Goal: Task Accomplishment & Management: Manage account settings

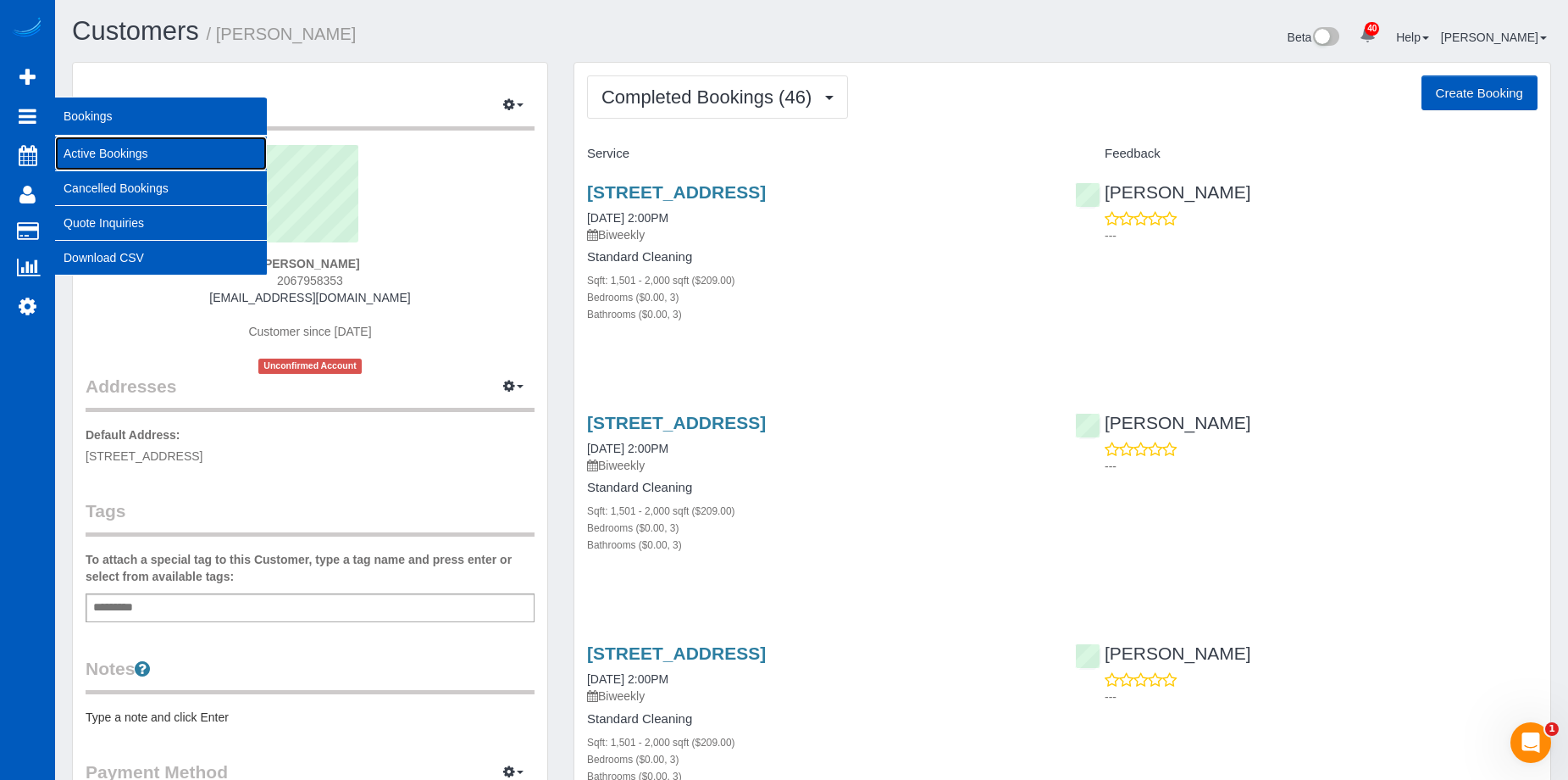
click at [102, 151] on link "Active Bookings" at bounding box center [161, 153] width 212 height 34
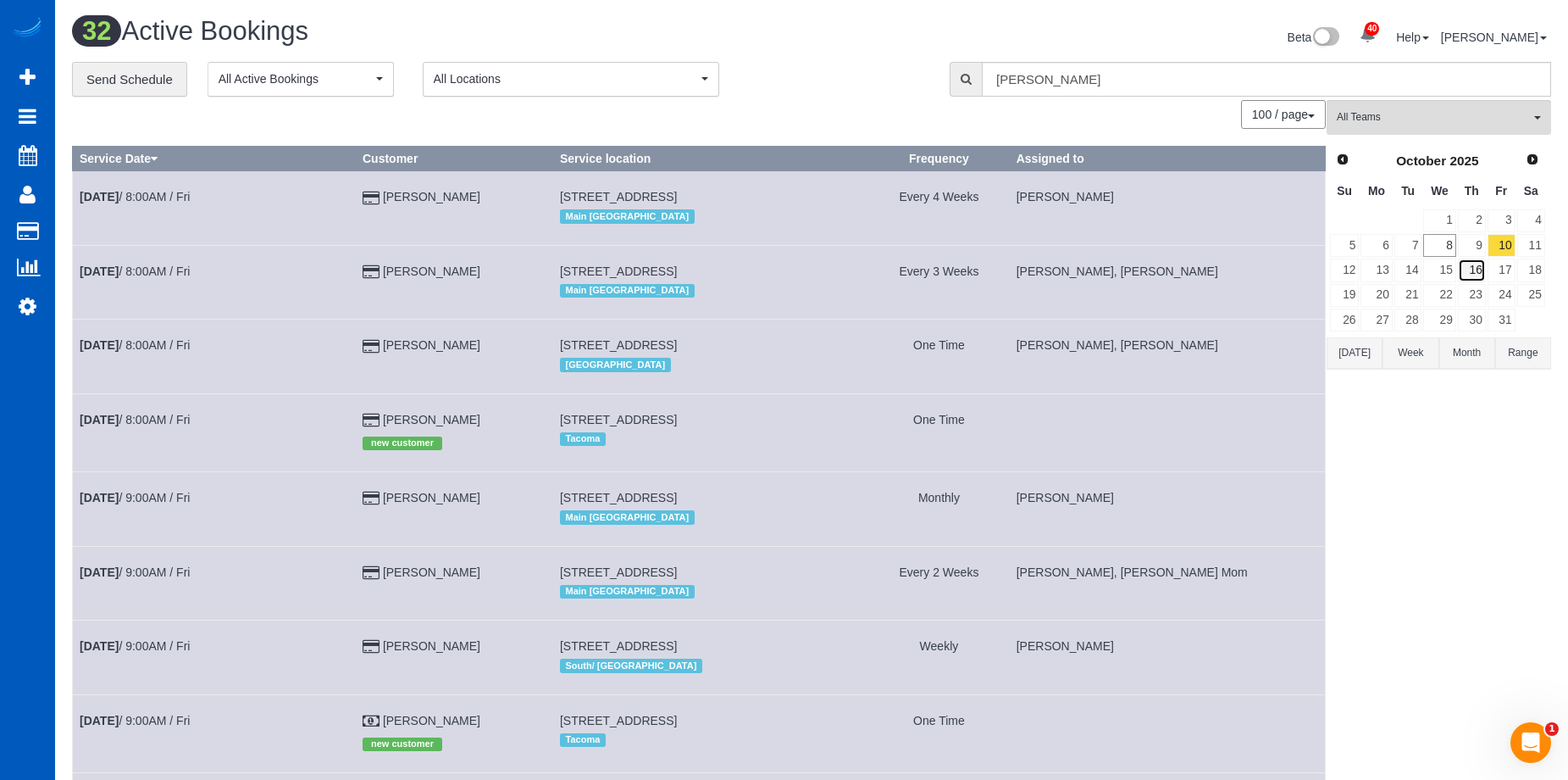
click at [1475, 266] on link "16" at bounding box center [1473, 269] width 28 height 23
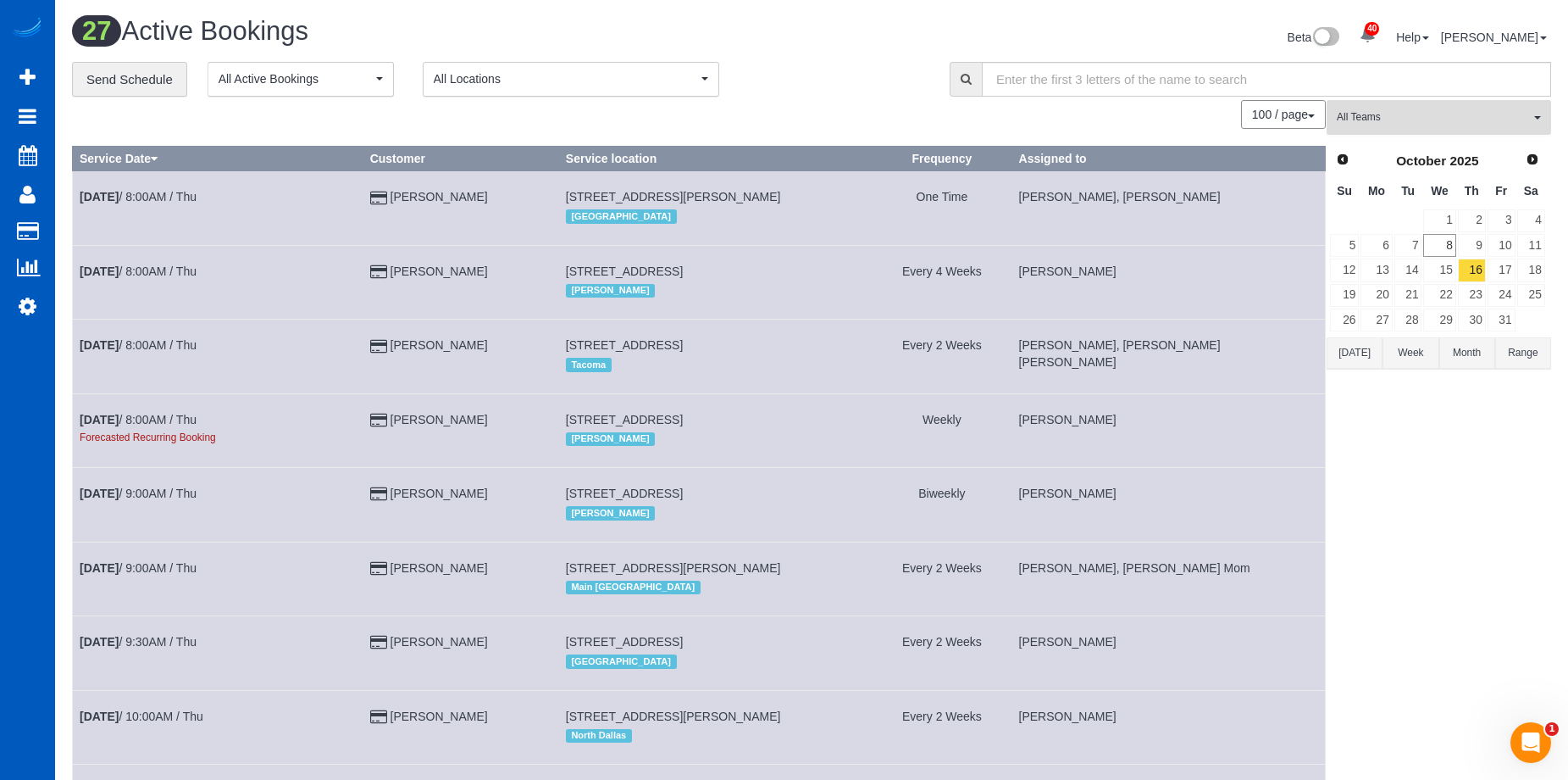
click at [1404, 115] on span "All Teams" at bounding box center [1434, 117] width 193 height 14
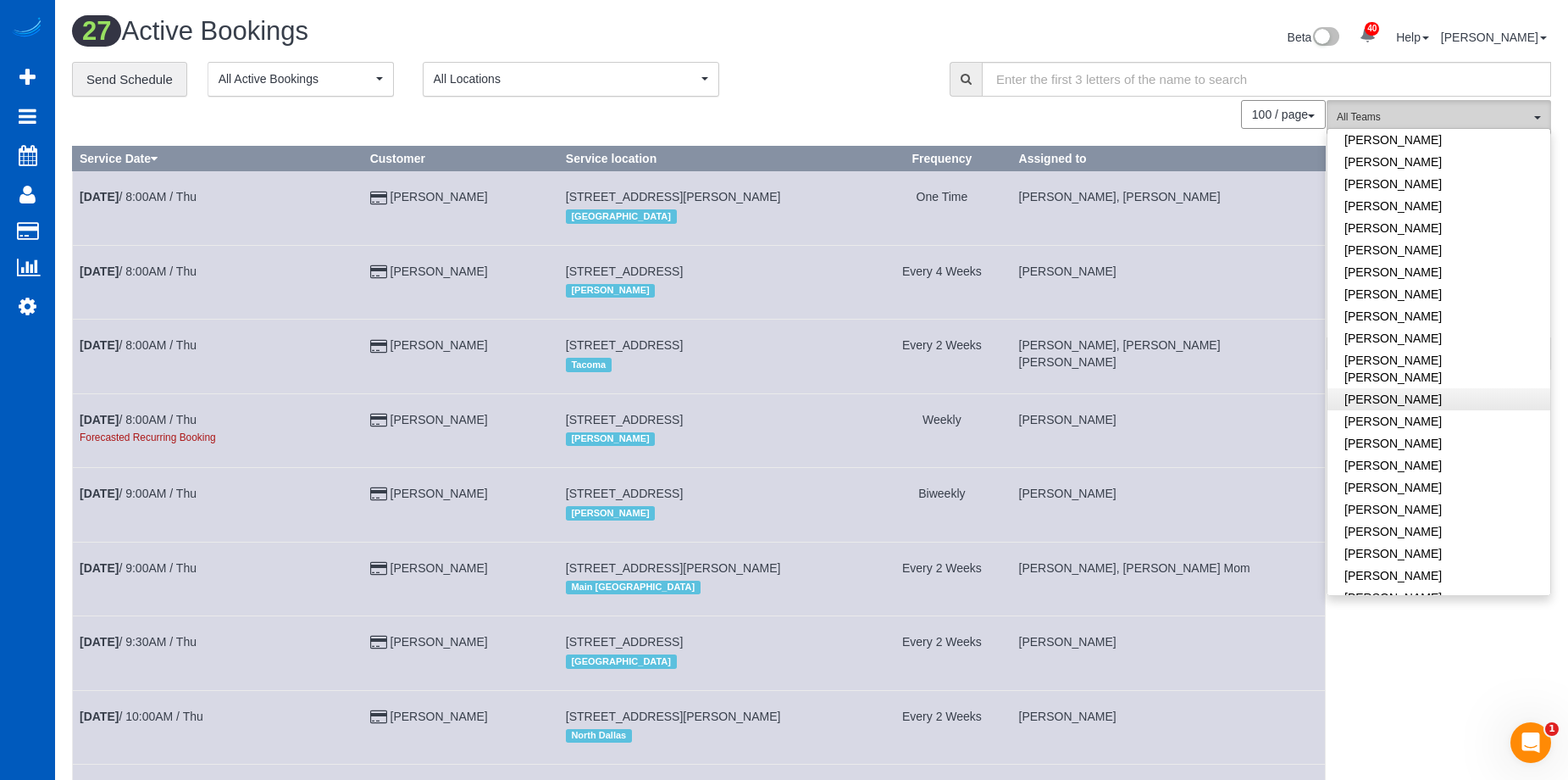
scroll to position [509, 0]
click at [1452, 198] on link "[PERSON_NAME]" at bounding box center [1439, 202] width 223 height 22
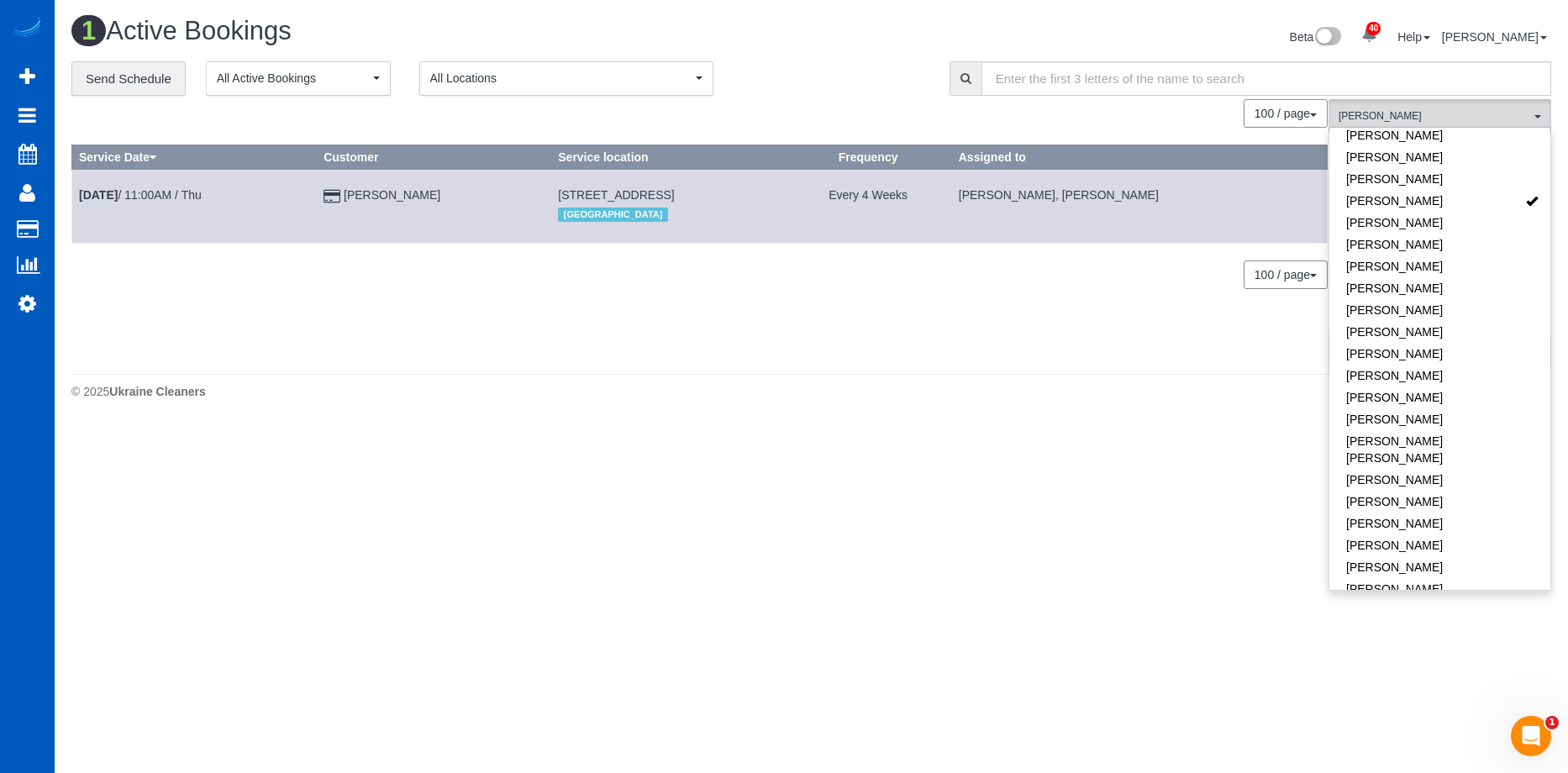
click at [992, 357] on div "0 Bookings found. We couldn't find any bookings that matched your search. Creat…" at bounding box center [699, 231] width 1257 height 265
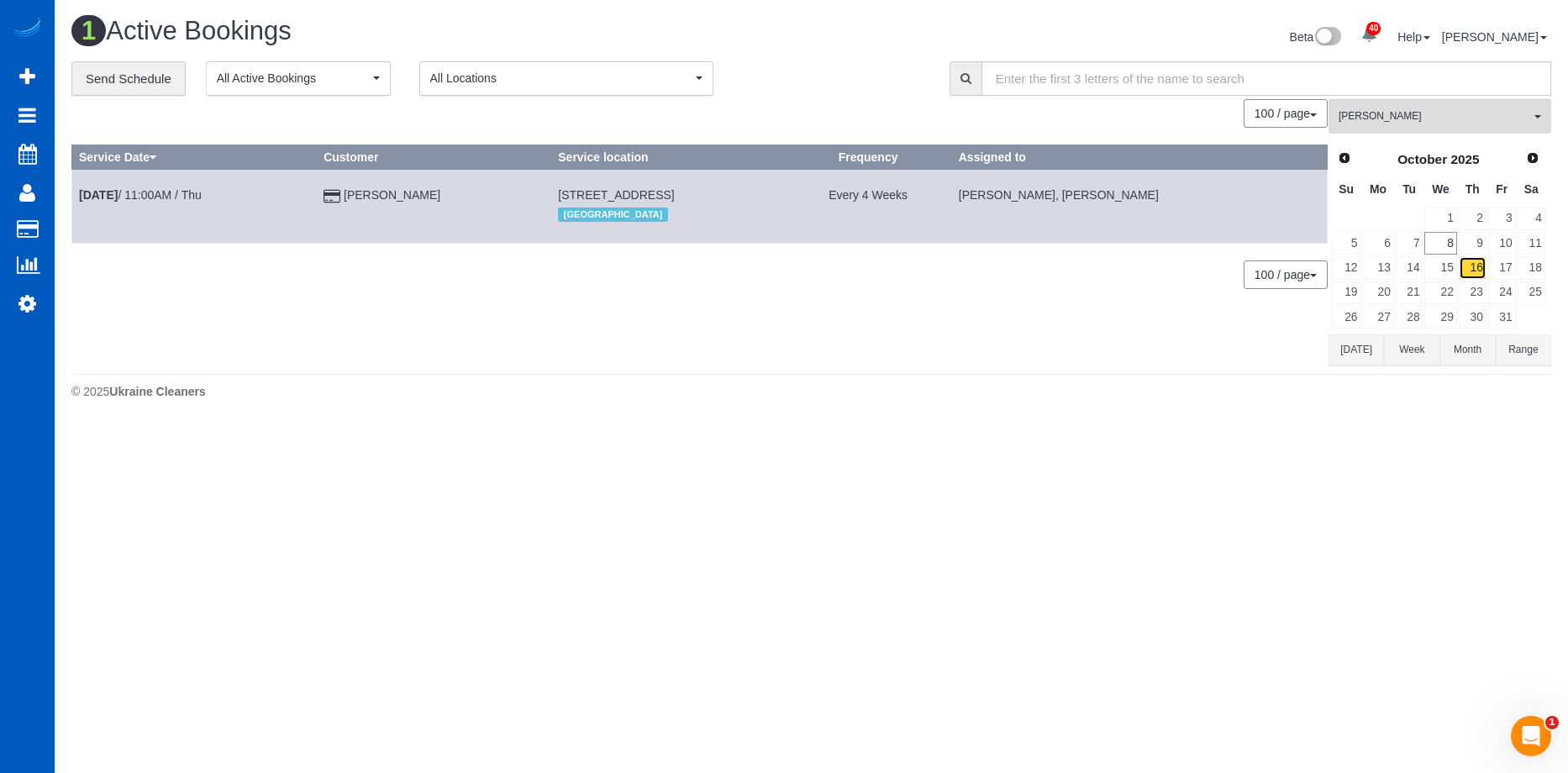
click at [1476, 265] on link "16" at bounding box center [1472, 267] width 28 height 22
click at [1434, 110] on span "[PERSON_NAME]" at bounding box center [1434, 116] width 191 height 14
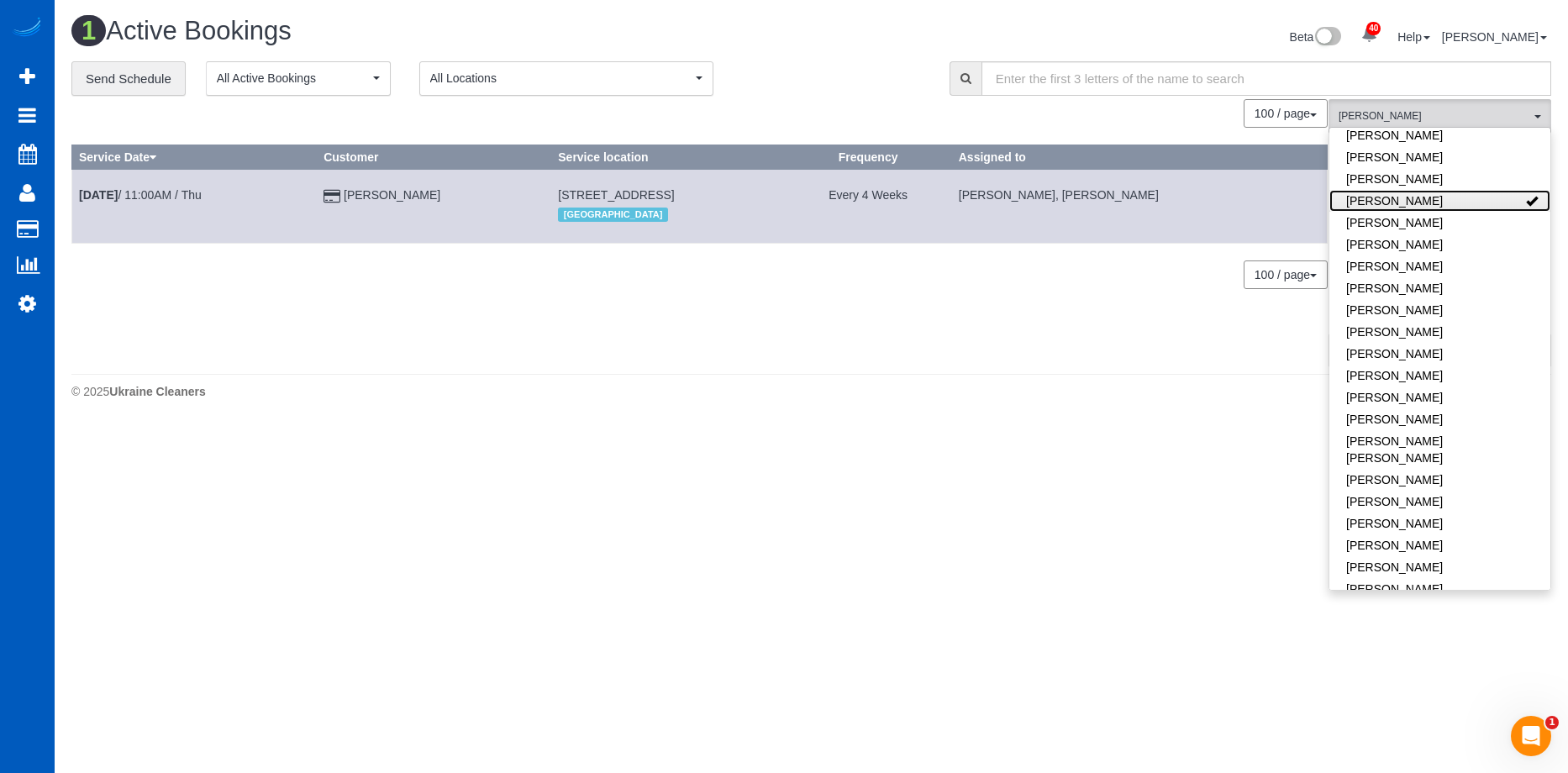
click at [1504, 207] on link "Kateryna Maherovska" at bounding box center [1440, 201] width 221 height 22
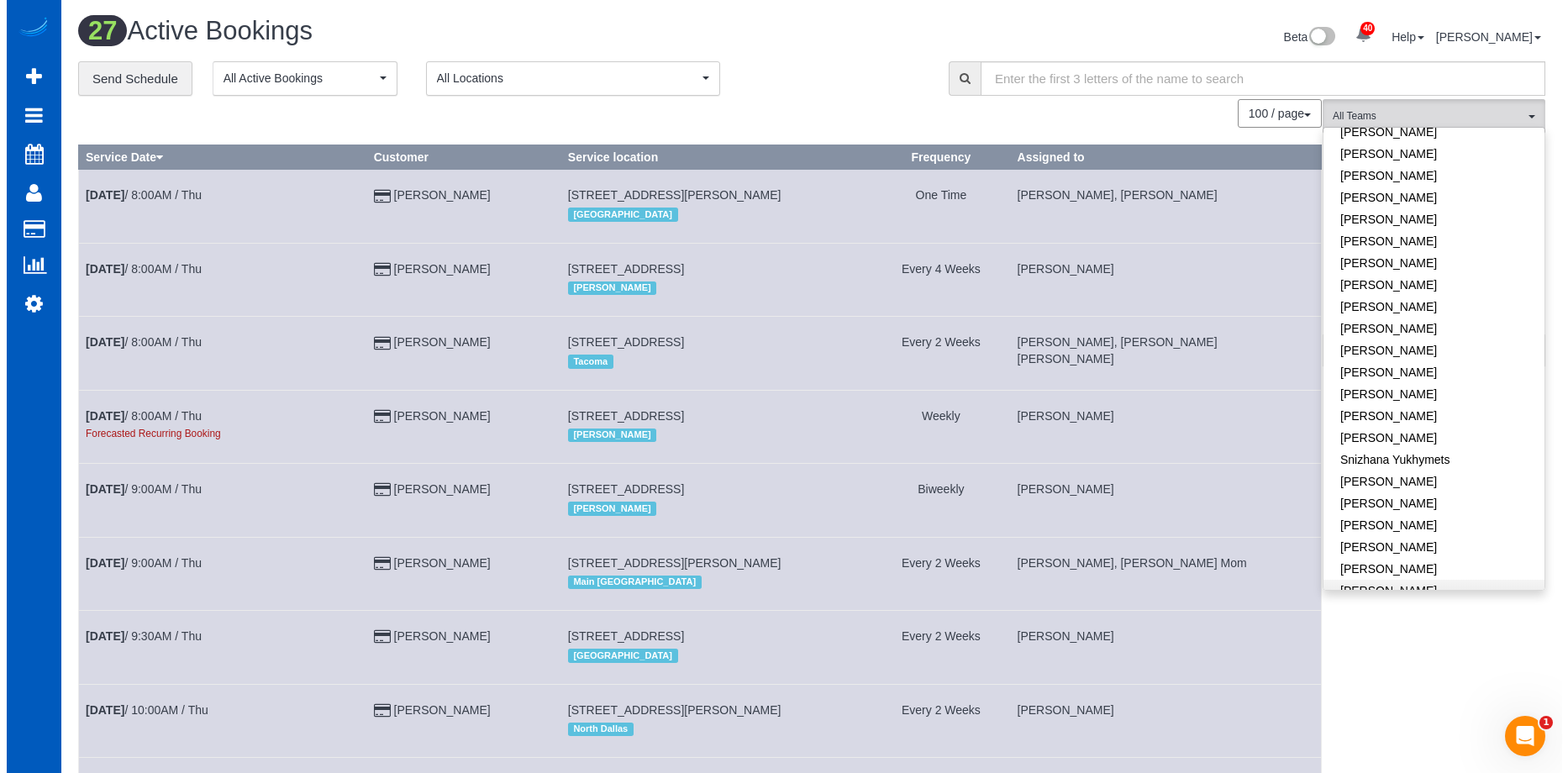
scroll to position [1048, 0]
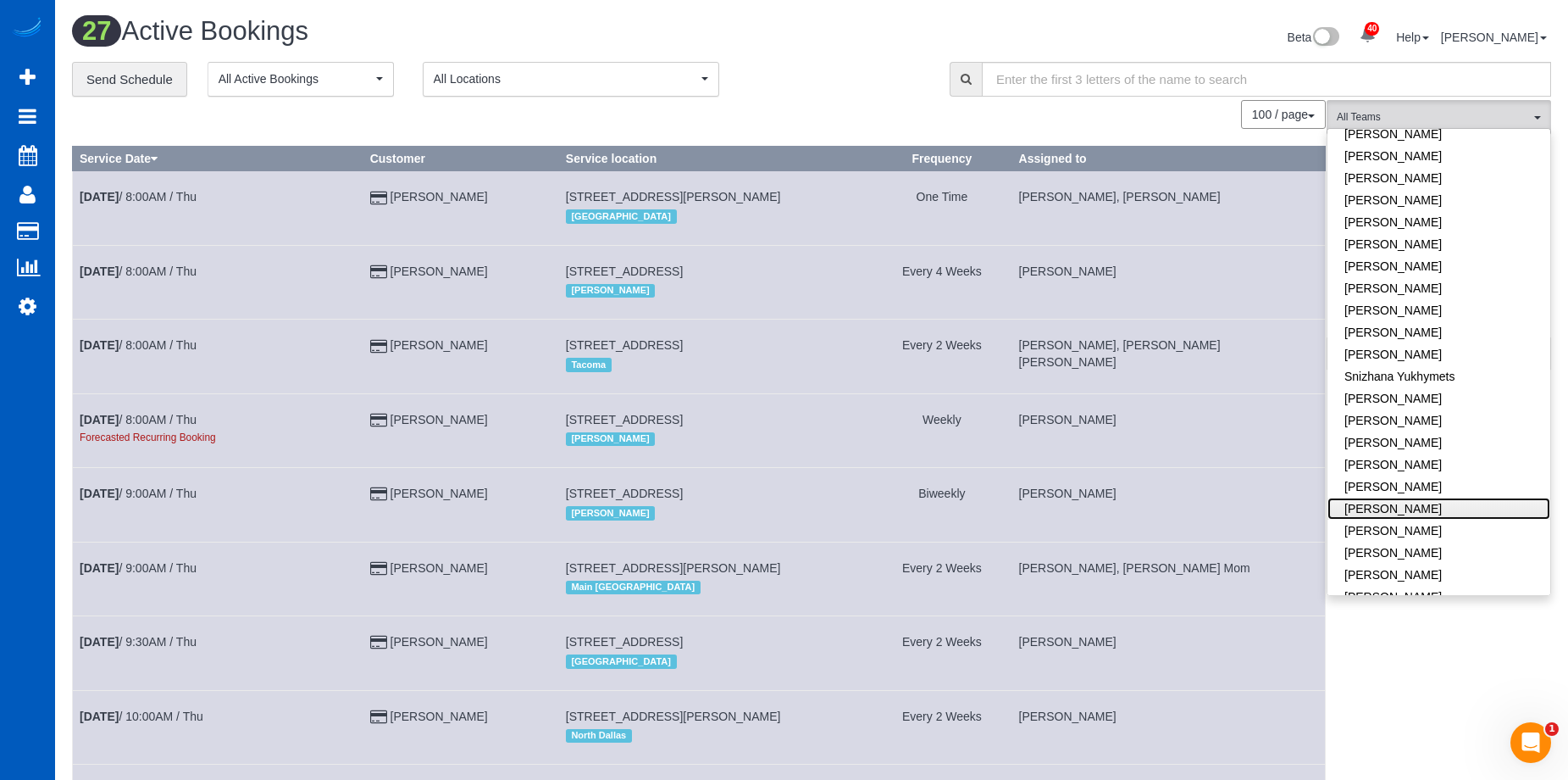
click at [1468, 497] on link "Viktoriia Zhukovska" at bounding box center [1439, 508] width 223 height 22
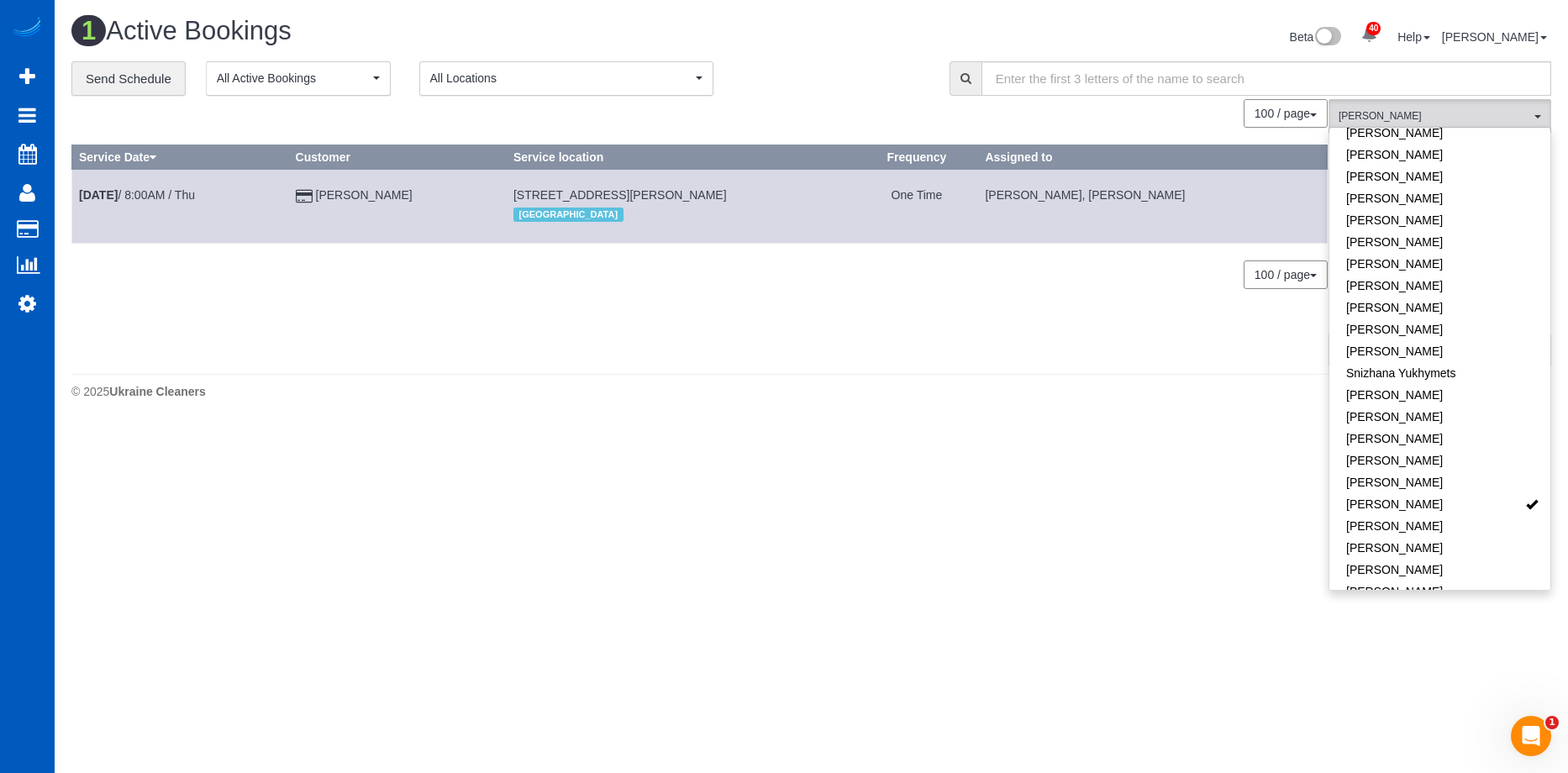
click at [955, 32] on div "Beta 40 Your Notifications You have 0 alerts × You have 3 to charge for 10/04/2…" at bounding box center [1187, 39] width 753 height 45
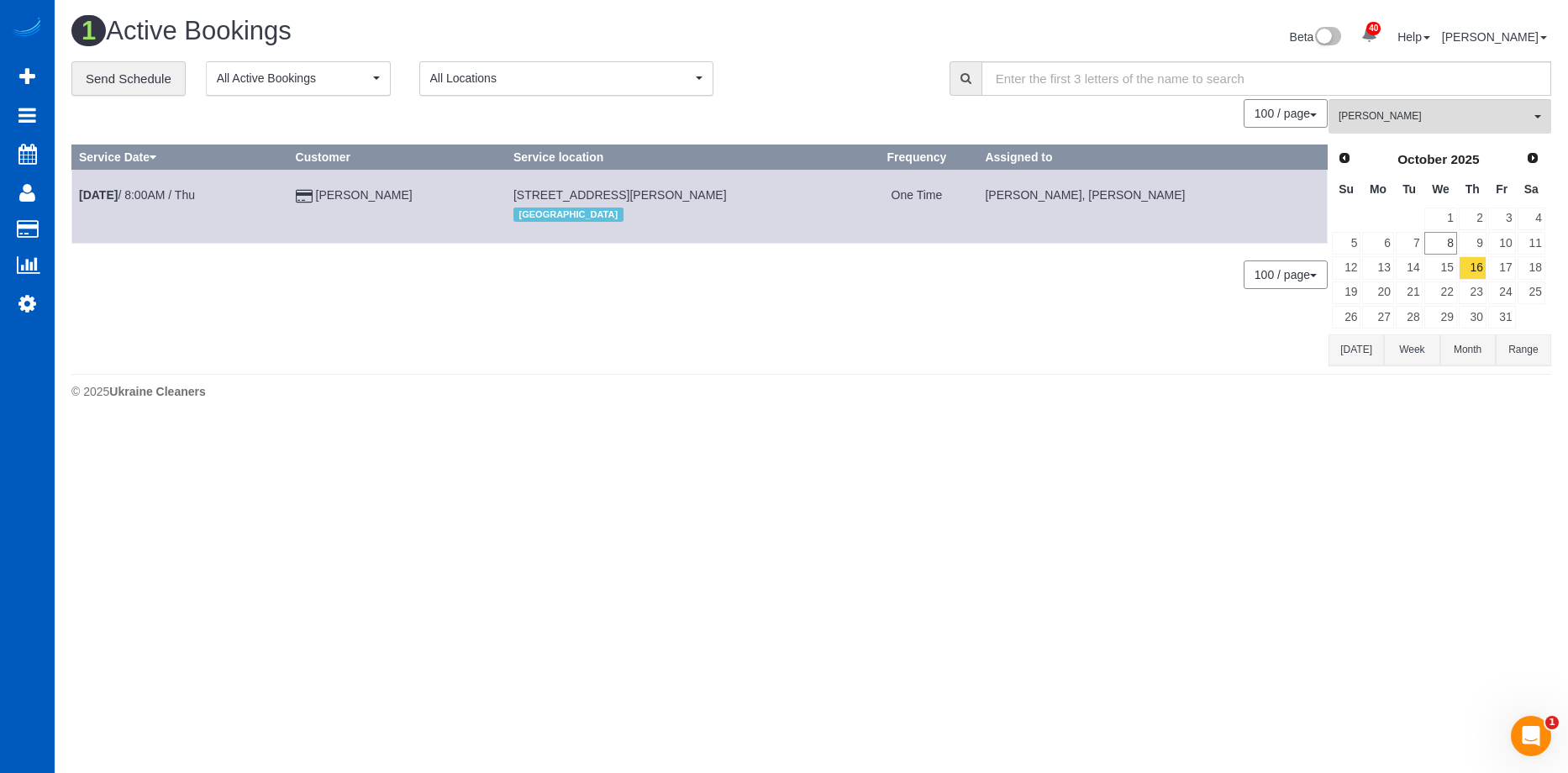
click at [1446, 155] on span "October" at bounding box center [1422, 158] width 50 height 14
click at [1467, 117] on span "Viktoriia Zhukovska" at bounding box center [1434, 116] width 191 height 14
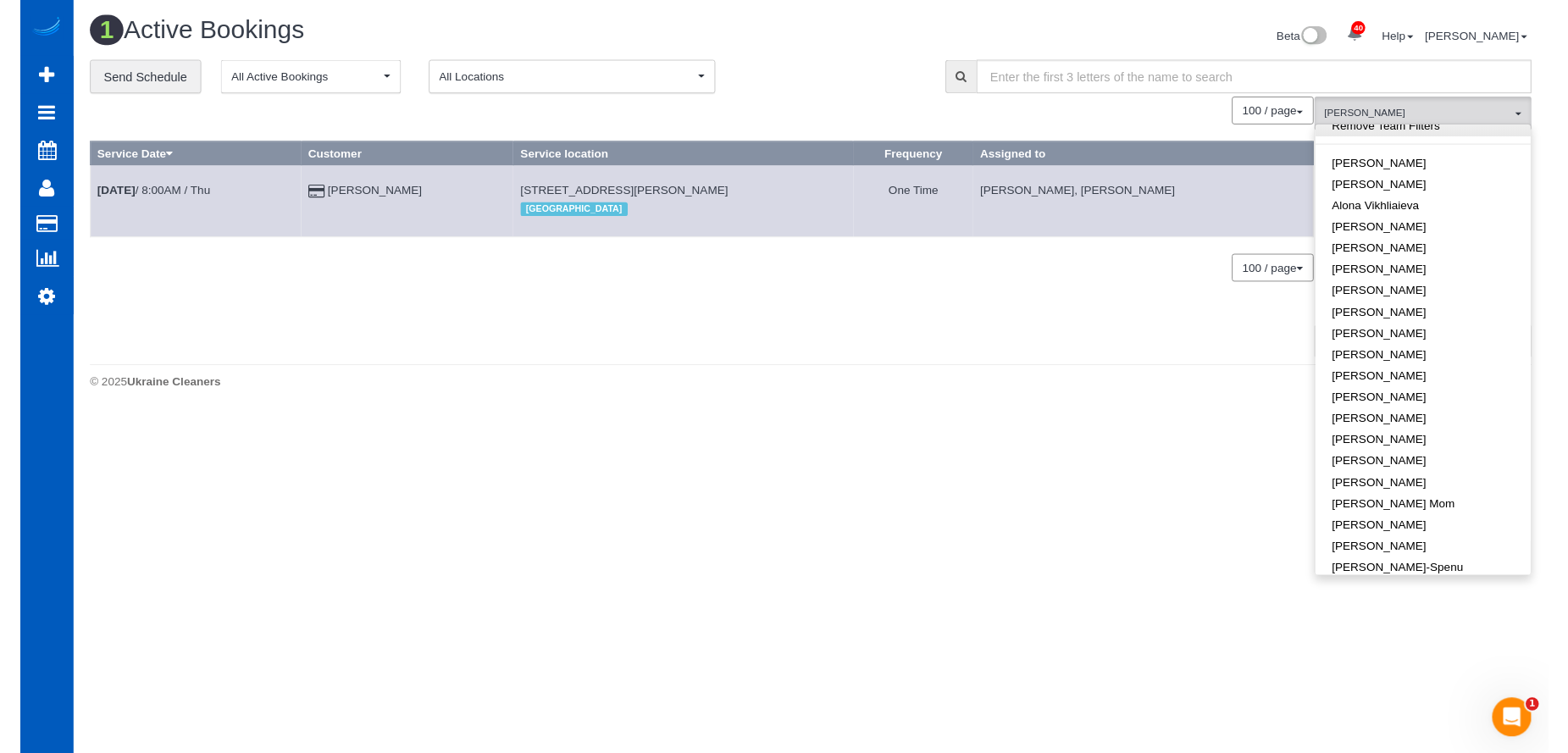
scroll to position [0, 0]
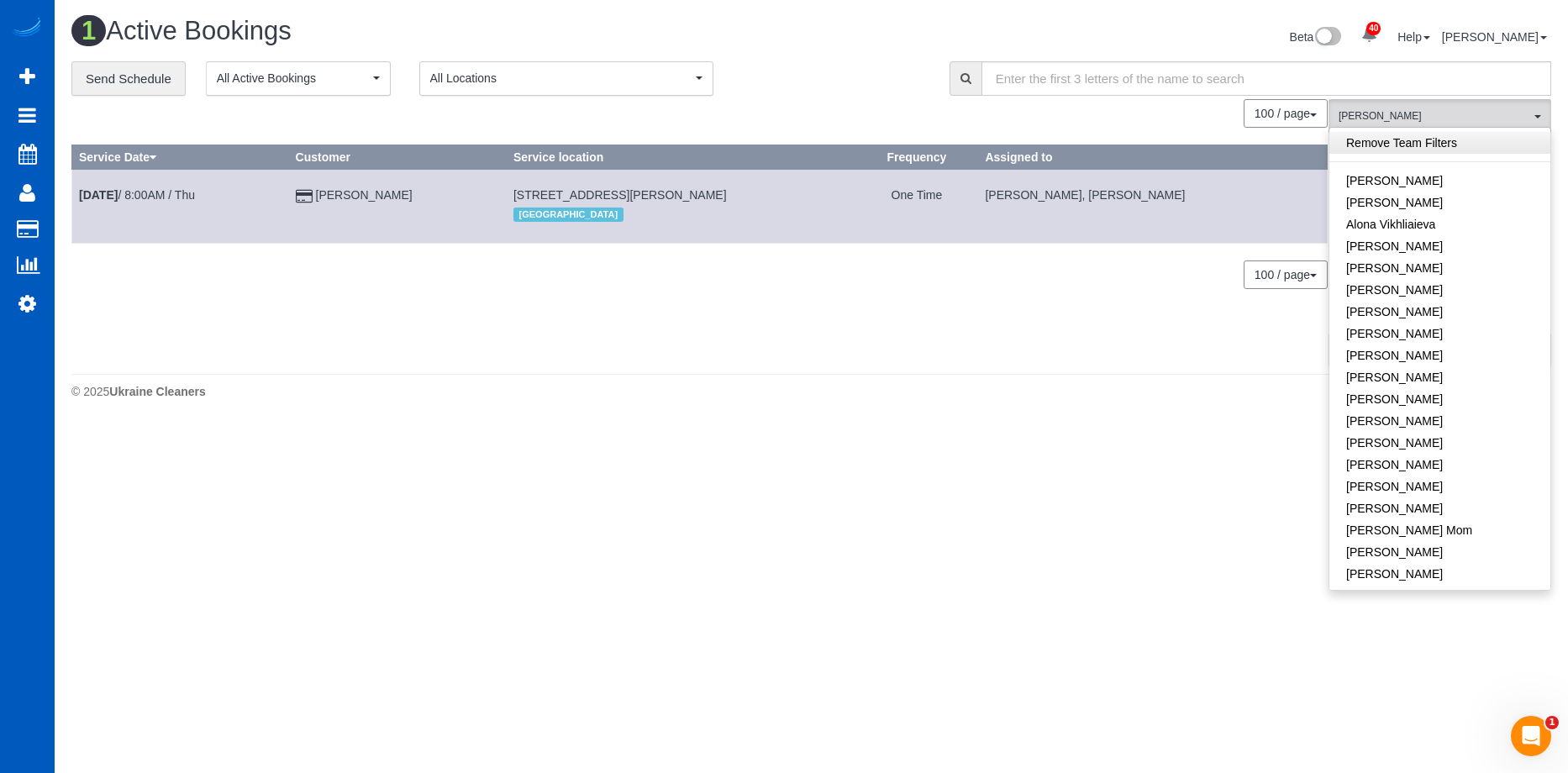
click at [1447, 151] on link "Remove Team Filters" at bounding box center [1440, 142] width 221 height 22
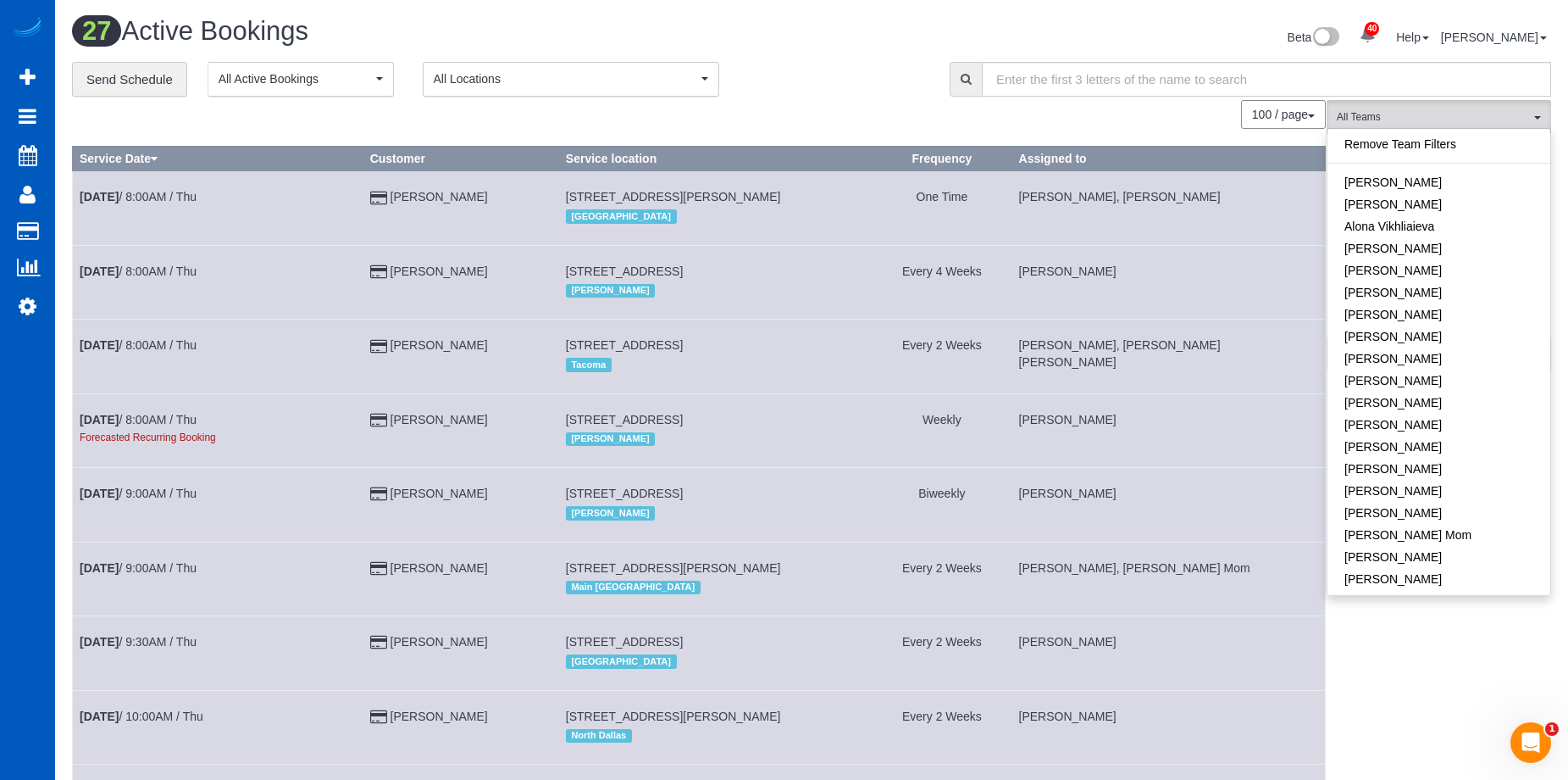
click at [1122, 23] on div "Beta 40 Your Notifications You have 0 alerts × You have 3 to charge for 10/04/2…" at bounding box center [1188, 40] width 752 height 45
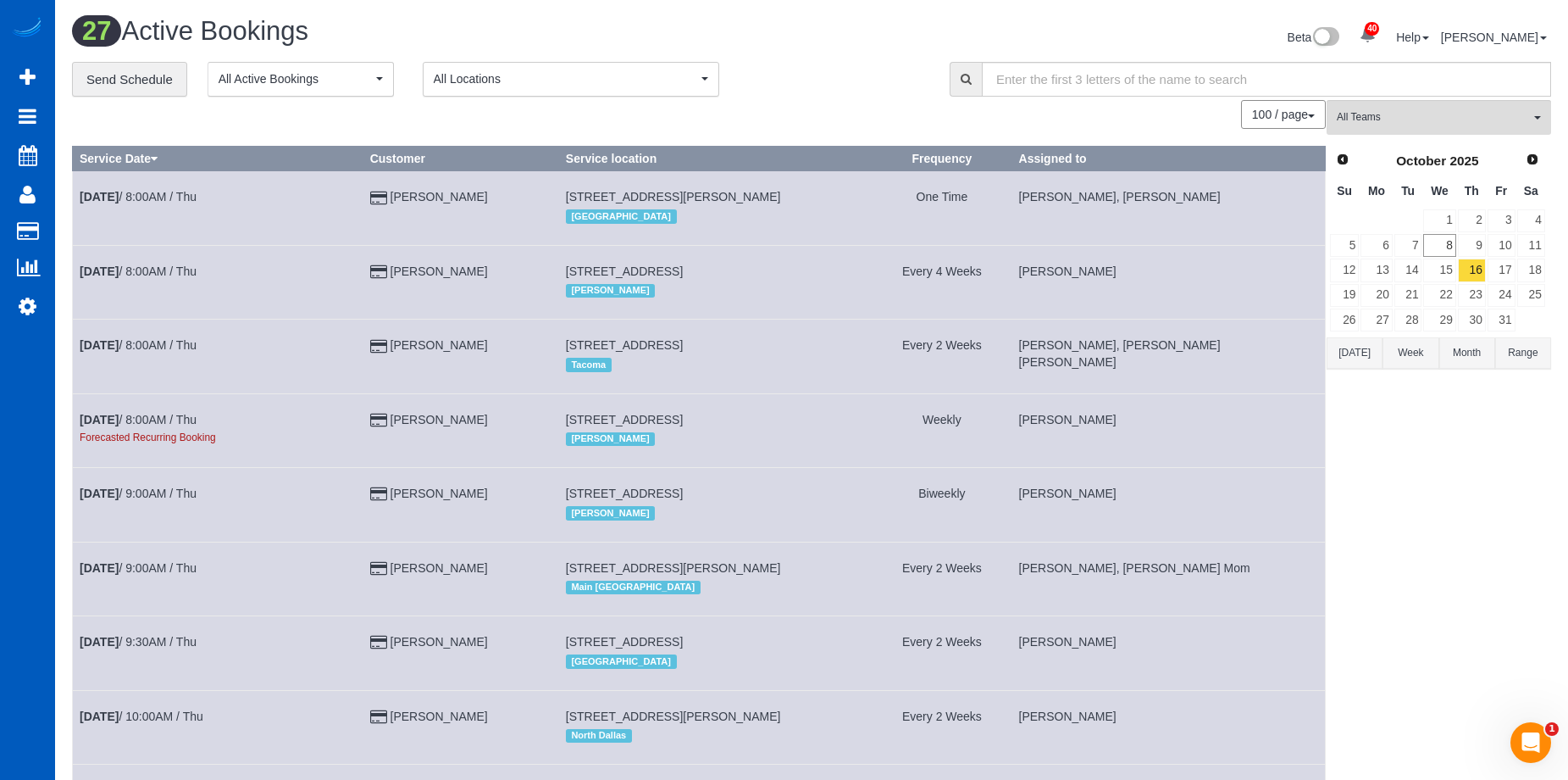
click at [1349, 354] on button "Today" at bounding box center [1354, 353] width 56 height 31
click at [1387, 245] on link "6" at bounding box center [1376, 245] width 31 height 23
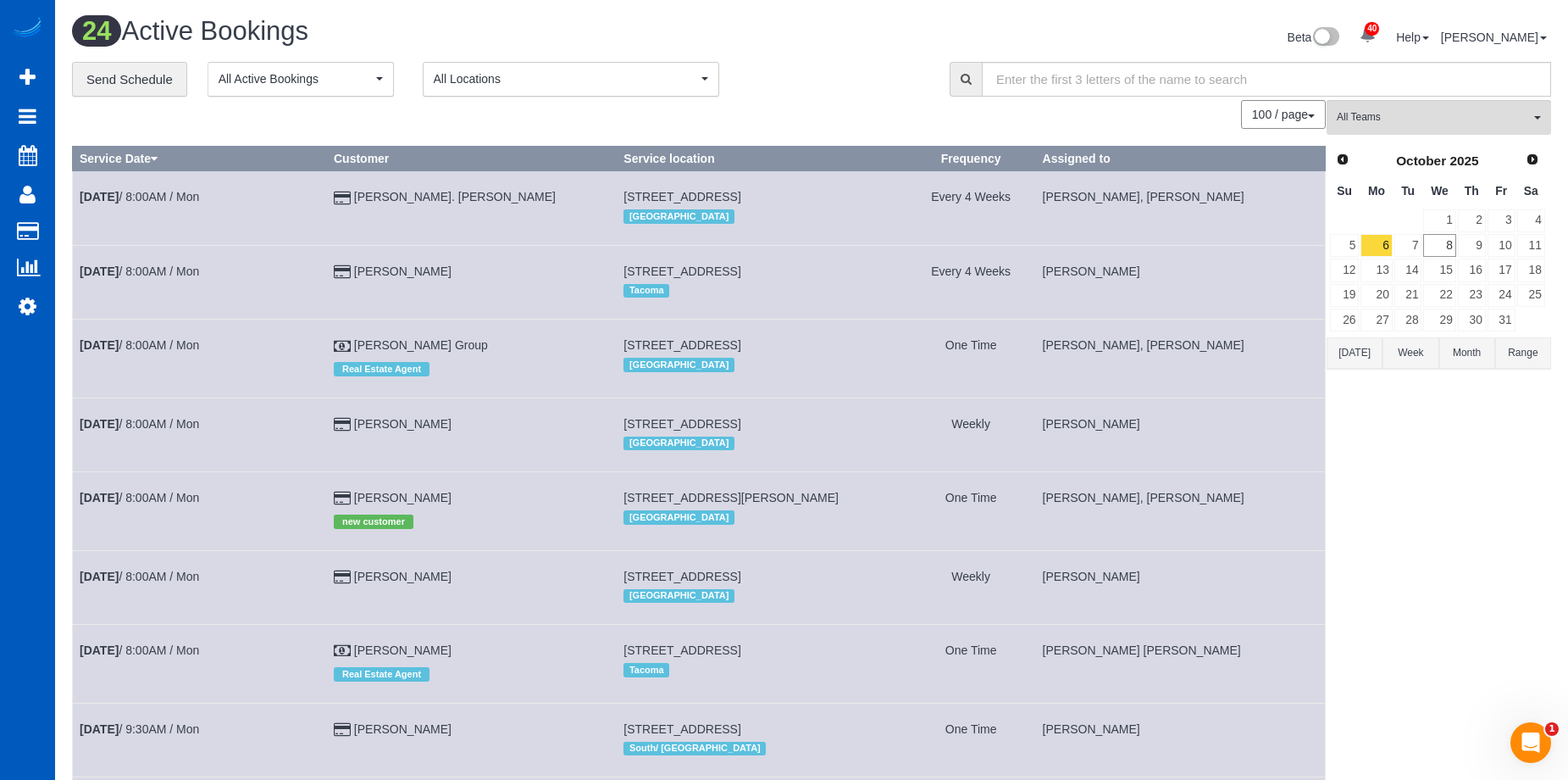
click at [827, 89] on div "**********" at bounding box center [498, 79] width 853 height 36
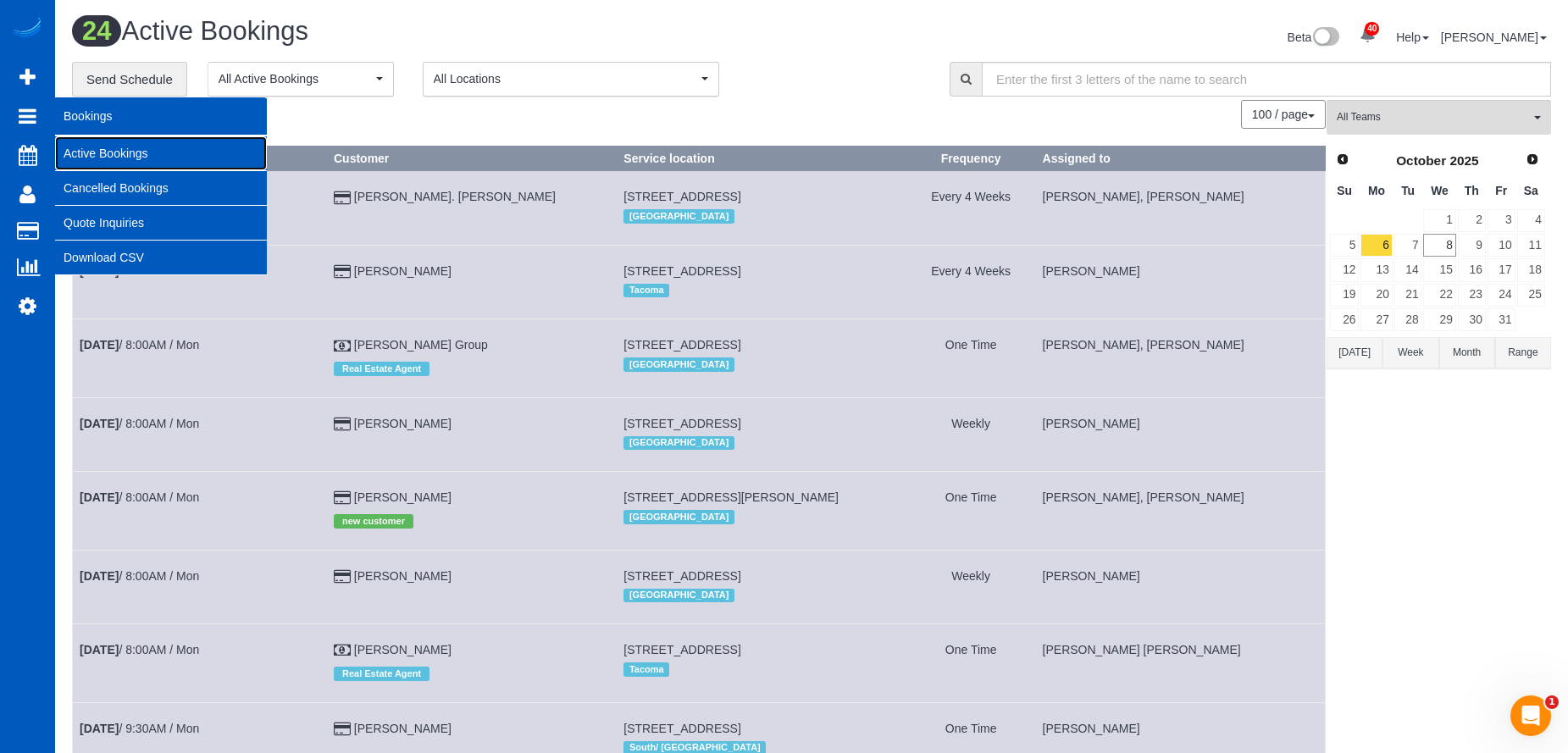
click at [78, 147] on link "Active Bookings" at bounding box center [161, 153] width 212 height 34
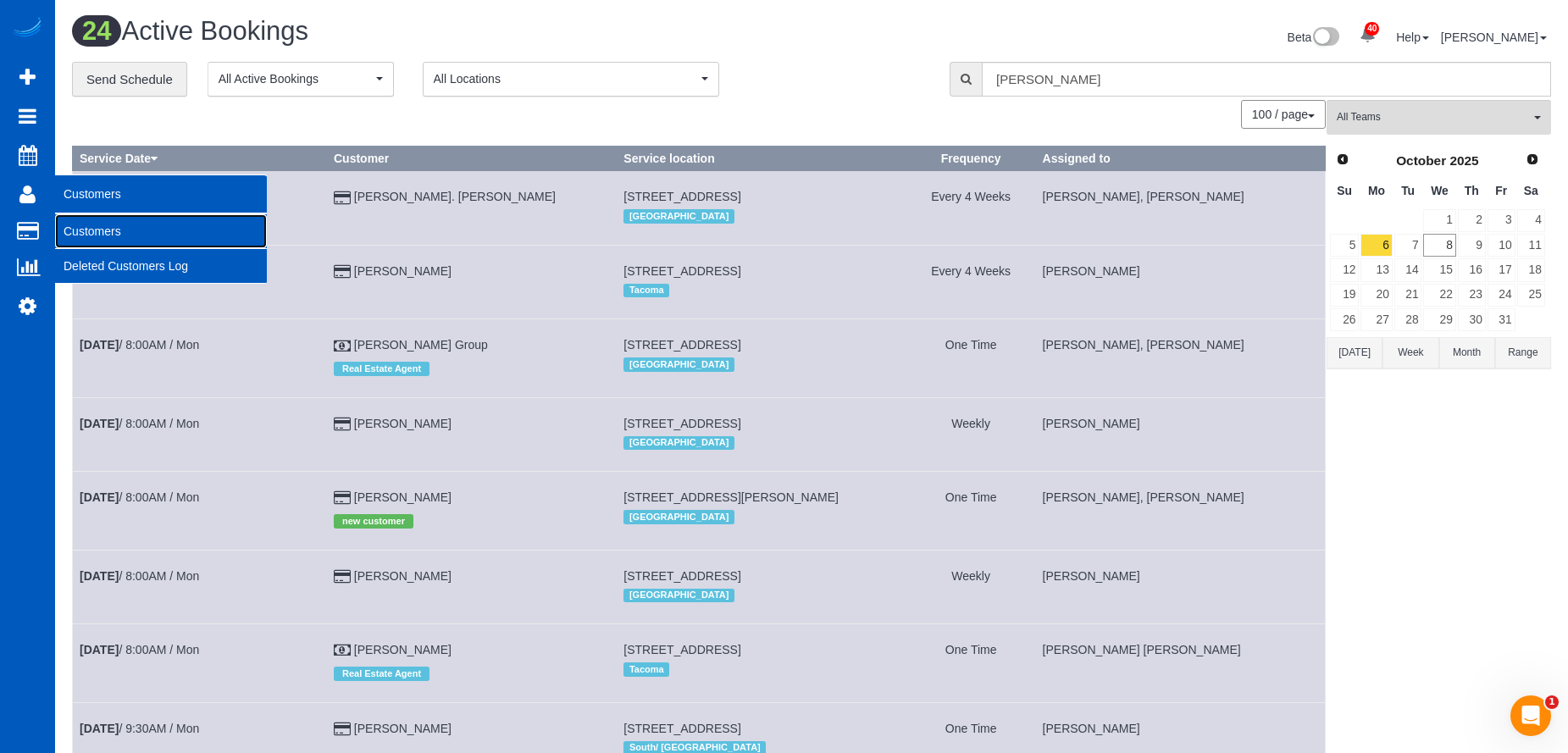
click at [87, 231] on link "Customers" at bounding box center [161, 231] width 212 height 34
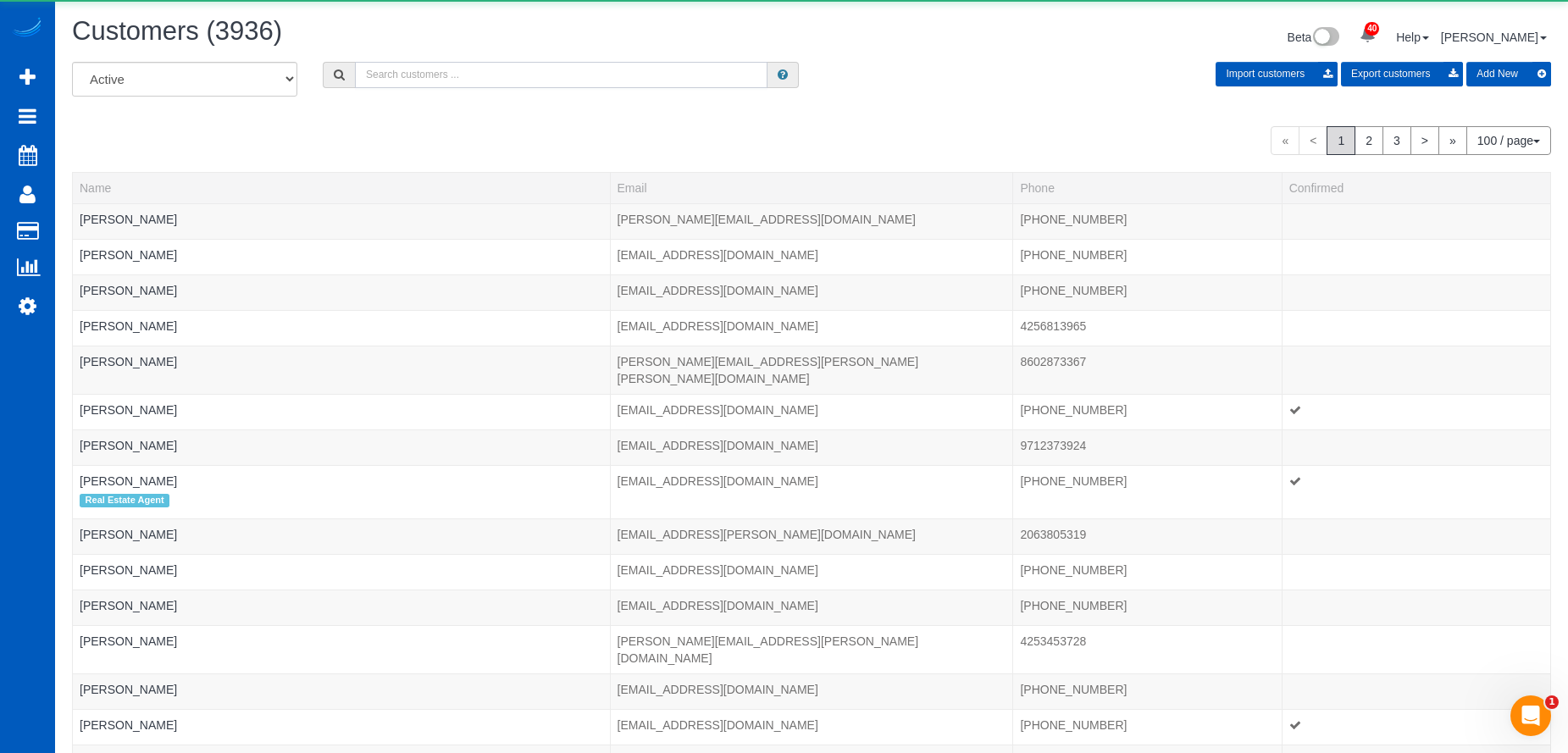
click at [465, 70] on input "text" at bounding box center [561, 75] width 413 height 26
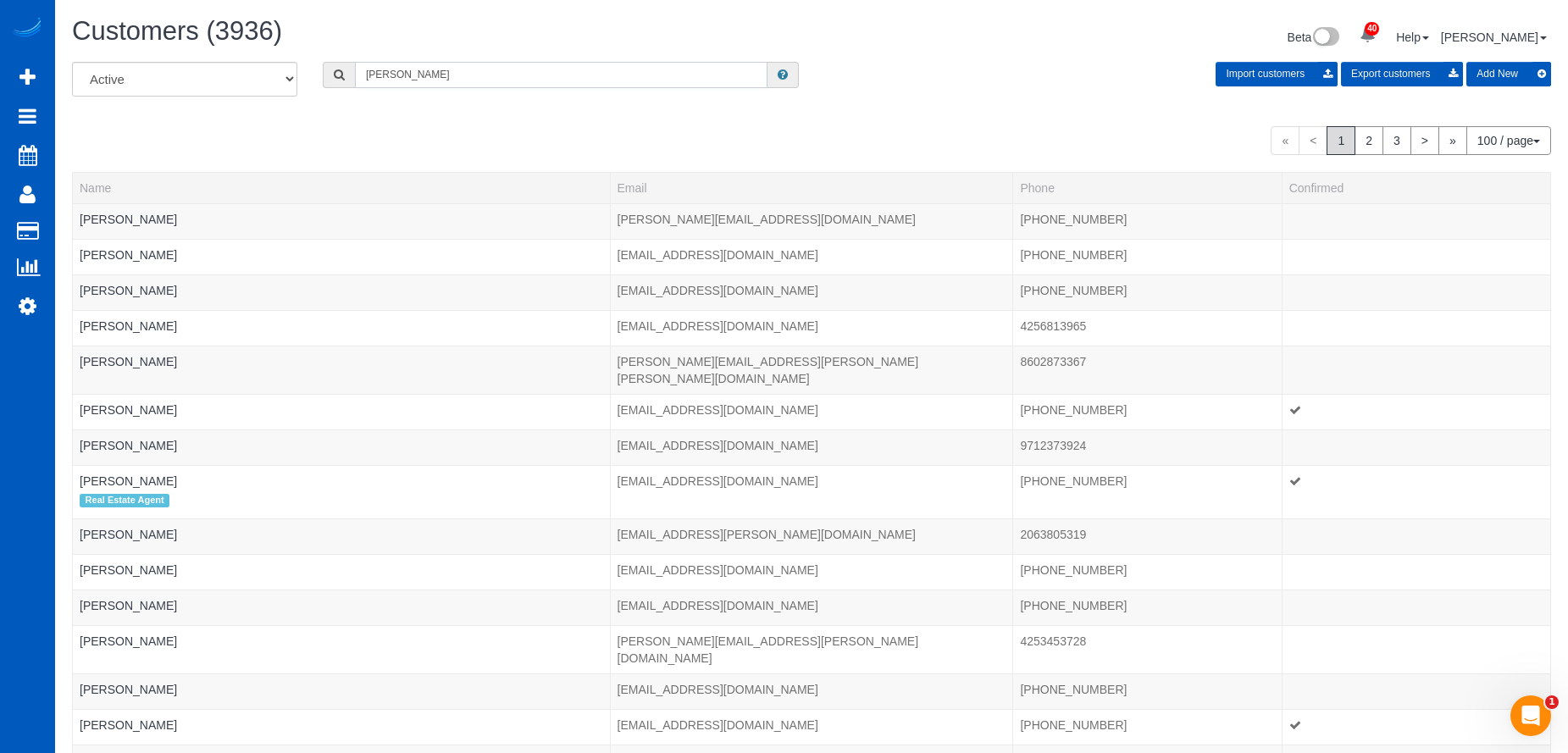
type input "Davis Harford"
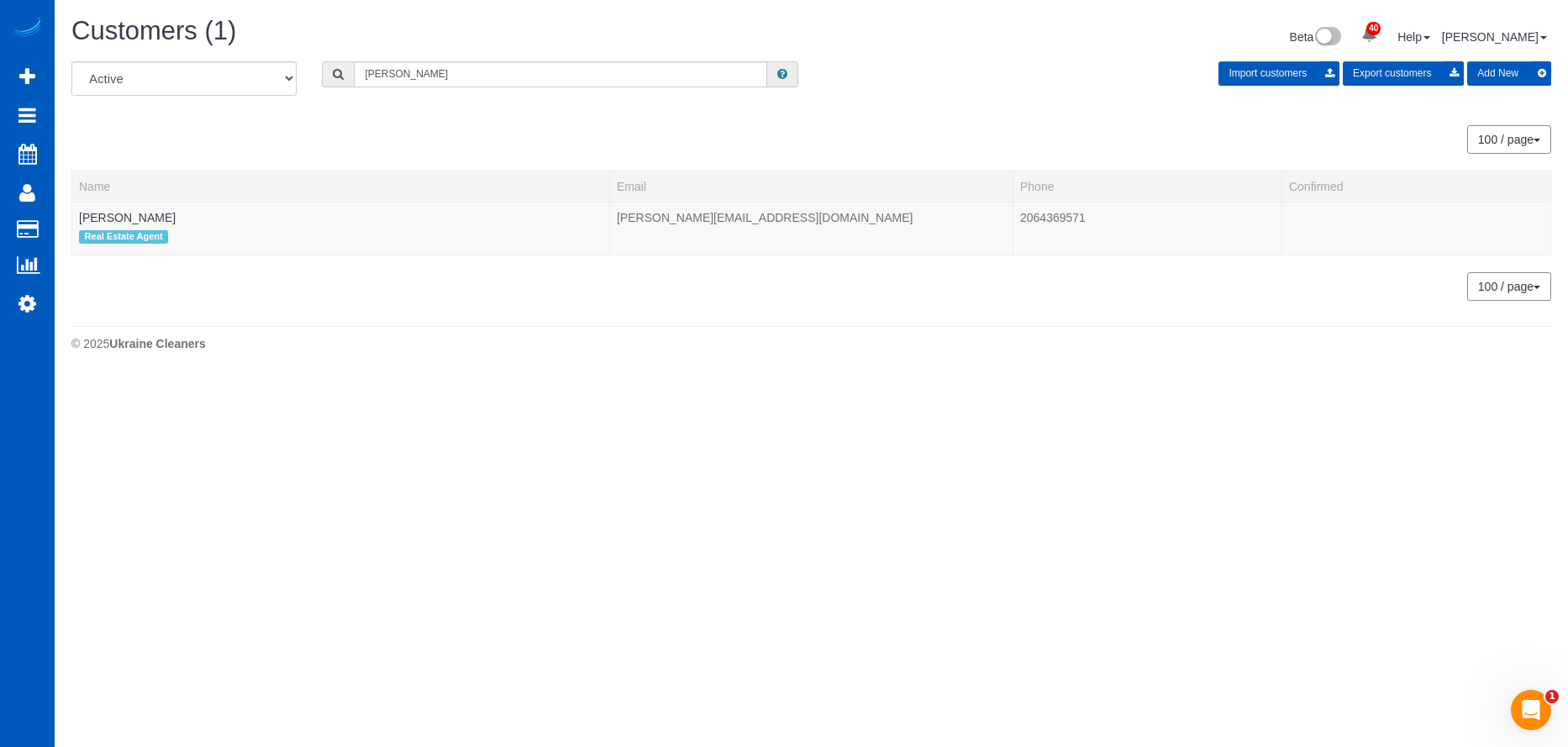
click at [1511, 69] on button "Add New" at bounding box center [1509, 73] width 84 height 24
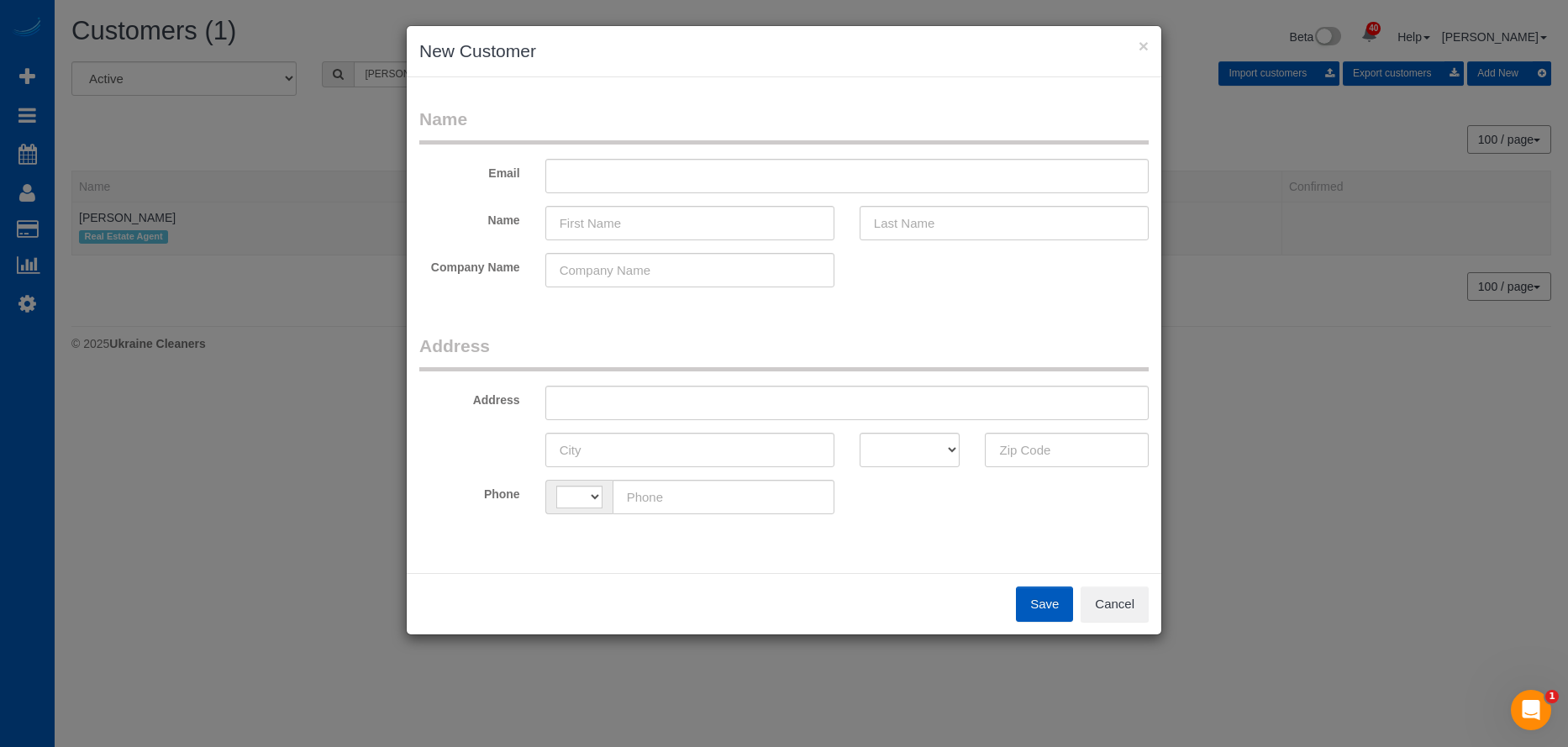
select select "string:US"
click at [1147, 48] on button "×" at bounding box center [1143, 45] width 10 height 18
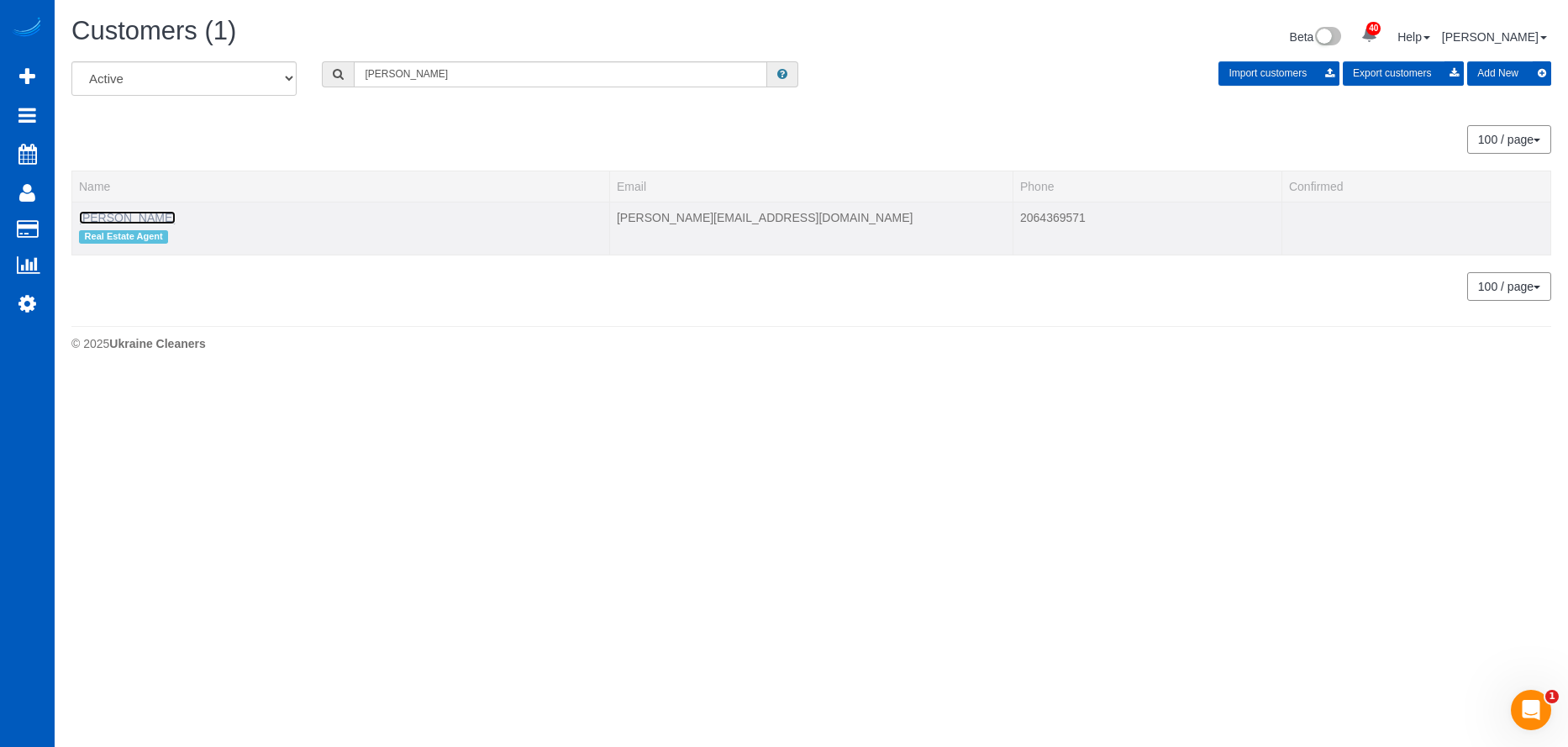
click at [135, 215] on link "Davis Harford" at bounding box center [127, 217] width 97 height 13
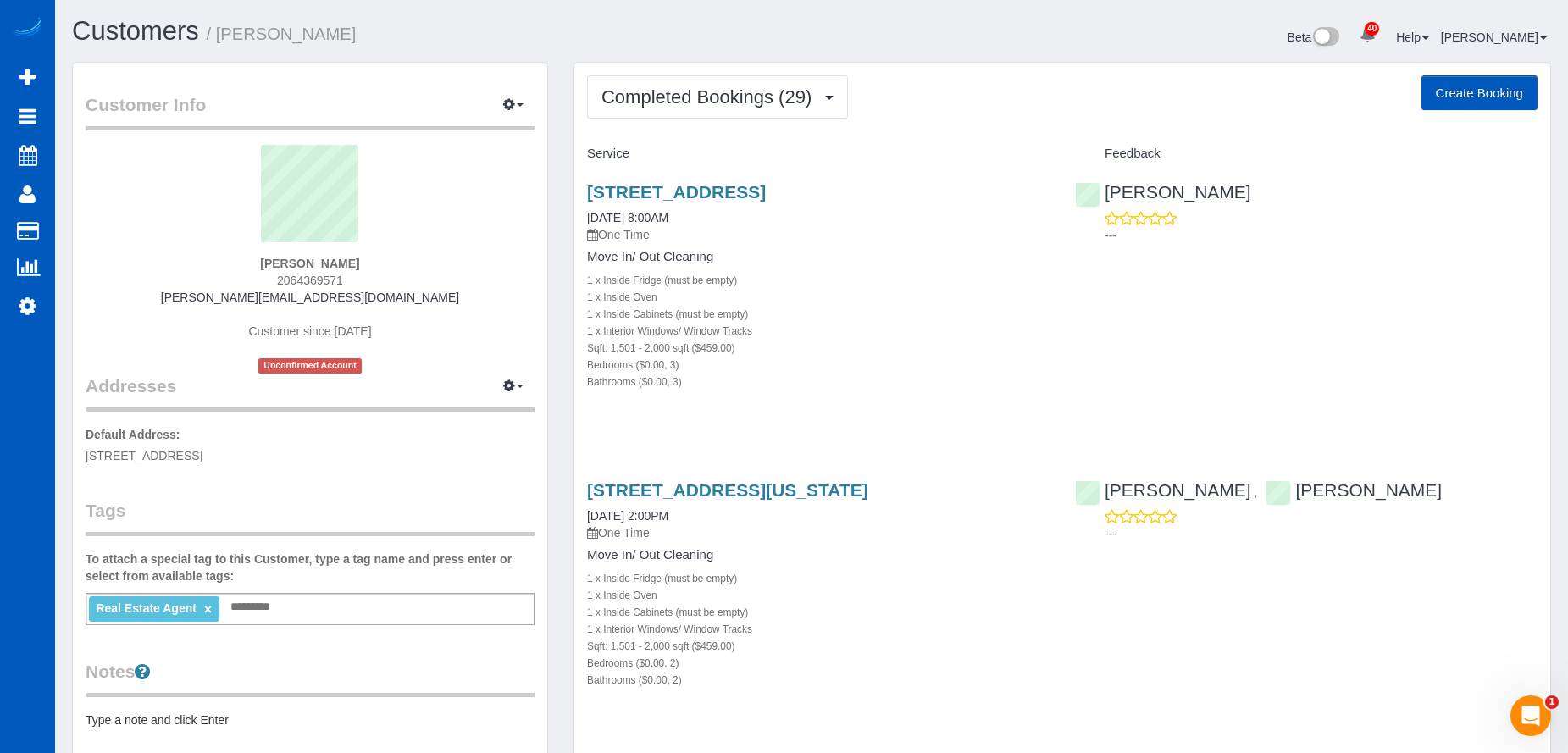
click at [1436, 90] on button "Create Booking" at bounding box center [1479, 94] width 116 height 36
select select "WA"
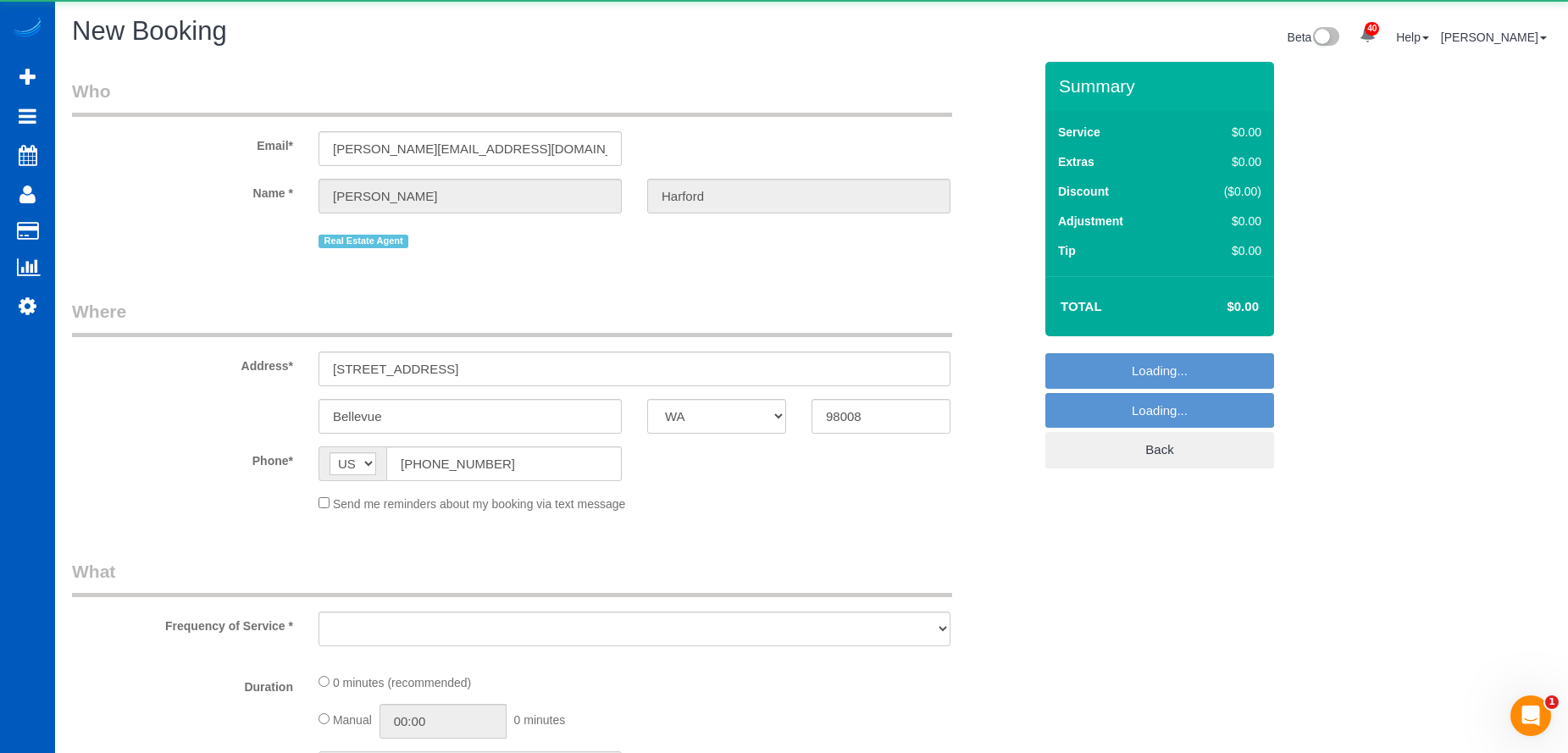
select select "object:13121"
select select "string:fspay-e0366ecf-f802-4967-a000-1bfca719be9a"
select select "199"
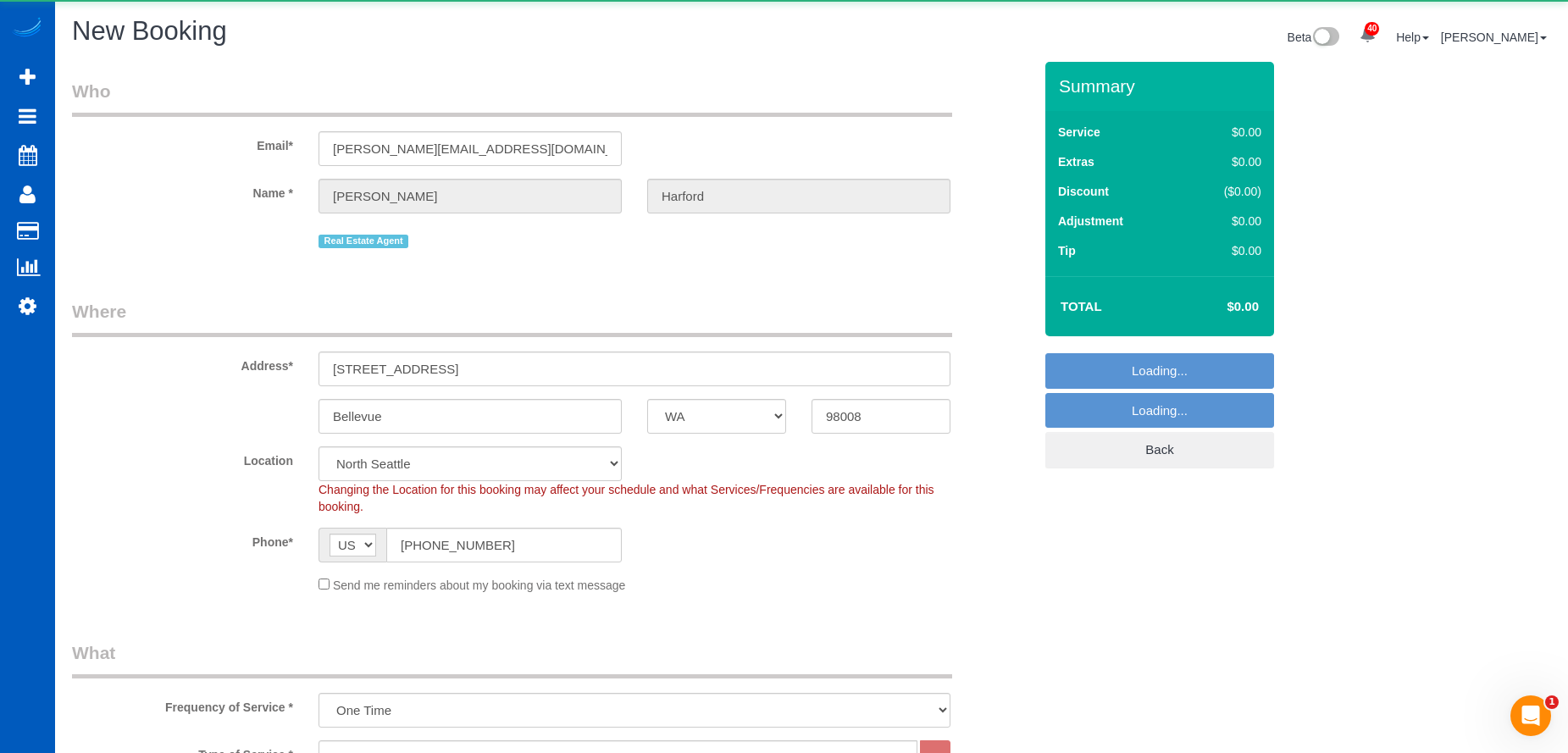
select select "object:13265"
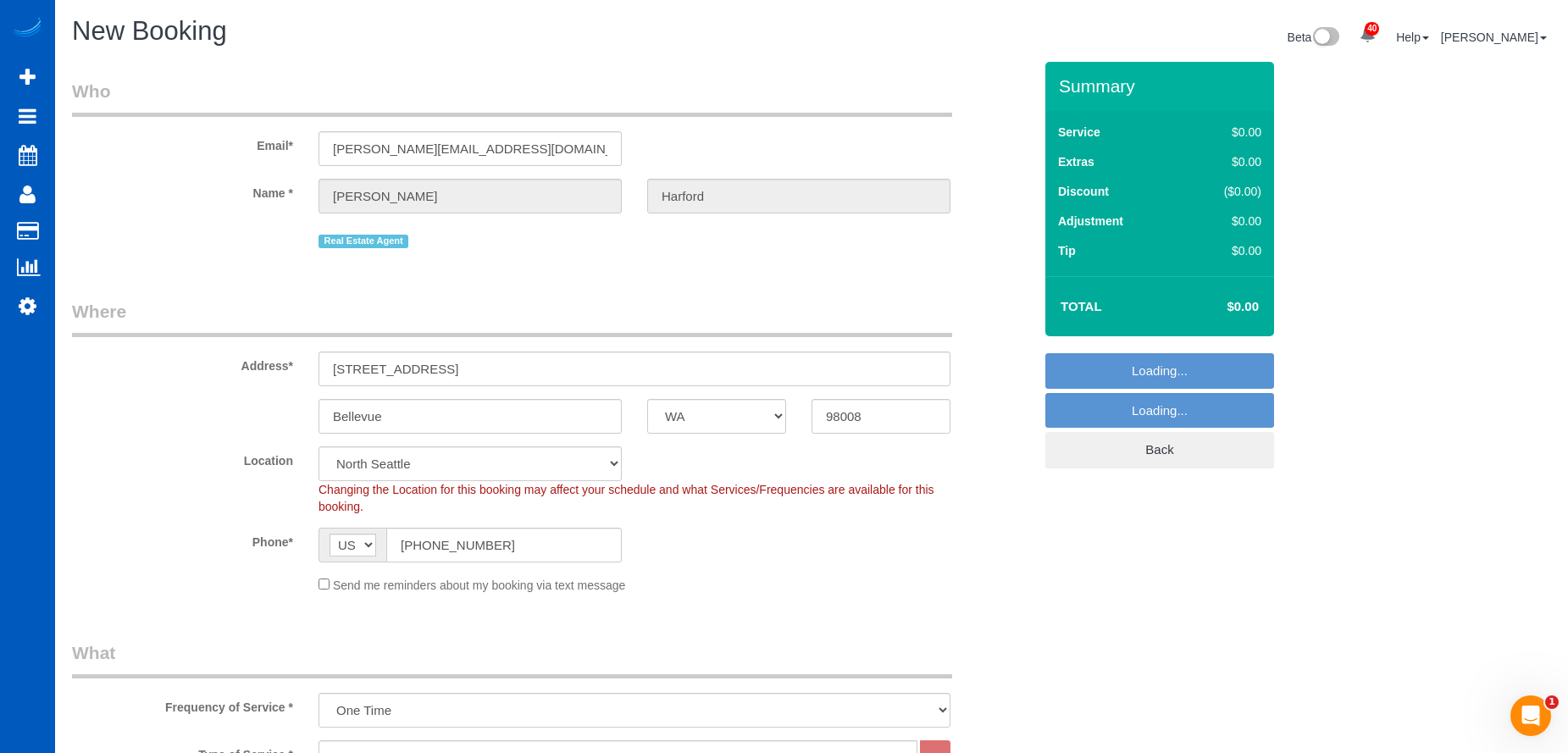
select select "69"
select select "object:13470"
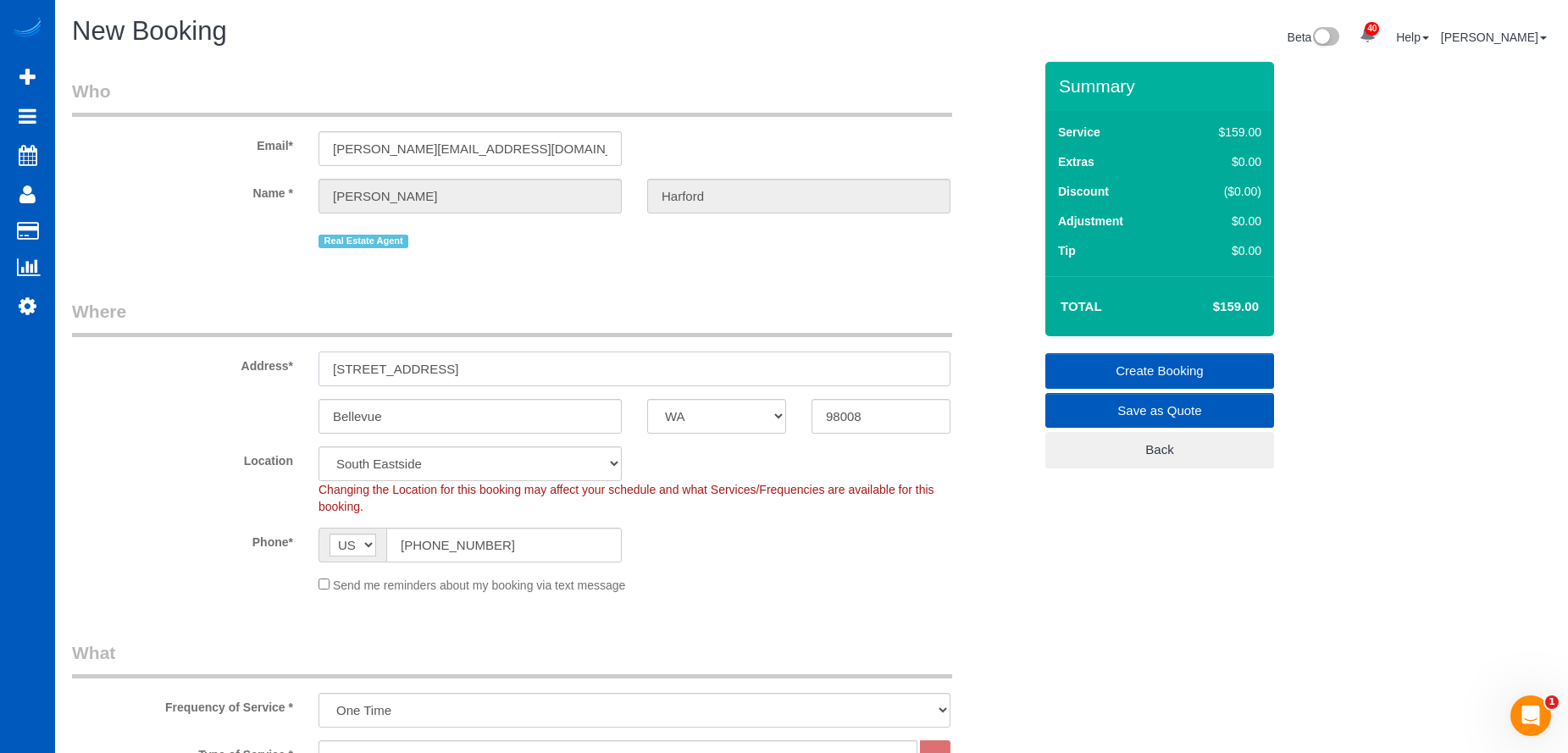
drag, startPoint x: 453, startPoint y: 368, endPoint x: 215, endPoint y: 348, distance: 238.8
click at [215, 348] on div "Address* 15715 NE 18th st" at bounding box center [552, 342] width 986 height 87
paste input "7944 17th Ave SWSeattle, WA 98106"
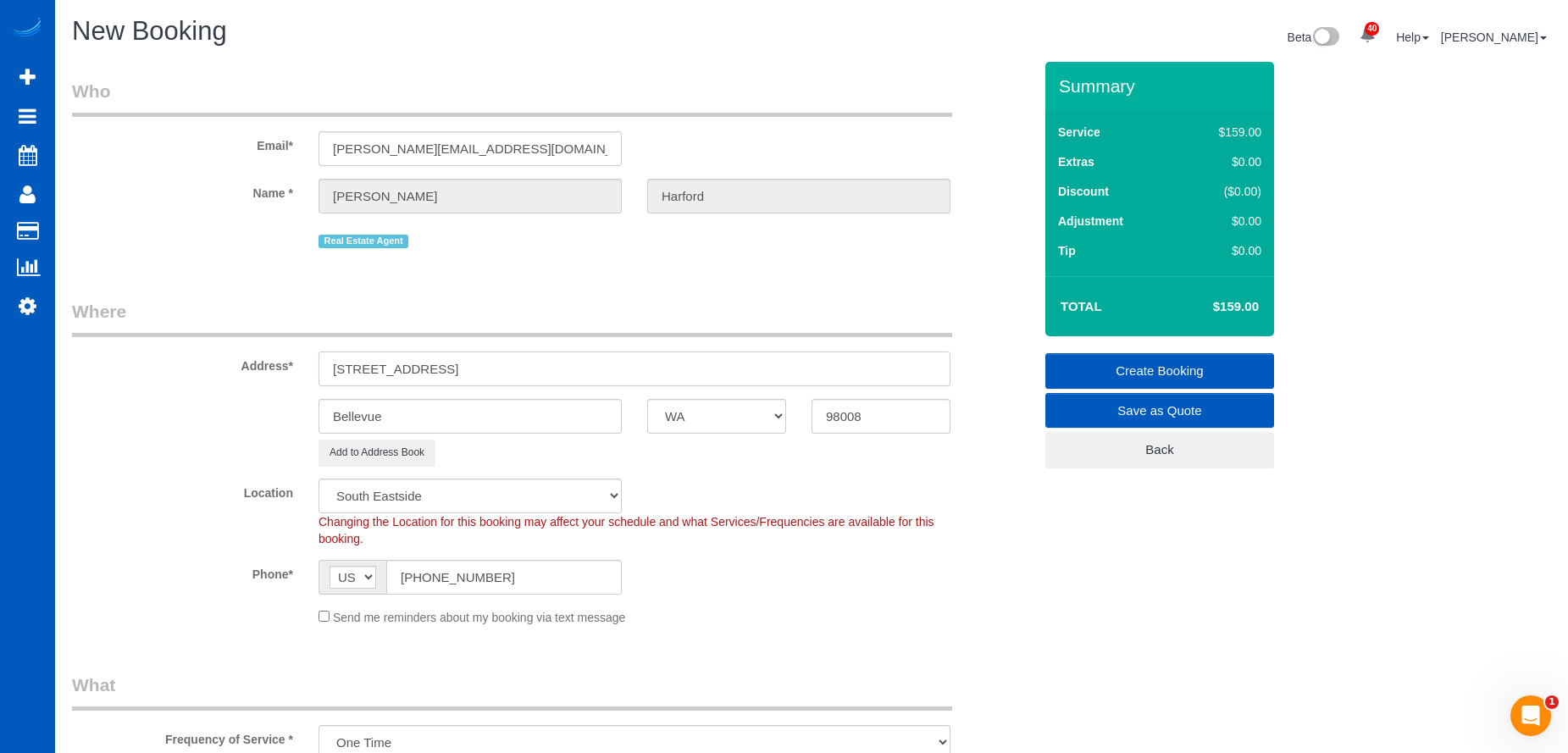
drag, startPoint x: 508, startPoint y: 372, endPoint x: 737, endPoint y: 399, distance: 230.6
click at [610, 374] on input "7944 17th Ave SWSeattle, WA 98106" at bounding box center [634, 368] width 632 height 35
type input "7944 17th Ave SWSeattle, WA 98106"
drag, startPoint x: 881, startPoint y: 415, endPoint x: 750, endPoint y: 409, distance: 131.1
click at [750, 409] on div "Bellevue AK AL AR AZ CA CO CT DC DE FL GA HI IA ID IL IN KS KY LA MA MD ME MI M…" at bounding box center [552, 416] width 986 height 35
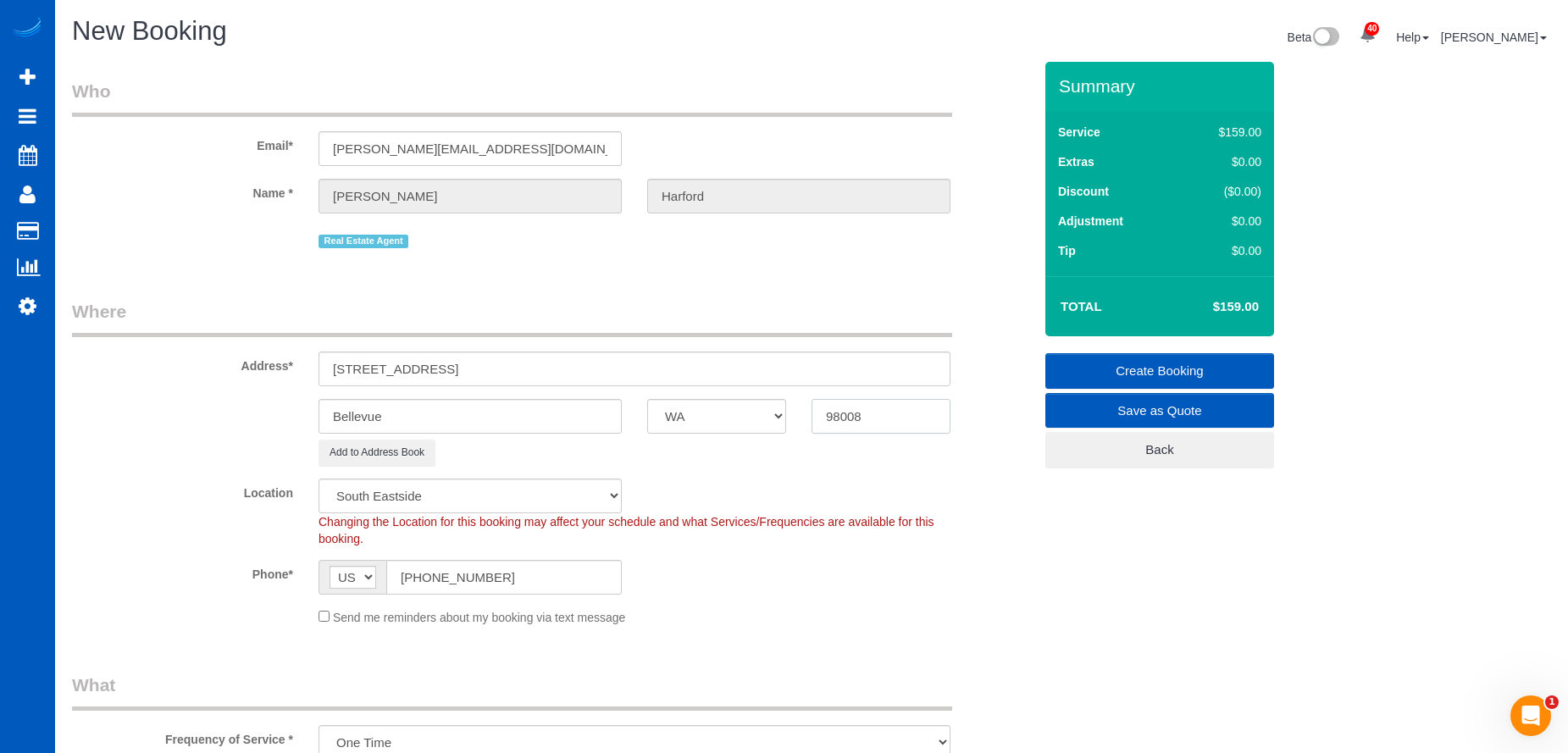
paste input "106"
type input "98106"
drag, startPoint x: 439, startPoint y: 369, endPoint x: 476, endPoint y: 371, distance: 37.1
click at [476, 371] on input "7944 17th Ave SWSeattle, WA 98106" at bounding box center [634, 368] width 632 height 35
select select "8"
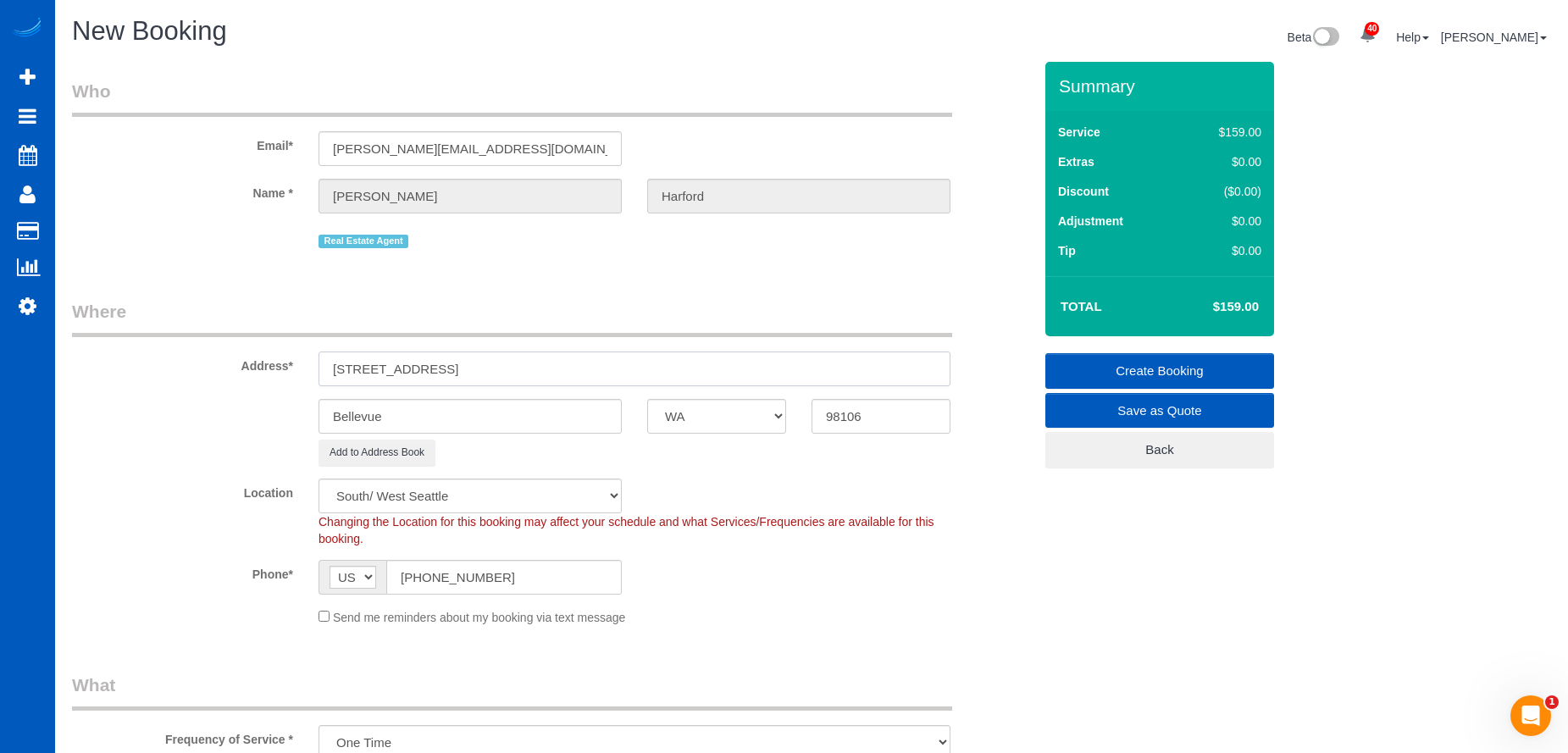
type input "7944 17th Ave SW, WA 98106"
drag, startPoint x: 467, startPoint y: 413, endPoint x: 257, endPoint y: 401, distance: 210.3
click at [257, 401] on div "Bellevue AK AL AR AZ CA CO CT DC DE FL GA HI IA ID IL IN KS KY LA MA MD ME MI M…" at bounding box center [552, 416] width 986 height 35
select select "object:13713"
paste input "Seattl"
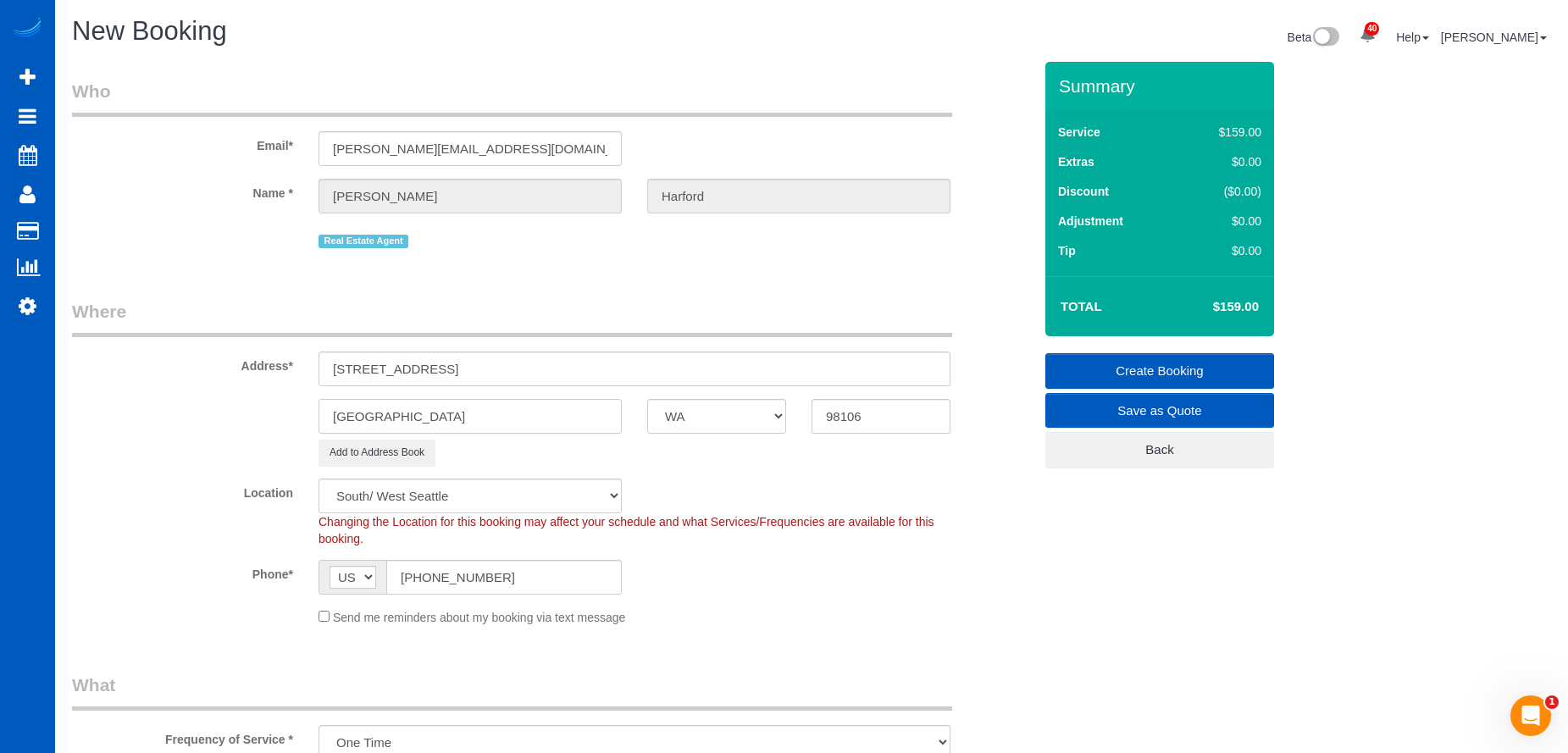
type input "Seattle"
drag, startPoint x: 438, startPoint y: 370, endPoint x: 634, endPoint y: 373, distance: 196.0
click at [634, 373] on input "7944 17th Ave SW, WA 98106" at bounding box center [634, 368] width 632 height 35
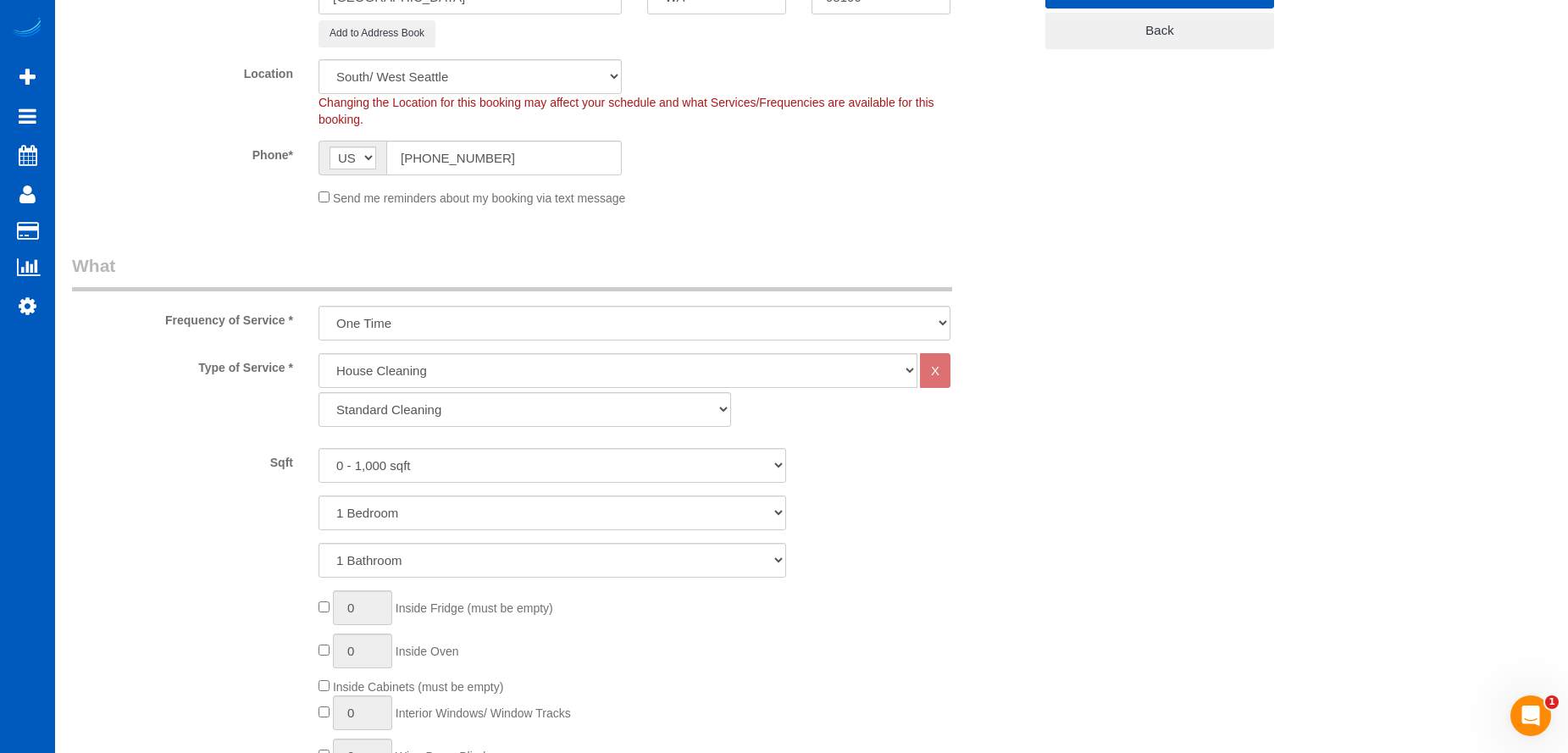
scroll to position [423, 0]
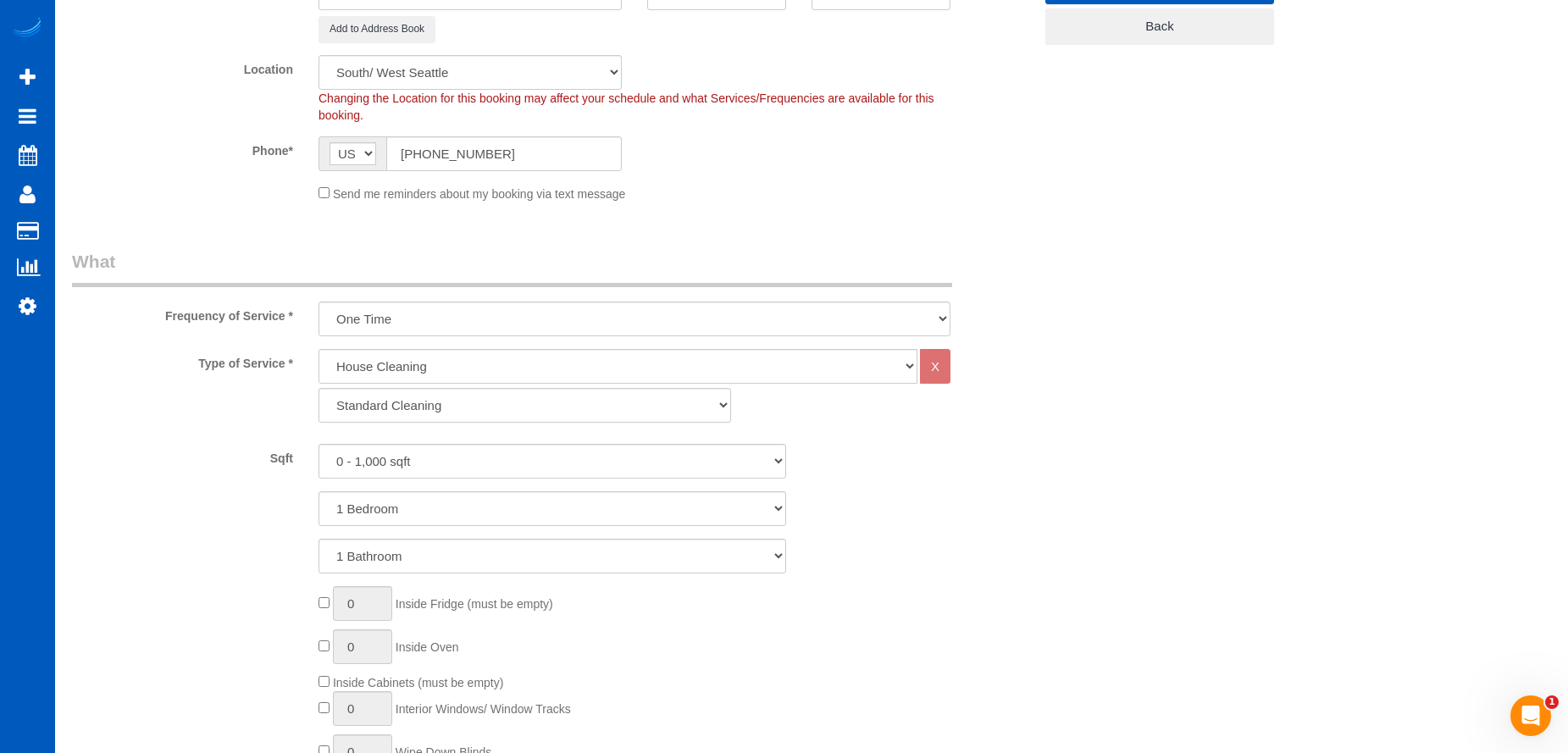
type input "7944 17th Ave SW"
click at [625, 403] on select "Standard Cleaning Deep Cleaning Move In/ Out Cleaning" at bounding box center [525, 405] width 413 height 35
select select "368"
click at [319, 388] on select "Standard Cleaning Deep Cleaning Move In/ Out Cleaning" at bounding box center [525, 405] width 413 height 35
click at [430, 521] on select "1 Bedroom 2 Bedrooms 3 Bedrooms 4 Bedrooms 5 Bedrooms 6 Bedrooms 7 Bedrooms" at bounding box center [552, 508] width 468 height 35
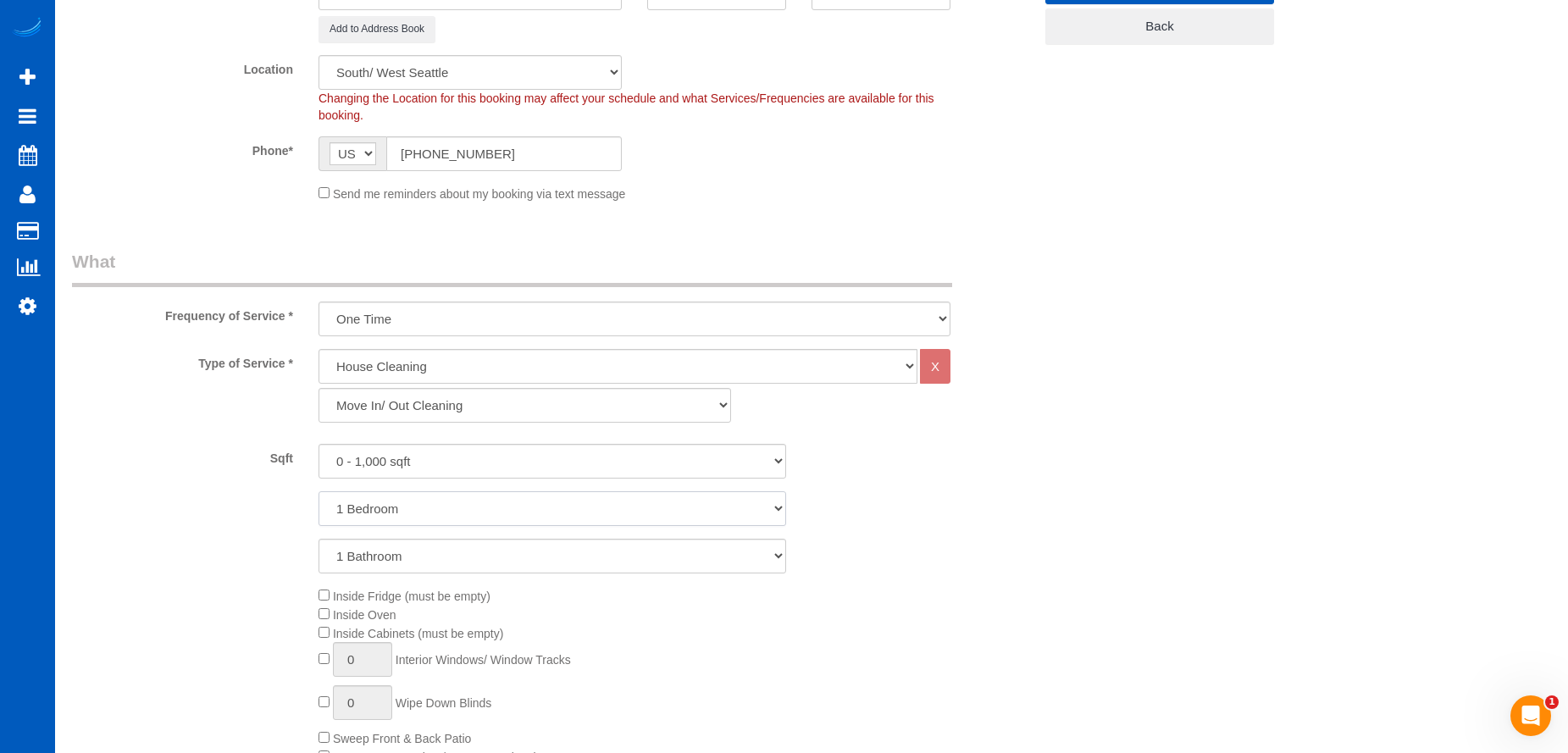
select select "2"
click at [319, 491] on select "1 Bedroom 2 Bedrooms 3 Bedrooms 4 Bedrooms 5 Bedrooms 6 Bedrooms 7 Bedrooms" at bounding box center [552, 508] width 468 height 35
click at [323, 620] on span "Inside Oven" at bounding box center [357, 615] width 78 height 13
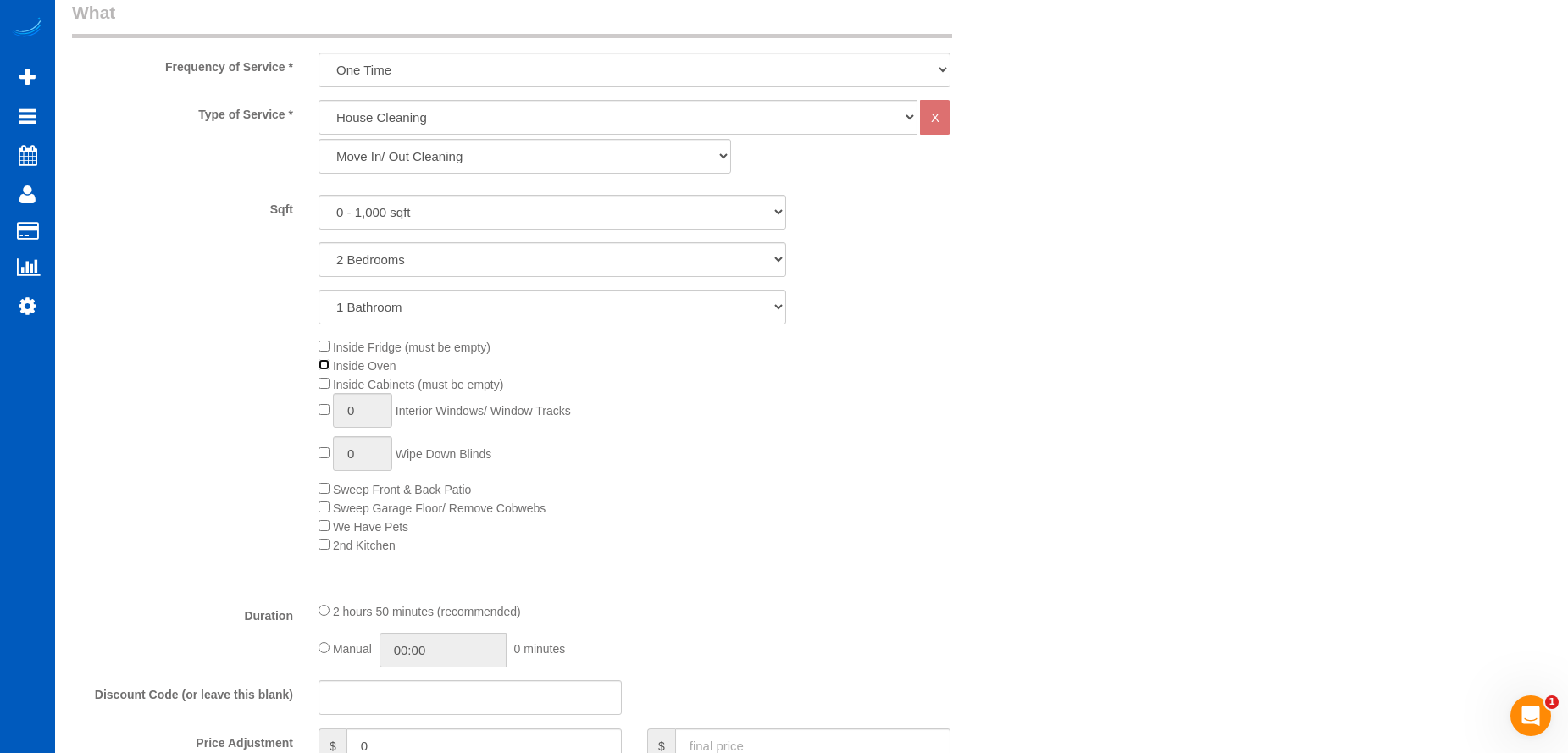
scroll to position [677, 0]
type input "1"
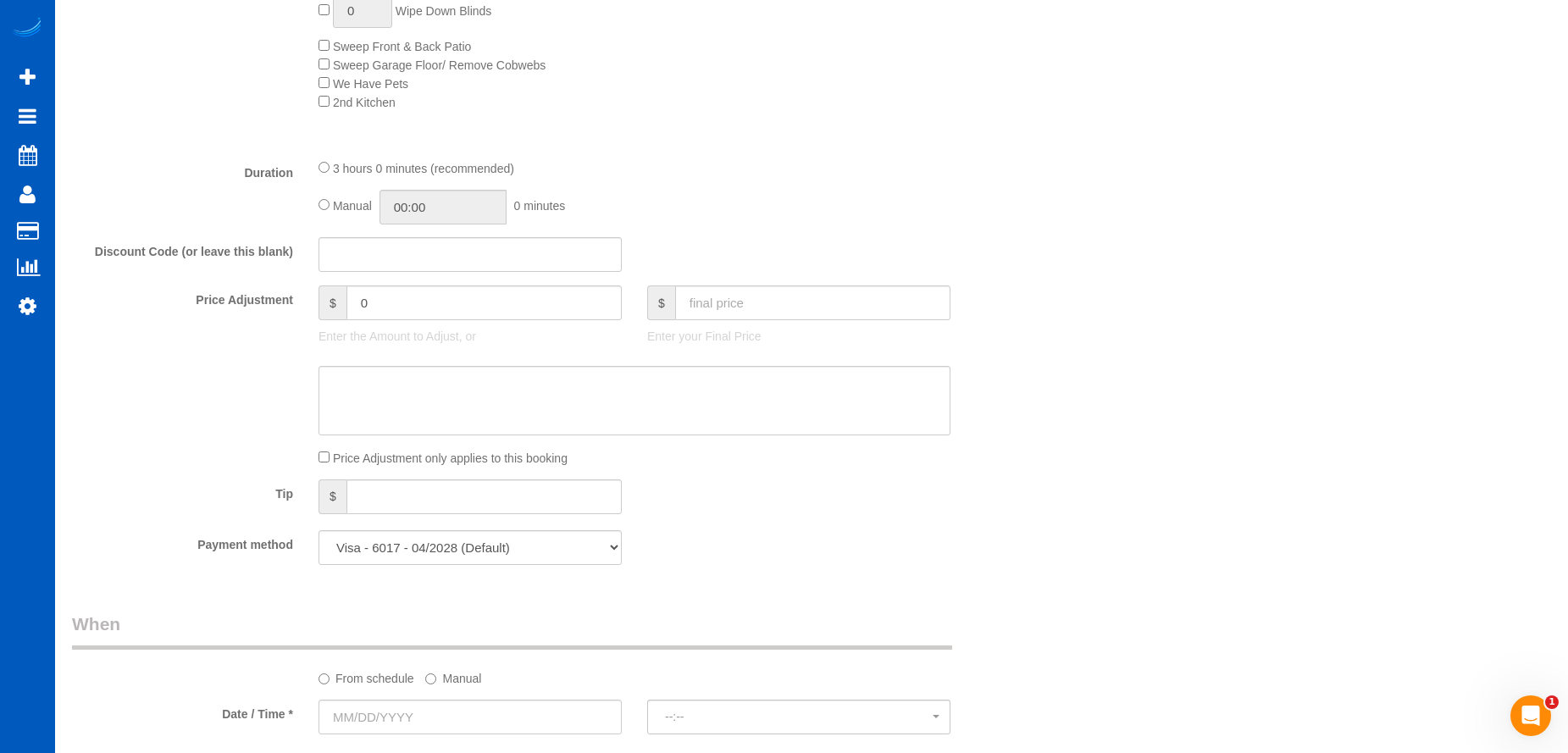
scroll to position [1101, 0]
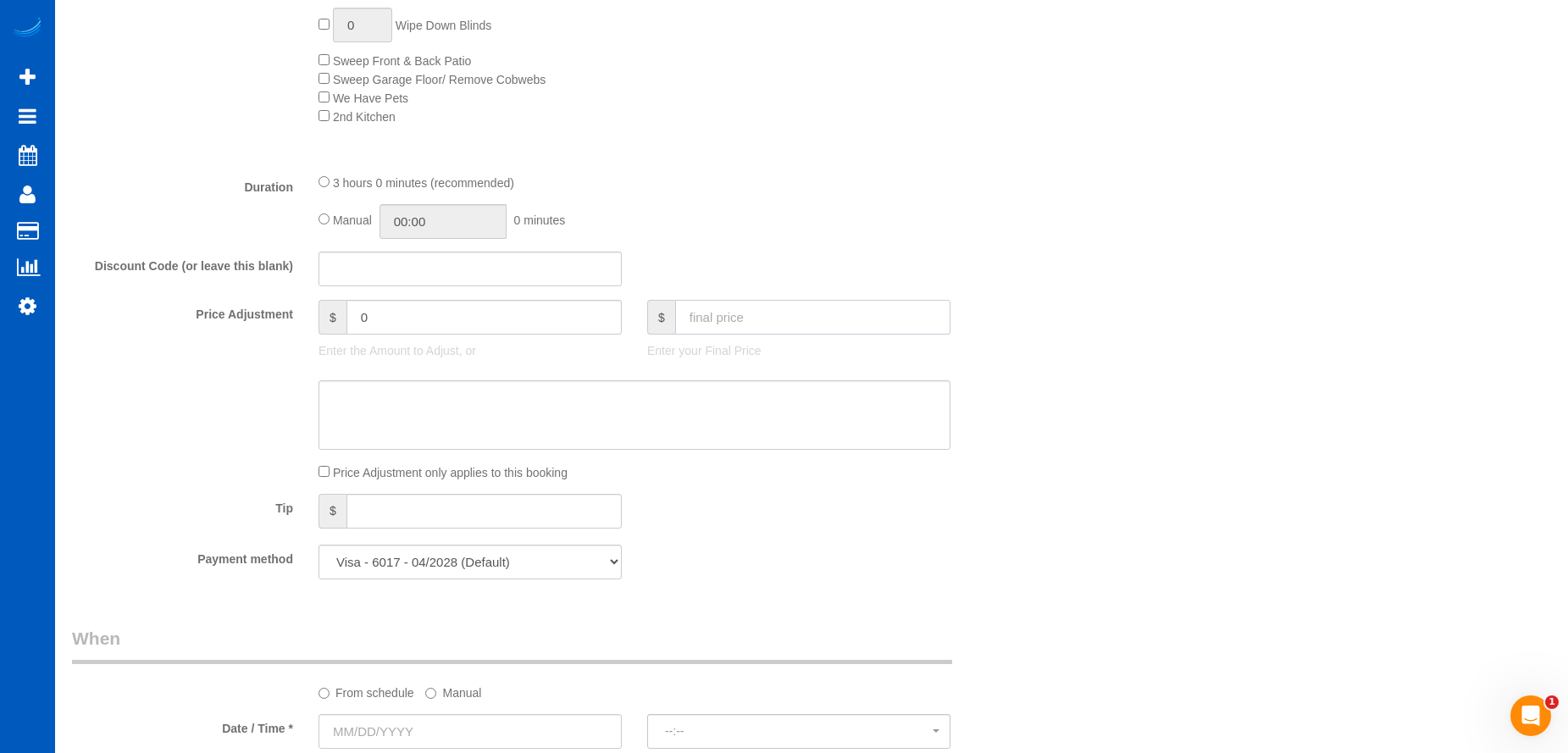
click at [708, 317] on input "text" at bounding box center [812, 317] width 275 height 35
type input "0"
click at [667, 419] on textarea at bounding box center [634, 416] width 632 height 70
type input "-369"
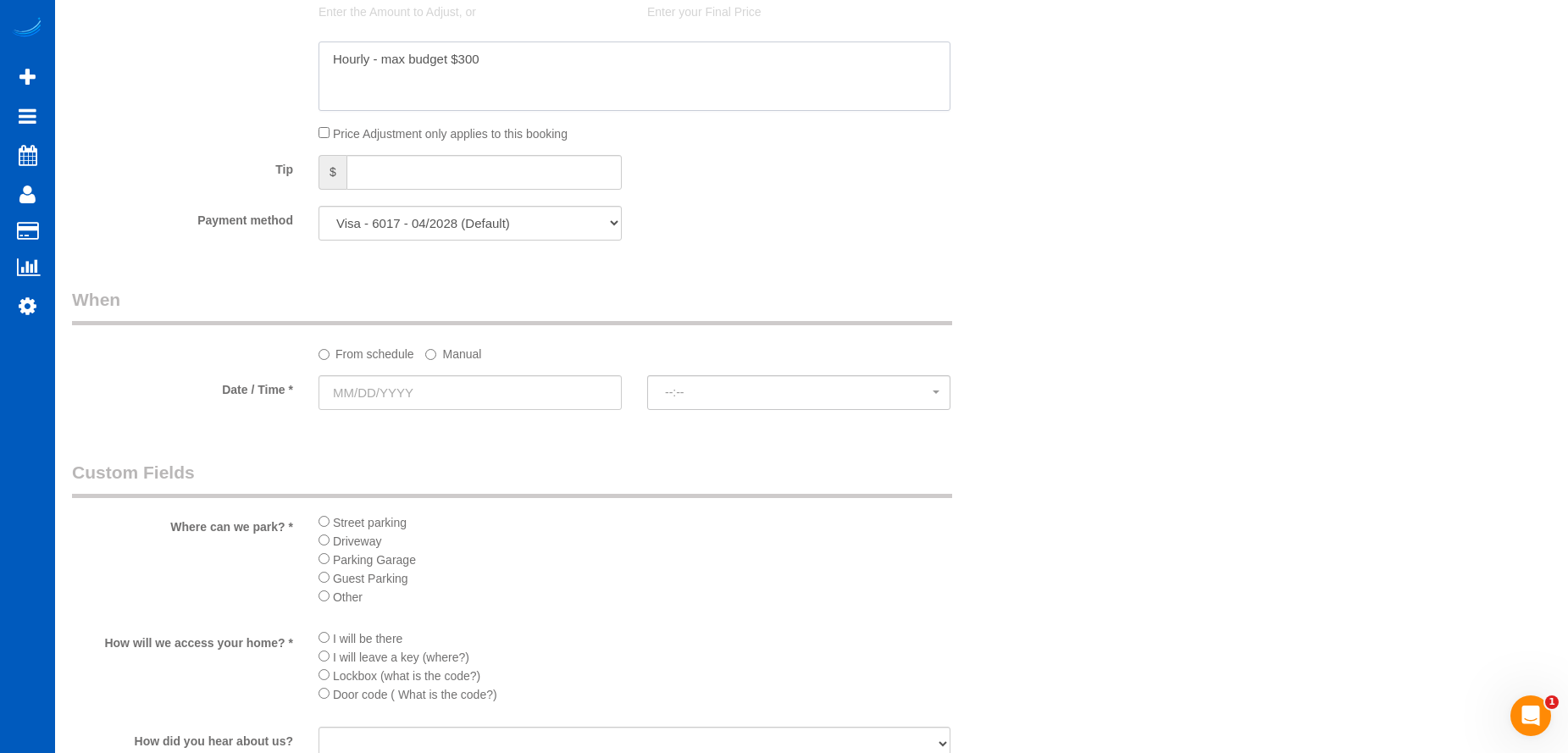
type textarea "Hourly - max budget $300"
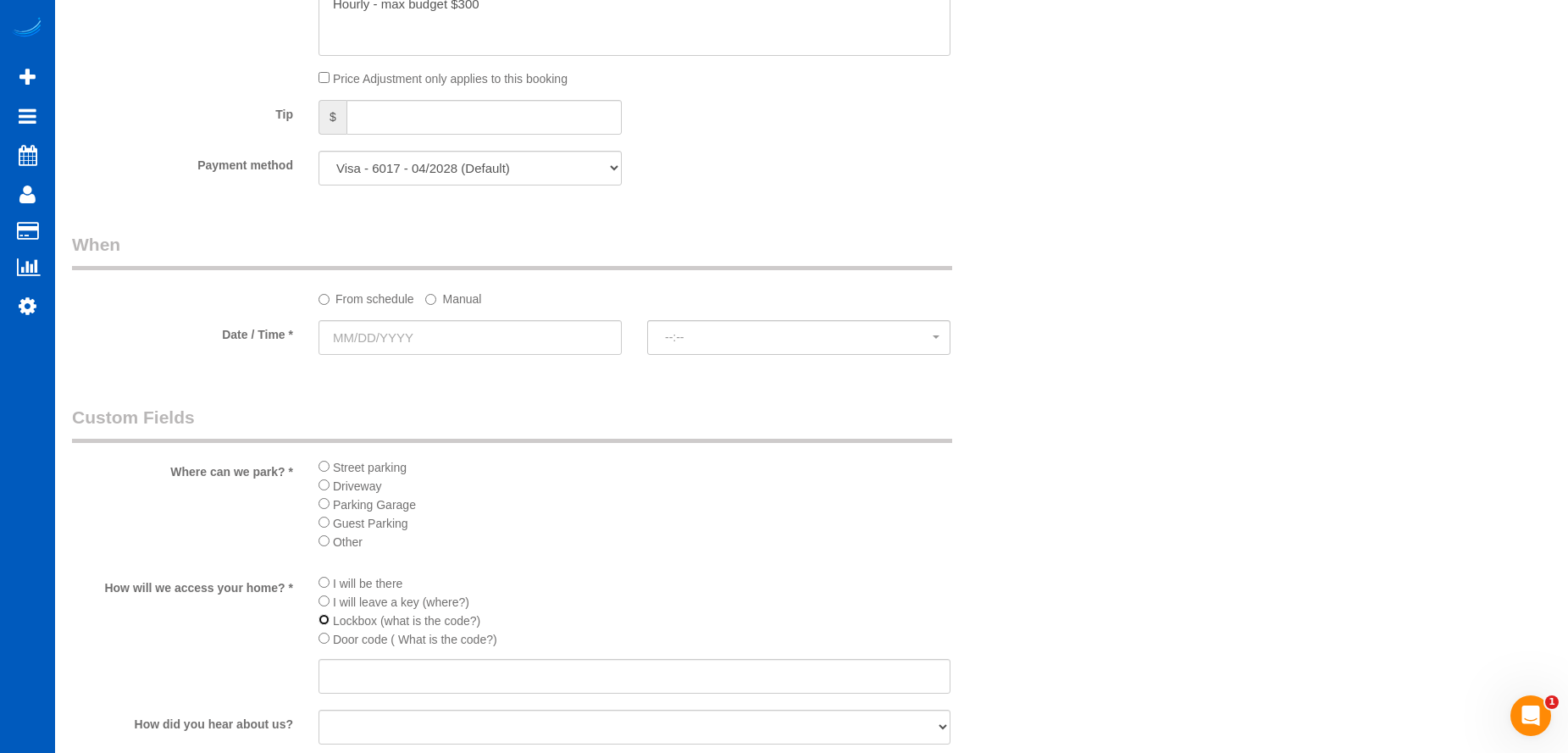
scroll to position [1525, 0]
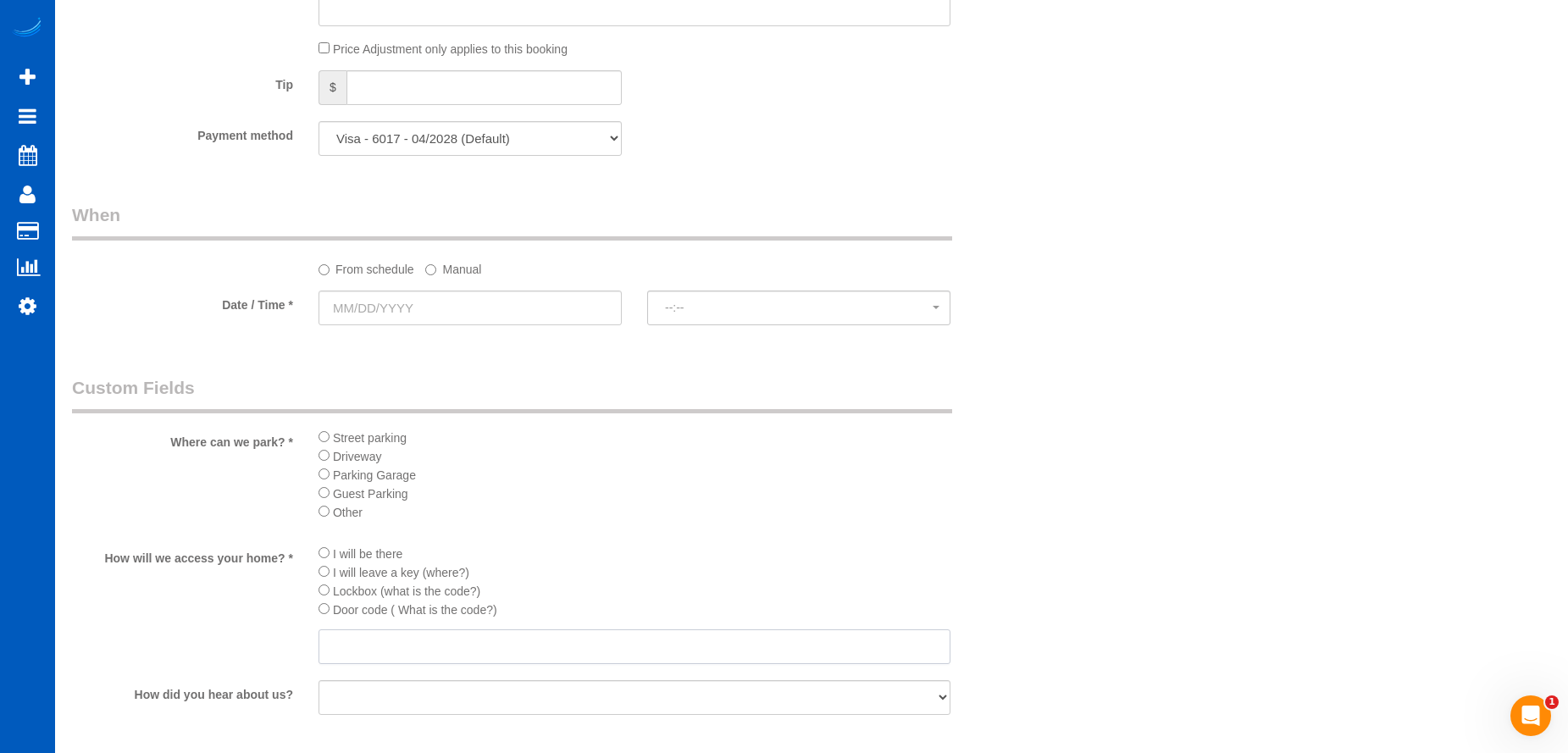
click at [388, 639] on input "text" at bounding box center [634, 646] width 632 height 35
type input "7500"
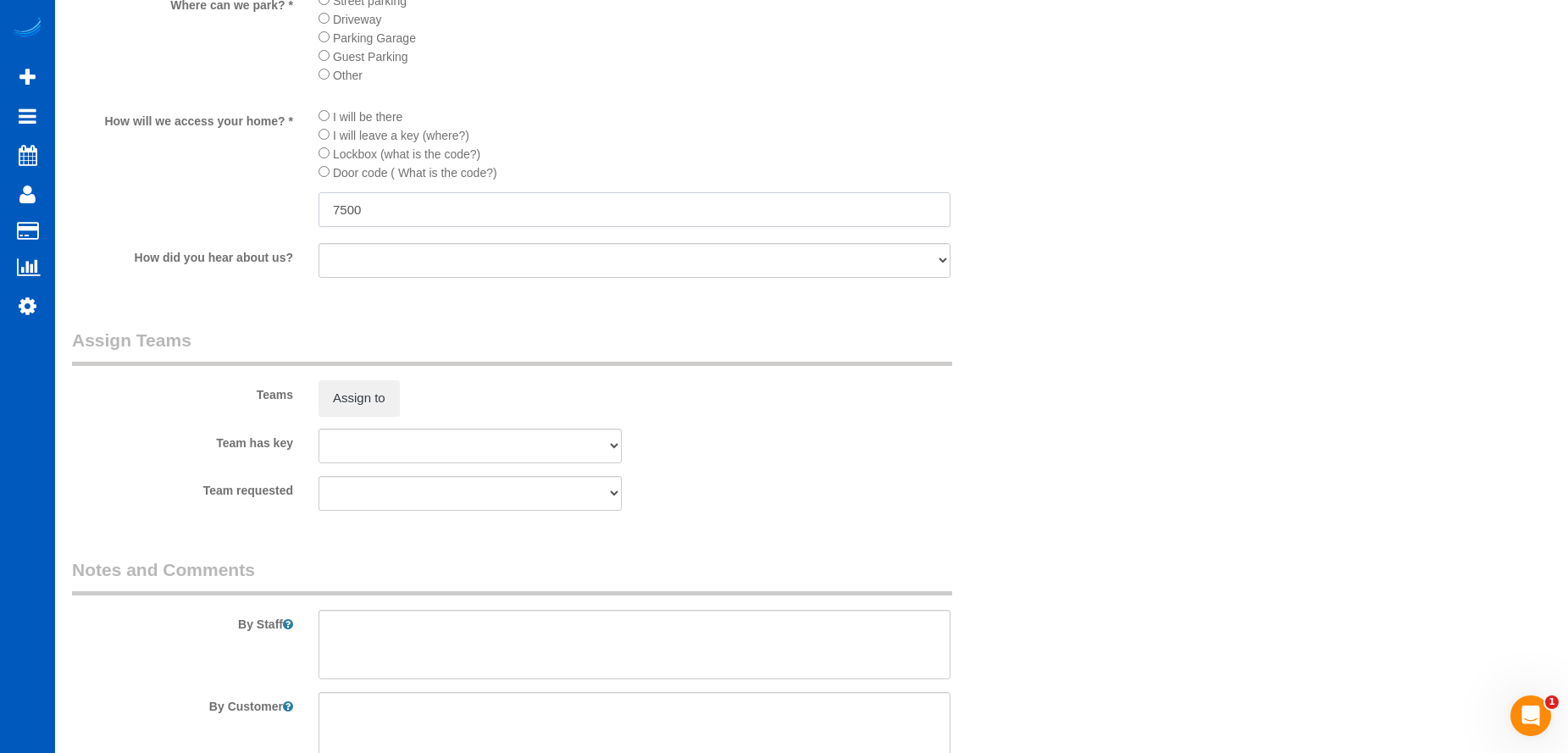
scroll to position [2113, 0]
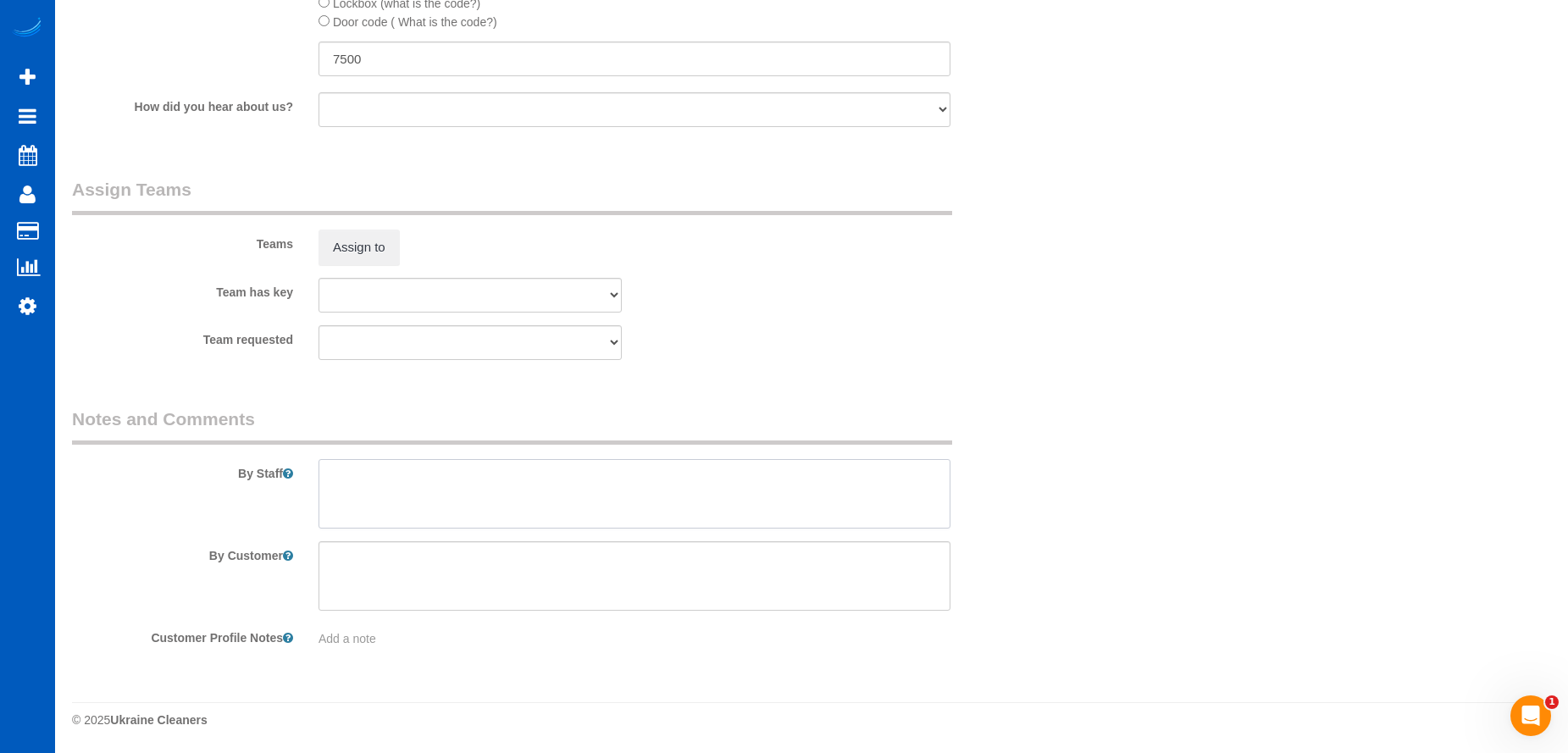
click at [480, 483] on textarea at bounding box center [634, 494] width 632 height 70
click at [435, 475] on textarea at bounding box center [634, 494] width 632 height 70
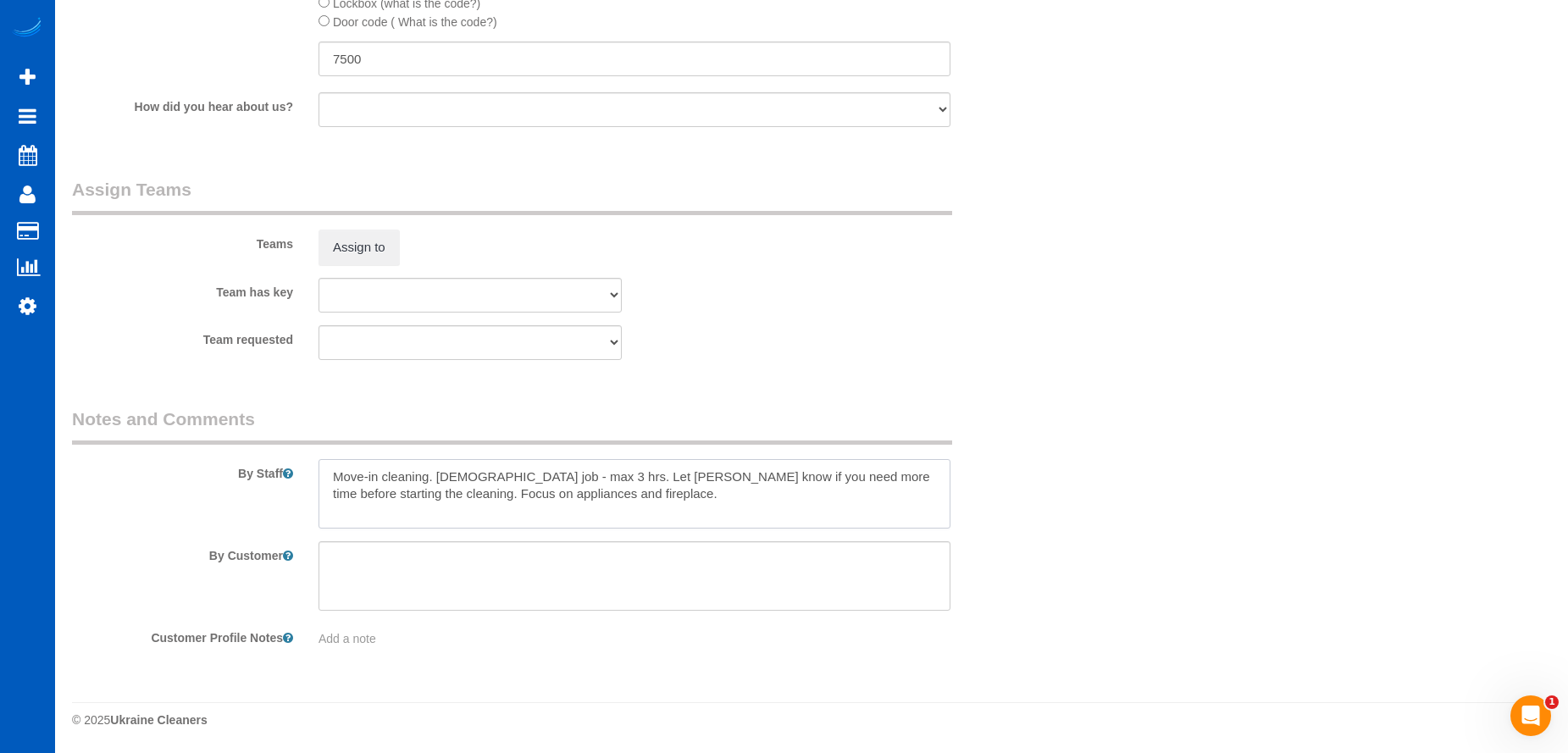
click at [536, 509] on textarea at bounding box center [634, 494] width 632 height 70
click at [629, 484] on textarea at bounding box center [634, 494] width 632 height 70
click at [610, 502] on textarea at bounding box center [634, 494] width 632 height 70
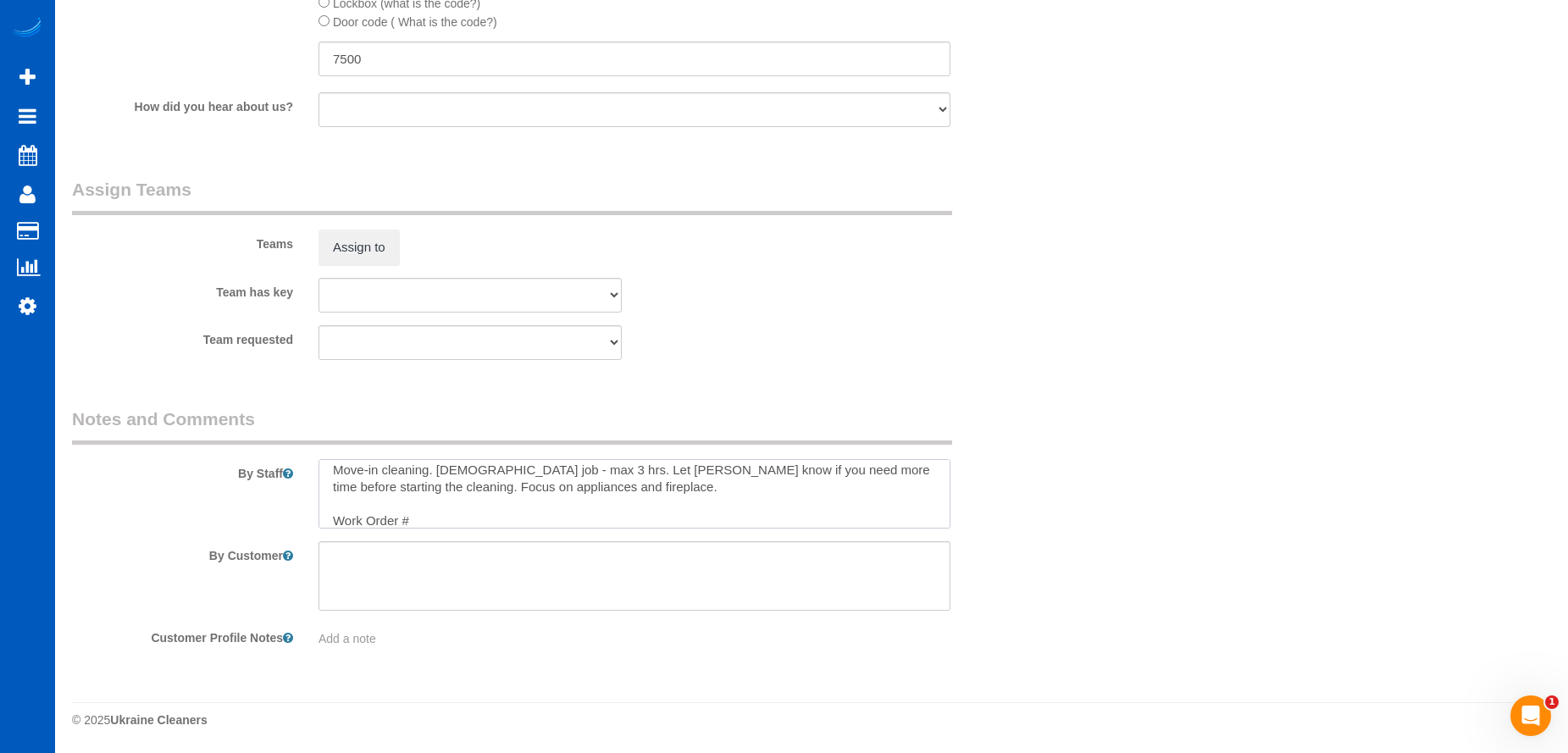
paste textarea "176412-1"
click at [332, 517] on textarea at bounding box center [634, 494] width 632 height 70
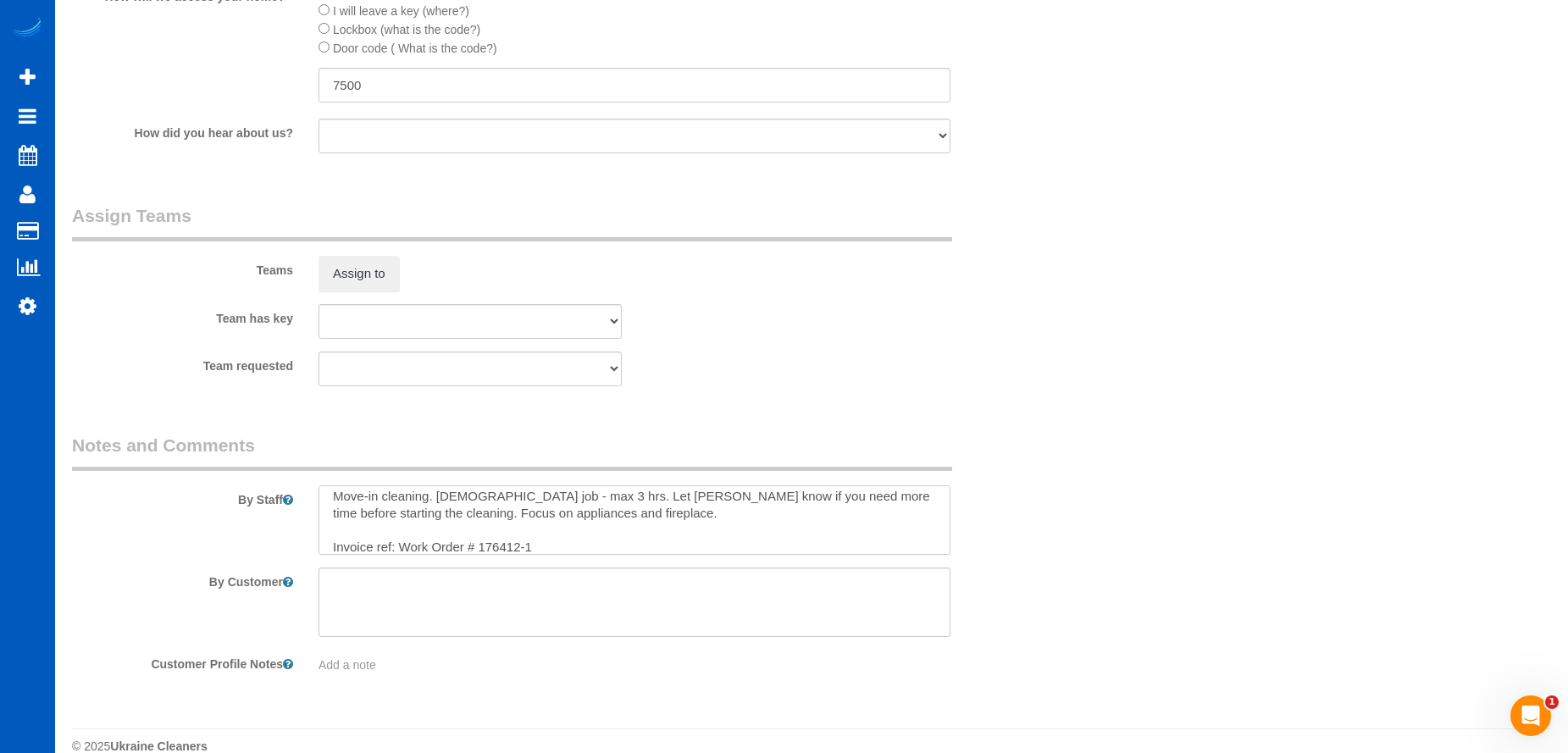
scroll to position [2113, 0]
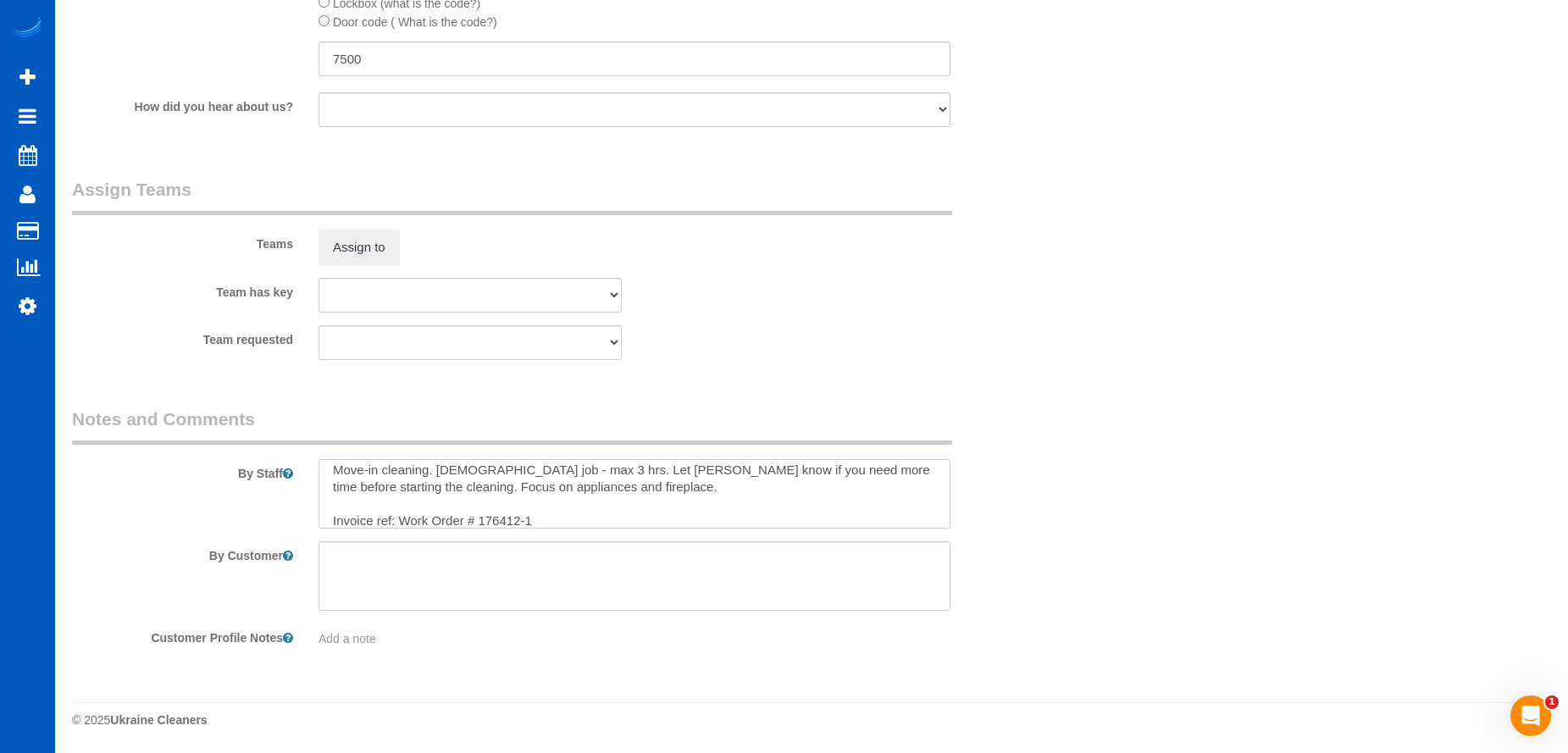
type textarea "Move-in cleaning. Hourly job - max 3 hrs. Let Anna know if you need more time b…"
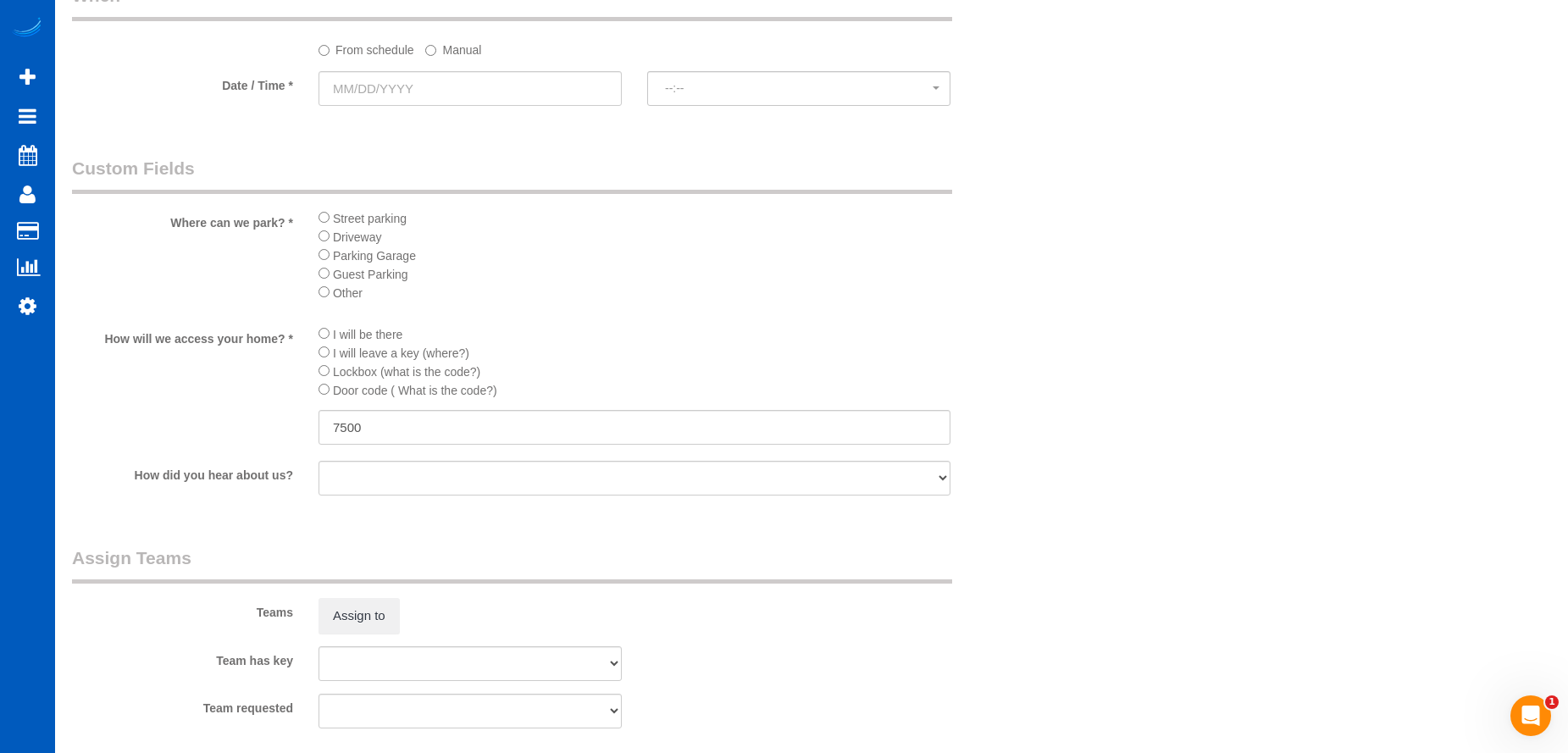
scroll to position [1604, 0]
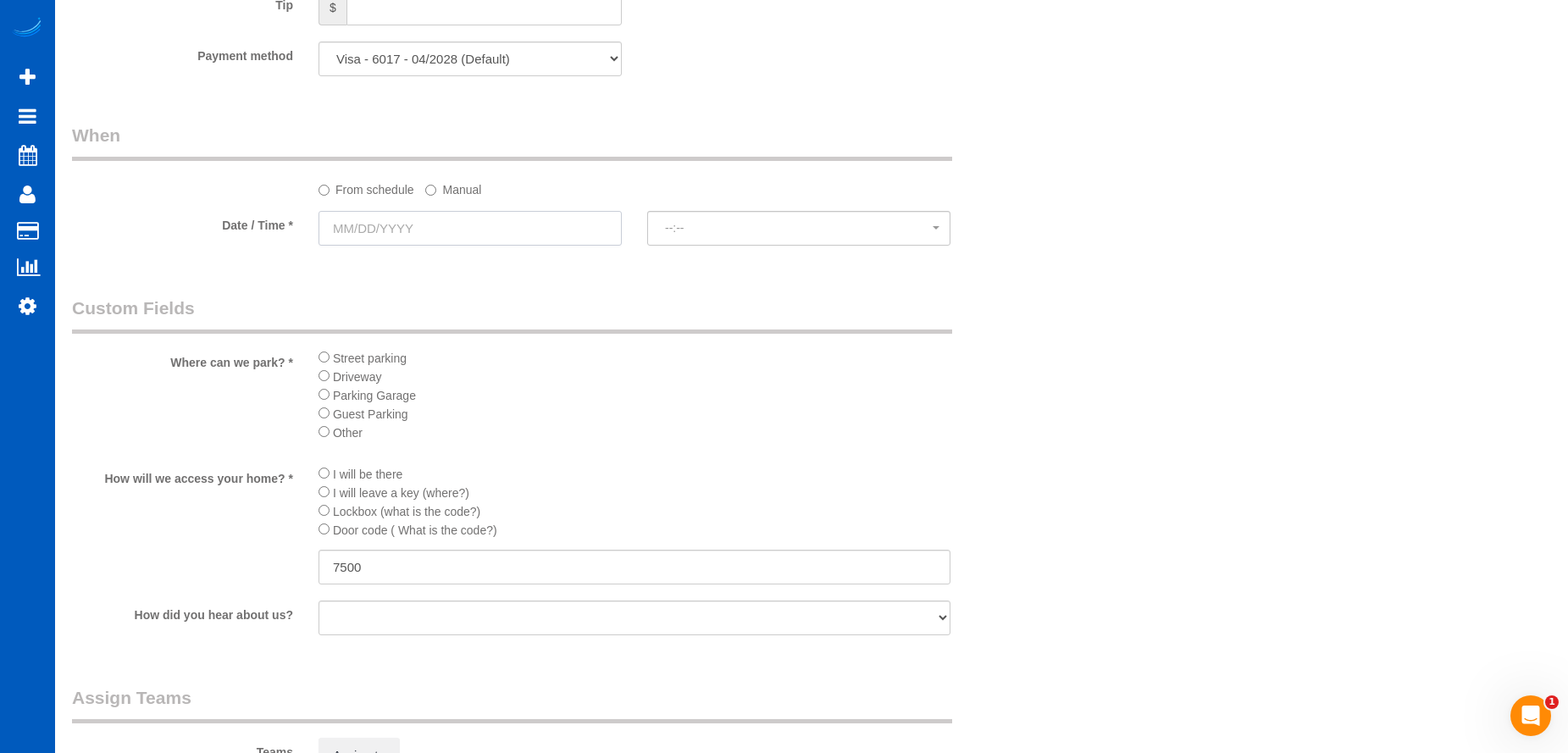
click at [479, 217] on input "text" at bounding box center [470, 228] width 303 height 35
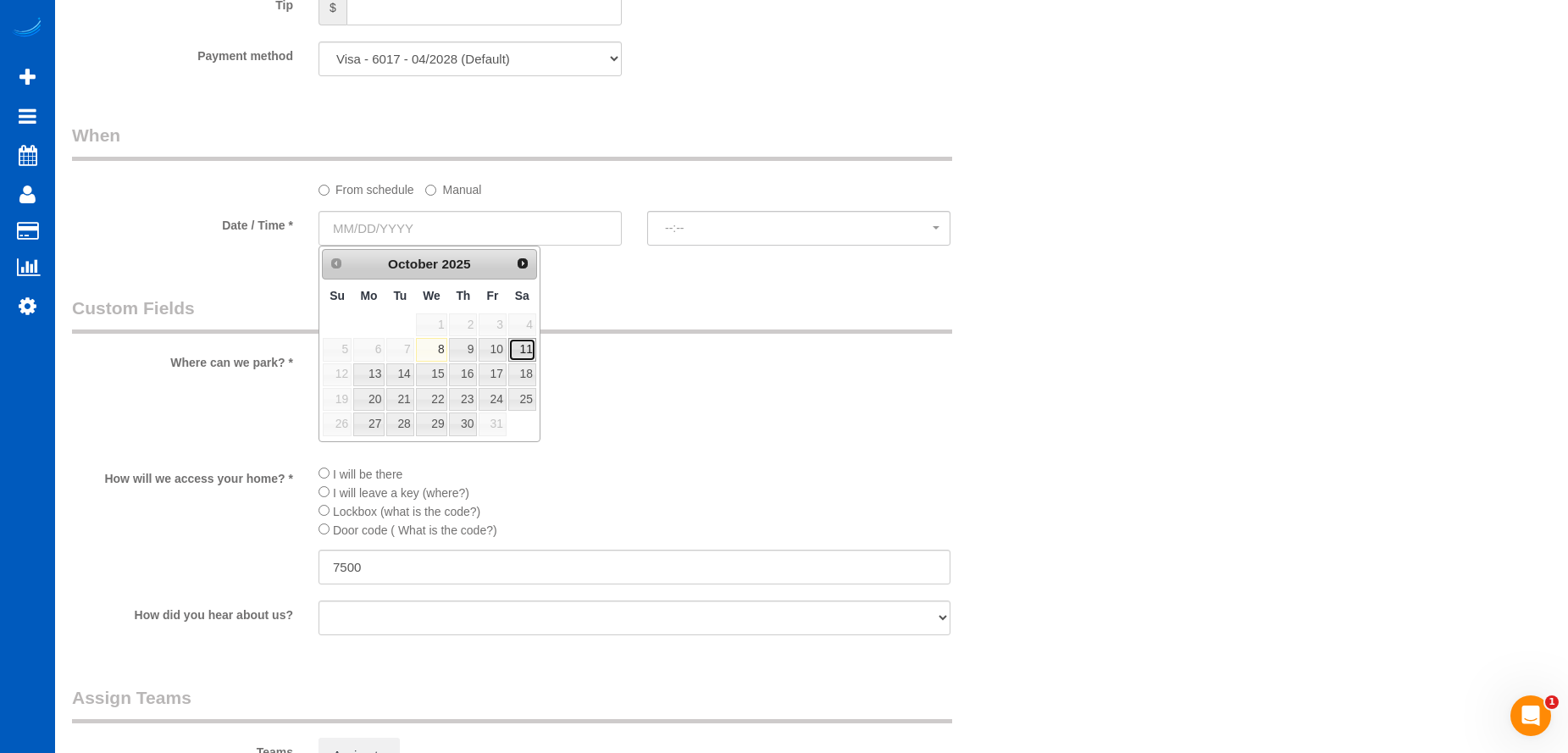
click at [520, 345] on link "11" at bounding box center [523, 350] width 28 height 23
type input "10/11/2025"
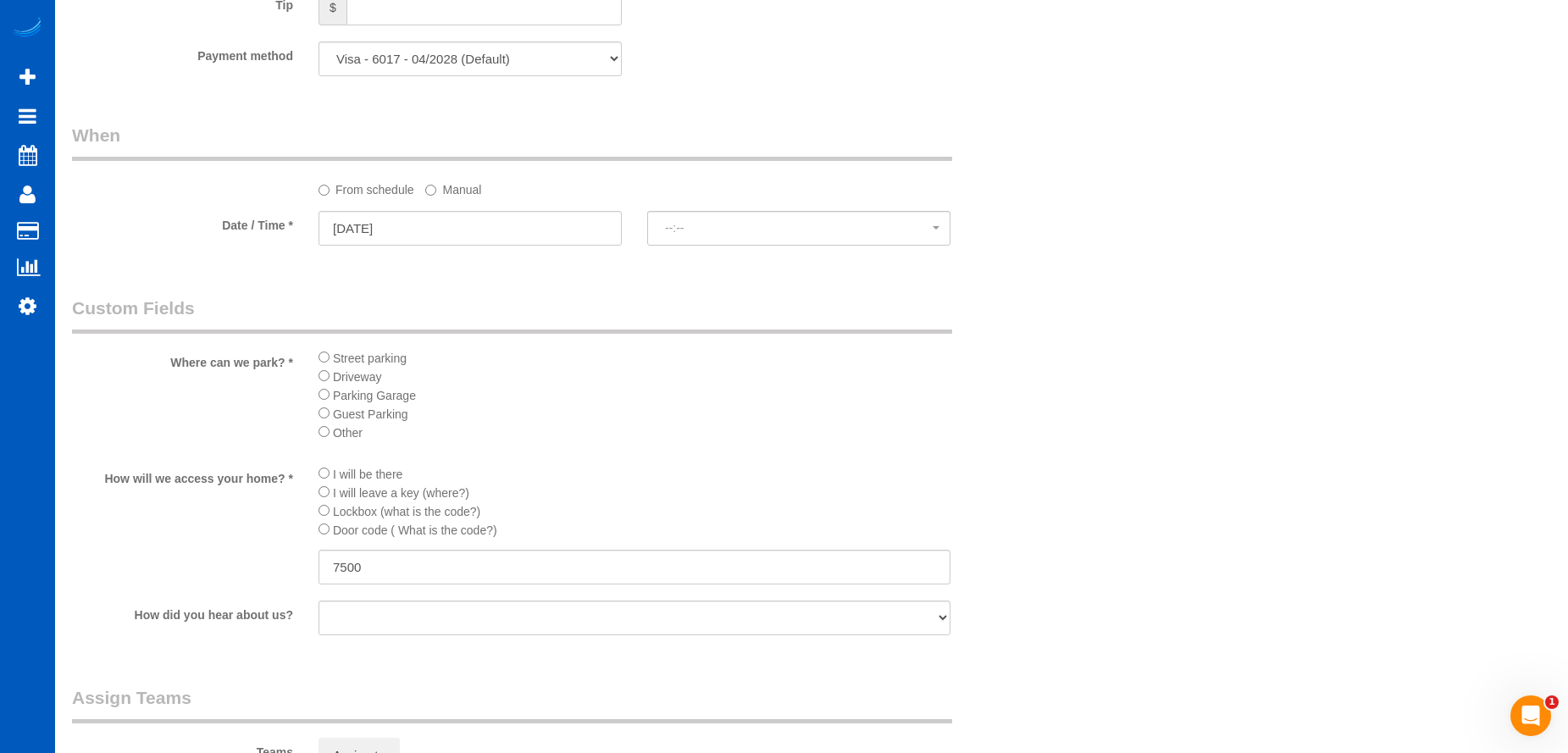
select select "spot1"
click at [744, 227] on span "8:00AM" at bounding box center [799, 228] width 267 height 13
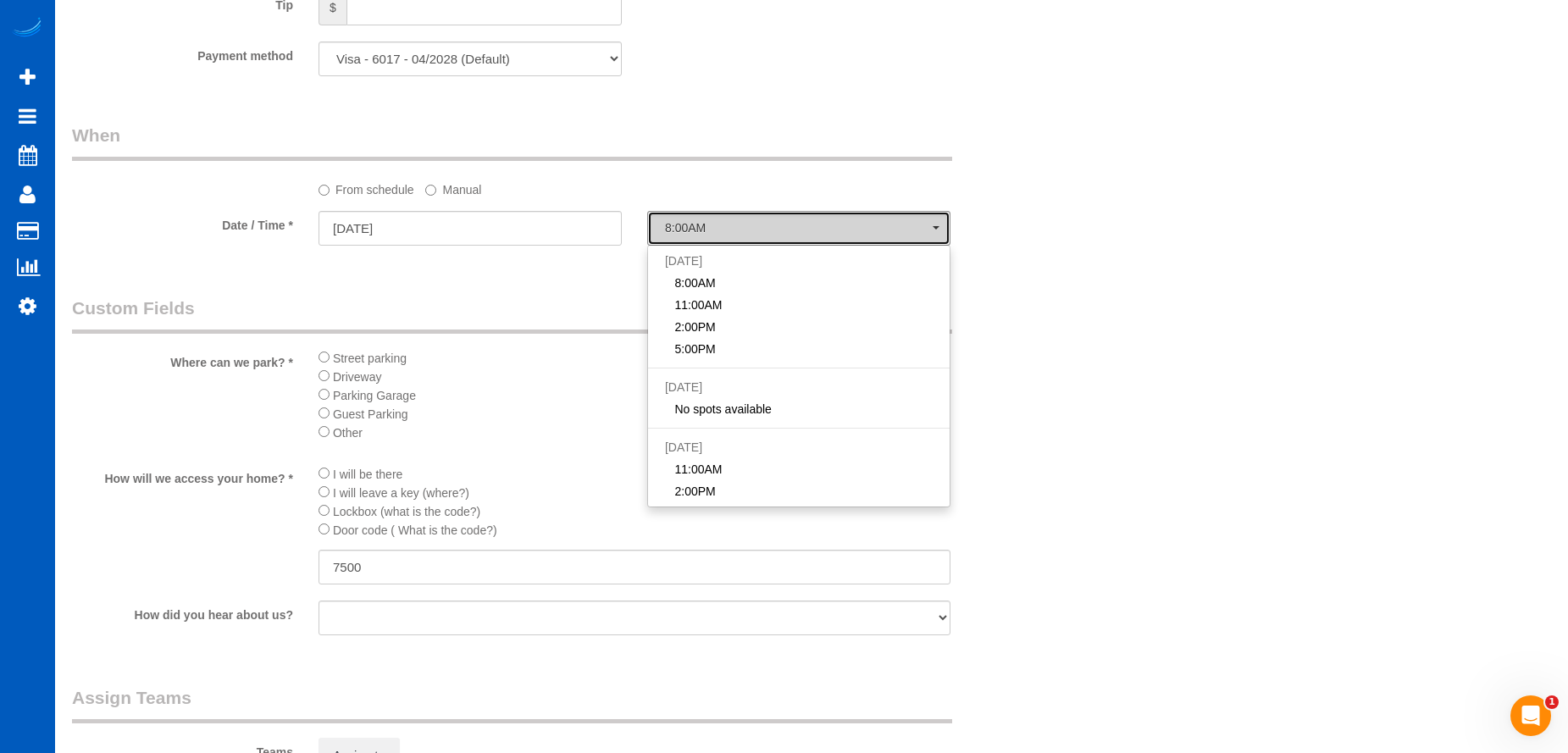
click at [744, 227] on span "8:00AM" at bounding box center [799, 228] width 267 height 13
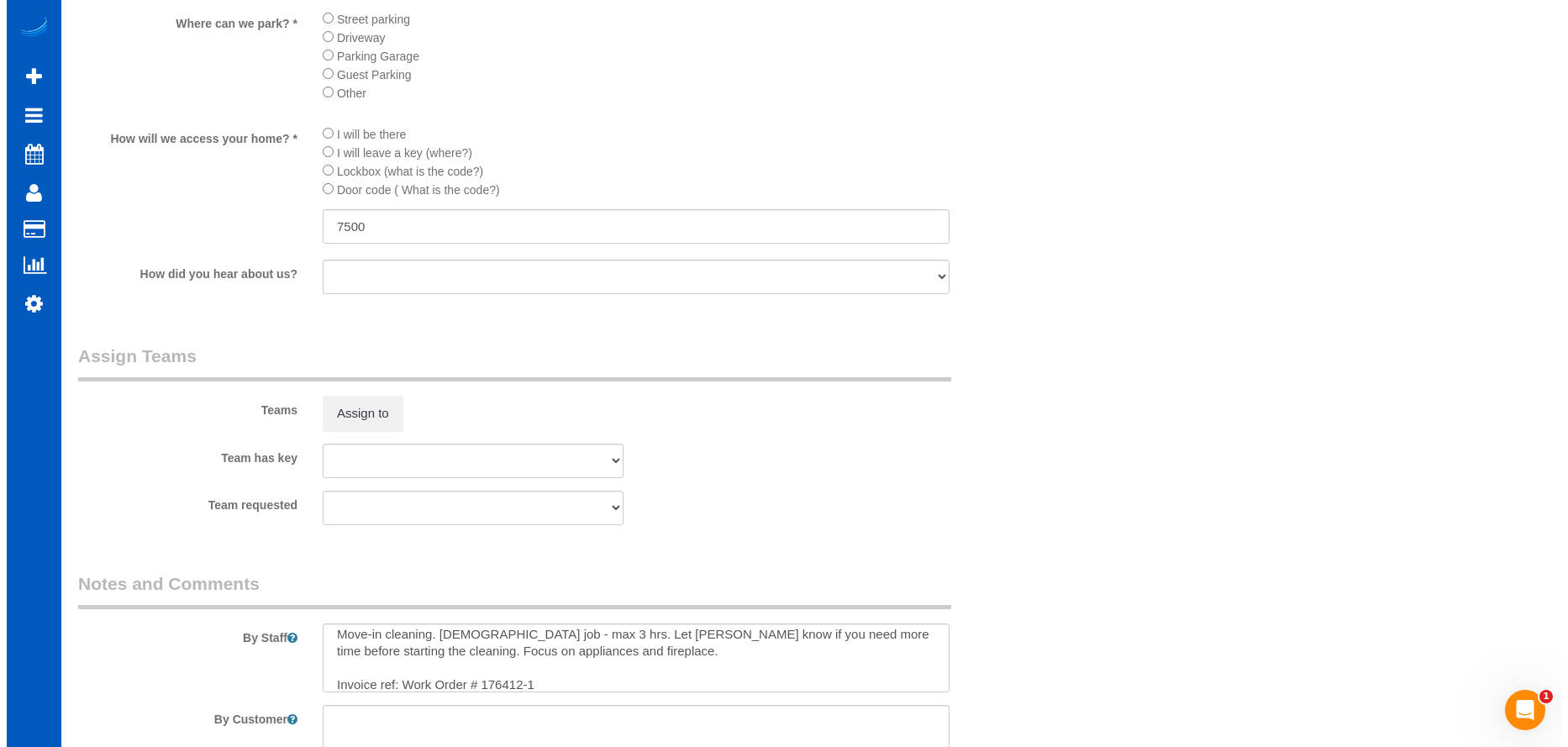
scroll to position [2096, 0]
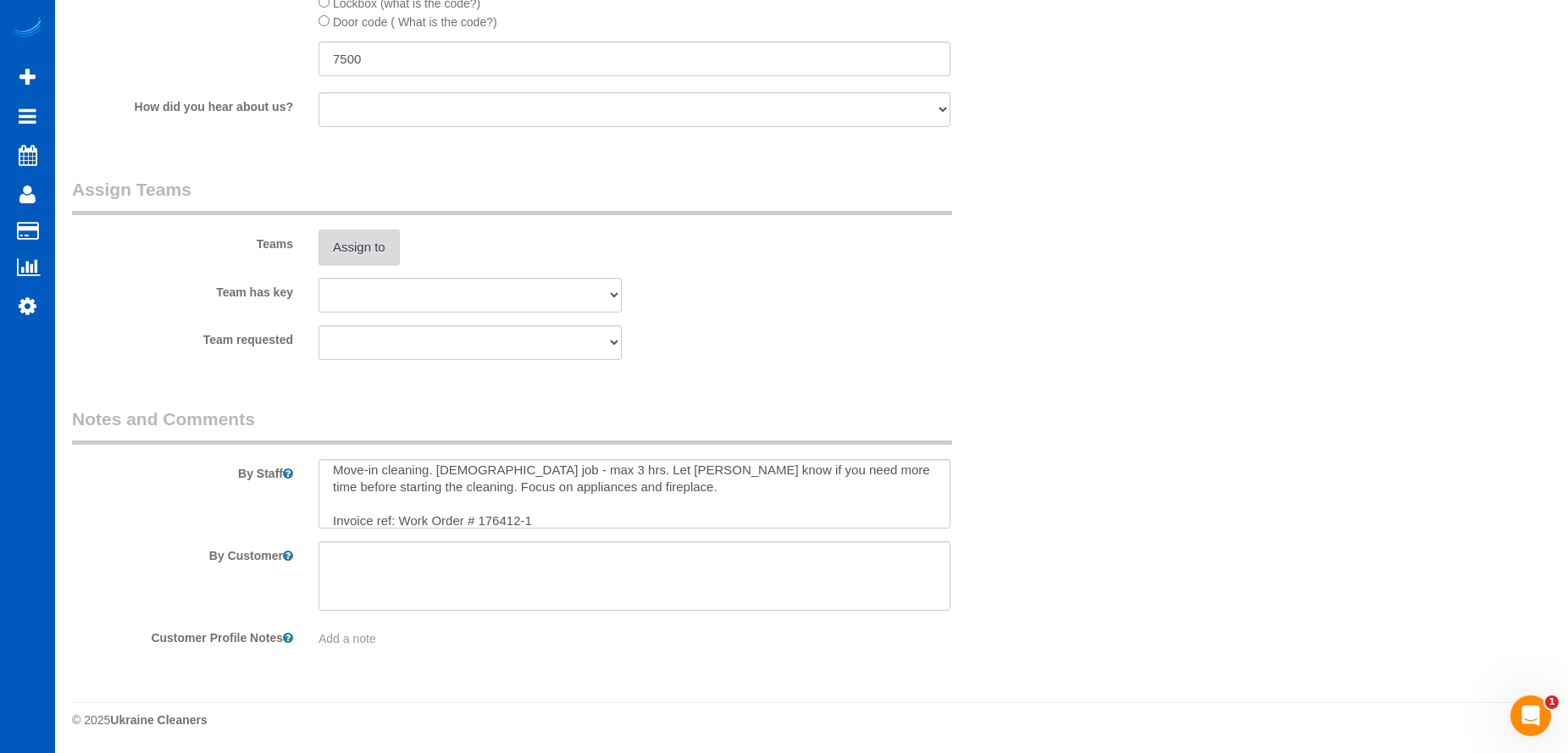
click at [348, 242] on button "Assign to" at bounding box center [359, 248] width 81 height 36
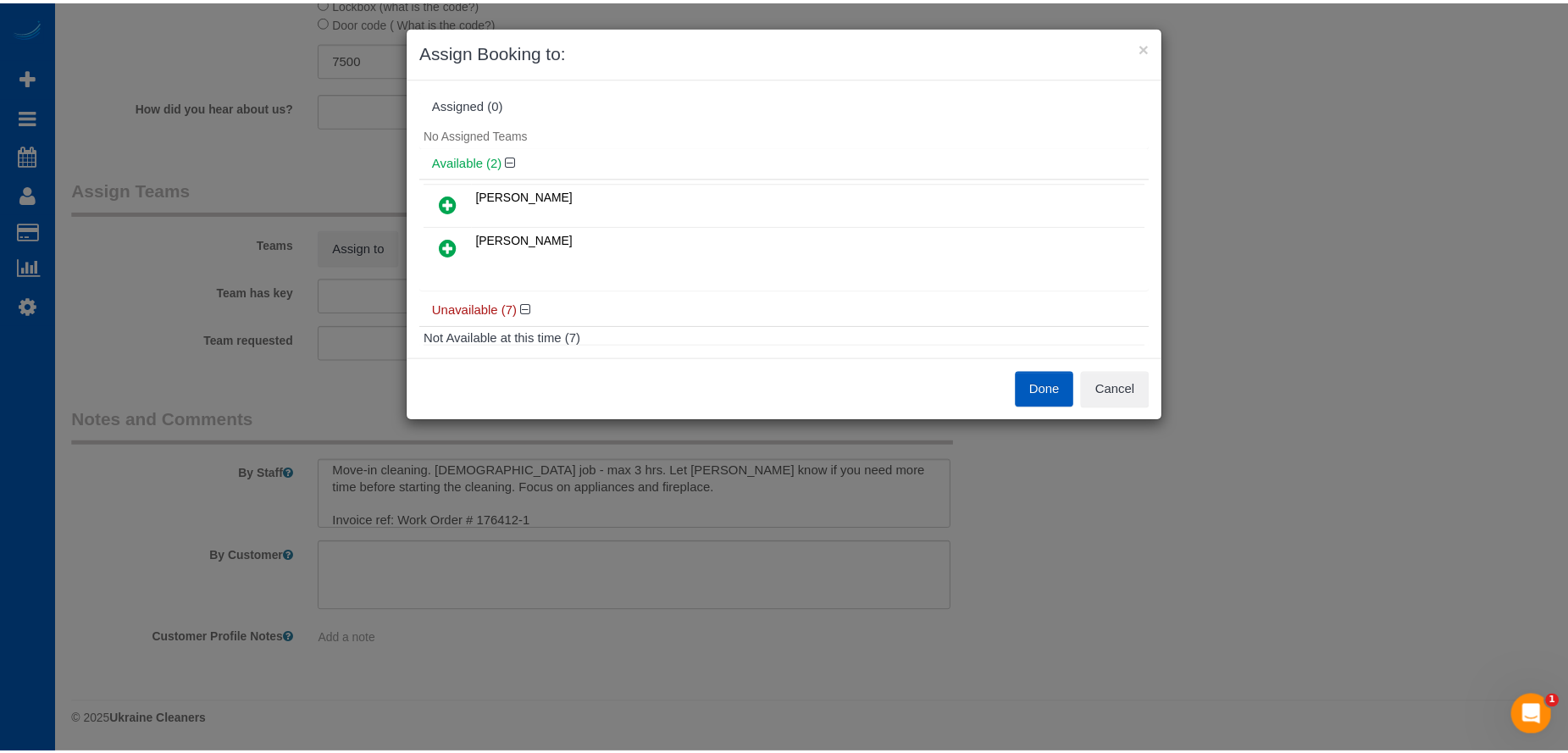
scroll to position [0, 0]
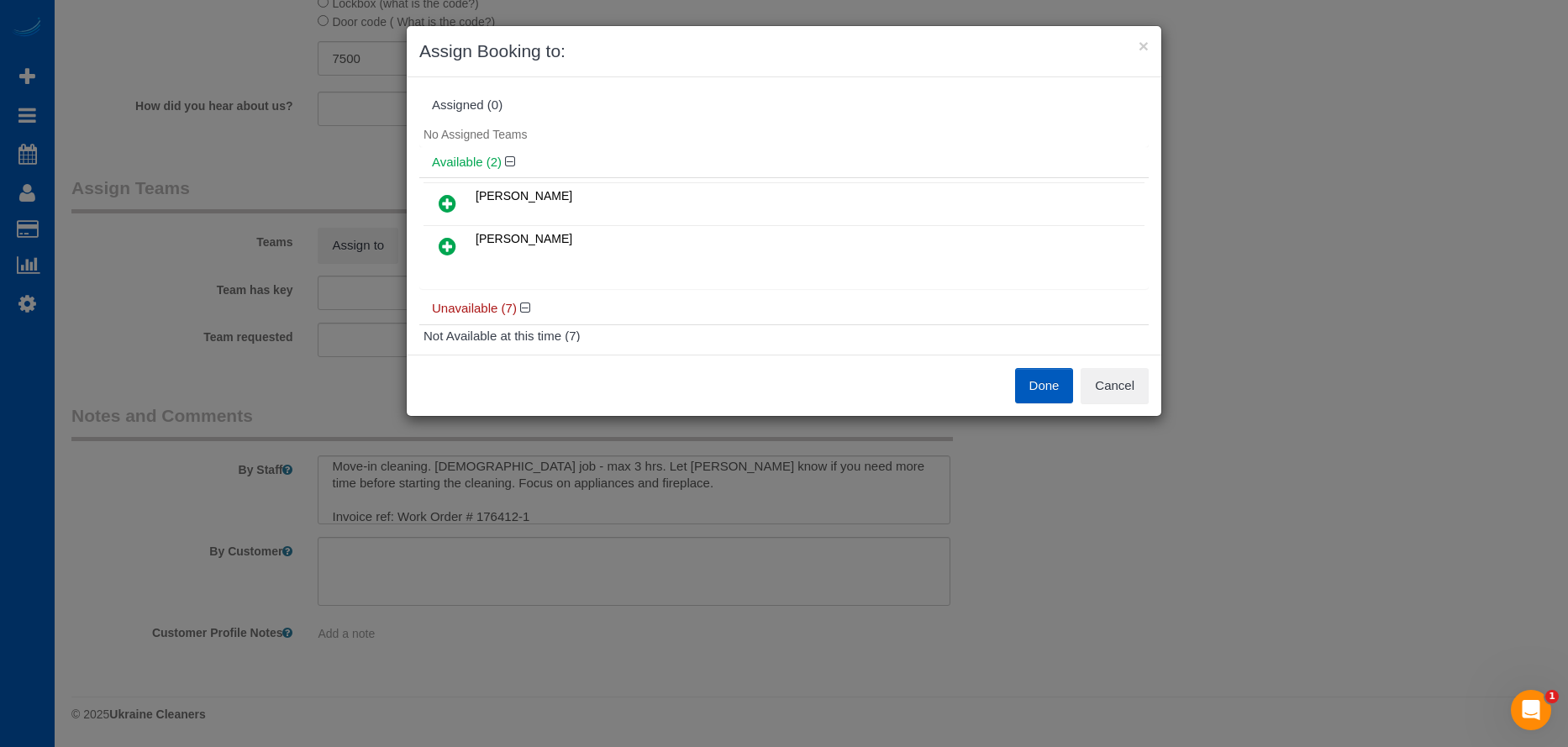
click at [442, 197] on icon at bounding box center [447, 203] width 18 height 21
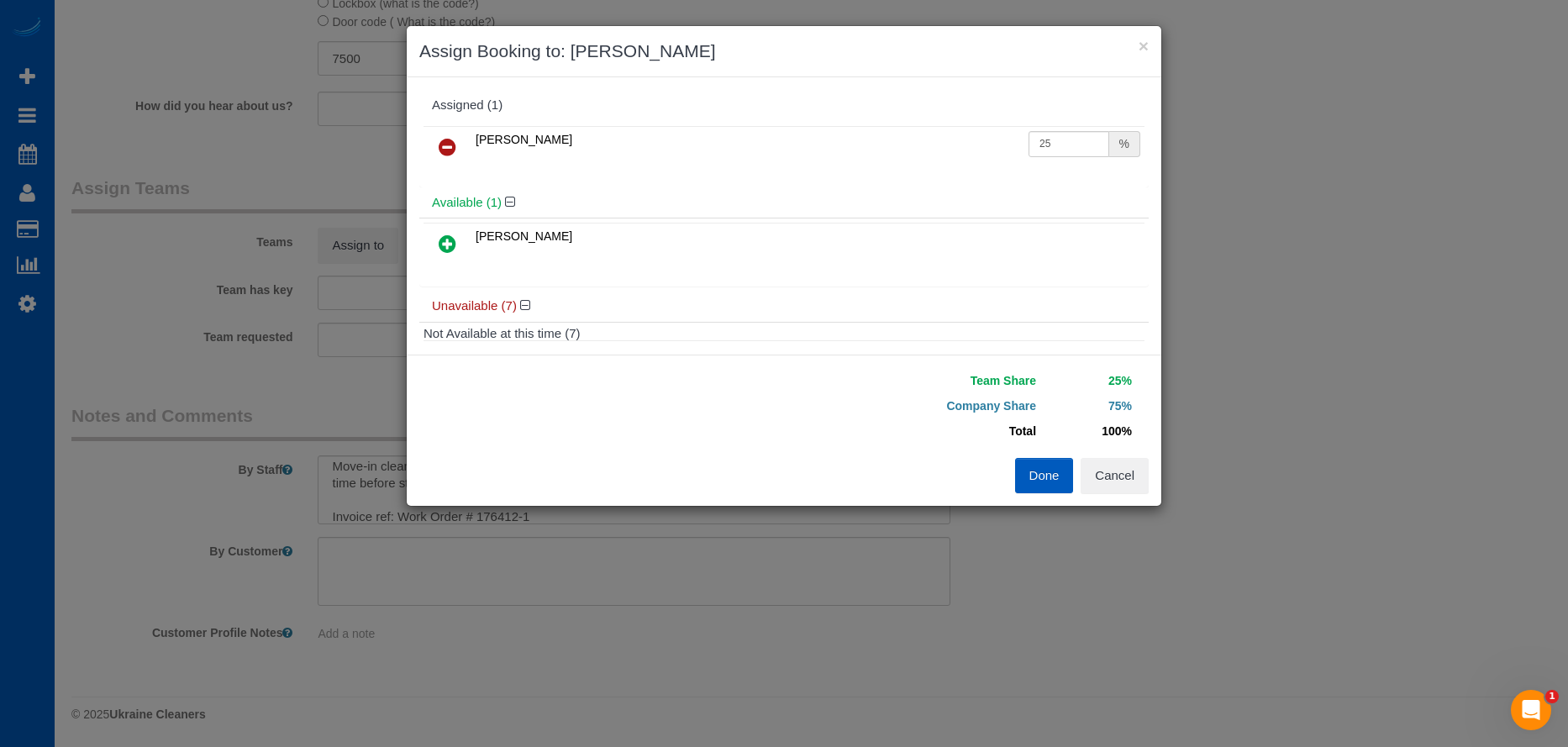
click at [450, 254] on icon at bounding box center [447, 244] width 18 height 21
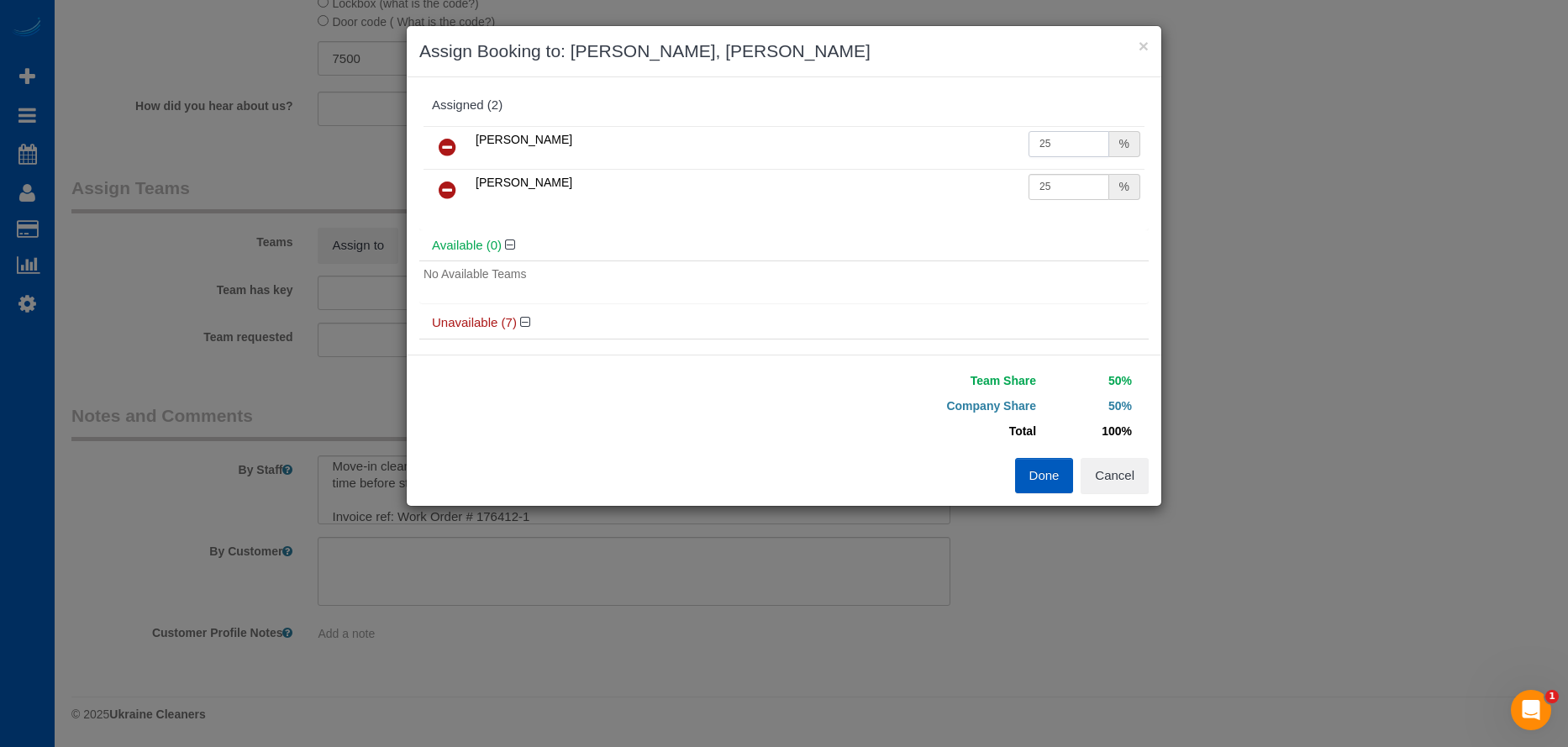
drag, startPoint x: 1051, startPoint y: 138, endPoint x: 880, endPoint y: 134, distance: 171.0
click at [880, 134] on tr "Liliia Kushnir 25 %" at bounding box center [784, 147] width 721 height 43
type input "27"
drag, startPoint x: 1057, startPoint y: 178, endPoint x: 941, endPoint y: 191, distance: 116.7
click at [941, 191] on tr "Olena Datsyk 25 %" at bounding box center [784, 190] width 721 height 43
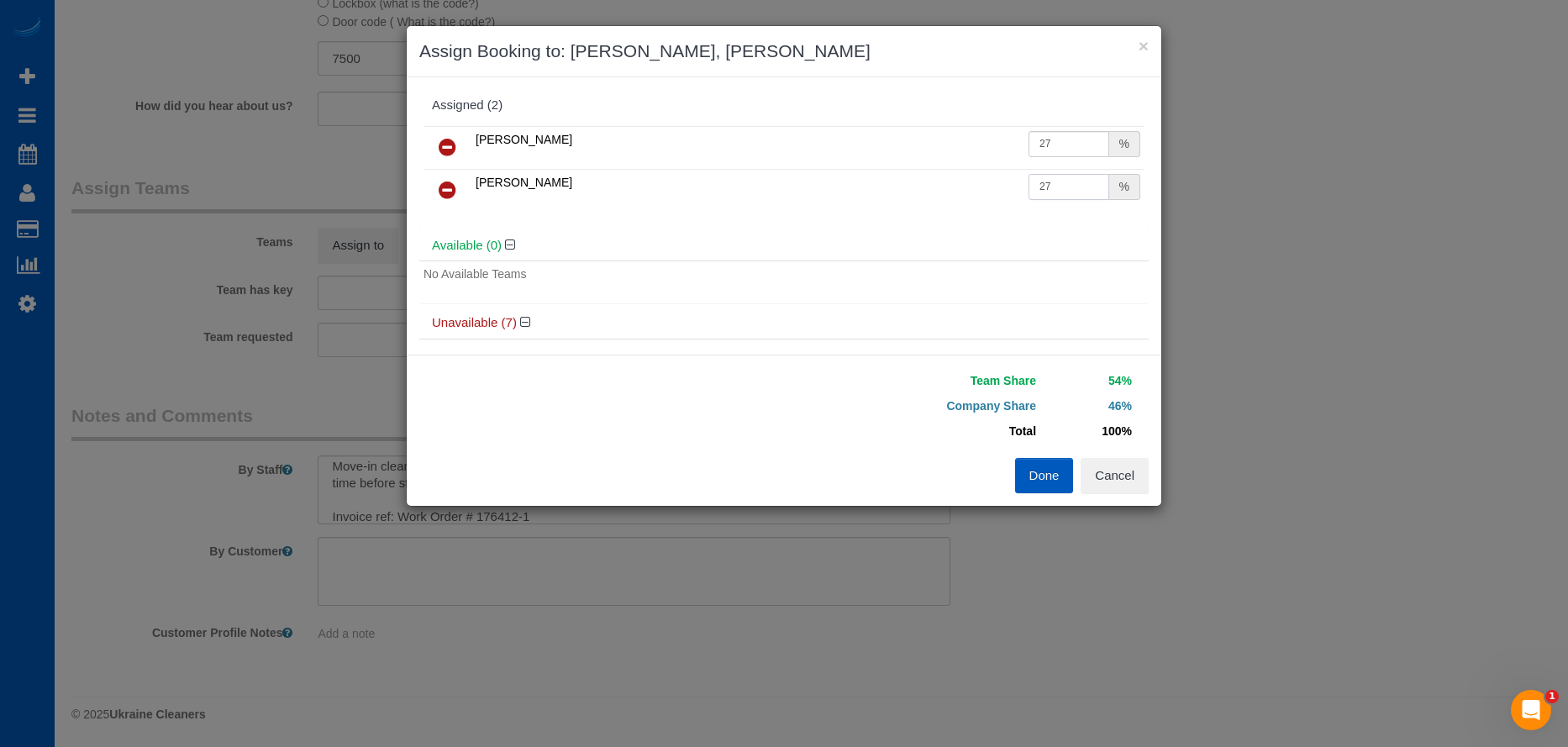
type input "27"
click at [1053, 466] on button "Done" at bounding box center [1044, 476] width 59 height 36
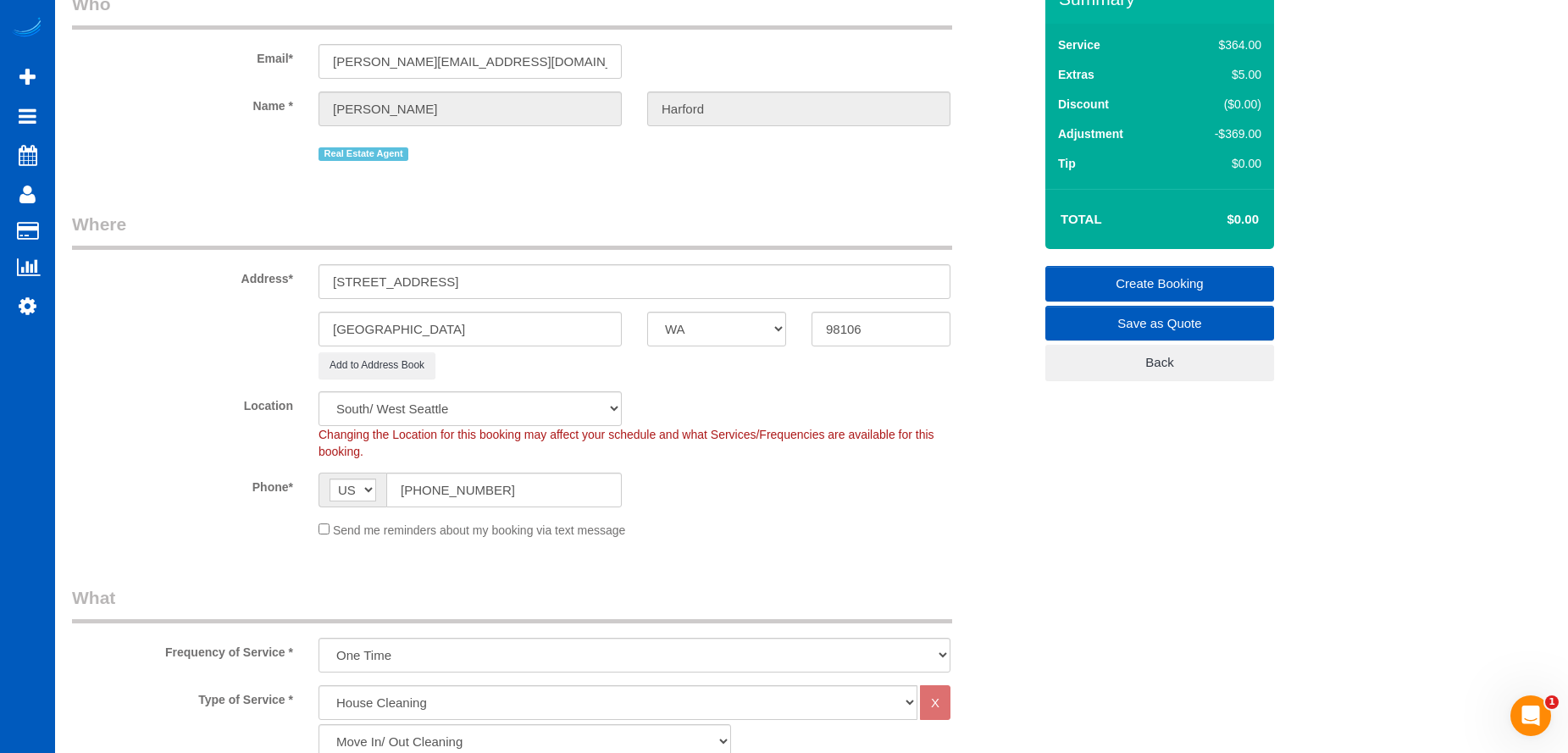
scroll to position [85, 0]
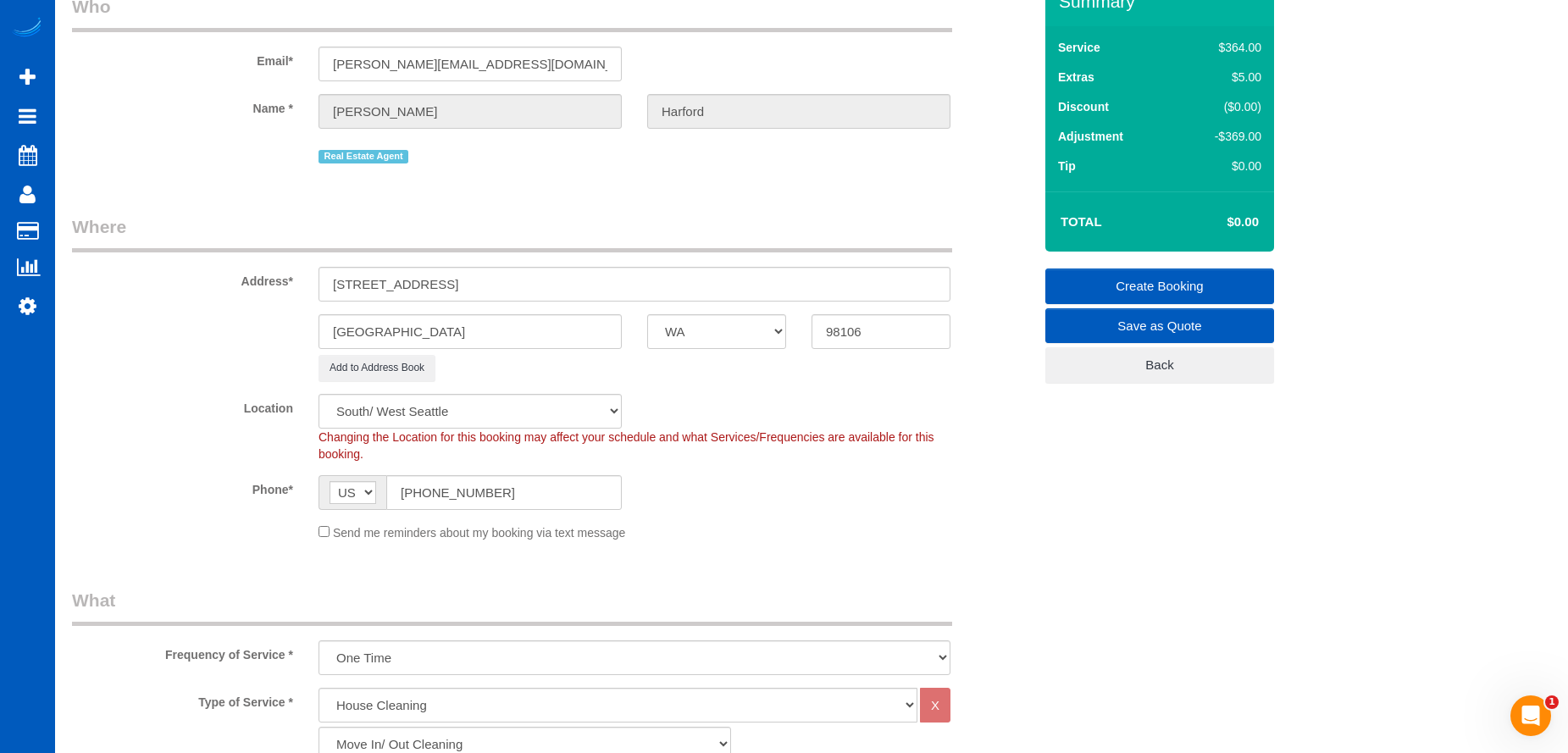
click at [1089, 273] on link "Create Booking" at bounding box center [1160, 286] width 229 height 36
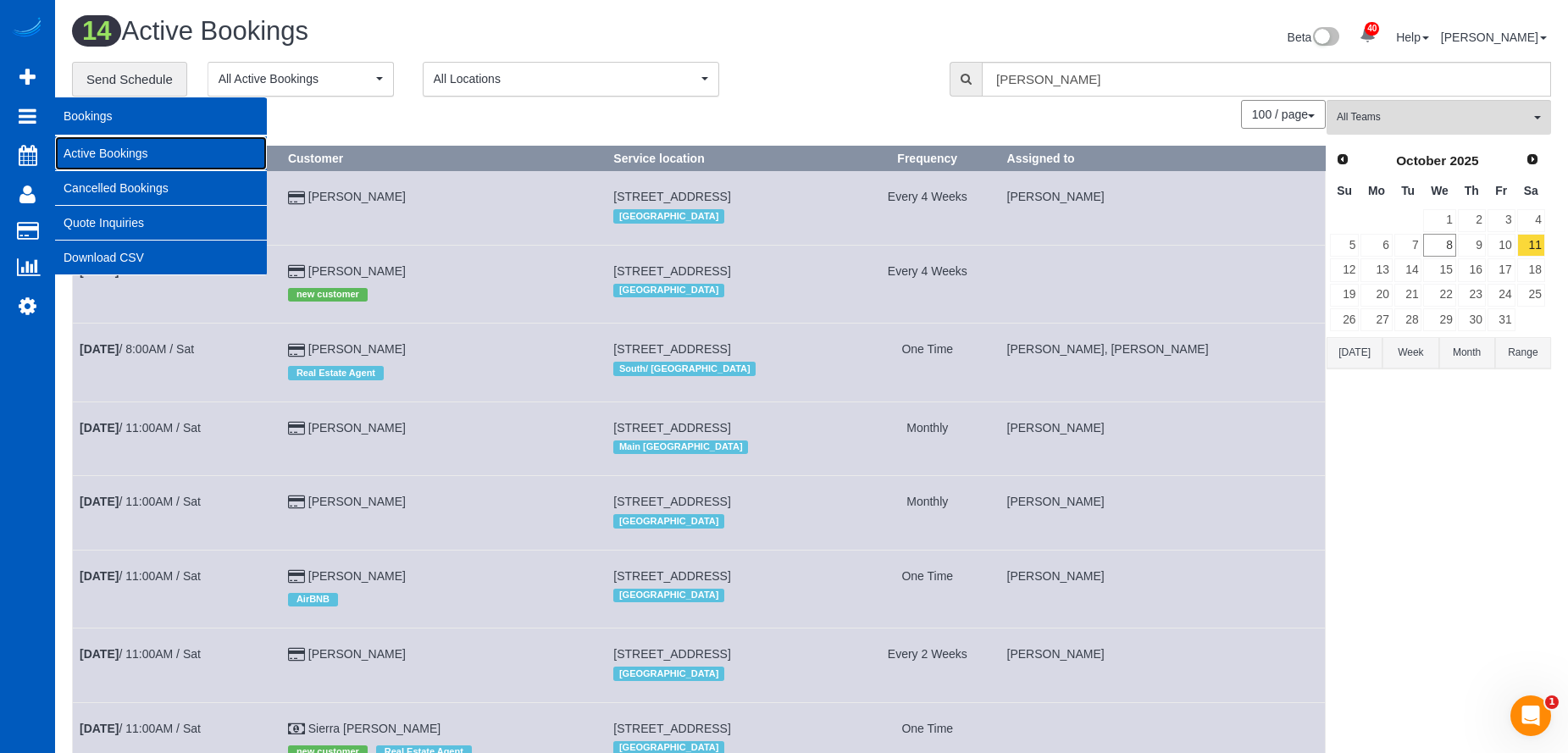
click at [96, 144] on link "Active Bookings" at bounding box center [161, 153] width 212 height 34
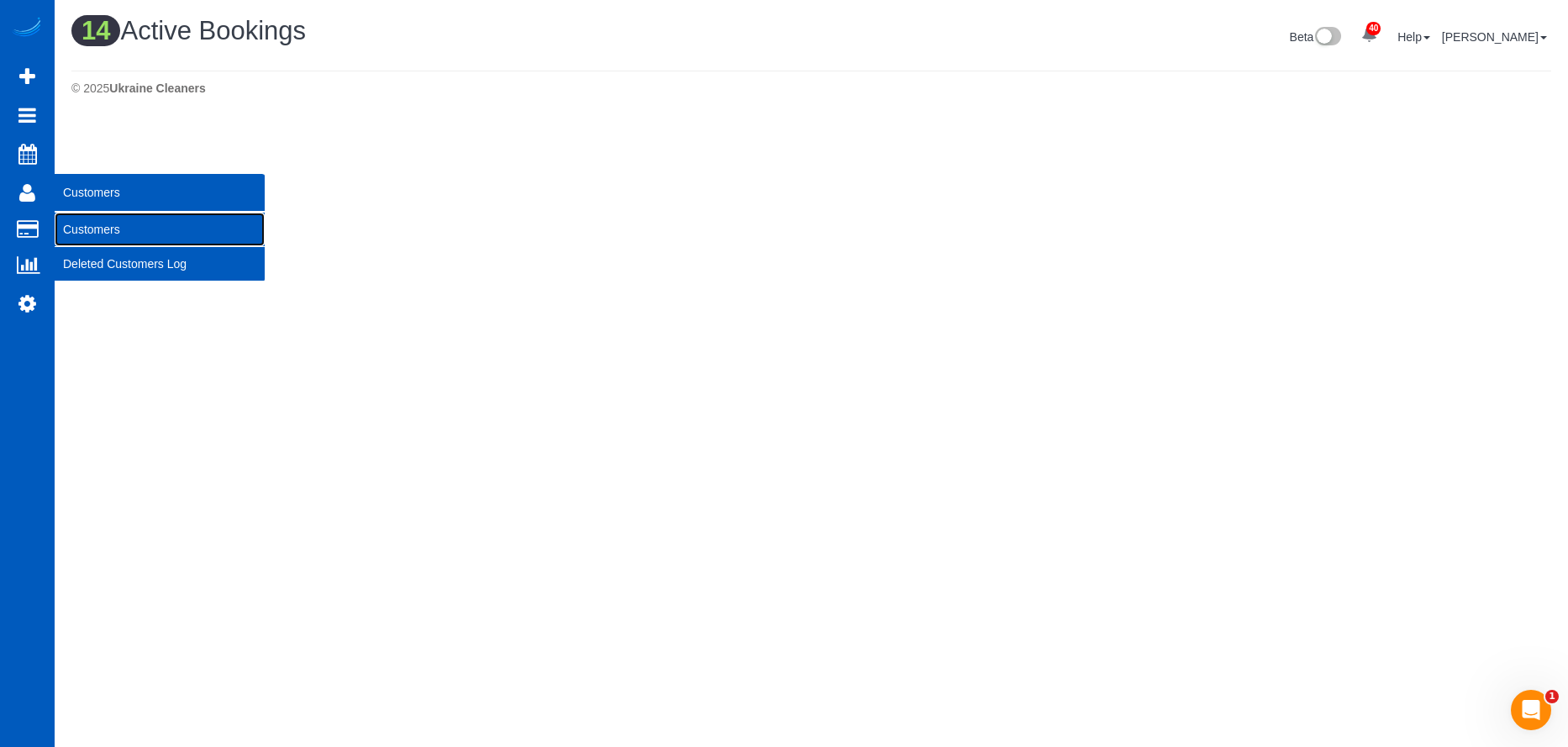
click at [88, 225] on link "Customers" at bounding box center [159, 230] width 210 height 34
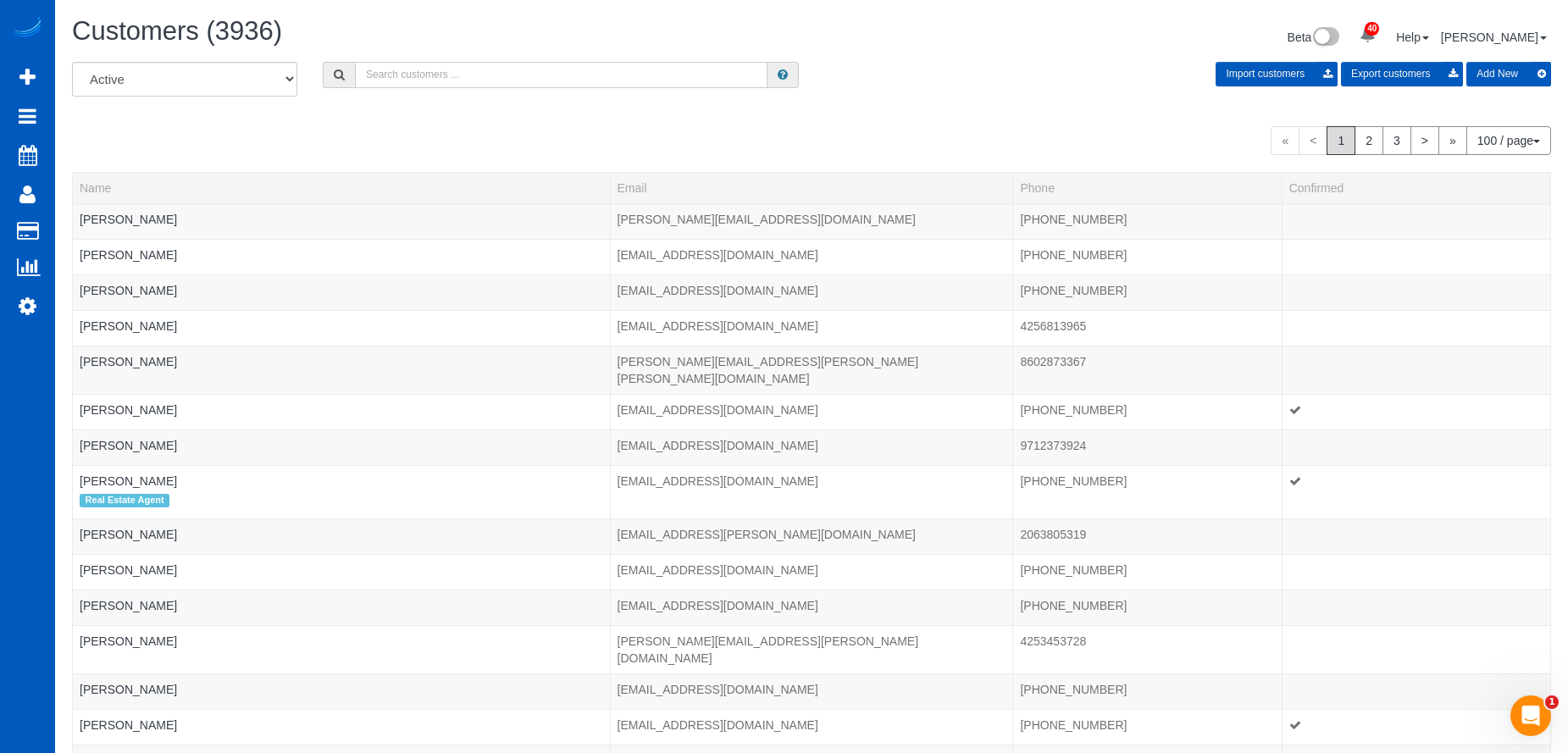
click at [423, 69] on input "text" at bounding box center [561, 75] width 413 height 26
type input "Adolfo Martell"
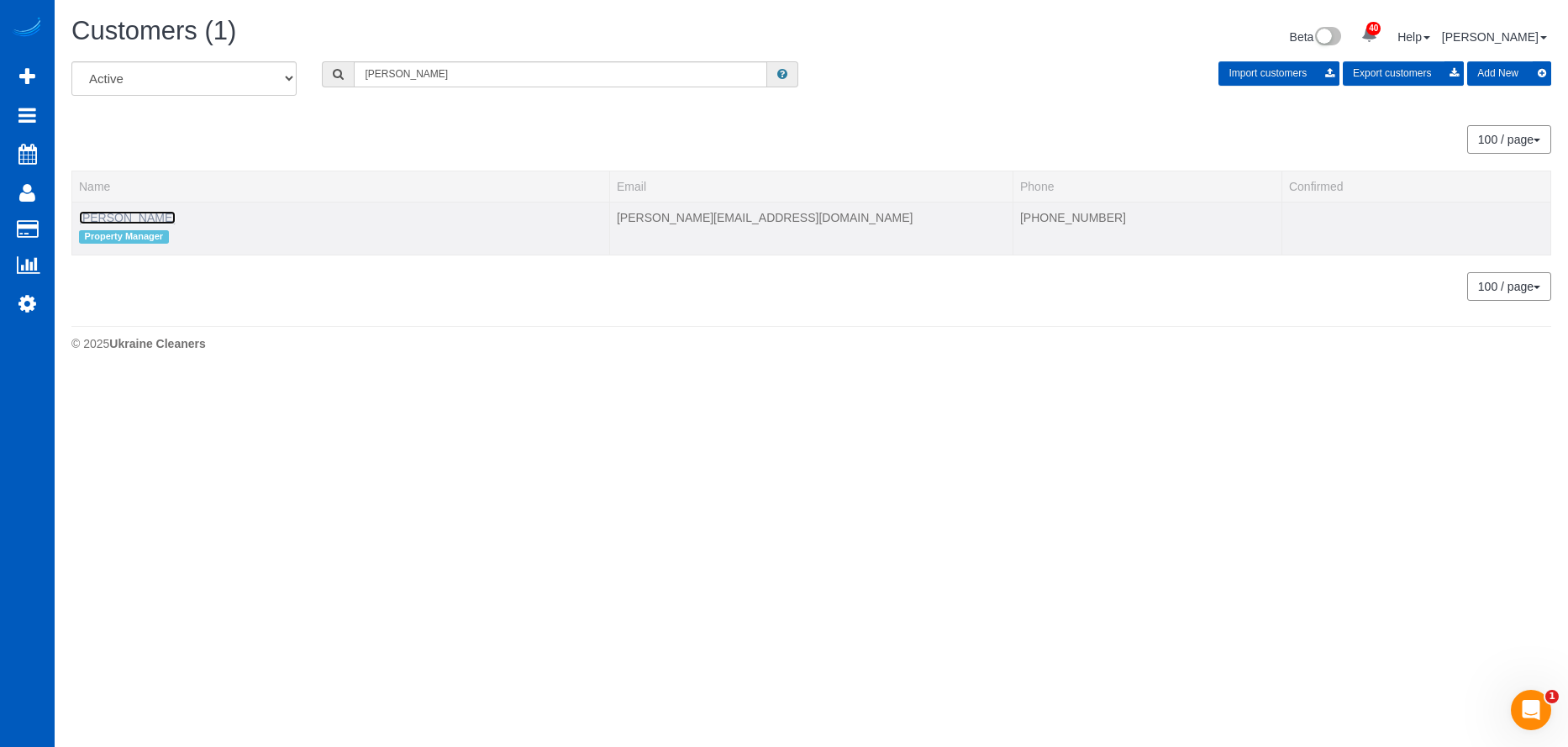
click at [128, 221] on link "Adolfo Martell" at bounding box center [127, 217] width 97 height 13
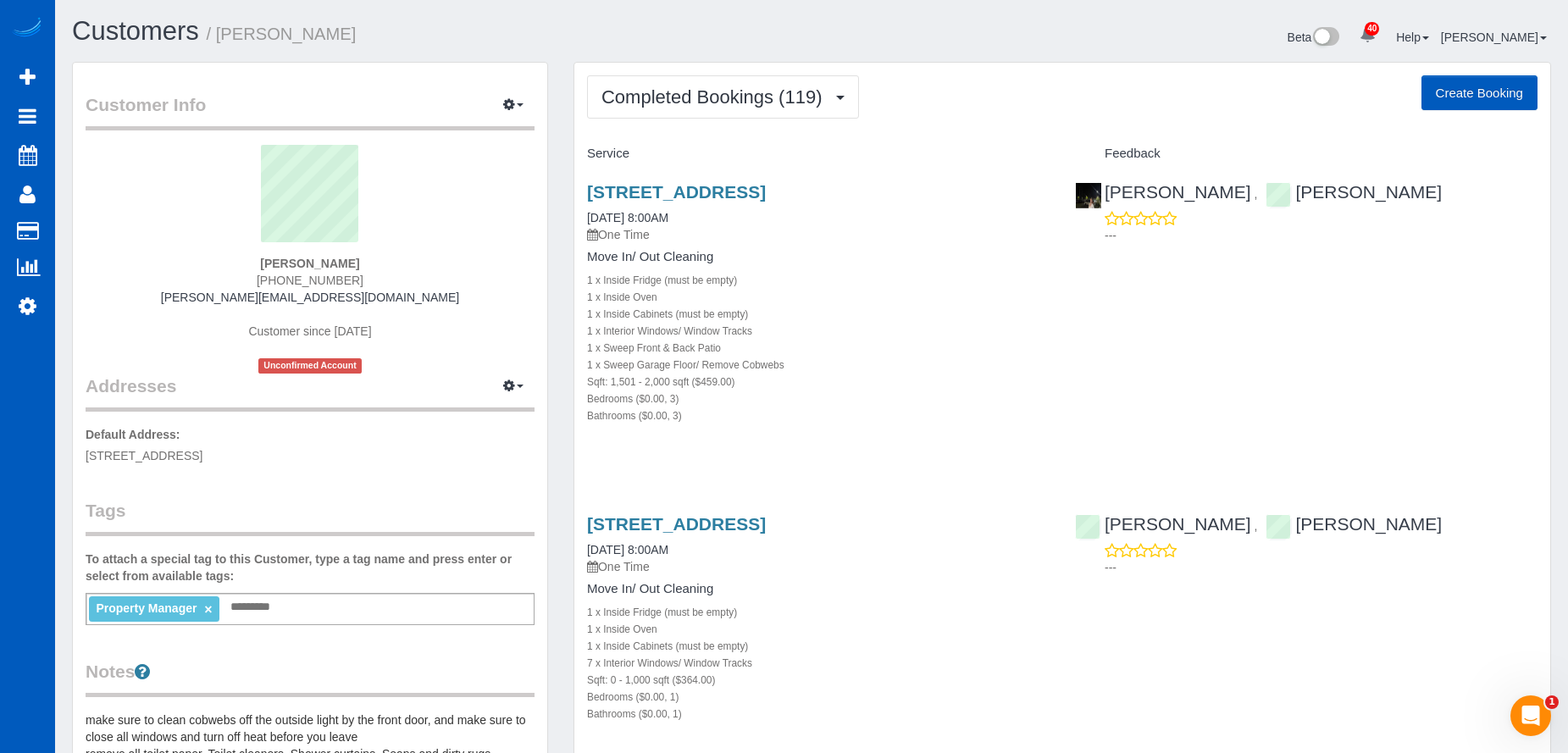
click at [1452, 86] on button "Create Booking" at bounding box center [1479, 94] width 116 height 36
select select "WA"
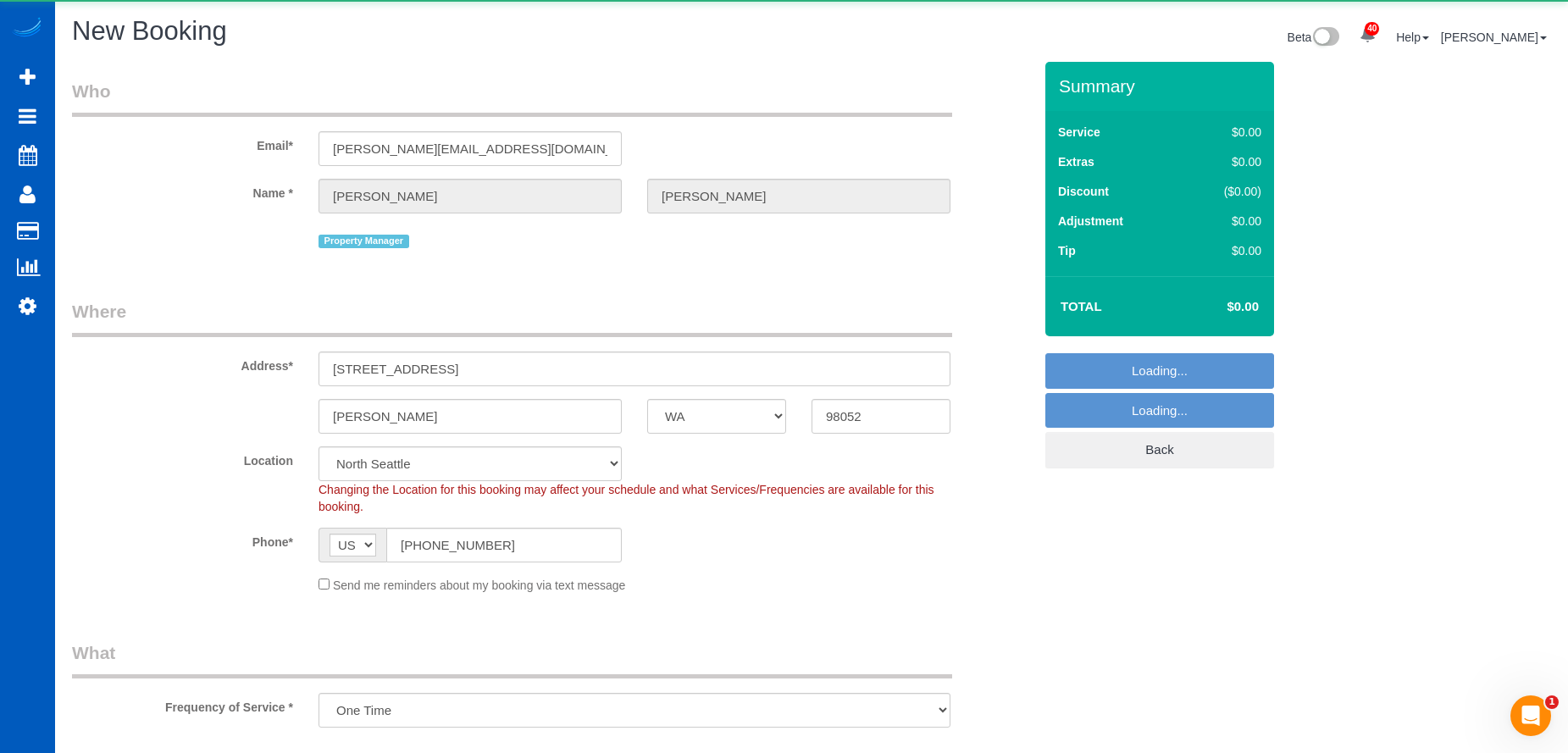
select select "object:17864"
select select "199"
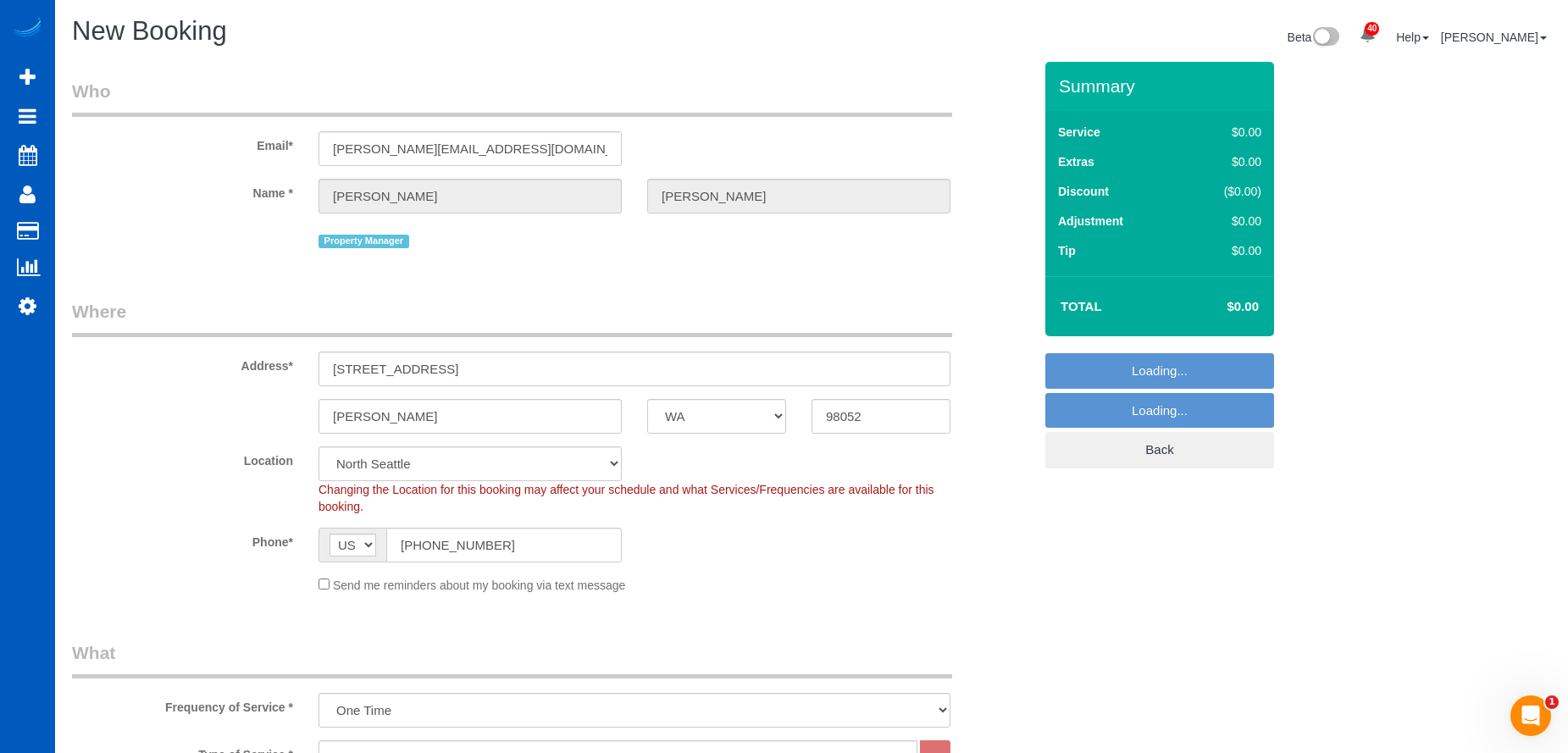
select select "object:18008"
select select "6"
select select "object:18013"
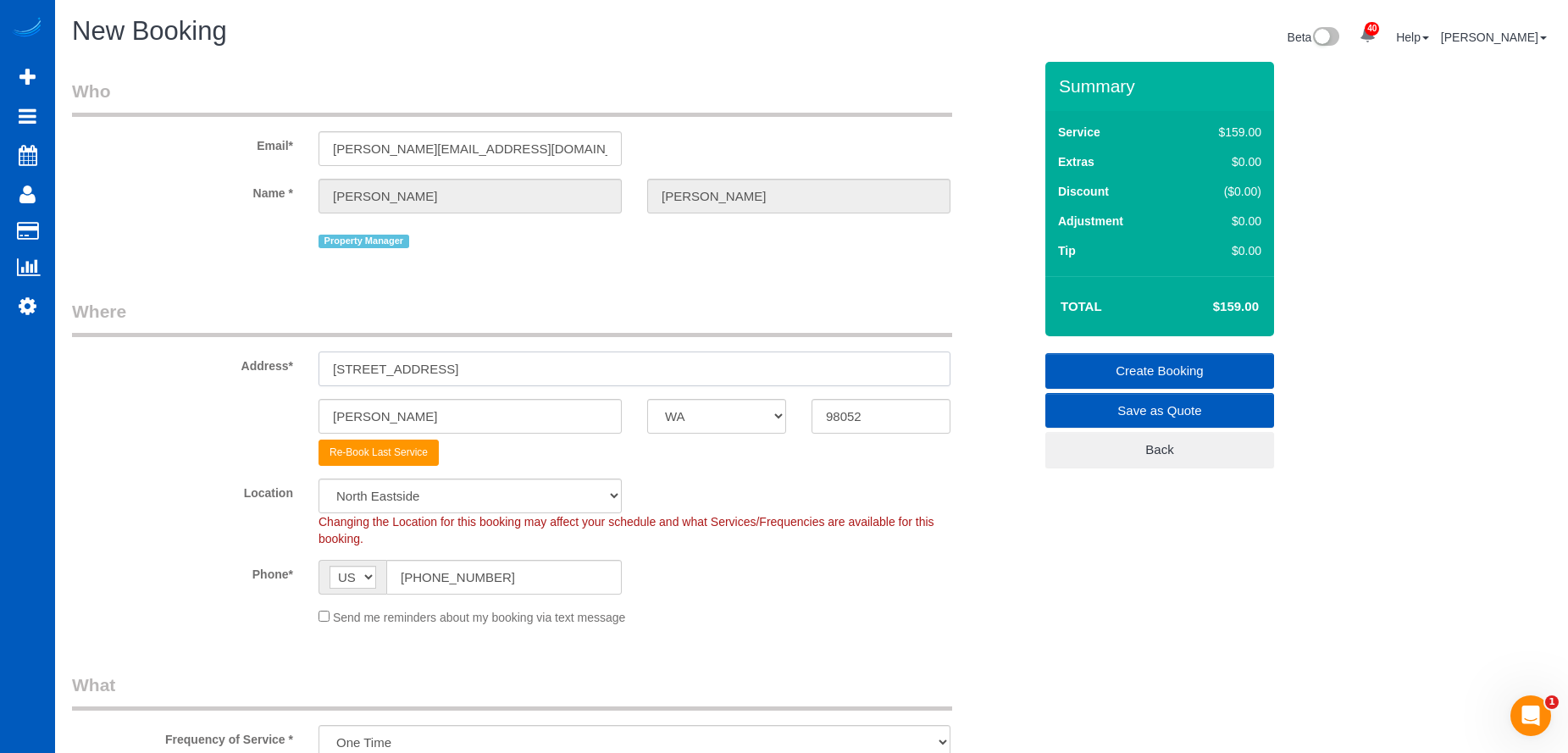
drag, startPoint x: 483, startPoint y: 363, endPoint x: 179, endPoint y: 351, distance: 304.2
click at [179, 351] on div "Address* 17024 NE 120th St" at bounding box center [552, 342] width 986 height 87
paste input "261 150th Ave SE"
type input "1261 150th Ave SE"
drag, startPoint x: 864, startPoint y: 413, endPoint x: 761, endPoint y: 413, distance: 103.0
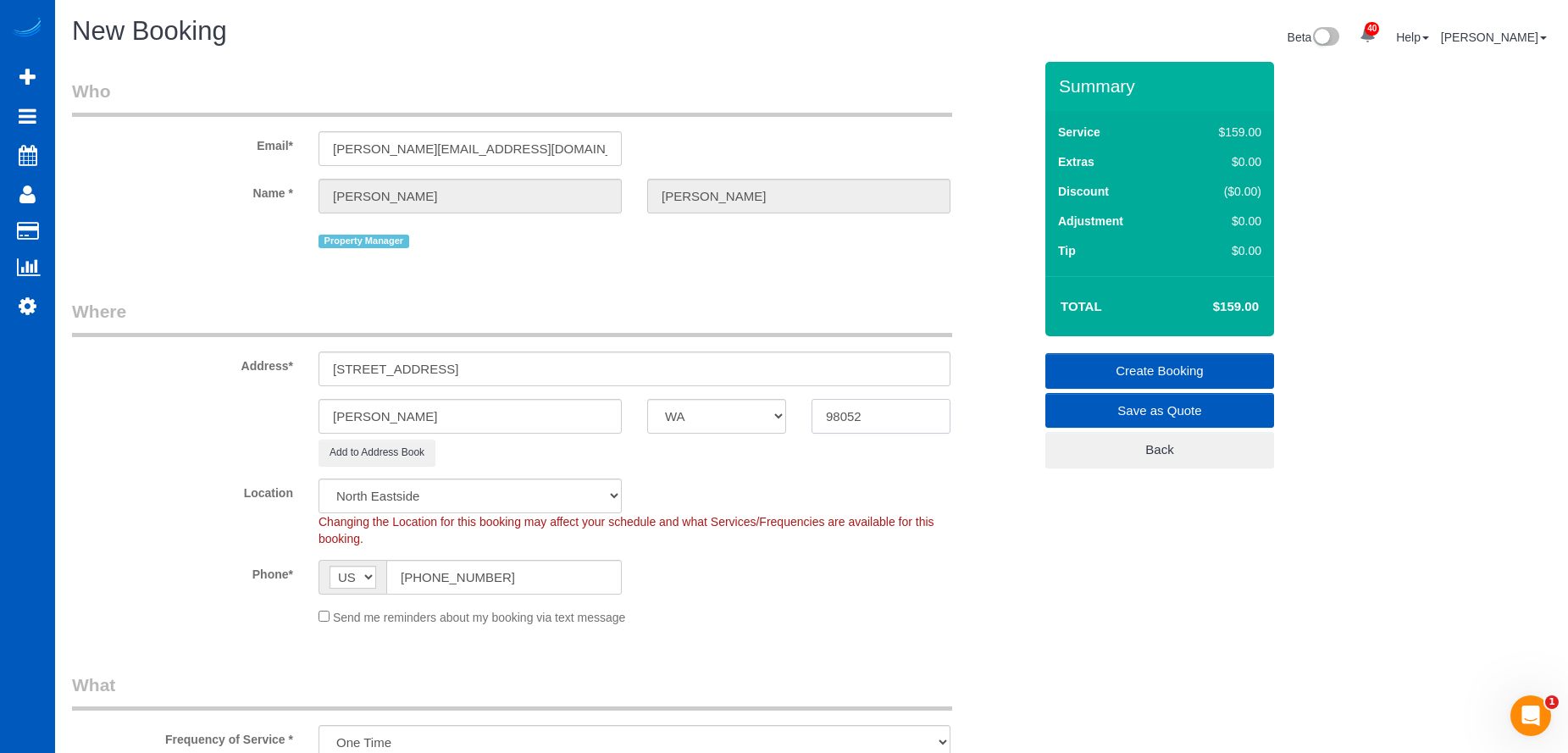
click at [761, 413] on div "Redmond AK AL AR AZ CA CO CT DC DE FL GA HI IA ID IL IN KS KY LA MA MD ME MI MN…" at bounding box center [552, 416] width 986 height 35
paste input "07"
type input "98007"
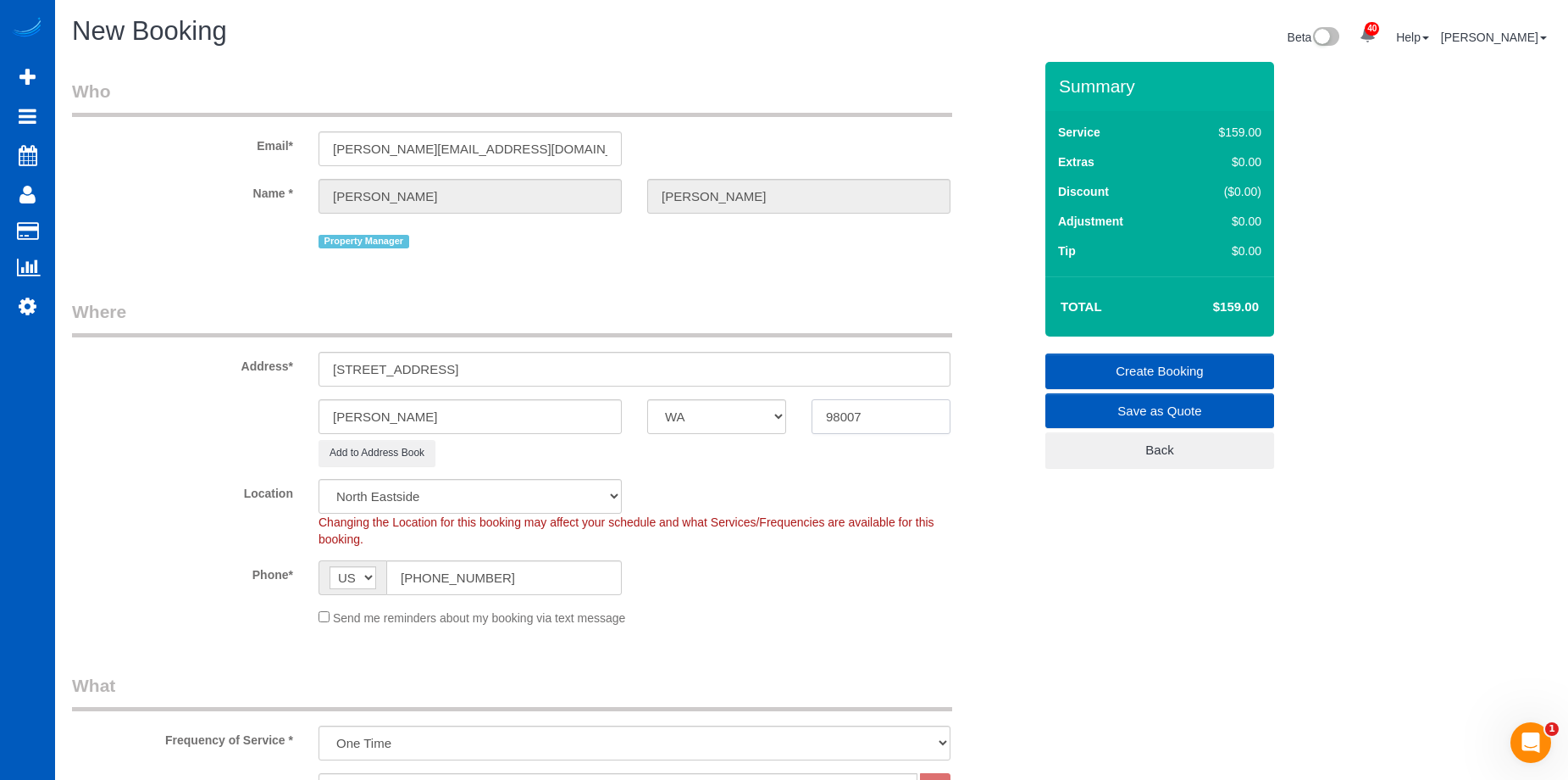
select select "69"
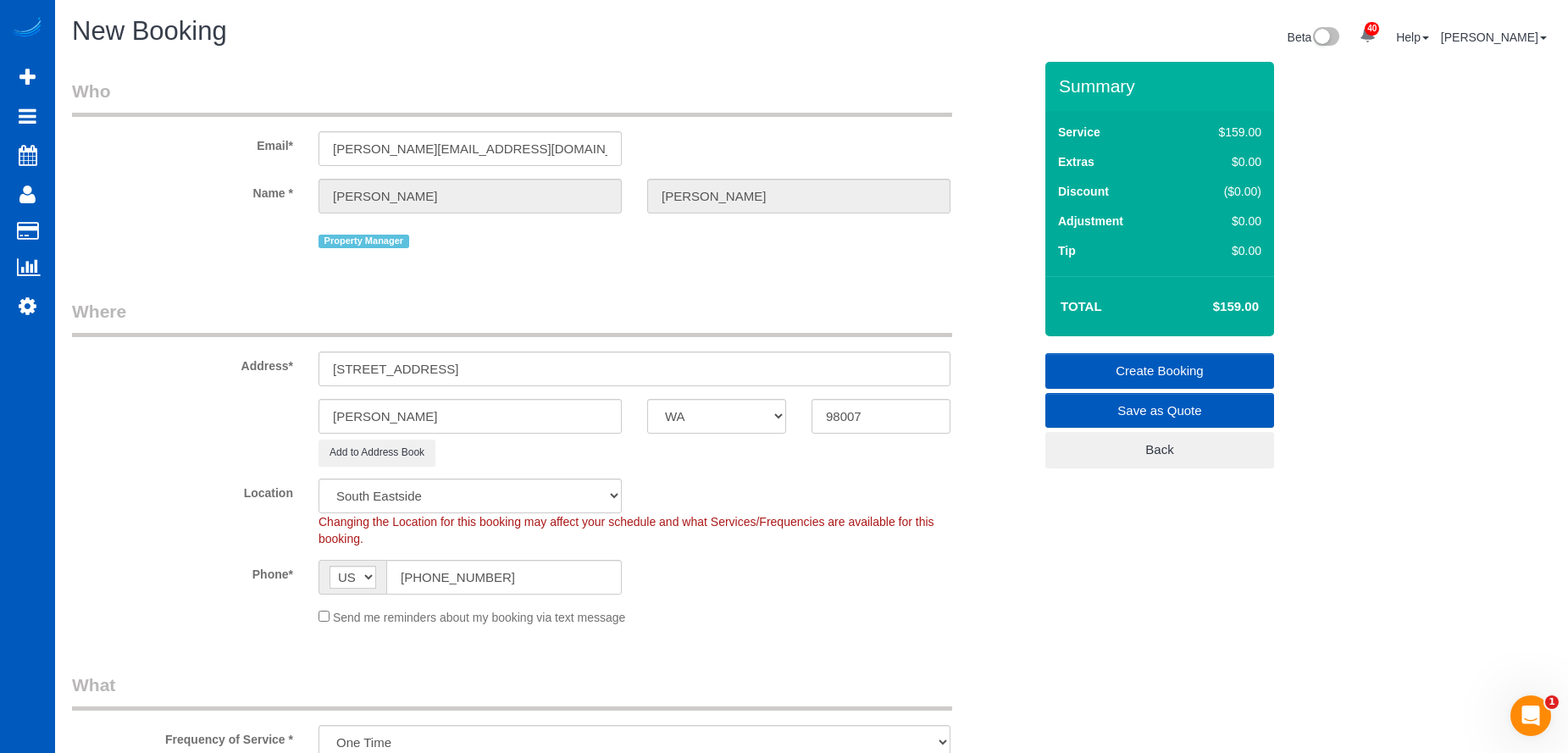
select select "object:18298"
drag, startPoint x: 462, startPoint y: 414, endPoint x: 269, endPoint y: 415, distance: 193.0
click at [270, 414] on div "Redmond AK AL AR AZ CA CO CT DC DE FL GA HI IA ID IL IN KS KY LA MA MD ME MI MN…" at bounding box center [552, 416] width 986 height 35
paste input "Bellevue"
type input "Bellevue"
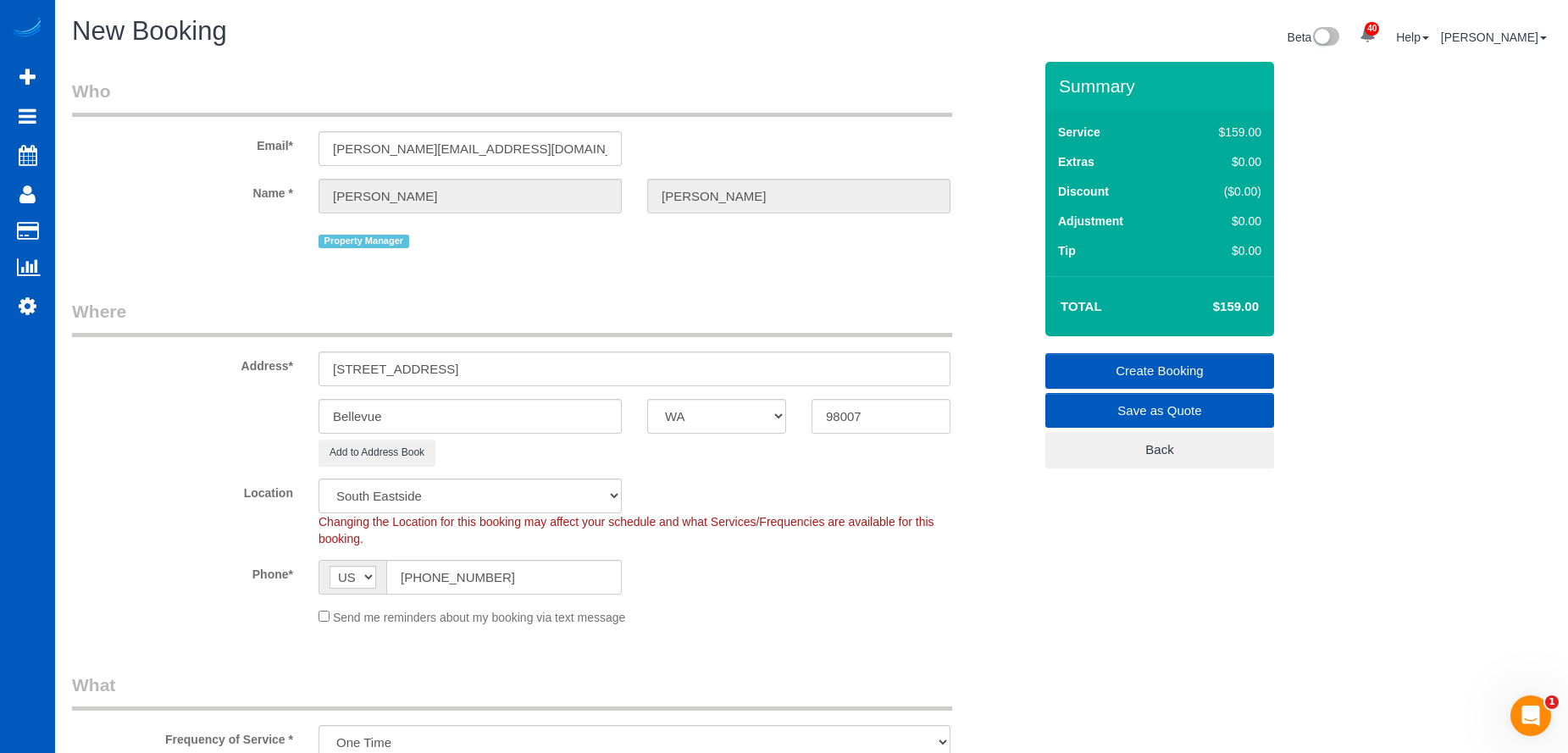
click at [759, 563] on div "Phone* AF AL DZ AD AO AI AQ AG AR AM AW AU AT AZ BS BH BD BB BY BE BZ BJ BM BT …" at bounding box center [552, 577] width 986 height 35
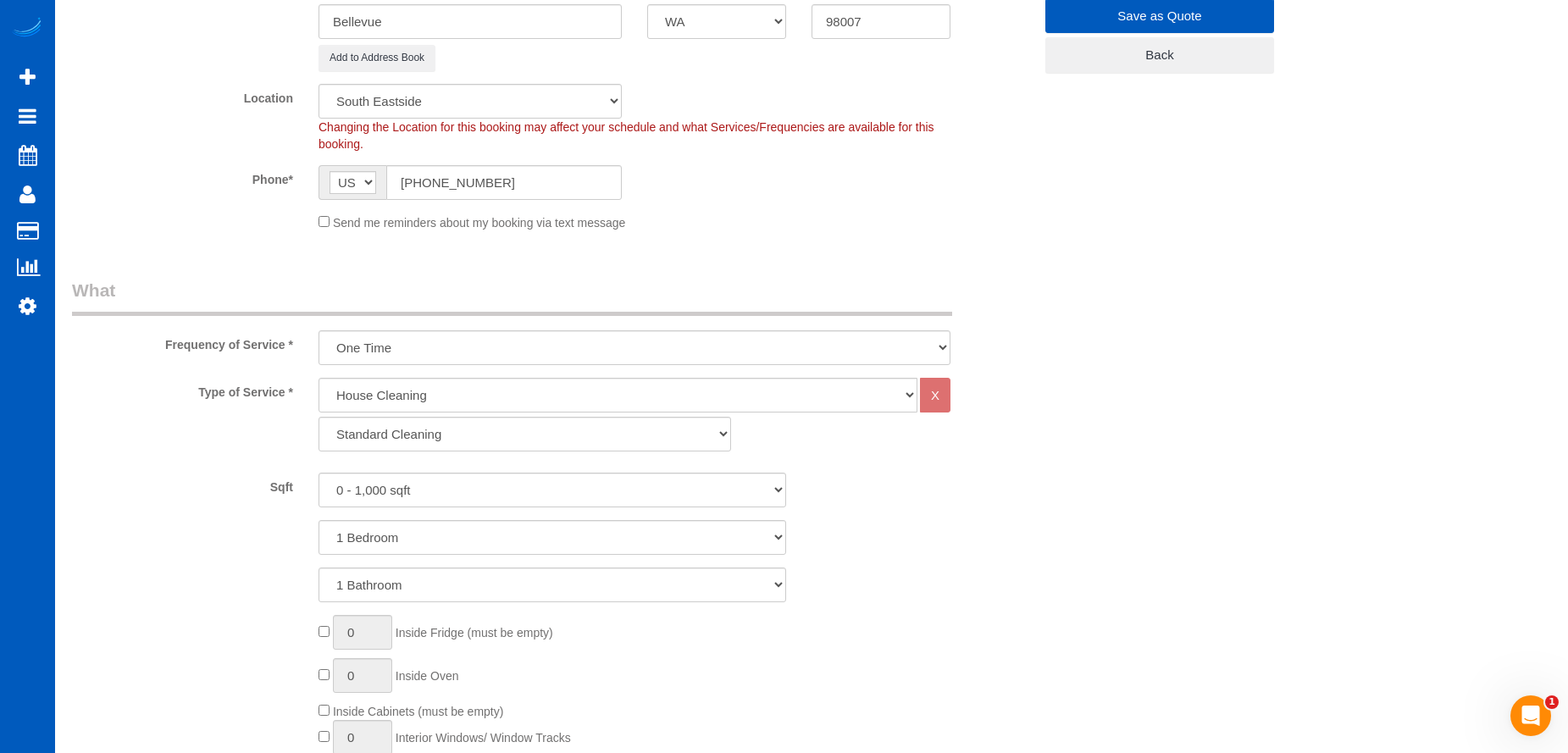
scroll to position [508, 0]
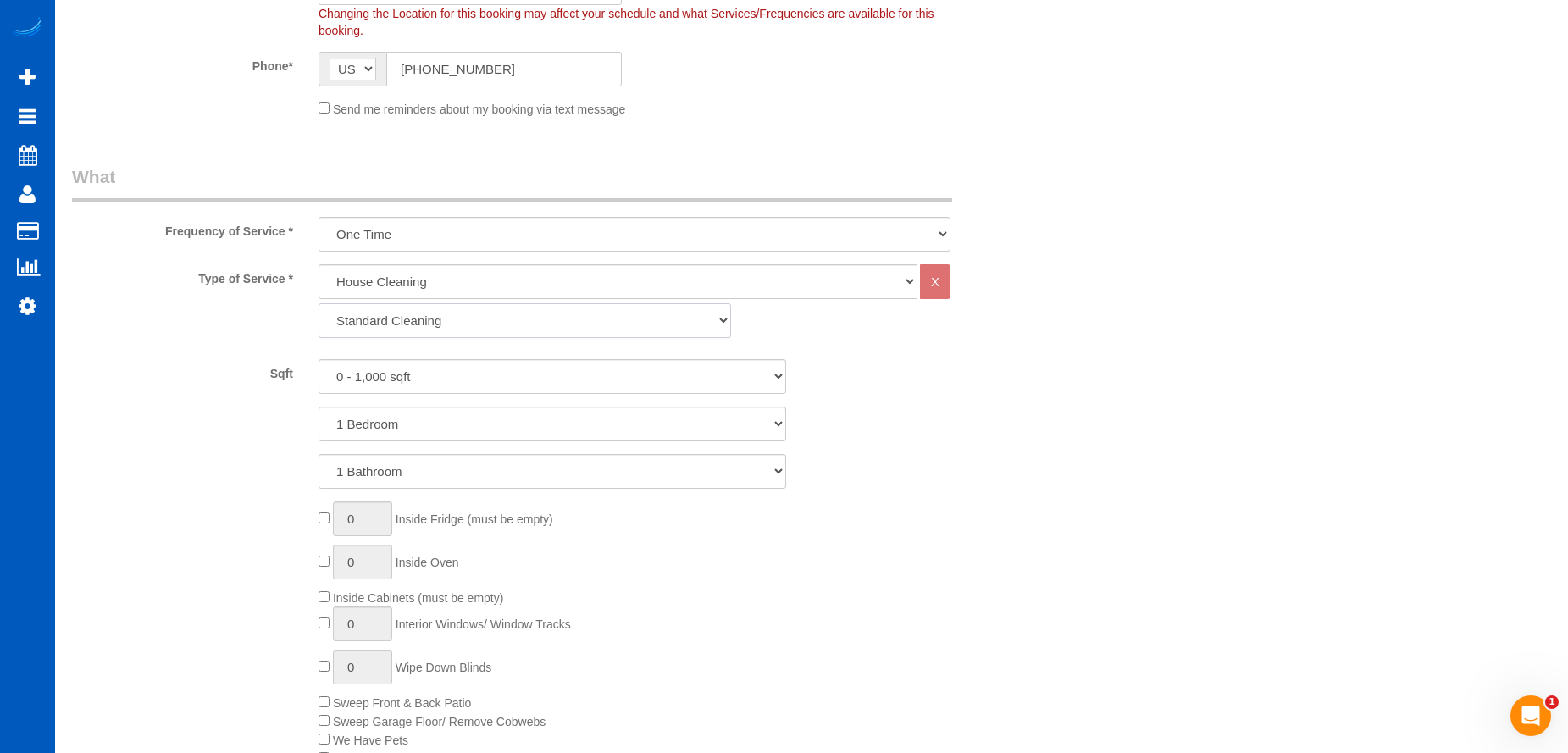
click at [609, 321] on select "Standard Cleaning Deep Cleaning Move In/ Out Cleaning" at bounding box center [525, 320] width 413 height 35
select select "368"
click at [319, 303] on select "Standard Cleaning Deep Cleaning Move In/ Out Cleaning" at bounding box center [525, 320] width 413 height 35
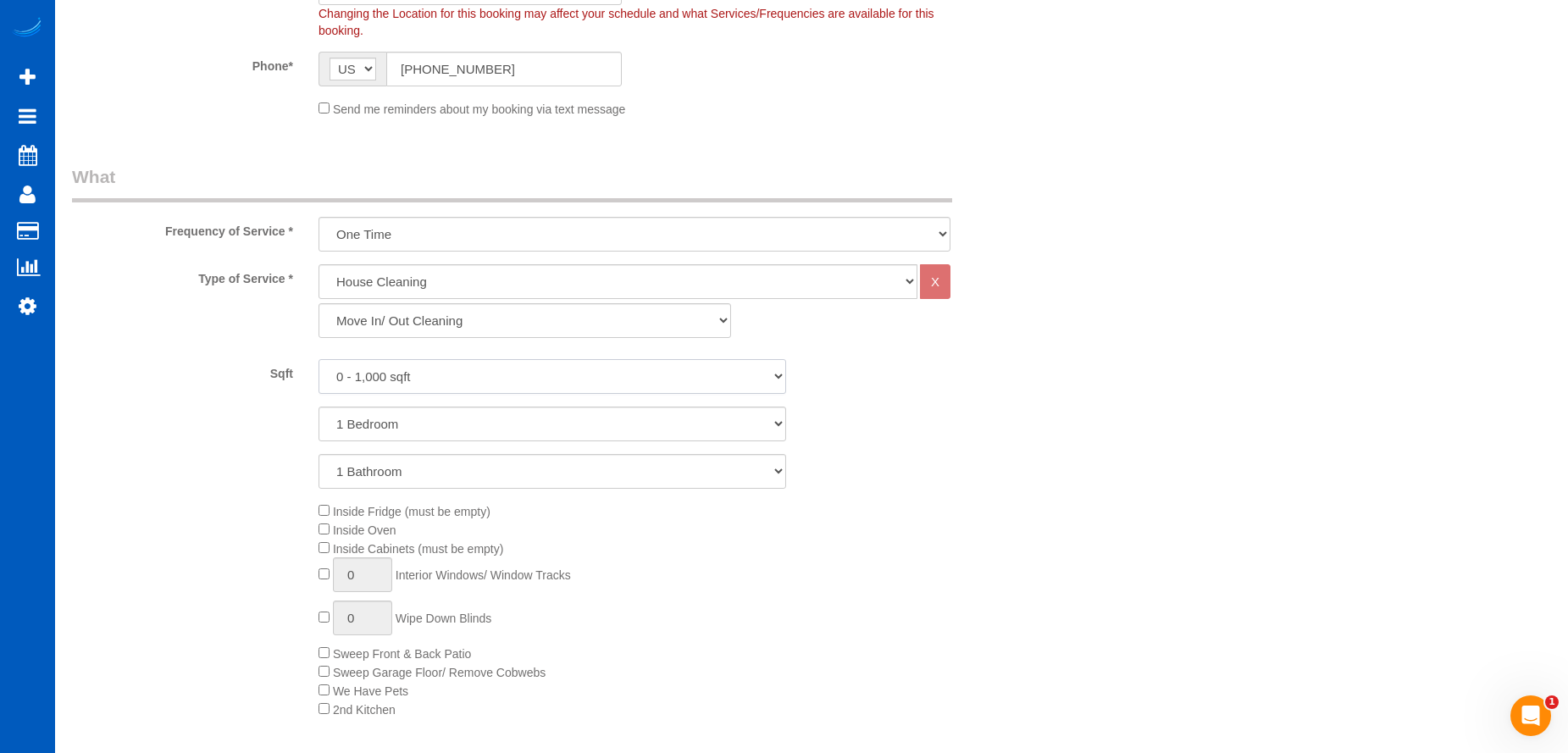
click at [455, 377] on select "0 - 1,000 sqft 1,001 - 1,500 sqft 1,501 - 2,000 sqft 2,001 - 2,500 sqft 2,501 -…" at bounding box center [552, 376] width 468 height 35
select select "1501"
click at [319, 359] on select "0 - 1,000 sqft 1,001 - 1,500 sqft 1,501 - 2,000 sqft 2,001 - 2,500 sqft 2,501 -…" at bounding box center [552, 376] width 468 height 35
click at [420, 427] on select "1 Bedroom 2 Bedrooms 3 Bedrooms 4 Bedrooms 5 Bedrooms 6 Bedrooms 7 Bedrooms" at bounding box center [552, 423] width 468 height 35
select select "3"
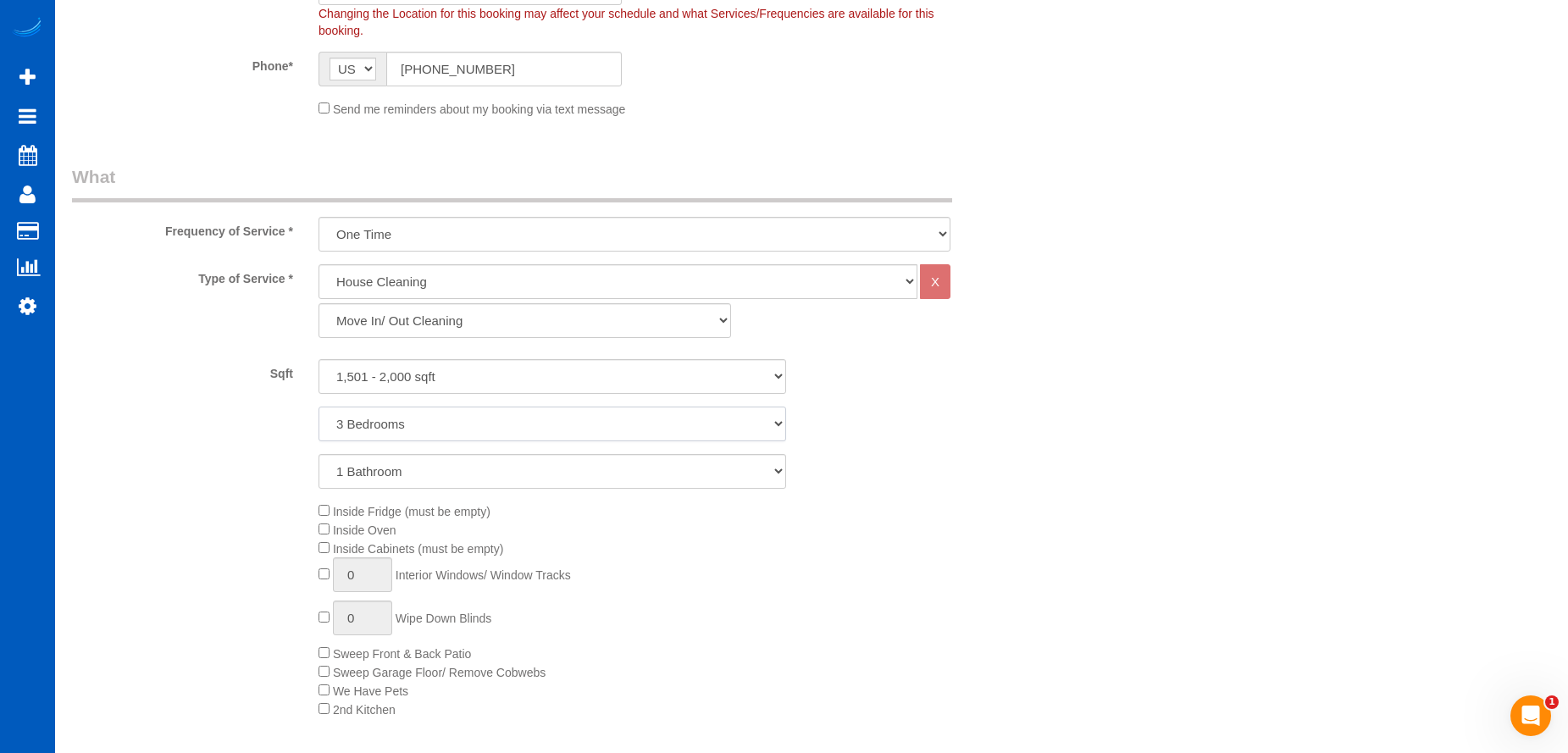
click at [319, 406] on select "1 Bedroom 2 Bedrooms 3 Bedrooms 4 Bedrooms 5 Bedrooms 6 Bedrooms 7 Bedrooms" at bounding box center [552, 423] width 468 height 35
click at [447, 476] on select "1 Bathroom 2 Bathrooms 3 Bathrooms 4 Bathrooms 5 Bathrooms 6 Bathrooms 7 Bathro…" at bounding box center [552, 471] width 468 height 35
select select "2"
click at [319, 454] on select "1 Bathroom 2 Bathrooms 3 Bathrooms 4 Bathrooms 5 Bathrooms 6 Bathrooms 7 Bathro…" at bounding box center [552, 471] width 468 height 35
type input "1"
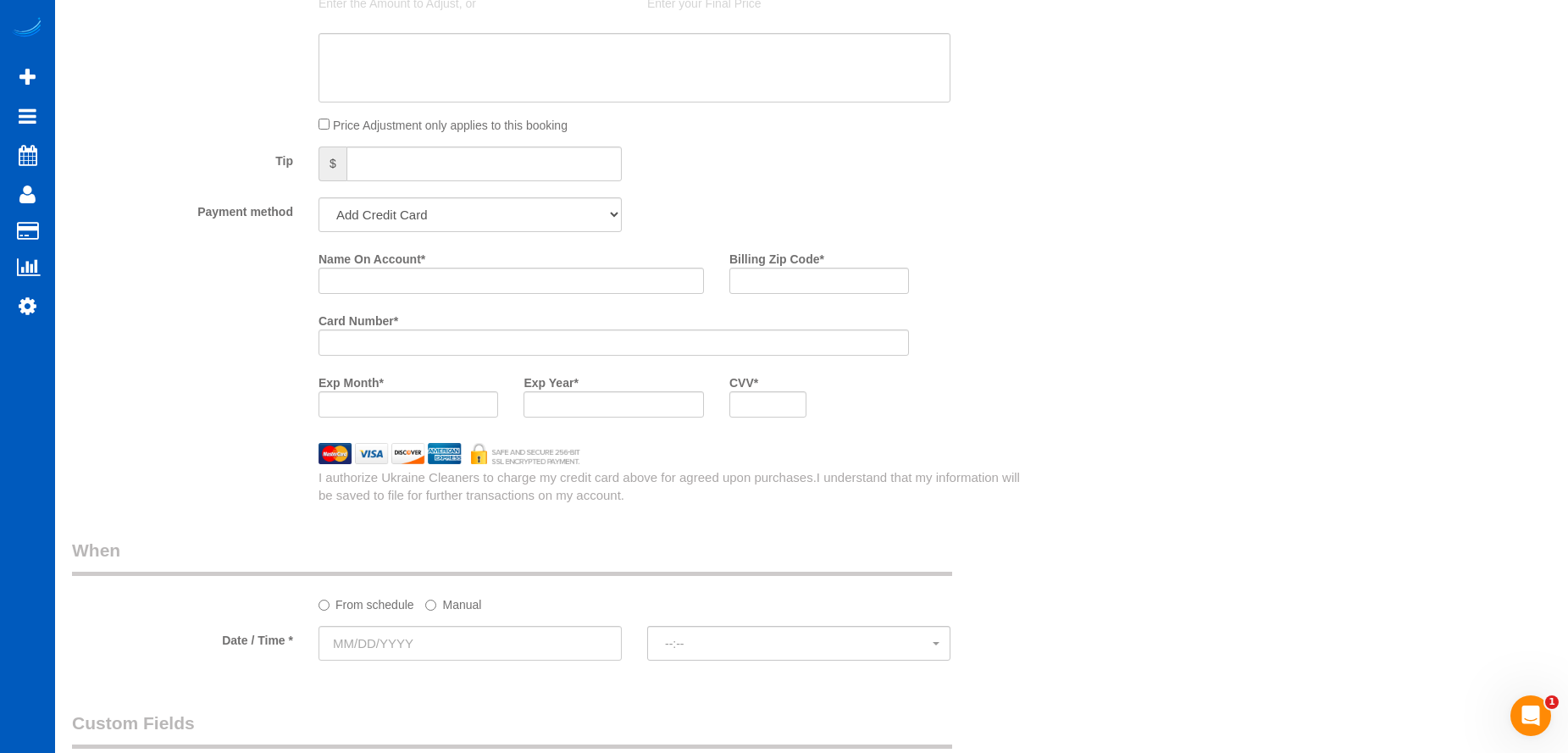
scroll to position [1525, 0]
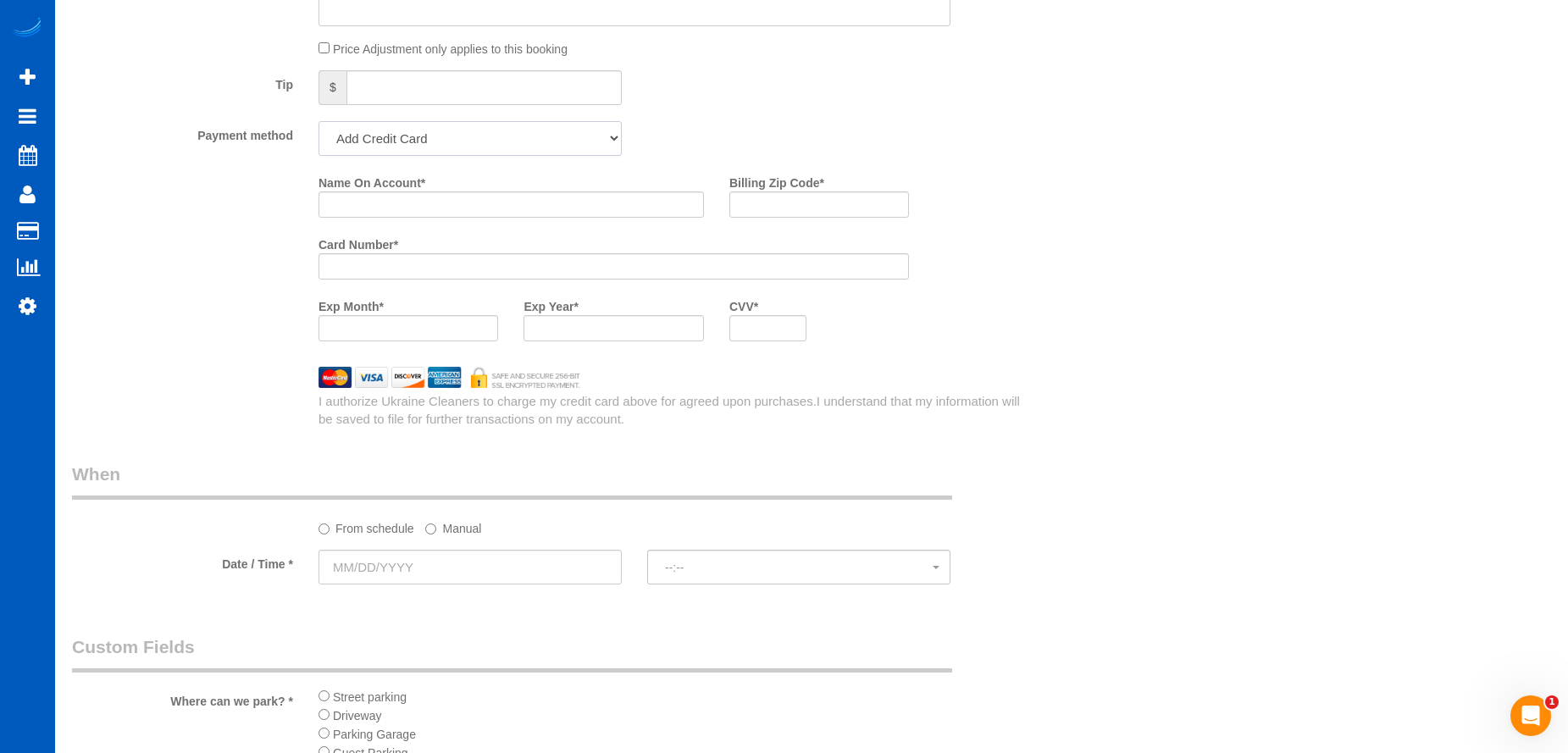
click at [472, 145] on select "Add Credit Card Cash Check Paypal" at bounding box center [470, 138] width 303 height 35
click at [467, 121] on select "Add Credit Card Cash Check Paypal" at bounding box center [470, 138] width 303 height 35
select select "string:cash"
click at [319, 121] on select "Add Credit Card Cash Check Paypal" at bounding box center [470, 138] width 303 height 35
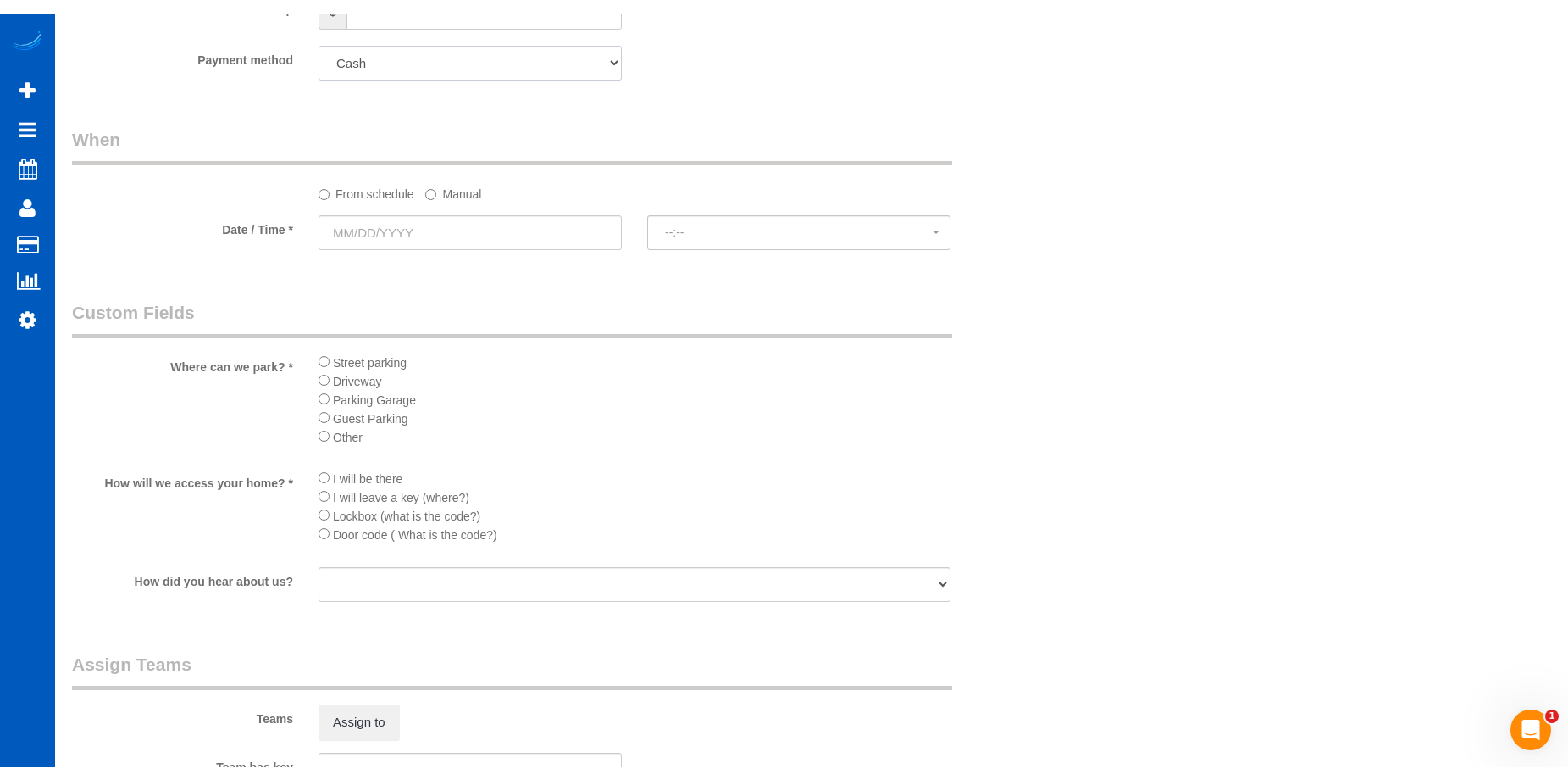
scroll to position [1609, 0]
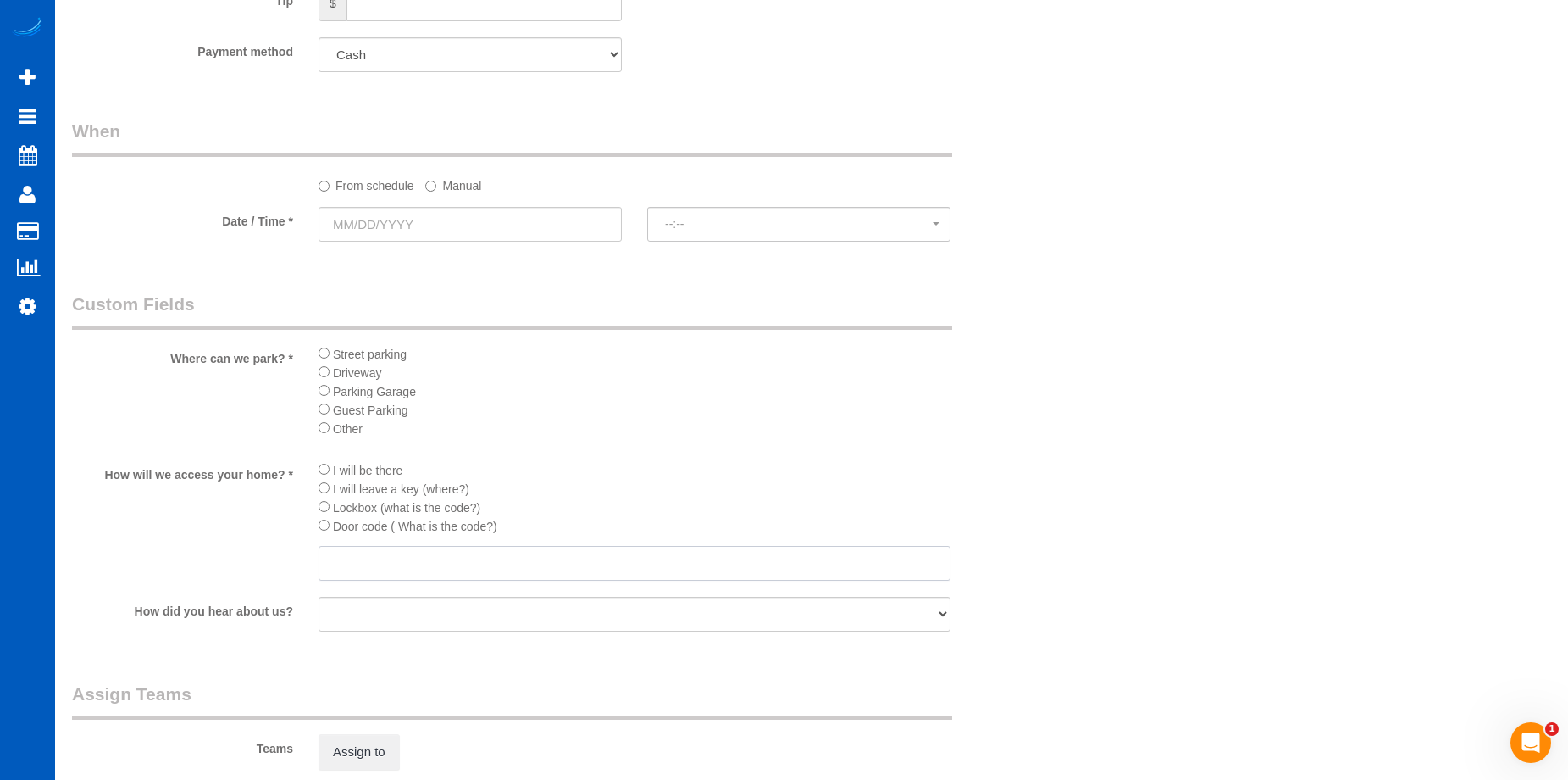
click at [388, 564] on input "text" at bounding box center [634, 563] width 632 height 35
type input "4590"
click at [490, 374] on li "Driveway" at bounding box center [634, 373] width 632 height 19
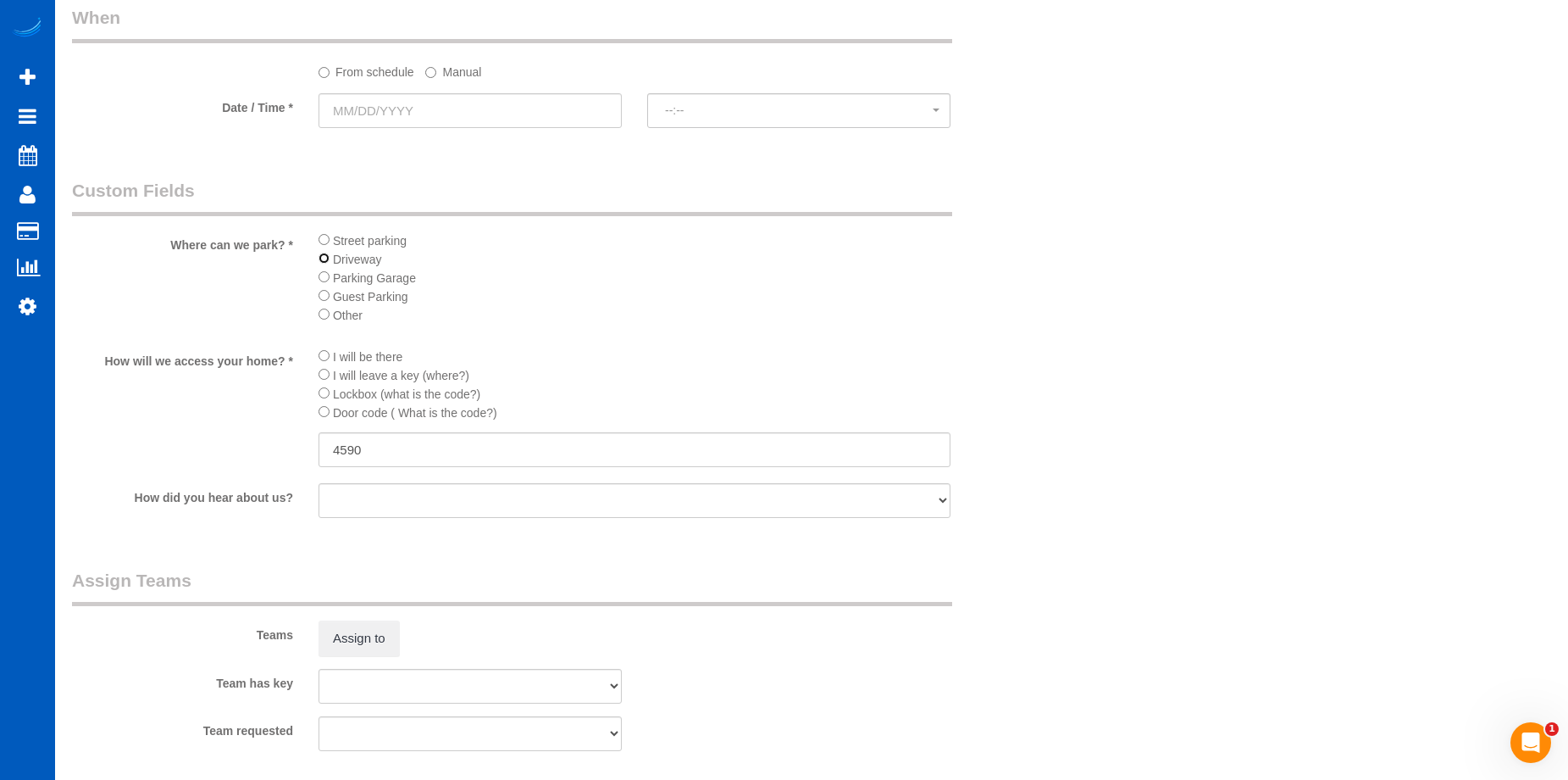
scroll to position [1949, 0]
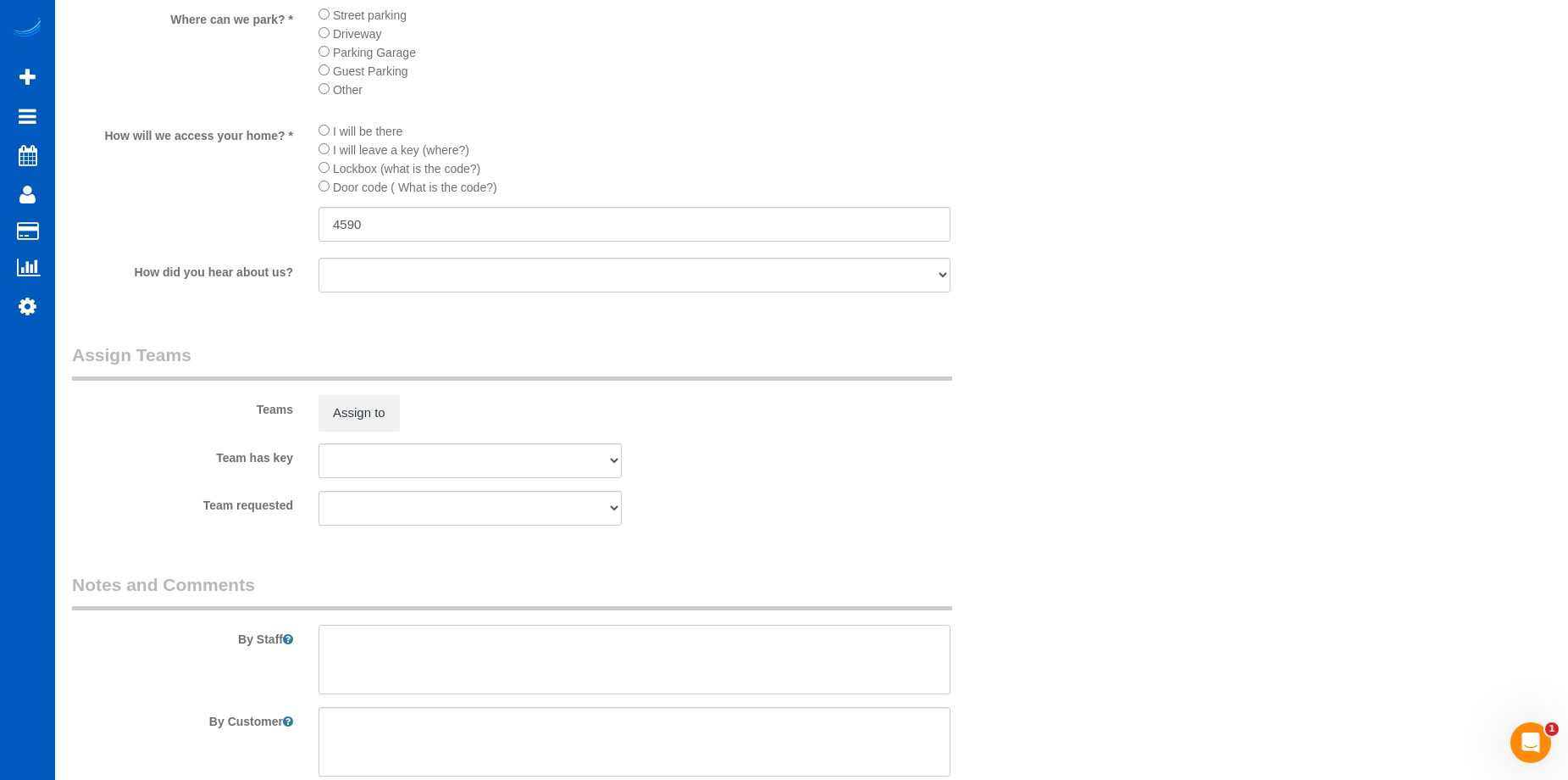
click at [423, 656] on textarea at bounding box center [634, 660] width 632 height 70
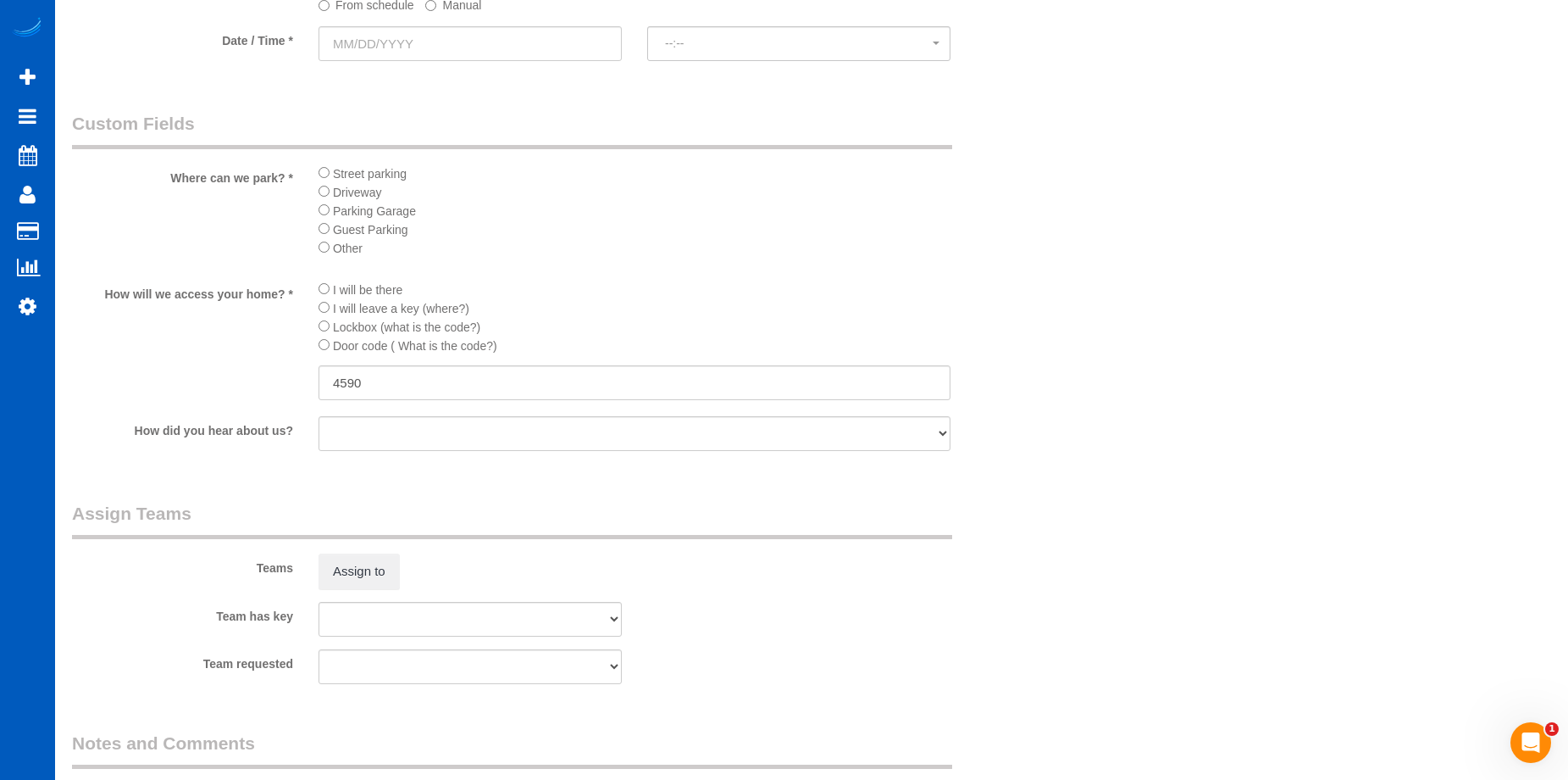
scroll to position [2035, 0]
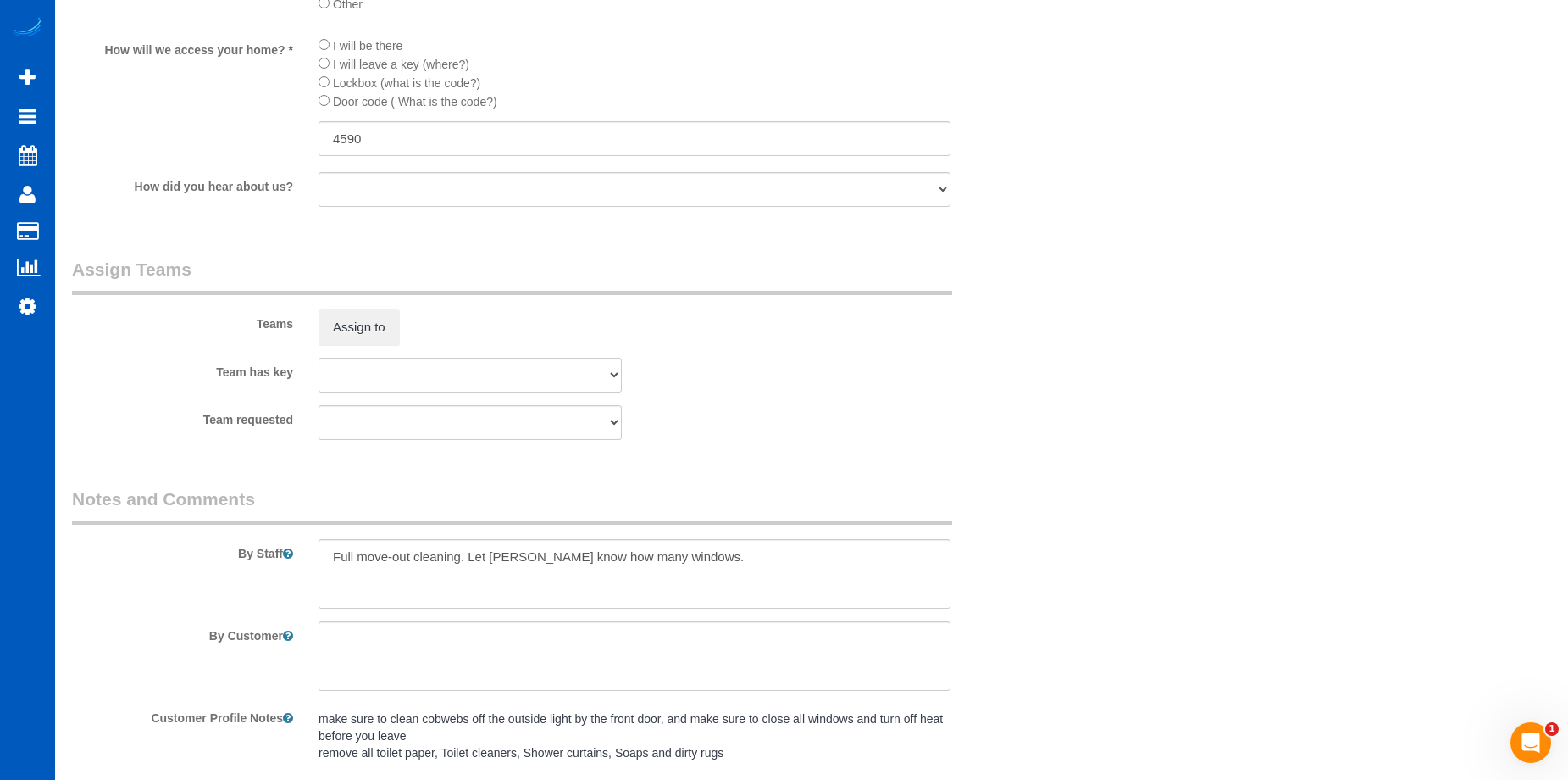
click at [479, 742] on pre "make sure to clean cobwebs off the outside light by the front door, and make su…" at bounding box center [634, 736] width 632 height 51
click at [761, 563] on textarea at bounding box center [634, 574] width 632 height 70
paste textarea "make sure to clean cobwebs off the outside light by the front door, and make su…"
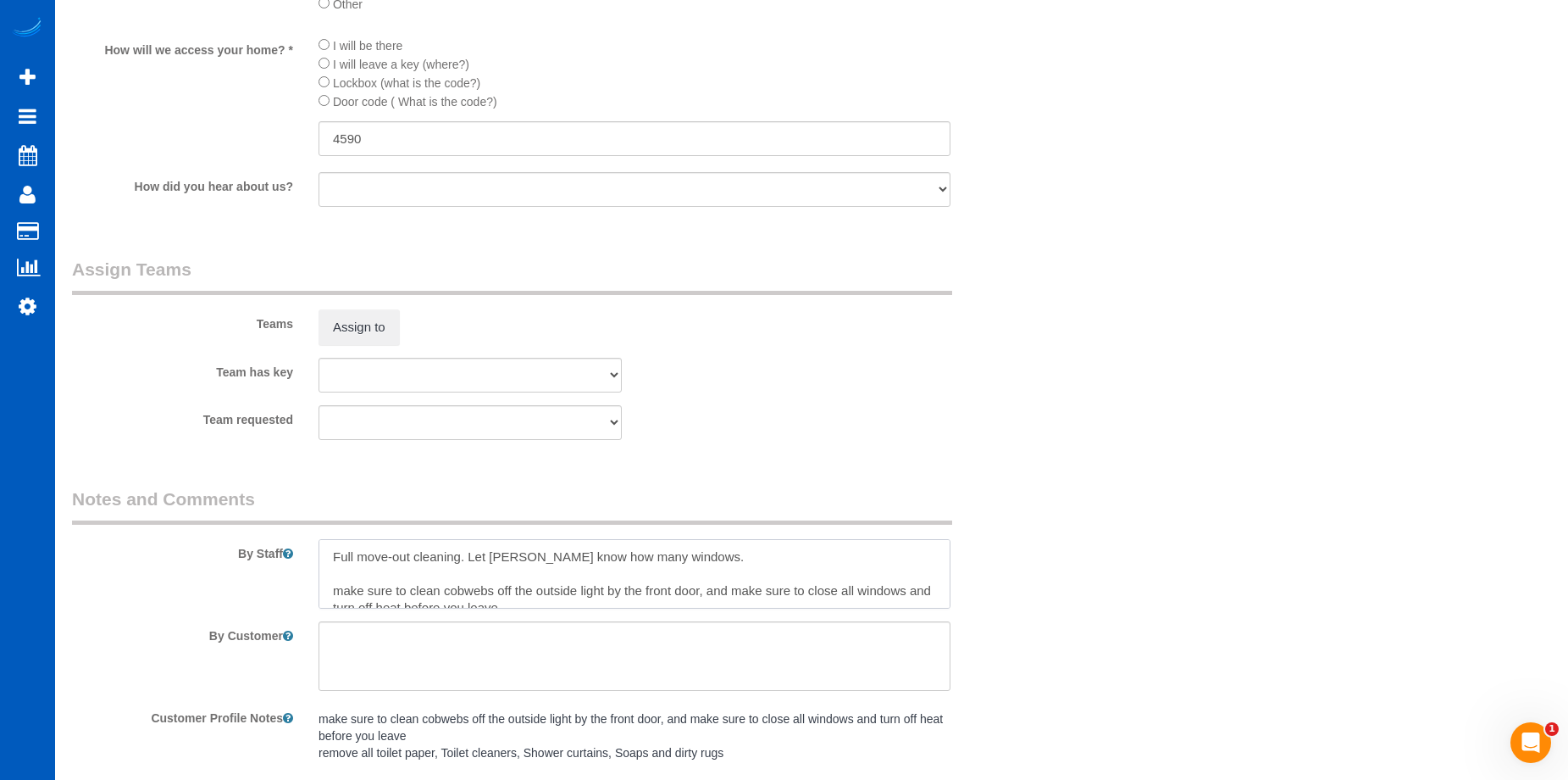
scroll to position [24, 0]
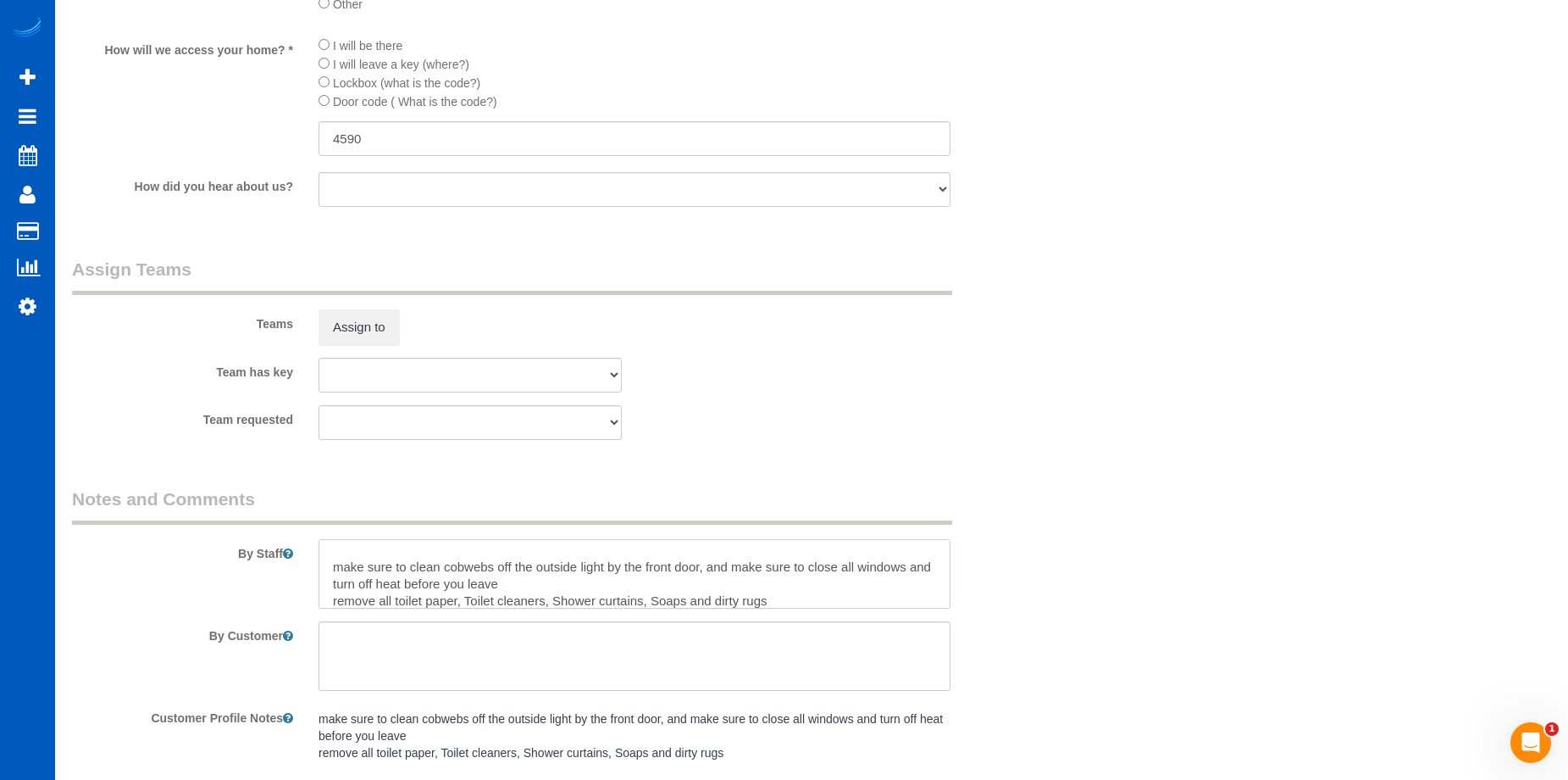
click at [340, 566] on textarea at bounding box center [634, 574] width 632 height 70
click at [599, 578] on textarea at bounding box center [634, 574] width 632 height 70
click at [337, 604] on textarea at bounding box center [634, 574] width 632 height 70
click at [474, 601] on textarea at bounding box center [634, 574] width 632 height 70
click at [563, 599] on textarea at bounding box center [634, 574] width 632 height 70
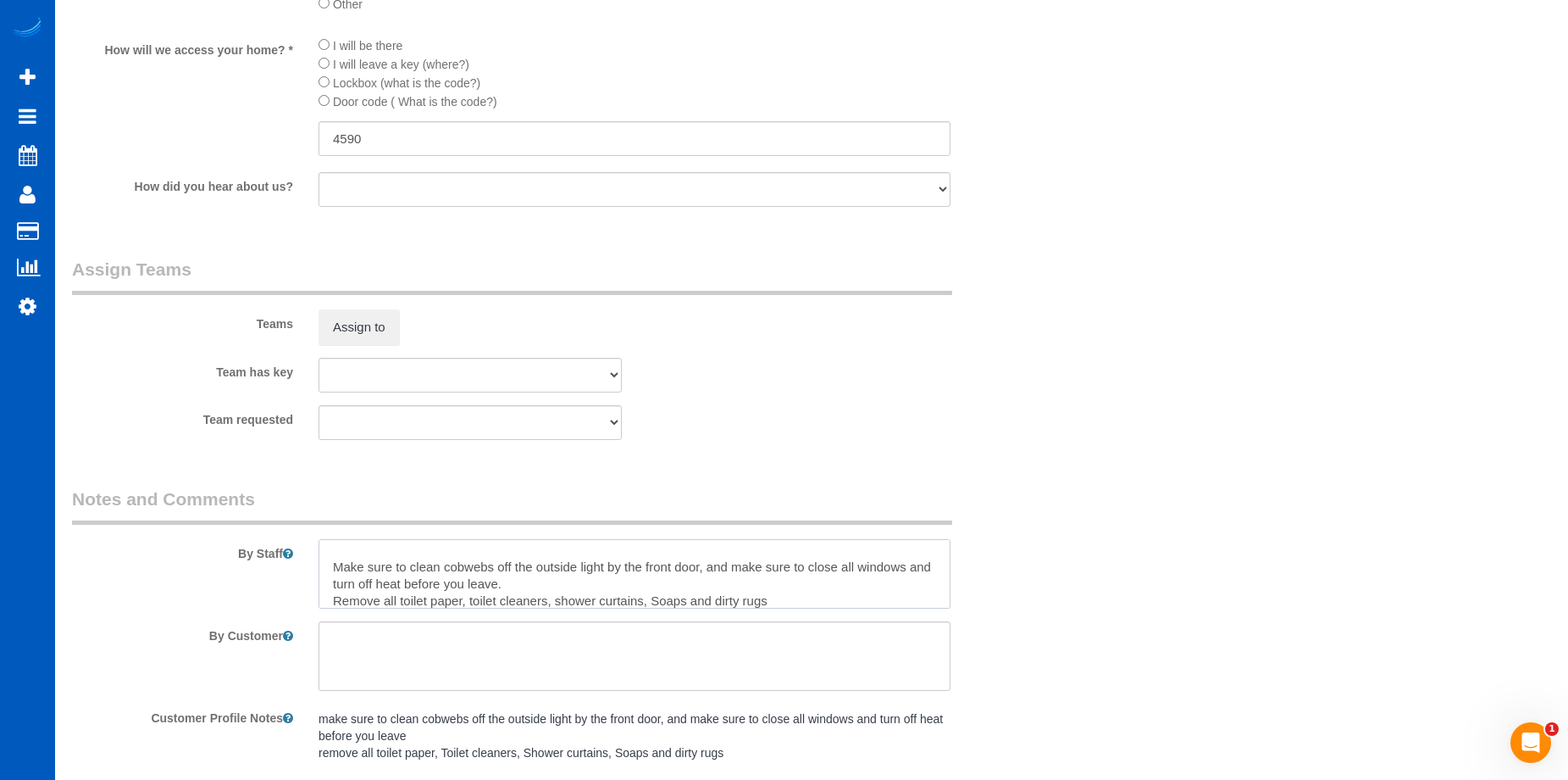
click at [658, 601] on textarea at bounding box center [634, 574] width 632 height 70
click at [788, 599] on textarea at bounding box center [634, 574] width 632 height 70
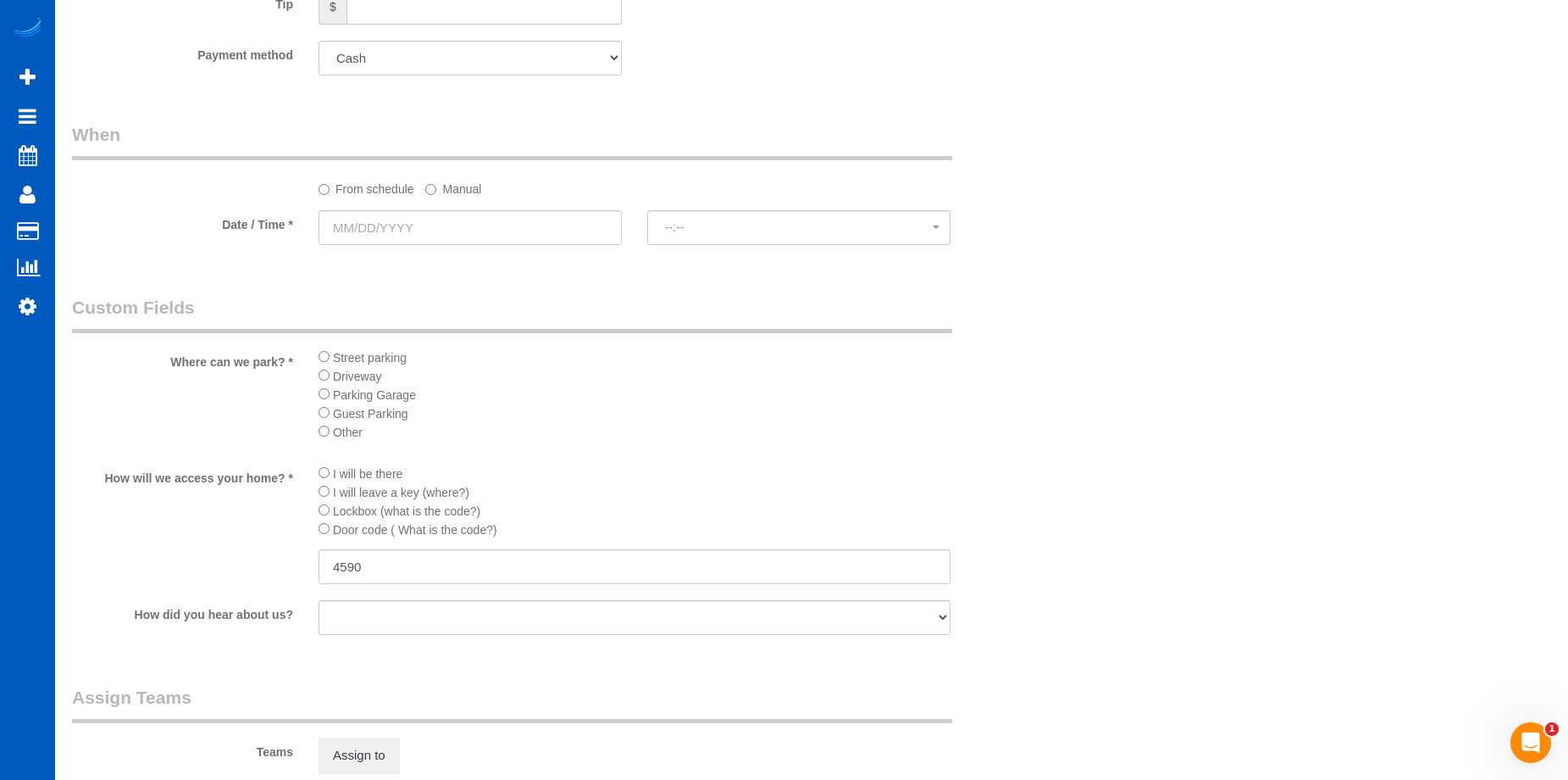
scroll to position [1526, 0]
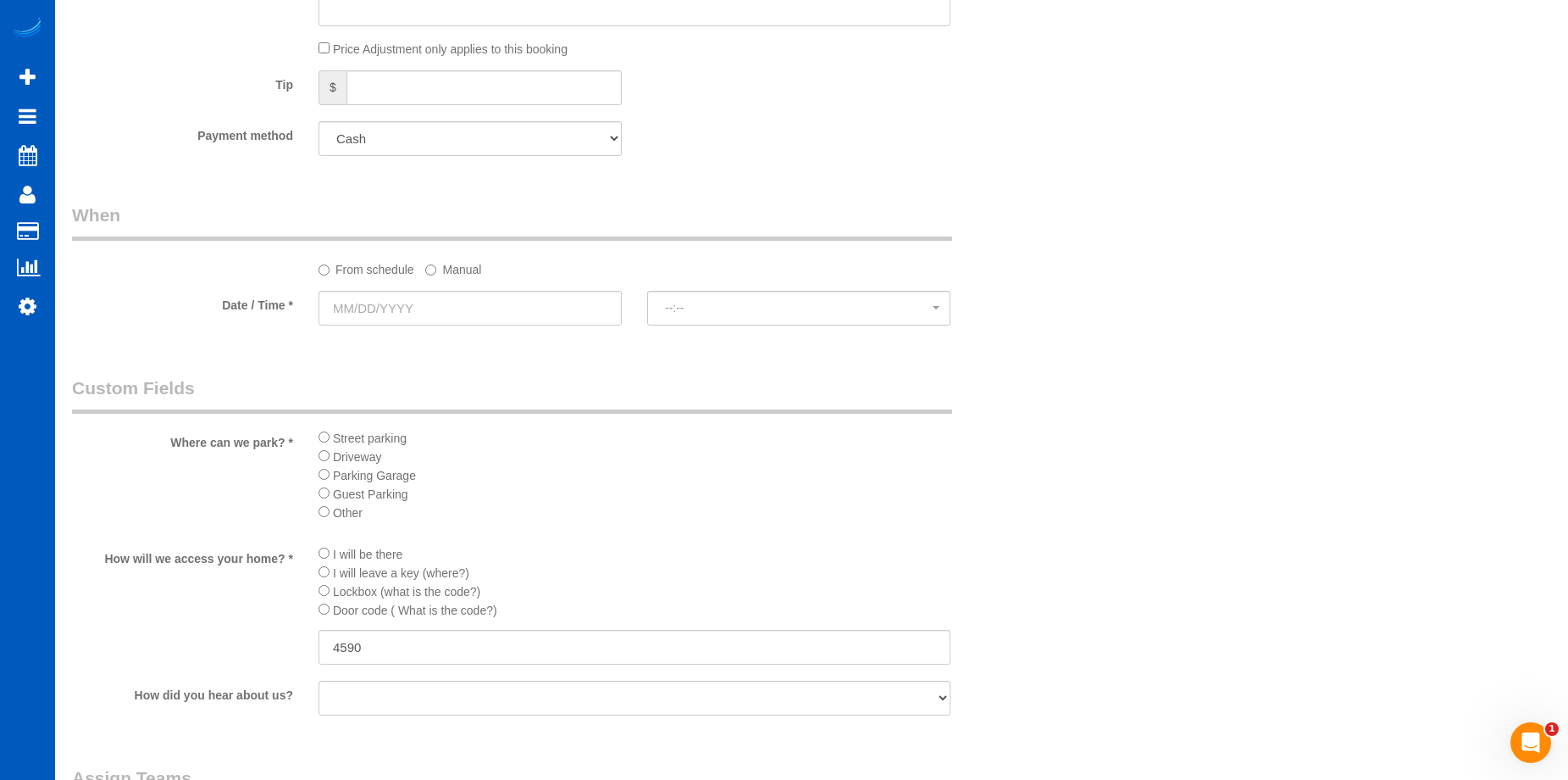
type textarea "Full move-out cleaning. Let Anna know how many windows. Make sure to clean cobw…"
click at [489, 306] on input "text" at bounding box center [470, 307] width 303 height 35
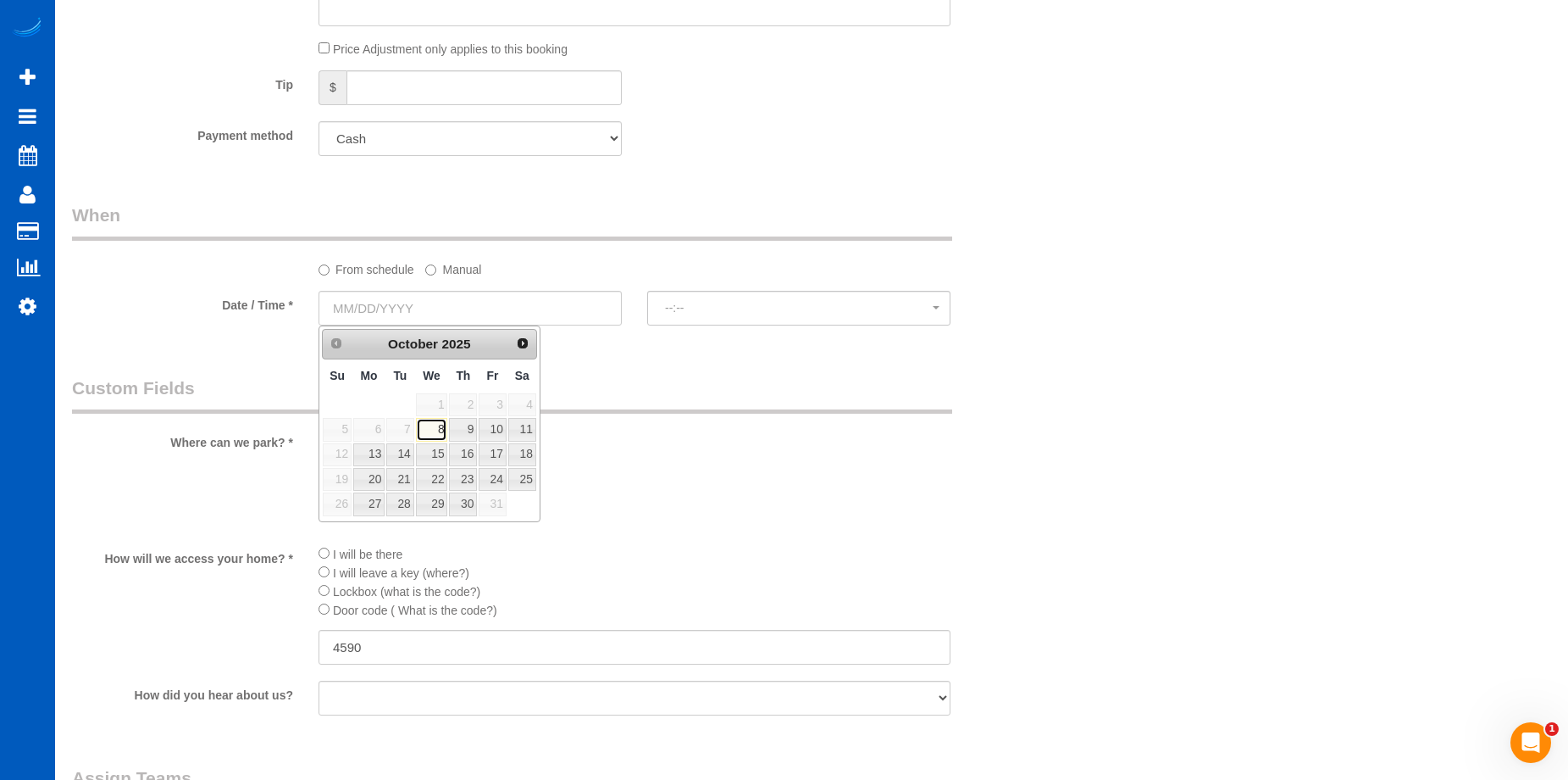
click at [440, 425] on link "8" at bounding box center [432, 429] width 32 height 23
type input "10/08/2025"
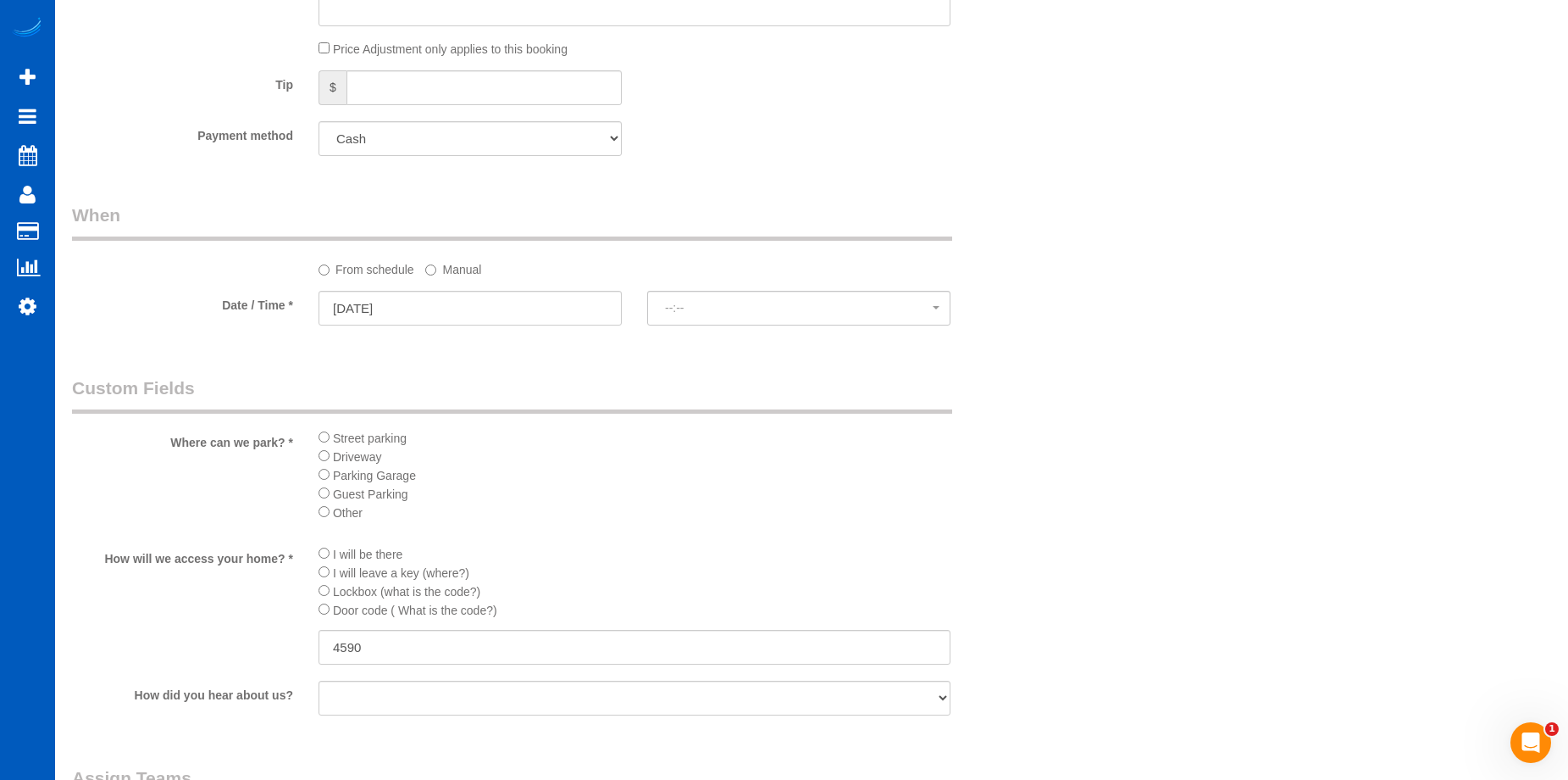
select select "spot15"
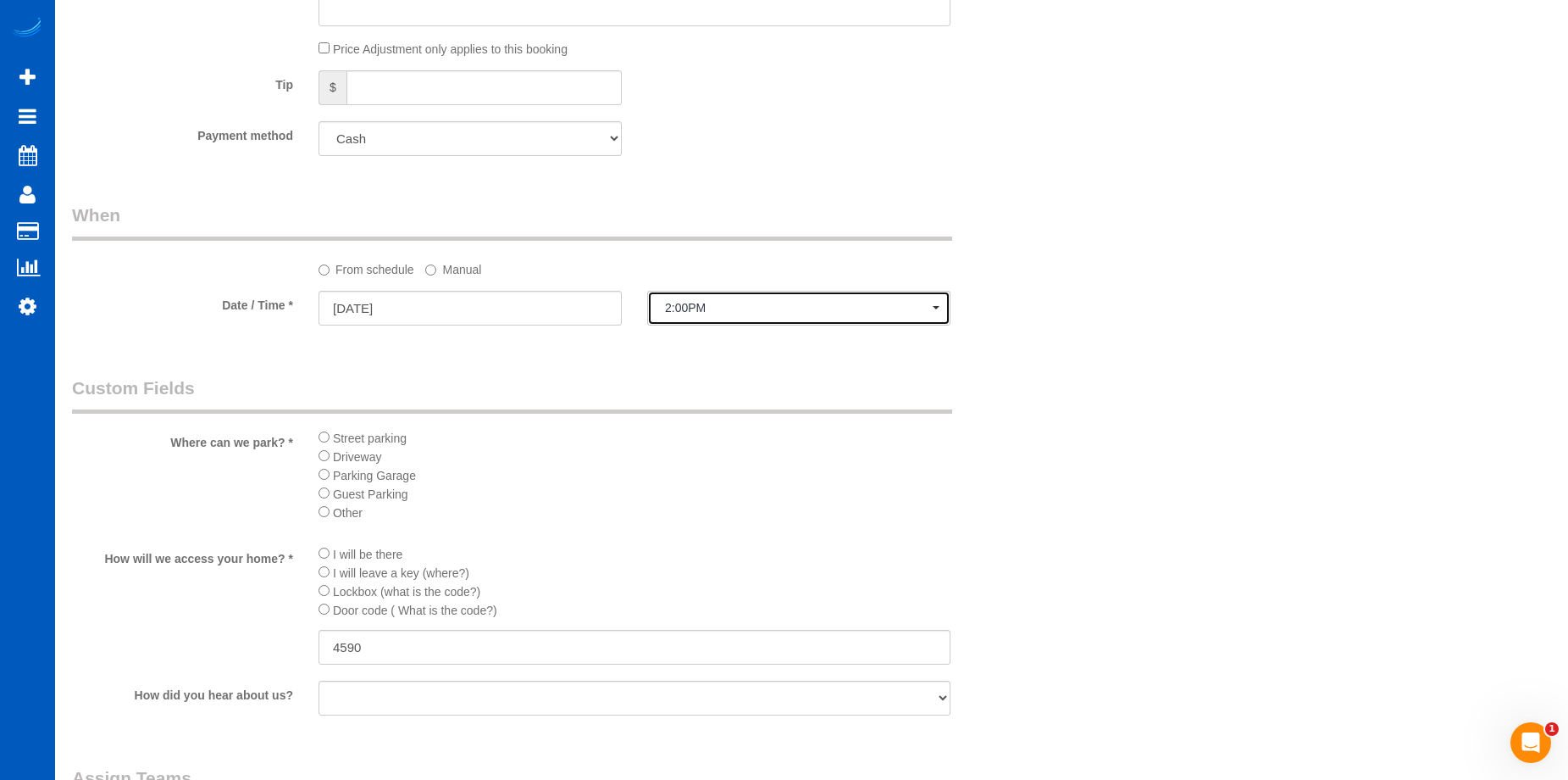
click at [682, 294] on button "2:00PM" at bounding box center [799, 307] width 303 height 35
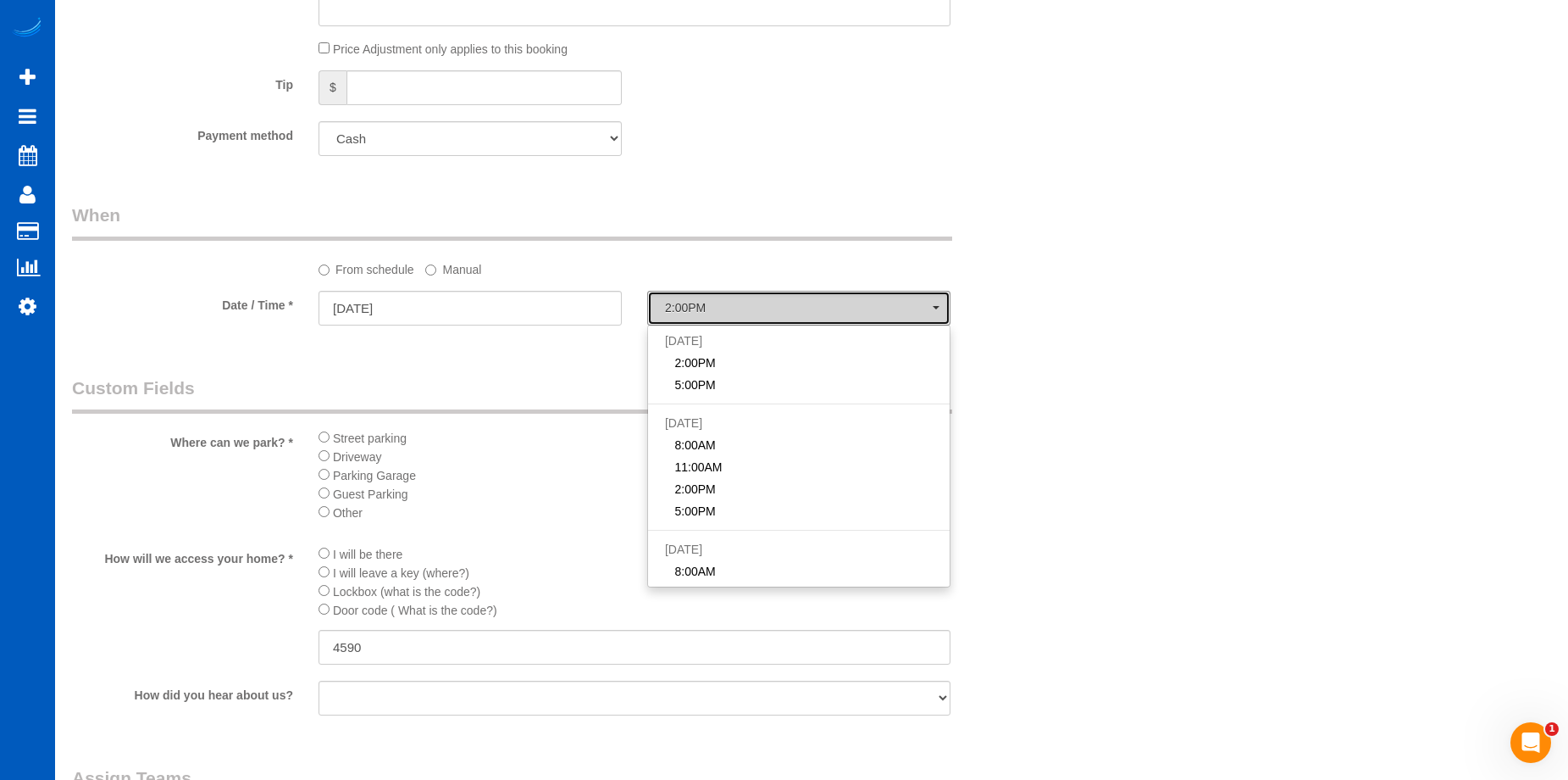
click at [732, 294] on button "2:00PM" at bounding box center [799, 307] width 303 height 35
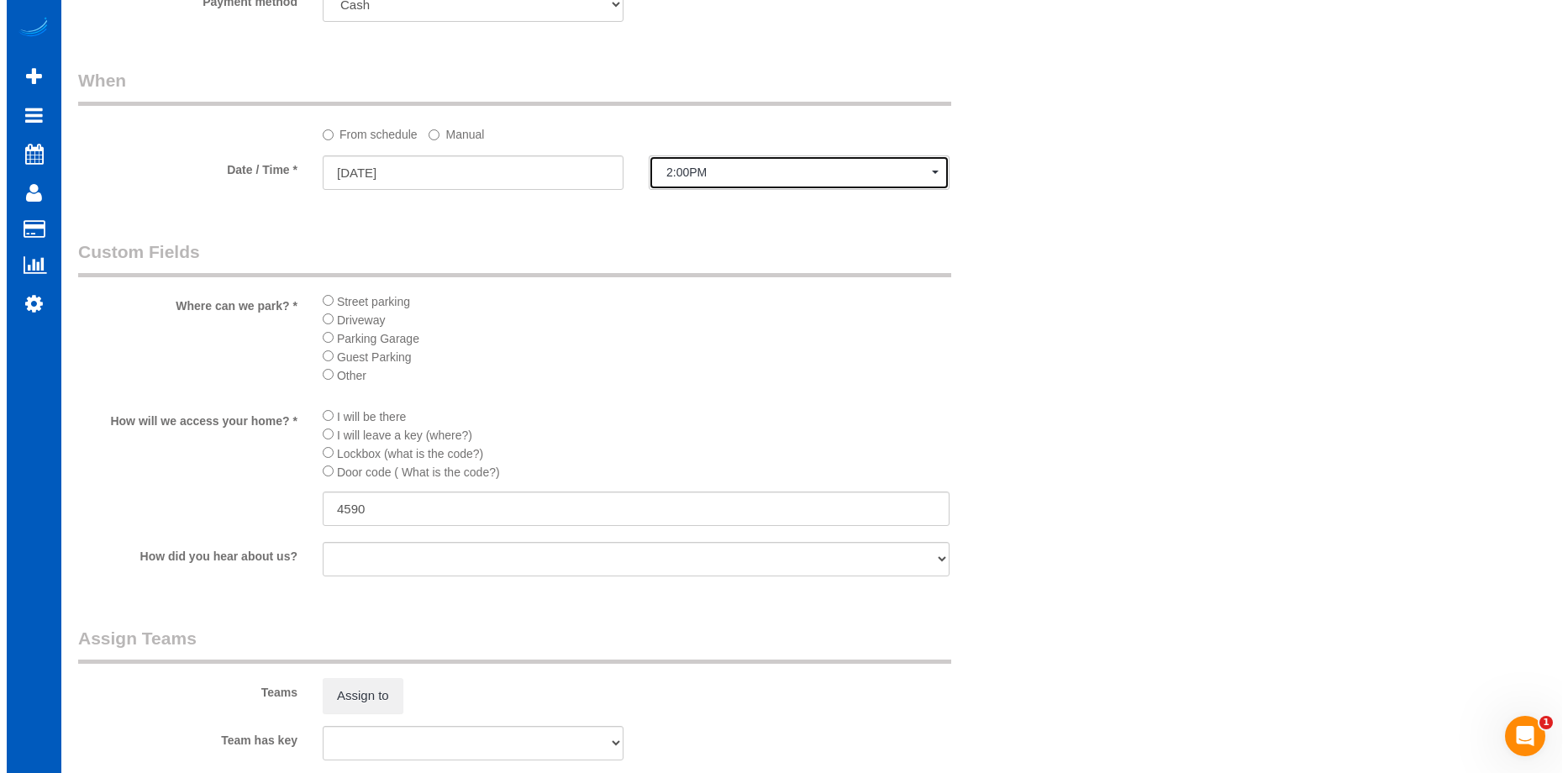
scroll to position [1764, 0]
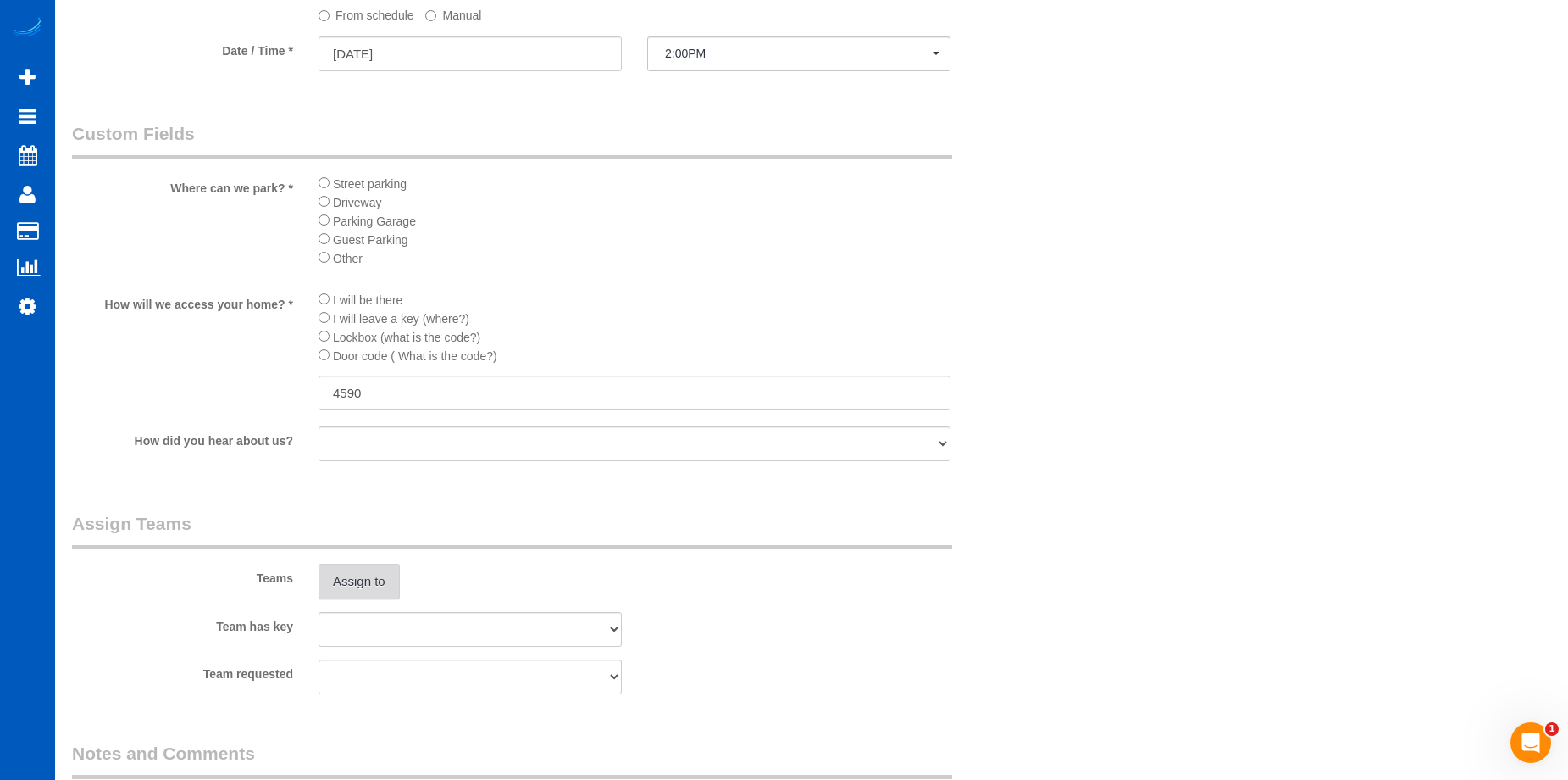
click at [346, 565] on button "Assign to" at bounding box center [359, 581] width 81 height 36
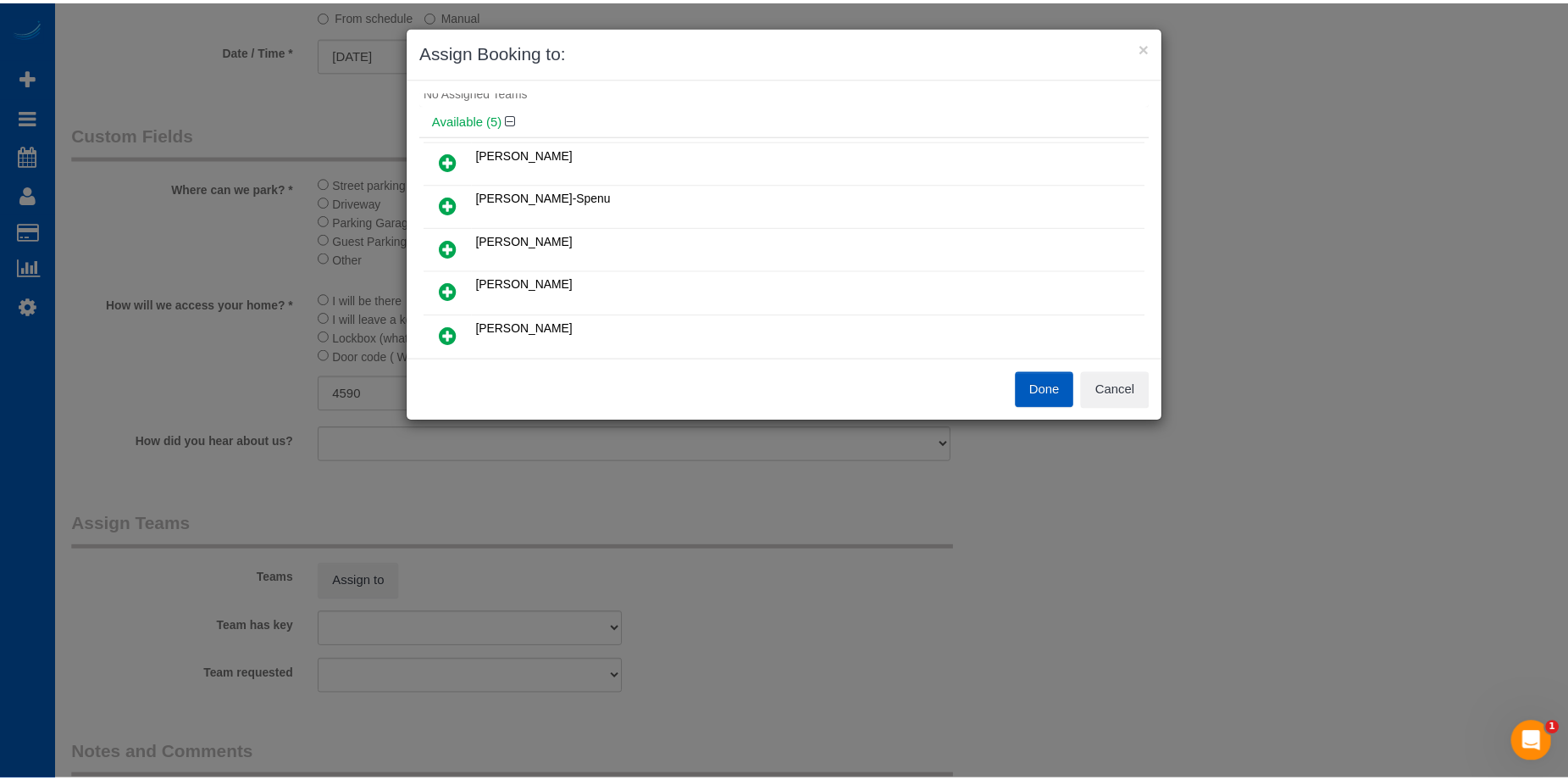
scroll to position [85, 0]
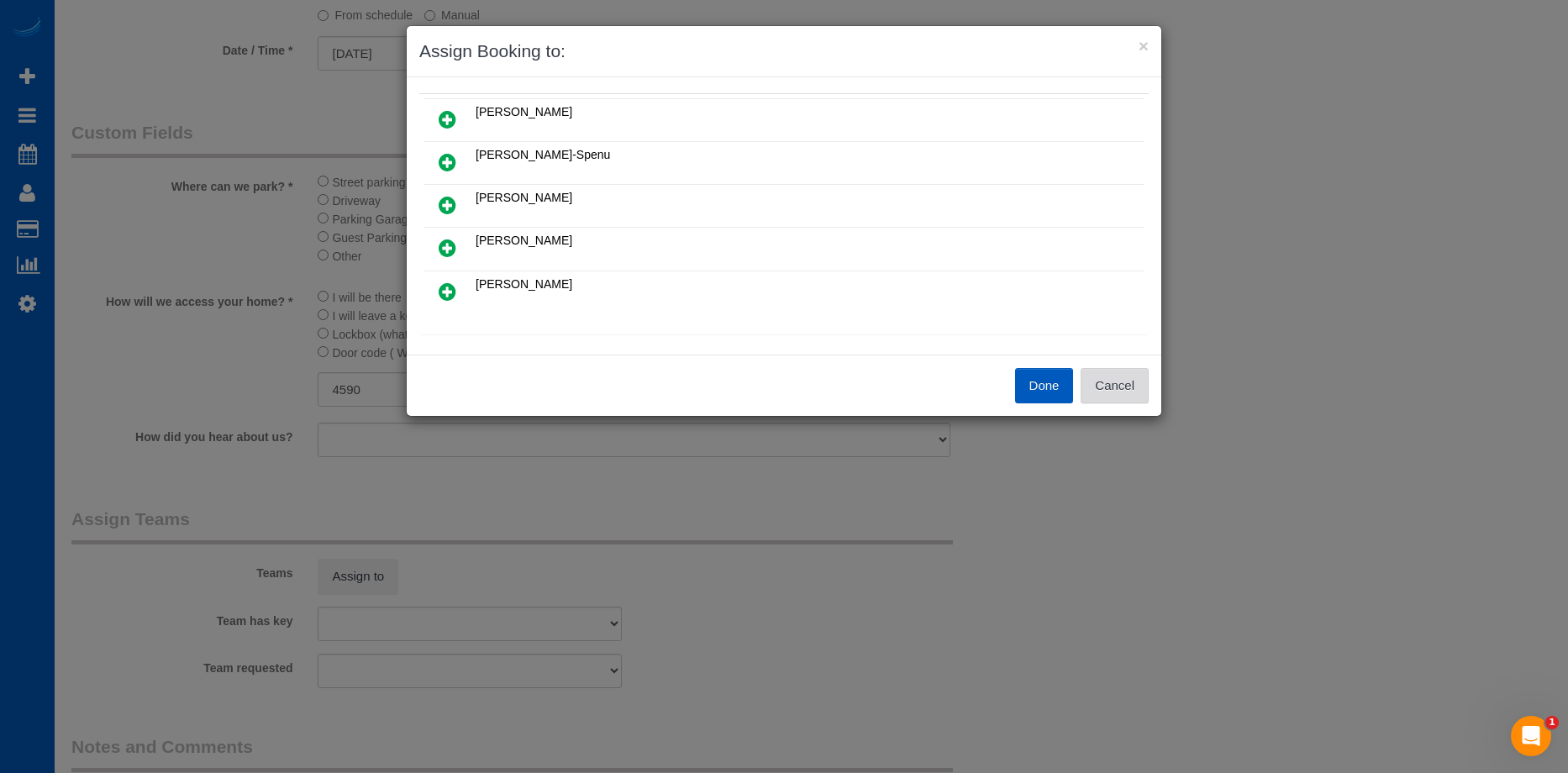
click at [1122, 385] on button "Cancel" at bounding box center [1114, 386] width 68 height 36
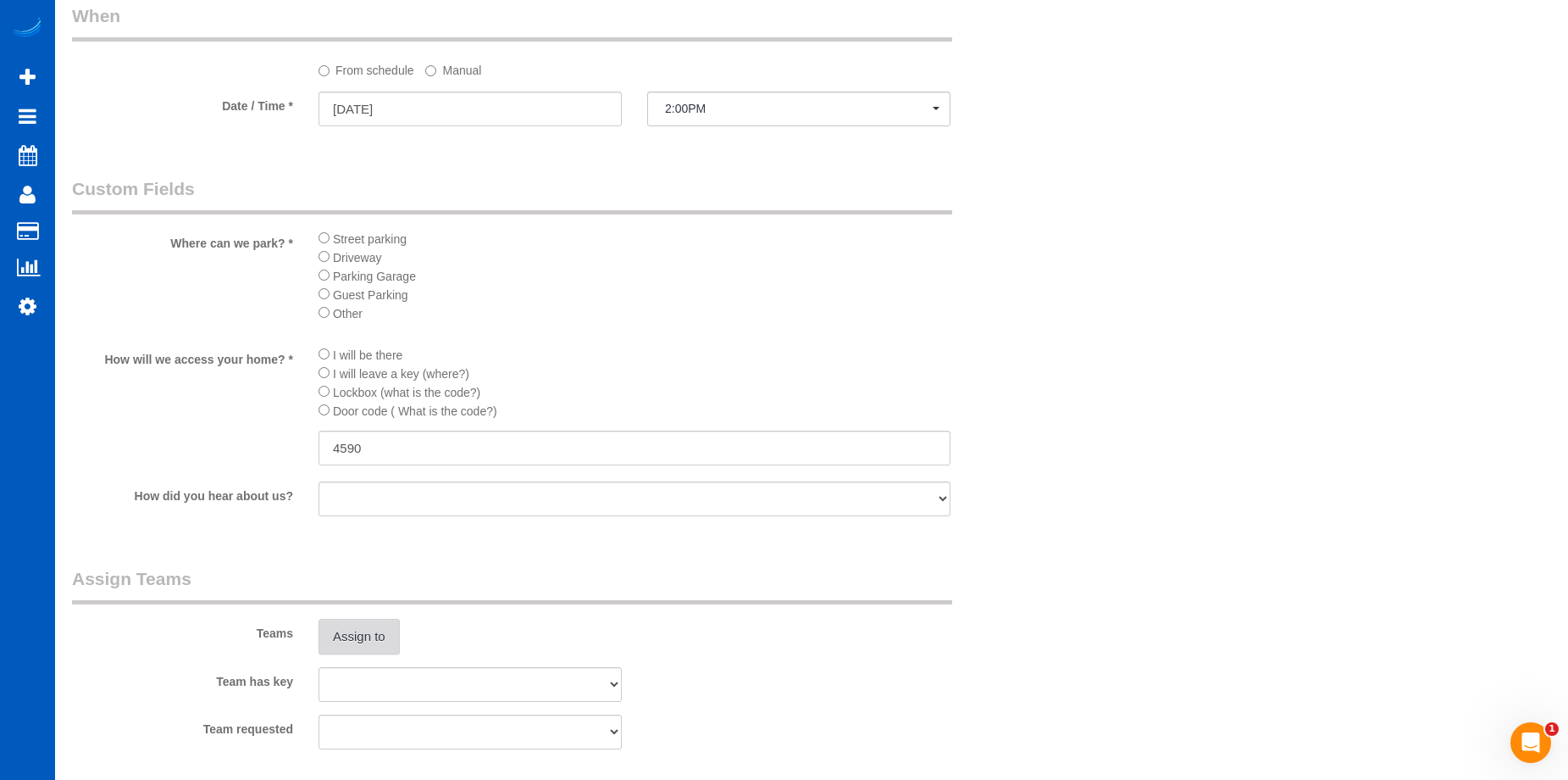
scroll to position [1695, 0]
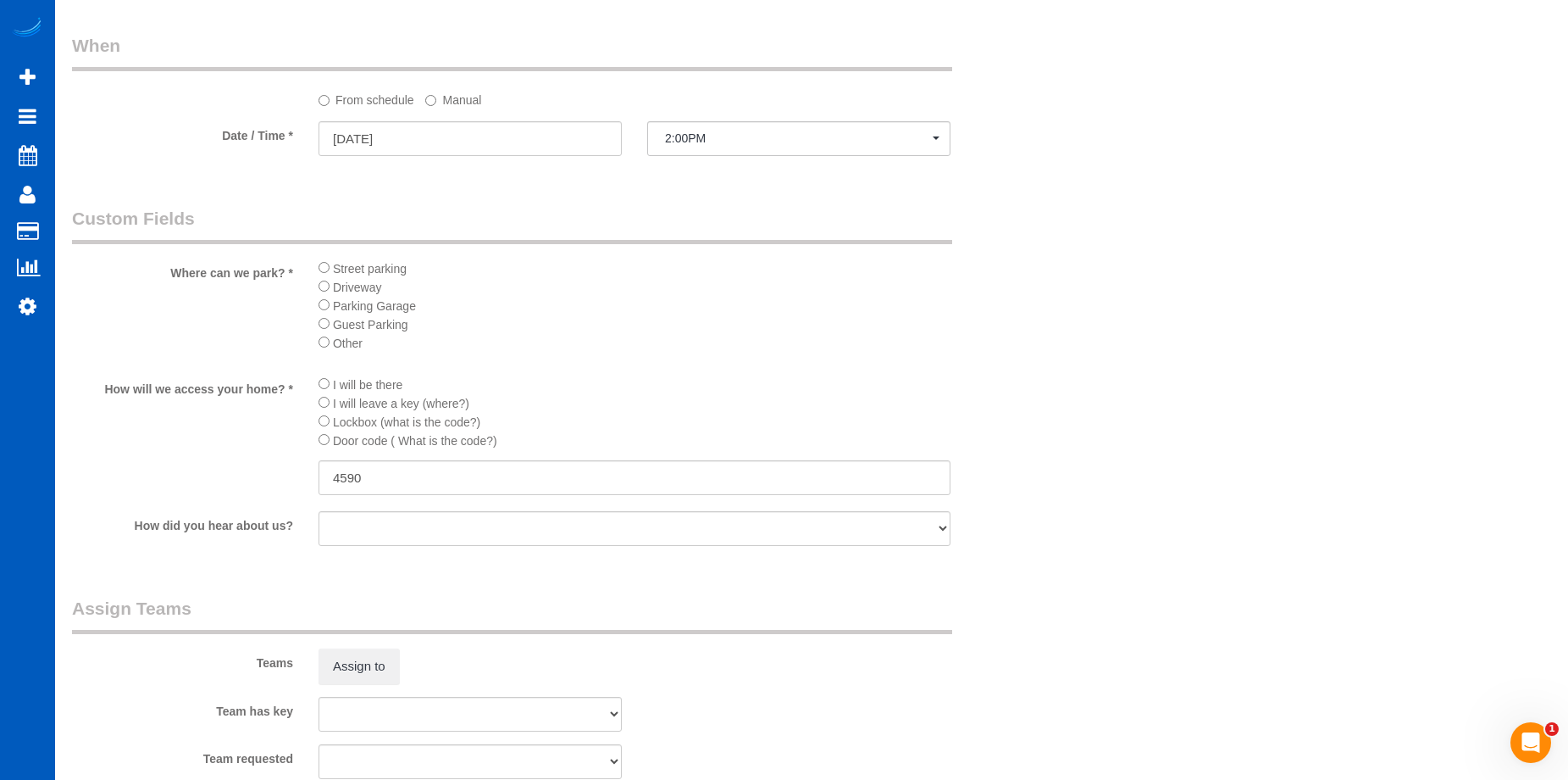
click at [468, 103] on label "Manual" at bounding box center [453, 97] width 56 height 23
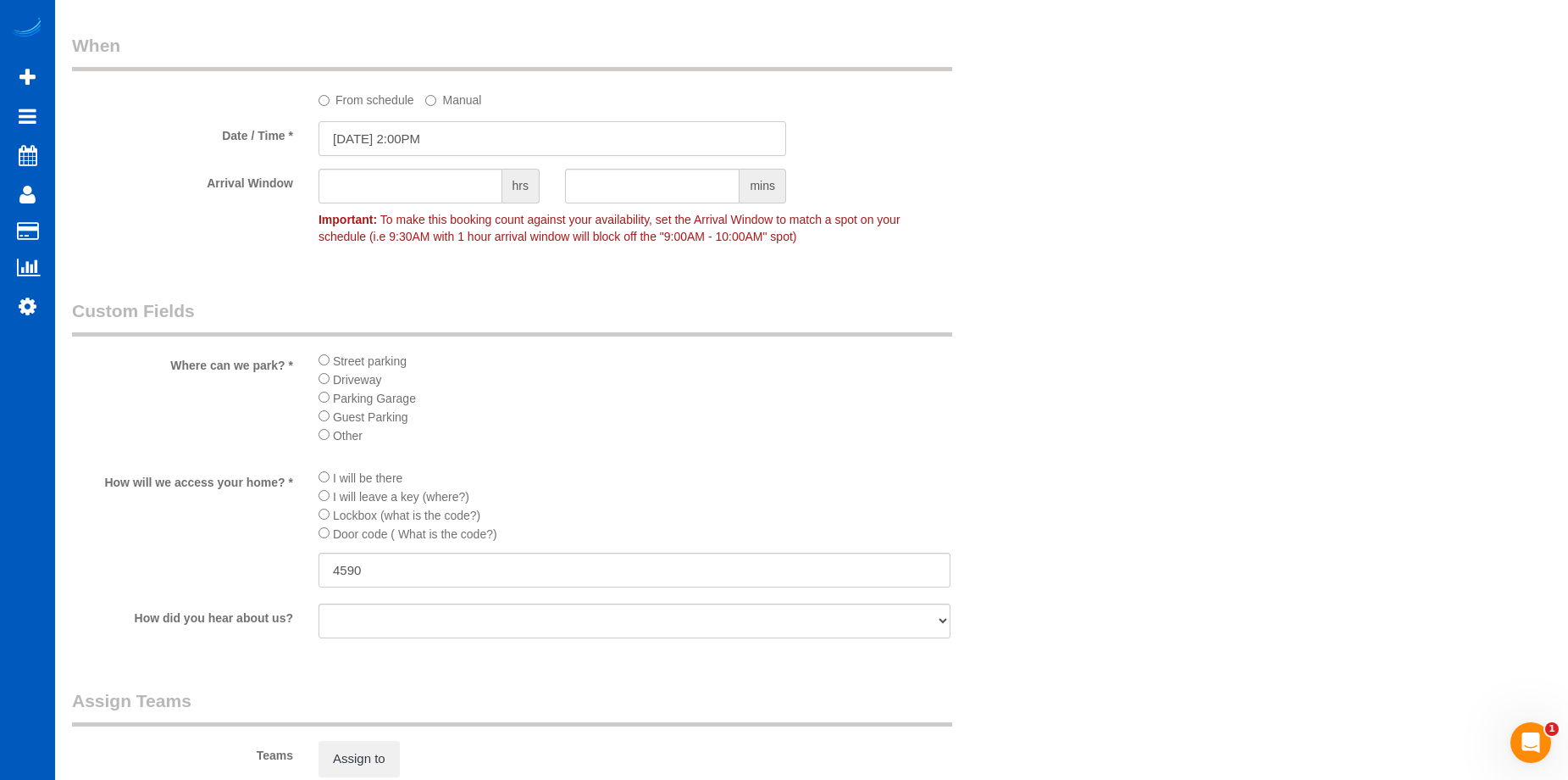
click at [495, 130] on input "10/08/2025 2:00PM" at bounding box center [552, 138] width 468 height 35
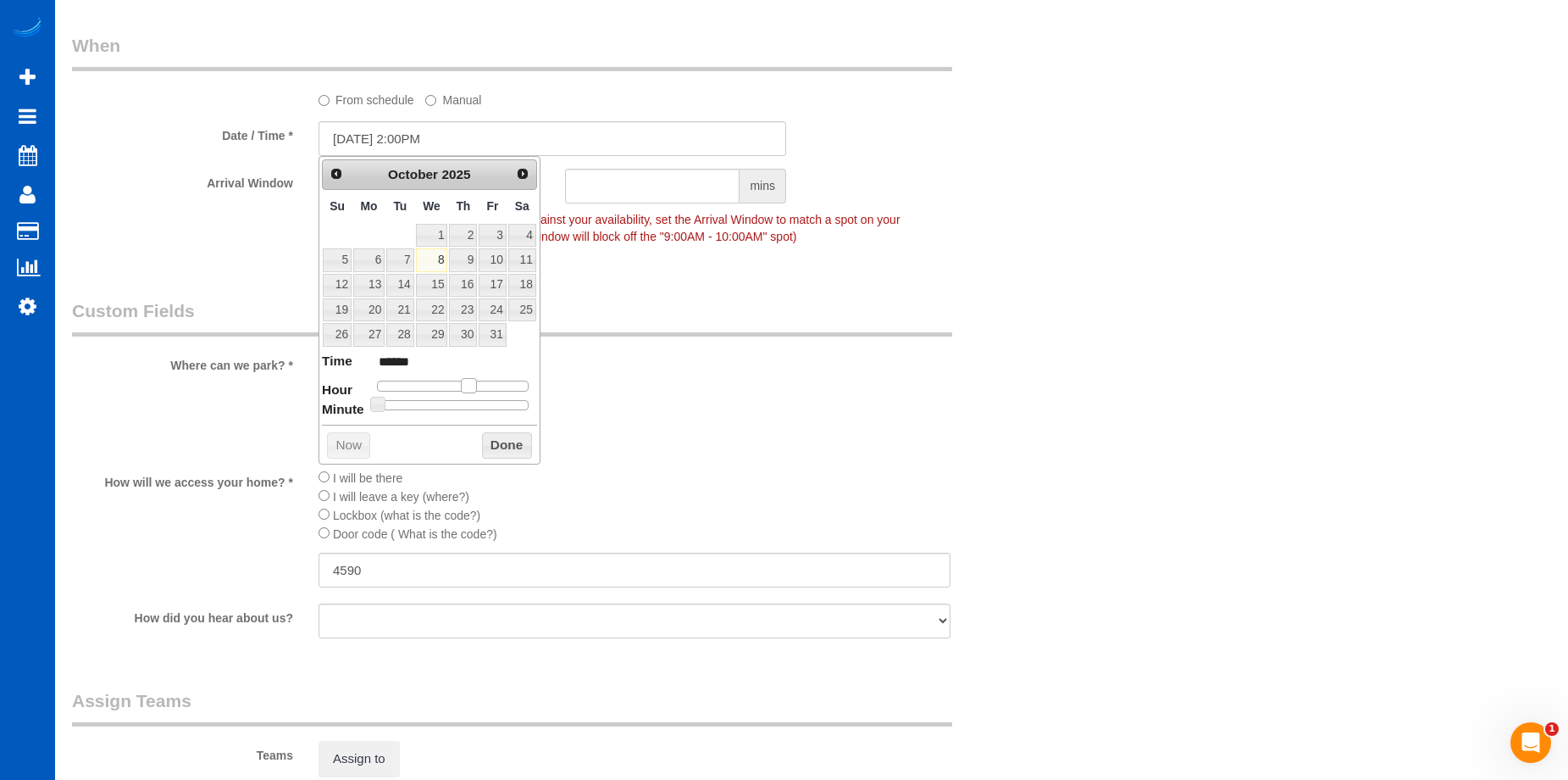
type input "10/08/2025 1:00PM"
type input "******"
type input "10/08/2025 12:00PM"
type input "*******"
type input "10/08/2025 11:00AM"
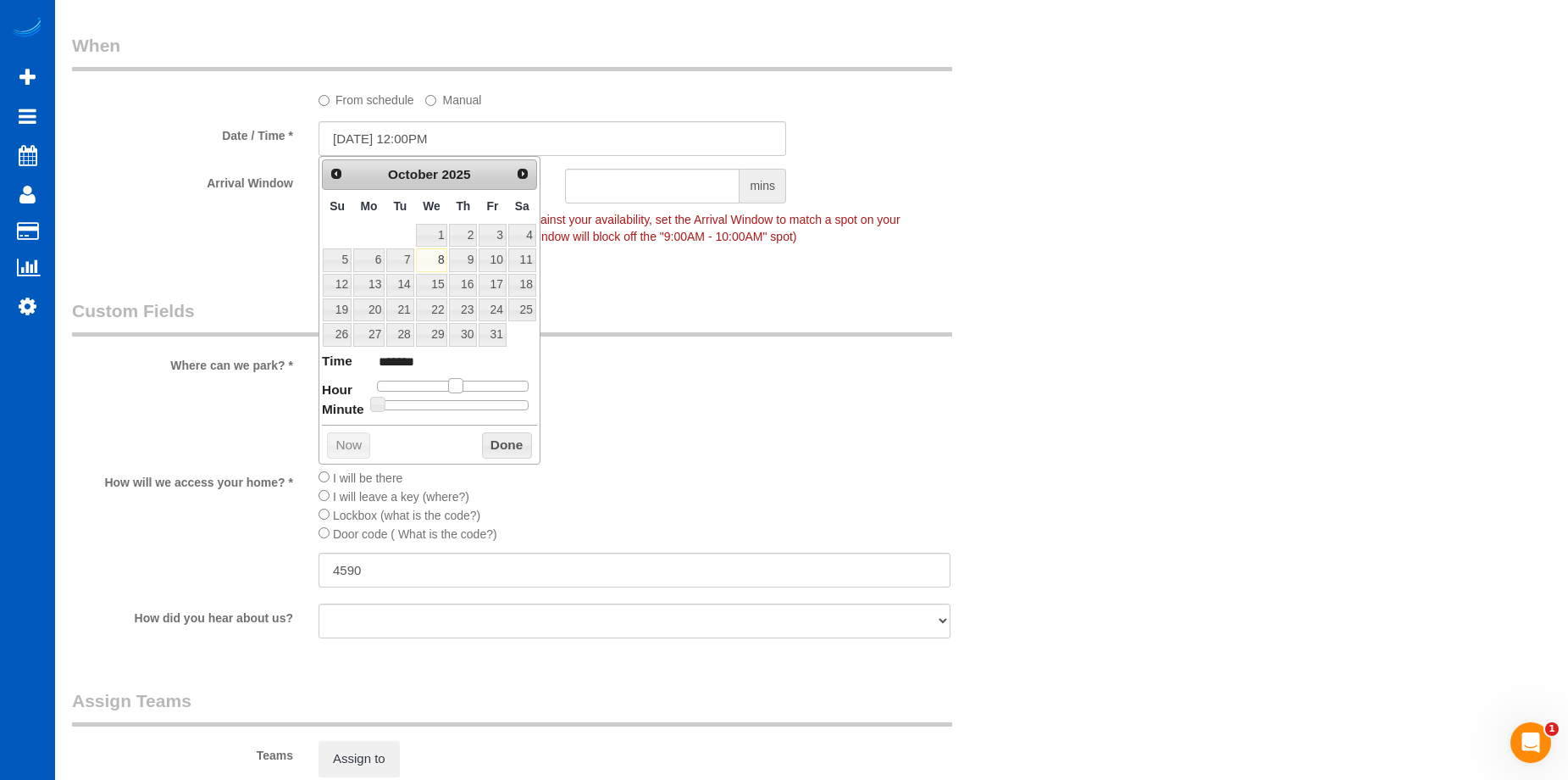
type input "*******"
type input "10/08/2025 10:00AM"
type input "*******"
type input "10/08/2025 9:00AM"
type input "******"
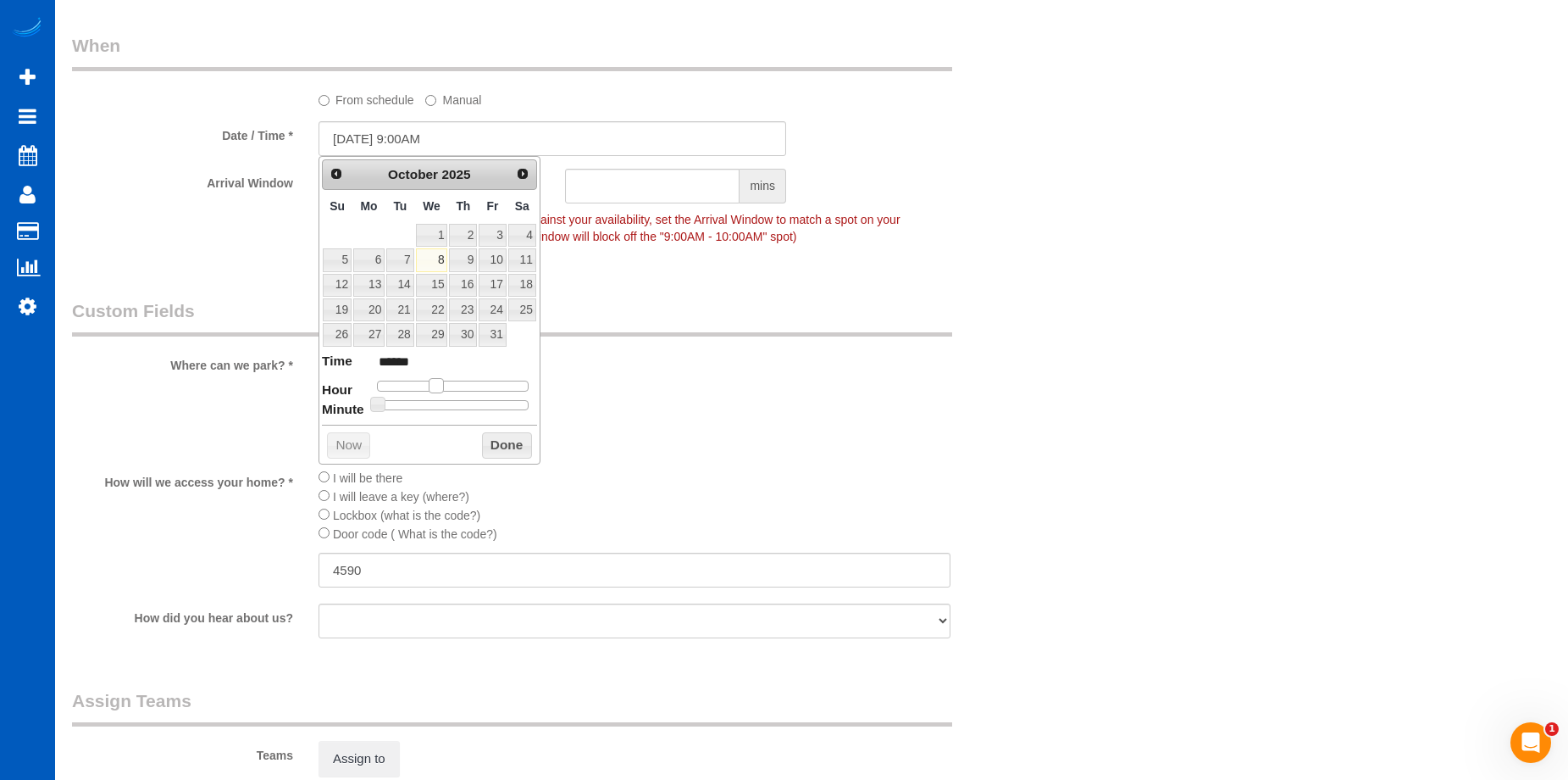
type input "10/08/2025 8:00AM"
type input "******"
drag, startPoint x: 464, startPoint y: 389, endPoint x: 424, endPoint y: 397, distance: 40.8
click at [424, 397] on dl "Time ****** Hour Minute Second Millisecond Microsecond Time Zone ***** ***** **…" at bounding box center [430, 381] width 215 height 59
click at [518, 440] on button "Done" at bounding box center [507, 445] width 50 height 27
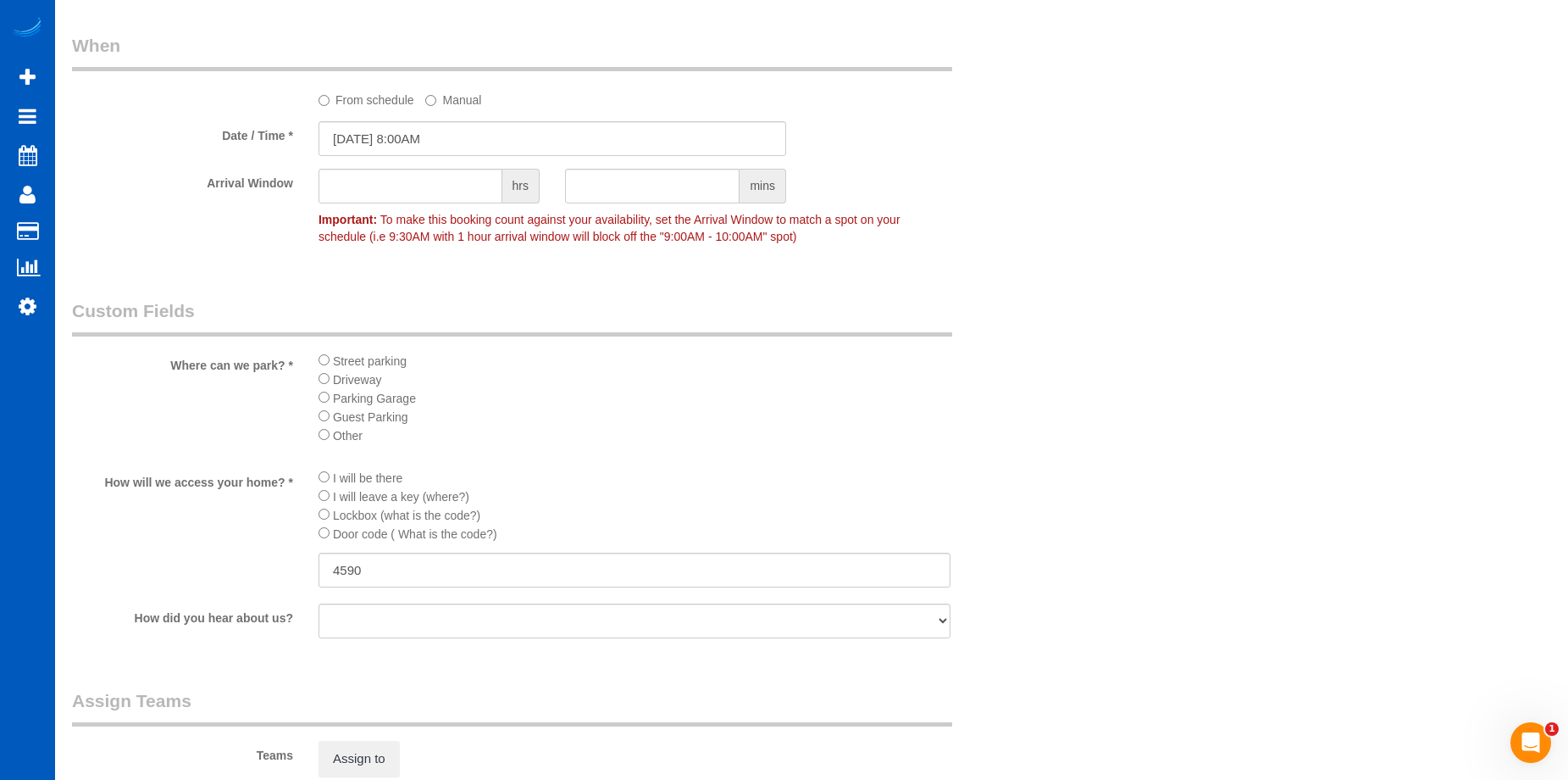
scroll to position [1780, 0]
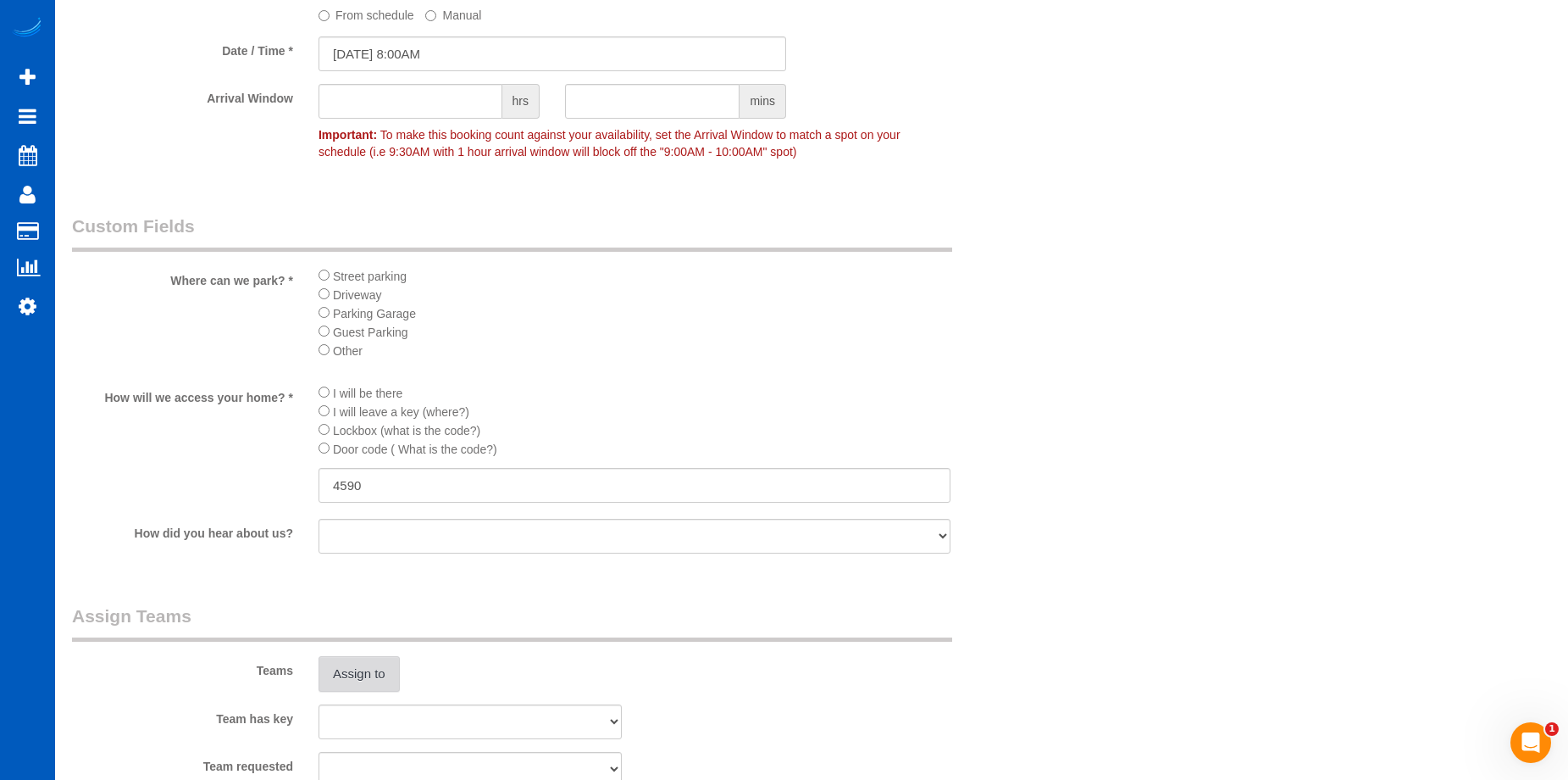
click at [362, 667] on button "Assign to" at bounding box center [359, 674] width 81 height 36
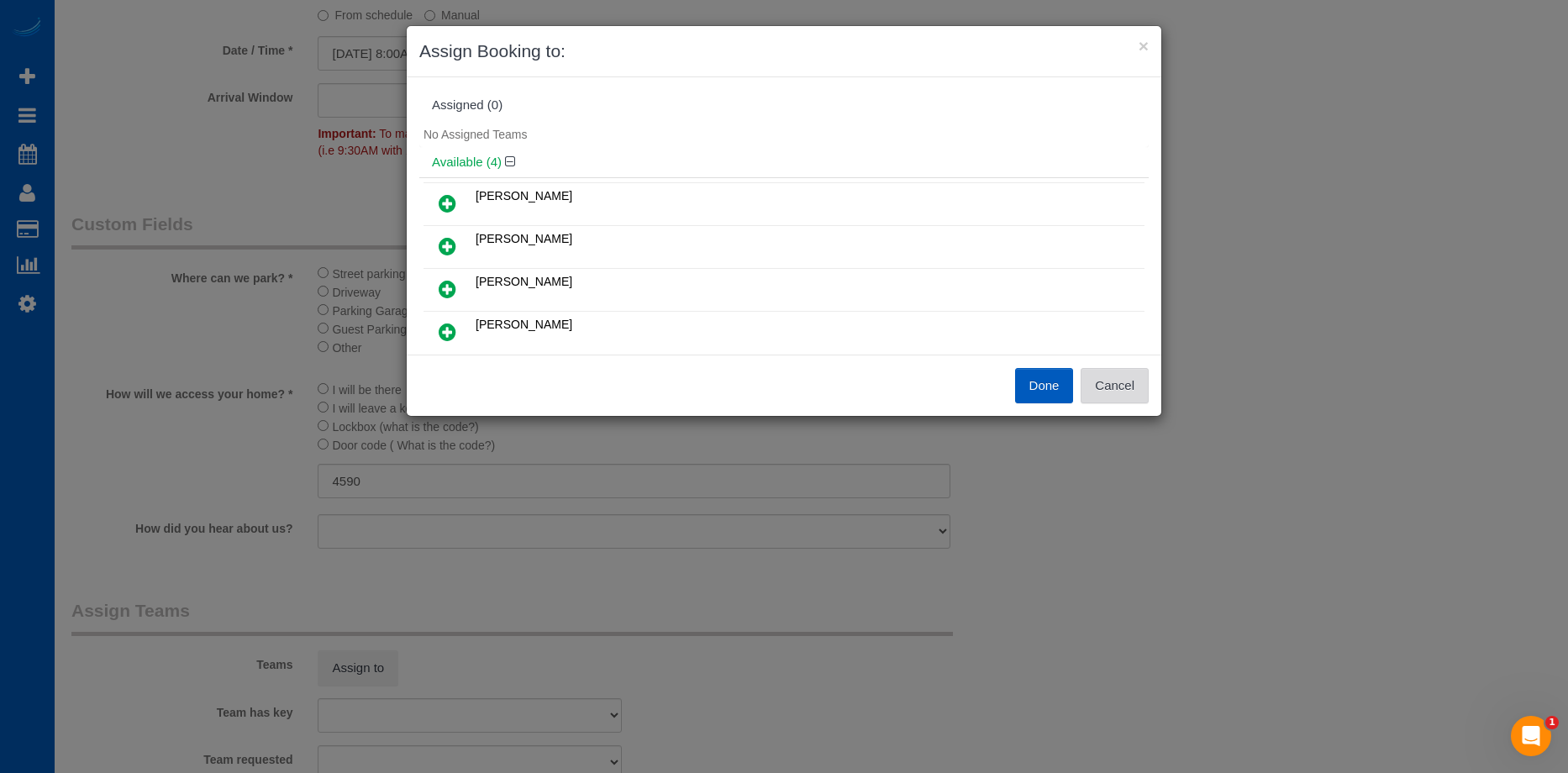
click at [1110, 383] on button "Cancel" at bounding box center [1114, 386] width 68 height 36
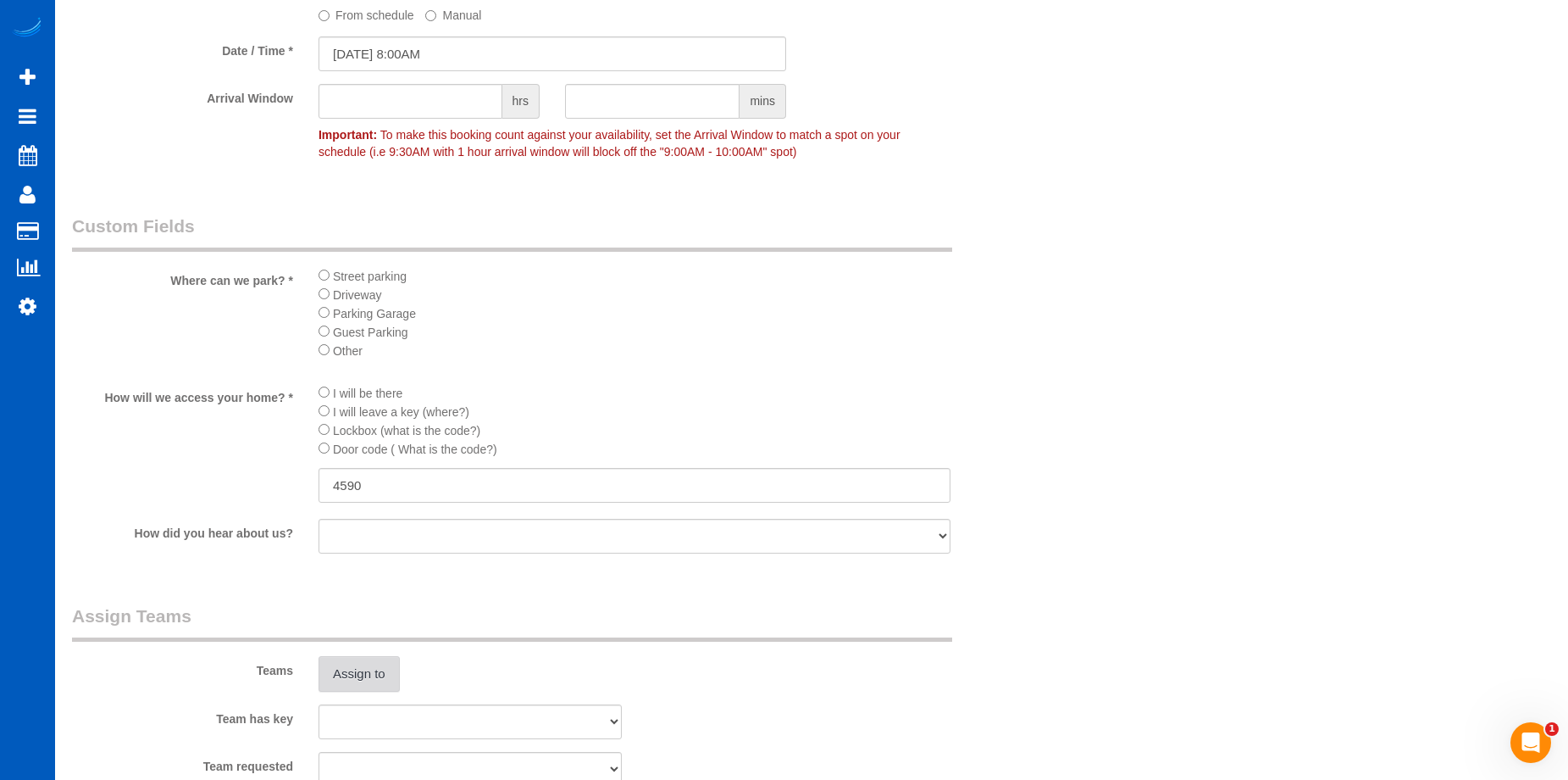
click at [356, 659] on button "Assign to" at bounding box center [359, 674] width 81 height 36
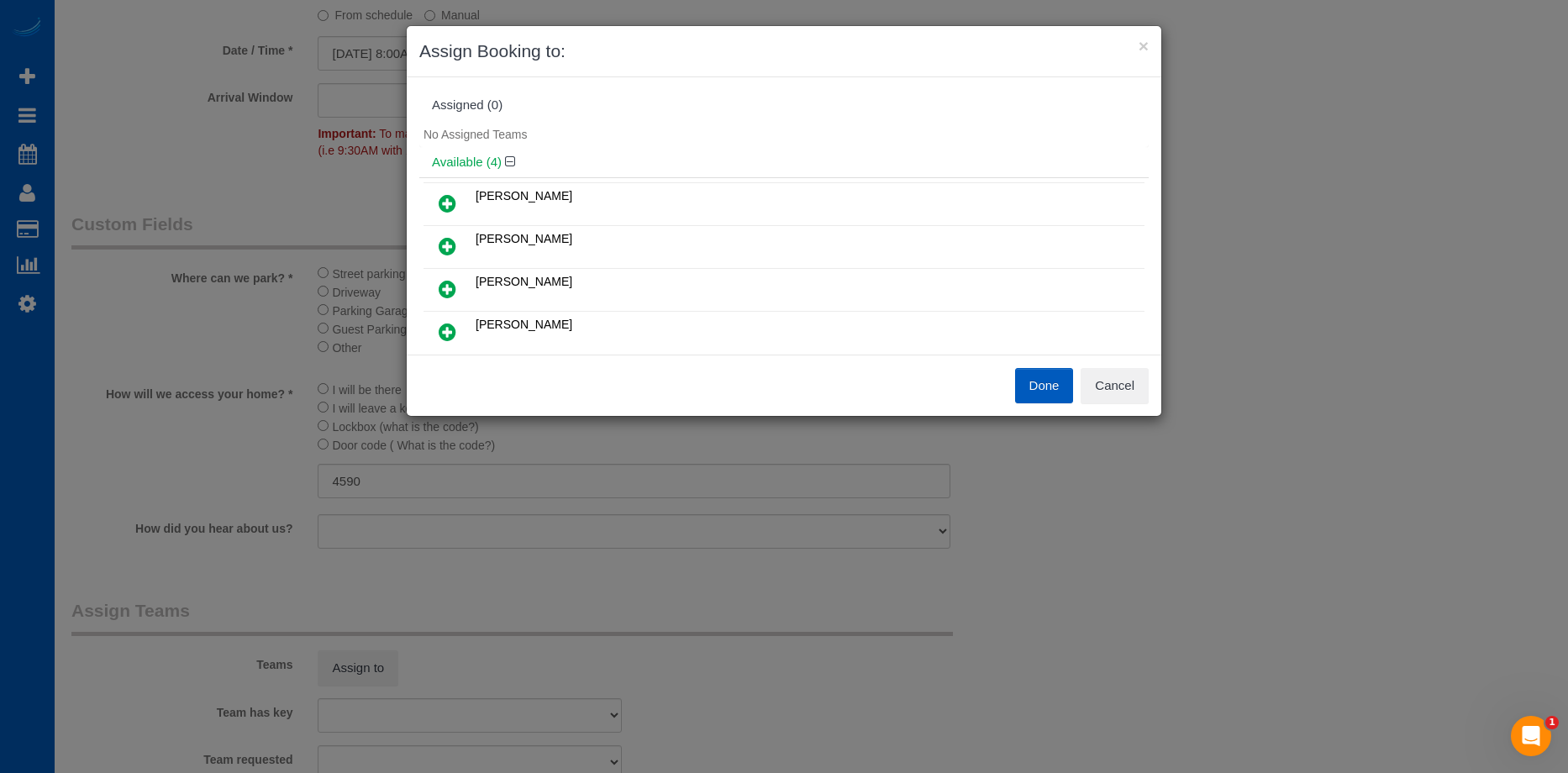
click at [443, 191] on link at bounding box center [447, 204] width 39 height 34
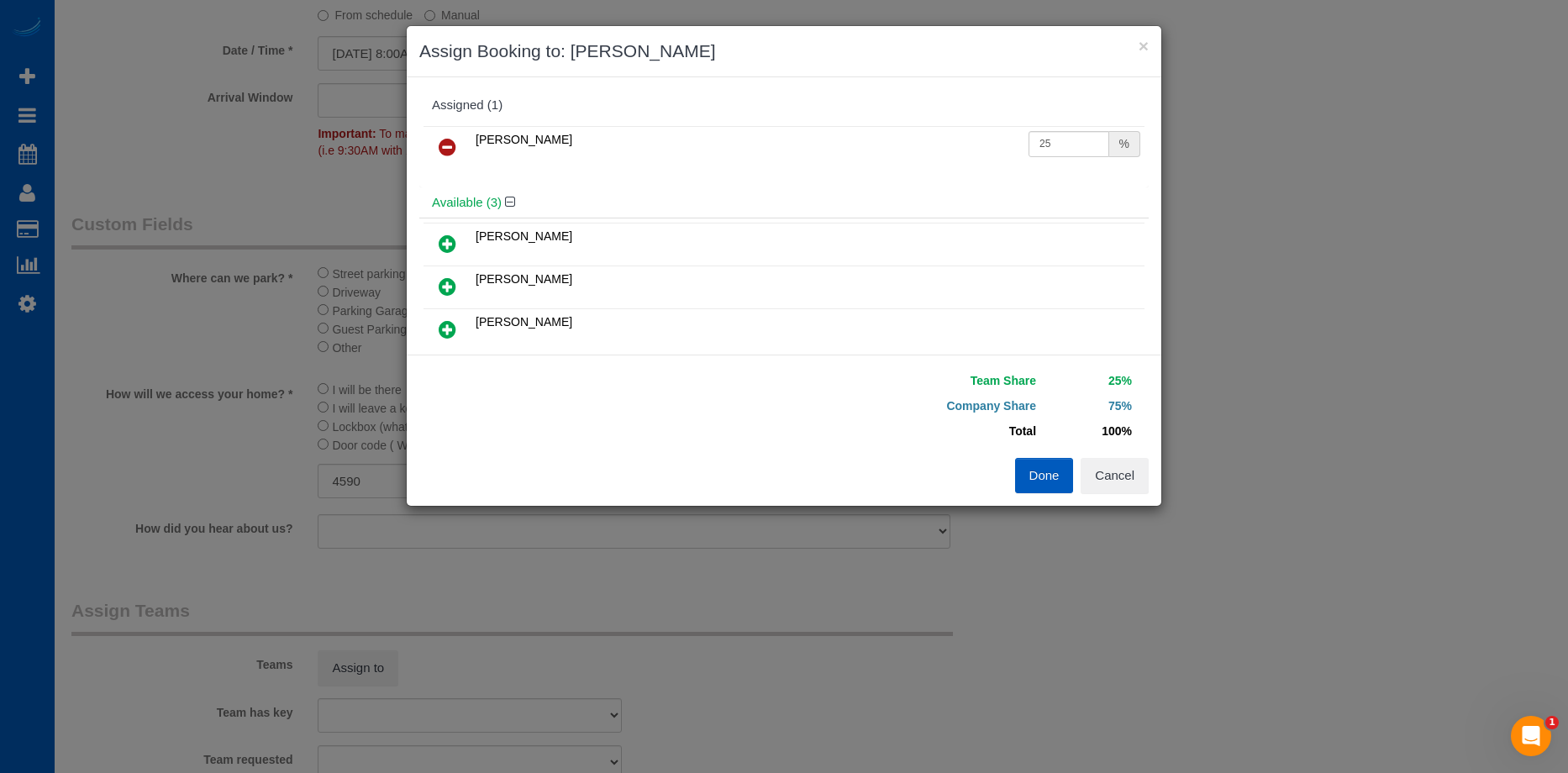
click at [455, 280] on icon at bounding box center [447, 287] width 18 height 21
click at [1029, 469] on button "Done" at bounding box center [1044, 476] width 59 height 36
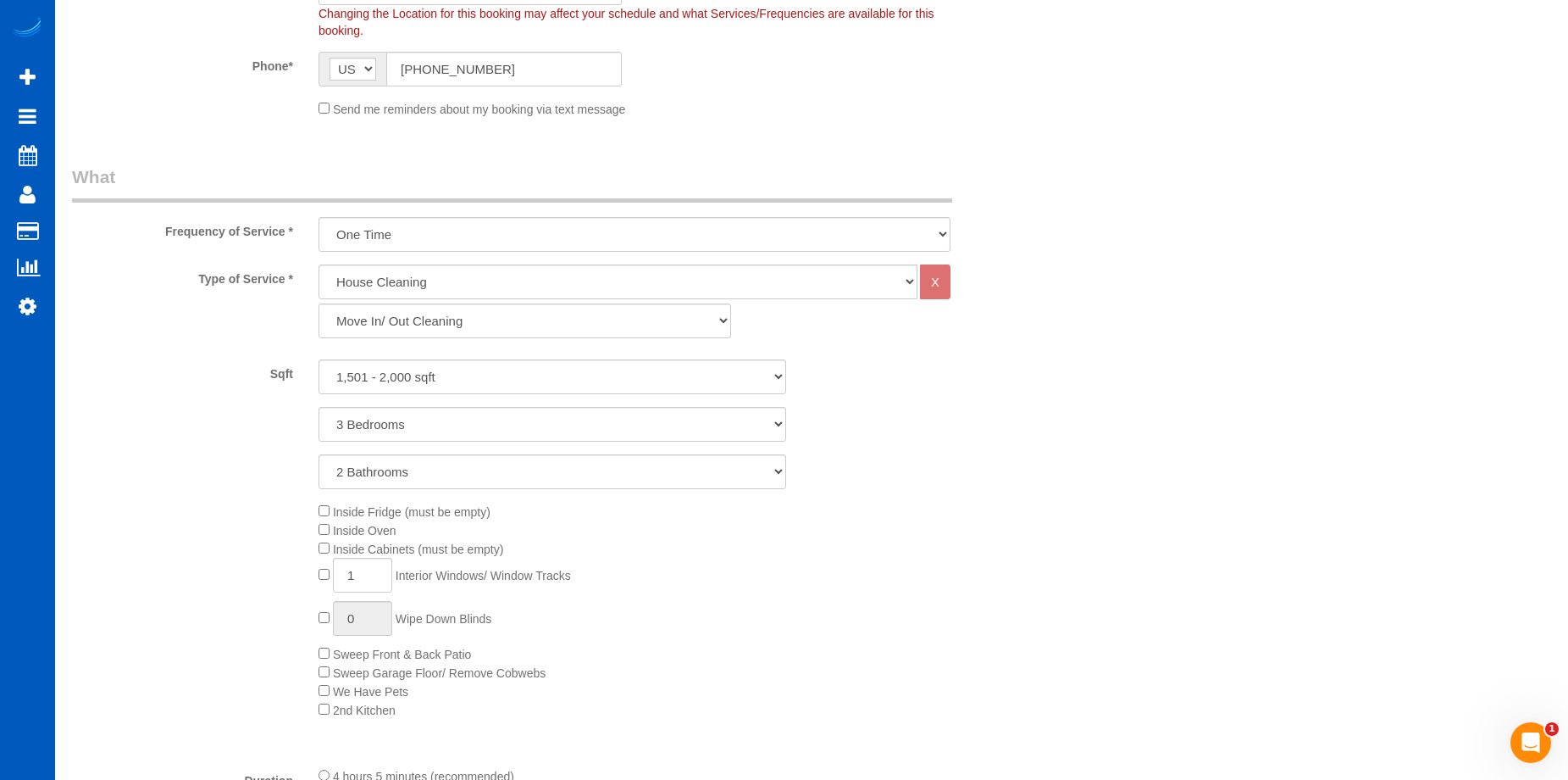
scroll to position [847, 0]
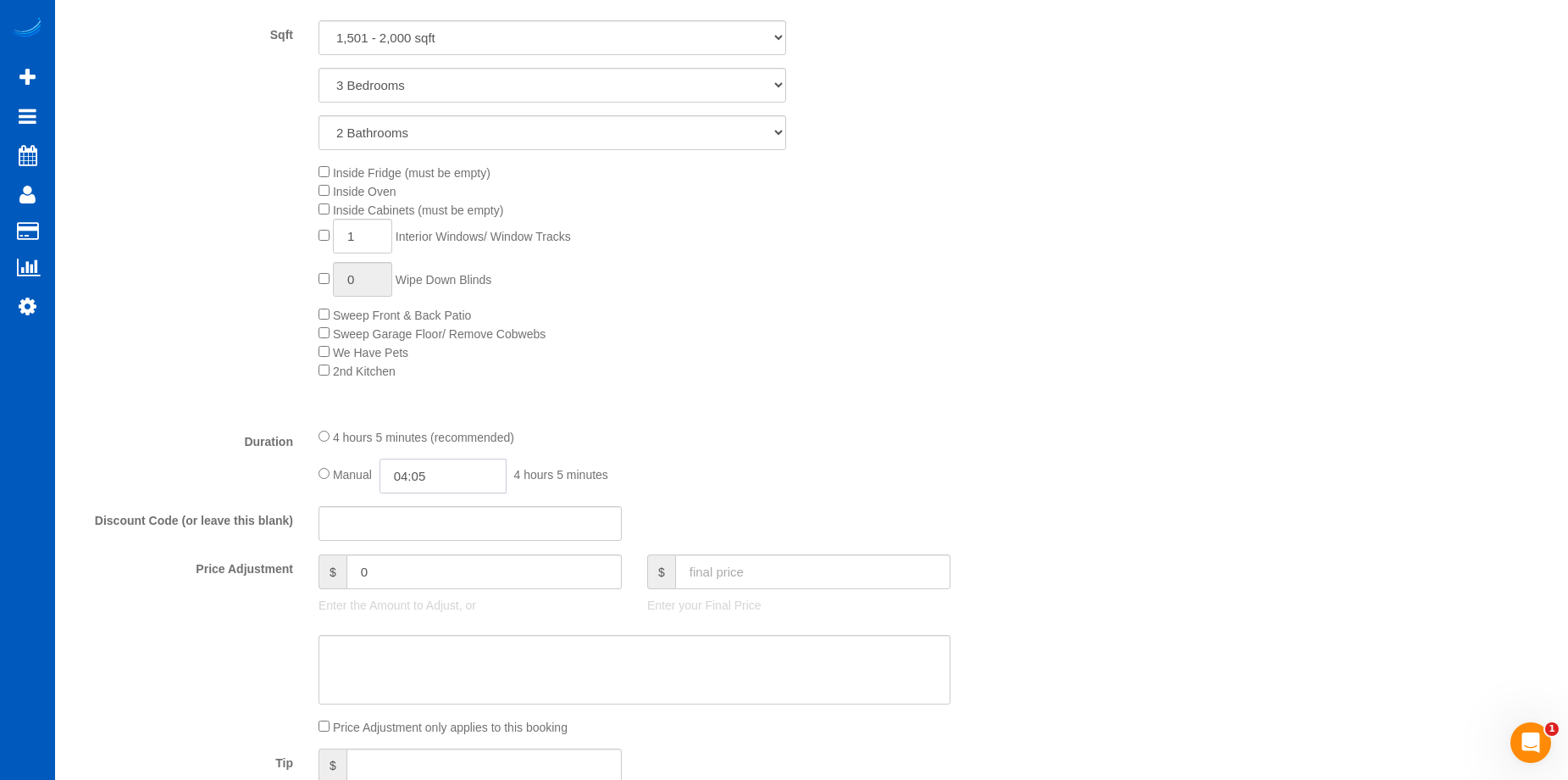
click at [428, 475] on input "04:05" at bounding box center [443, 476] width 127 height 35
type input "06:00"
click at [424, 520] on li "06:00" at bounding box center [424, 514] width 76 height 22
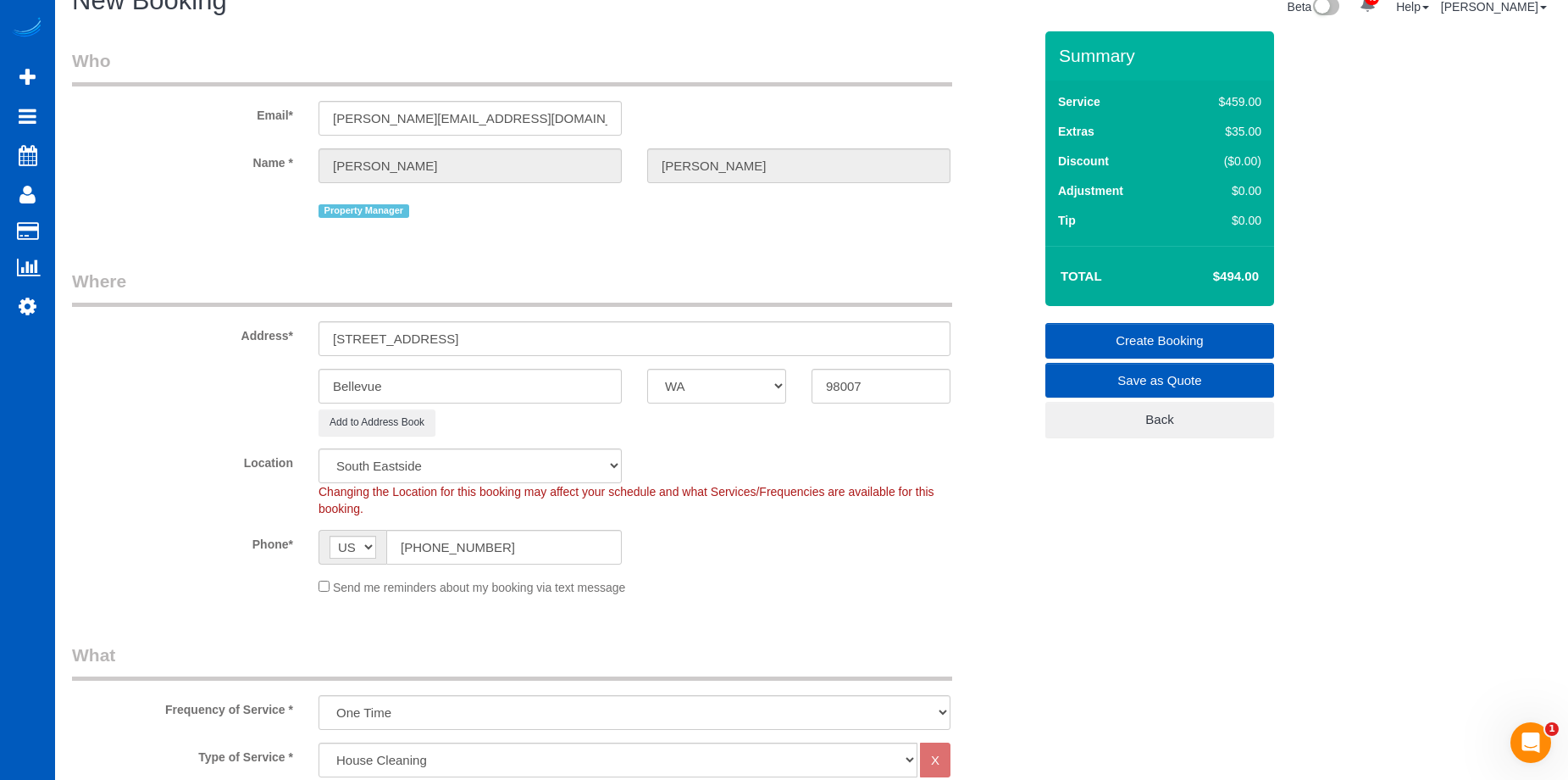
scroll to position [0, 0]
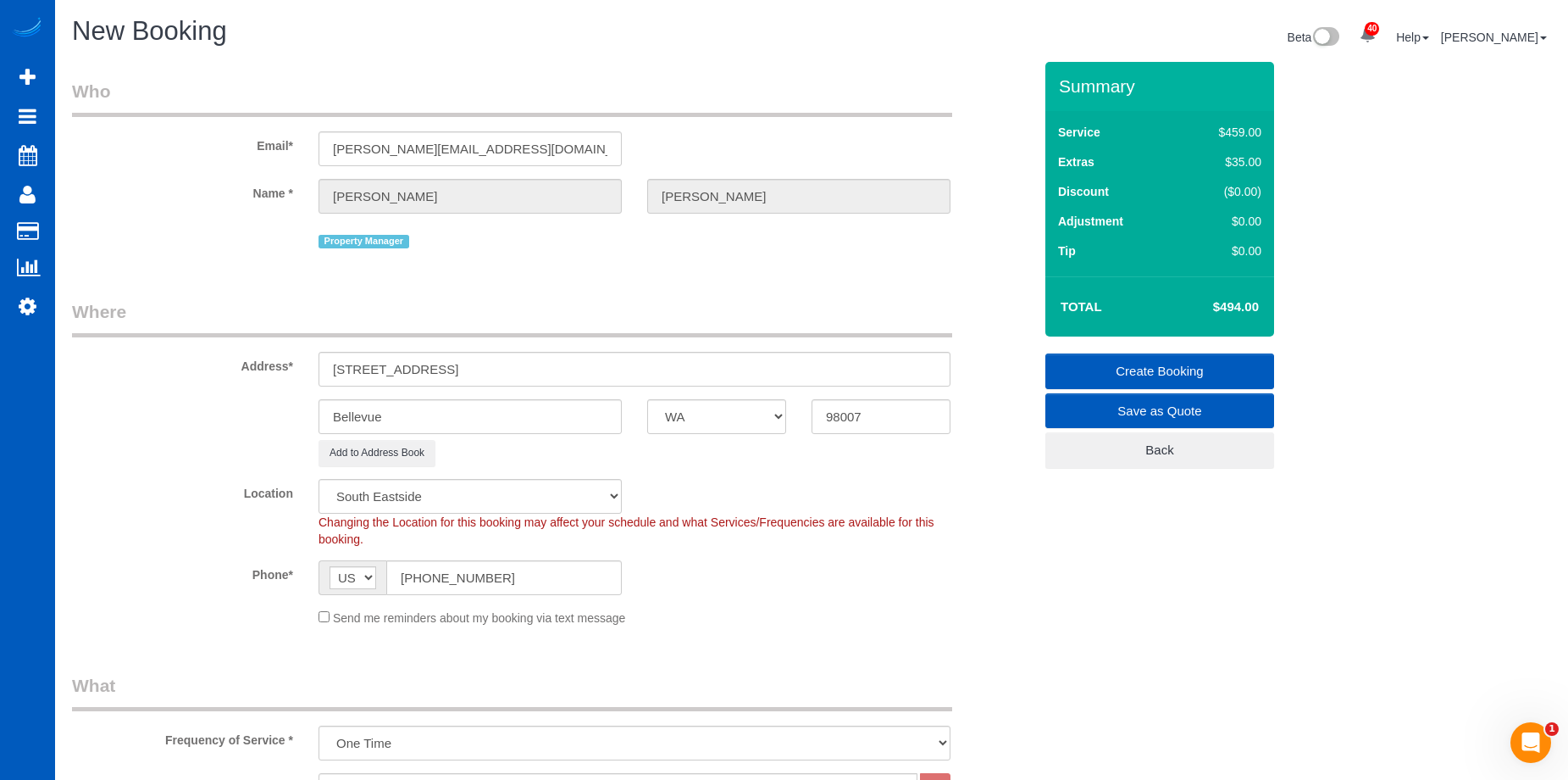
click at [1089, 361] on link "Create Booking" at bounding box center [1160, 372] width 229 height 36
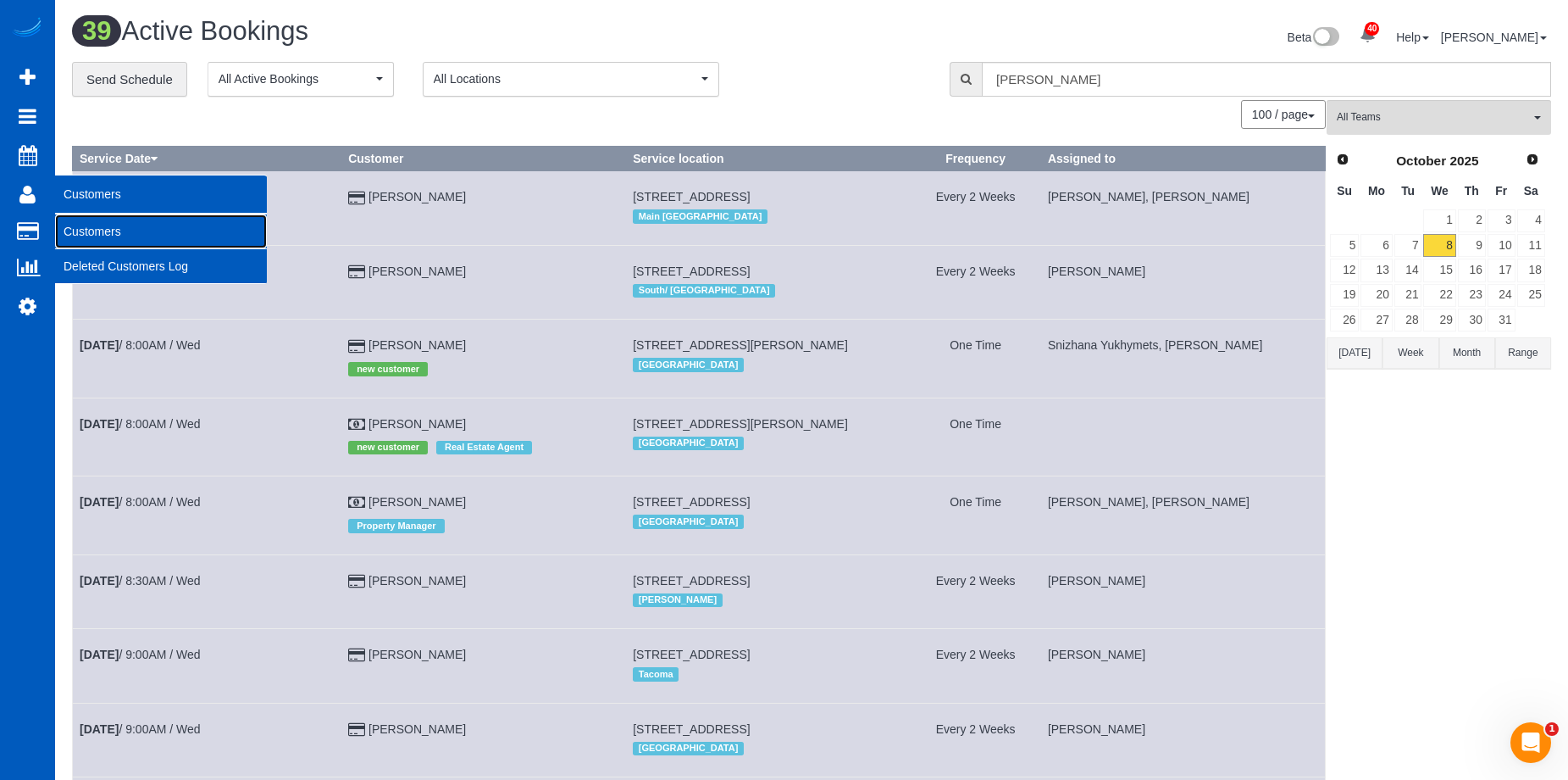
click at [73, 228] on link "Customers" at bounding box center [161, 232] width 212 height 34
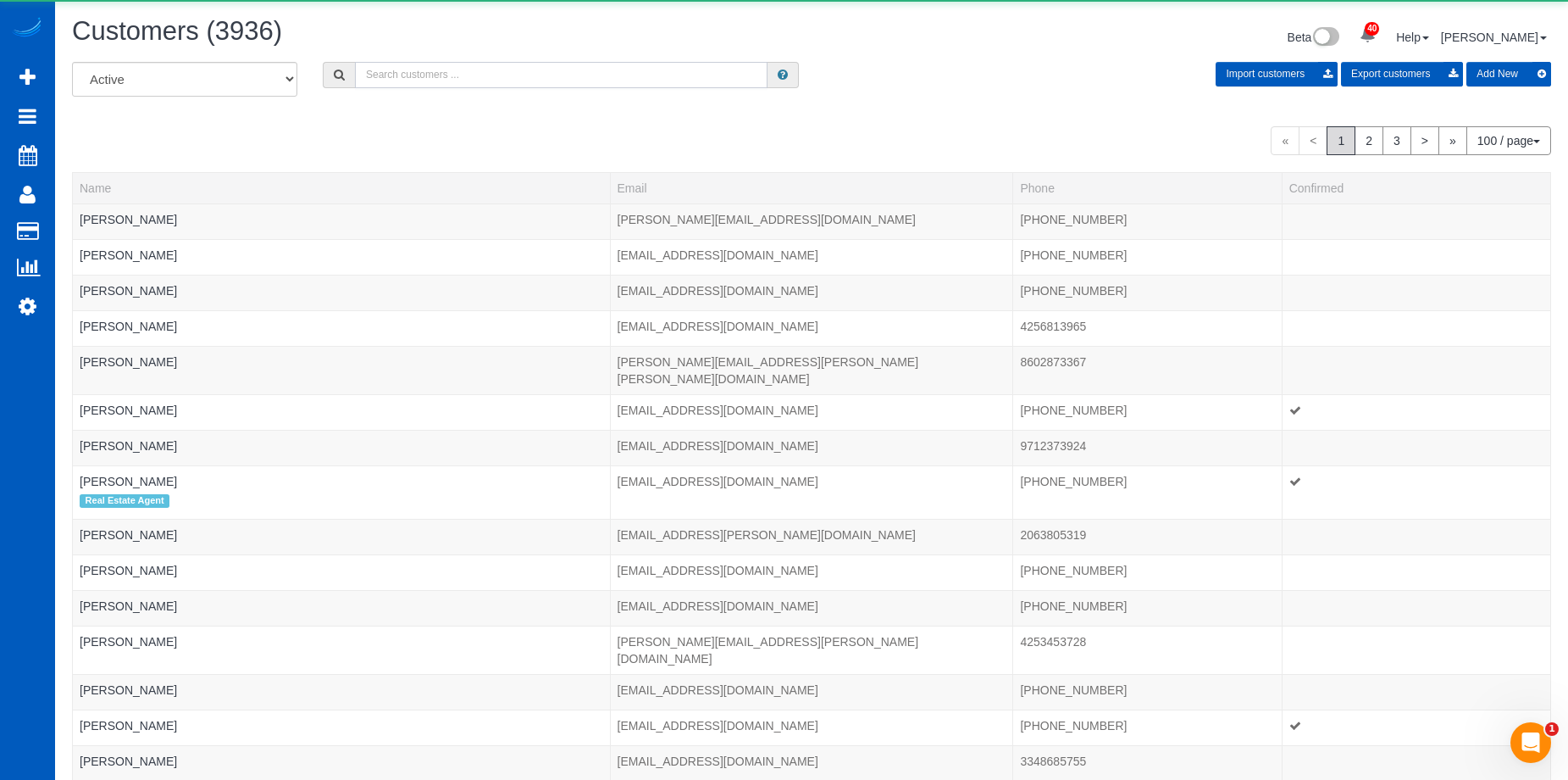
click at [461, 70] on input "text" at bounding box center [561, 75] width 413 height 26
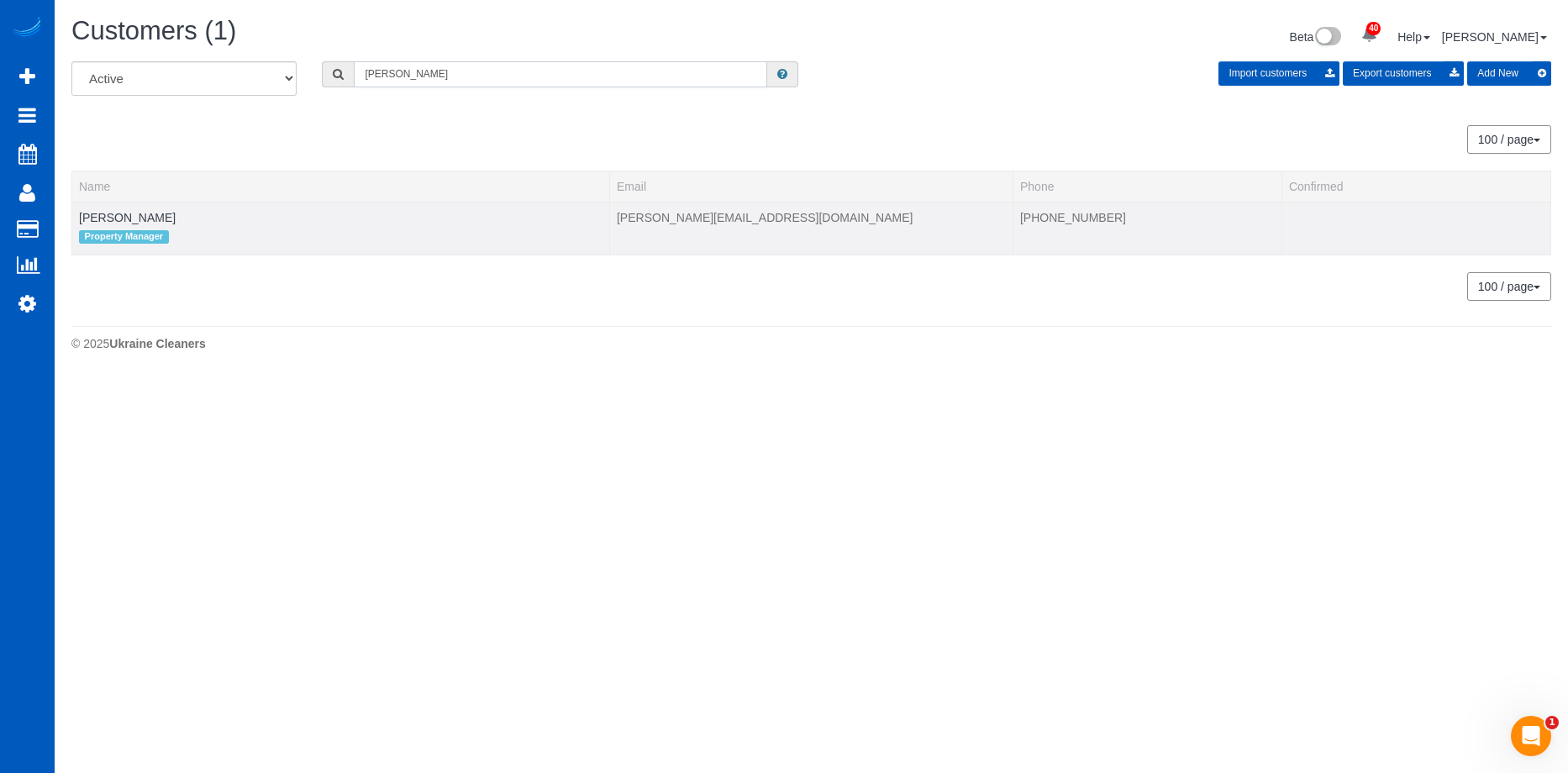
type input "Adolfo"
click at [121, 209] on td "Adolfo Martell Property Manager" at bounding box center [341, 228] width 538 height 52
click at [116, 223] on link "Adolfo Martell" at bounding box center [127, 217] width 97 height 13
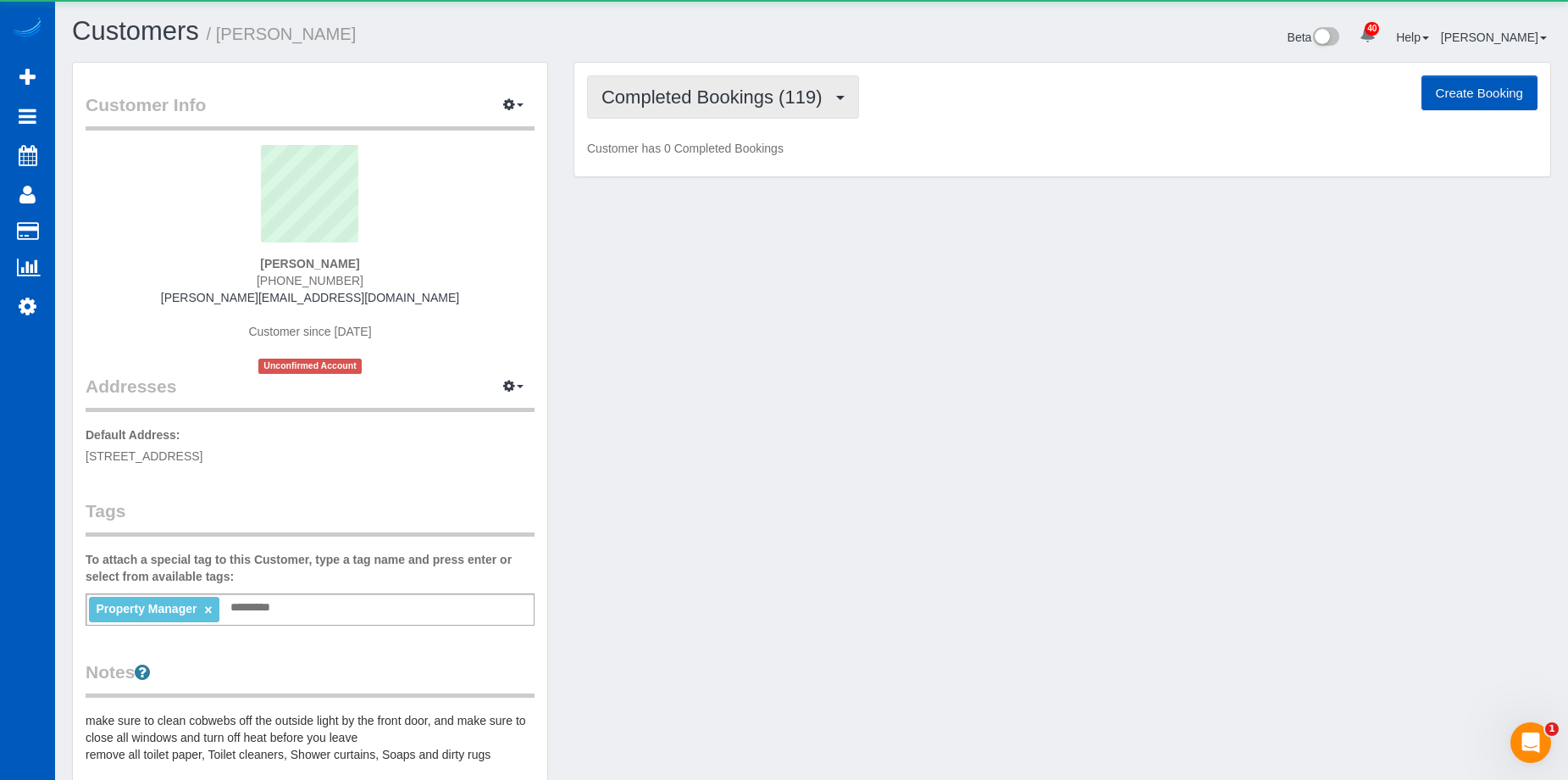
click at [671, 101] on span "Completed Bookings (119)" at bounding box center [715, 96] width 229 height 21
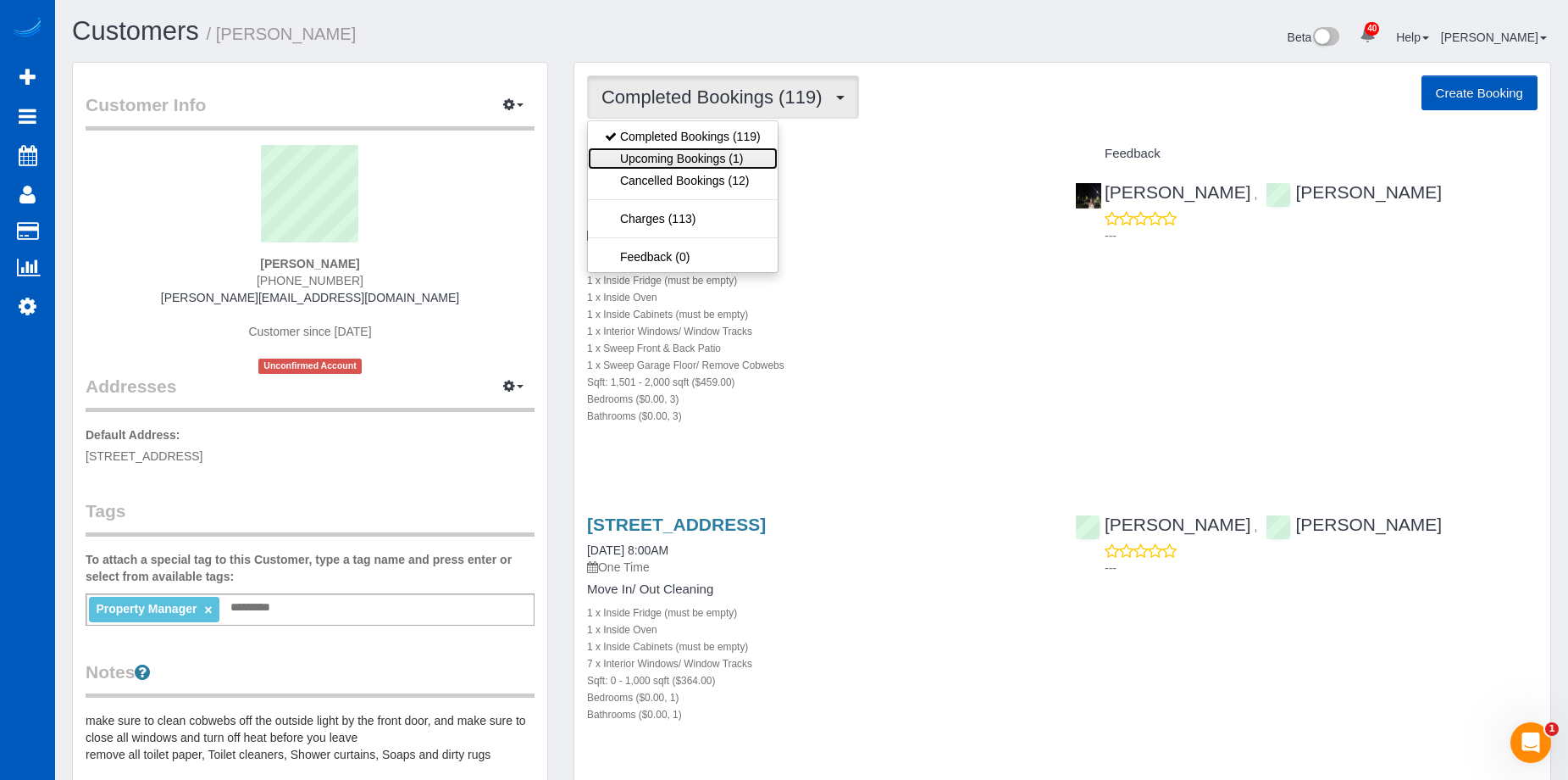
click at [675, 155] on link "Upcoming Bookings (1)" at bounding box center [682, 158] width 190 height 22
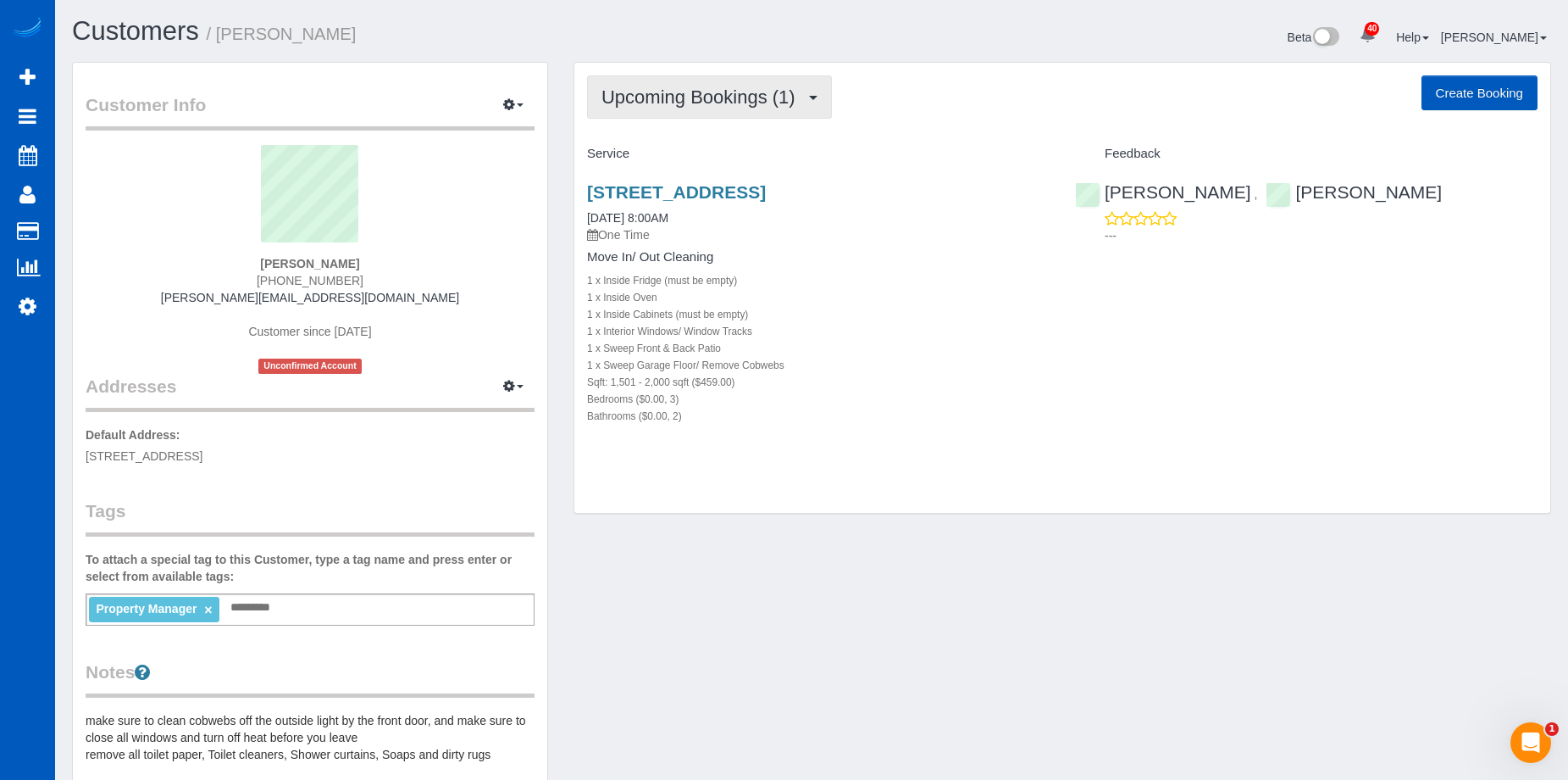
click at [729, 100] on span "Upcoming Bookings (1)" at bounding box center [702, 96] width 202 height 21
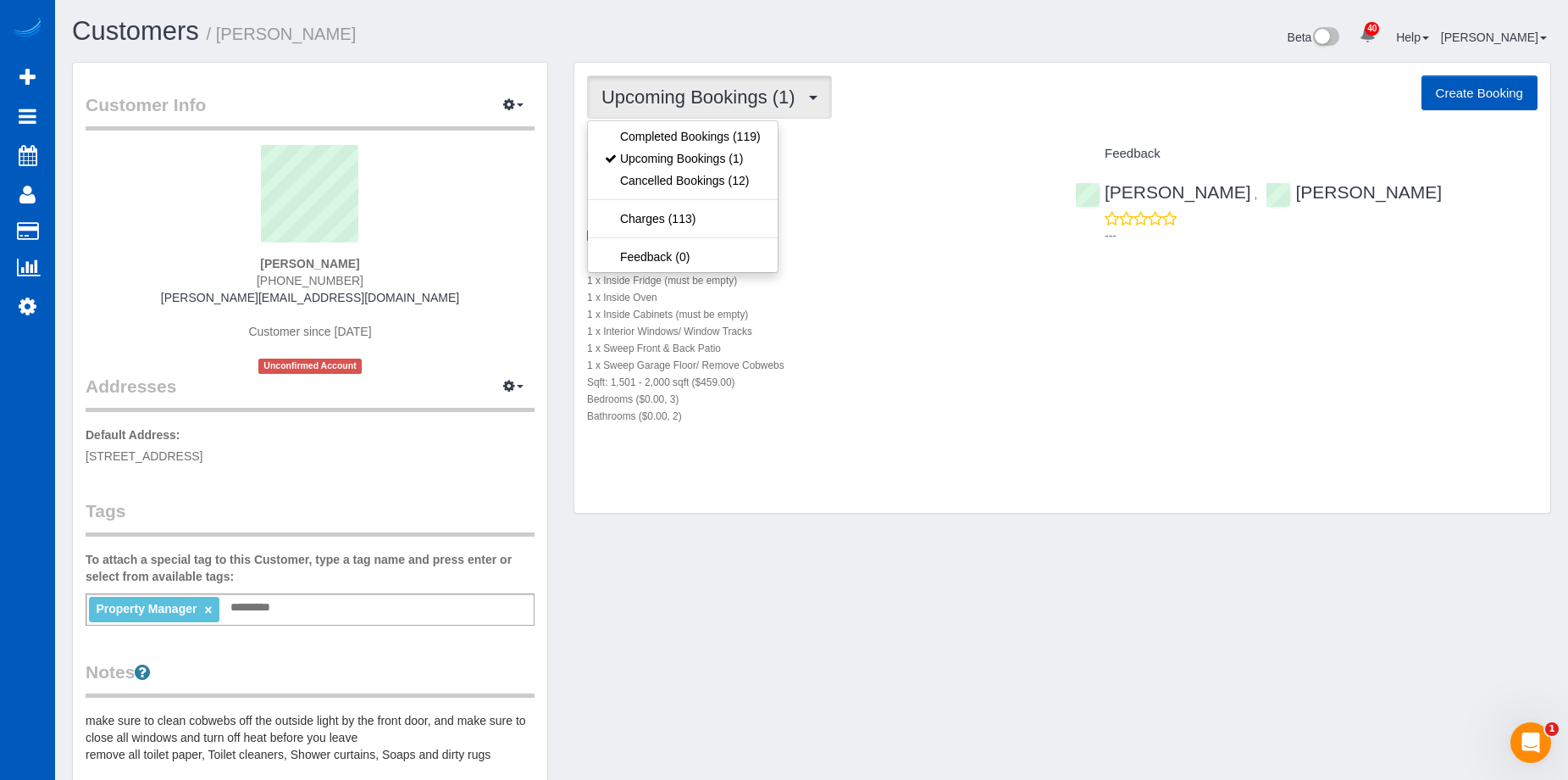
click at [729, 100] on span "Upcoming Bookings (1)" at bounding box center [702, 96] width 202 height 21
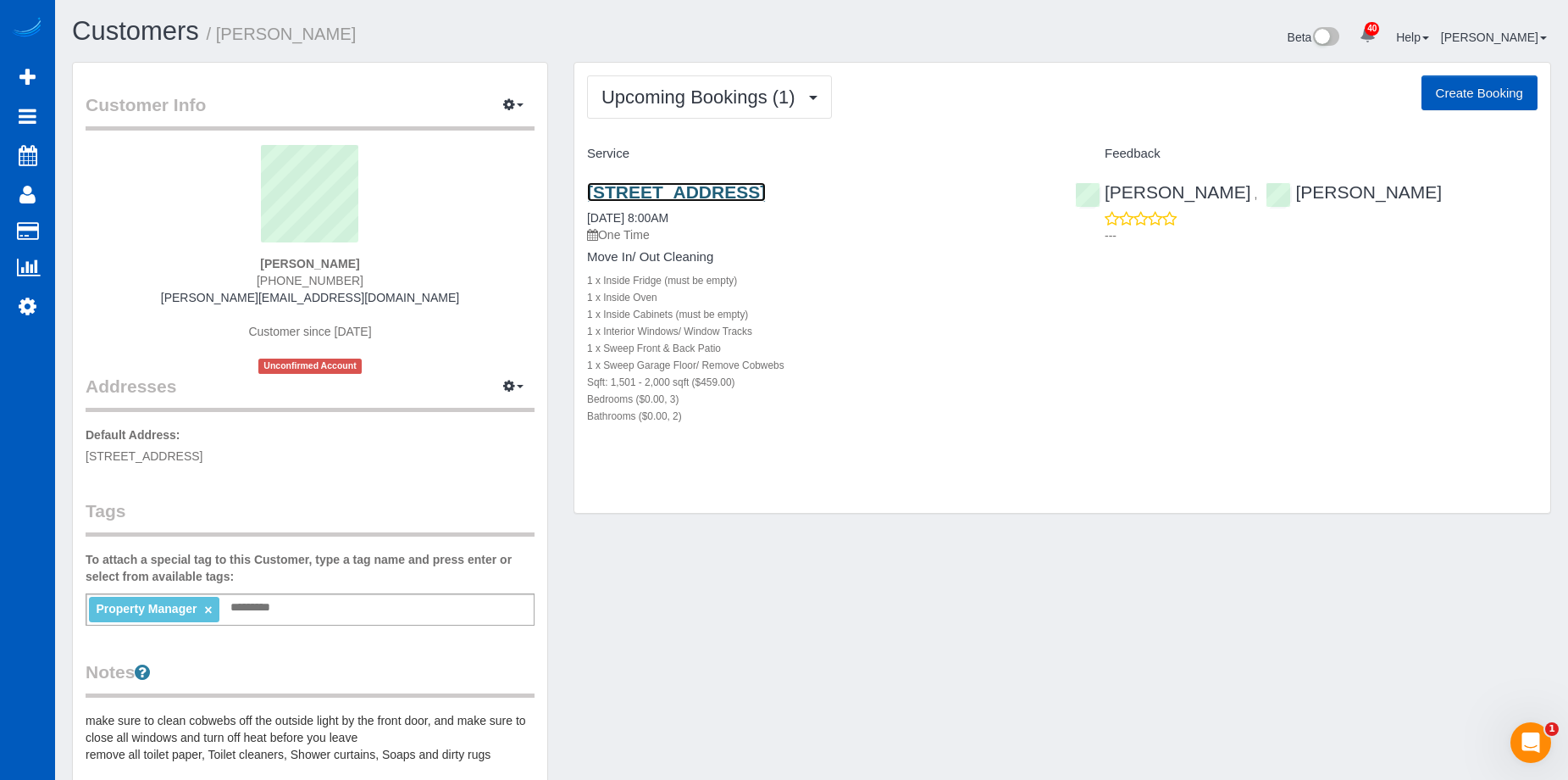
click at [751, 184] on link "1261 150th Ave Se, Bellevue, WA 98007" at bounding box center [676, 192] width 179 height 20
click at [710, 198] on link "1261 150th Ave Se, Bellevue, WA 98007" at bounding box center [676, 192] width 179 height 20
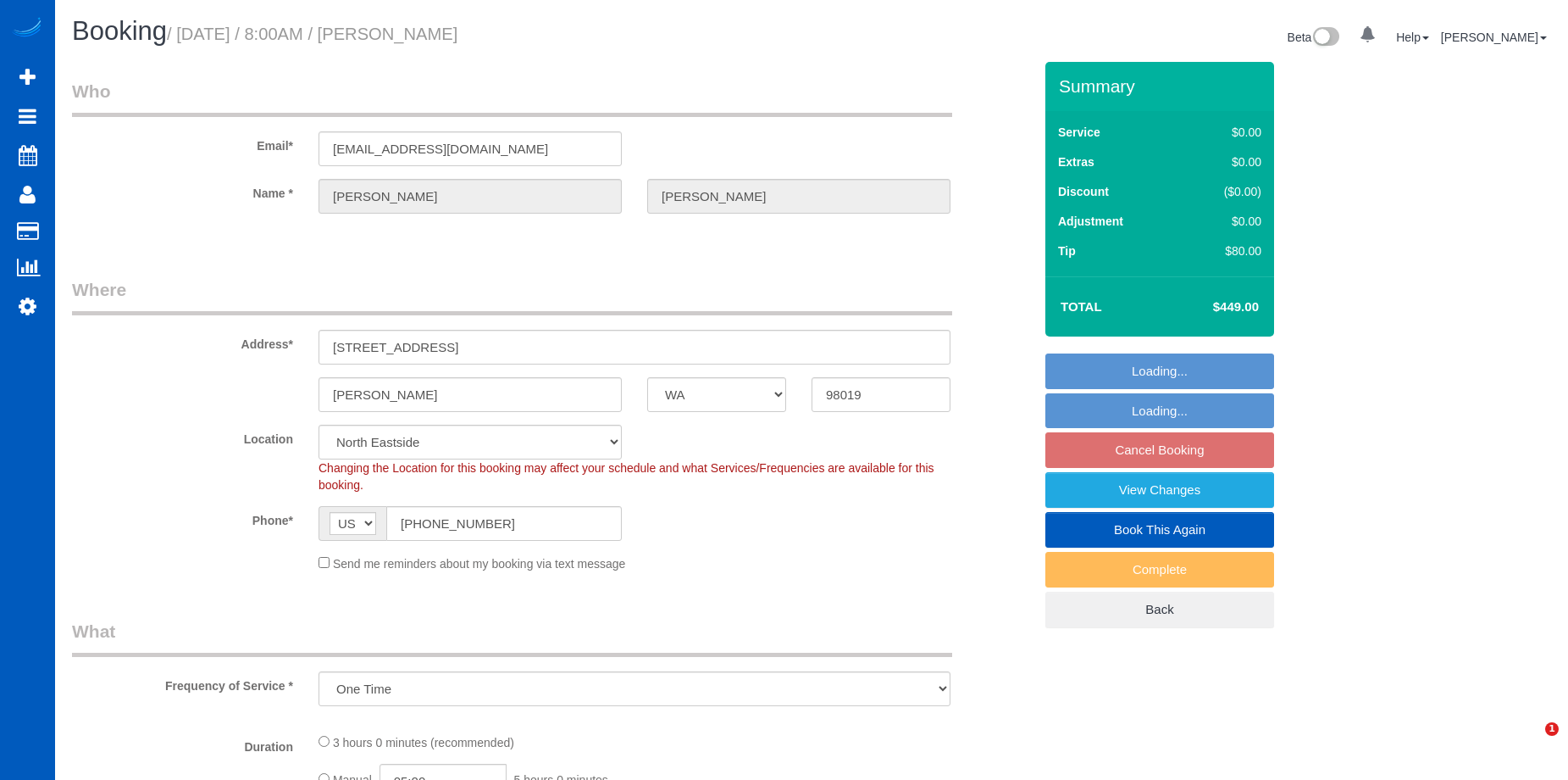
select select "WA"
select select "string:fspay-23cc9b25-c950-4b2f-af54-023e58763ee4"
select select "object:955"
select select "199"
select select "2001"
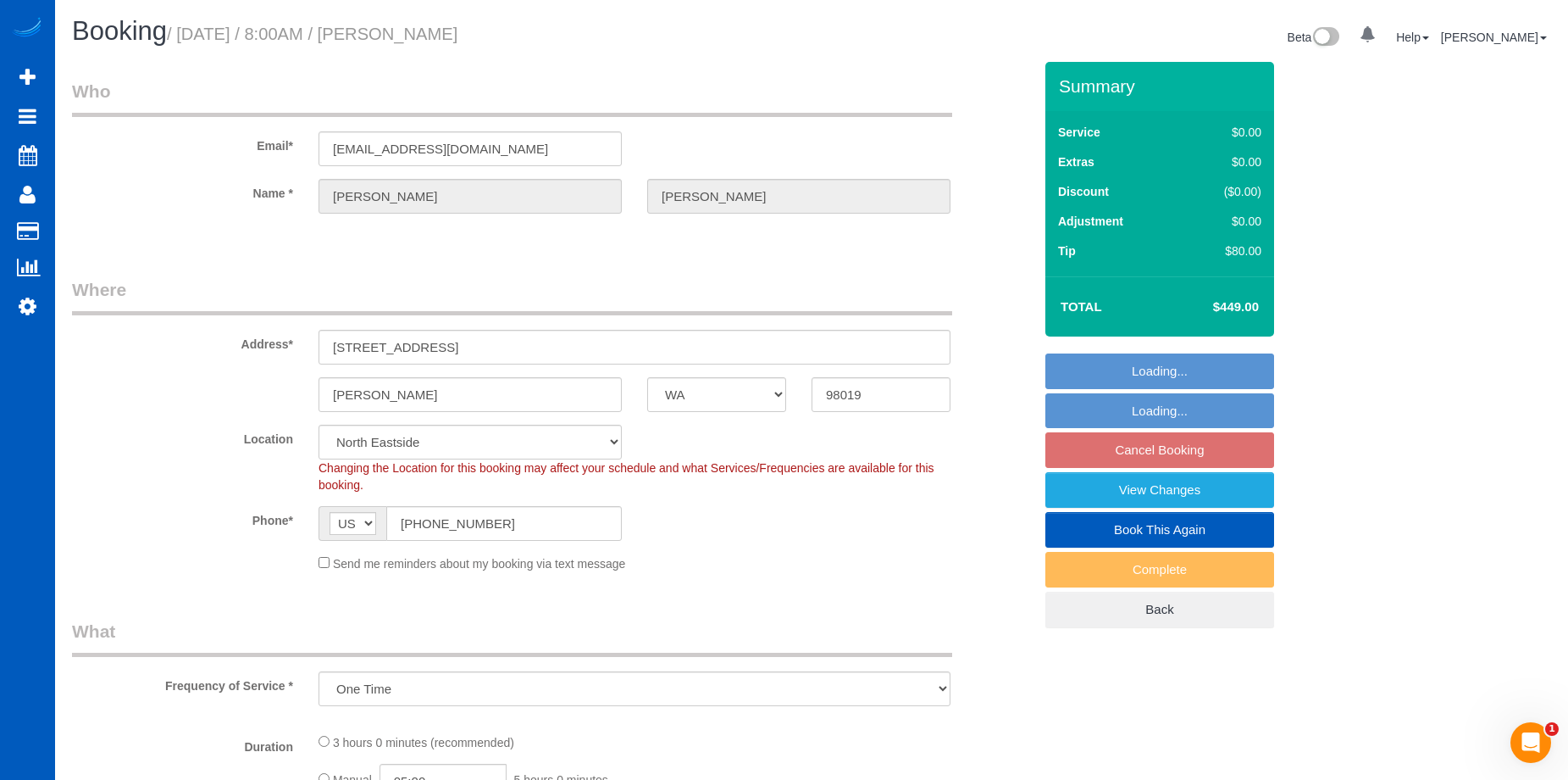
select select "4"
select select "spot1"
select select "2001"
select select "4"
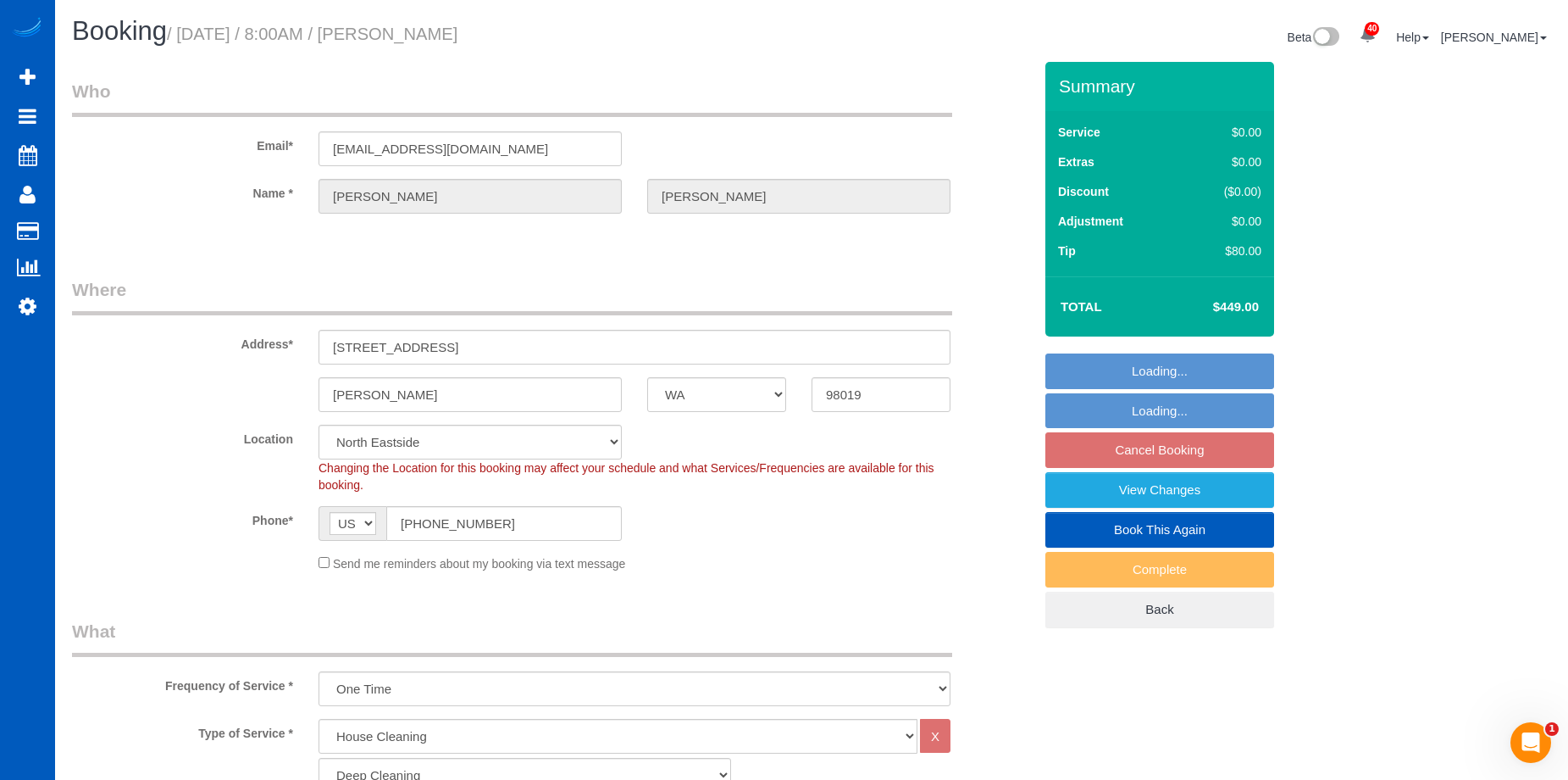
select select "4"
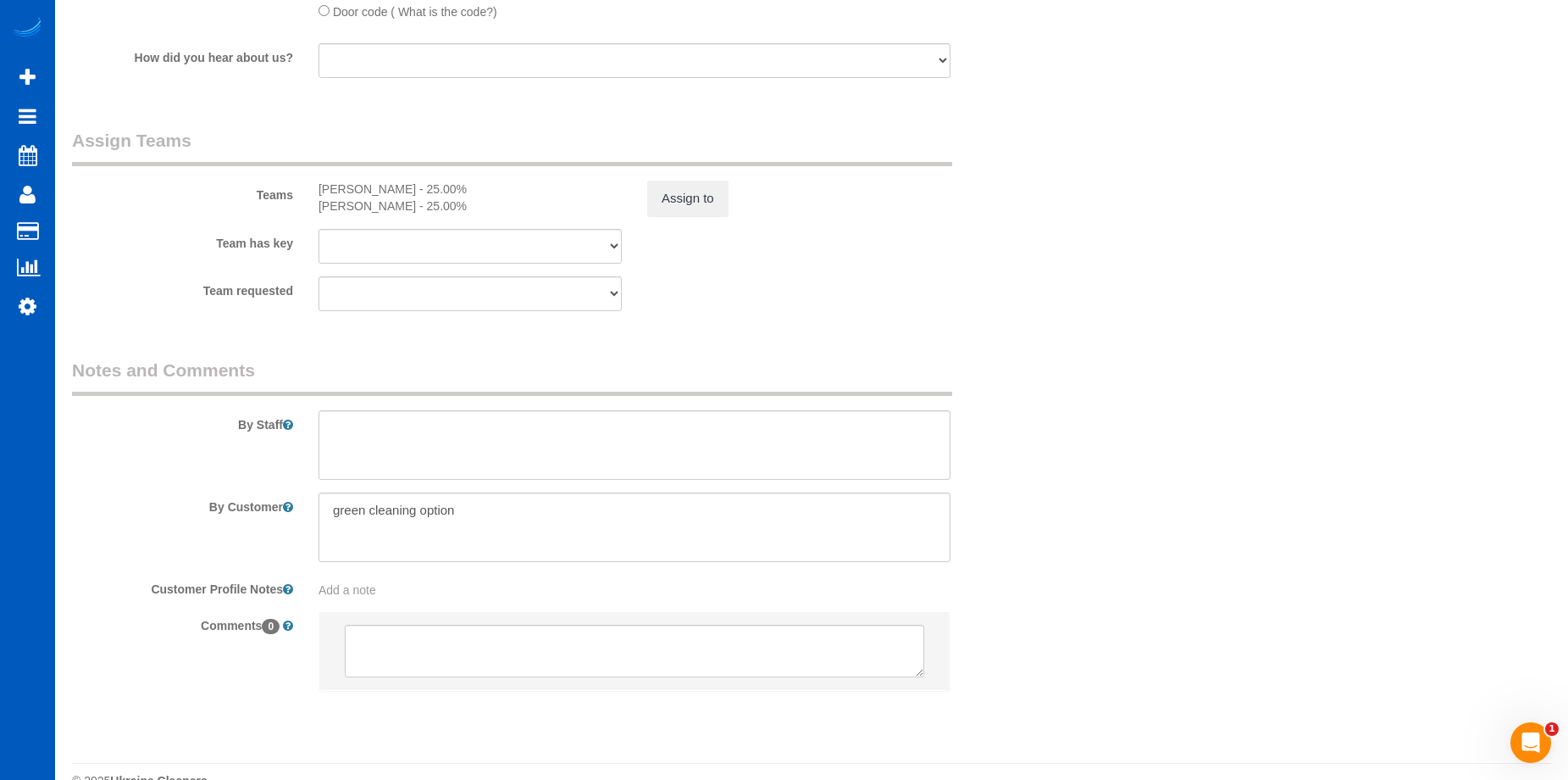
scroll to position [2035, 0]
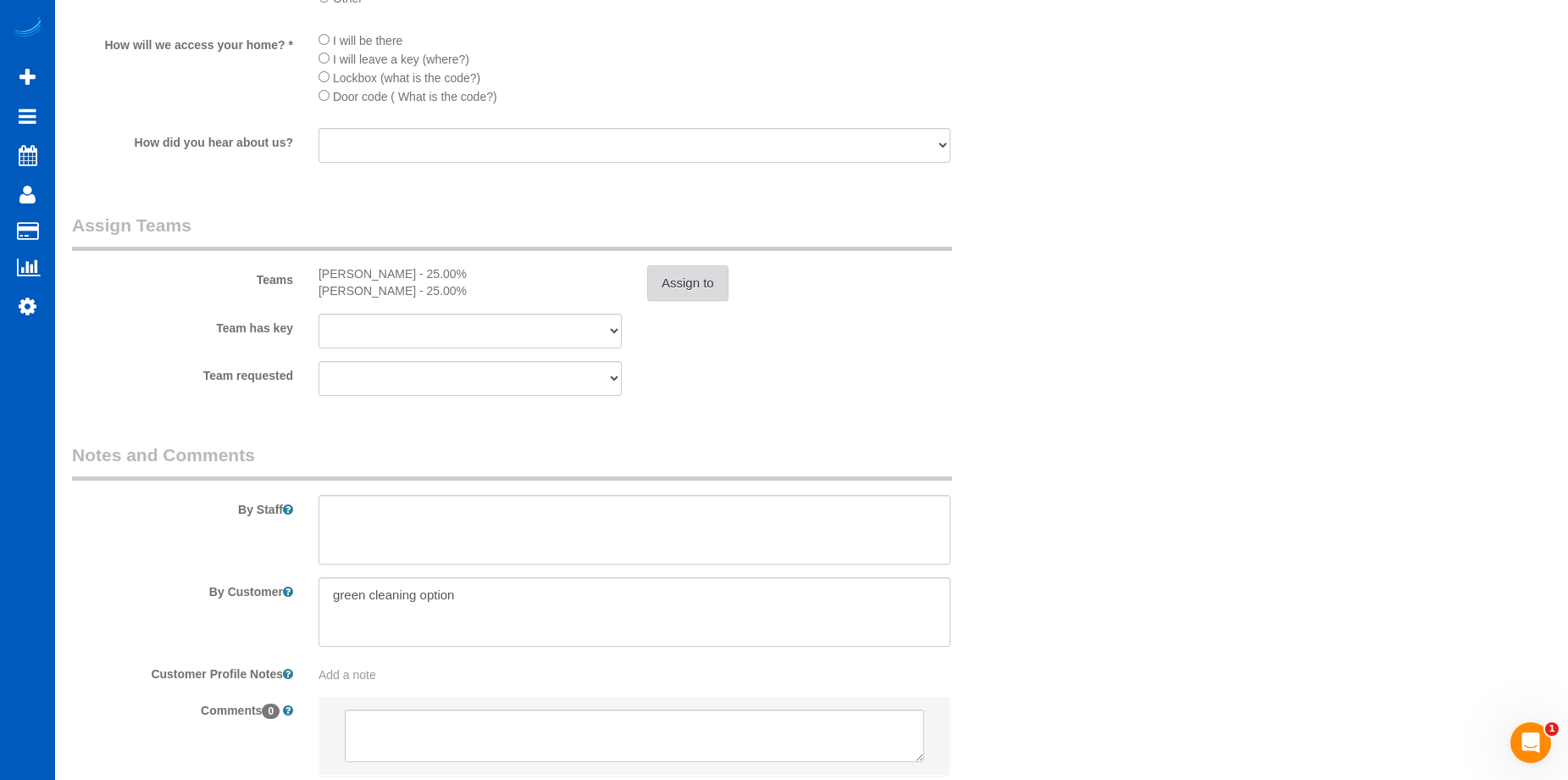
click at [661, 290] on button "Assign to" at bounding box center [688, 284] width 81 height 36
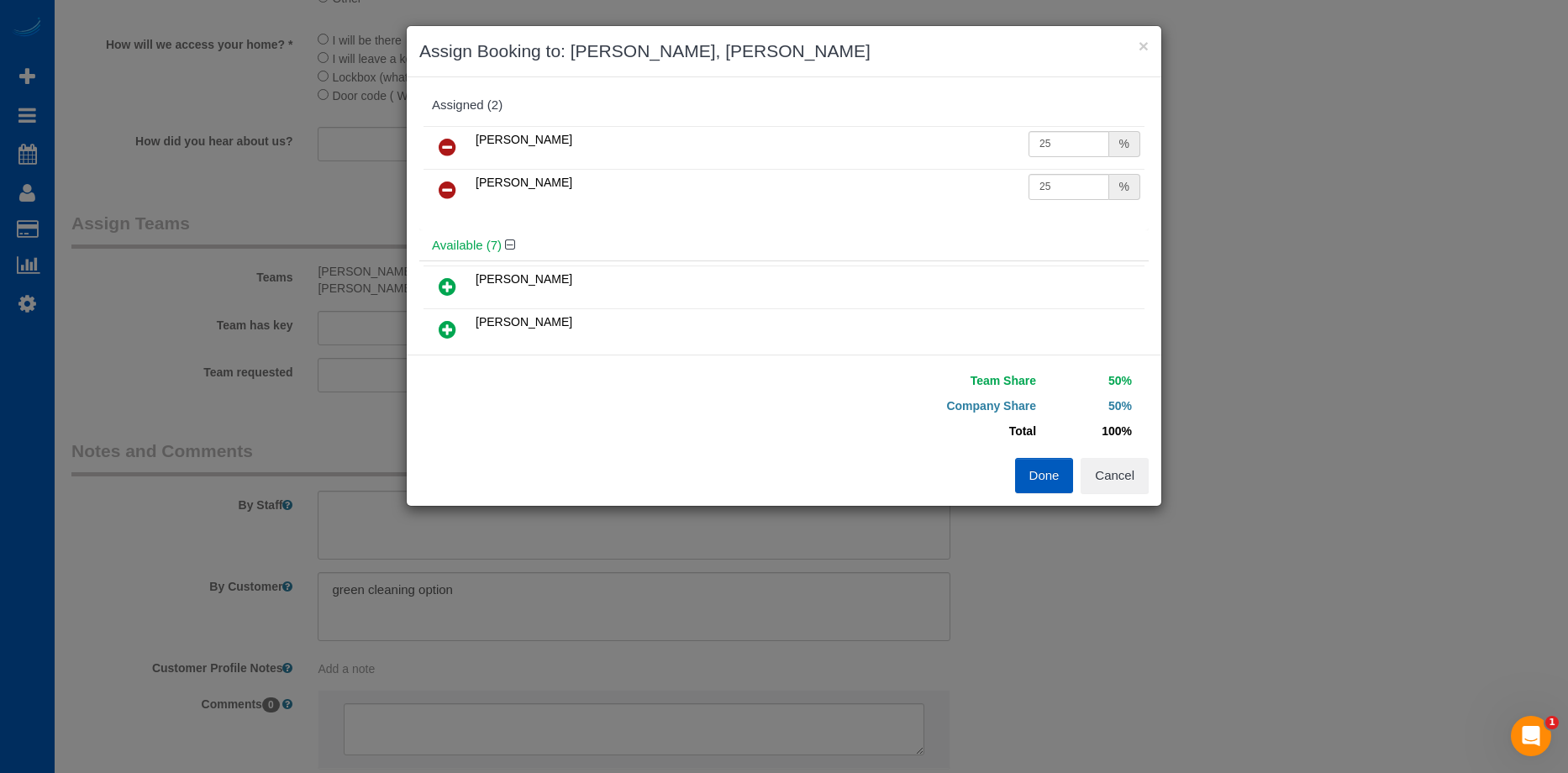
click at [1148, 476] on div "Done Cancel" at bounding box center [972, 476] width 378 height 36
click at [1140, 479] on button "Cancel" at bounding box center [1114, 476] width 68 height 36
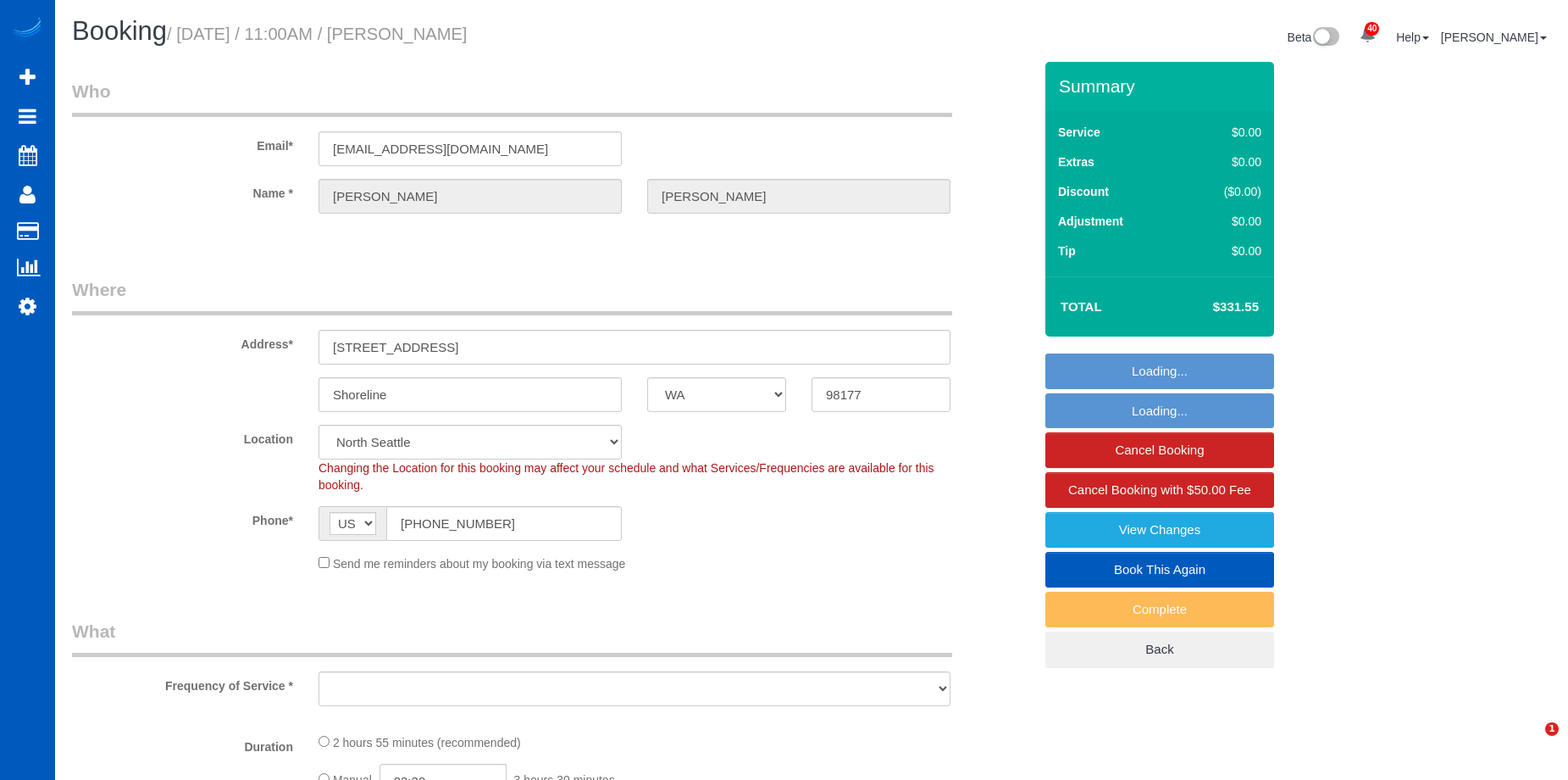
select select "WA"
select select "object:1038"
select select "spot1"
select select "object:1266"
select select "199"
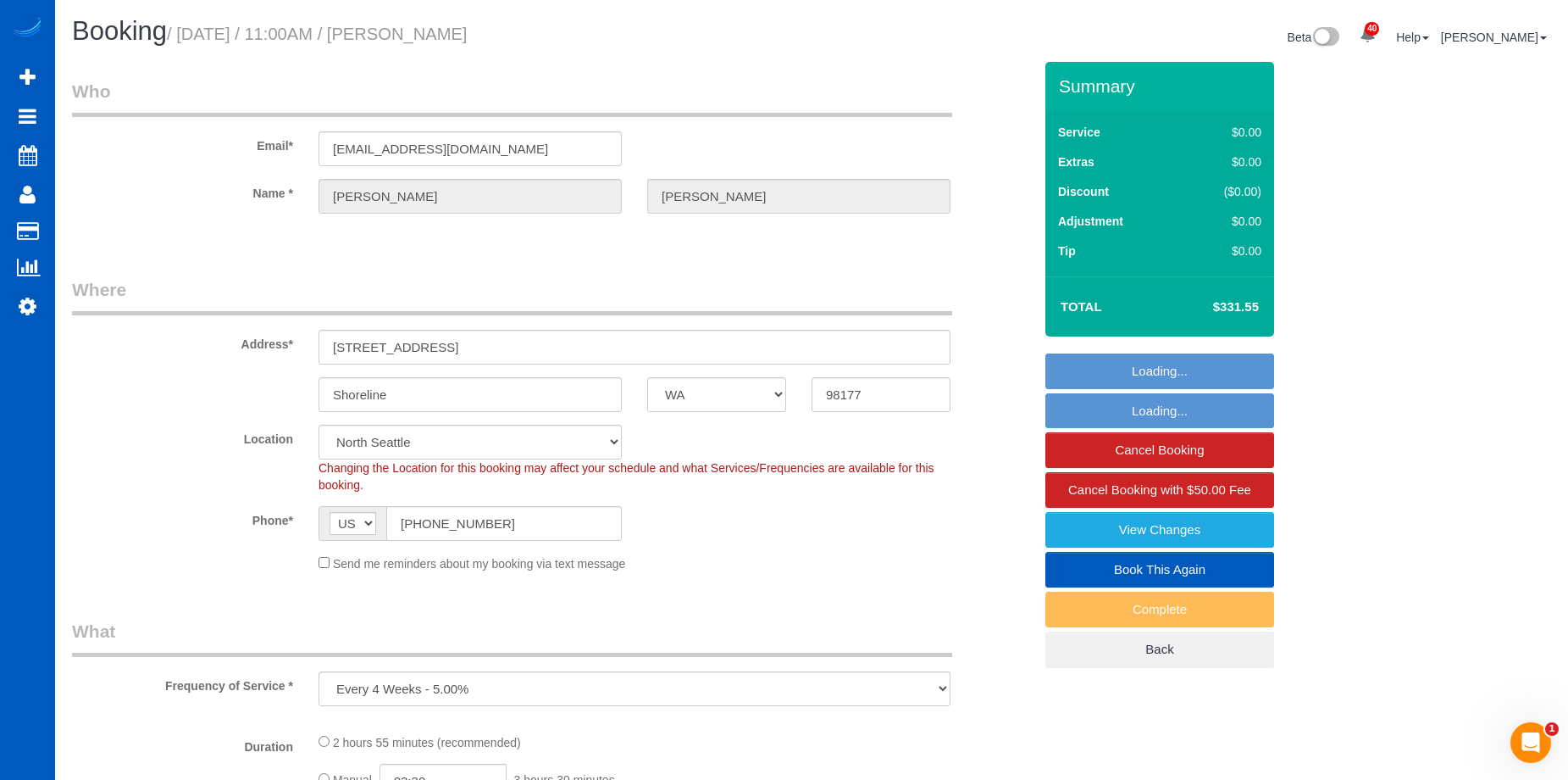
select select "3001"
select select "5"
select select "3"
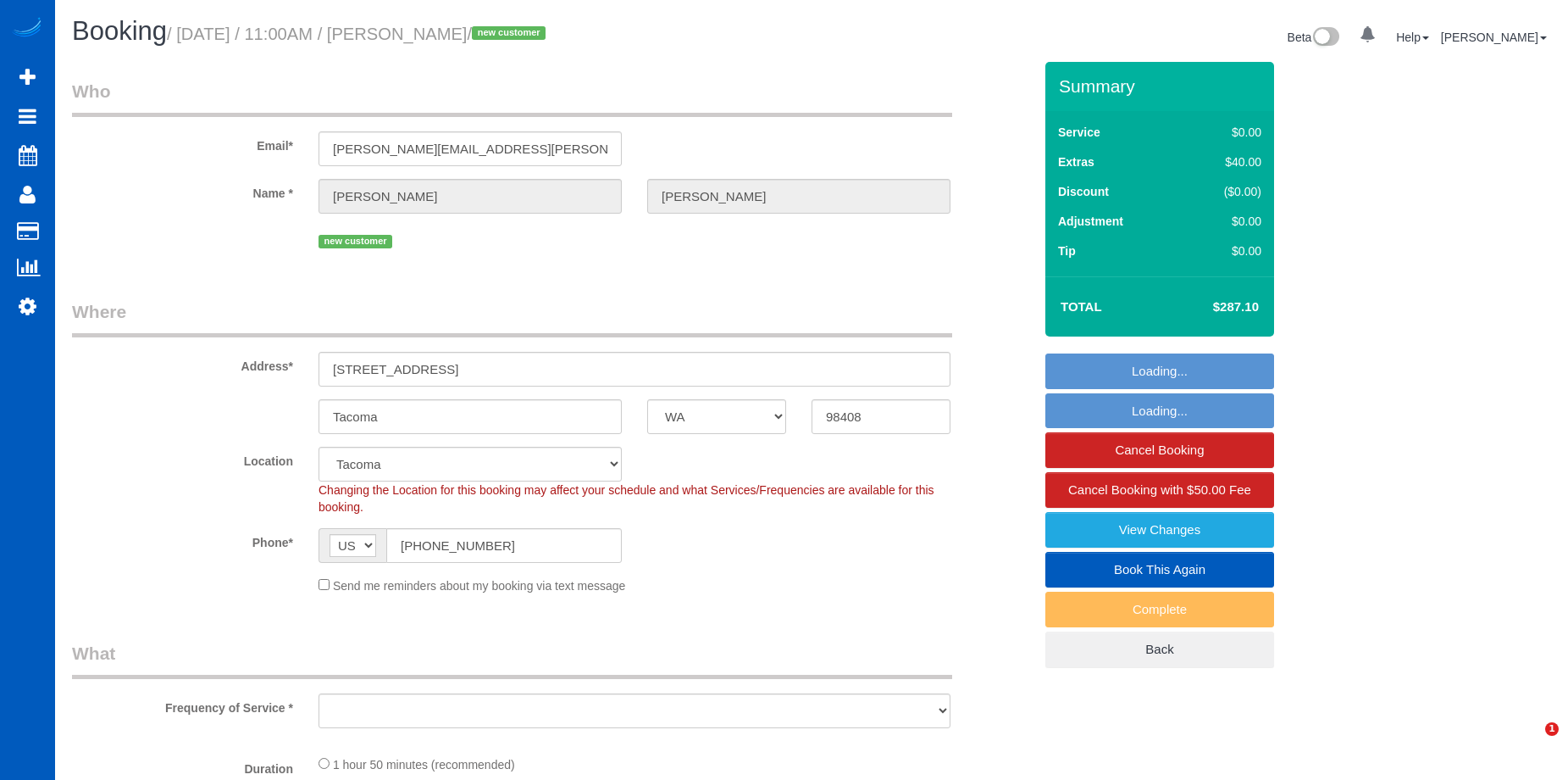
select select "WA"
select select "object:982"
select select "spot1"
select select "object:1131"
select select "199"
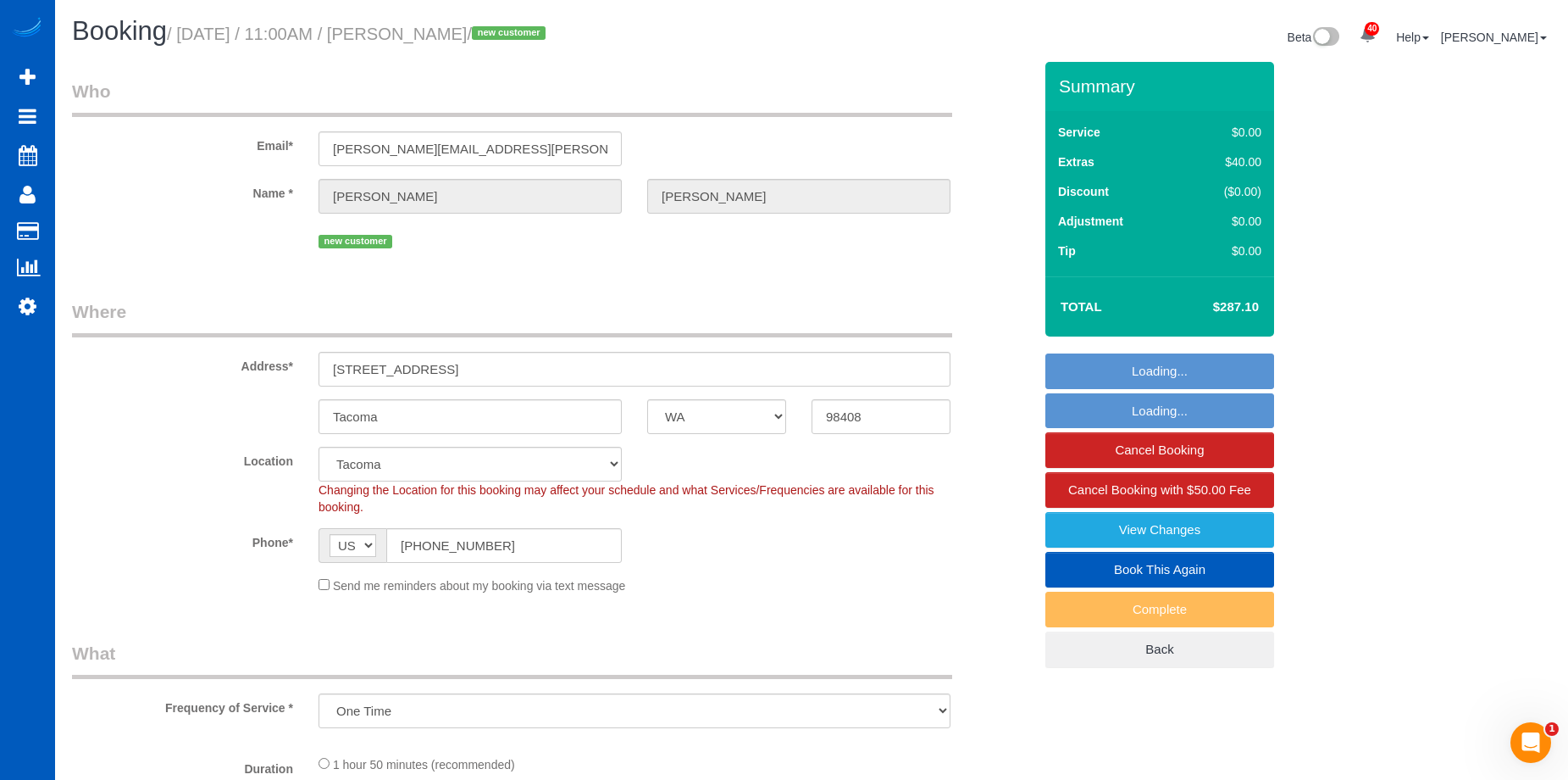
select select "1501"
select select "3"
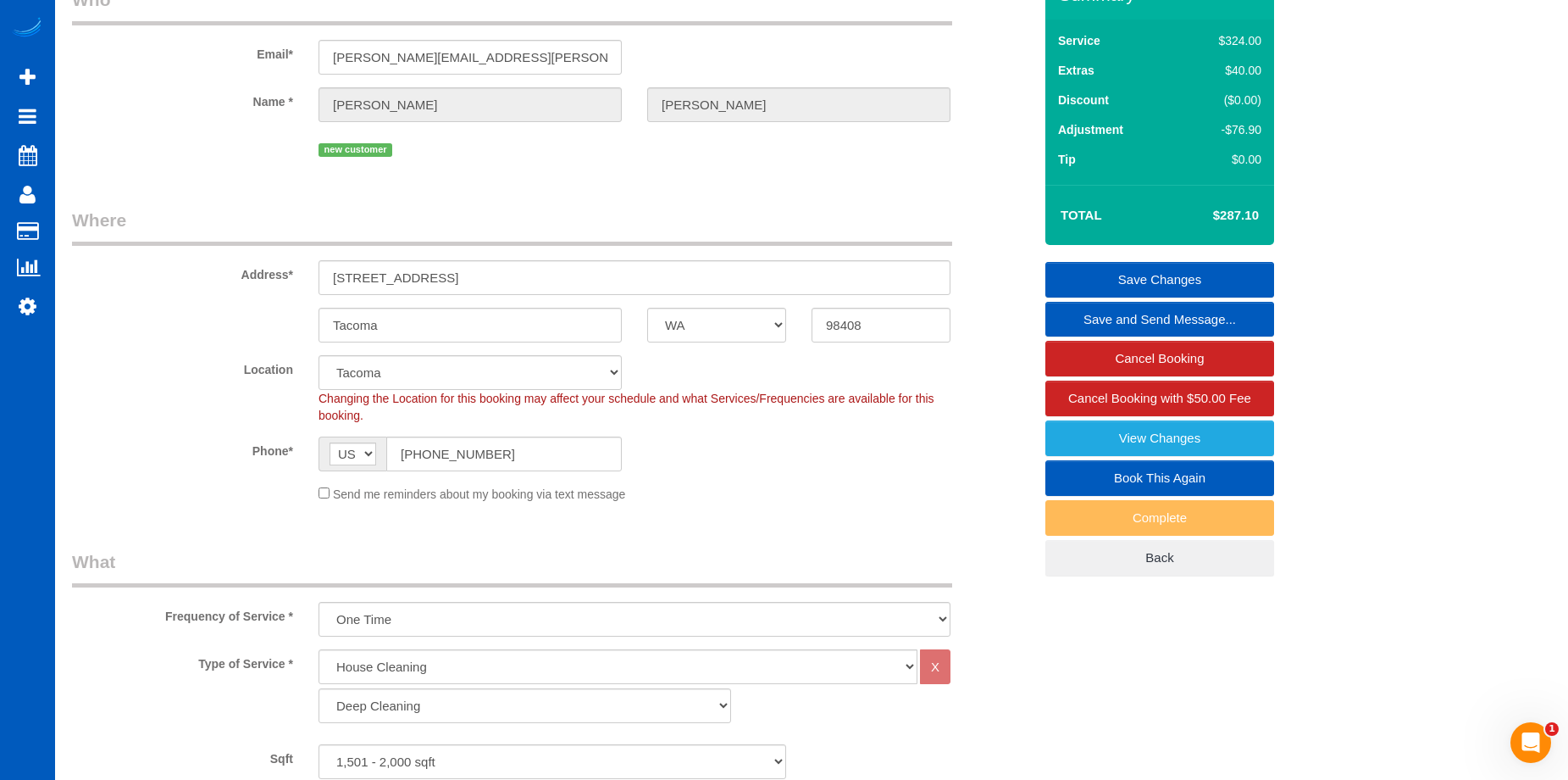
scroll to position [85, 0]
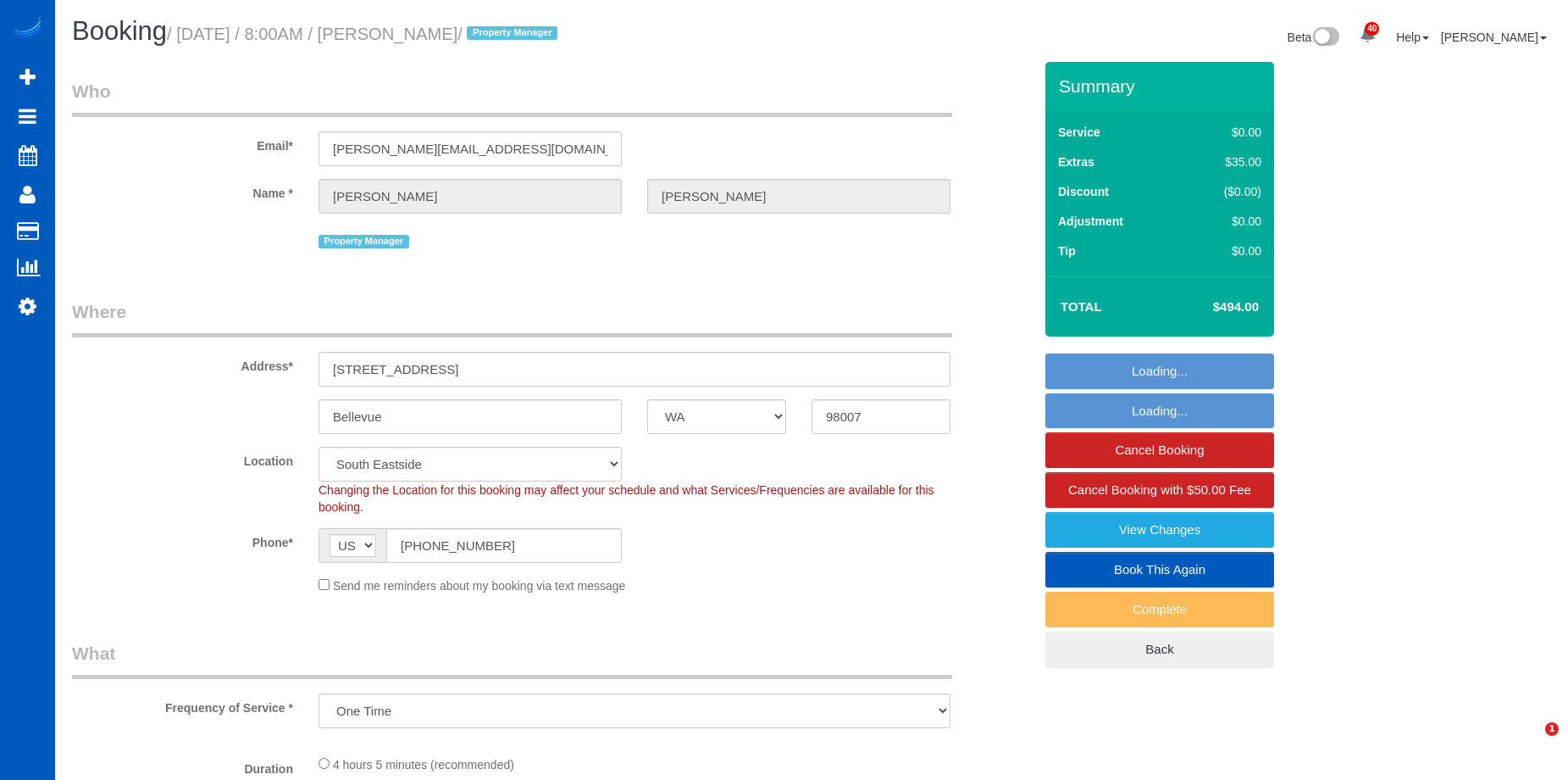
select select "WA"
select select "object:815"
select select "spot1"
select select "199"
select select "1501"
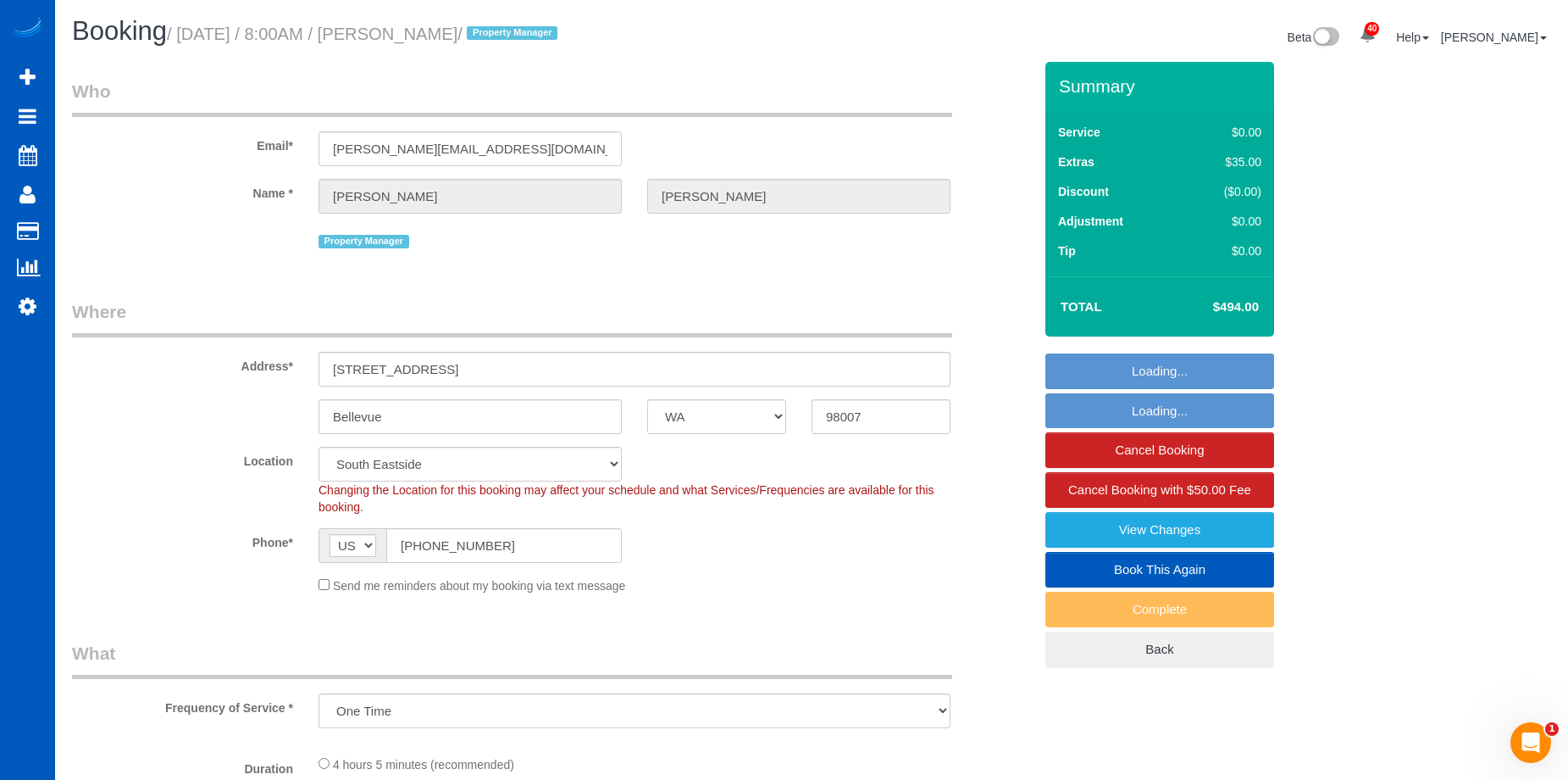
select select "3"
select select "2"
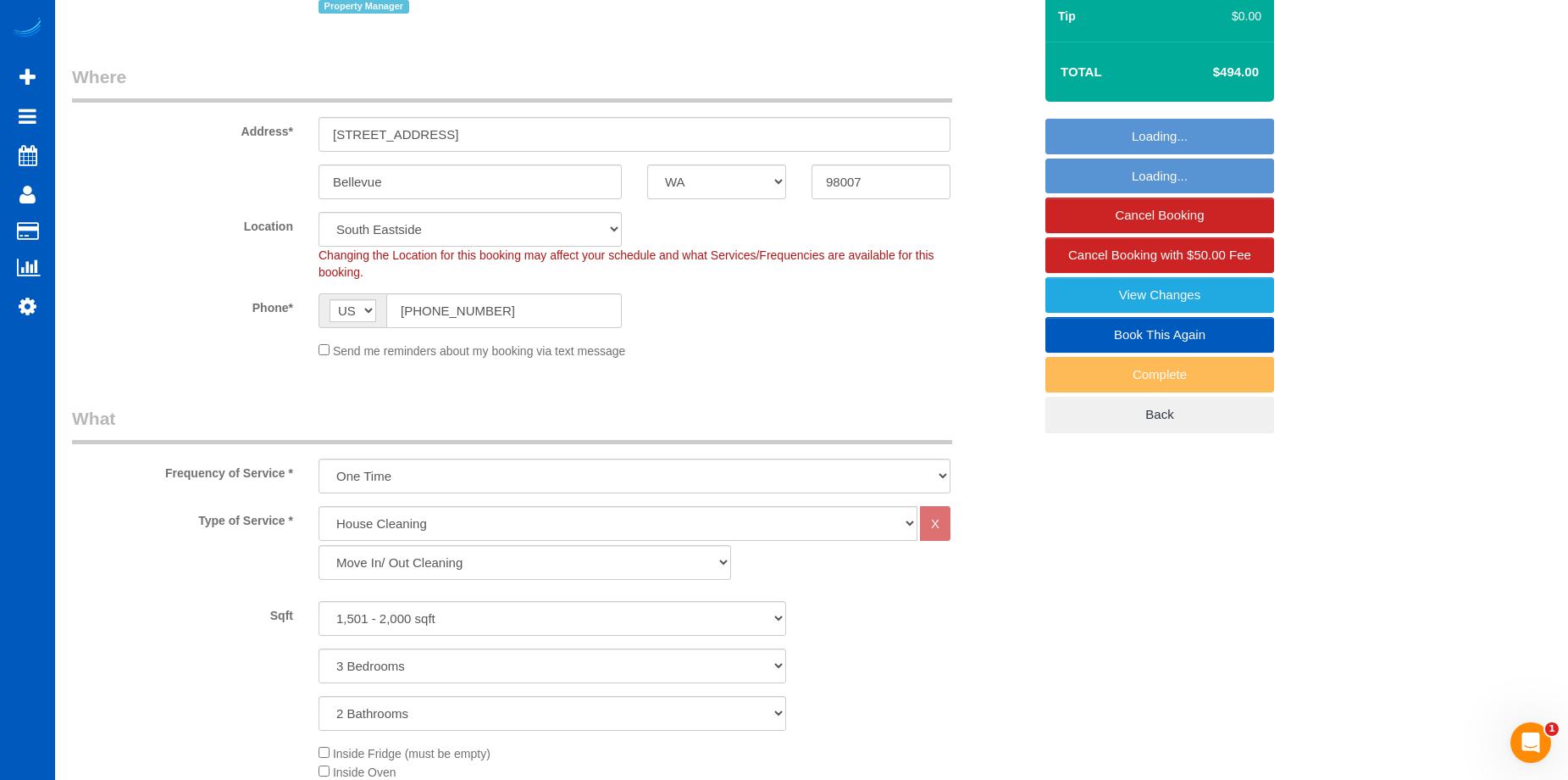
select select "1501"
select select "3"
select select "2"
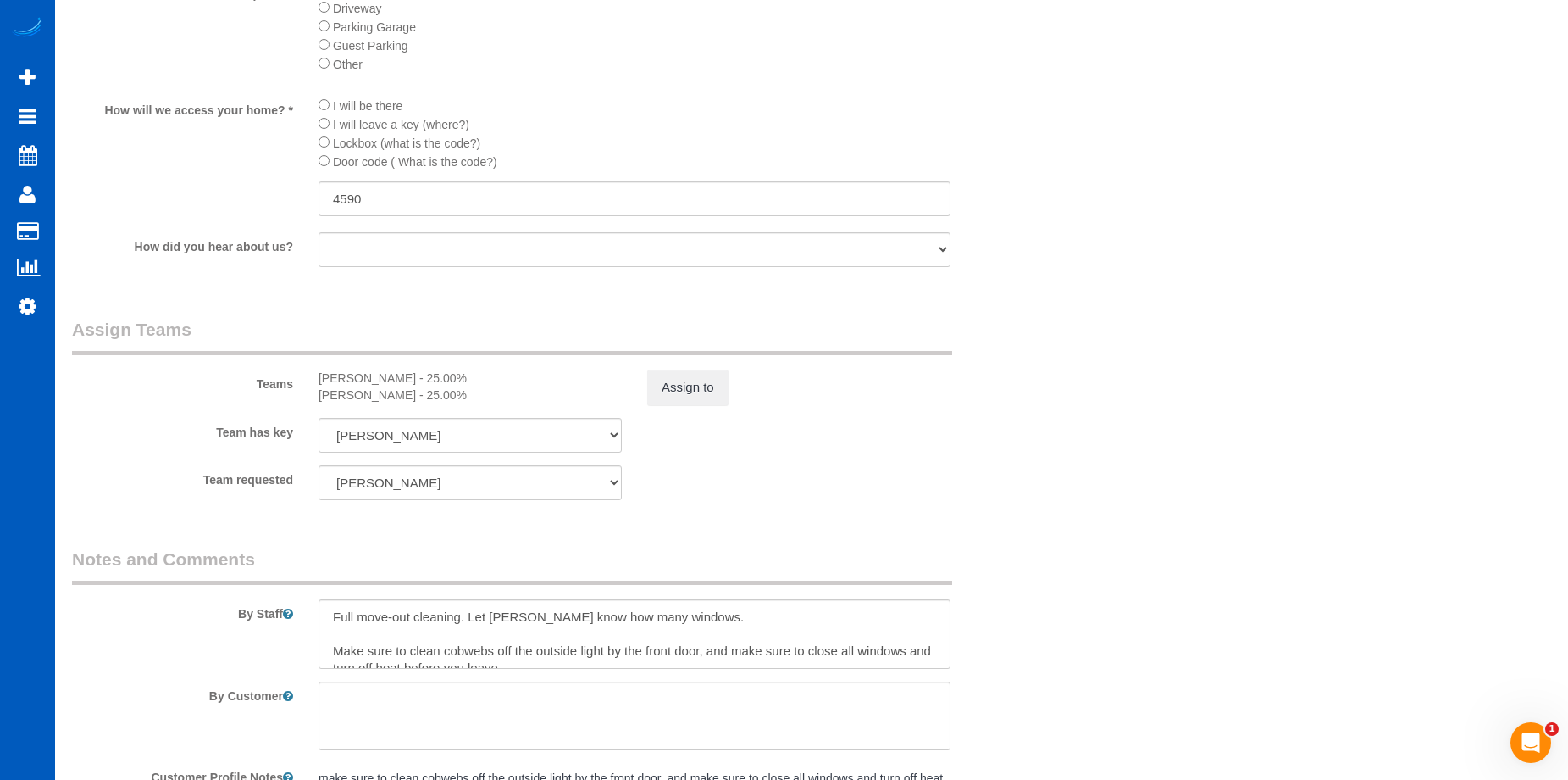
scroll to position [2035, 0]
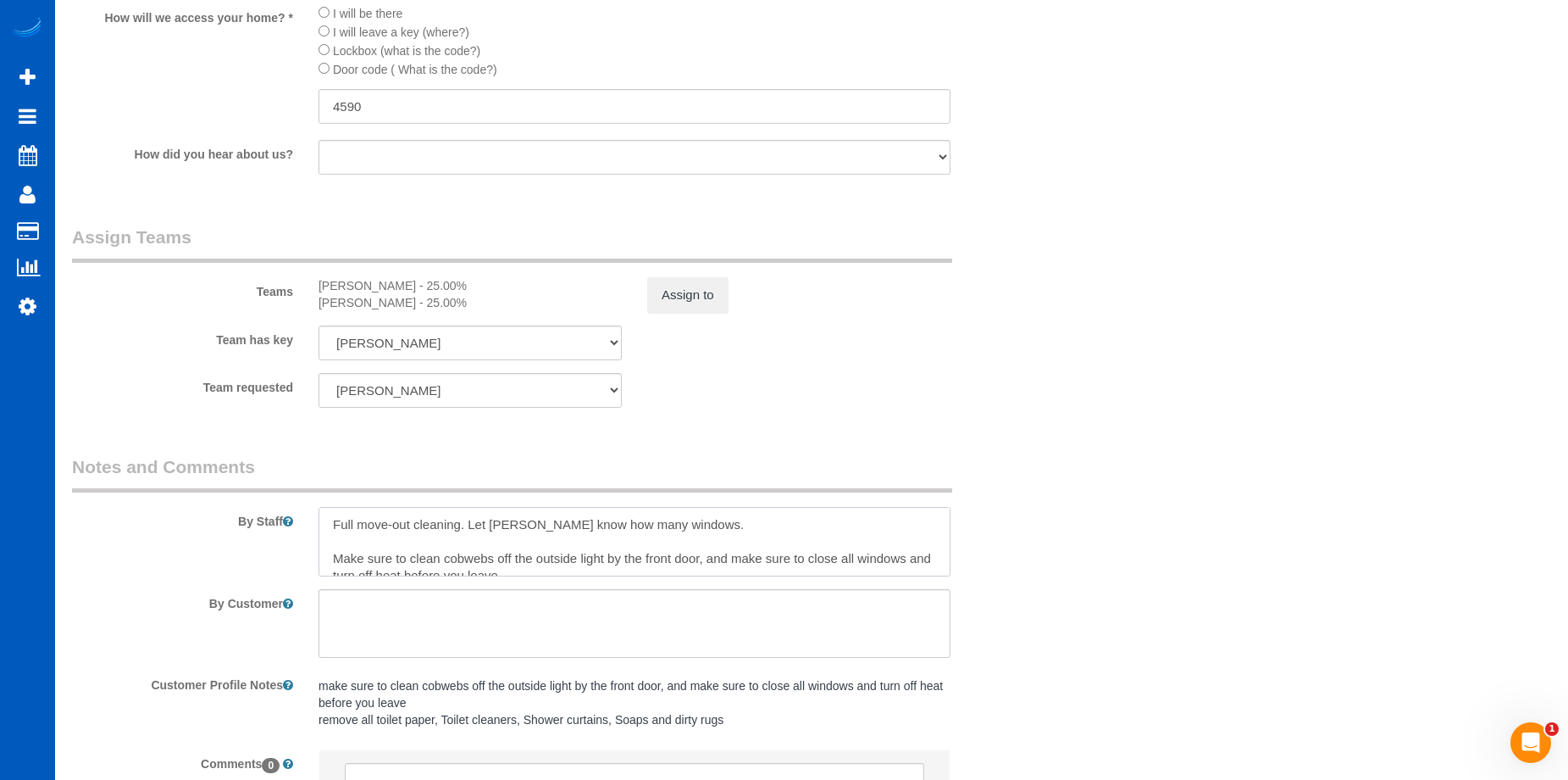
click at [698, 536] on textarea at bounding box center [634, 542] width 632 height 70
click at [468, 520] on textarea at bounding box center [634, 542] width 632 height 70
paste textarea "lockbox code 4590, hose faucet left of the garage."
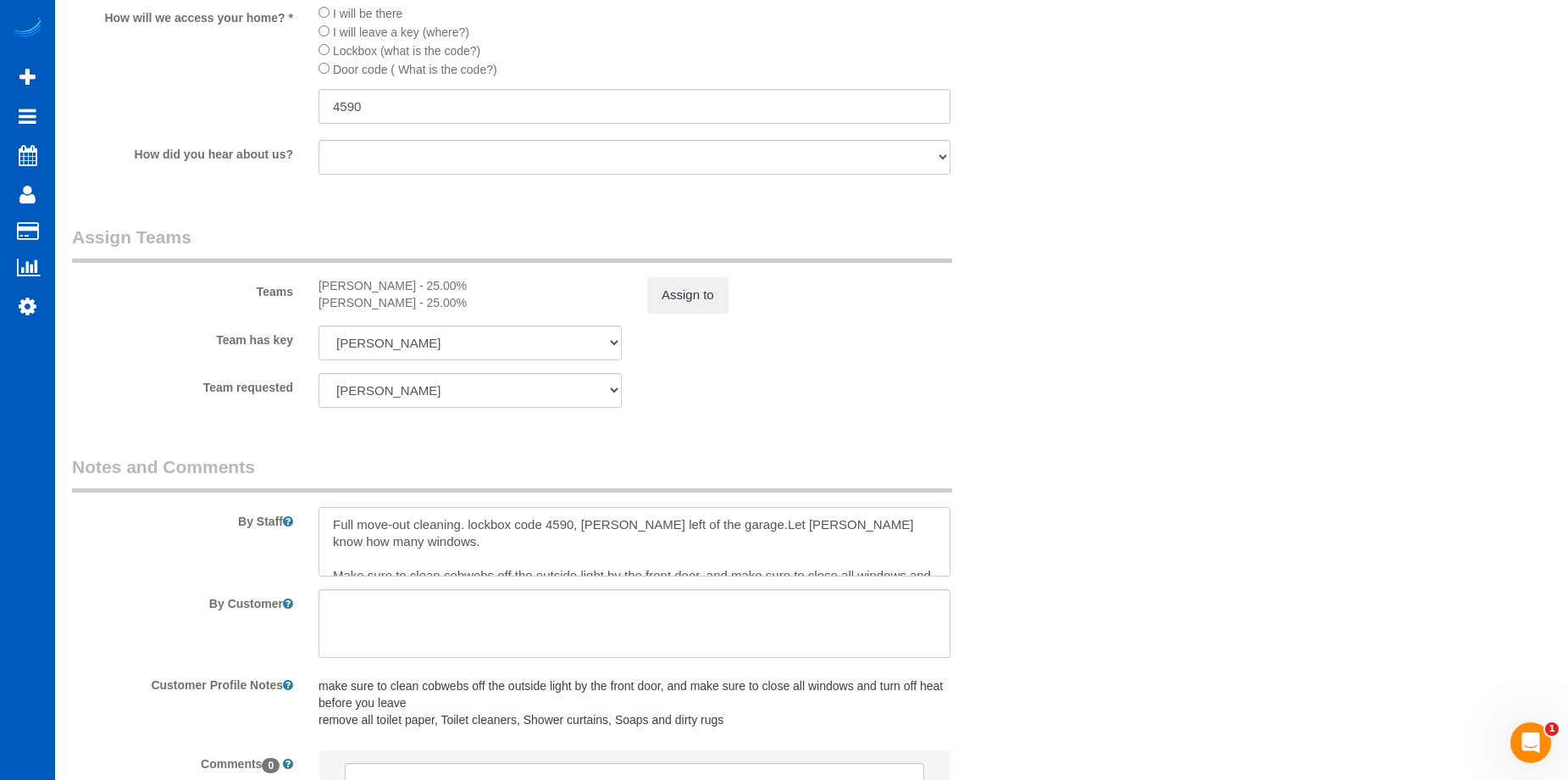
click at [473, 520] on textarea at bounding box center [634, 542] width 632 height 70
click at [753, 516] on textarea at bounding box center [634, 542] width 632 height 70
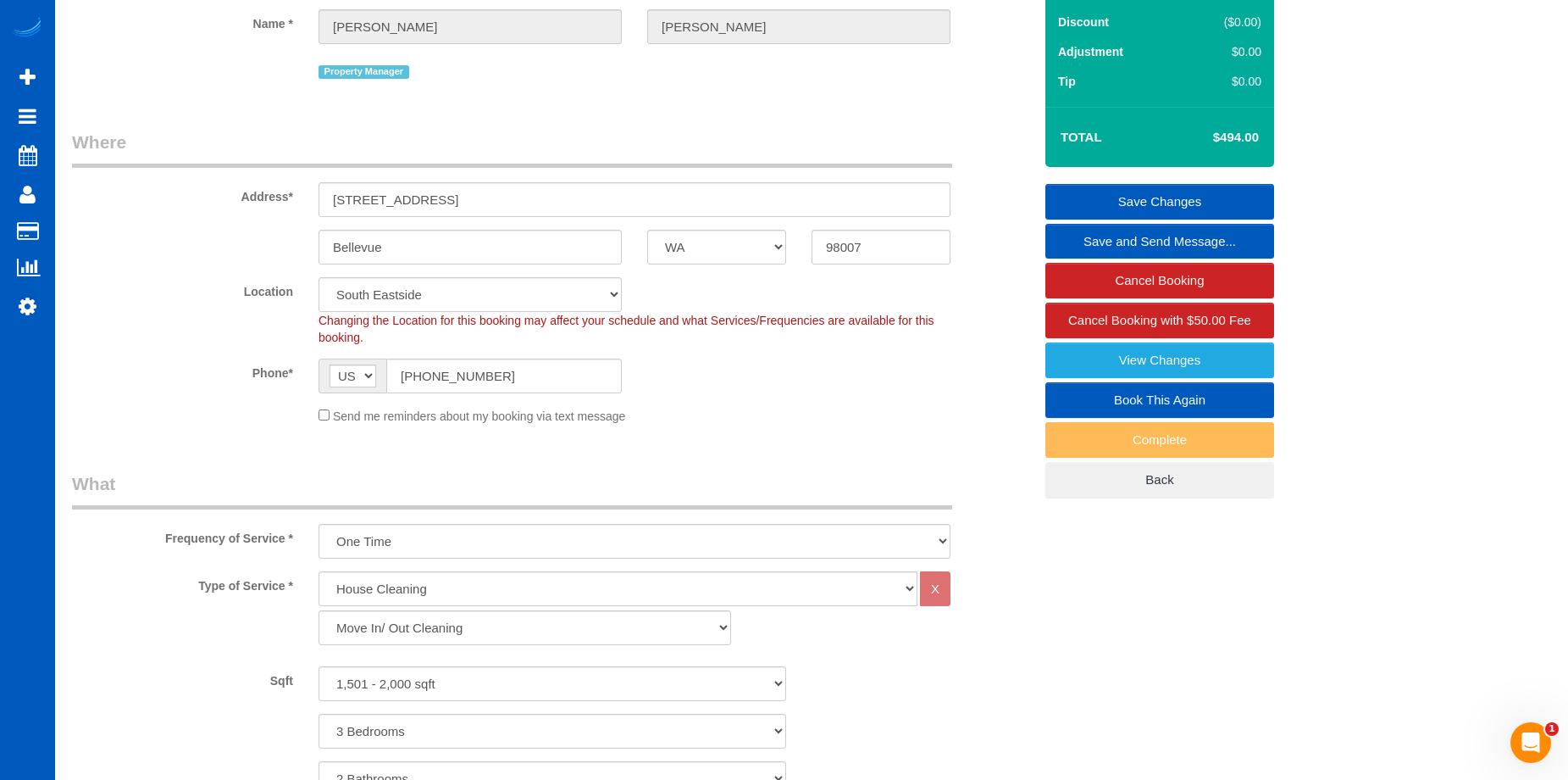
scroll to position [0, 0]
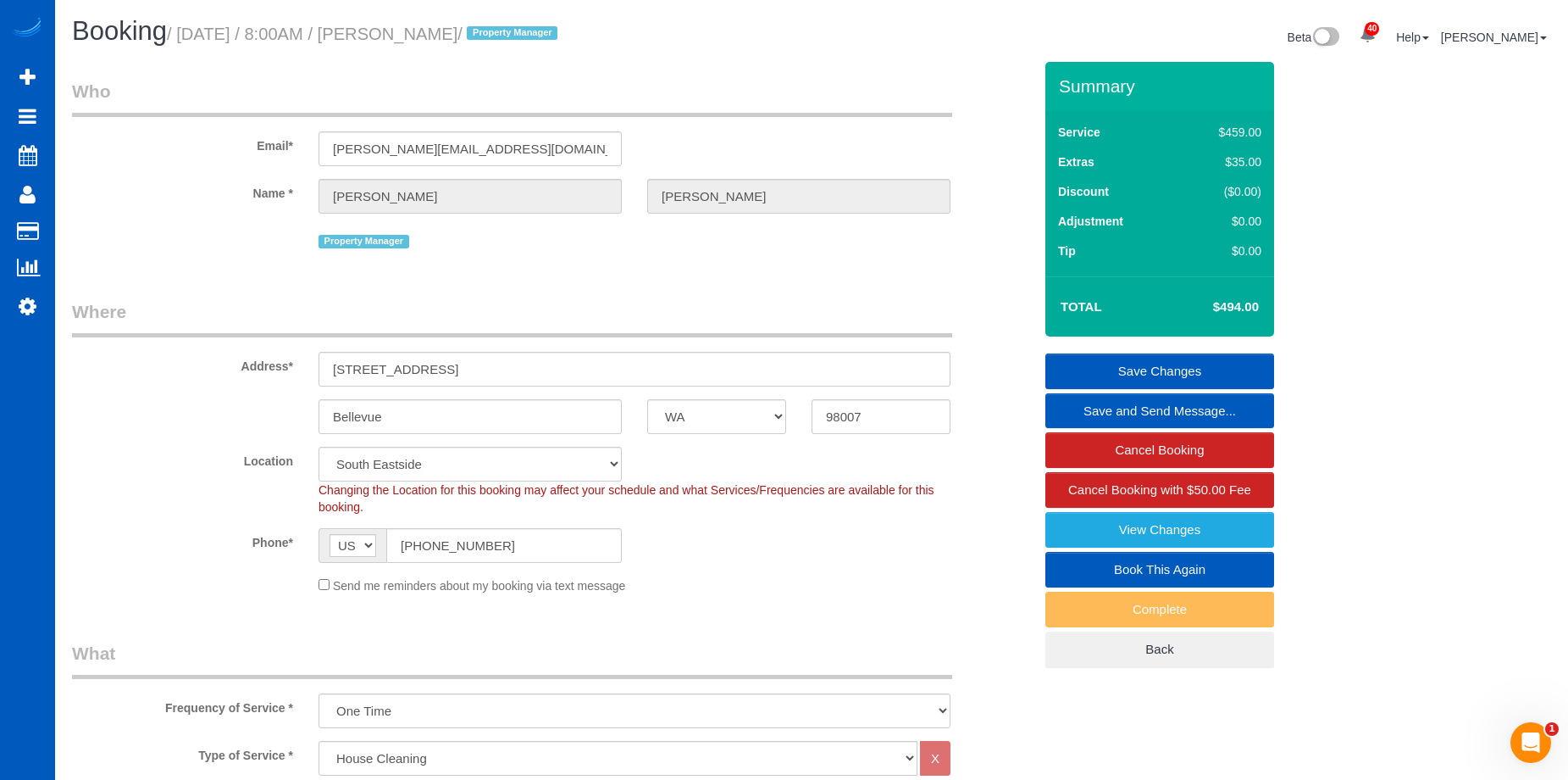
type textarea "Full move-out cleaning. Lockbox code 4590, hose faucet left of the garage. Let …"
click at [1101, 356] on link "Save Changes" at bounding box center [1160, 372] width 229 height 36
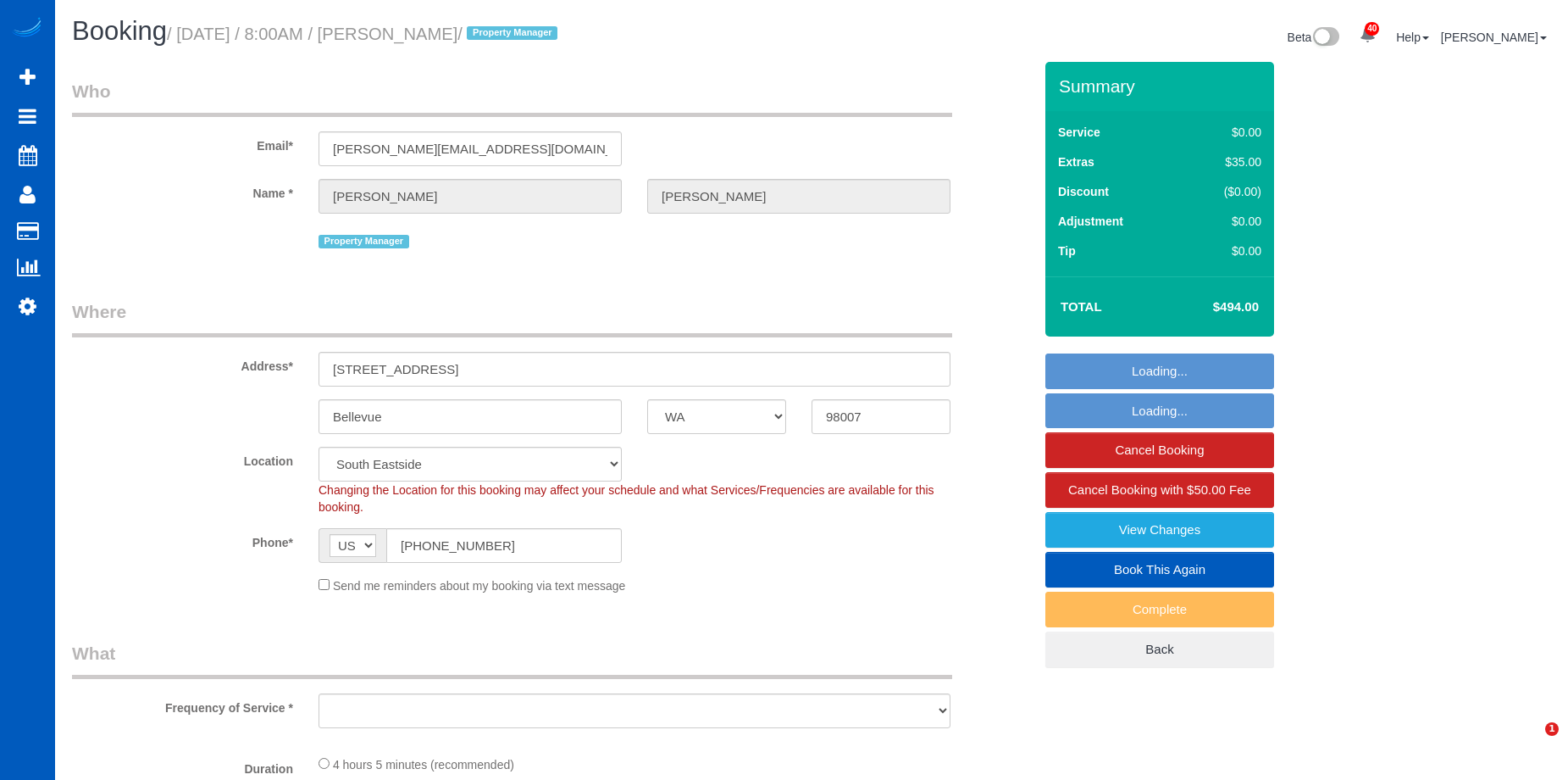
select select "WA"
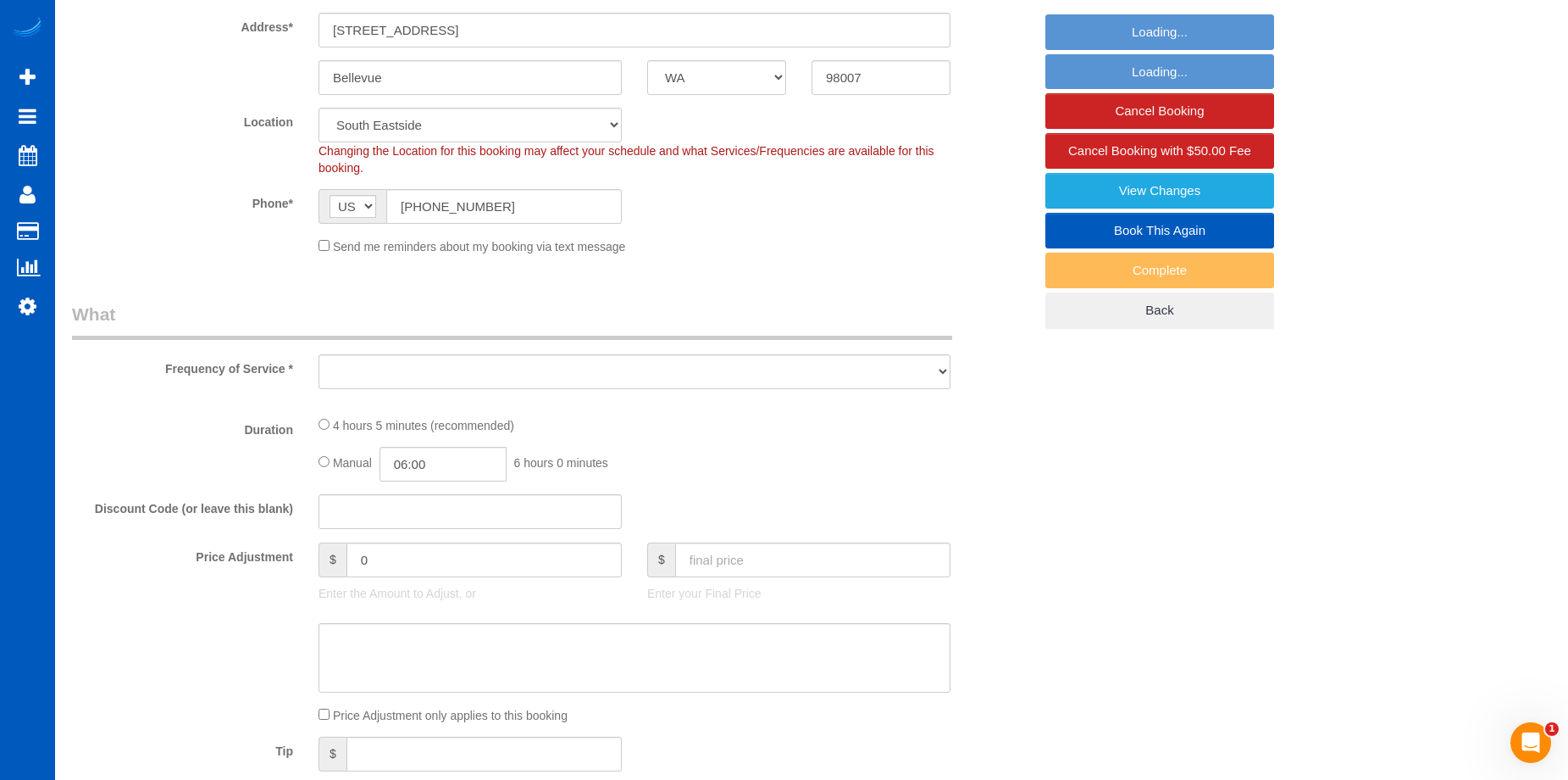
select select "object:912"
select select "spot1"
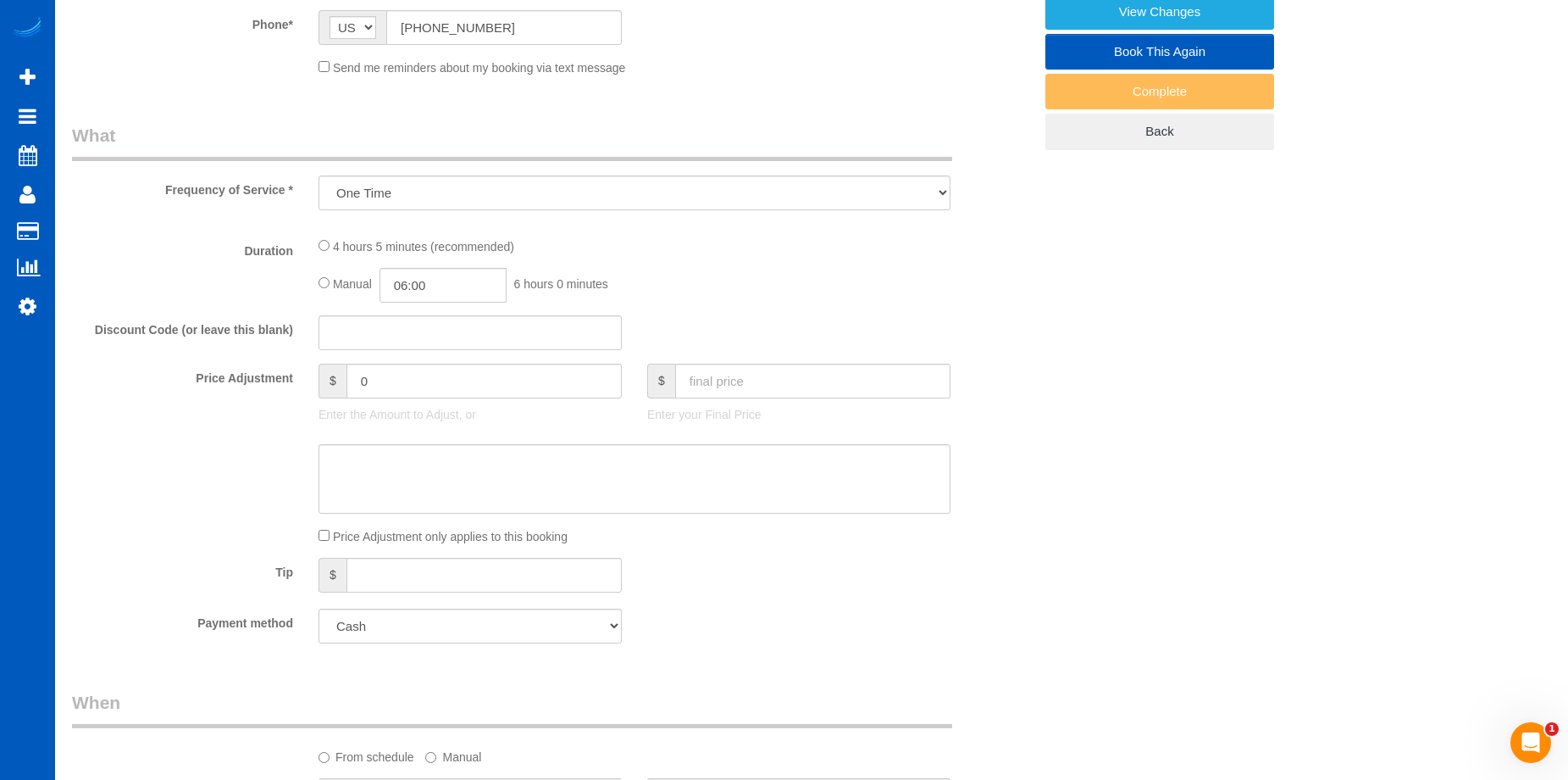
select select "object:1128"
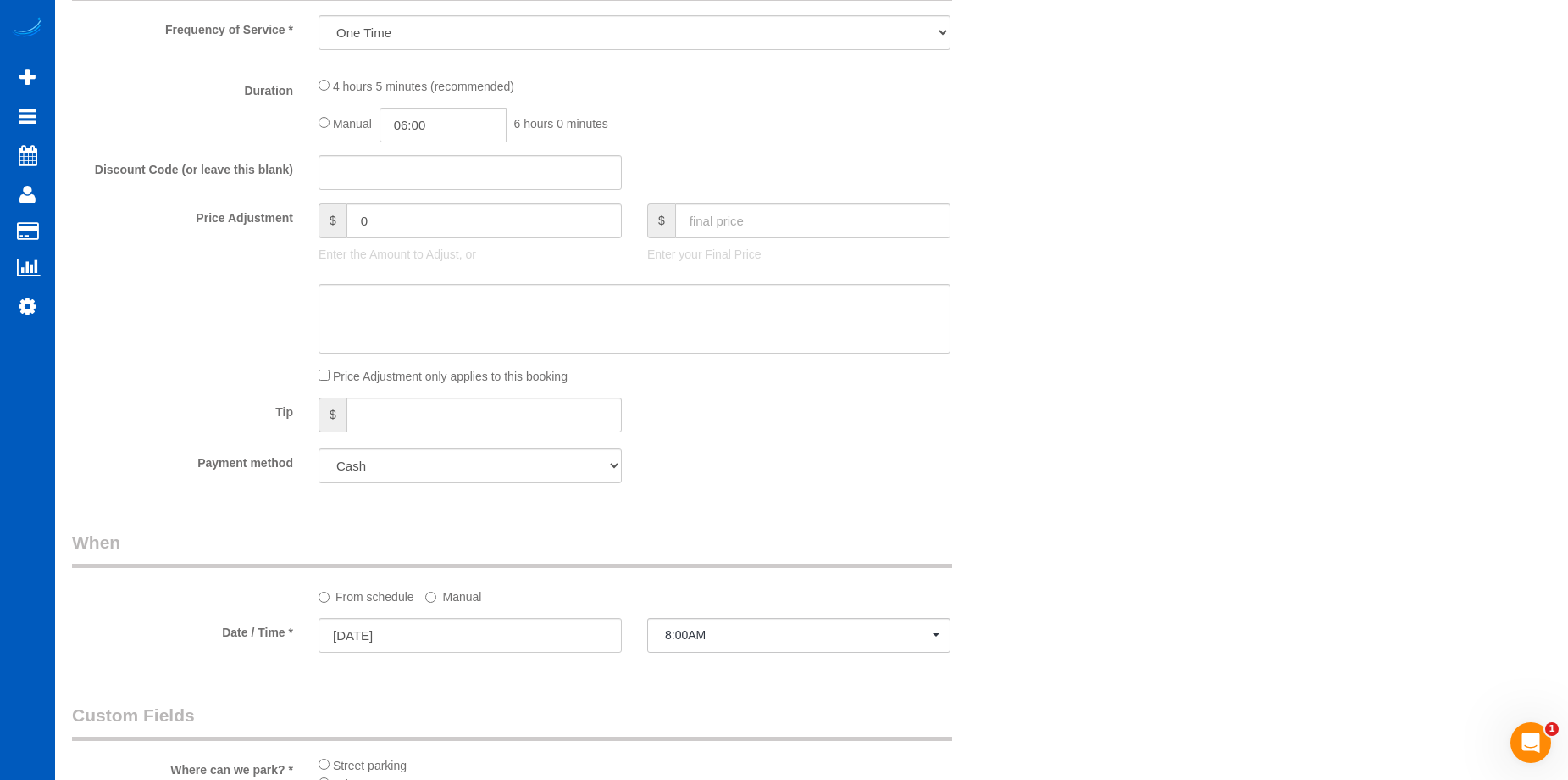
select select "199"
select select "1501"
select select "3"
select select "2"
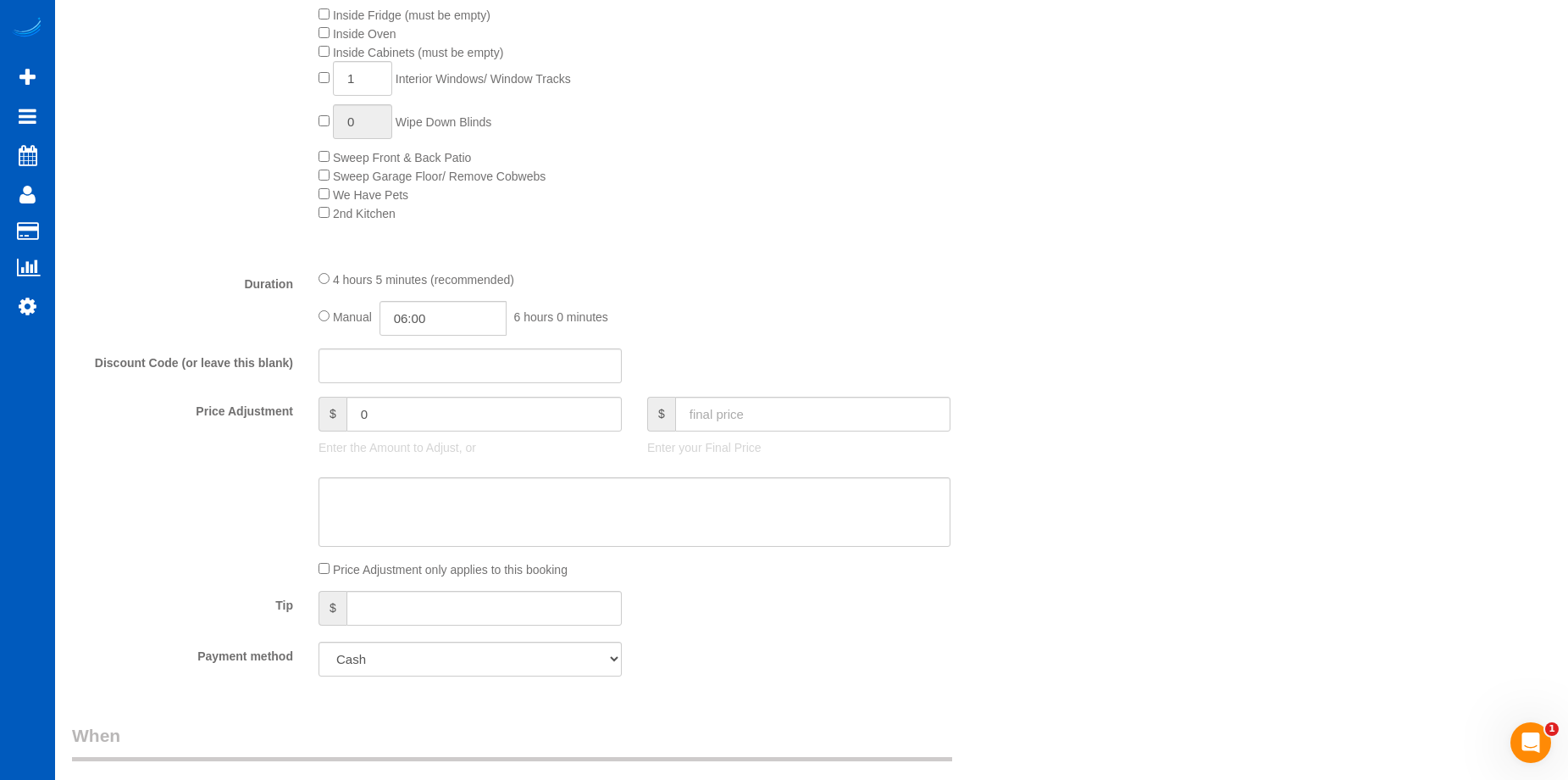
select select "1501"
select select "3"
select select "2"
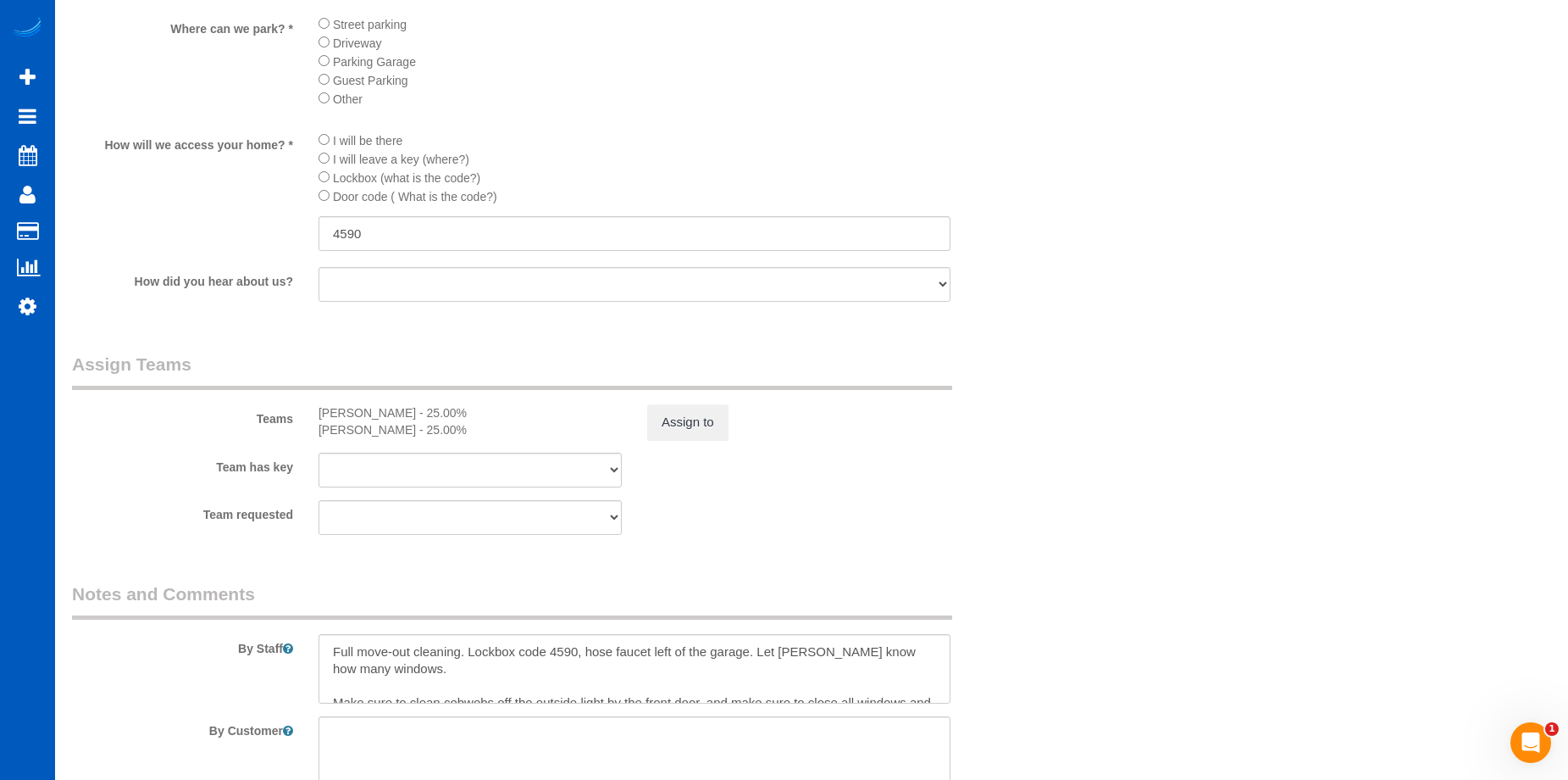
scroll to position [2035, 0]
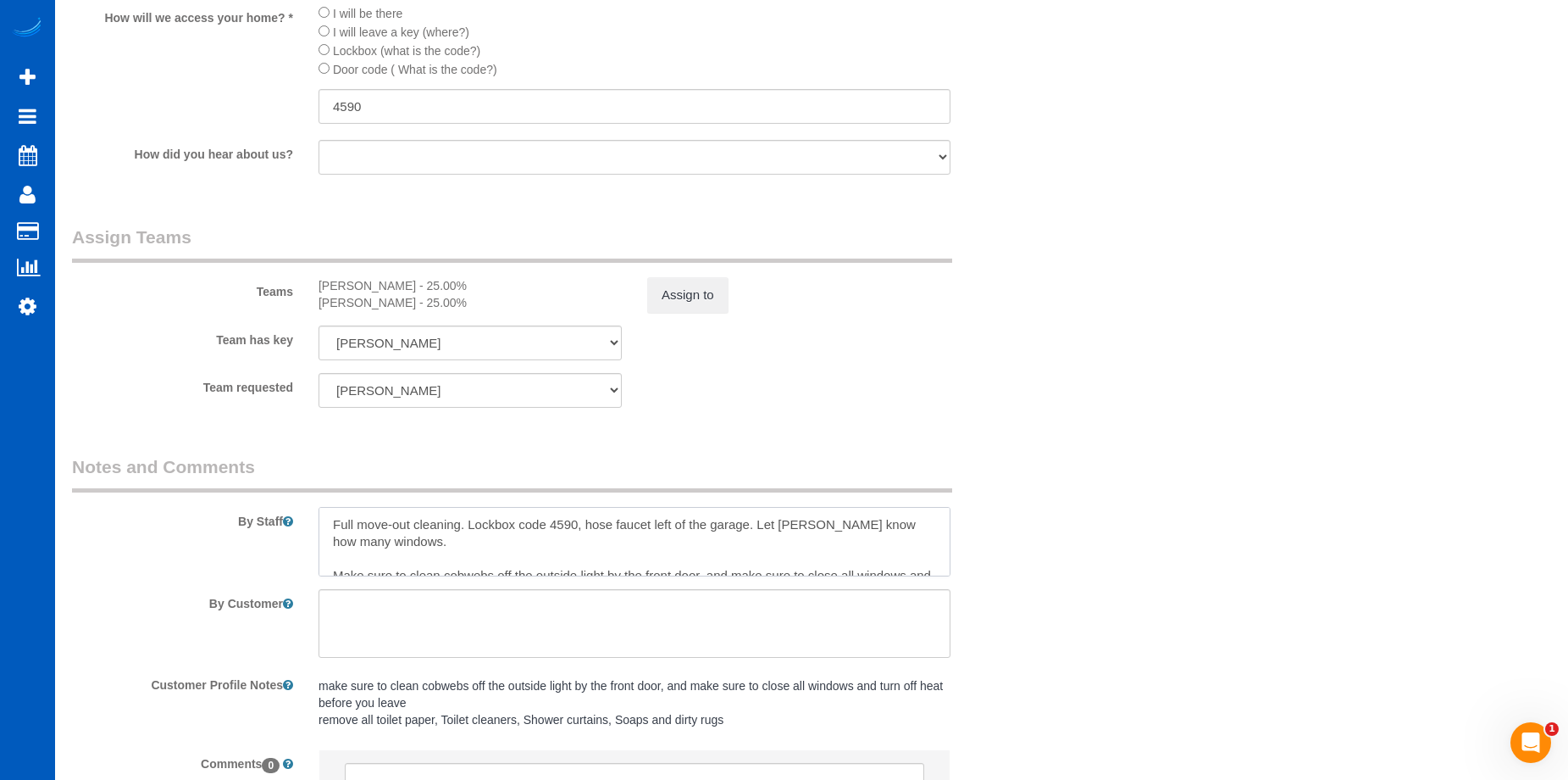
click at [743, 554] on textarea at bounding box center [634, 542] width 632 height 70
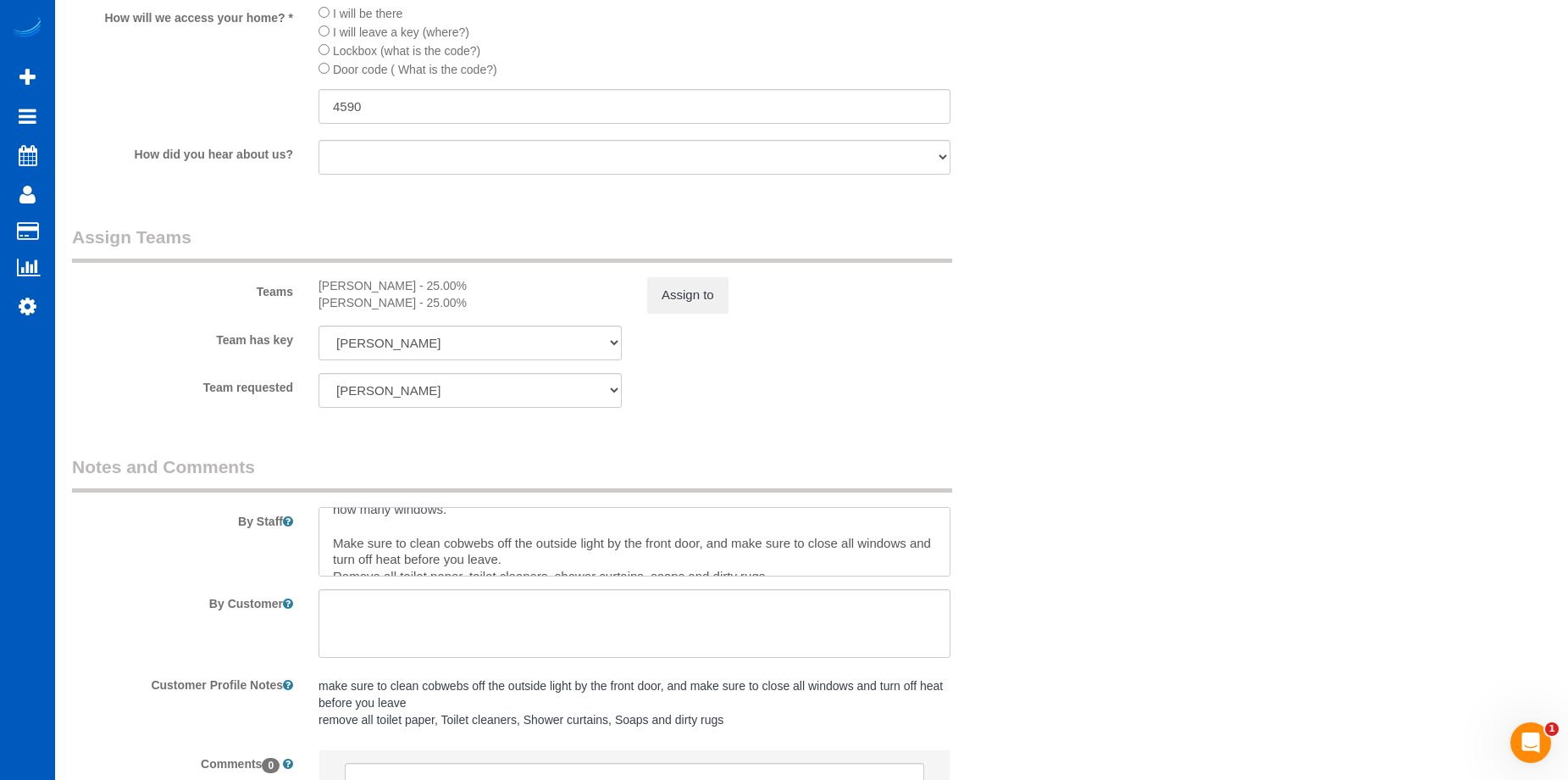
scroll to position [50, 0]
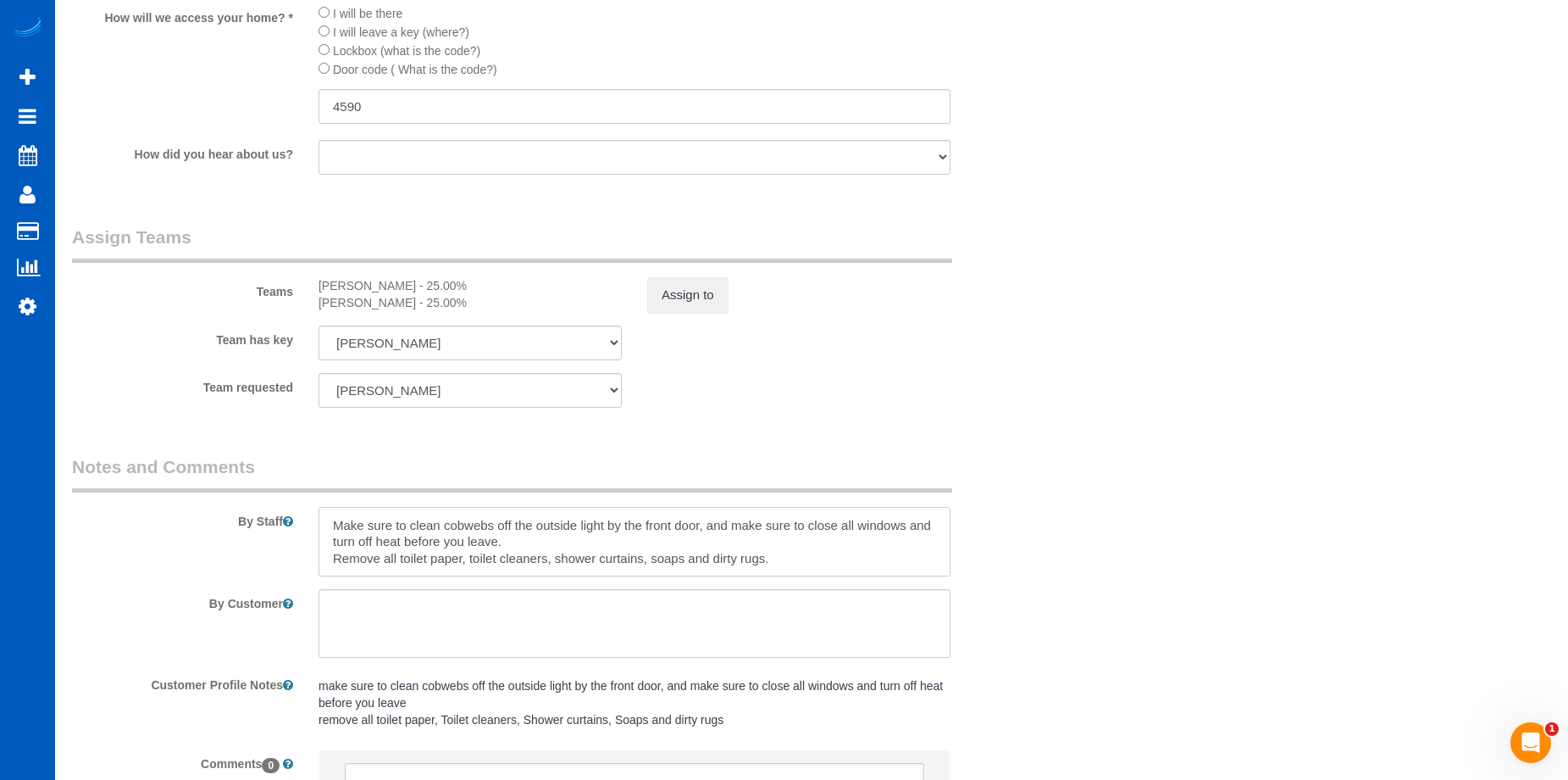
click at [806, 563] on textarea at bounding box center [634, 542] width 632 height 70
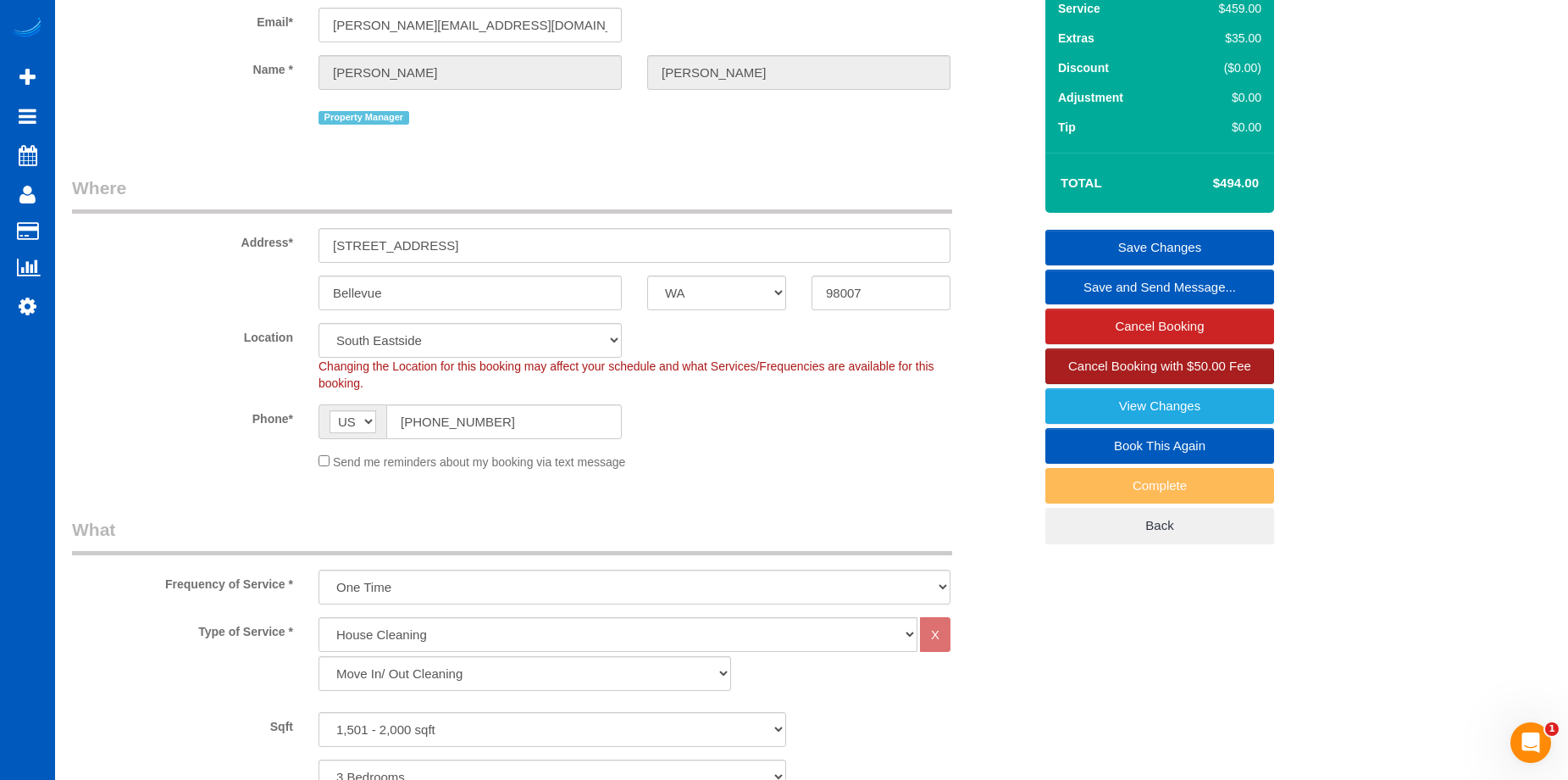
scroll to position [0, 0]
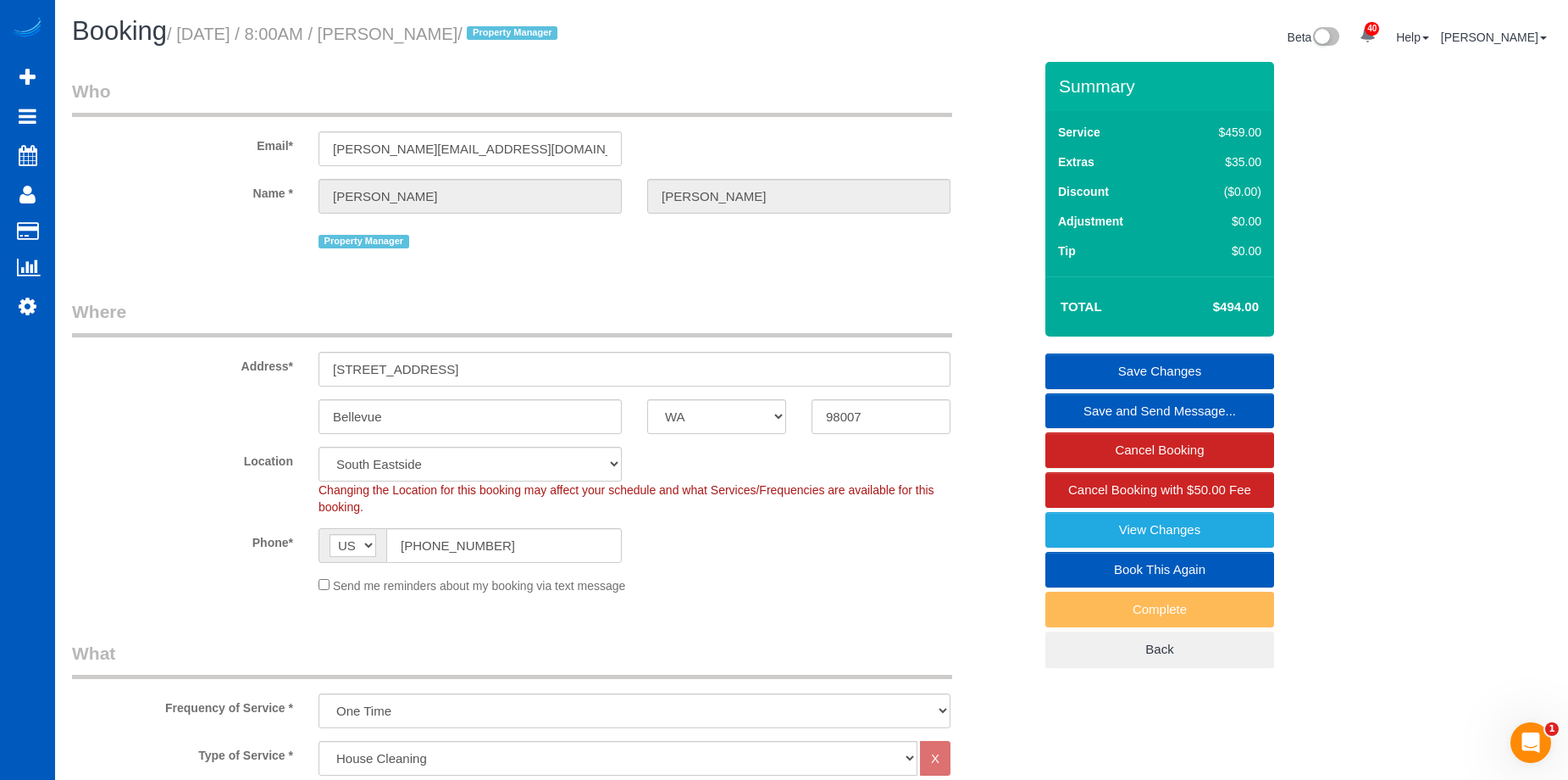
type textarea "Full move-out cleaning. Lockbox code 4590, hose faucet left of the garage. Let …"
click at [1116, 364] on link "Save Changes" at bounding box center [1160, 372] width 229 height 36
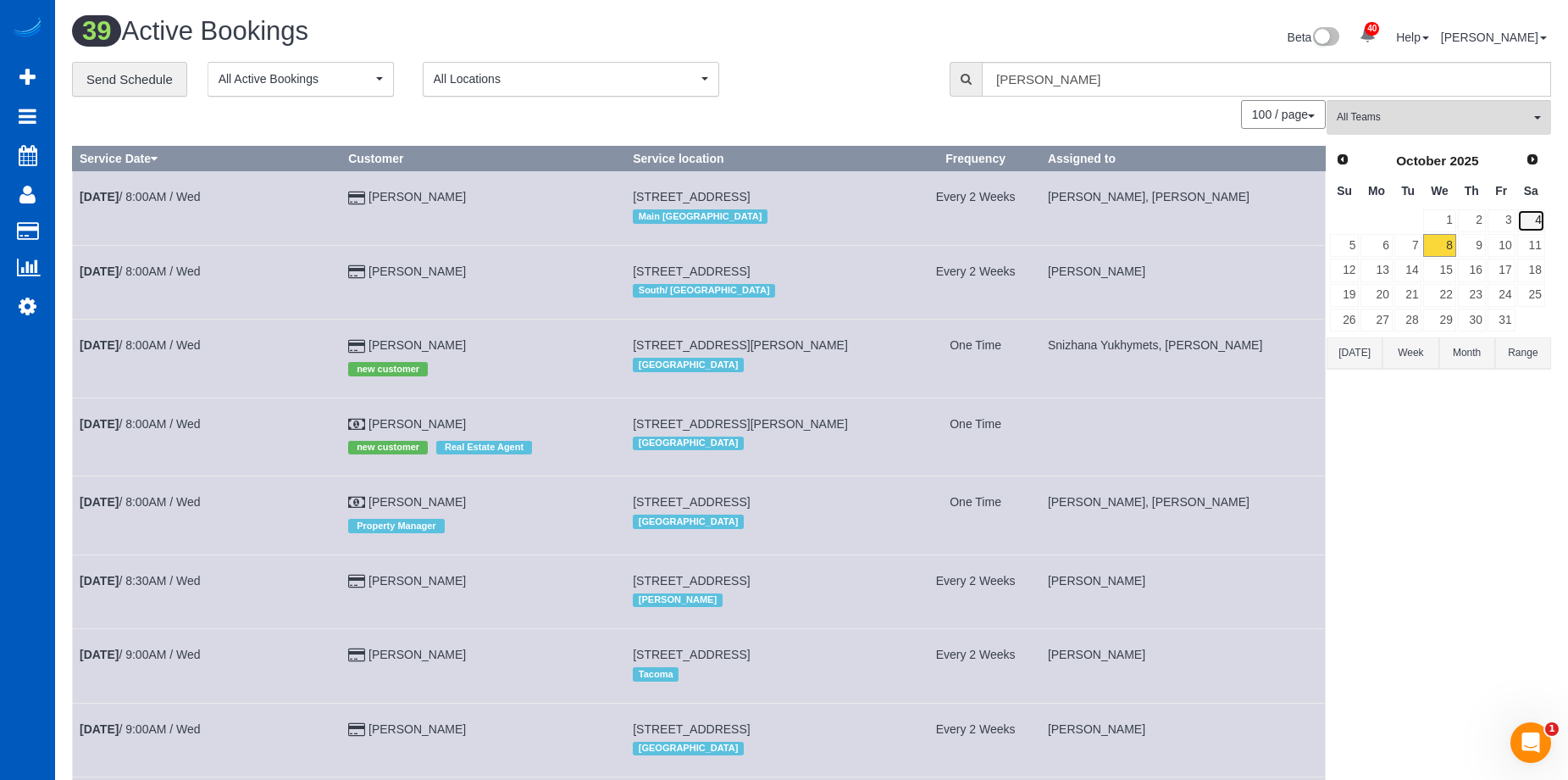
click at [1542, 222] on link "4" at bounding box center [1532, 220] width 28 height 23
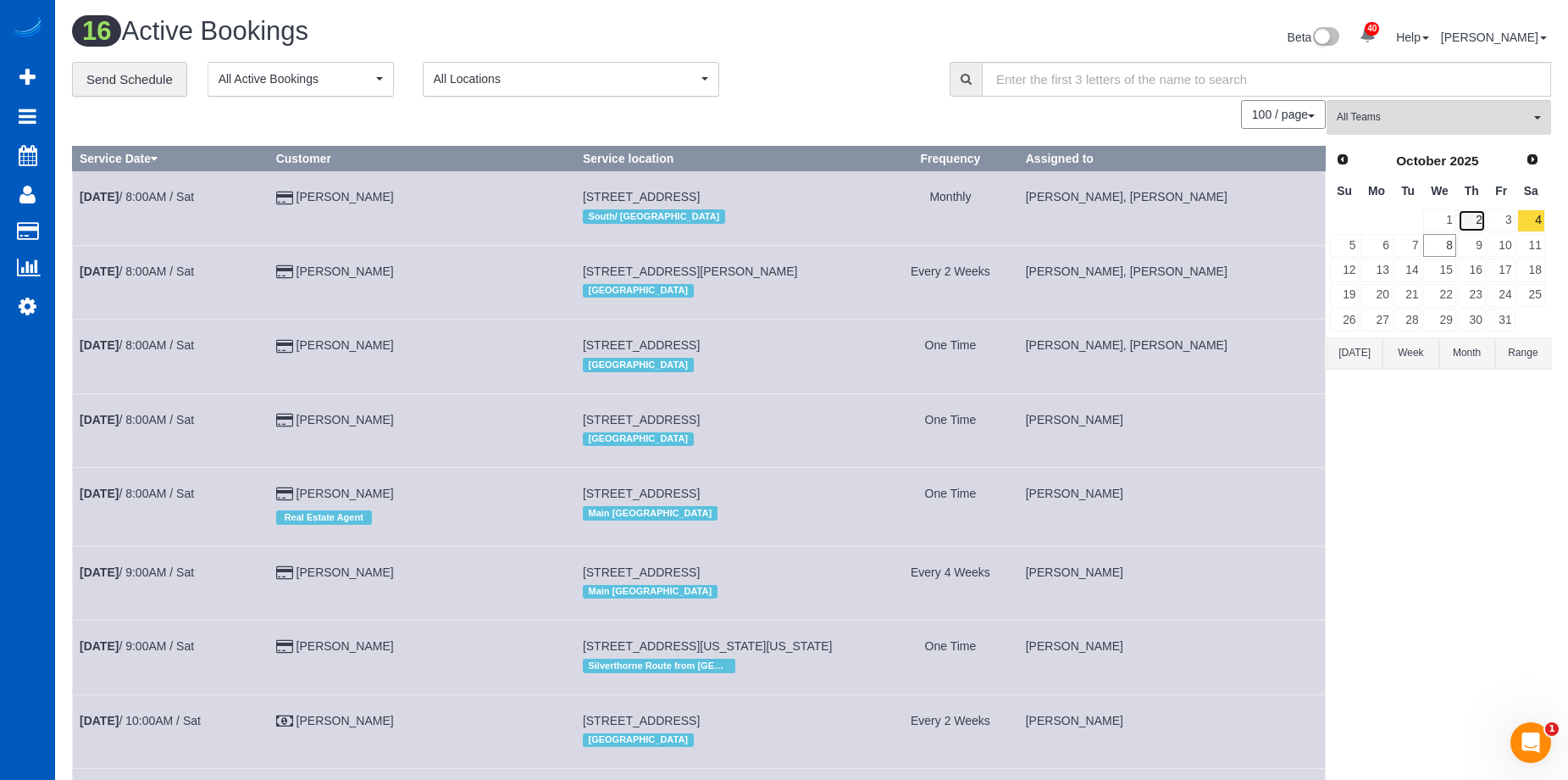
click at [1473, 213] on link "2" at bounding box center [1473, 220] width 28 height 23
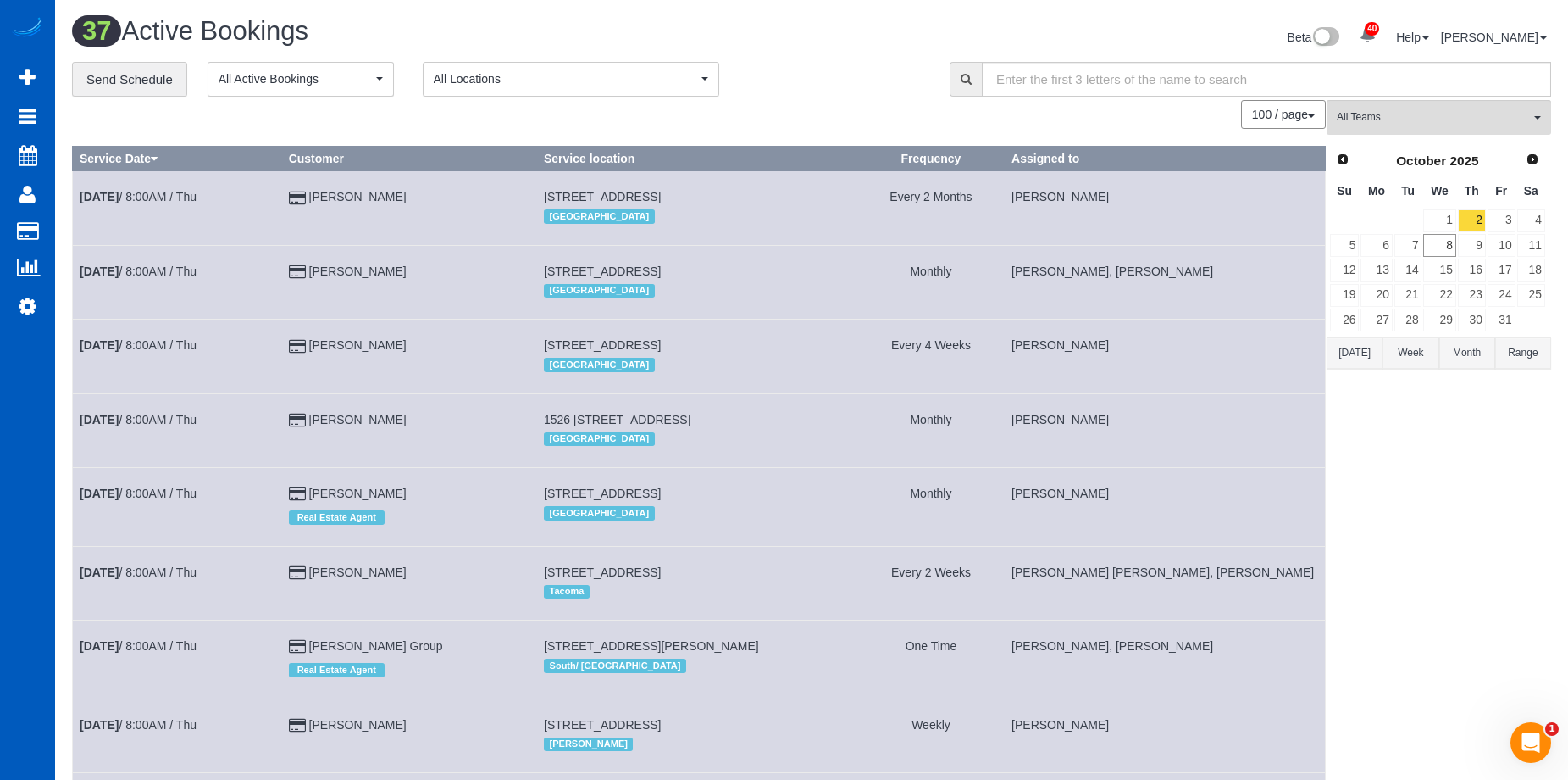
click at [812, 220] on div "Portland" at bounding box center [698, 216] width 307 height 22
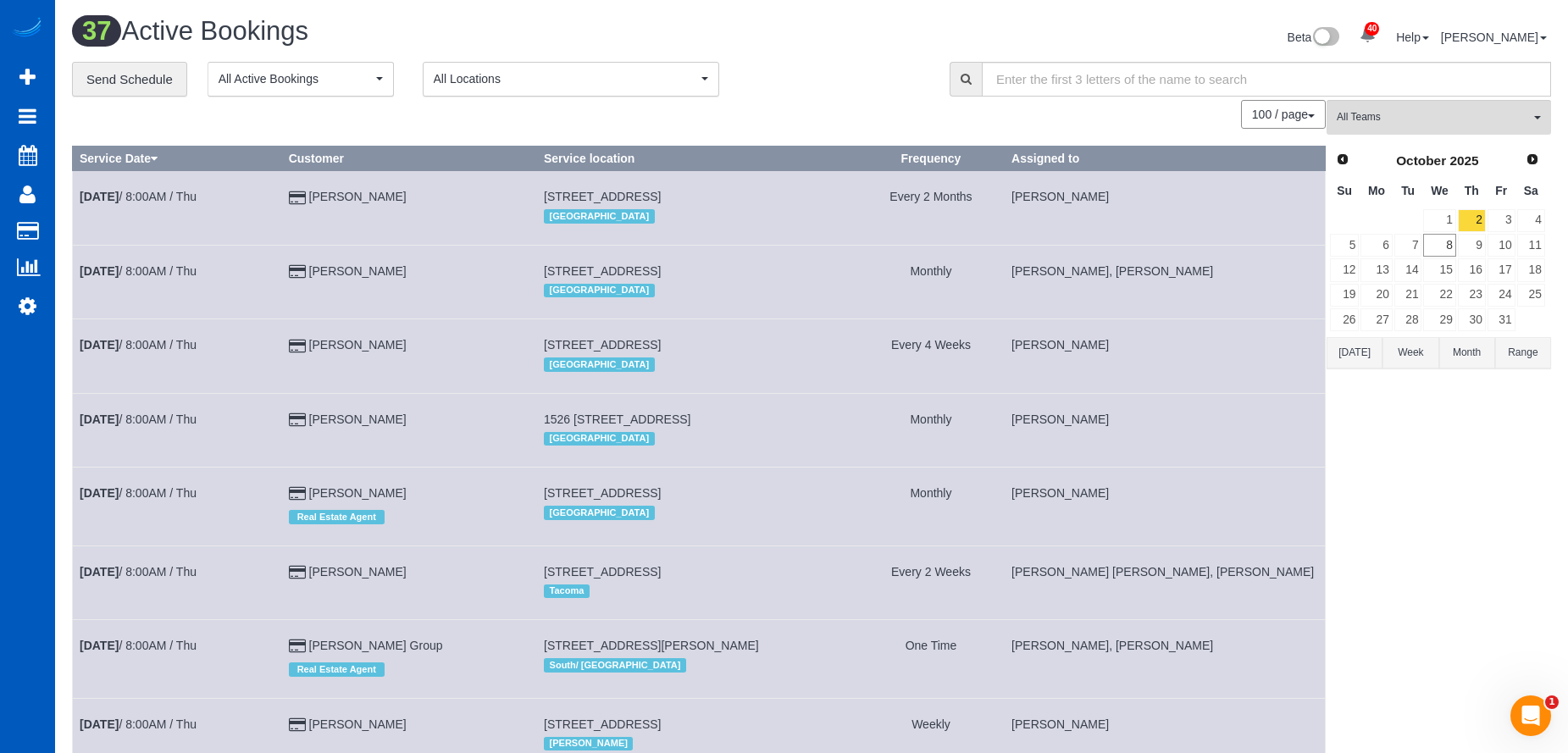
scroll to position [2324, 0]
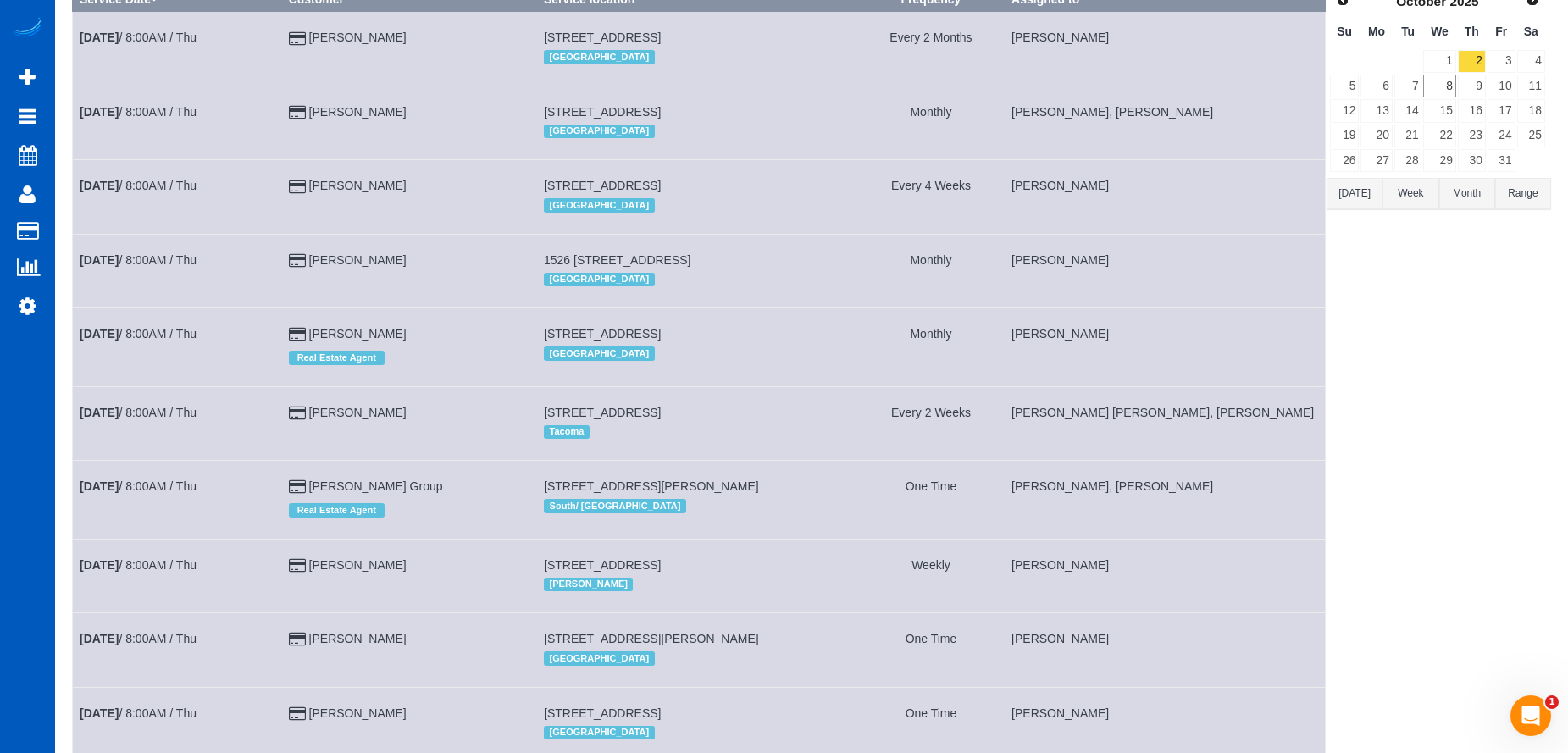
scroll to position [0, 0]
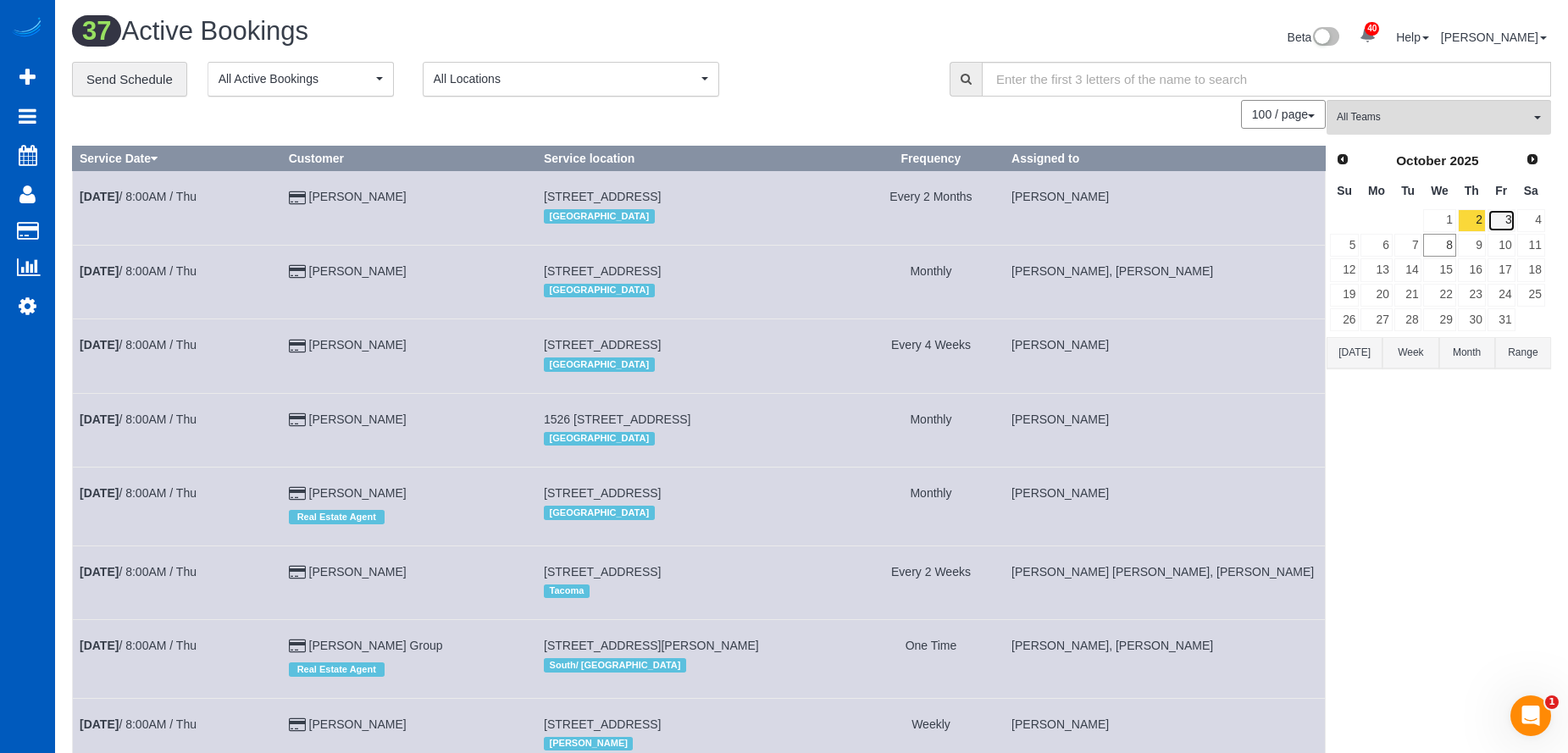
click at [1503, 217] on link "3" at bounding box center [1502, 220] width 28 height 23
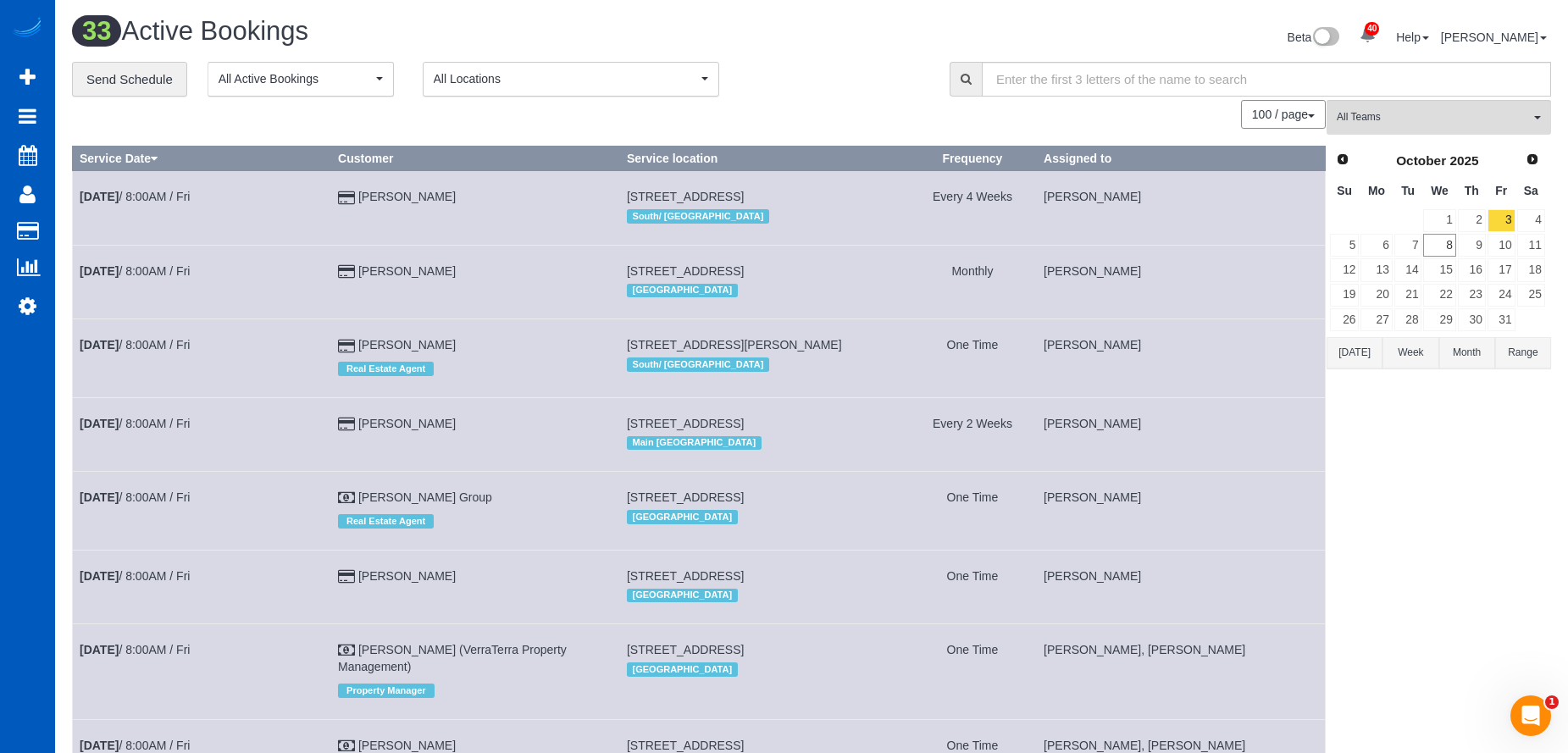
click at [660, 319] on td "19423 Maxwell Rd Se, Maple Valley, WA 98038 South/ West Seattle" at bounding box center [764, 358] width 289 height 77
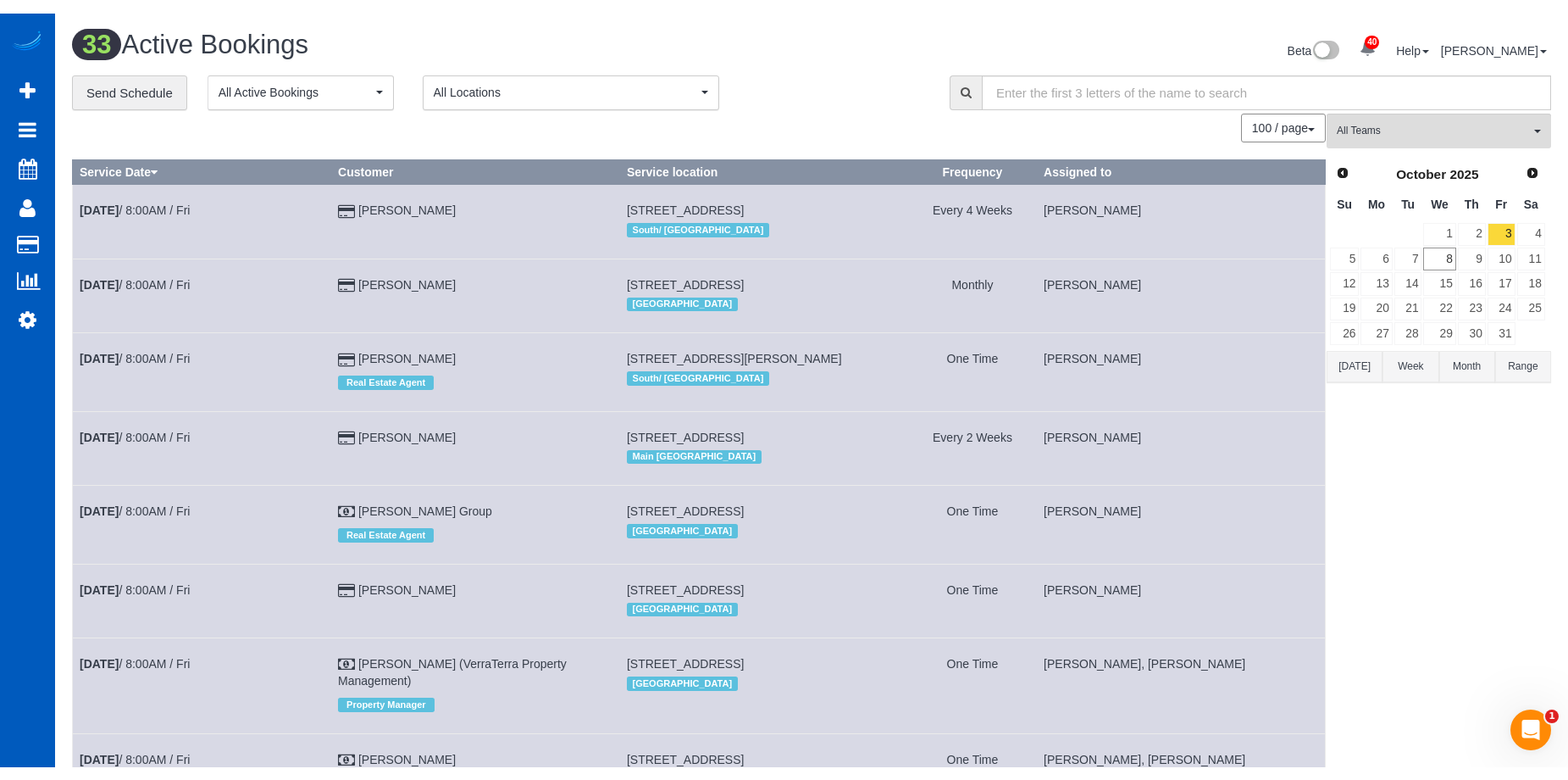
scroll to position [669, 0]
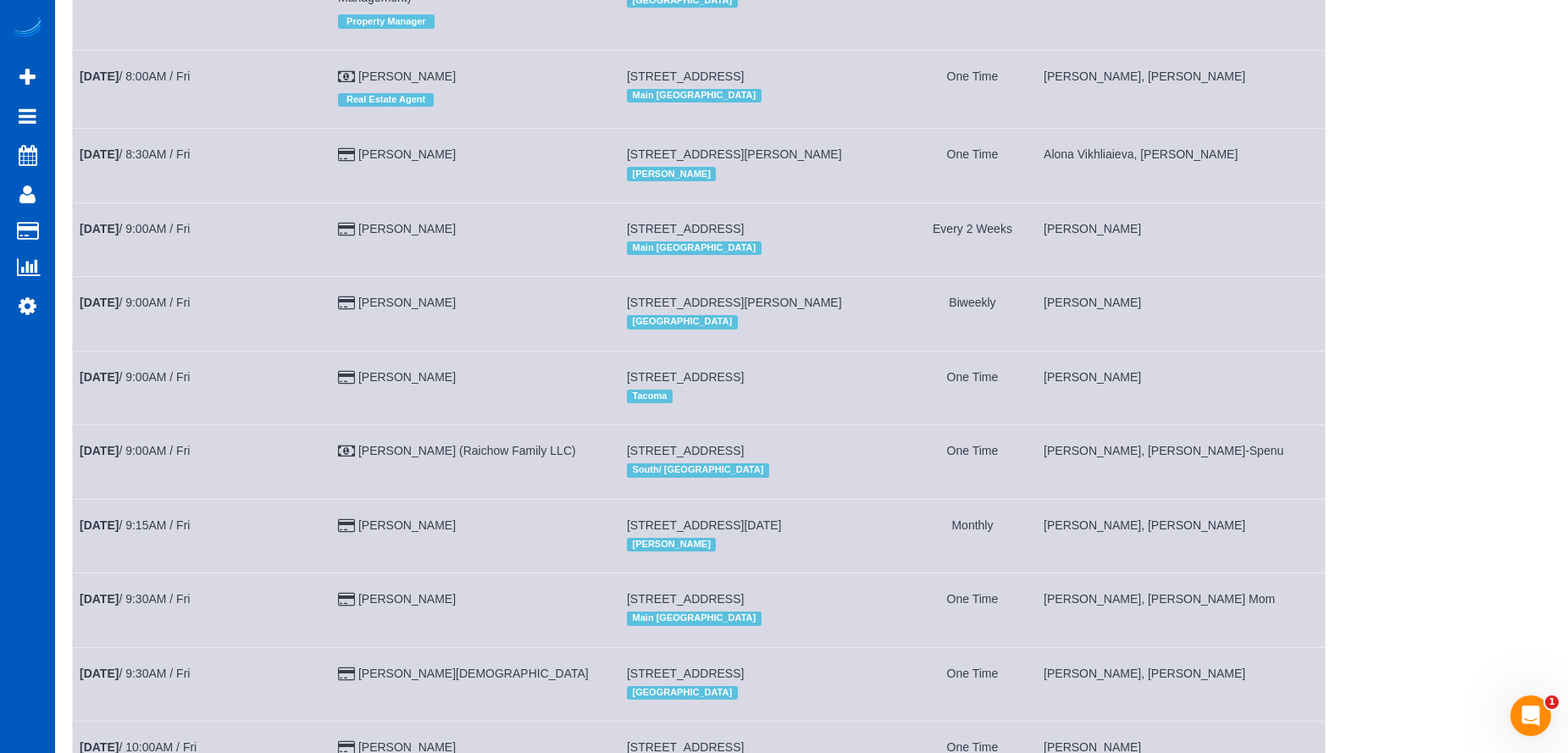
click at [831, 125] on td "303 23rd Ave S Apt 310, Seattle, WA 98144 Main Seattle" at bounding box center [764, 89] width 289 height 77
click at [575, 221] on td "Calvin Garner" at bounding box center [476, 239] width 289 height 74
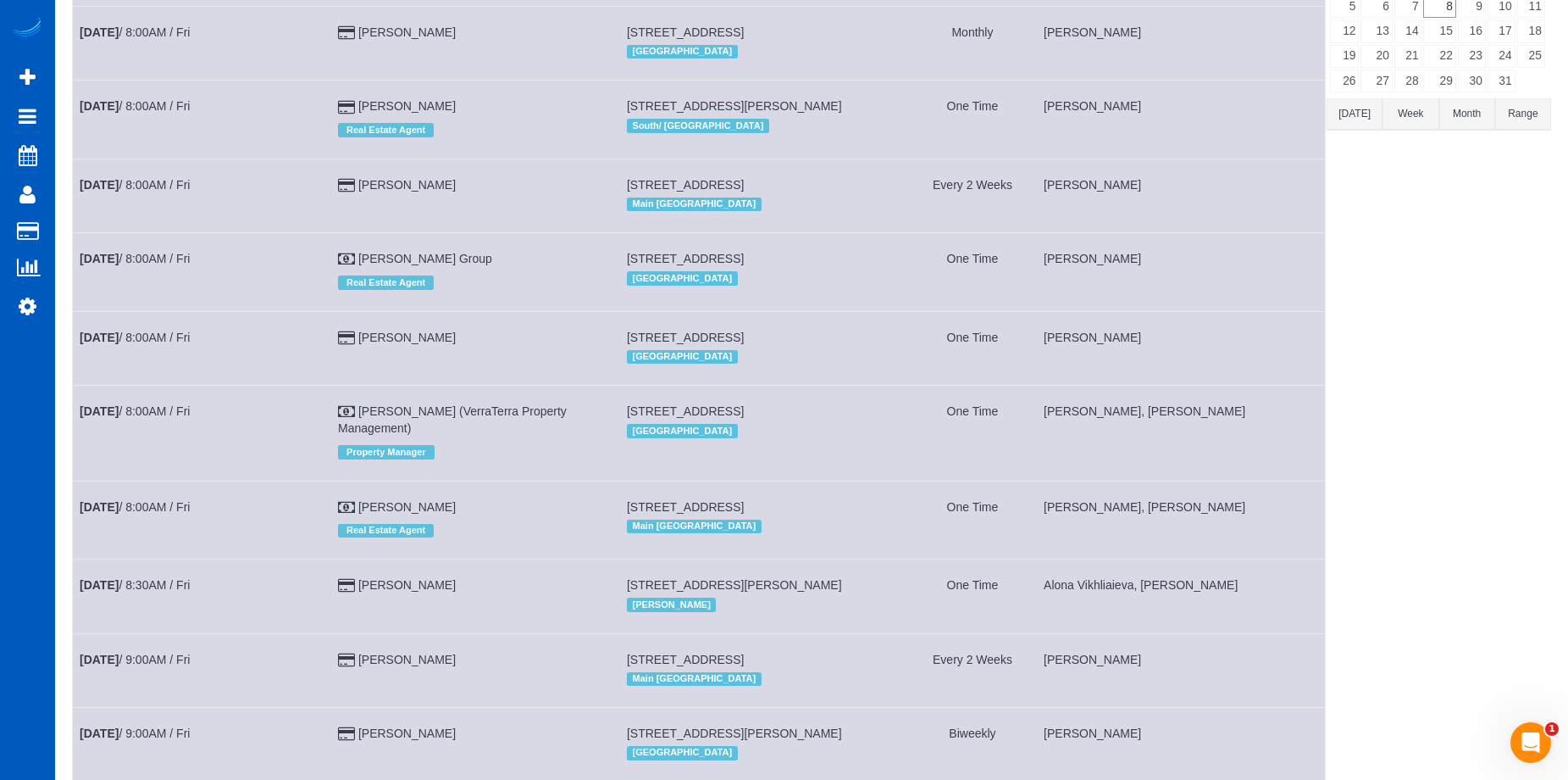
scroll to position [0, 0]
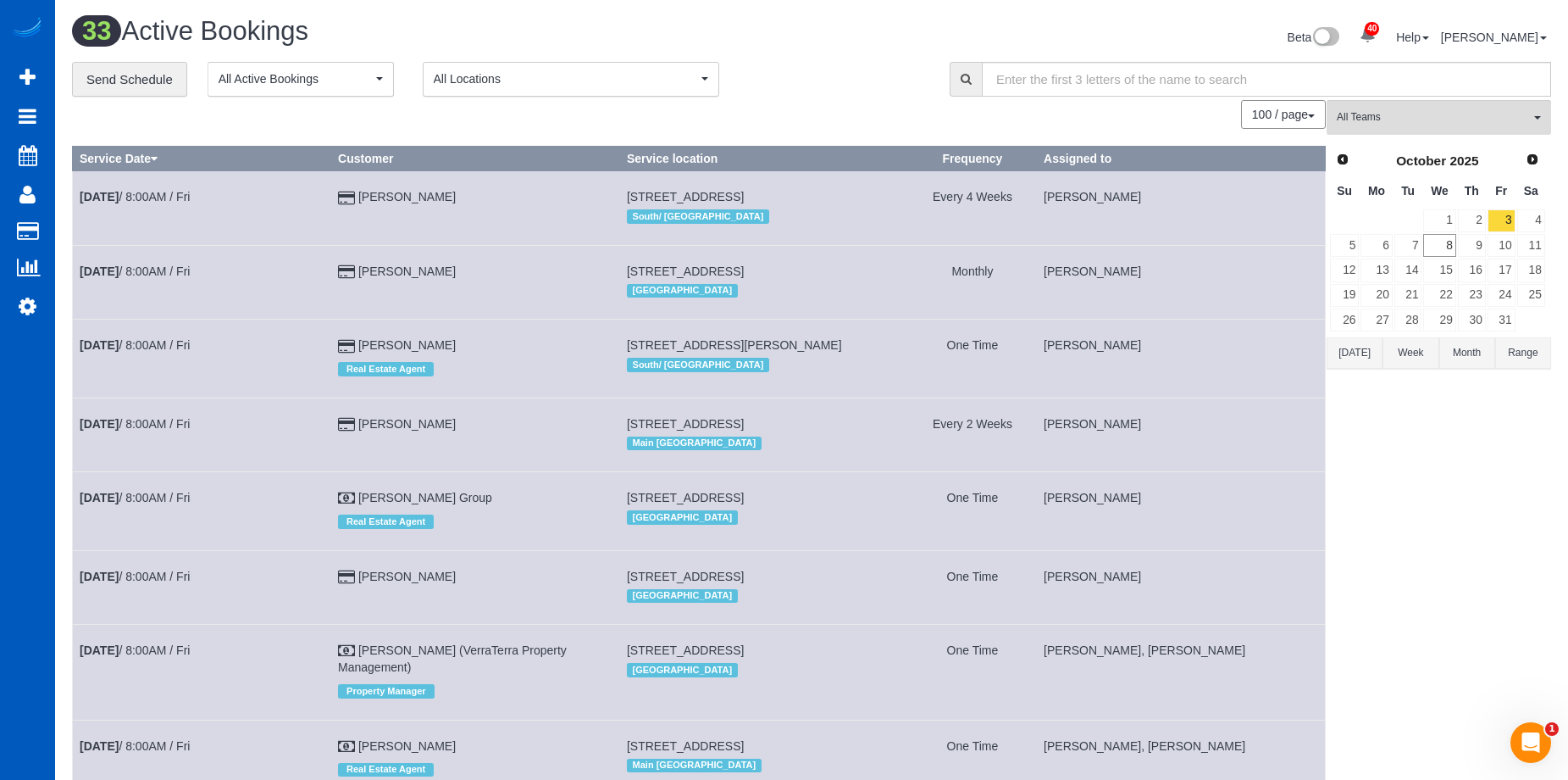
click at [1353, 360] on button "Today" at bounding box center [1354, 353] width 56 height 31
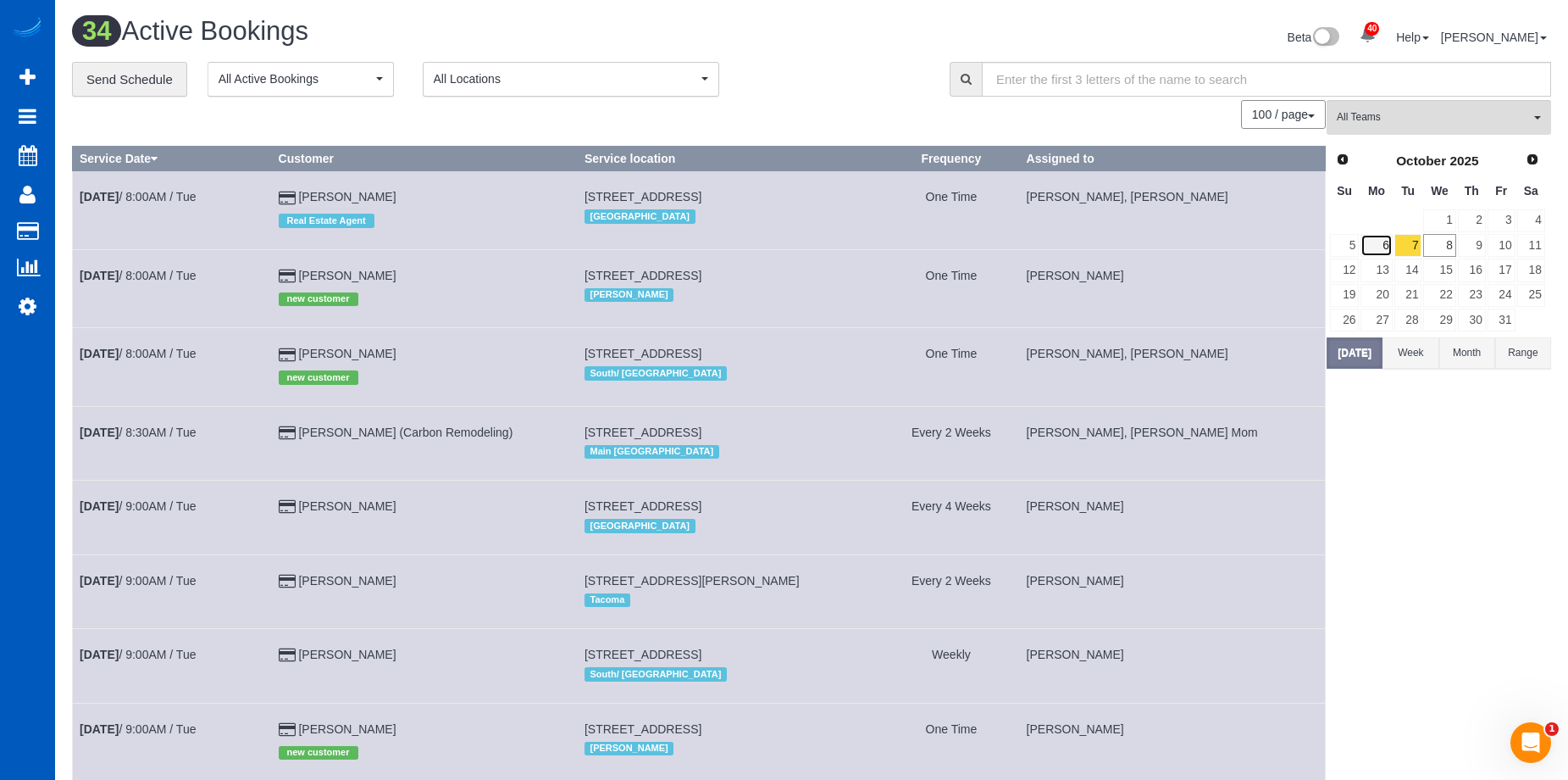
click at [1387, 237] on link "6" at bounding box center [1376, 245] width 31 height 23
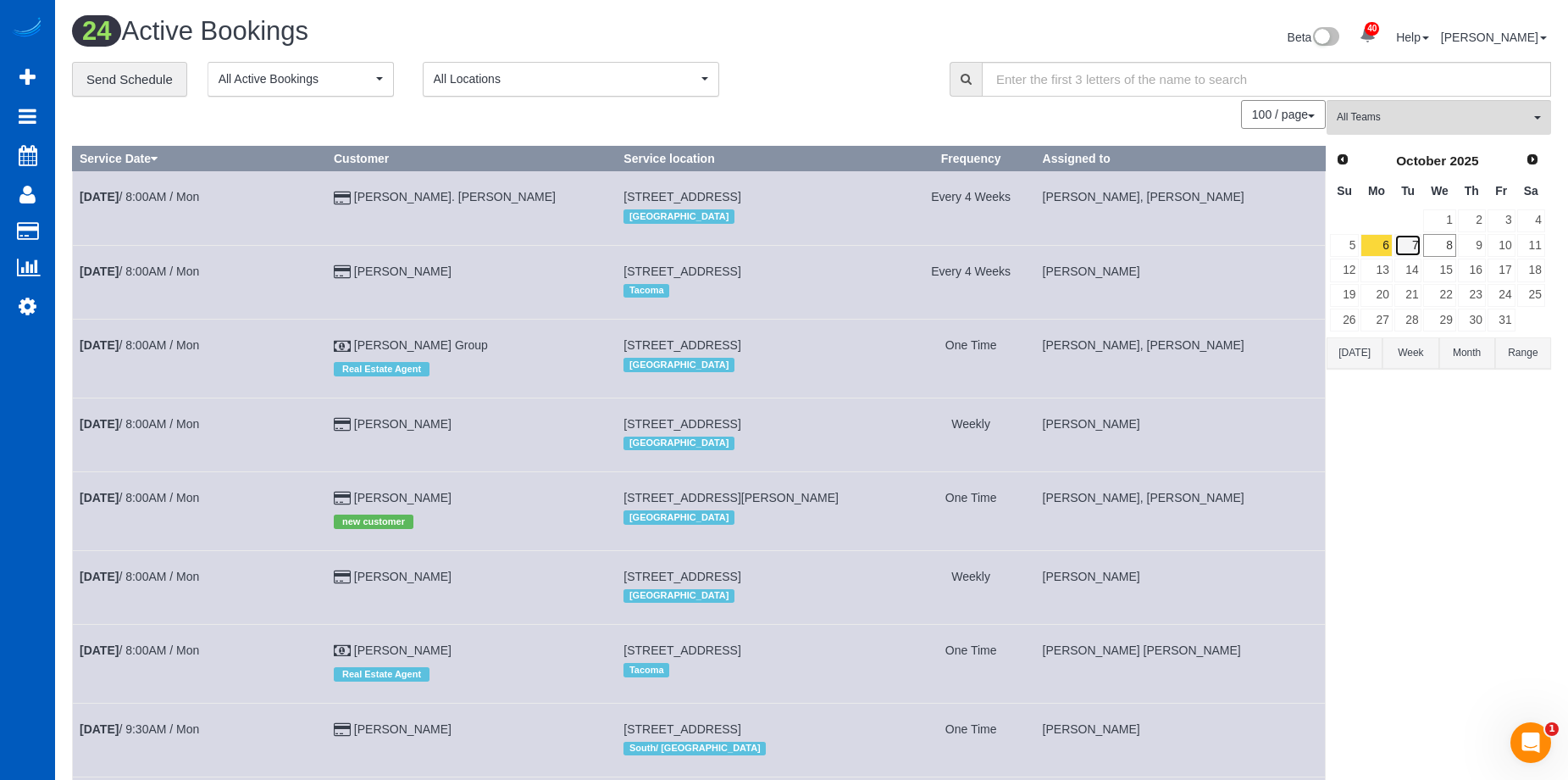
click at [1412, 241] on link "7" at bounding box center [1409, 245] width 28 height 23
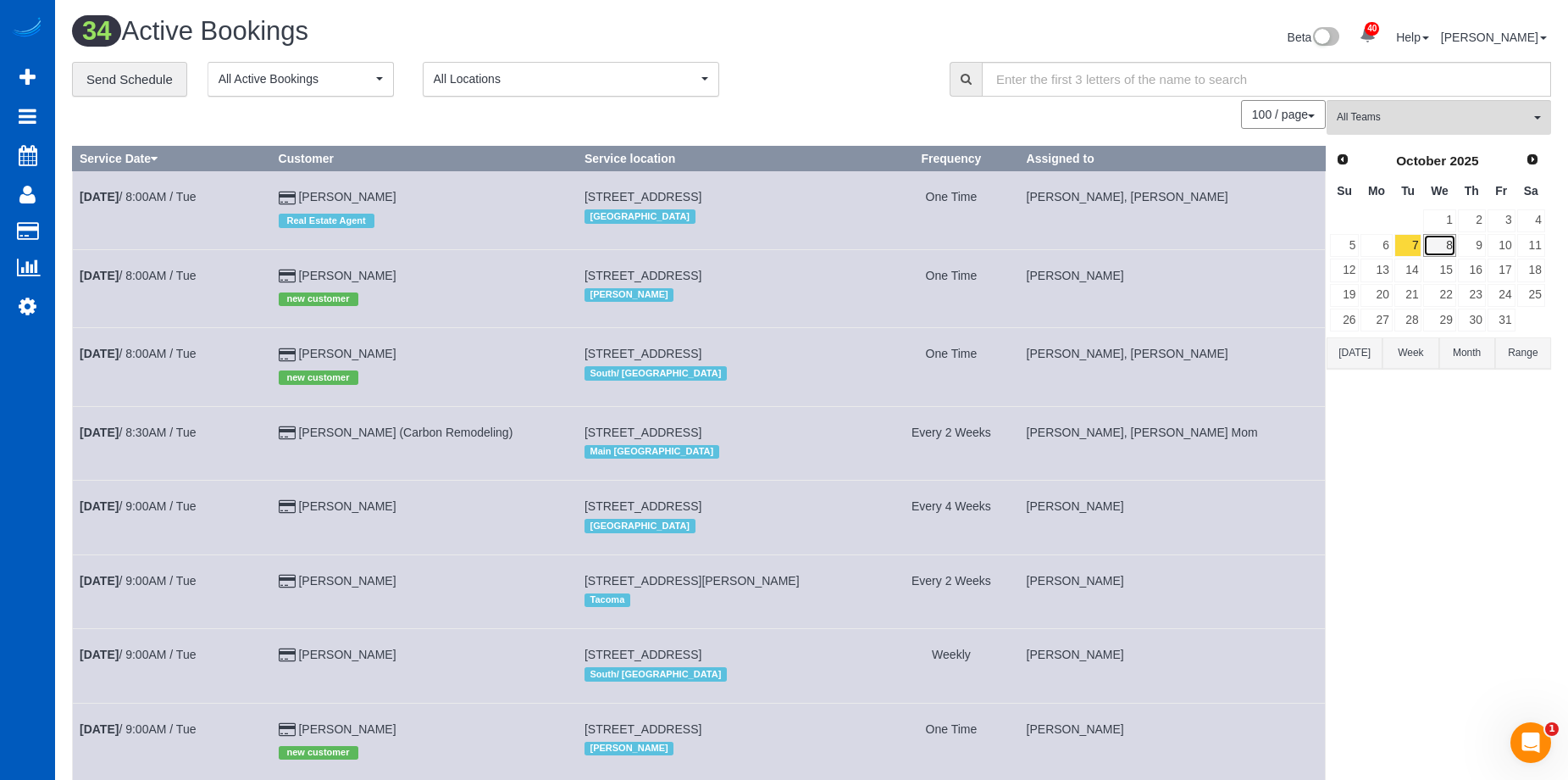
click at [1445, 242] on link "8" at bounding box center [1439, 245] width 32 height 23
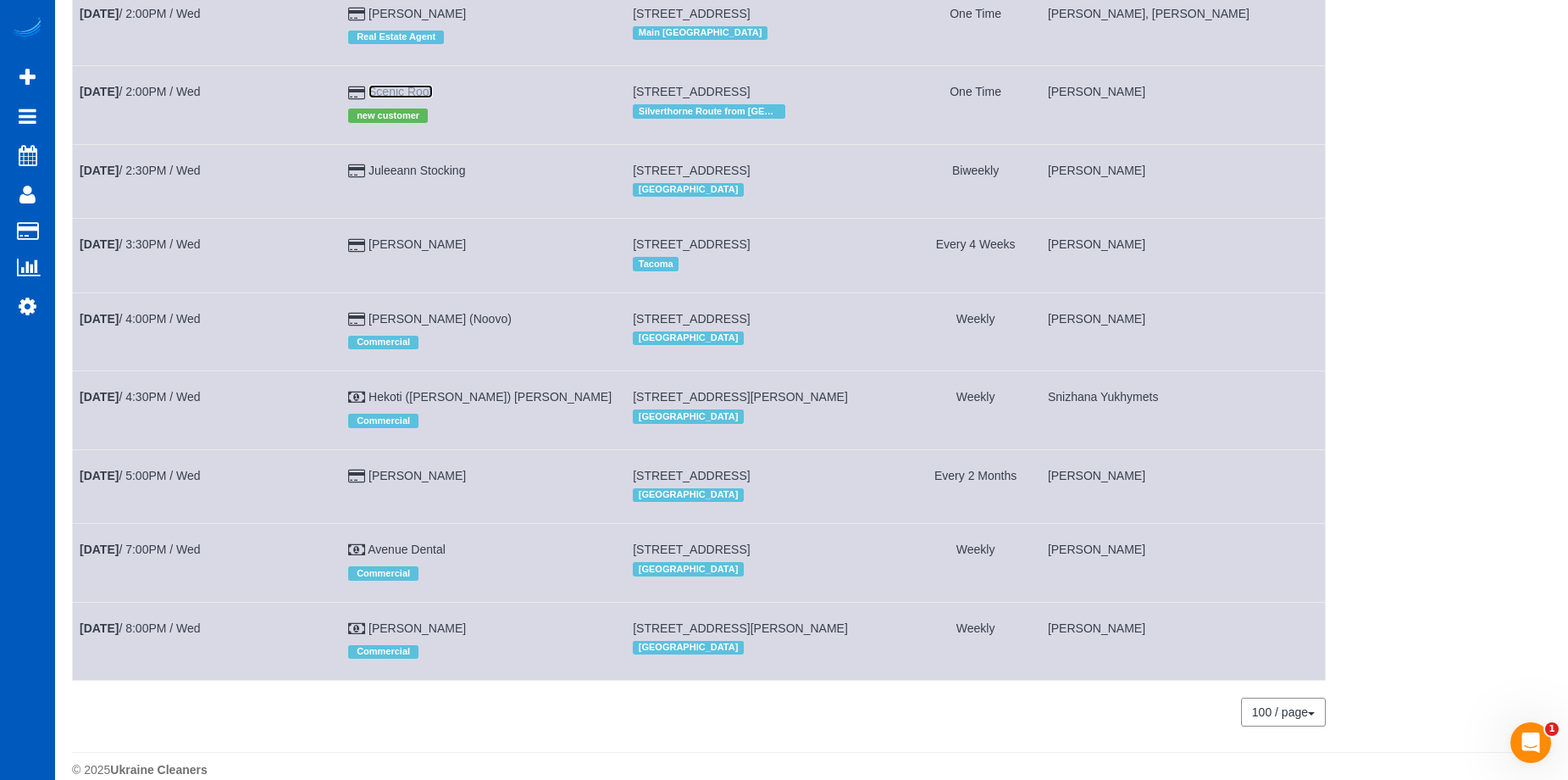
scroll to position [2494, 0]
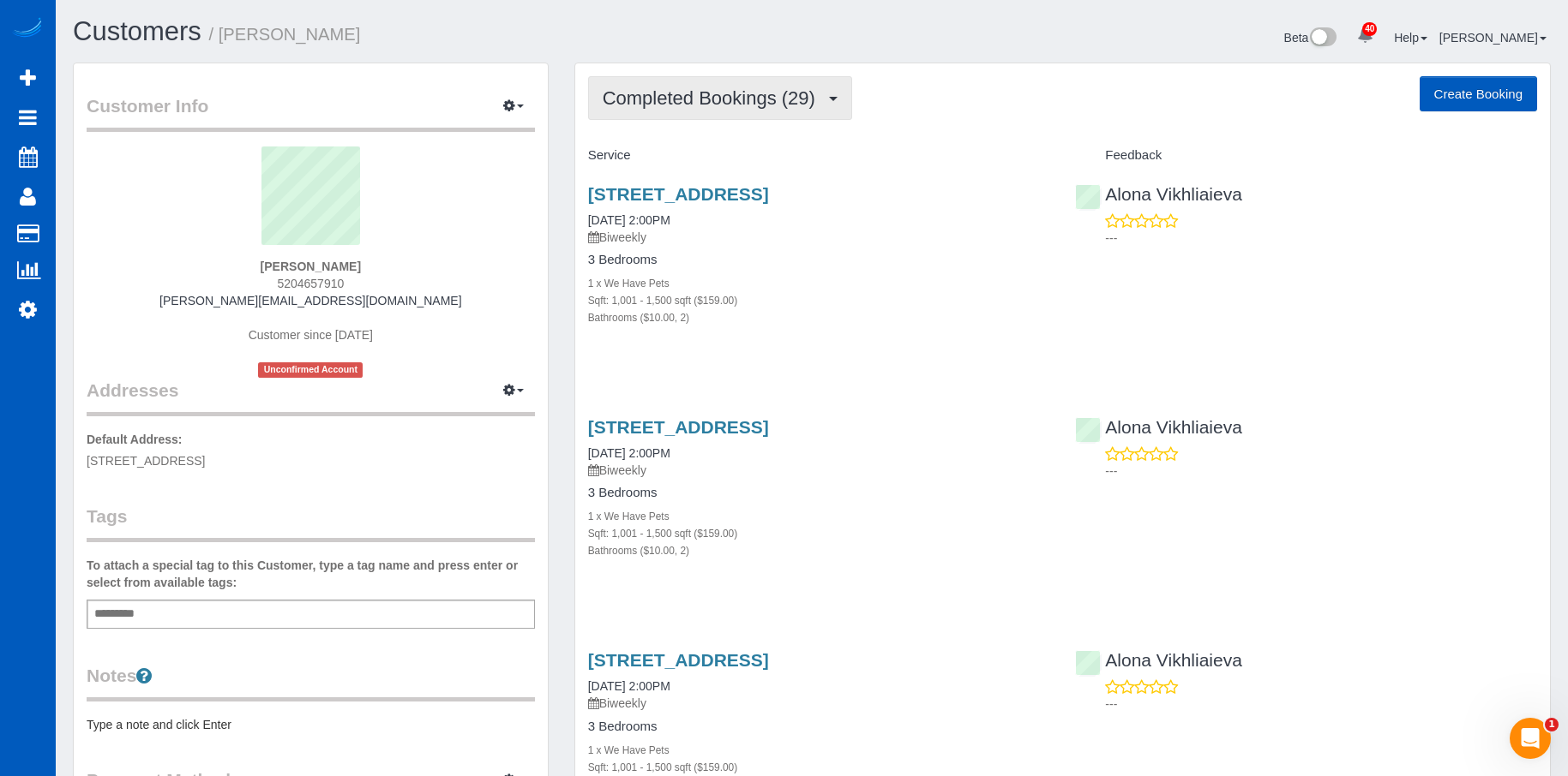
click at [751, 96] on span "Completed Bookings (29)" at bounding box center [712, 97] width 221 height 21
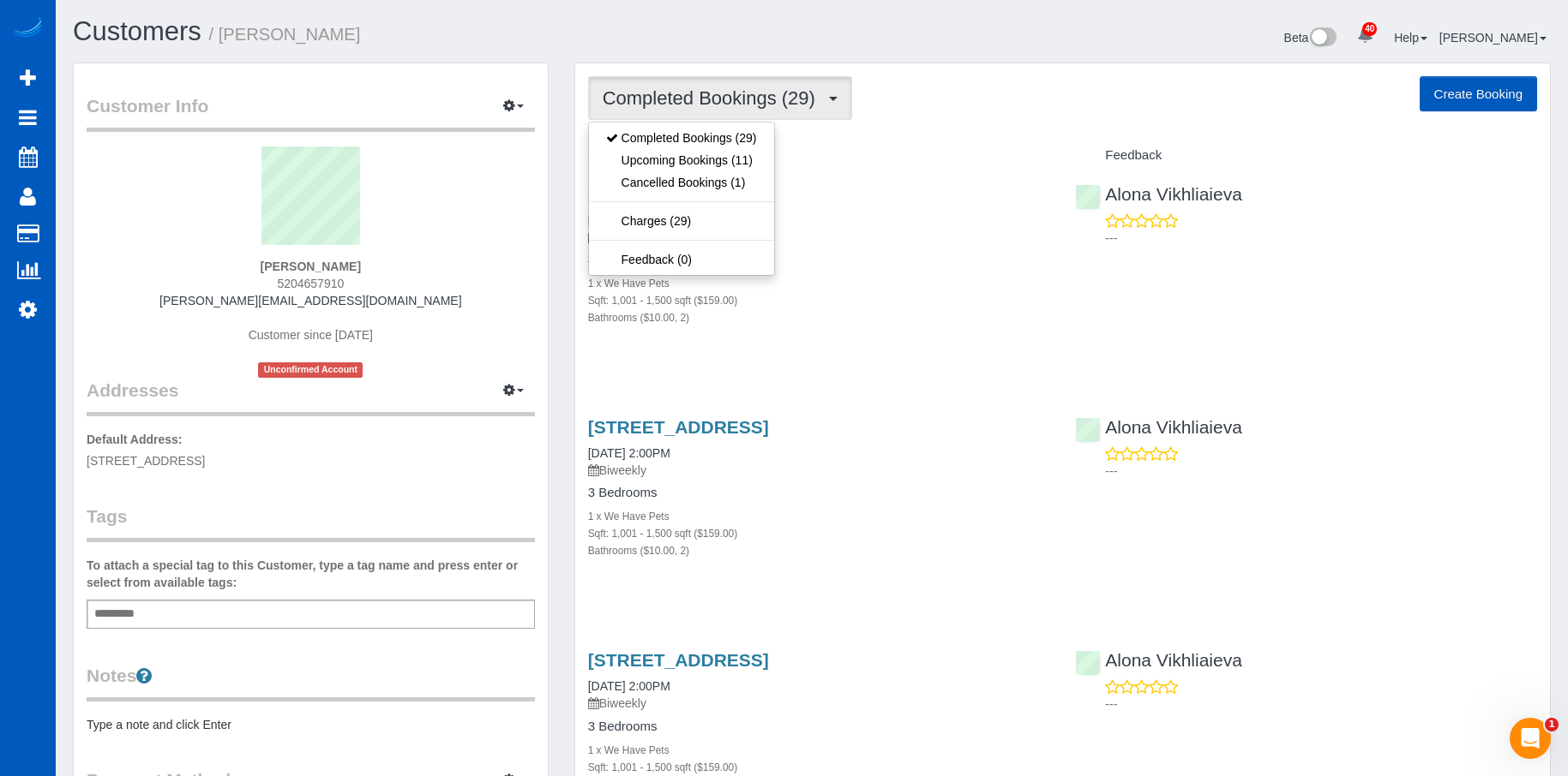
click at [751, 96] on span "Completed Bookings (29)" at bounding box center [712, 97] width 221 height 21
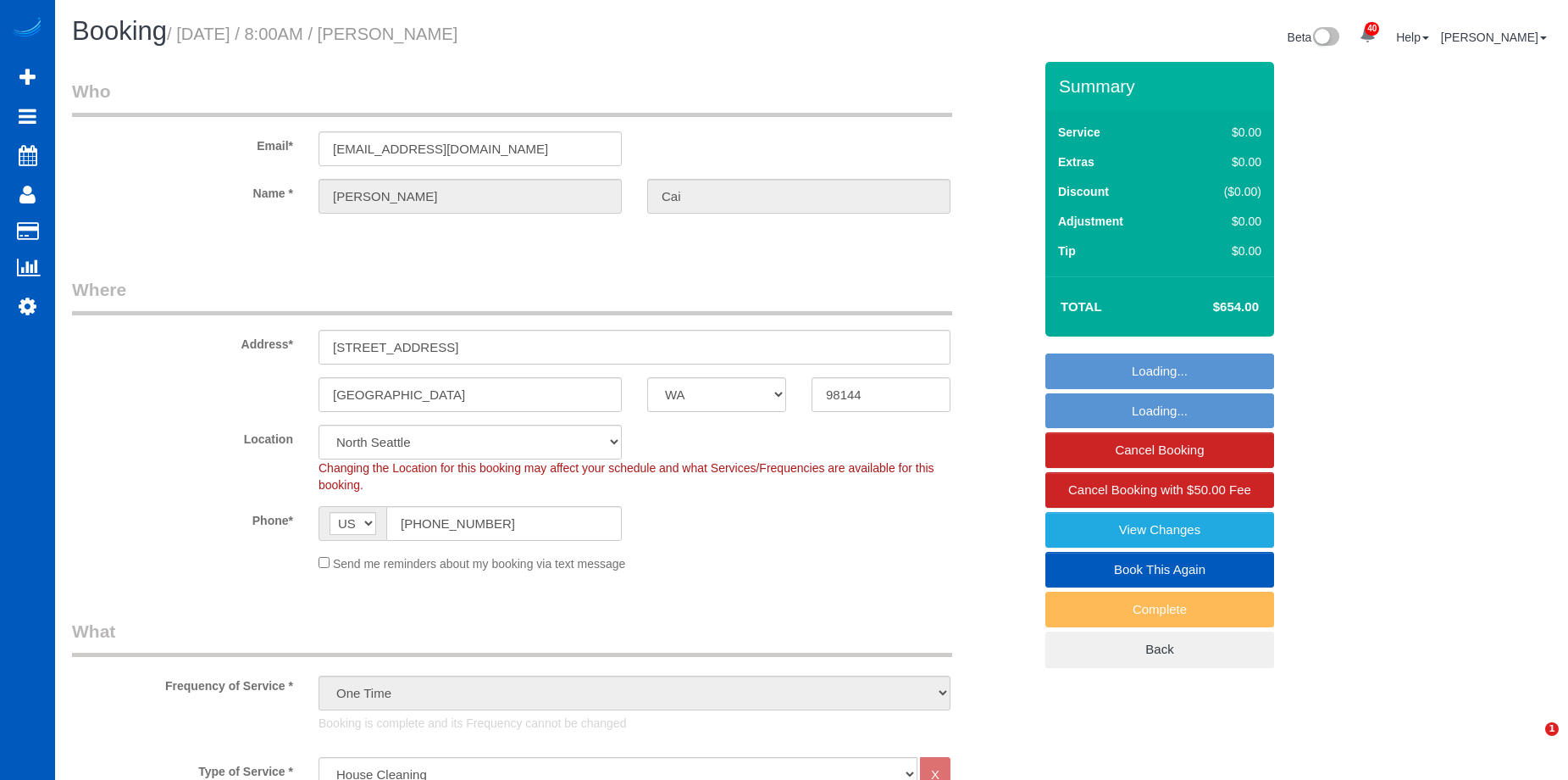
select select "WA"
select select "199"
select select "2501"
select select "4"
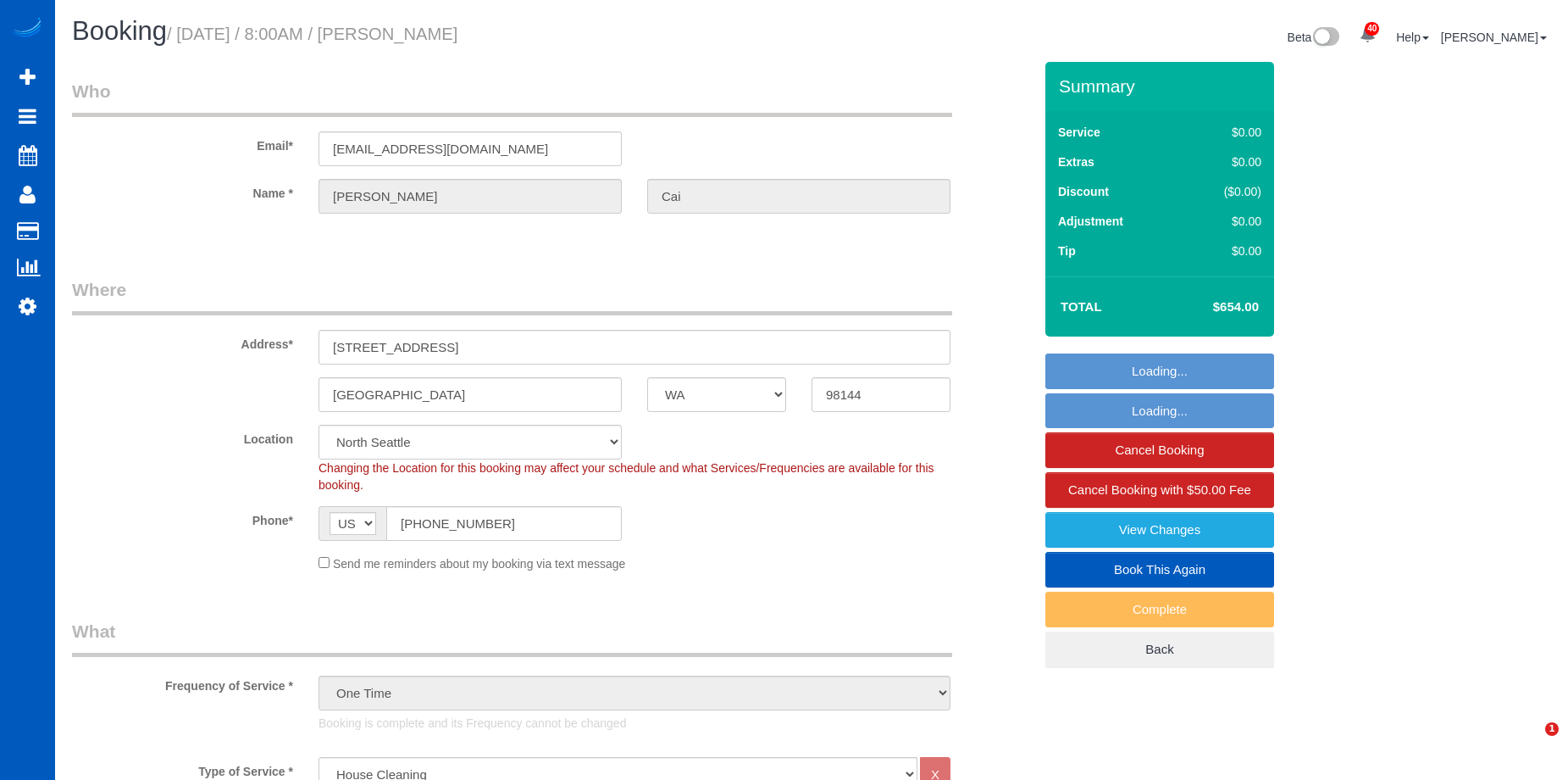
select select "spot1"
select select "number:10"
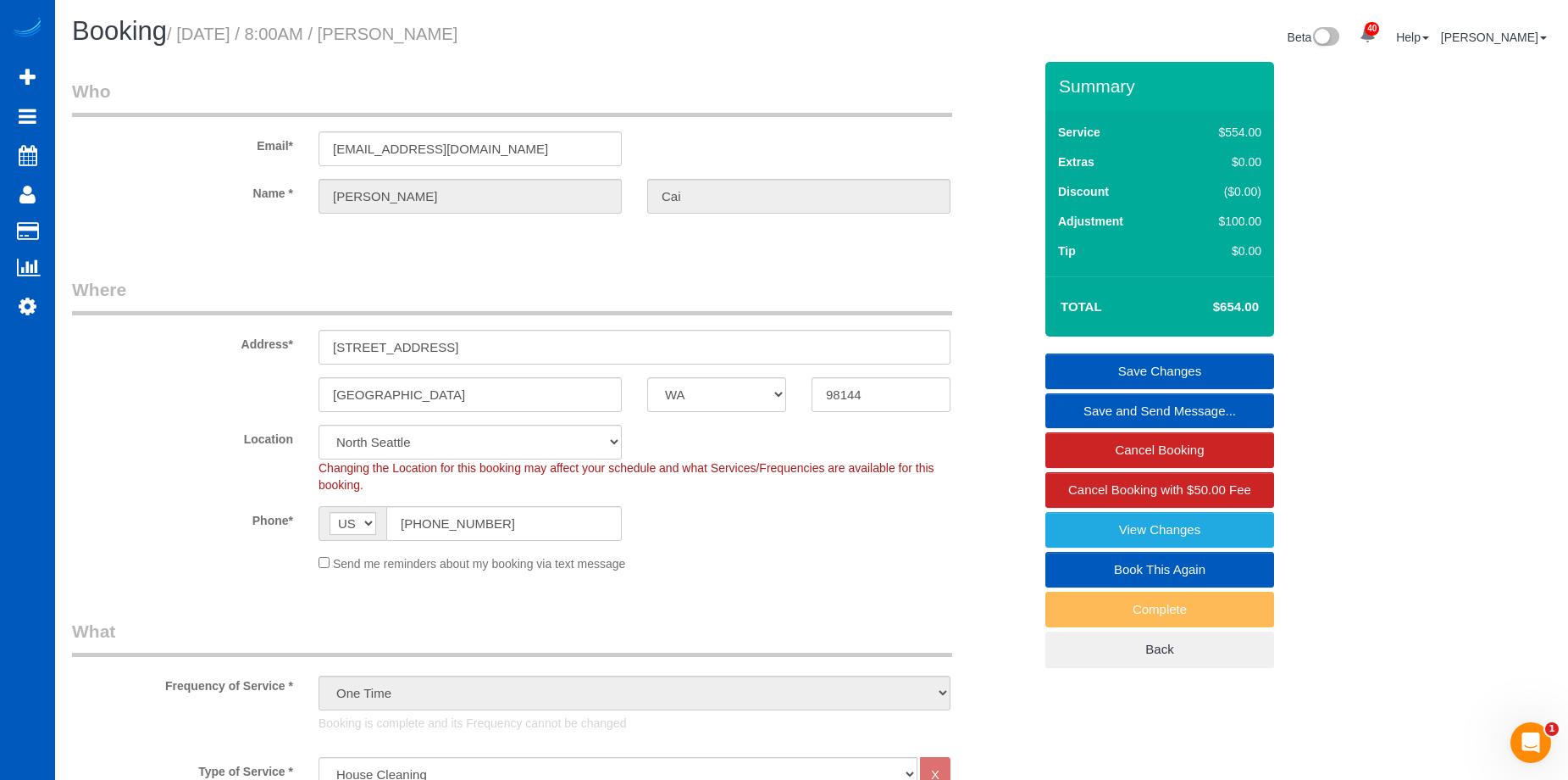
drag, startPoint x: 405, startPoint y: 29, endPoint x: 479, endPoint y: 29, distance: 74.0
click at [479, 29] on h1 "Booking / October 04, 2025 / 8:00AM / Kevin Cai" at bounding box center [435, 31] width 727 height 28
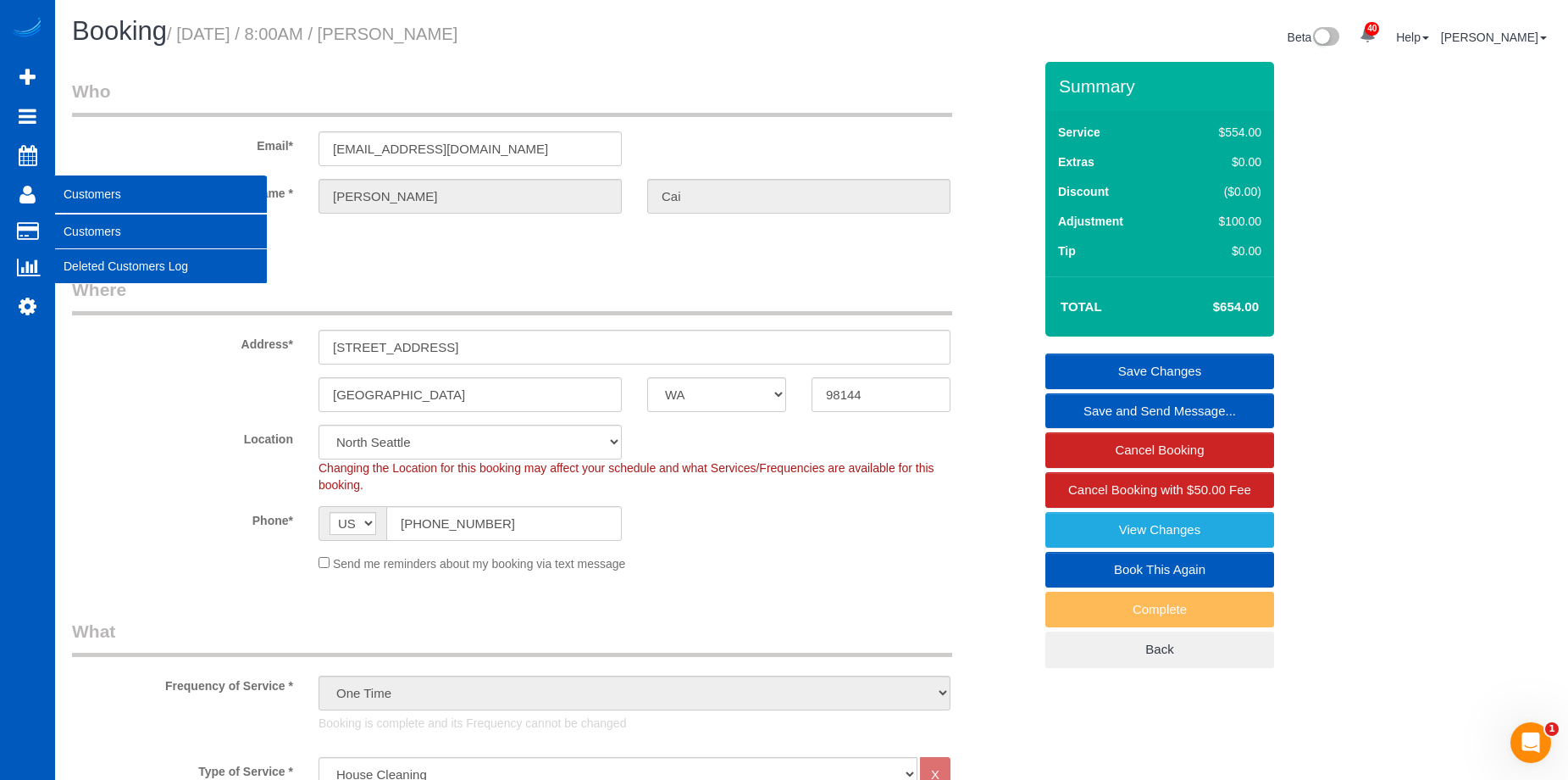
copy small "Kevin Cai"
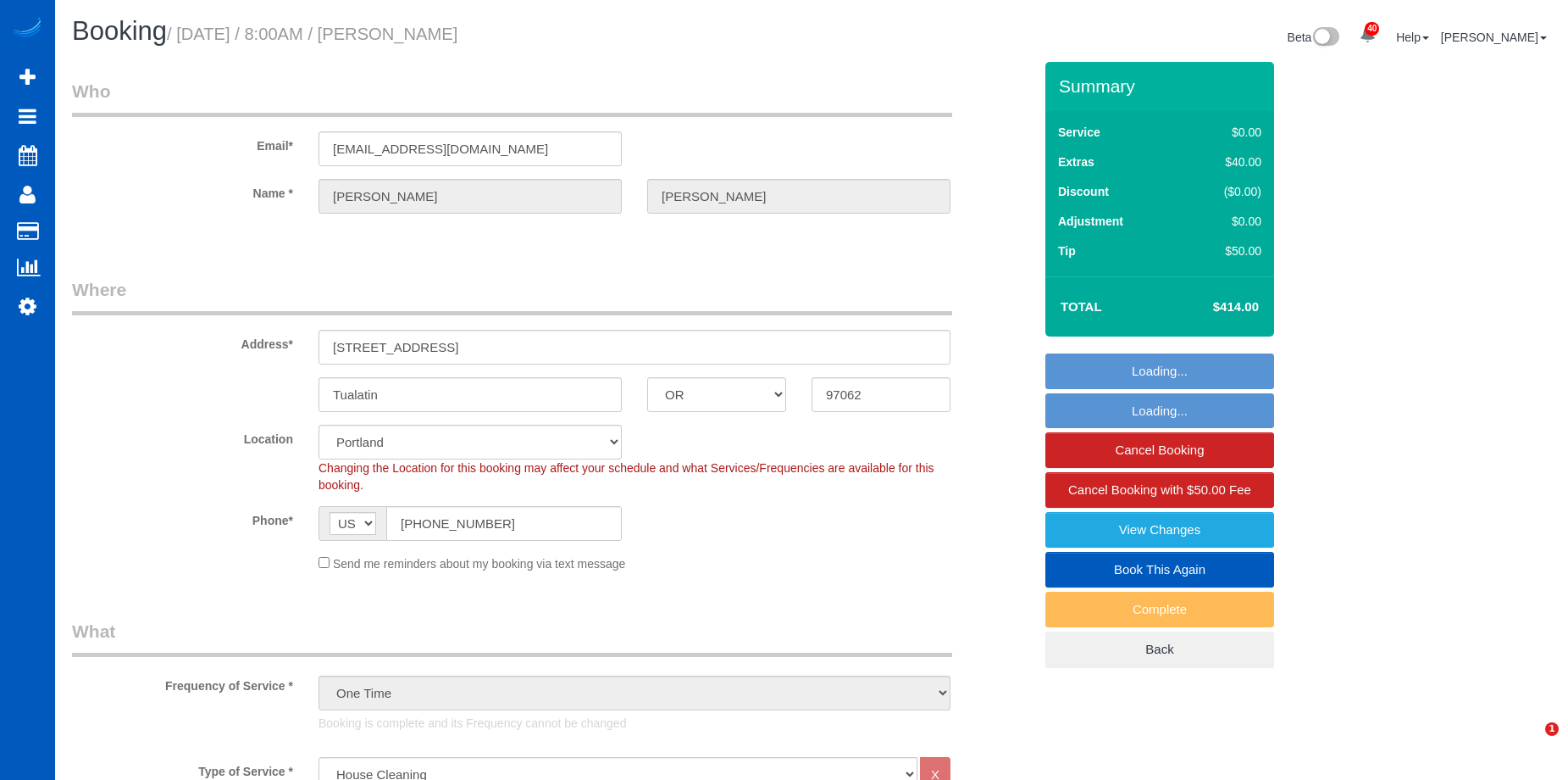
select select "OR"
select select "199"
select select "1501"
select select "3"
select select "2"
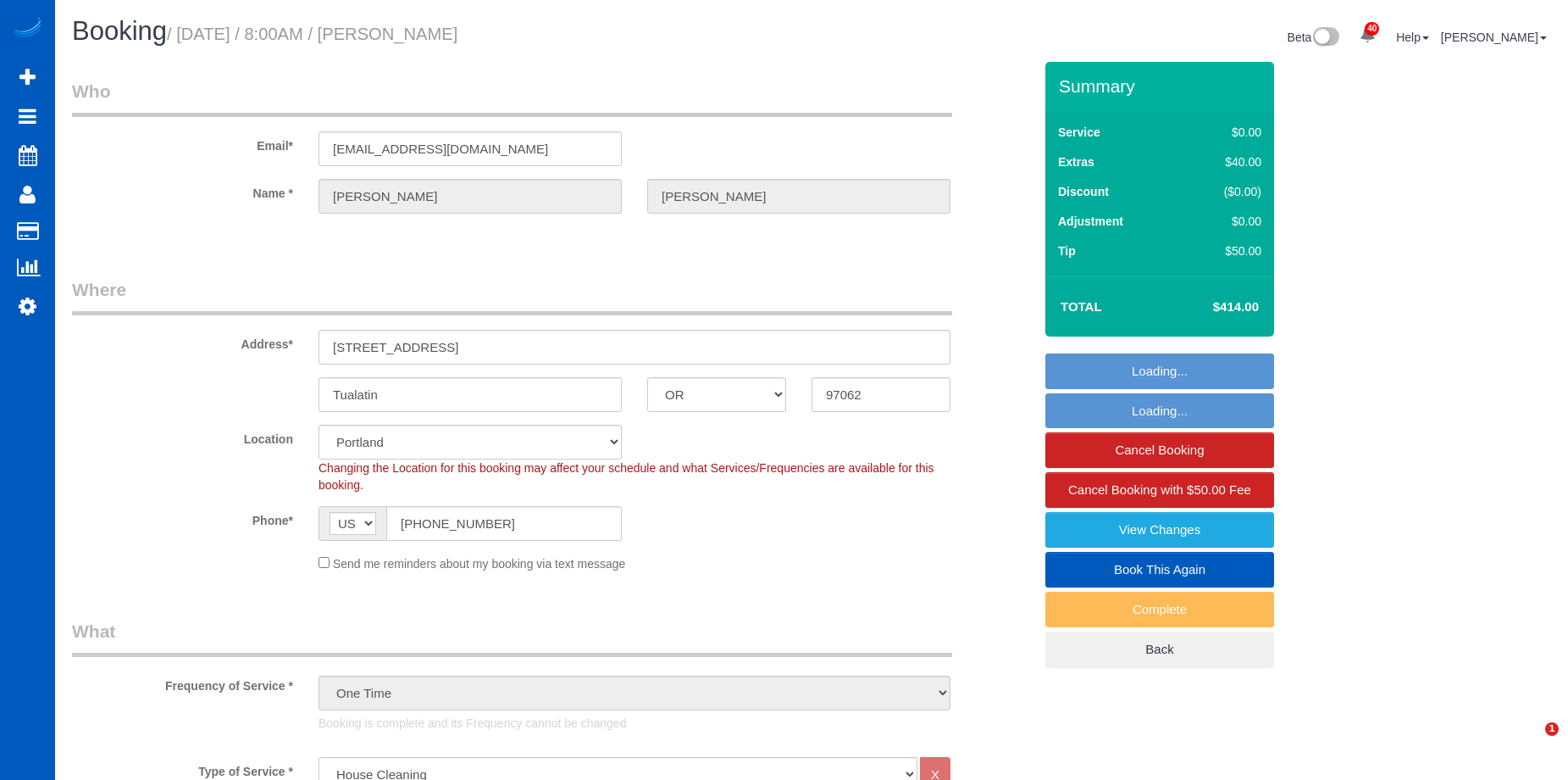
select select "spot1"
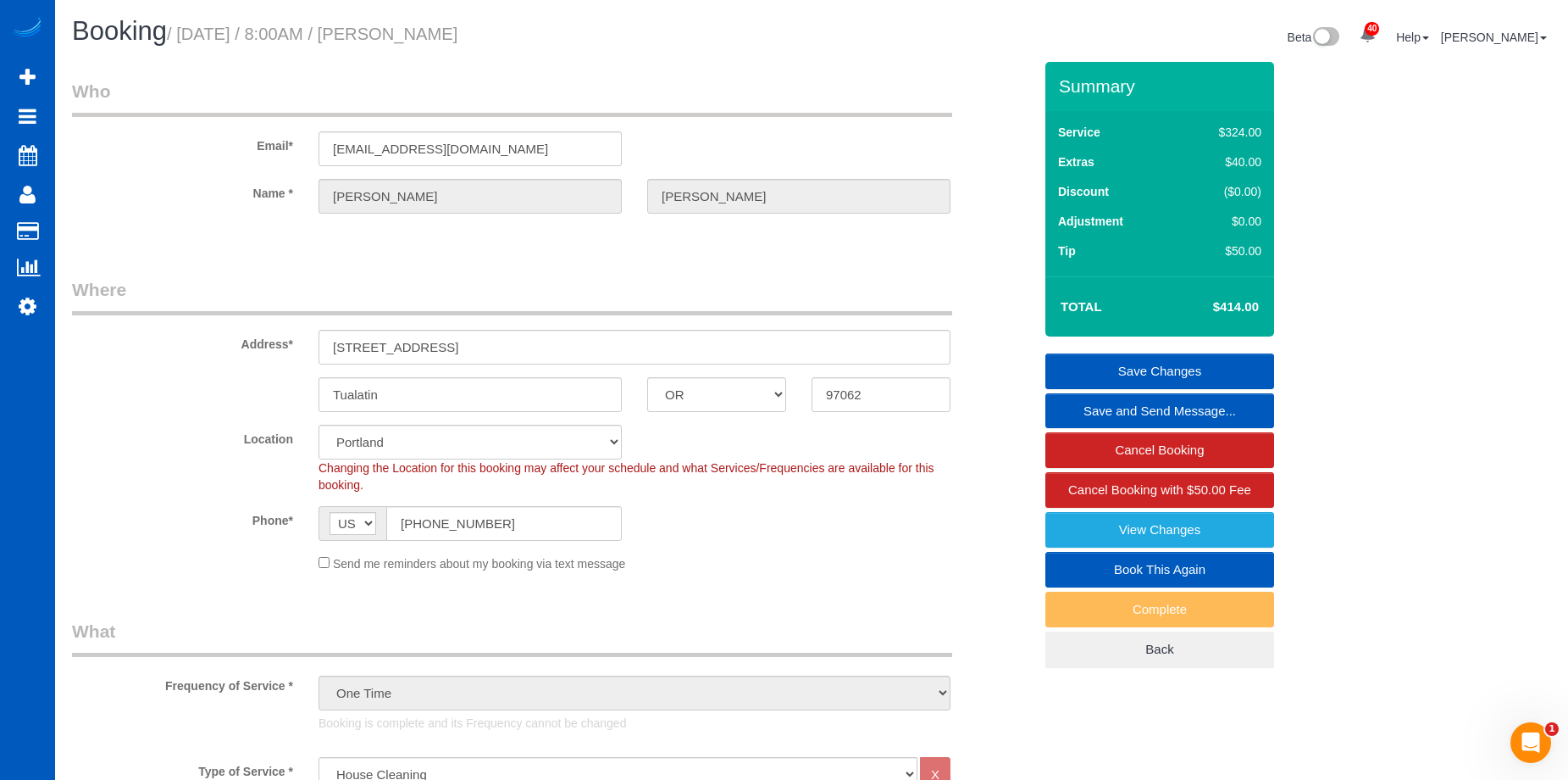
drag, startPoint x: 404, startPoint y: 35, endPoint x: 553, endPoint y: 33, distance: 149.0
click at [553, 33] on h1 "Booking / October 04, 2025 / 8:00AM / Kathryn Curtis" at bounding box center [435, 31] width 727 height 28
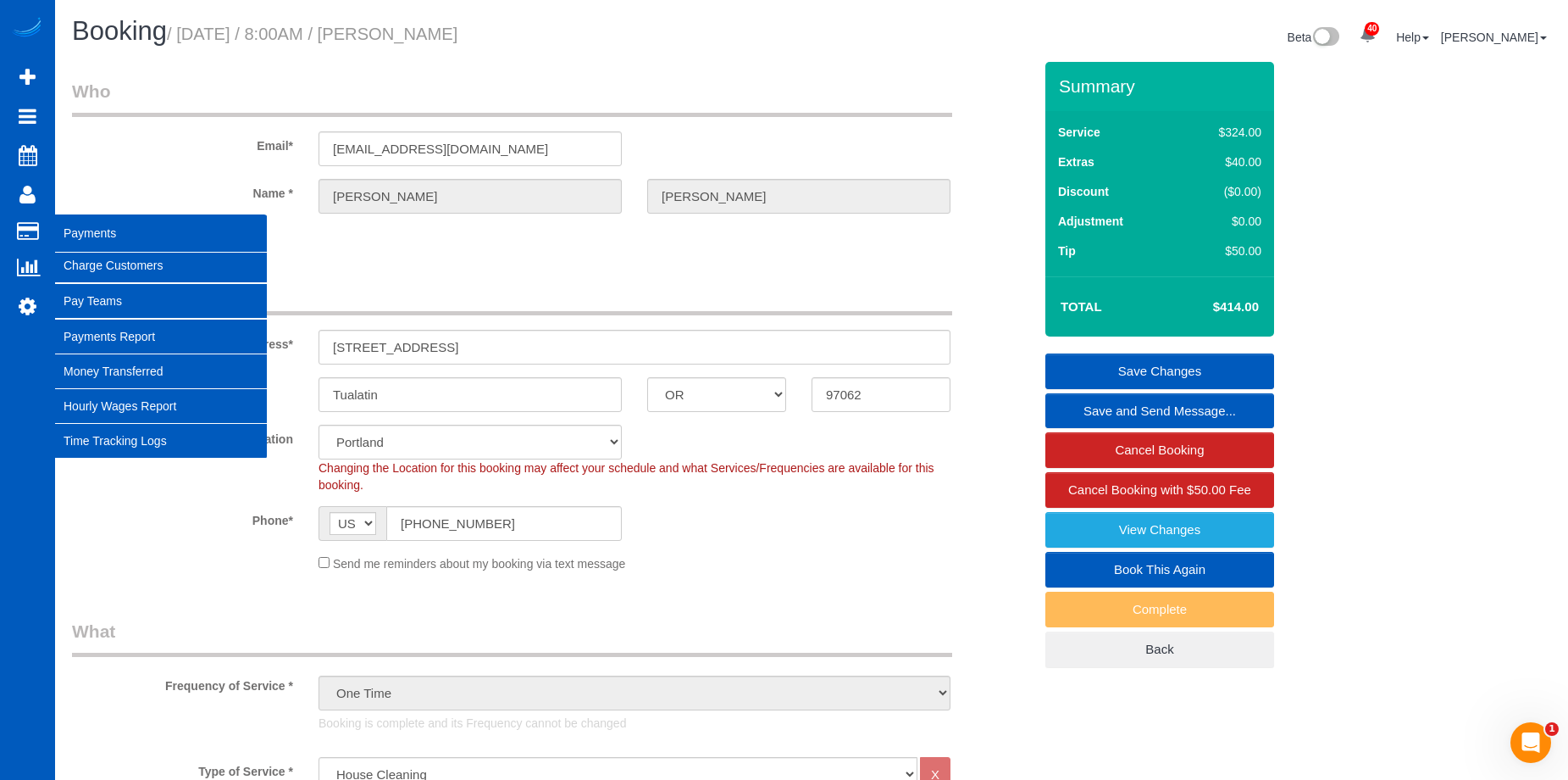
copy small "Kathryn Curtis"
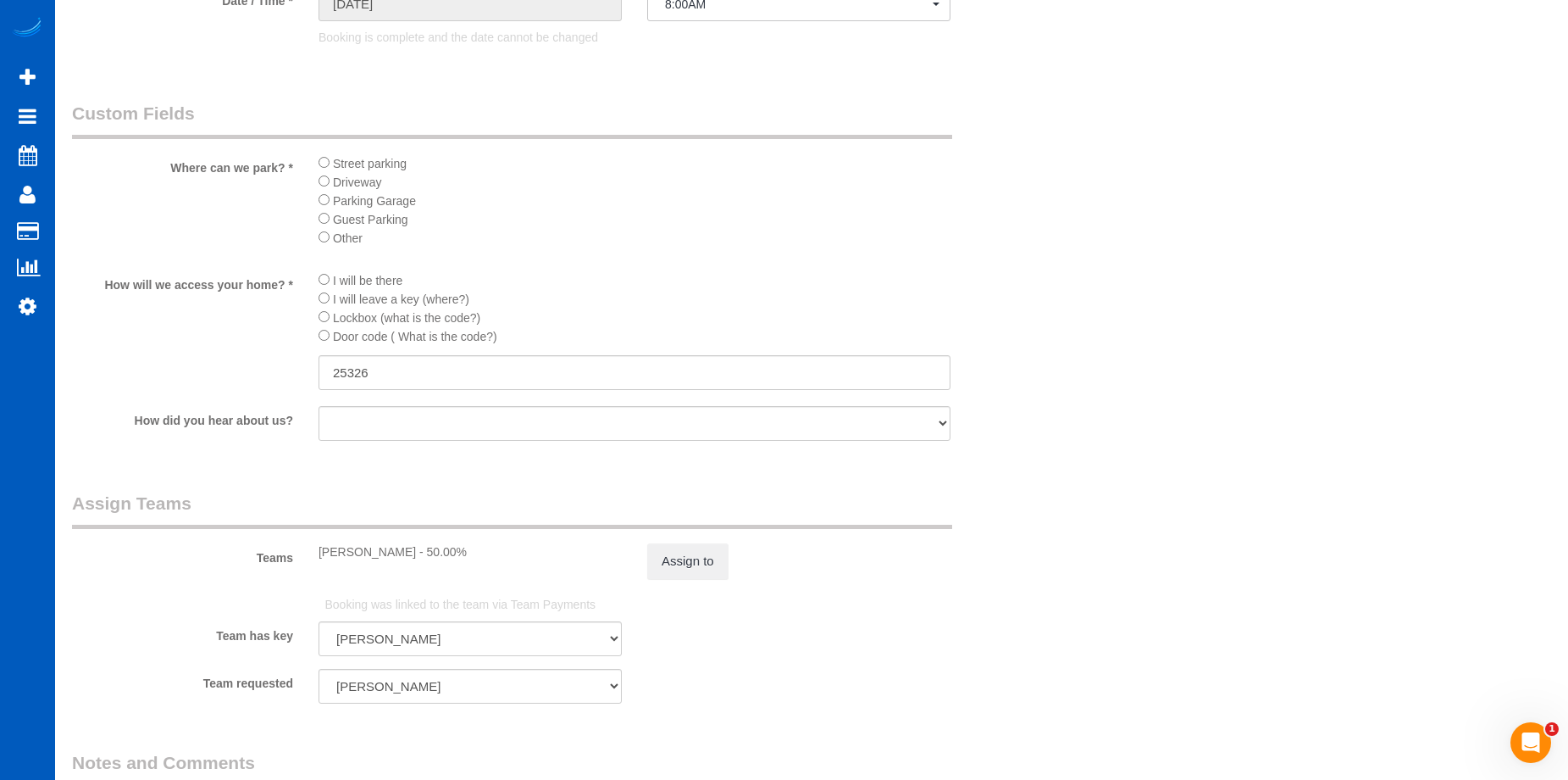
scroll to position [1864, 0]
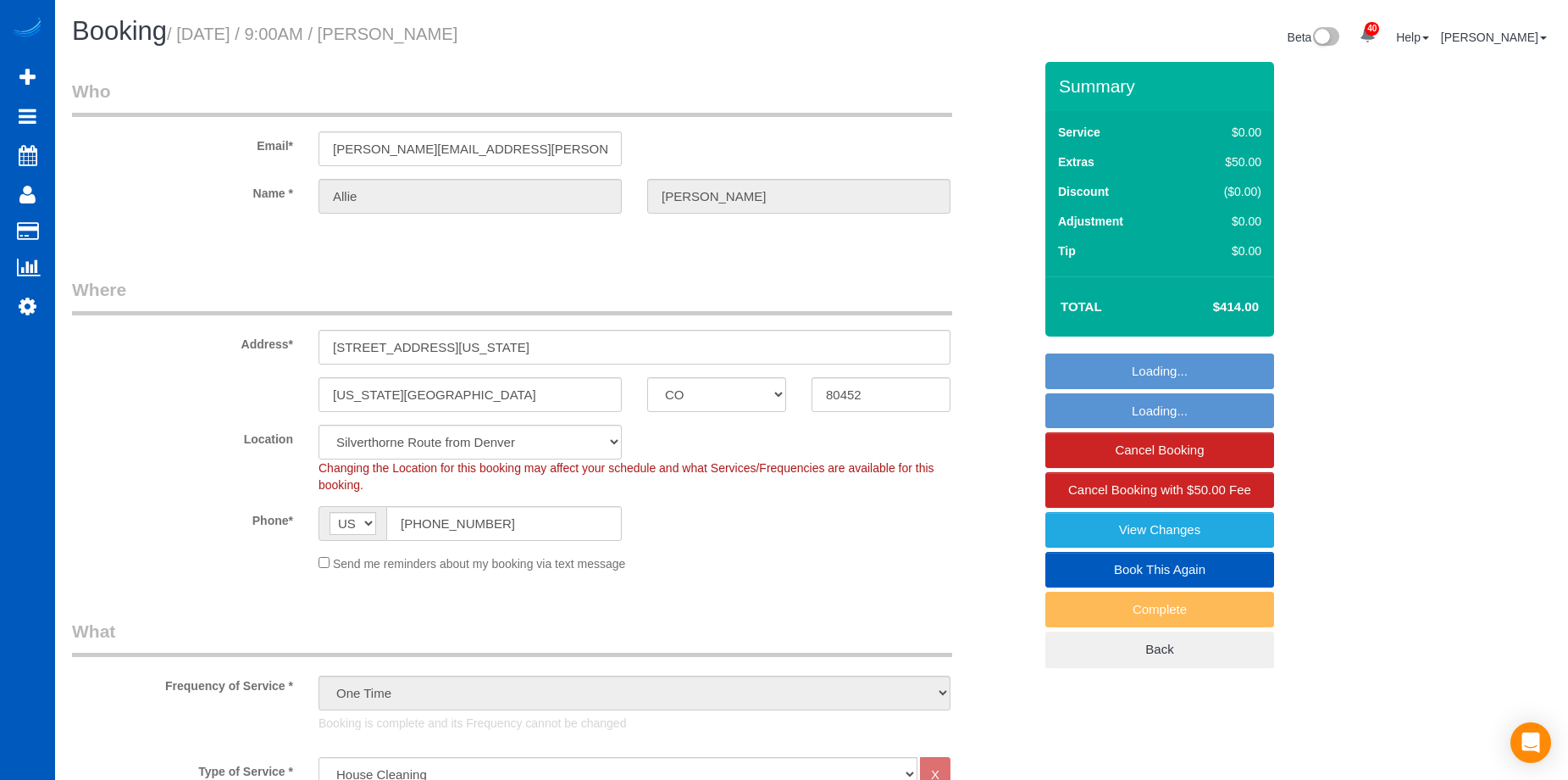
select select "CO"
select select "199"
select select "2"
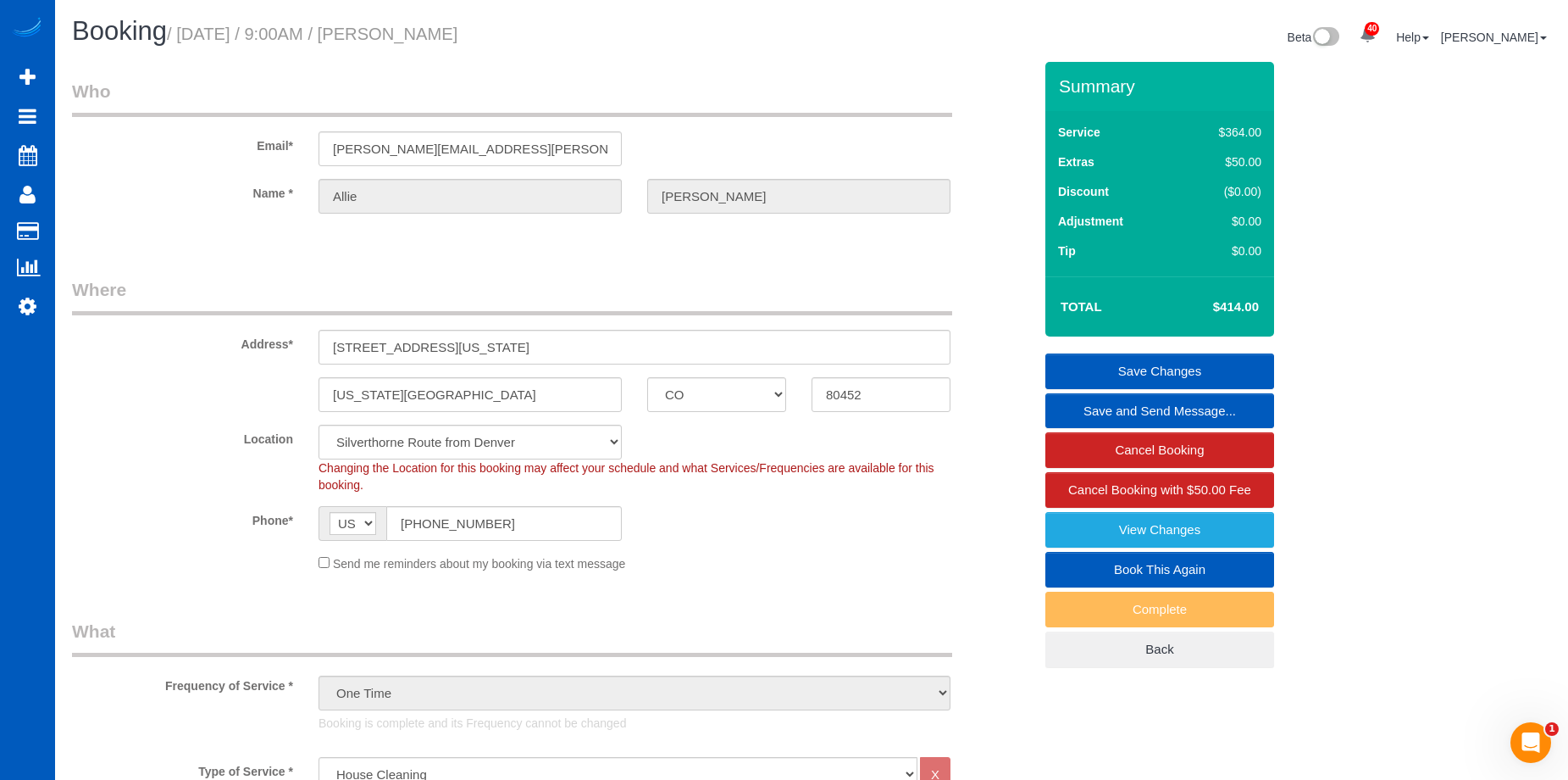
drag, startPoint x: 403, startPoint y: 32, endPoint x: 495, endPoint y: 36, distance: 92.1
click at [495, 36] on h1 "Booking / [DATE] / 9:00AM / [PERSON_NAME]" at bounding box center [435, 31] width 727 height 28
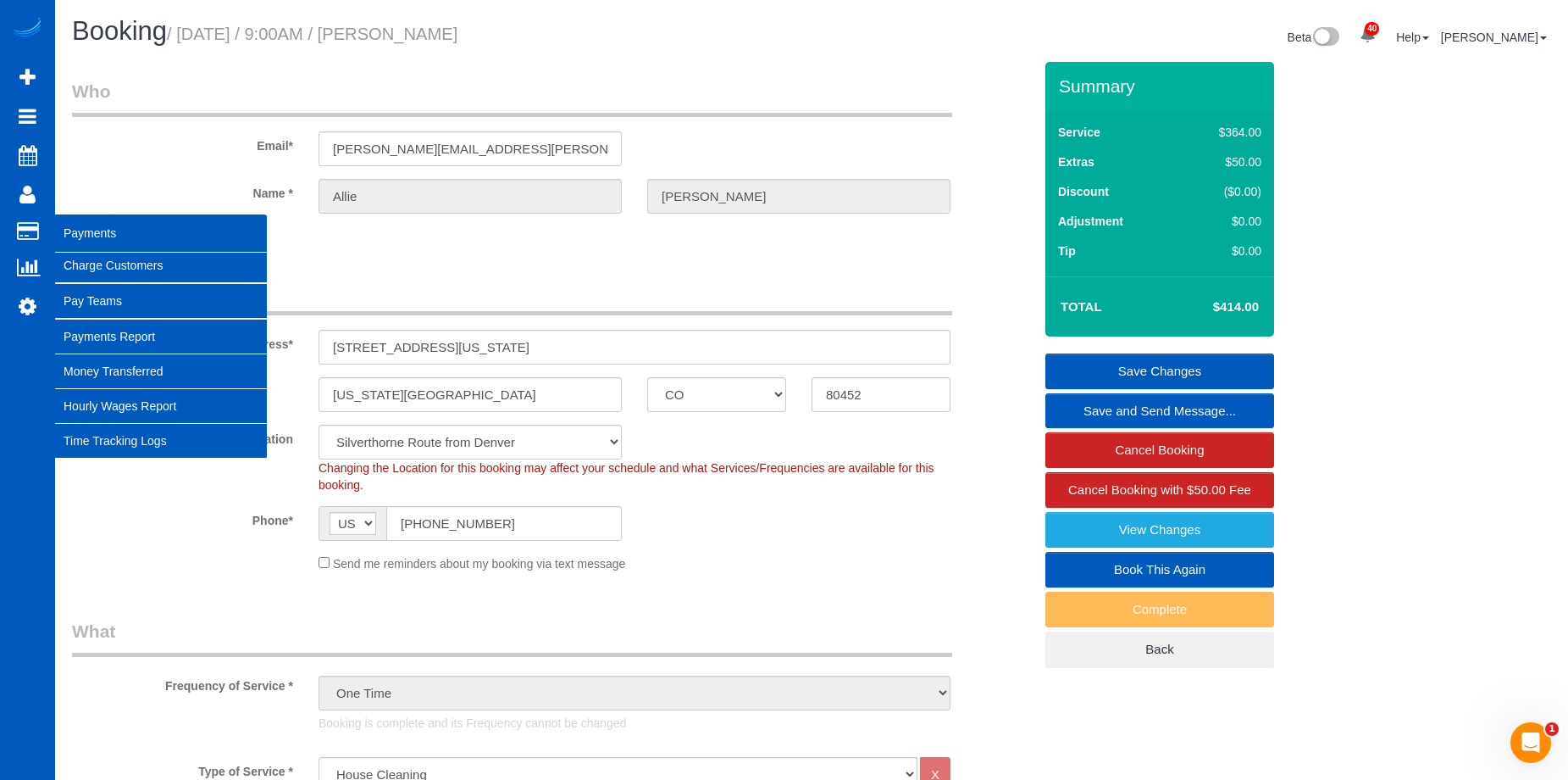
copy small "[PERSON_NAME]"
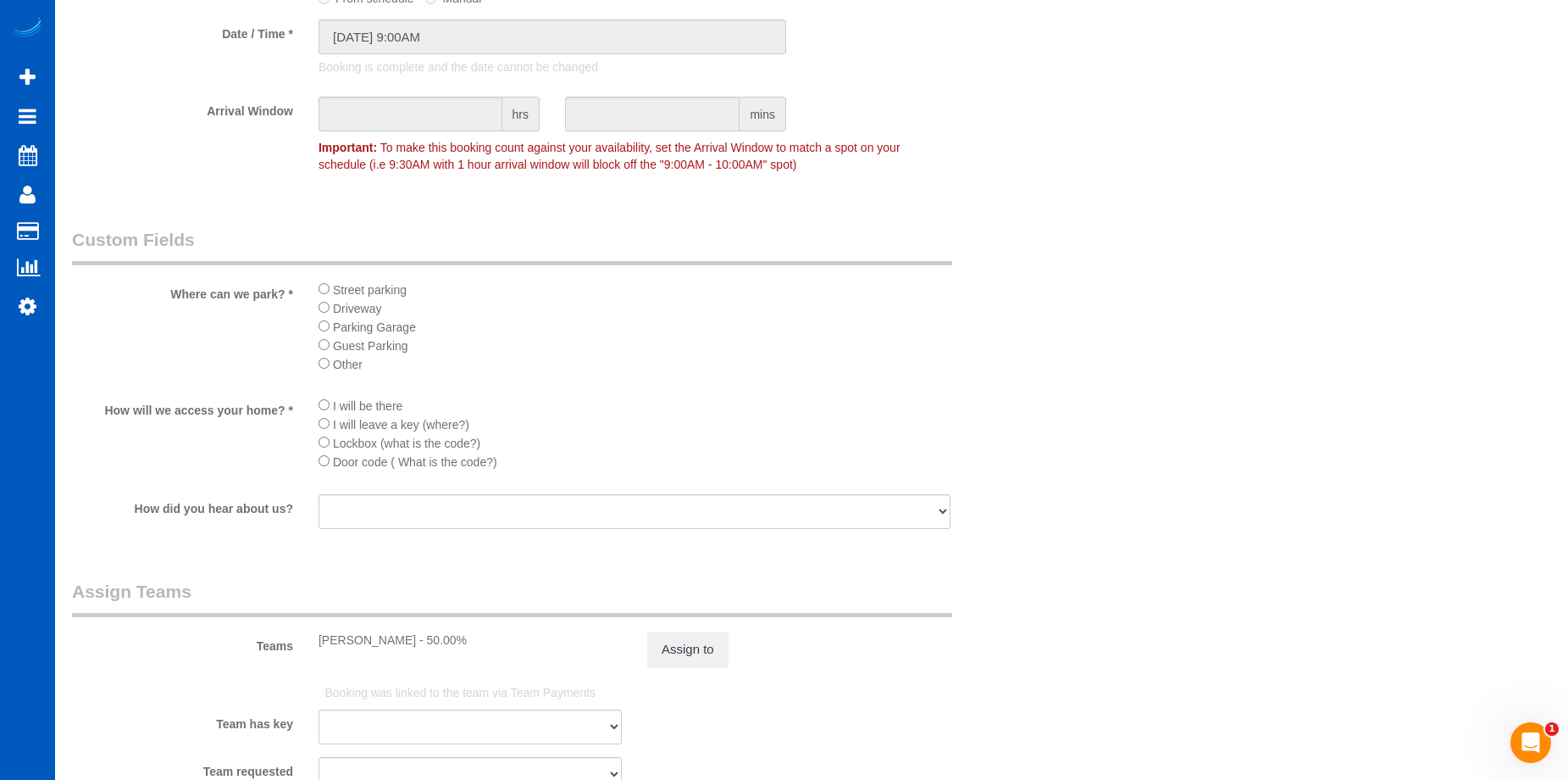
scroll to position [1950, 0]
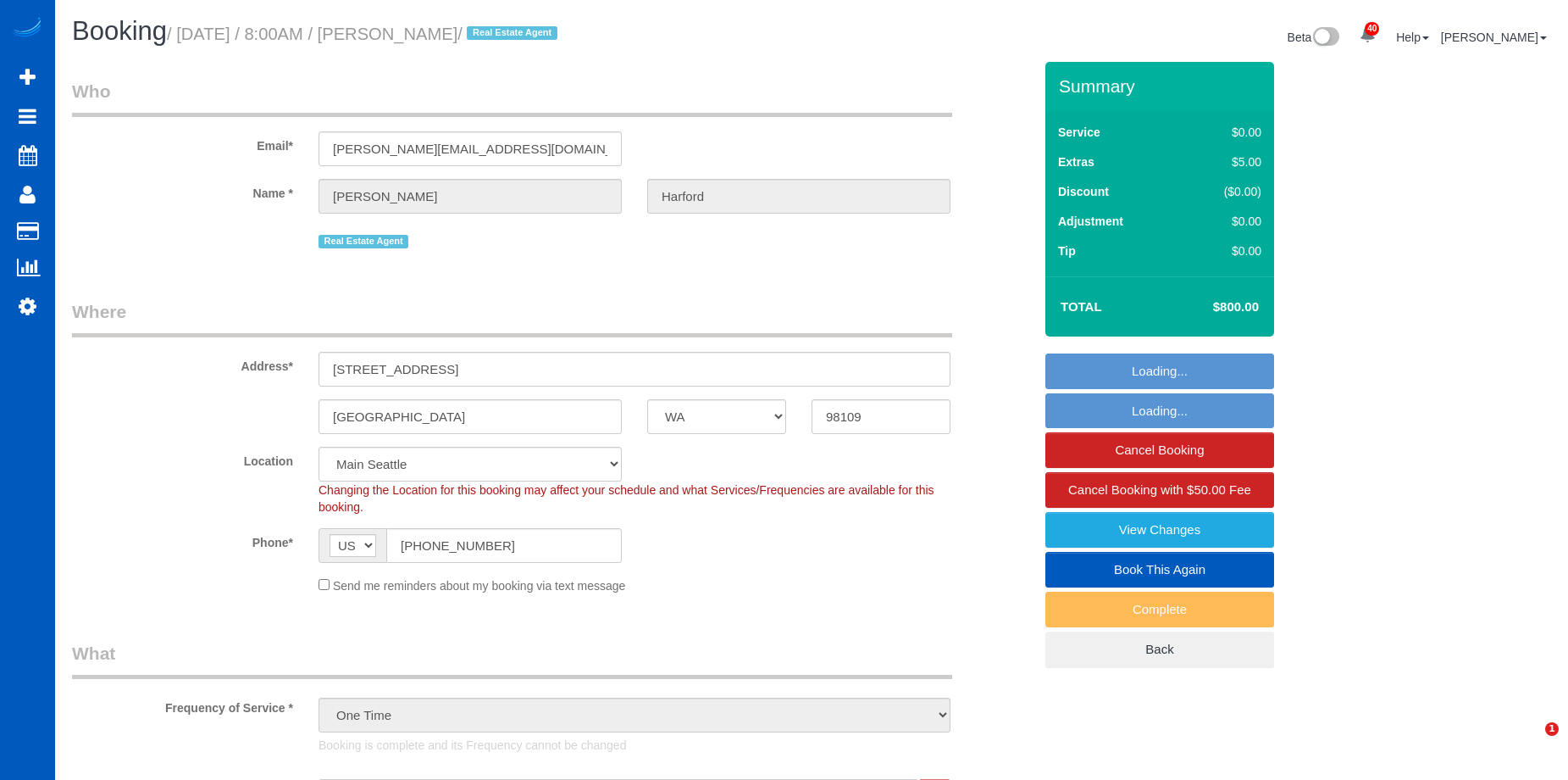
select select "WA"
select select "199"
select select "1501"
select select "3"
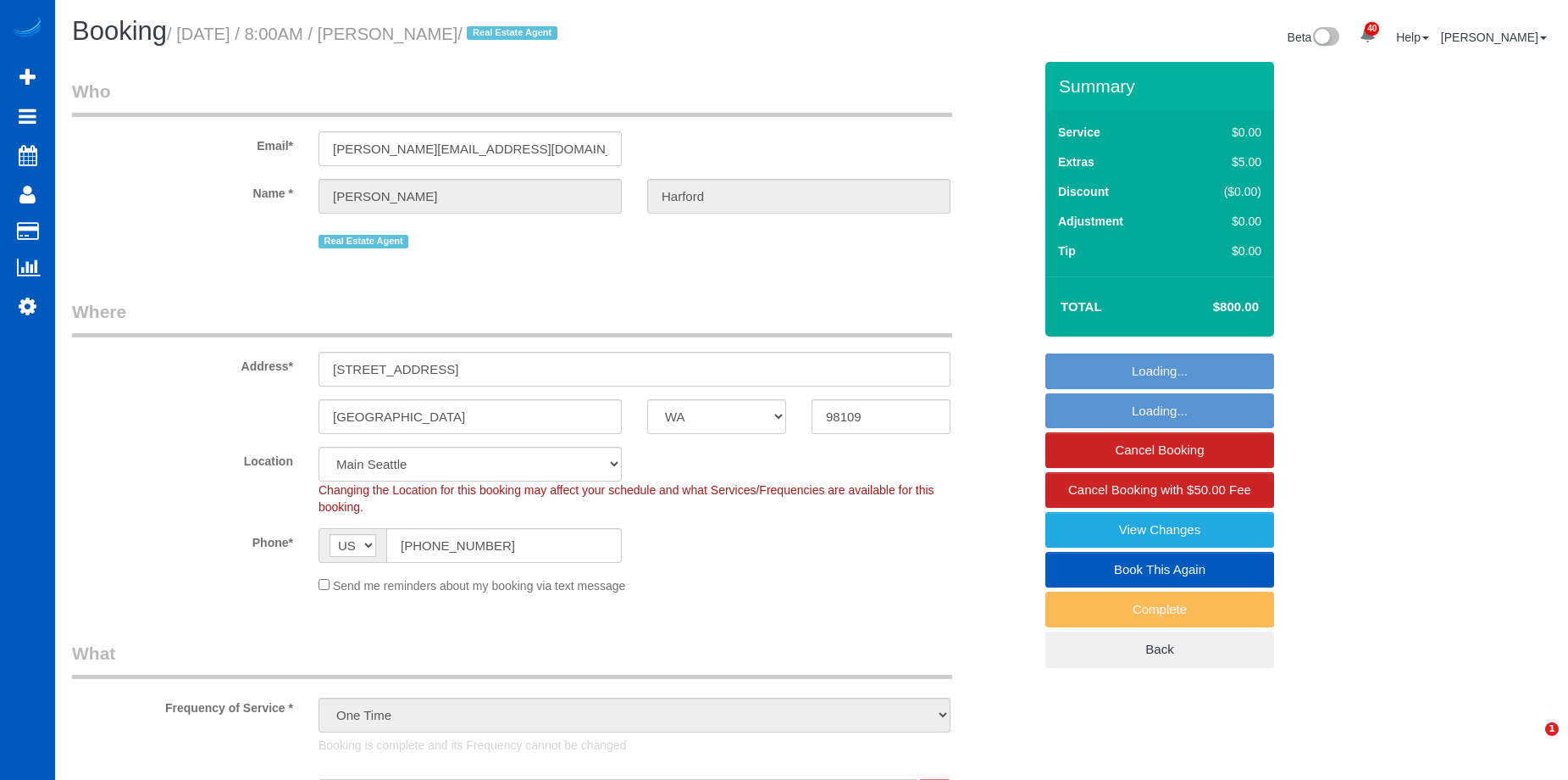
select select "spot1"
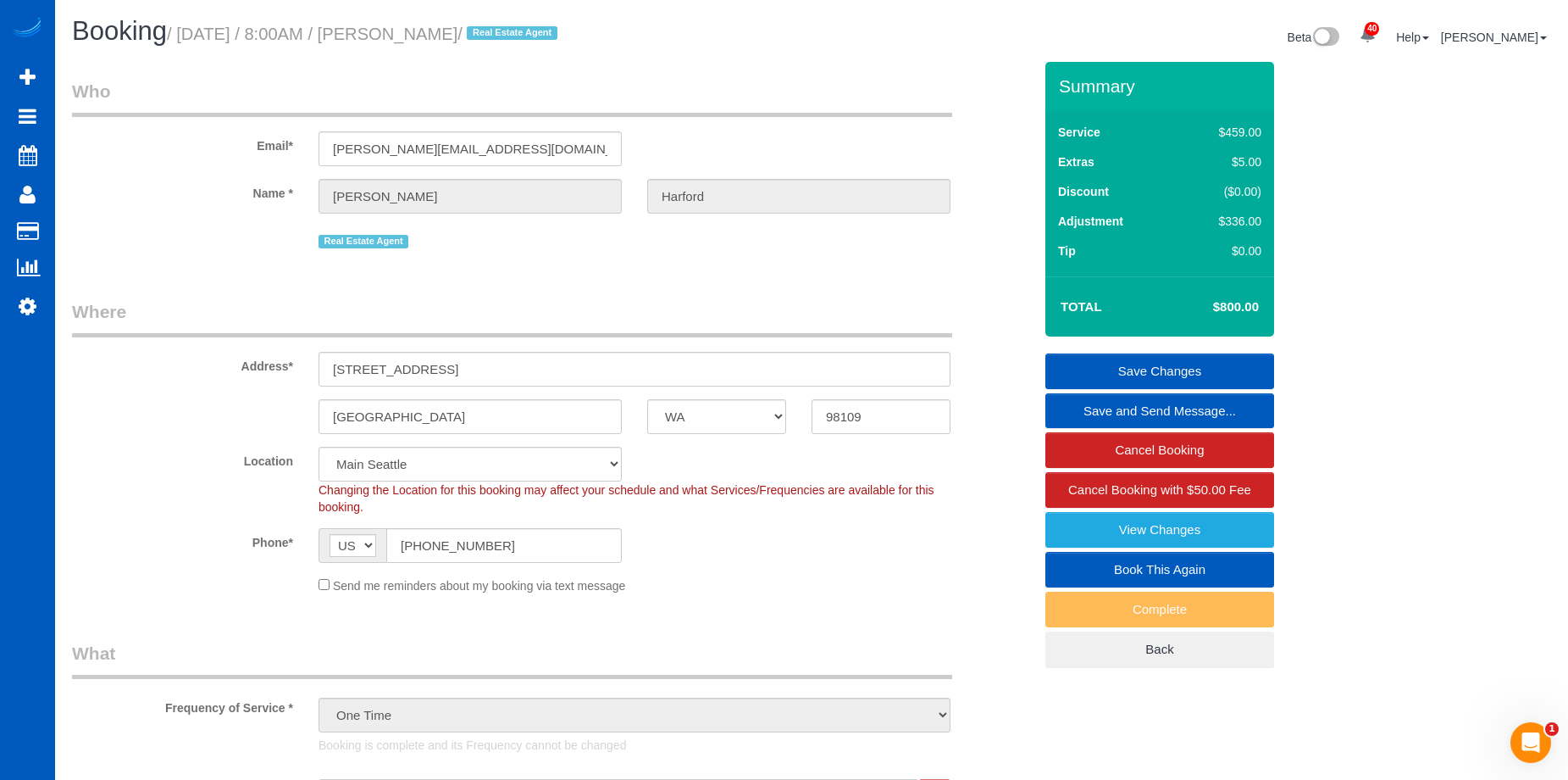
drag, startPoint x: 404, startPoint y: 34, endPoint x: 503, endPoint y: 38, distance: 99.1
click at [503, 38] on small "/ October 04, 2025 / 8:00AM / Davis Harford / Real Estate Agent" at bounding box center [365, 34] width 396 height 19
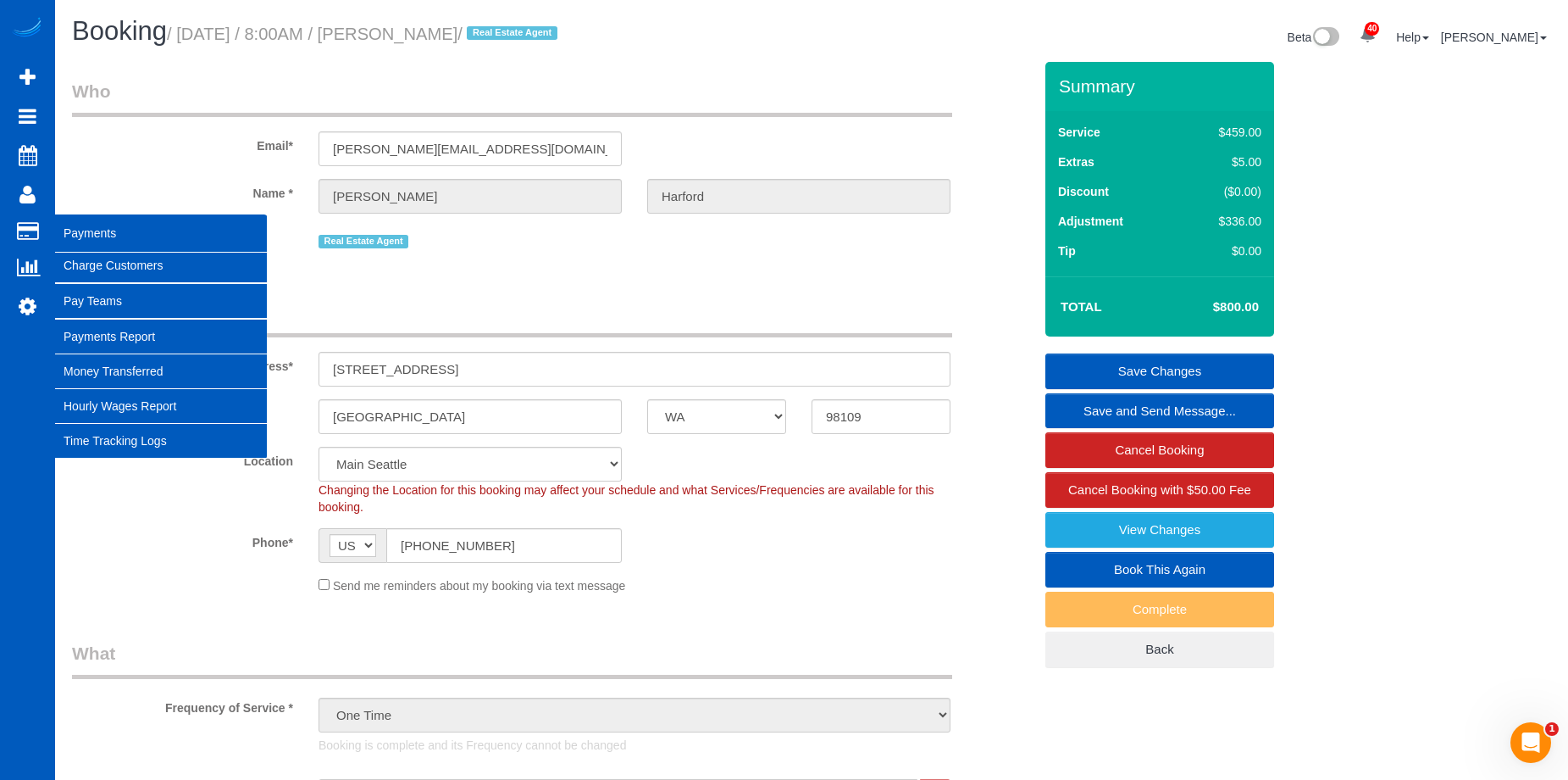
copy small "Davis Harford"
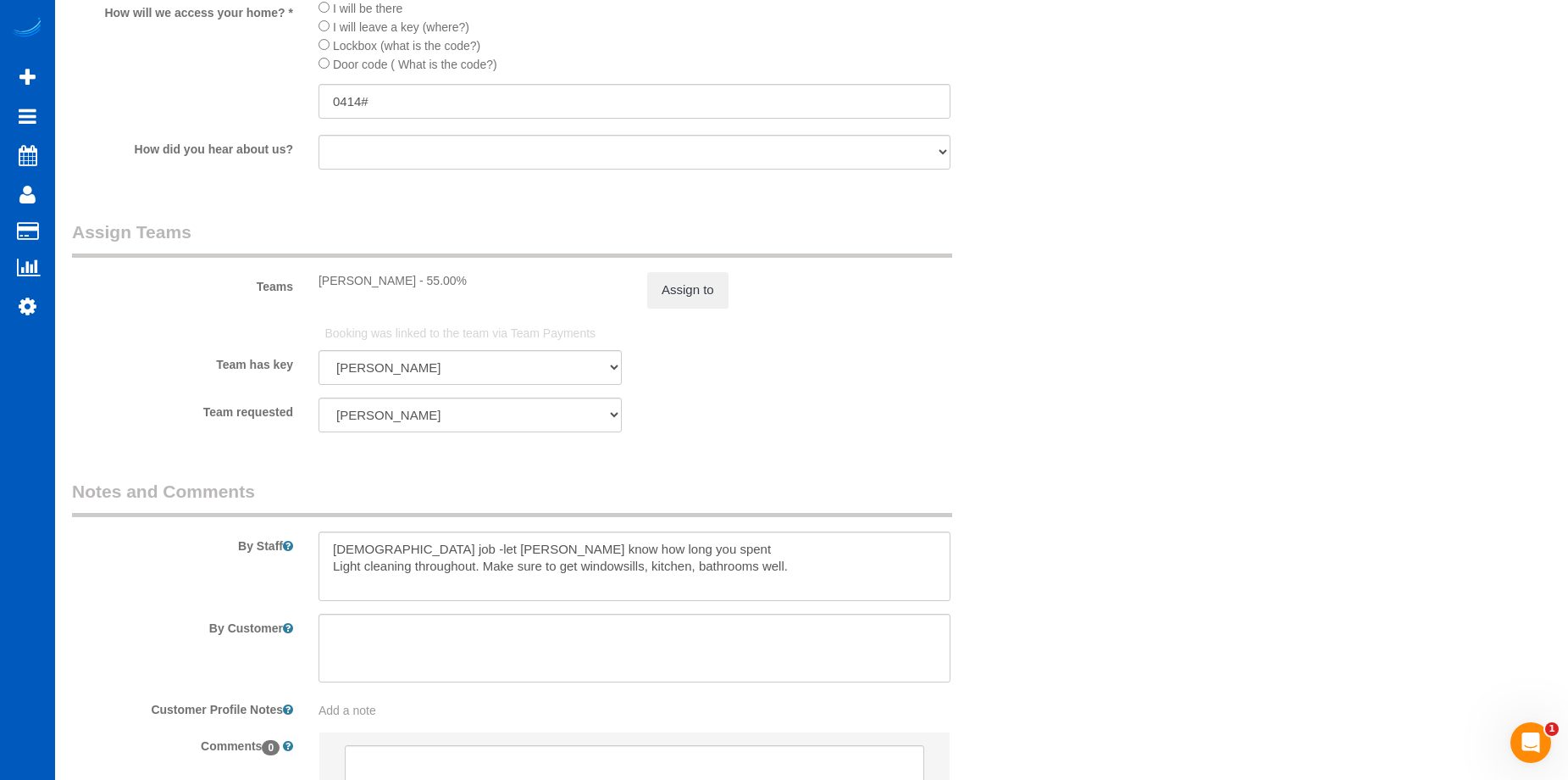
scroll to position [2204, 0]
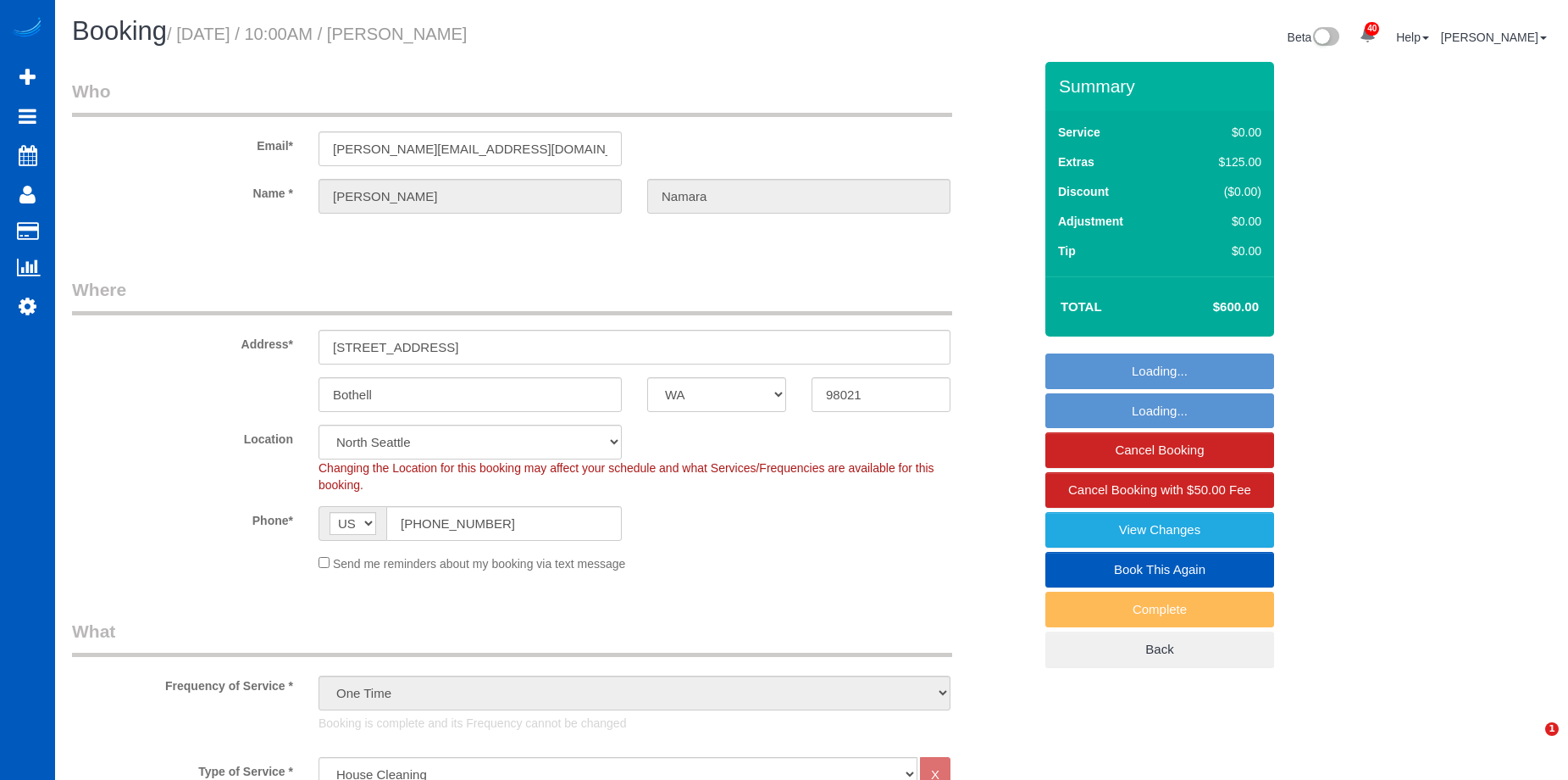
select select "WA"
select select "199"
select select "2001"
select select "4"
select select "3"
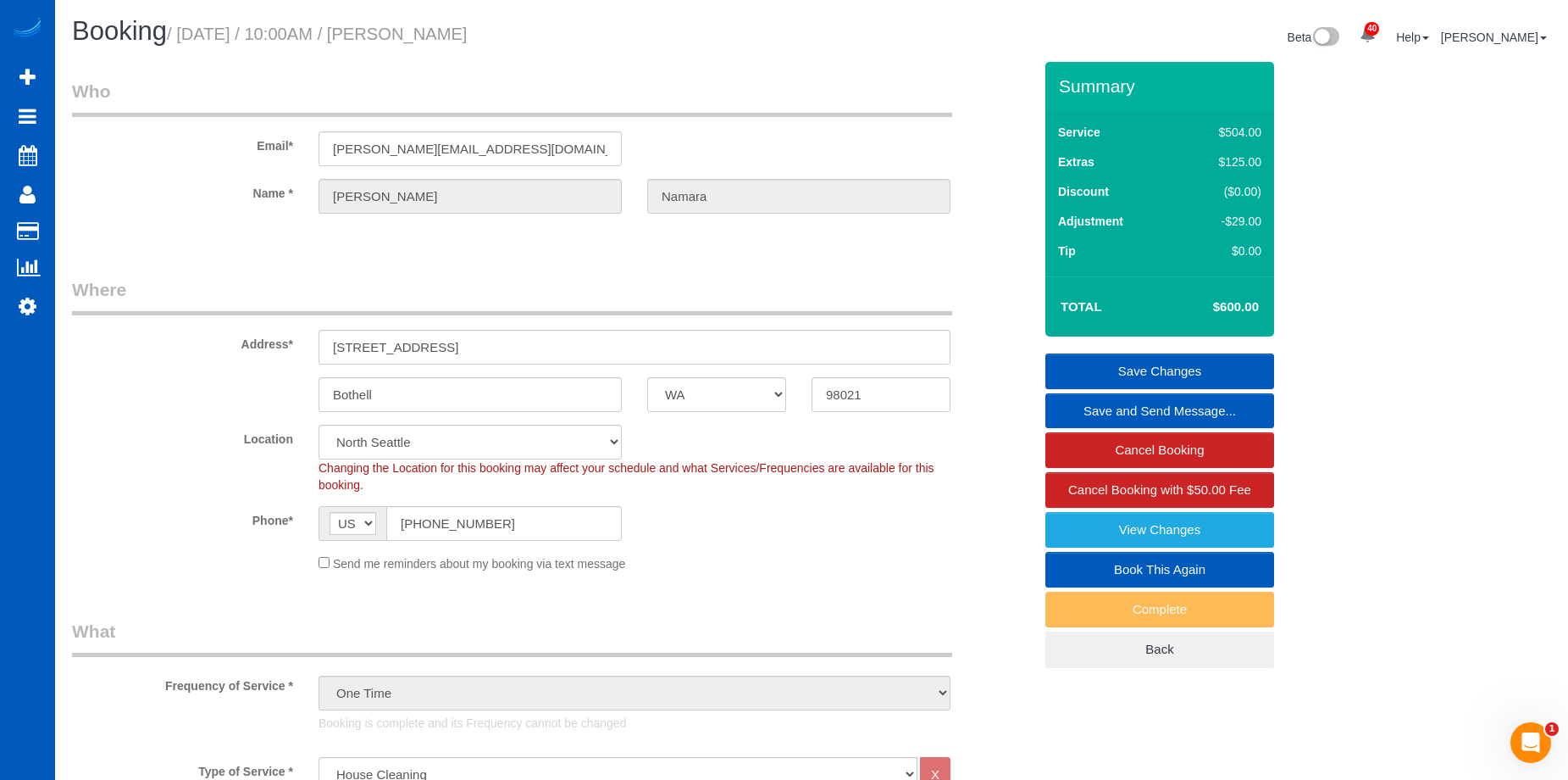
drag, startPoint x: 415, startPoint y: 31, endPoint x: 577, endPoint y: 45, distance: 162.6
click at [577, 45] on h1 "Booking / [DATE] / 10:00AM / [PERSON_NAME]" at bounding box center [435, 31] width 727 height 28
copy small "[PERSON_NAME]"
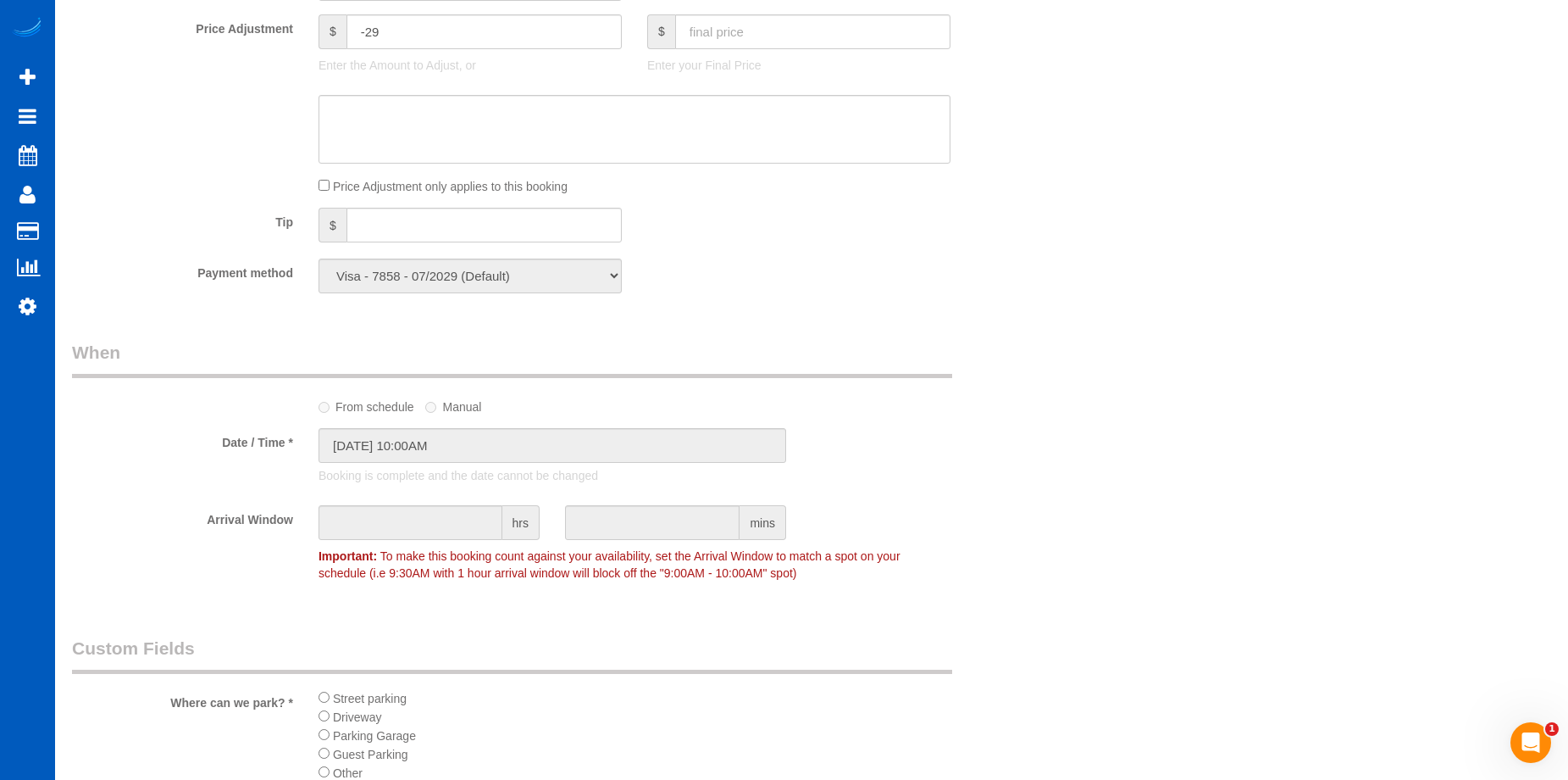
scroll to position [1780, 0]
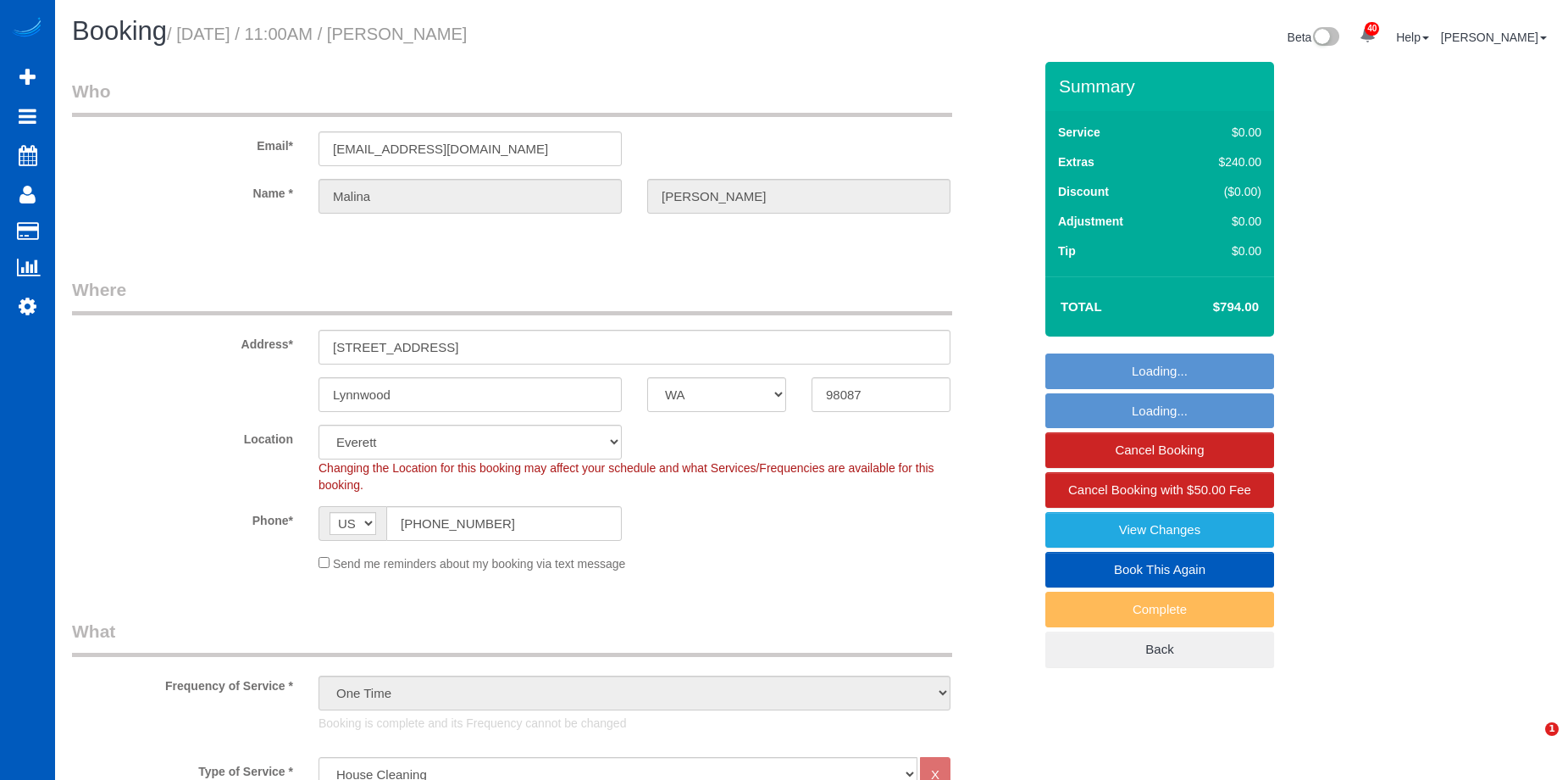
select select "WA"
select select "199"
select select "spot1"
select select "number:10"
select select
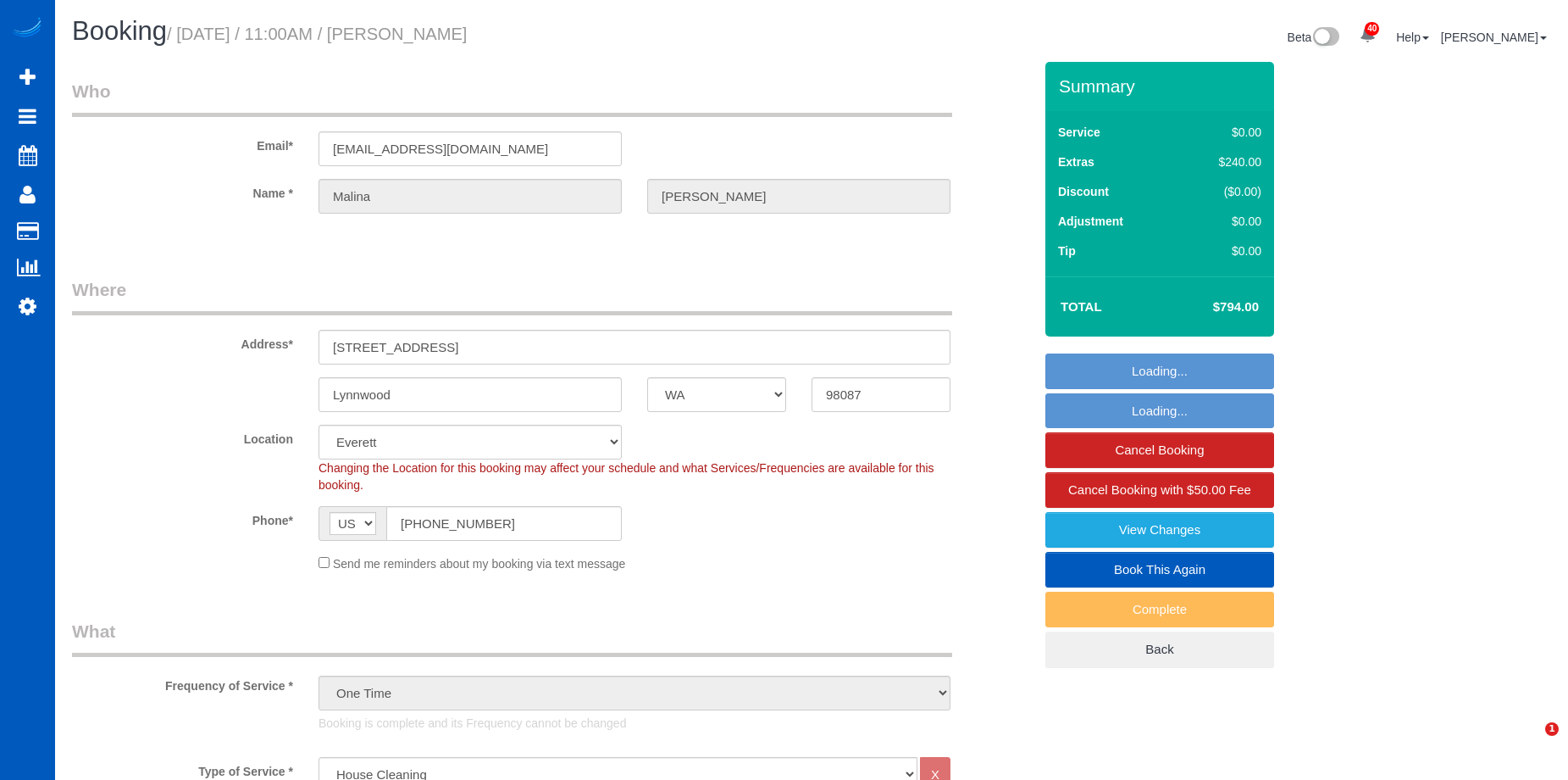
select select "2501"
select select "3"
select select "spot7"
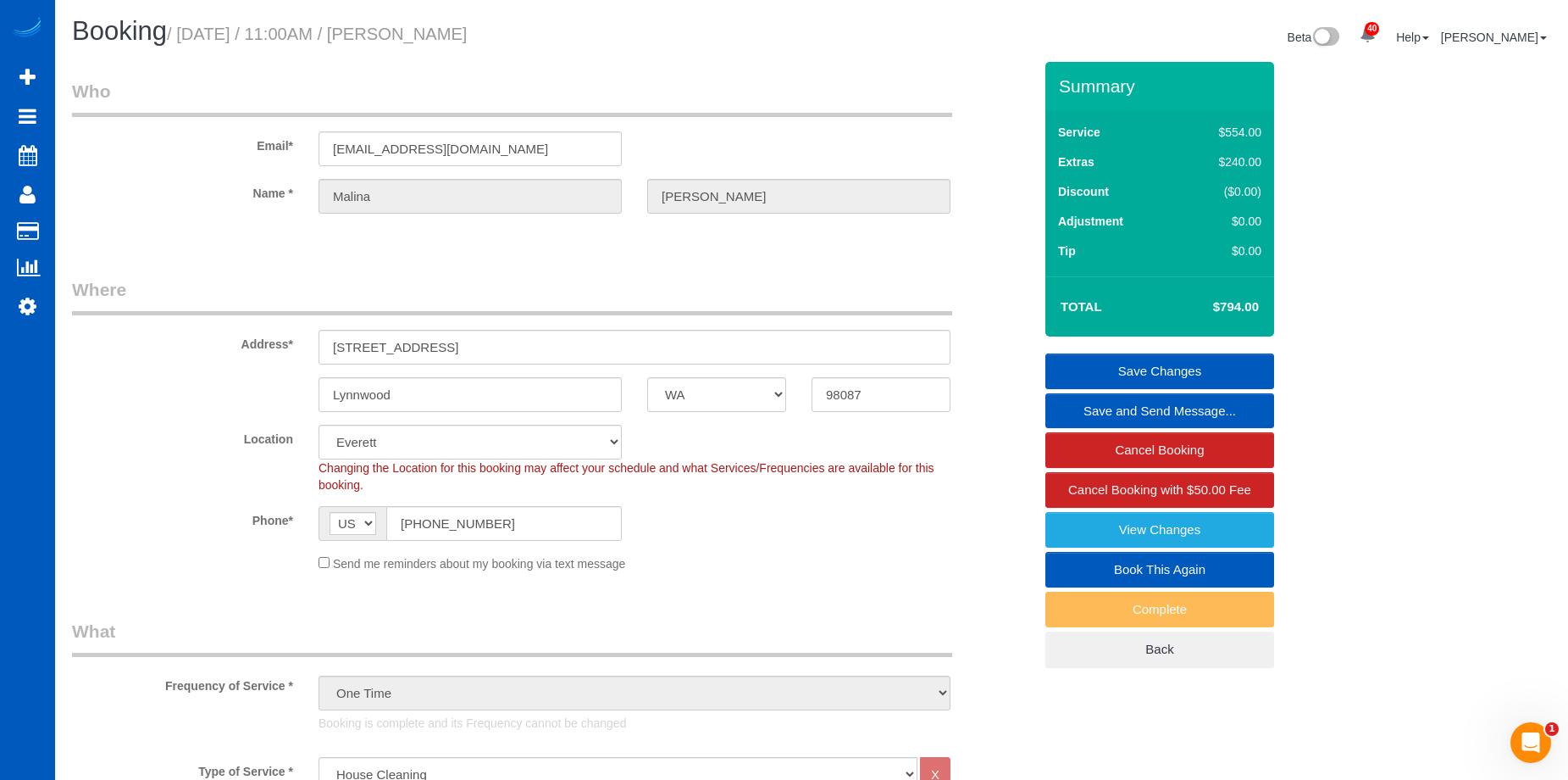
drag, startPoint x: 415, startPoint y: 35, endPoint x: 557, endPoint y: 38, distance: 142.0
click at [557, 38] on h1 "Booking / [DATE] / 11:00AM / [PERSON_NAME]" at bounding box center [435, 31] width 727 height 28
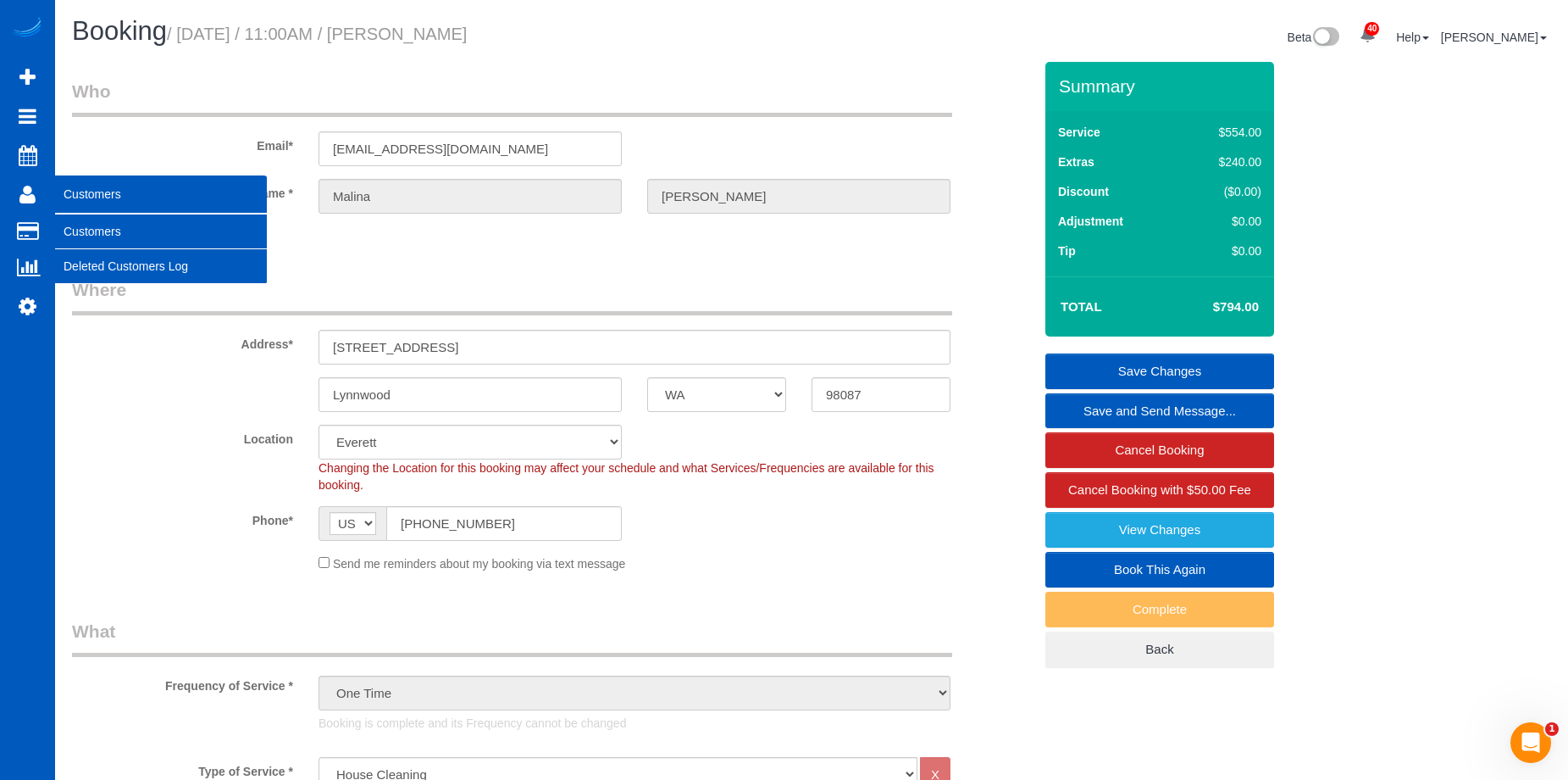
copy small "[PERSON_NAME]"
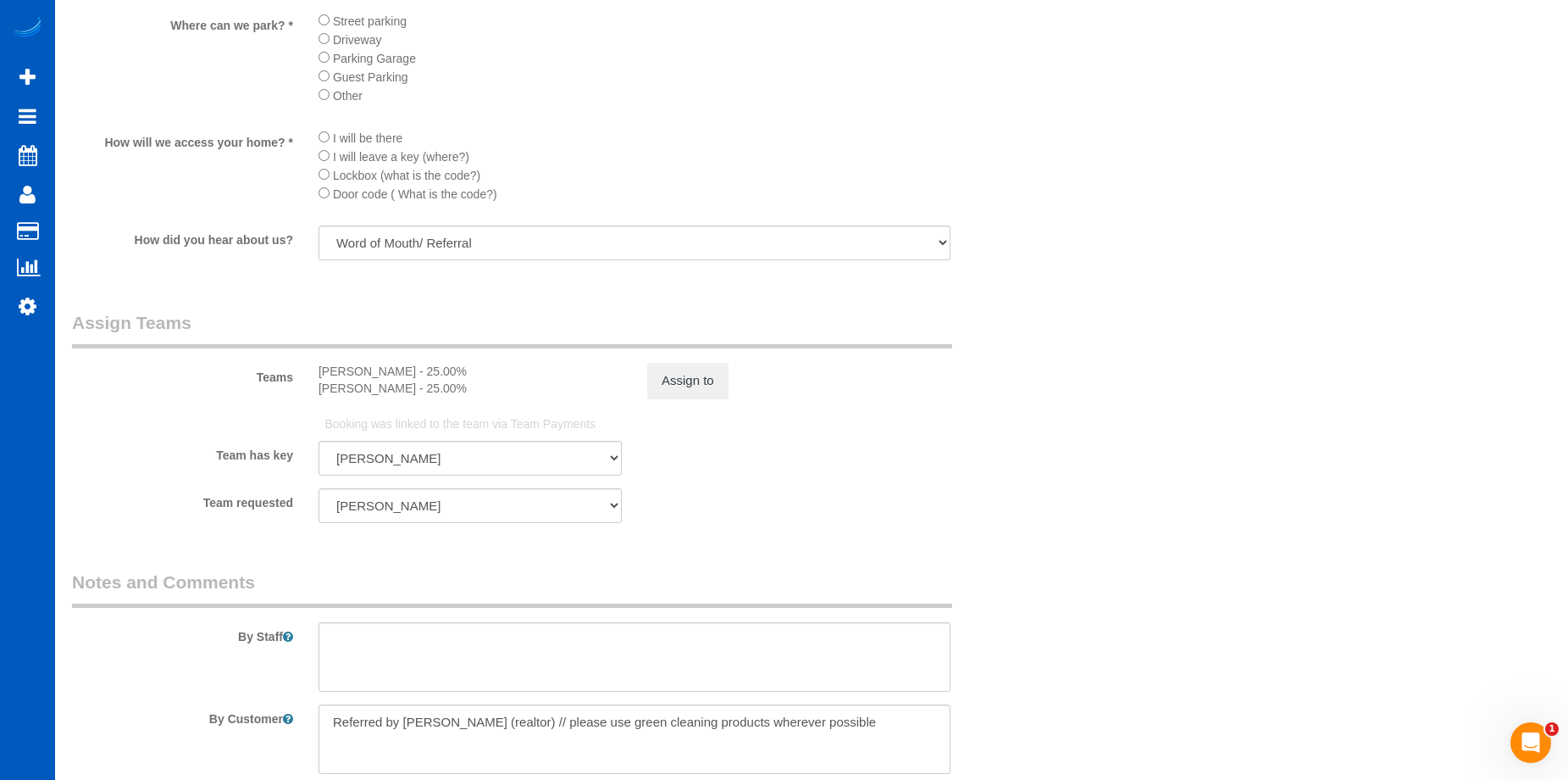
scroll to position [1863, 0]
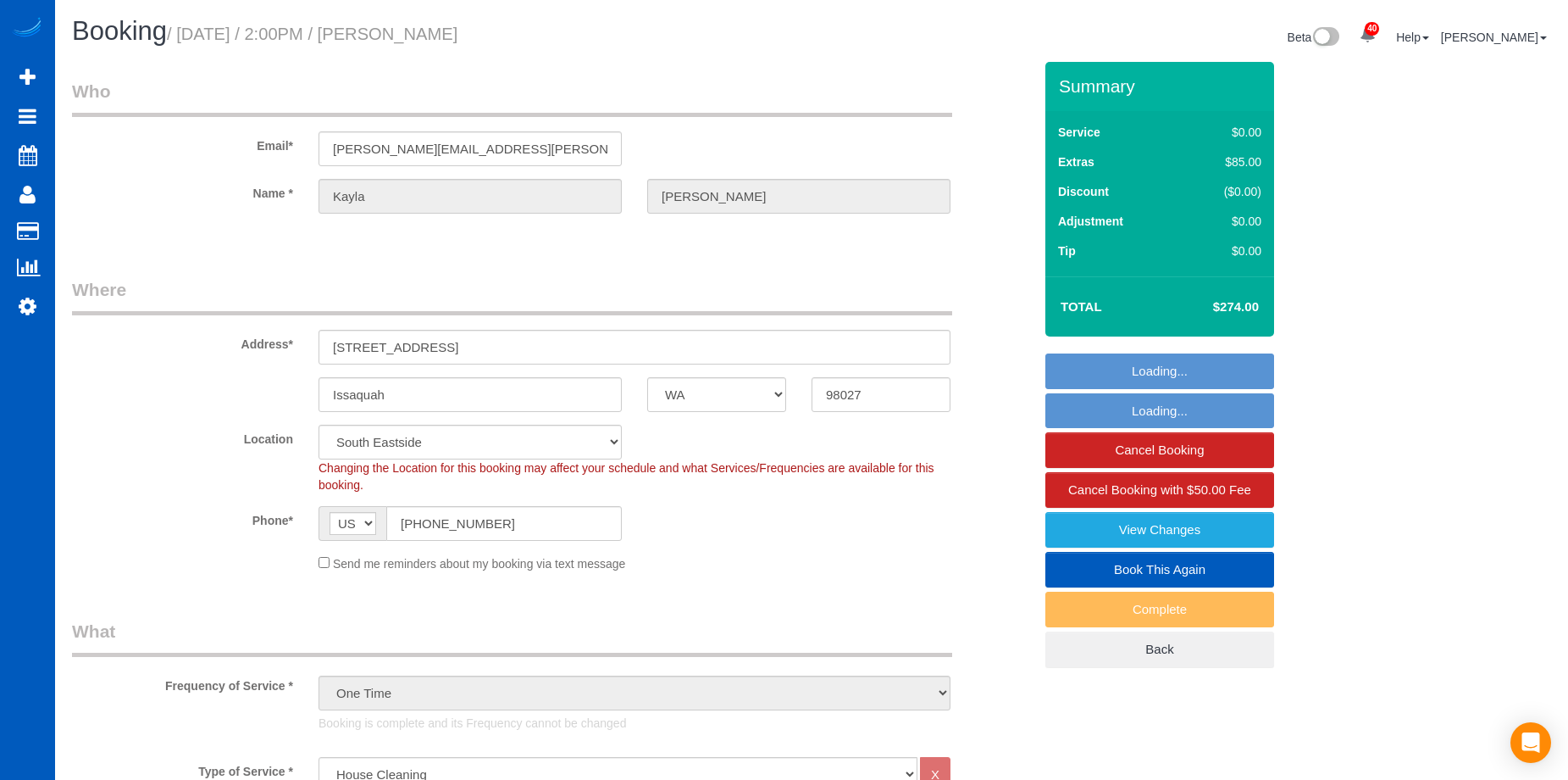
select select "WA"
select select "199"
select select "2"
select select "spot1"
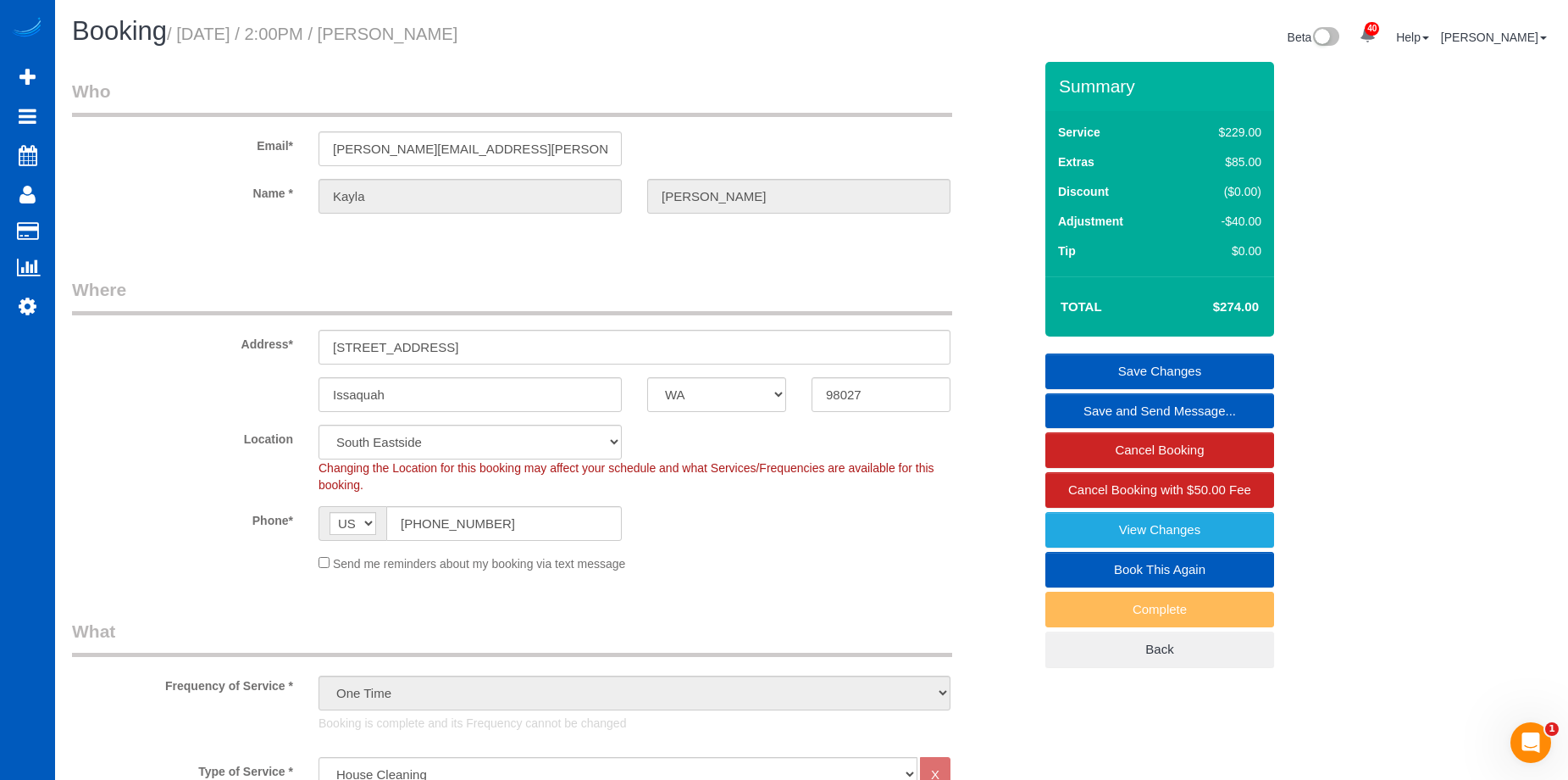
drag, startPoint x: 402, startPoint y: 31, endPoint x: 525, endPoint y: 31, distance: 123.0
click at [525, 31] on h1 "Booking / [DATE] / 2:00PM / [PERSON_NAME]" at bounding box center [435, 31] width 727 height 28
copy small "[PERSON_NAME]"
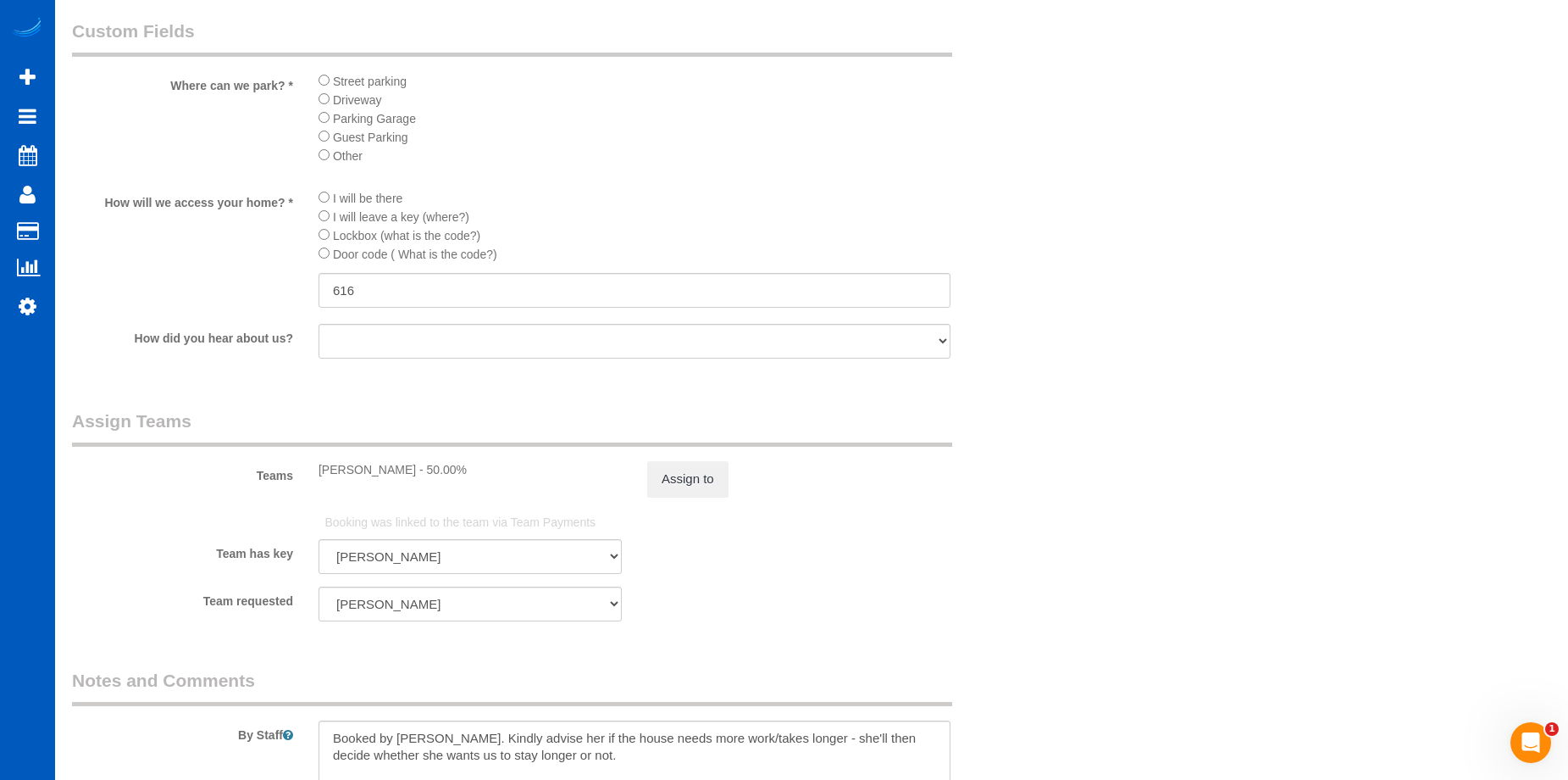
scroll to position [1950, 0]
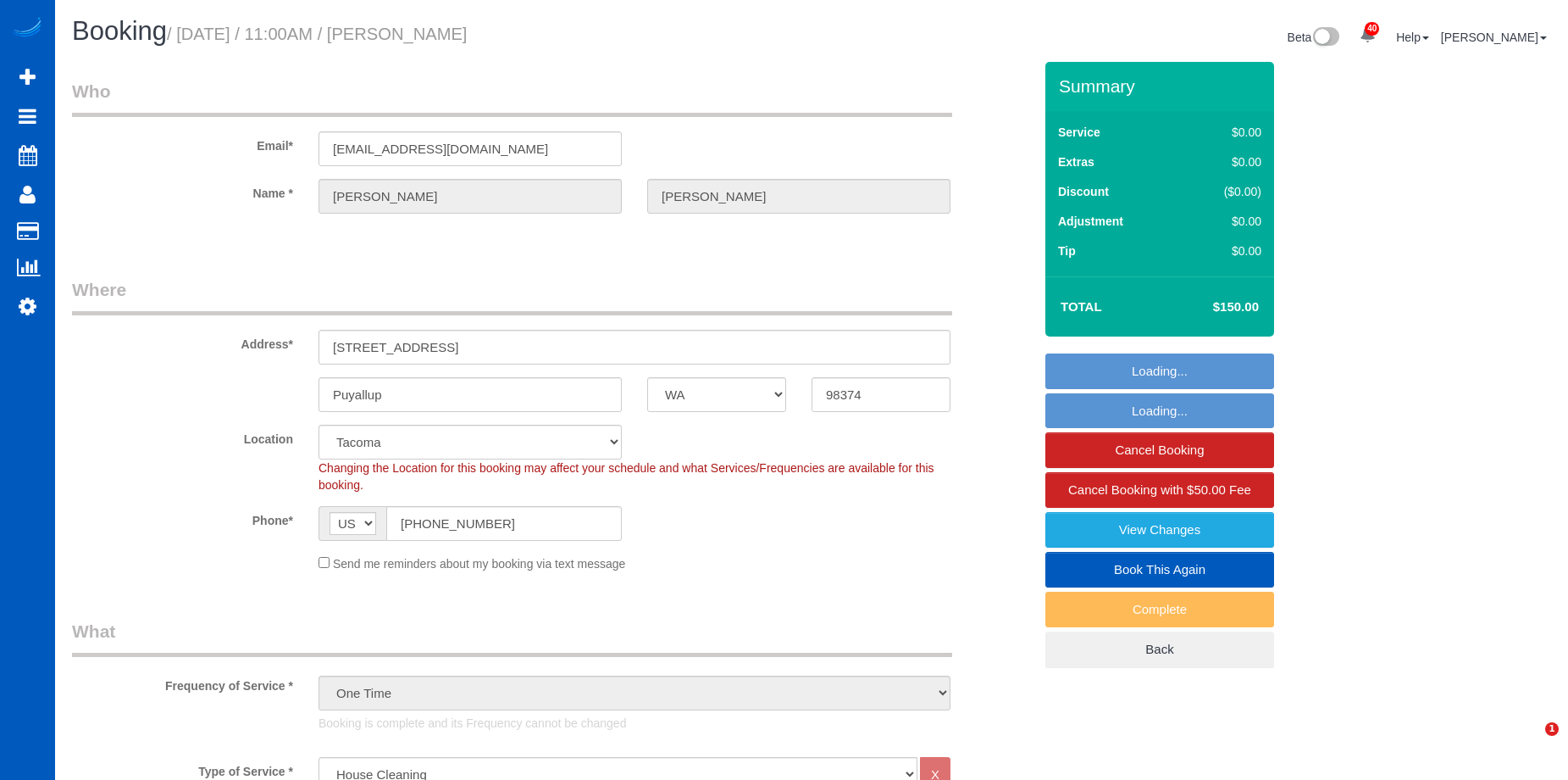
select select "WA"
select select "199"
select select "spot1"
select select "2001"
select select "4"
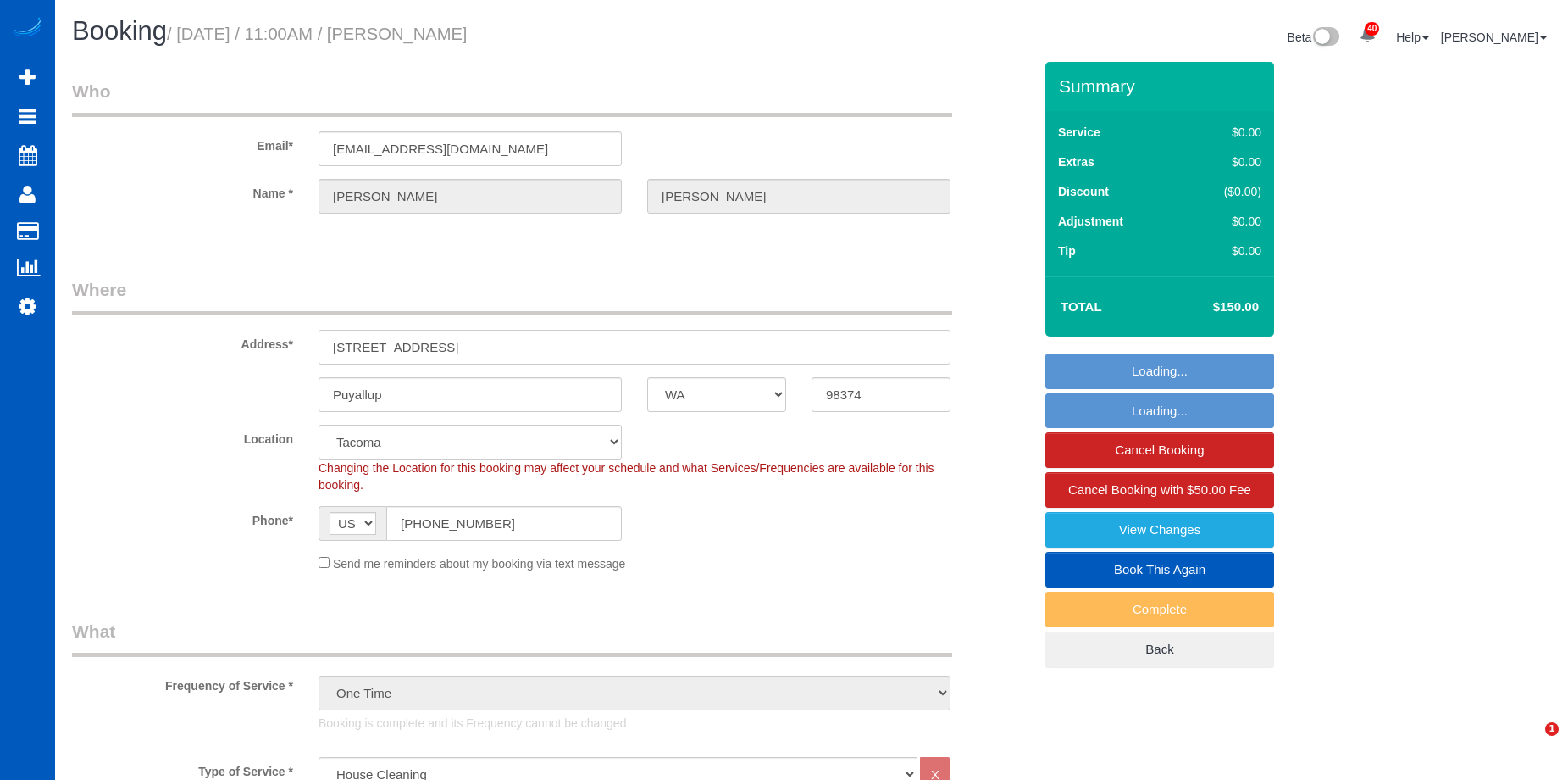
select select "2"
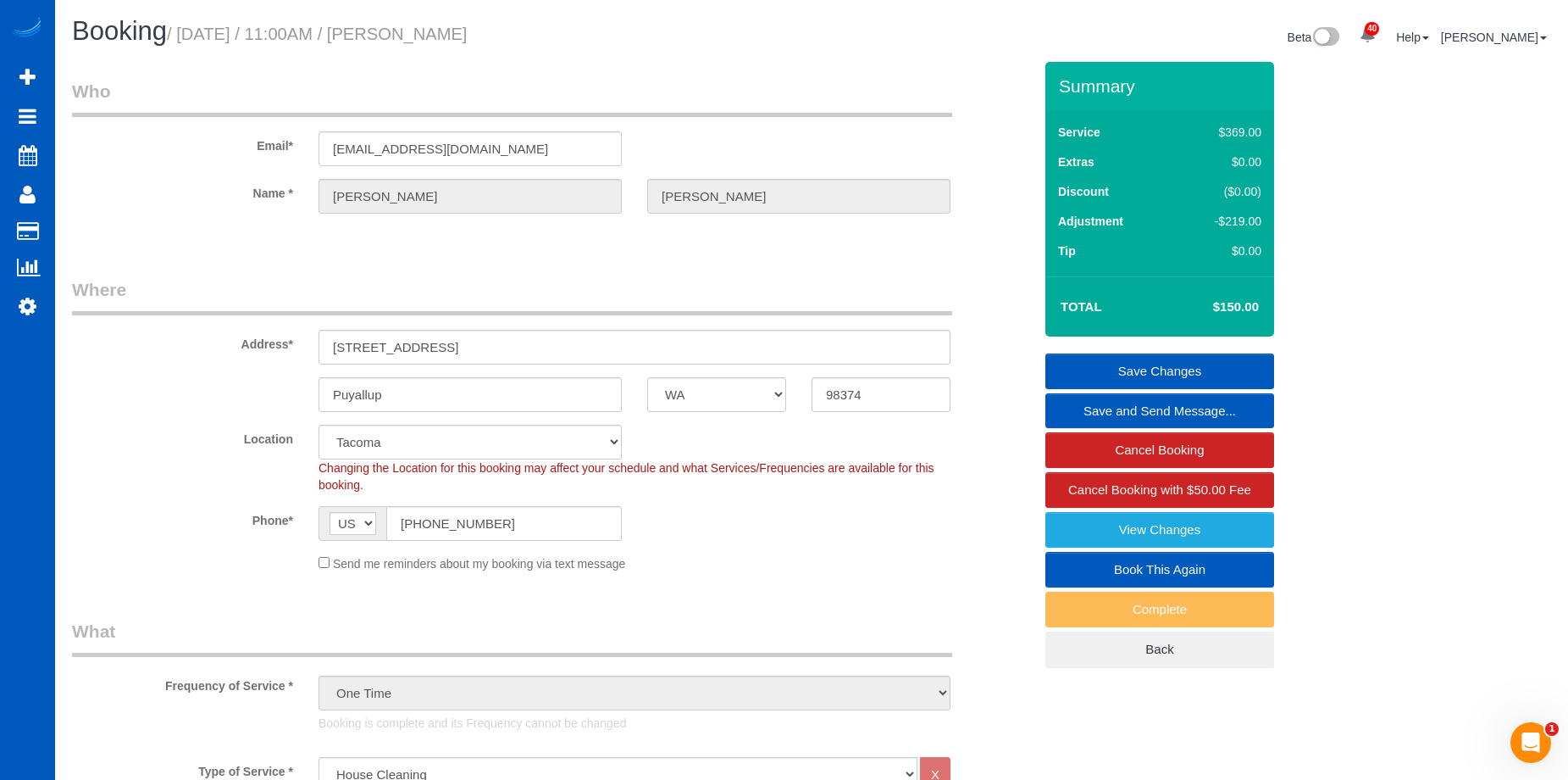
drag, startPoint x: 412, startPoint y: 26, endPoint x: 568, endPoint y: 23, distance: 156.0
click at [568, 23] on h1 "Booking / October 04, 2025 / 11:00AM / Douglas Allen" at bounding box center [435, 31] width 727 height 28
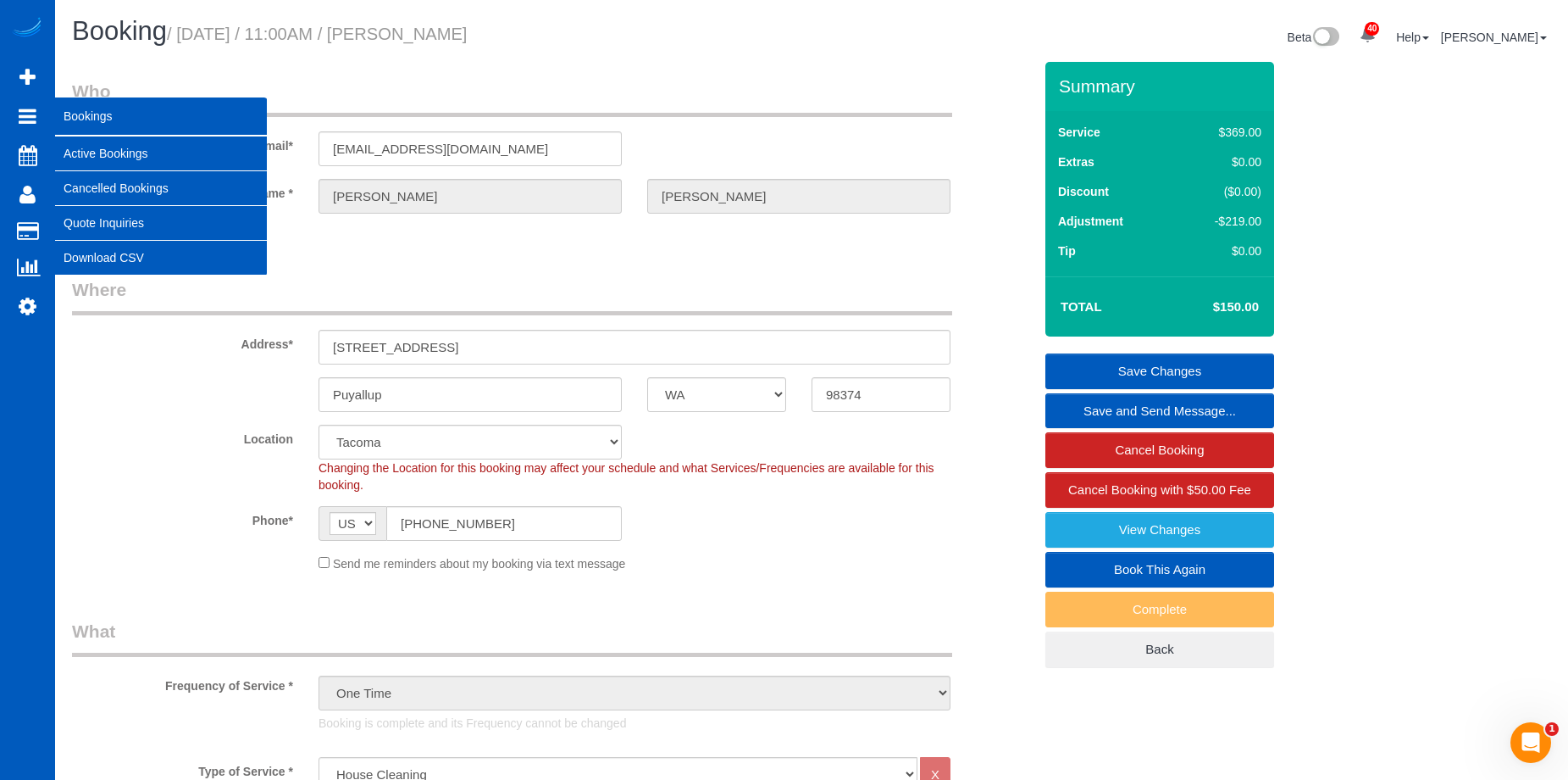
copy small "Douglas Allen"
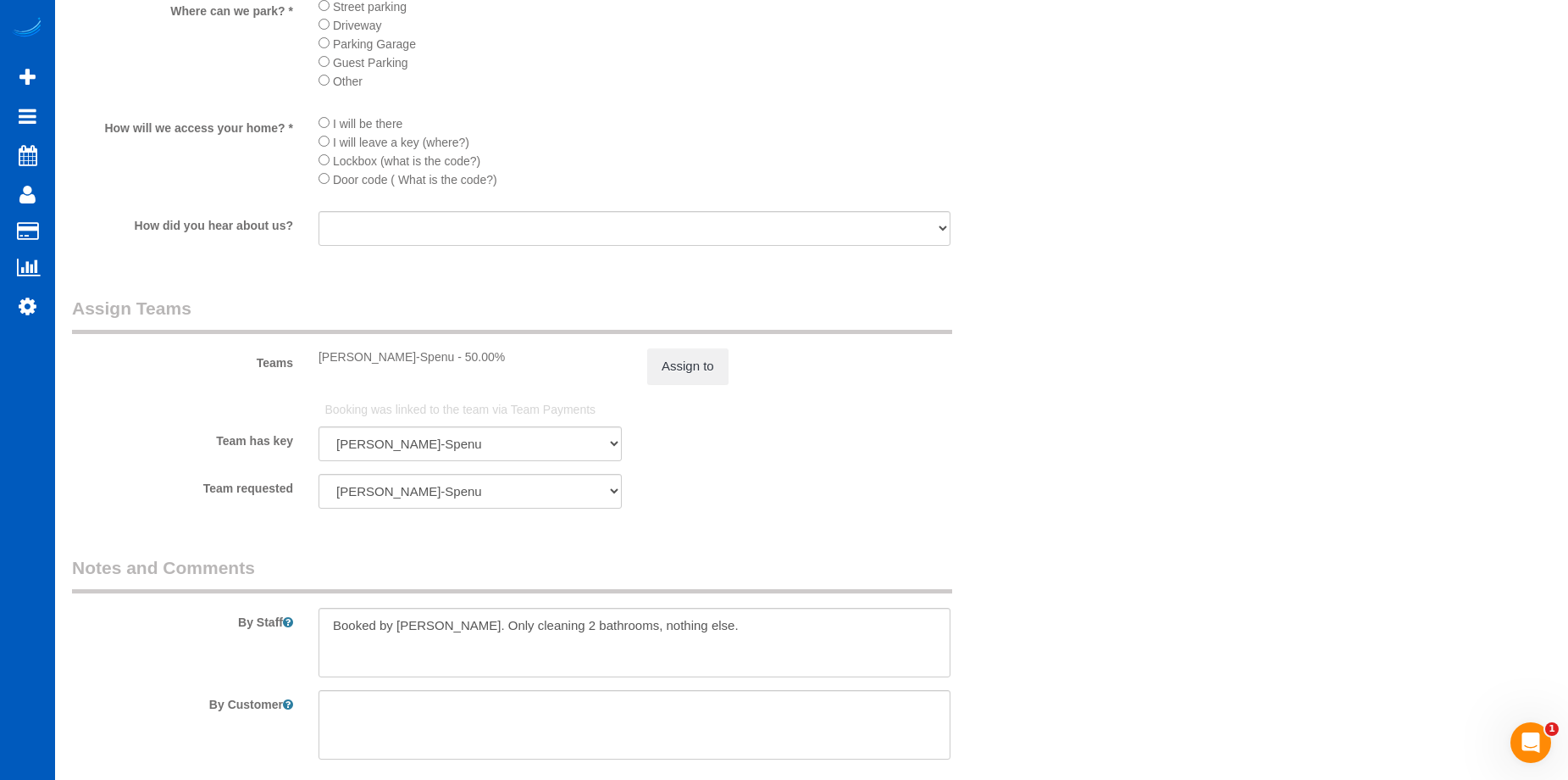
scroll to position [2035, 0]
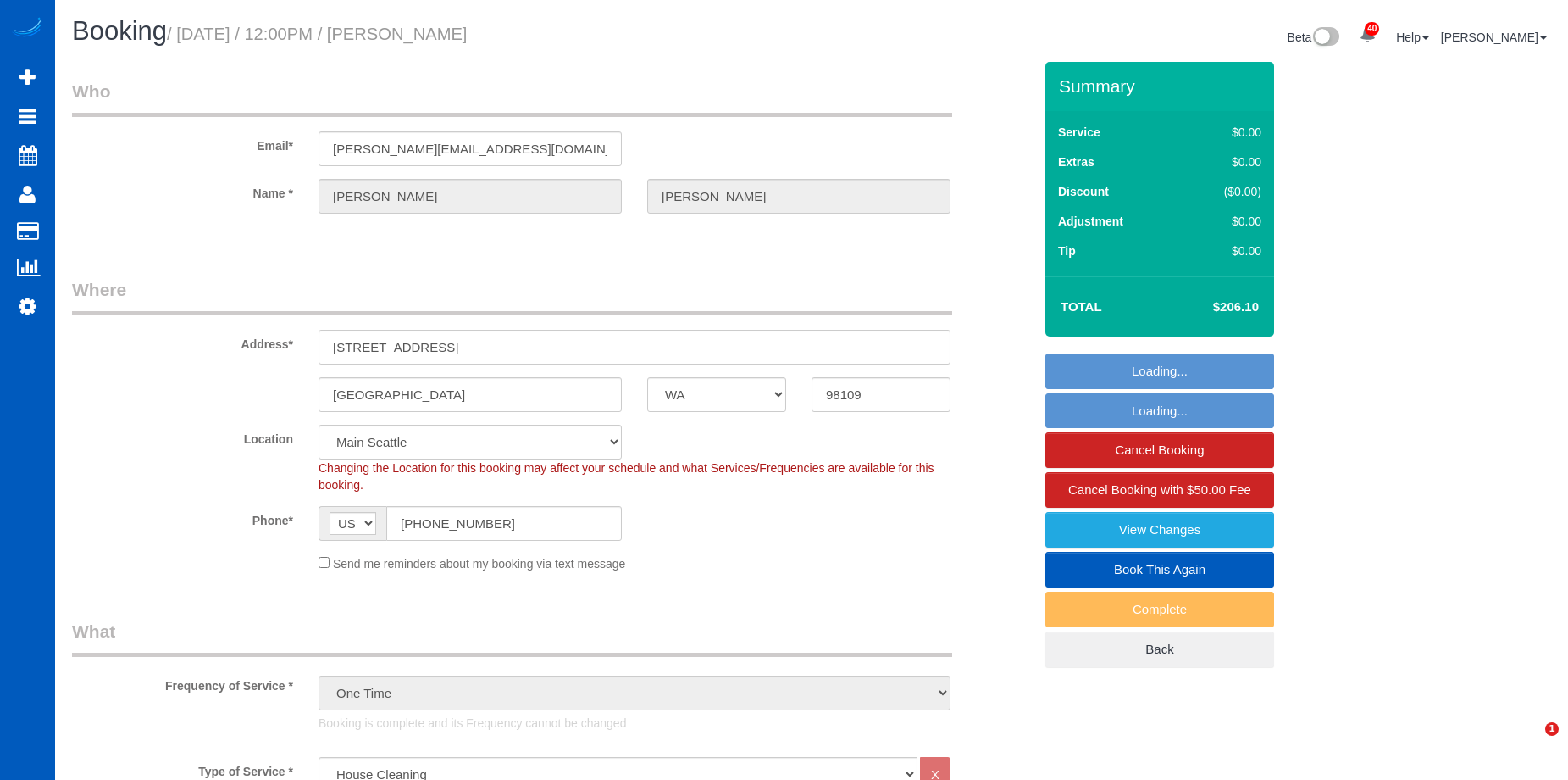
select select "WA"
select select "199"
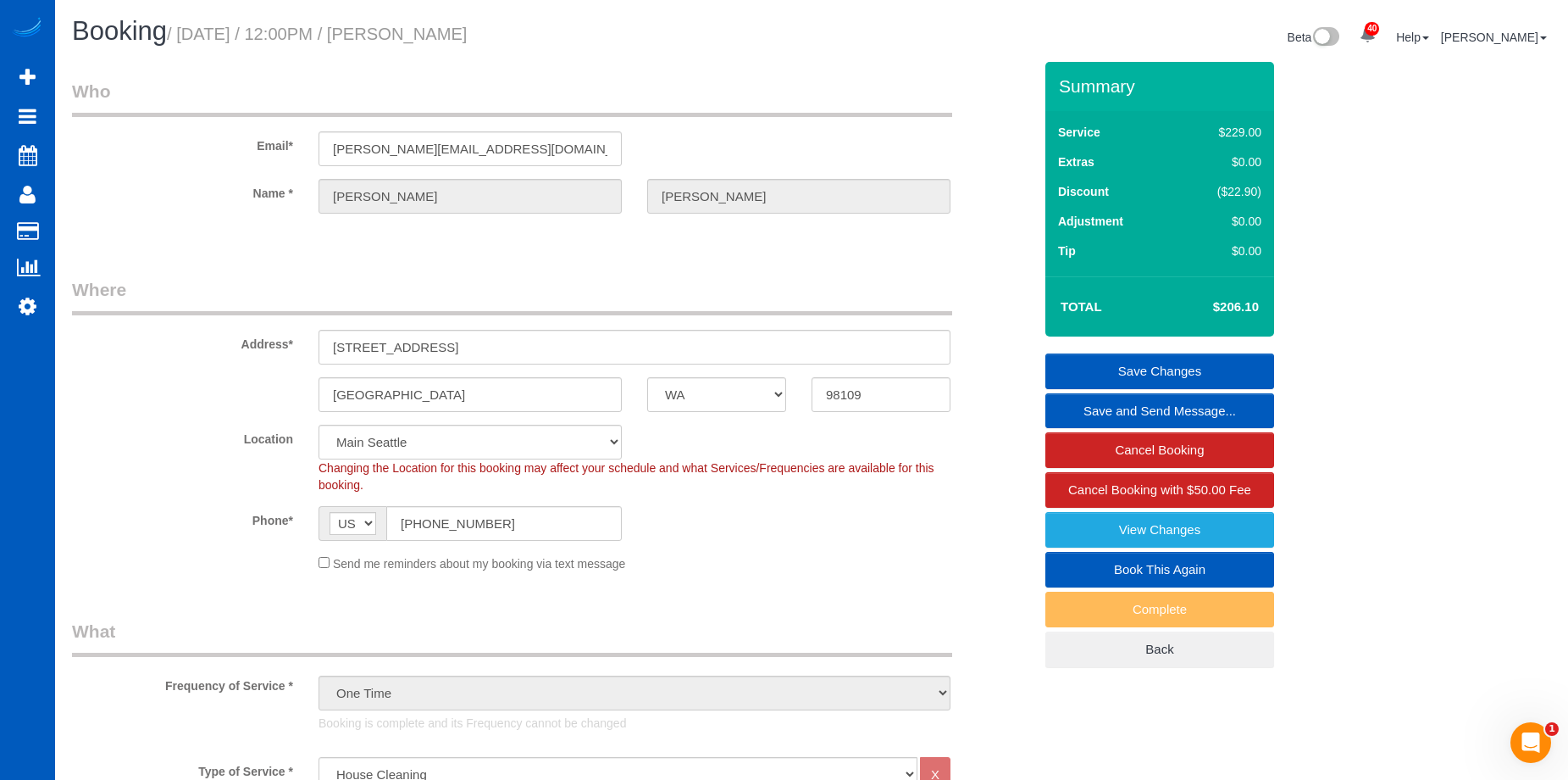
drag, startPoint x: 412, startPoint y: 28, endPoint x: 590, endPoint y: 29, distance: 178.0
click at [590, 29] on h1 "Booking / [DATE] / 12:00PM / [PERSON_NAME]" at bounding box center [435, 31] width 727 height 28
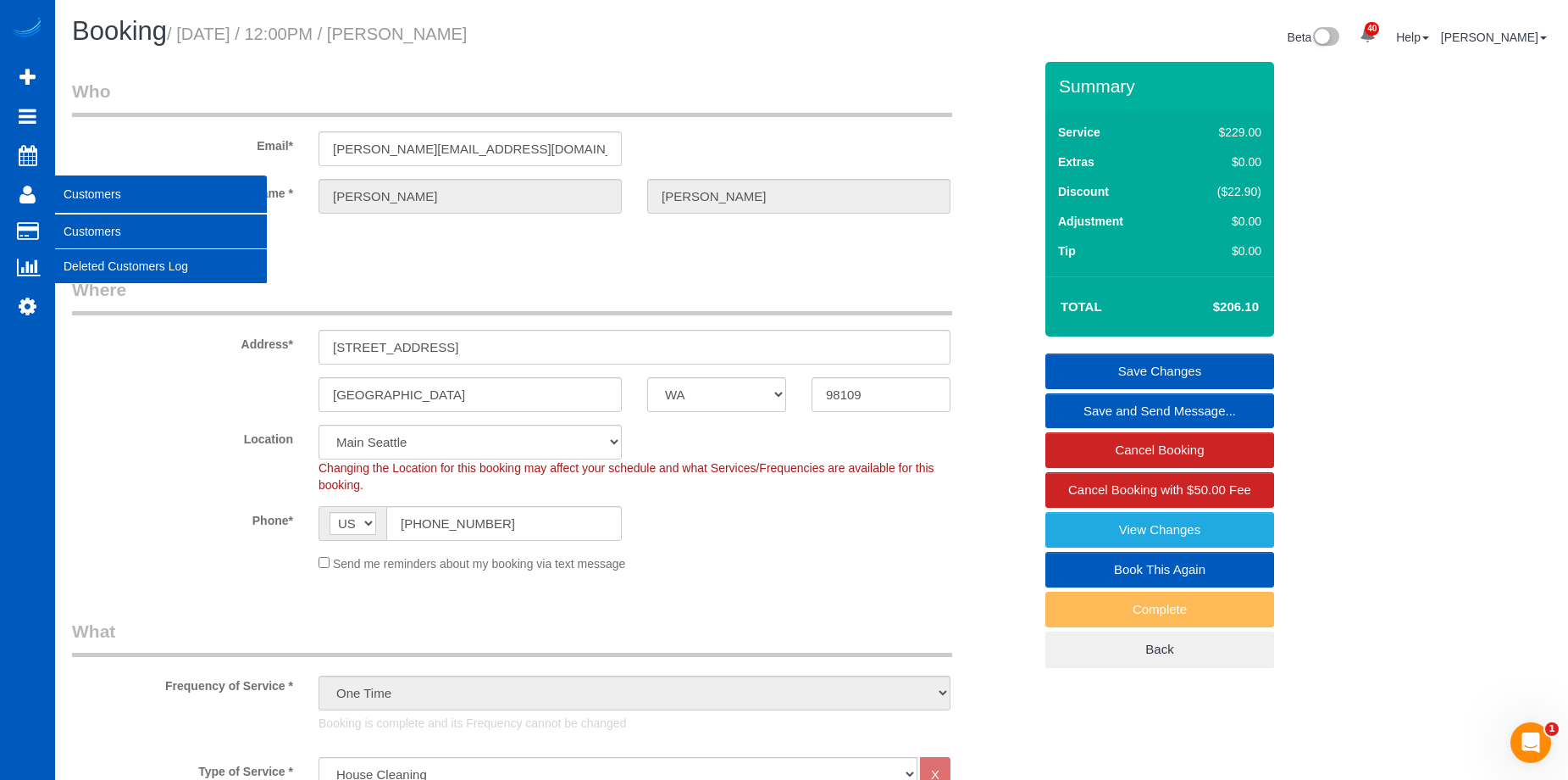
copy small "[PERSON_NAME]"
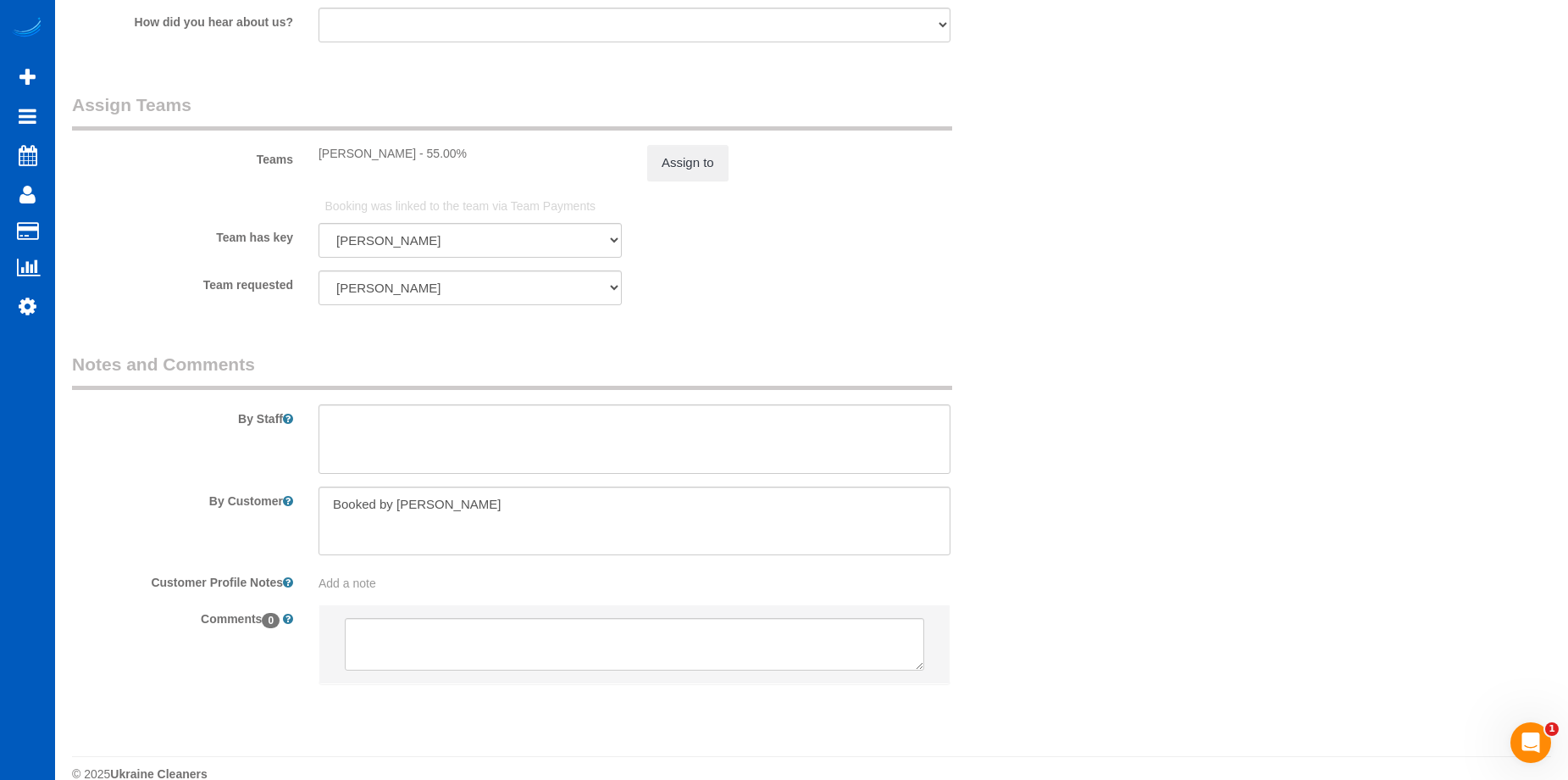
scroll to position [2343, 0]
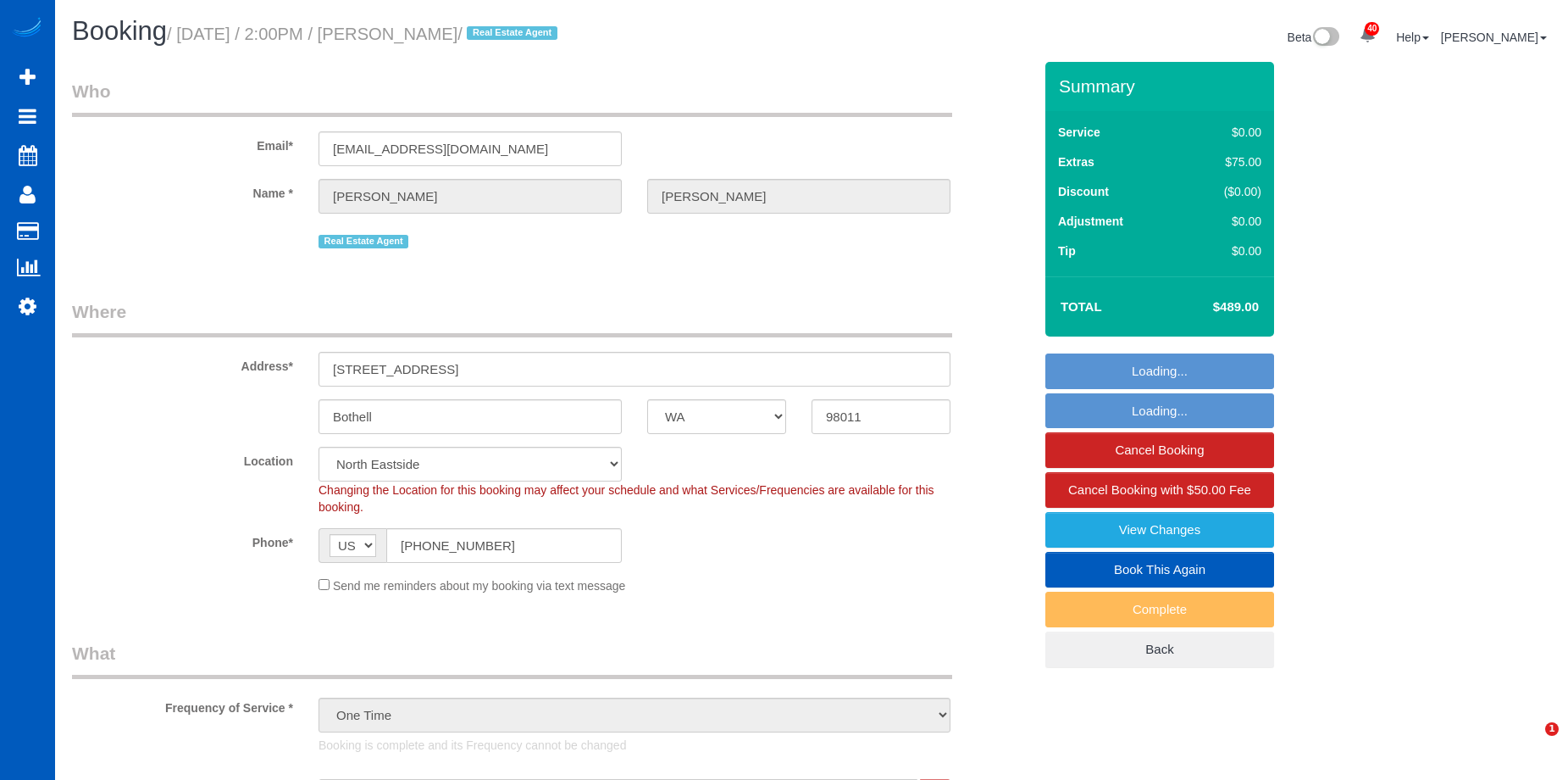
select select "WA"
select select "199"
select select "1001"
select select "spot1"
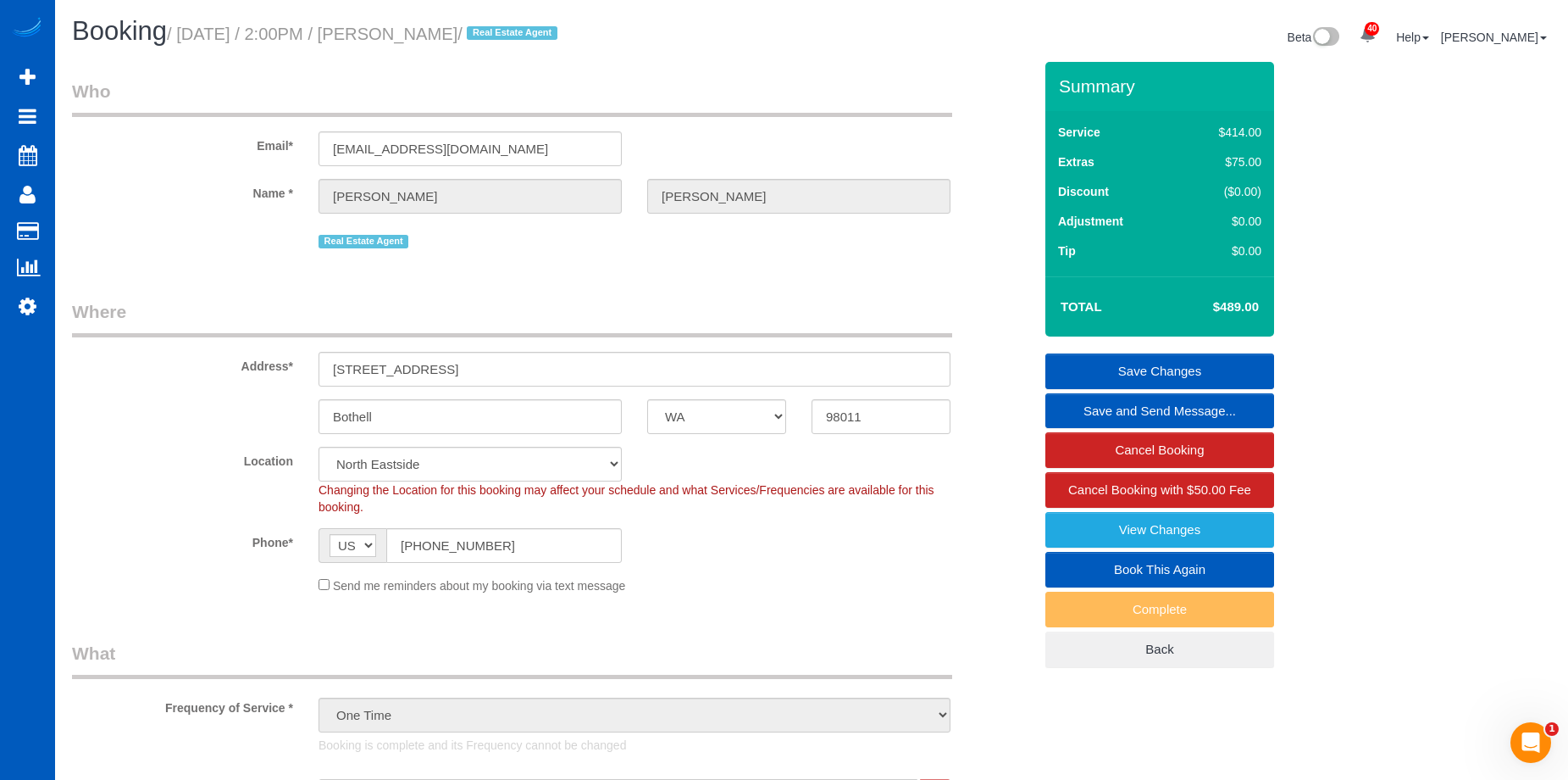
drag, startPoint x: 405, startPoint y: 30, endPoint x: 503, endPoint y: 37, distance: 98.2
click at [503, 37] on small "/ October 04, 2025 / 2:00PM / Chris Haynes / Real Estate Agent" at bounding box center [365, 34] width 396 height 19
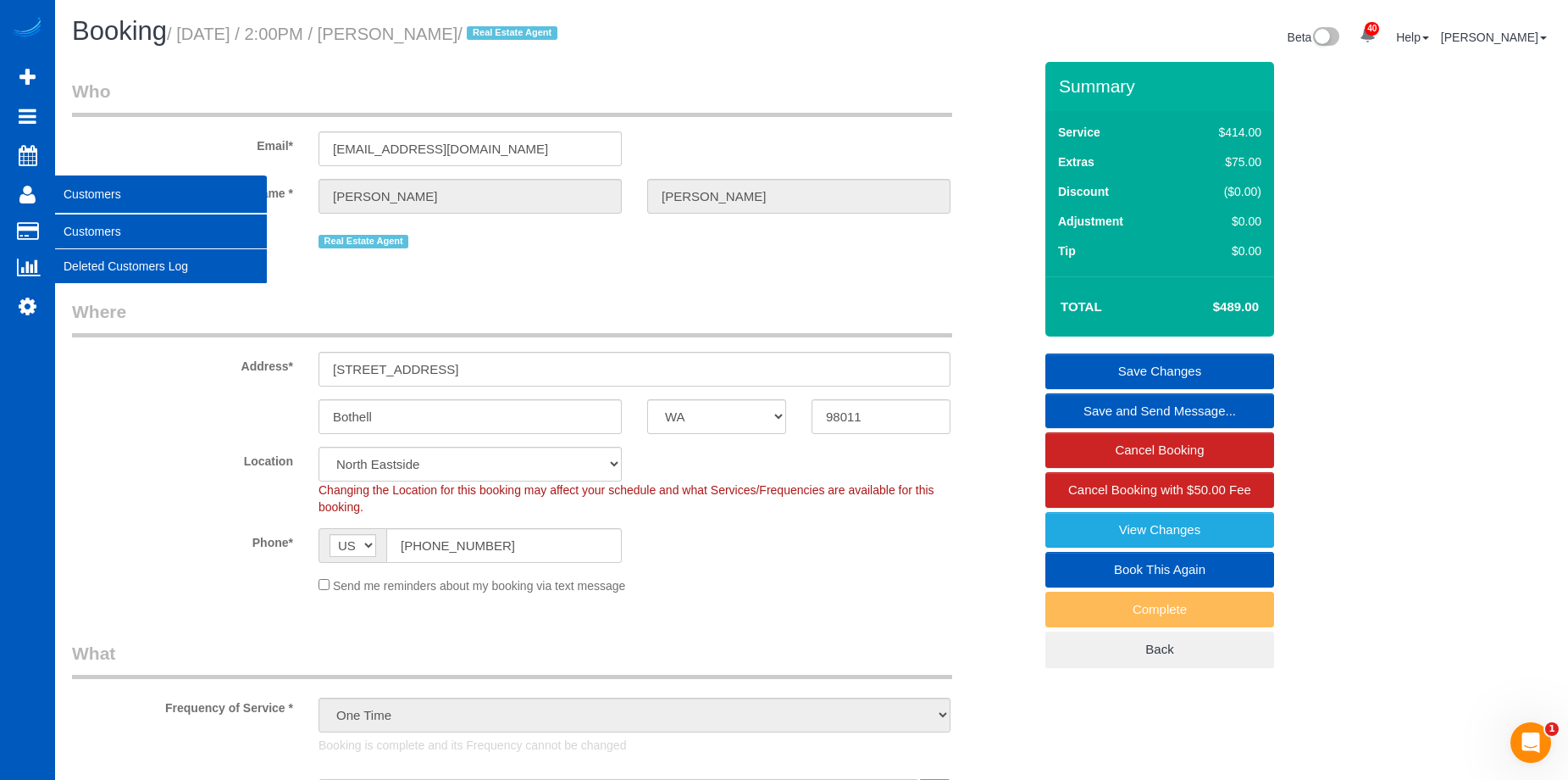
copy small "Chris Haynes"
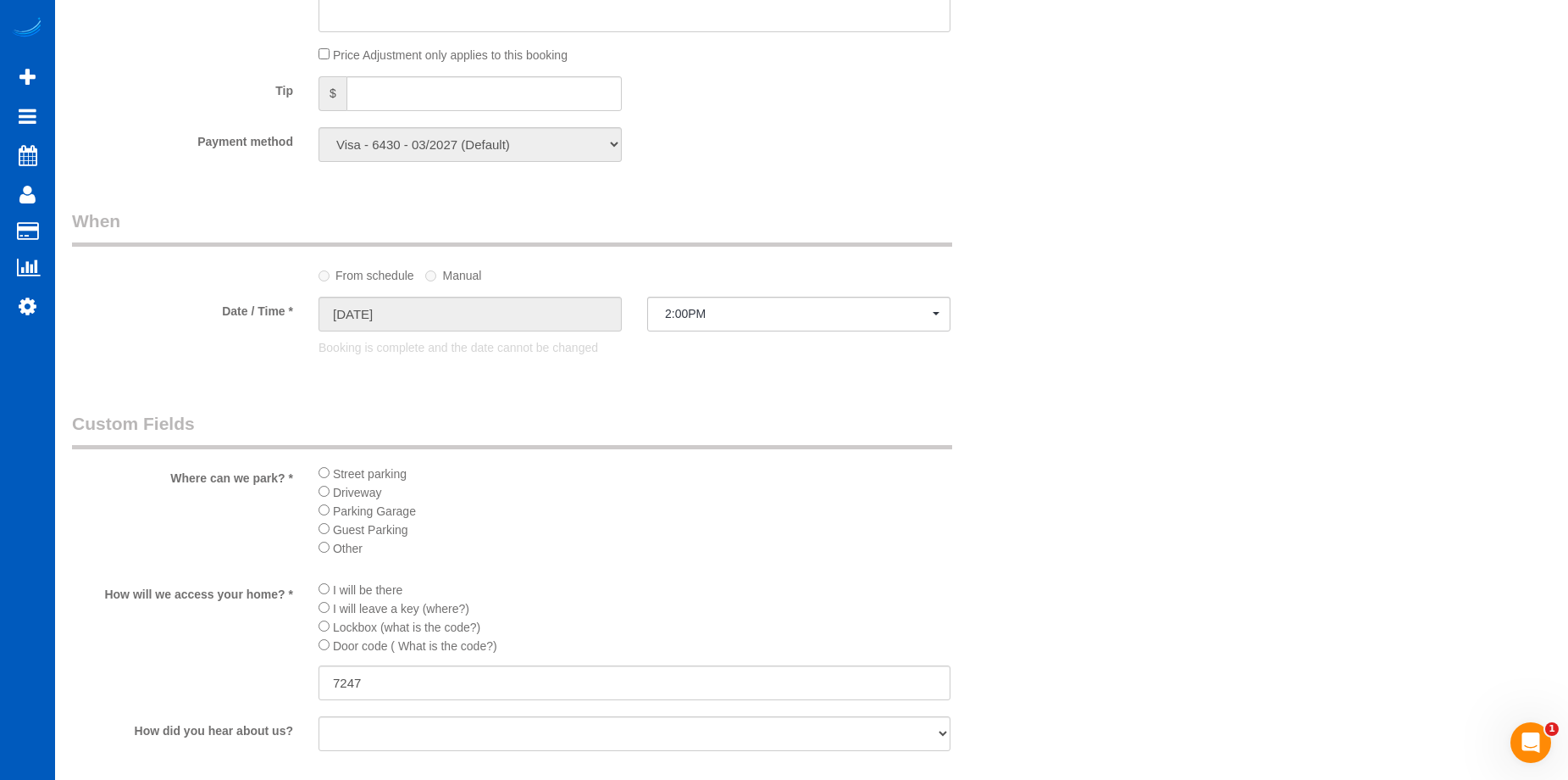
scroll to position [1780, 0]
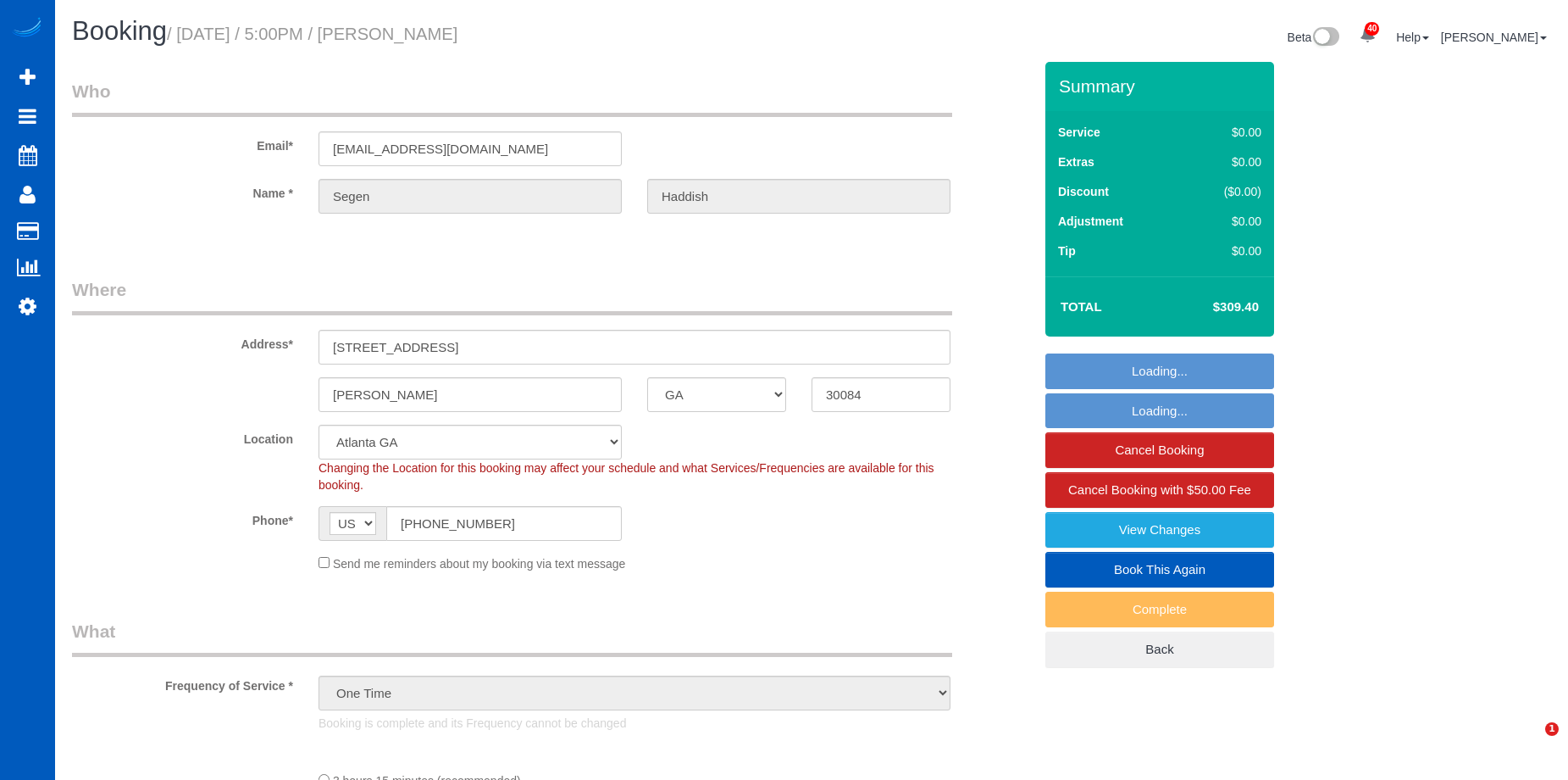
select select "GA"
select select "number:8"
select select "object:1088"
select select "199"
select select "2"
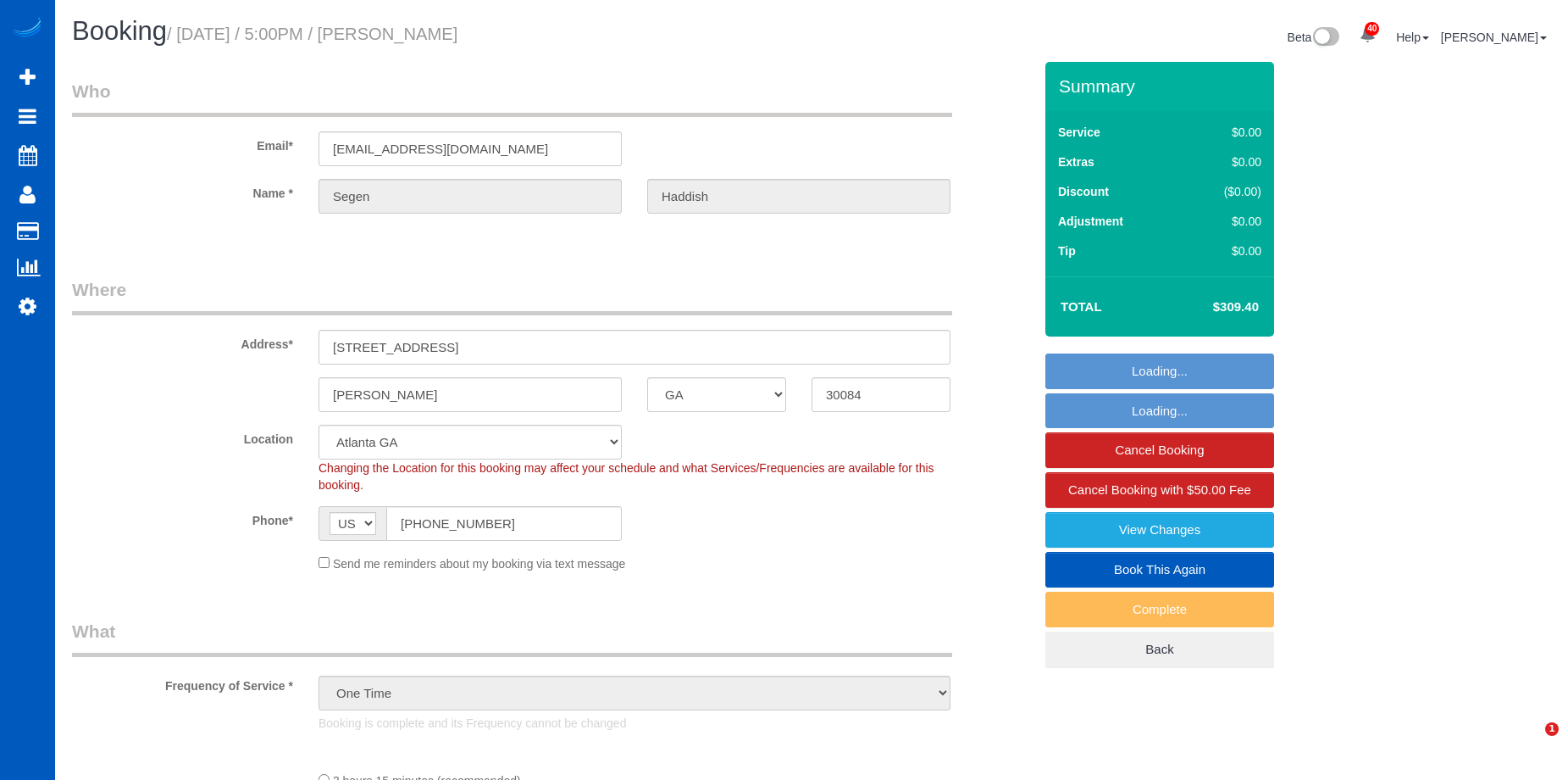
select select "2"
select select "spot1"
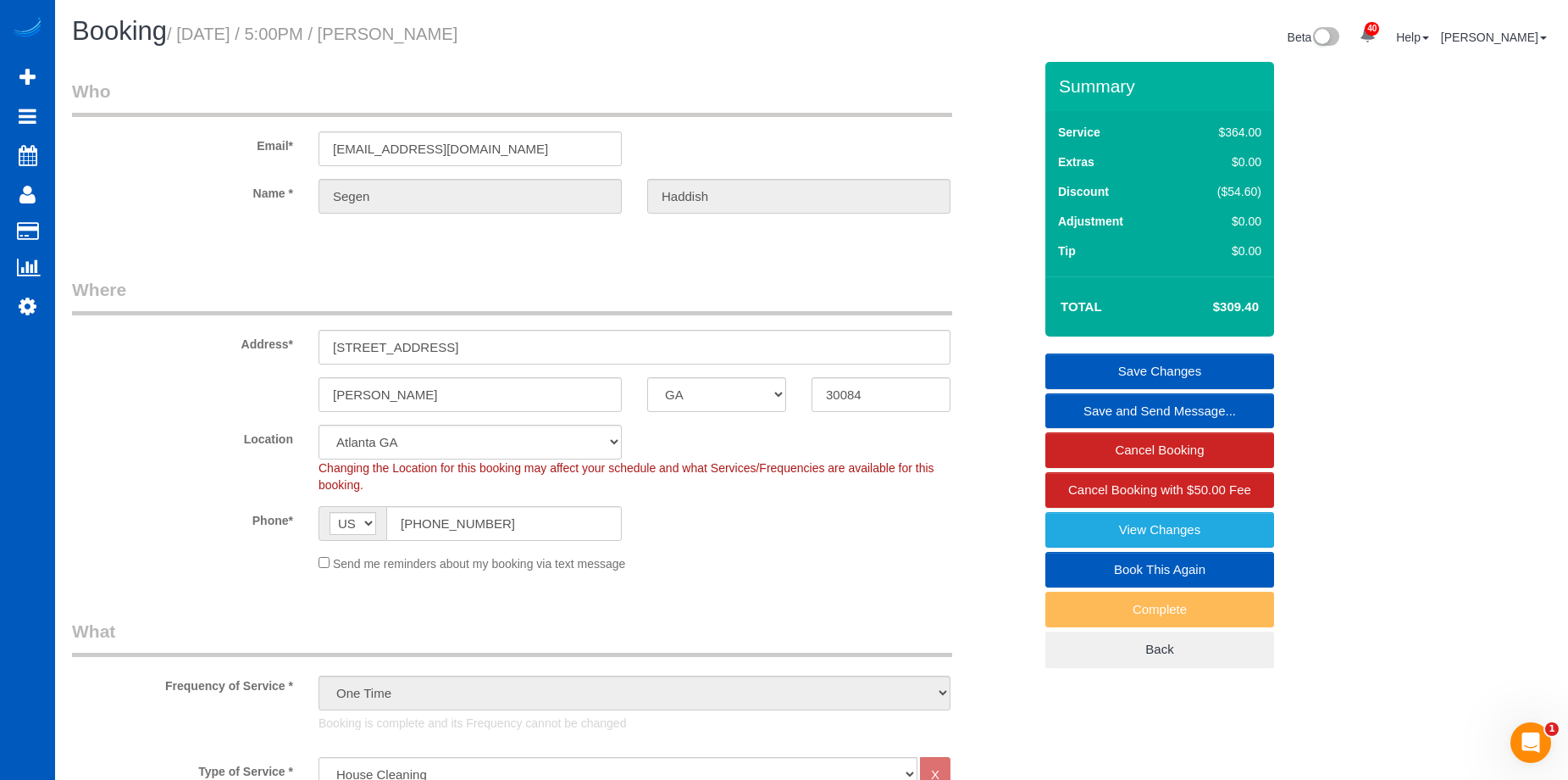
drag, startPoint x: 405, startPoint y: 28, endPoint x: 547, endPoint y: 24, distance: 142.1
click at [547, 24] on h1 "Booking / October 04, 2025 / 5:00PM / Segen Haddish" at bounding box center [435, 31] width 727 height 28
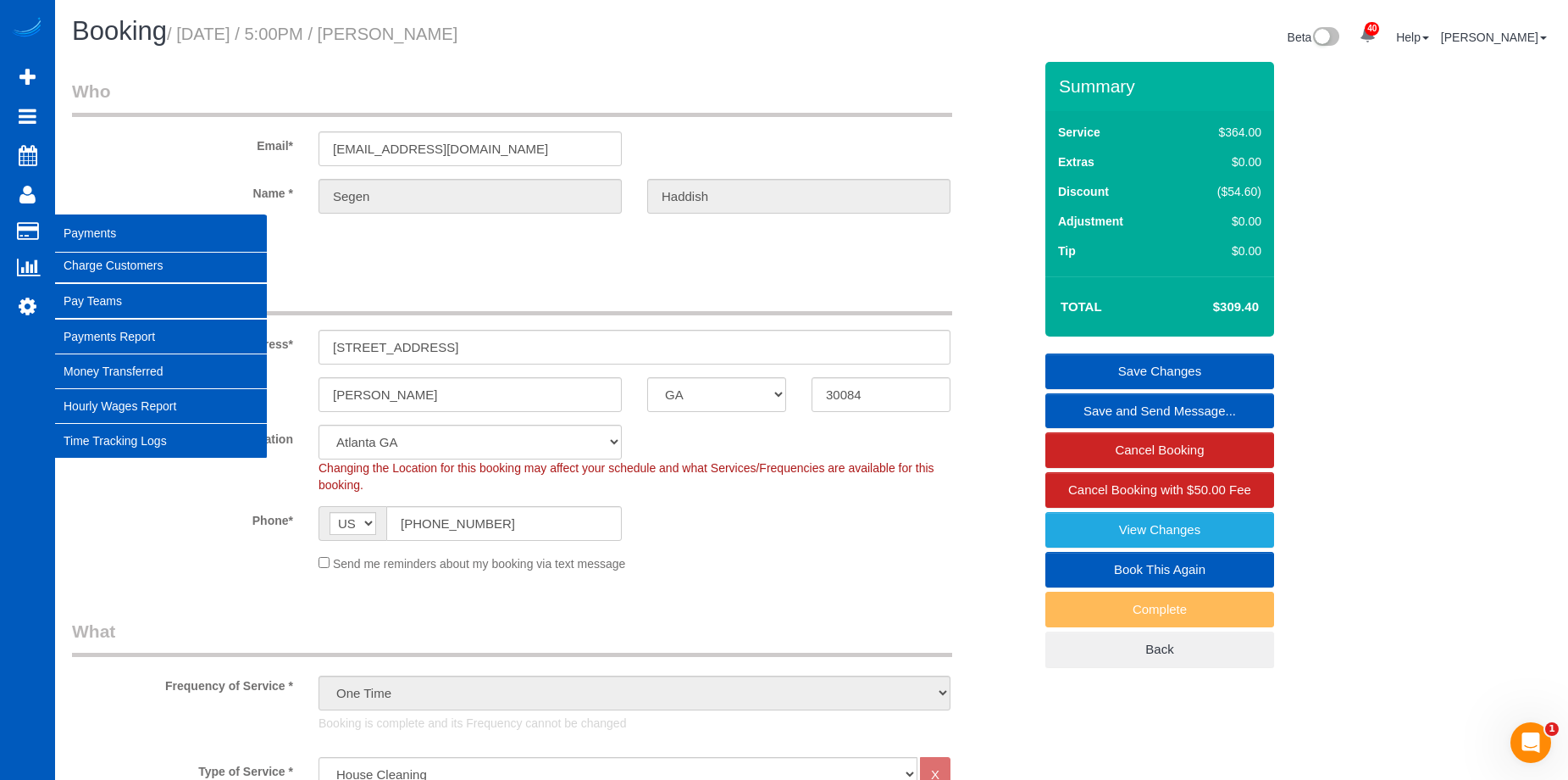
copy small "Segen Haddish"
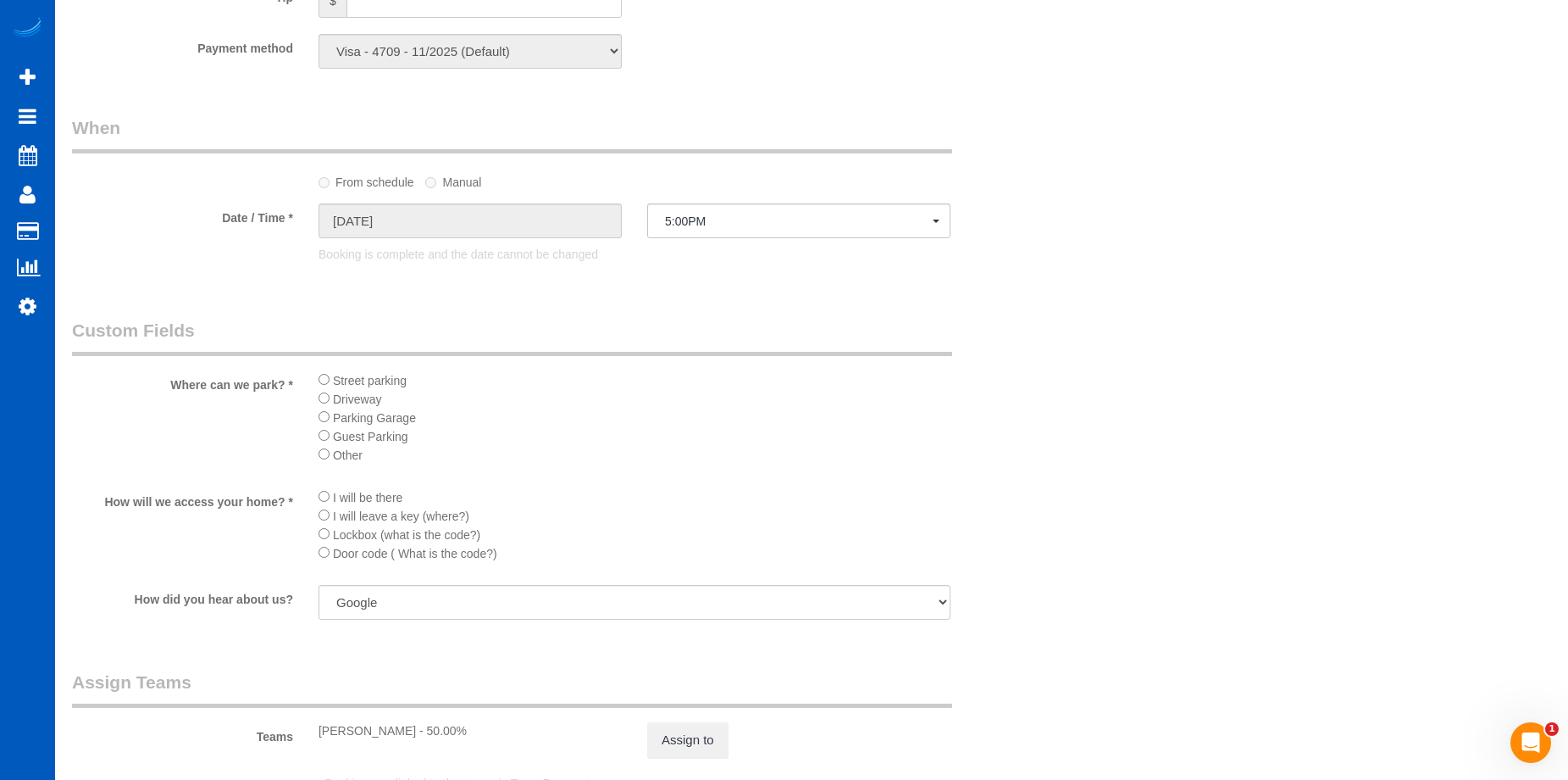
scroll to position [1864, 0]
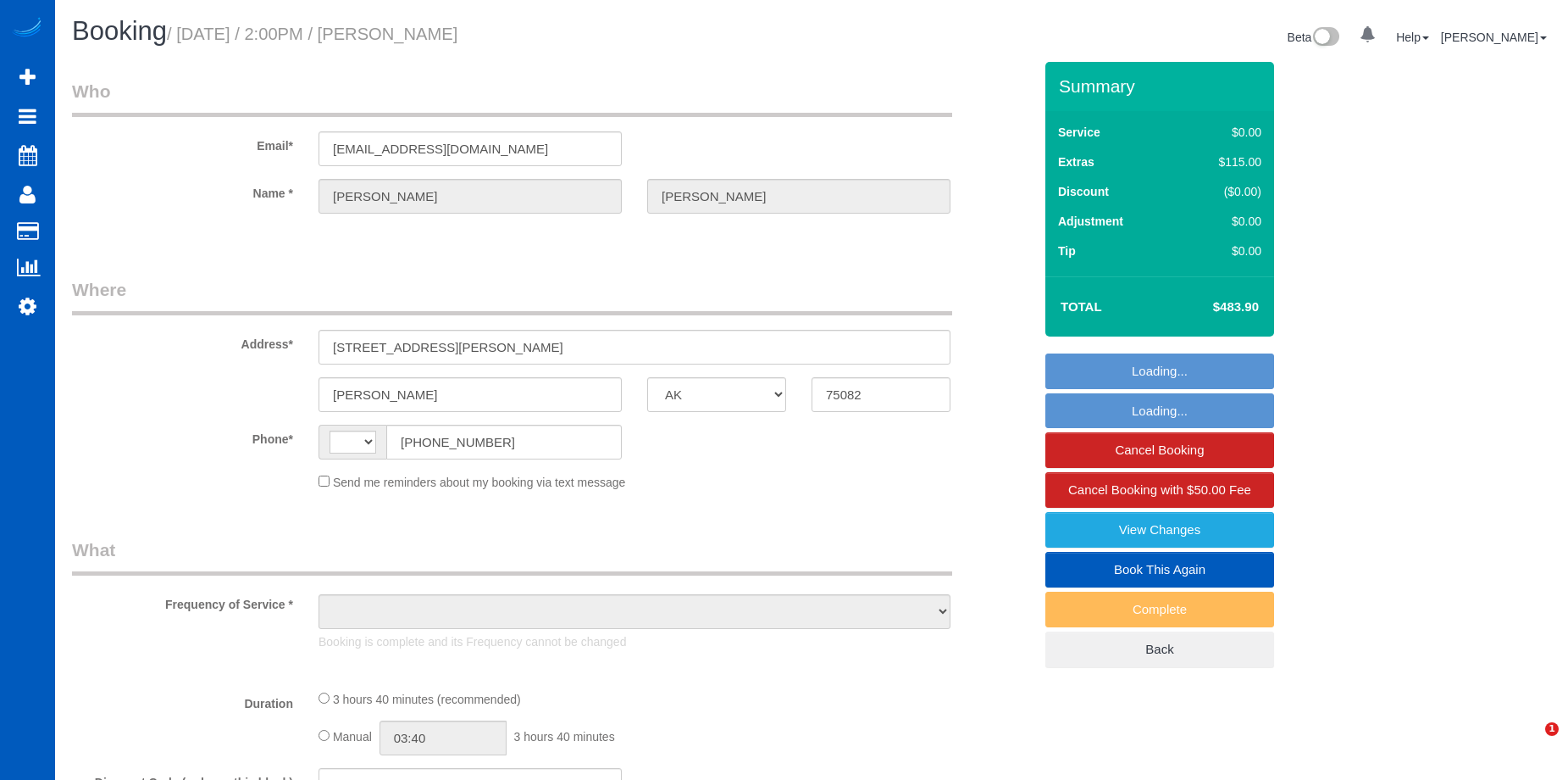
select select "[GEOGRAPHIC_DATA]"
select select "object:569"
select select "199"
select select "1001"
select select "3"
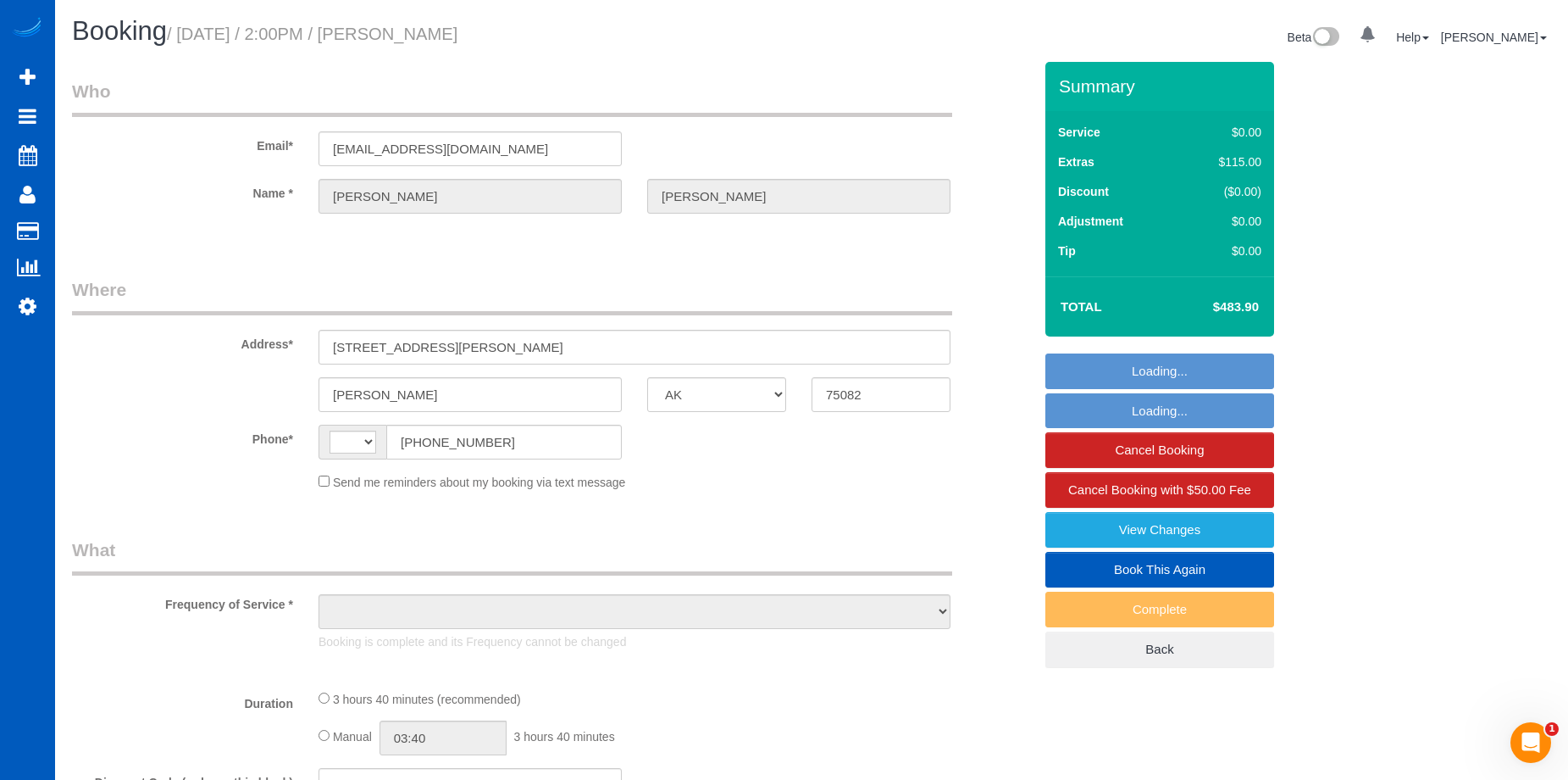
select select "2"
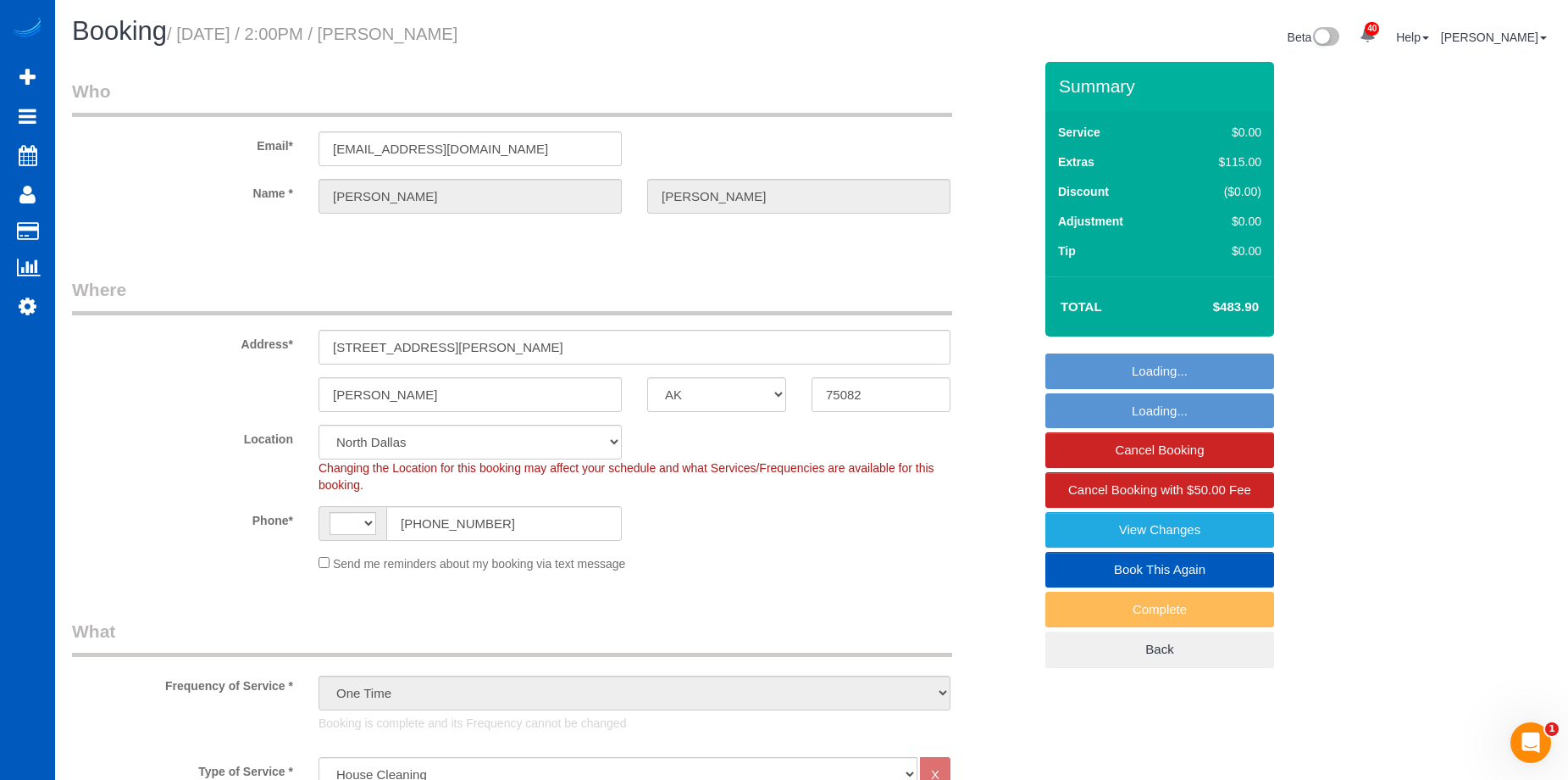
select select "string:[GEOGRAPHIC_DATA]"
select select "object:1096"
select select "1001"
select select "3"
select select "2"
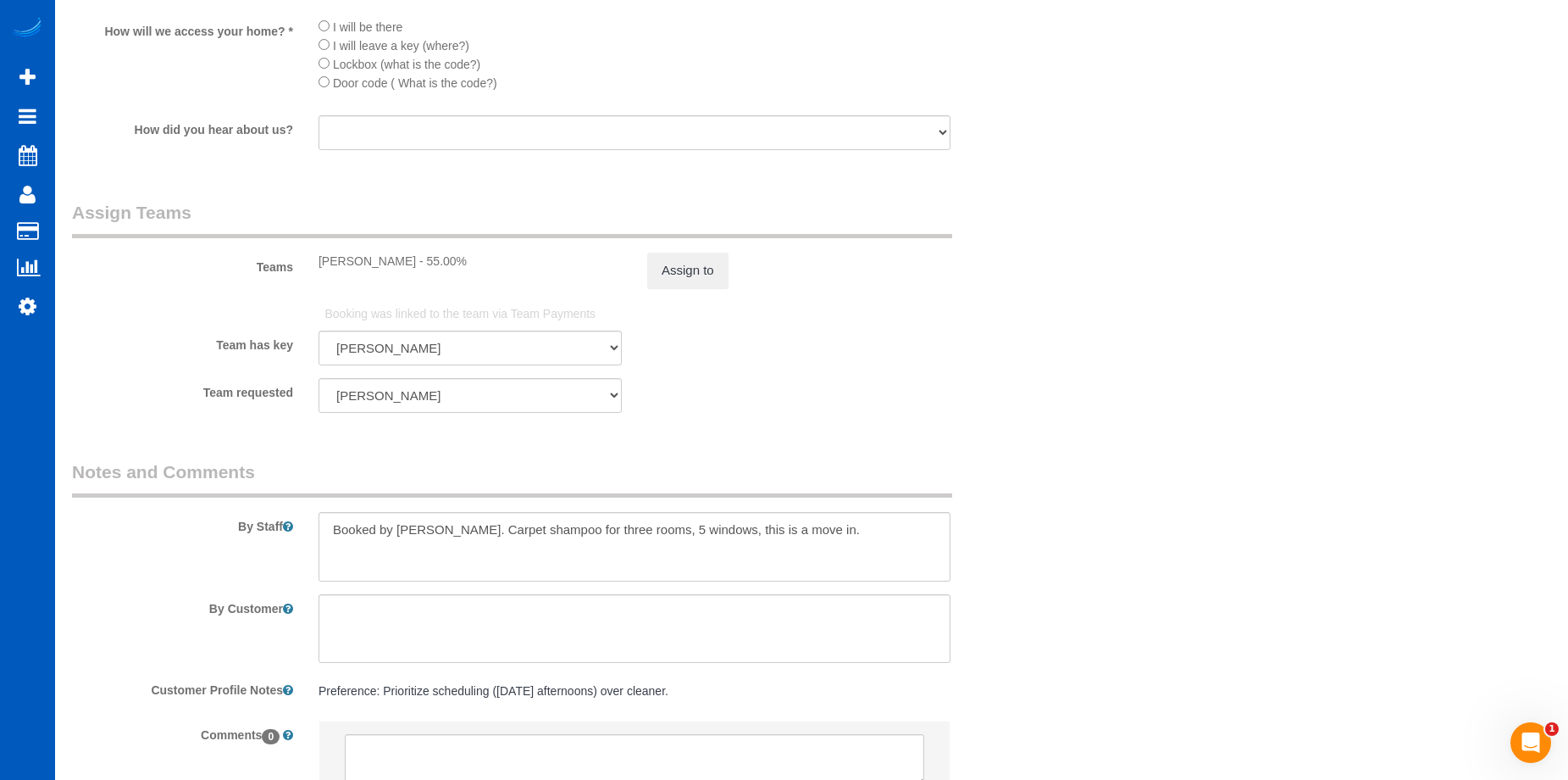
scroll to position [2351, 0]
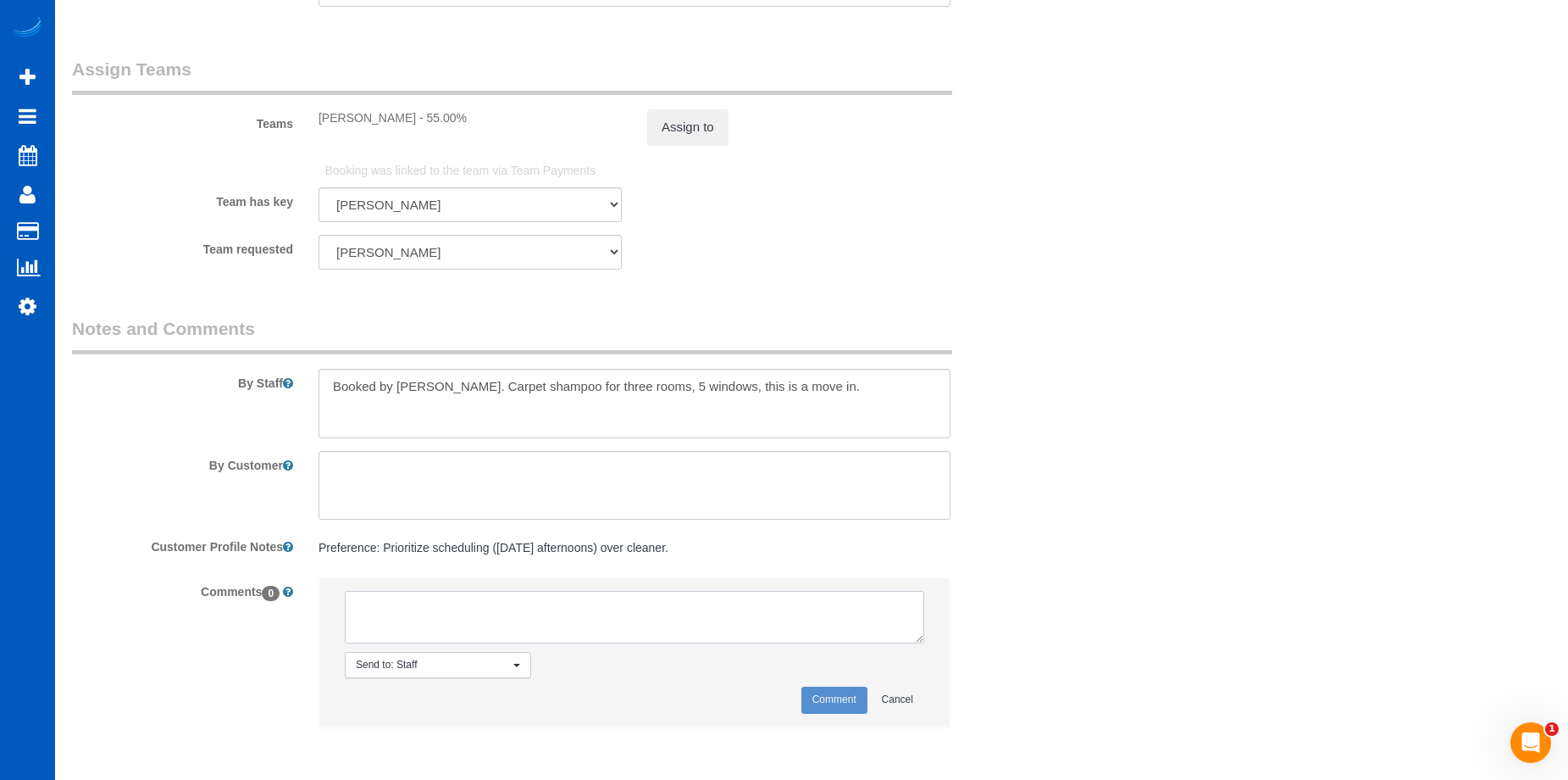
click at [449, 616] on textarea at bounding box center [634, 617] width 579 height 53
type textarea "No photos uploaded as of 10/7"
click at [831, 692] on button "Comment" at bounding box center [835, 700] width 66 height 26
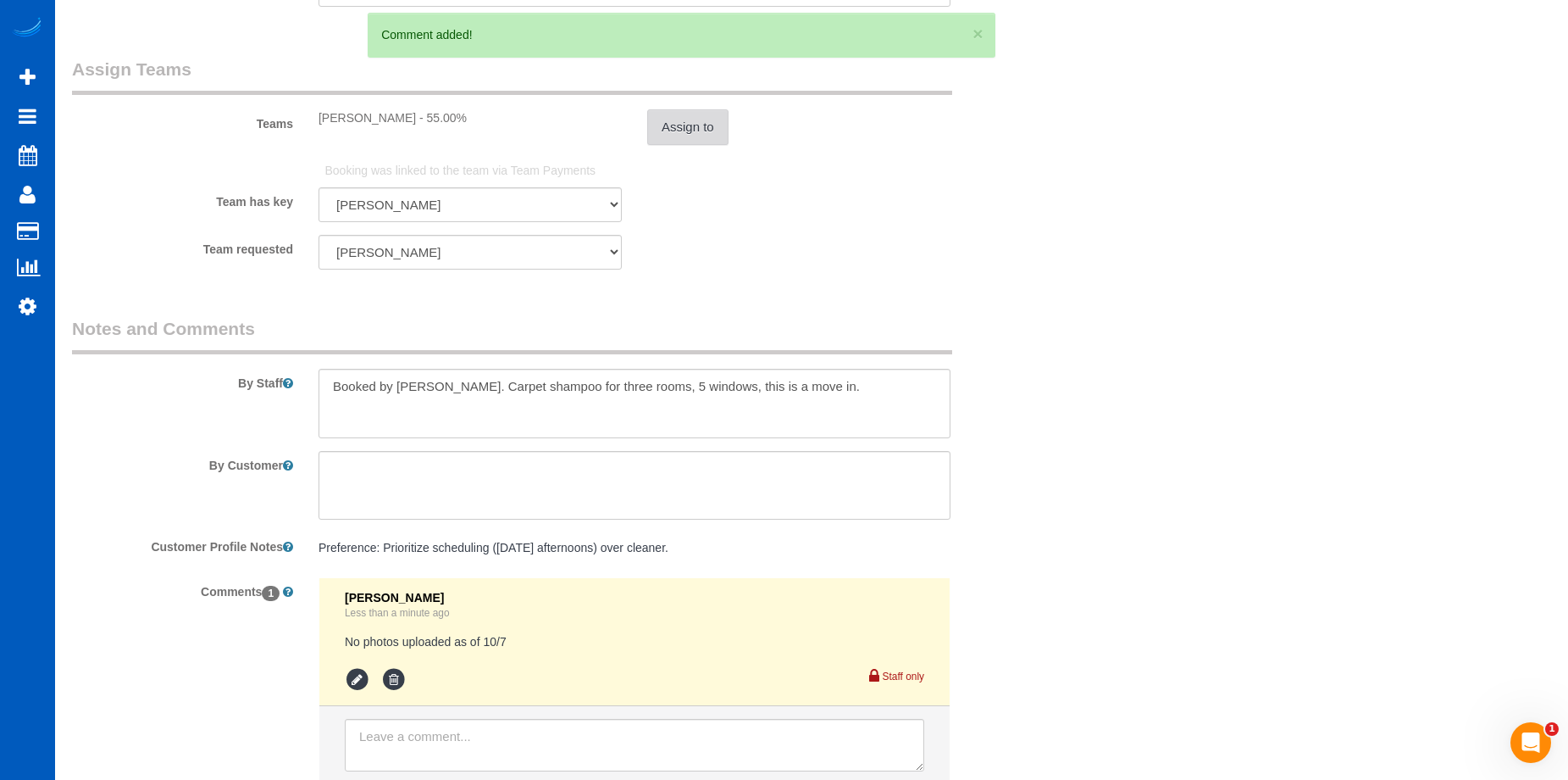
click at [708, 124] on button "Assign to" at bounding box center [688, 128] width 81 height 36
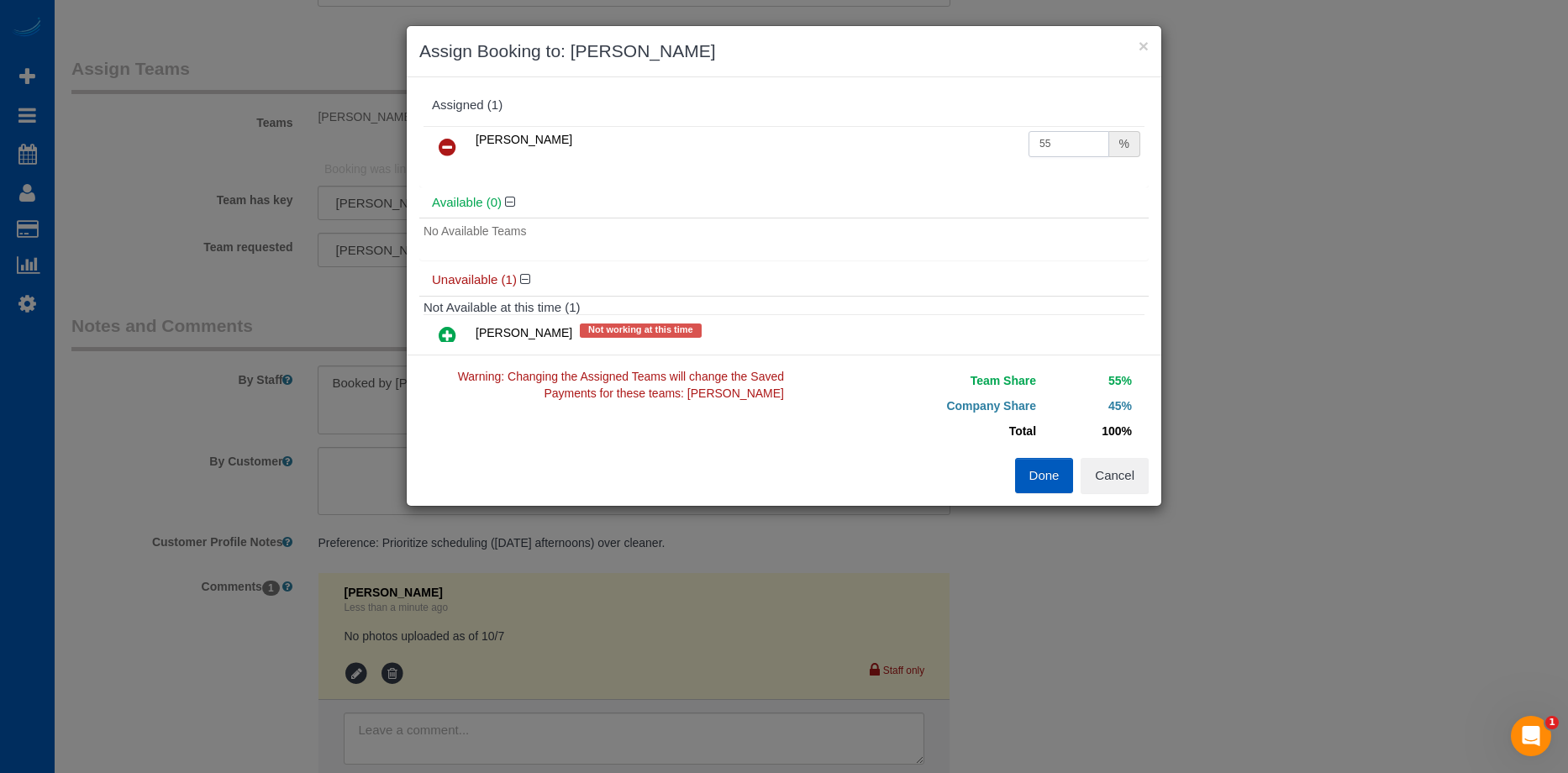
click at [1063, 135] on input "55" at bounding box center [1068, 144] width 81 height 26
drag, startPoint x: 1045, startPoint y: 136, endPoint x: 969, endPoint y: 135, distance: 76.0
click at [969, 135] on tr "[PERSON_NAME] 55 %" at bounding box center [784, 147] width 721 height 43
type input "51.9"
click at [1053, 469] on button "Done" at bounding box center [1044, 476] width 59 height 36
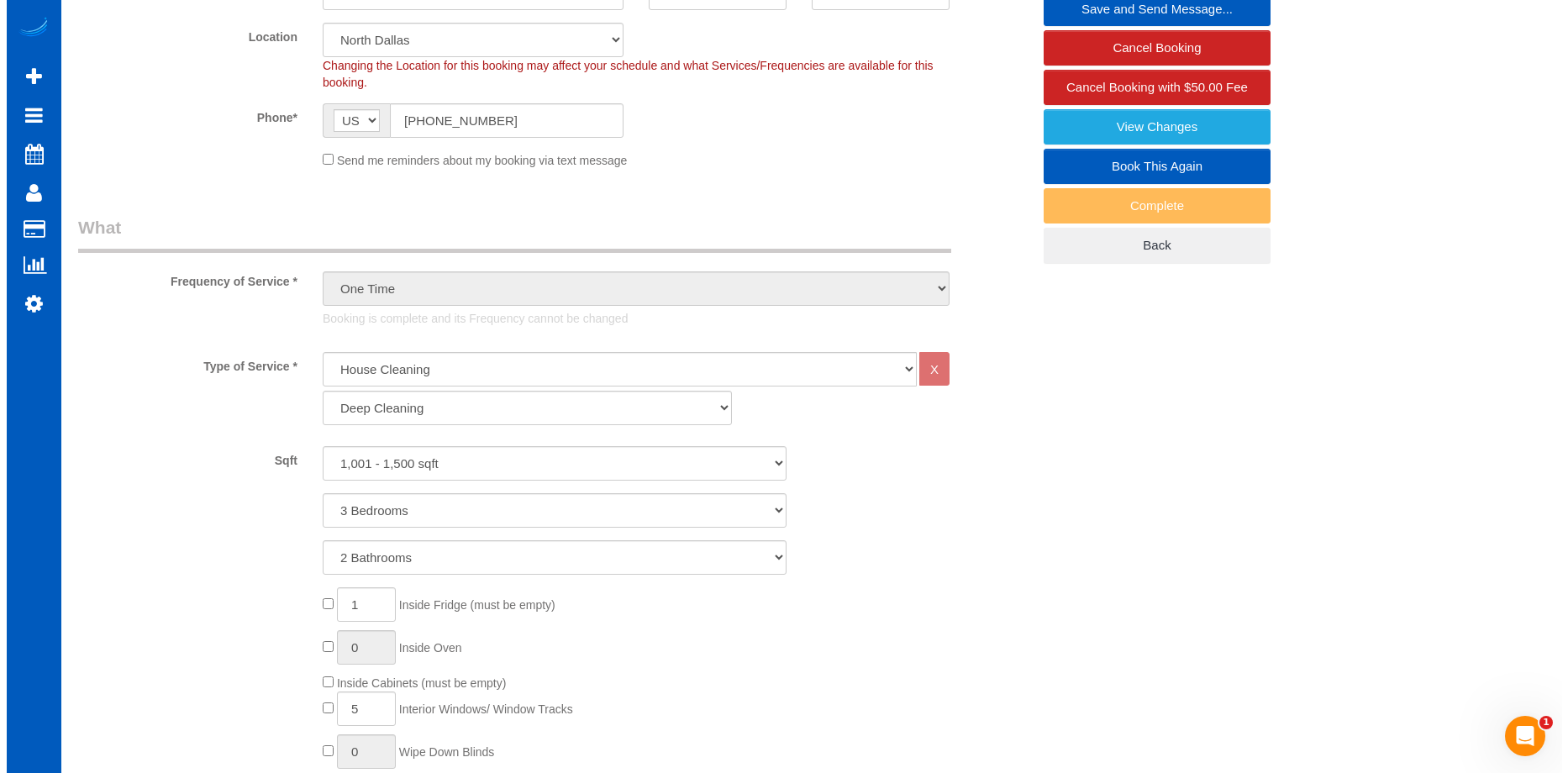
scroll to position [0, 0]
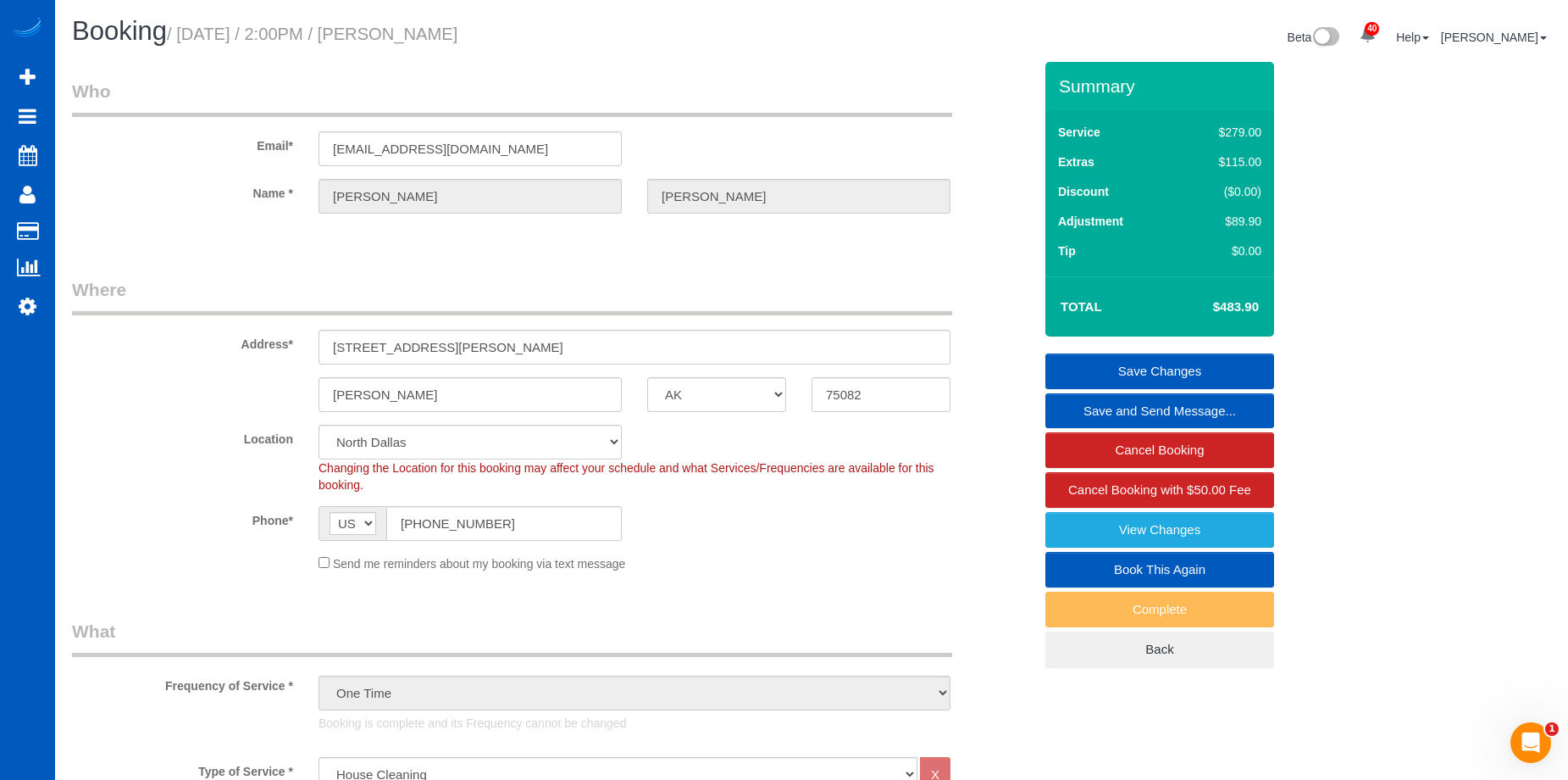
click at [1113, 355] on link "Save Changes" at bounding box center [1160, 372] width 229 height 36
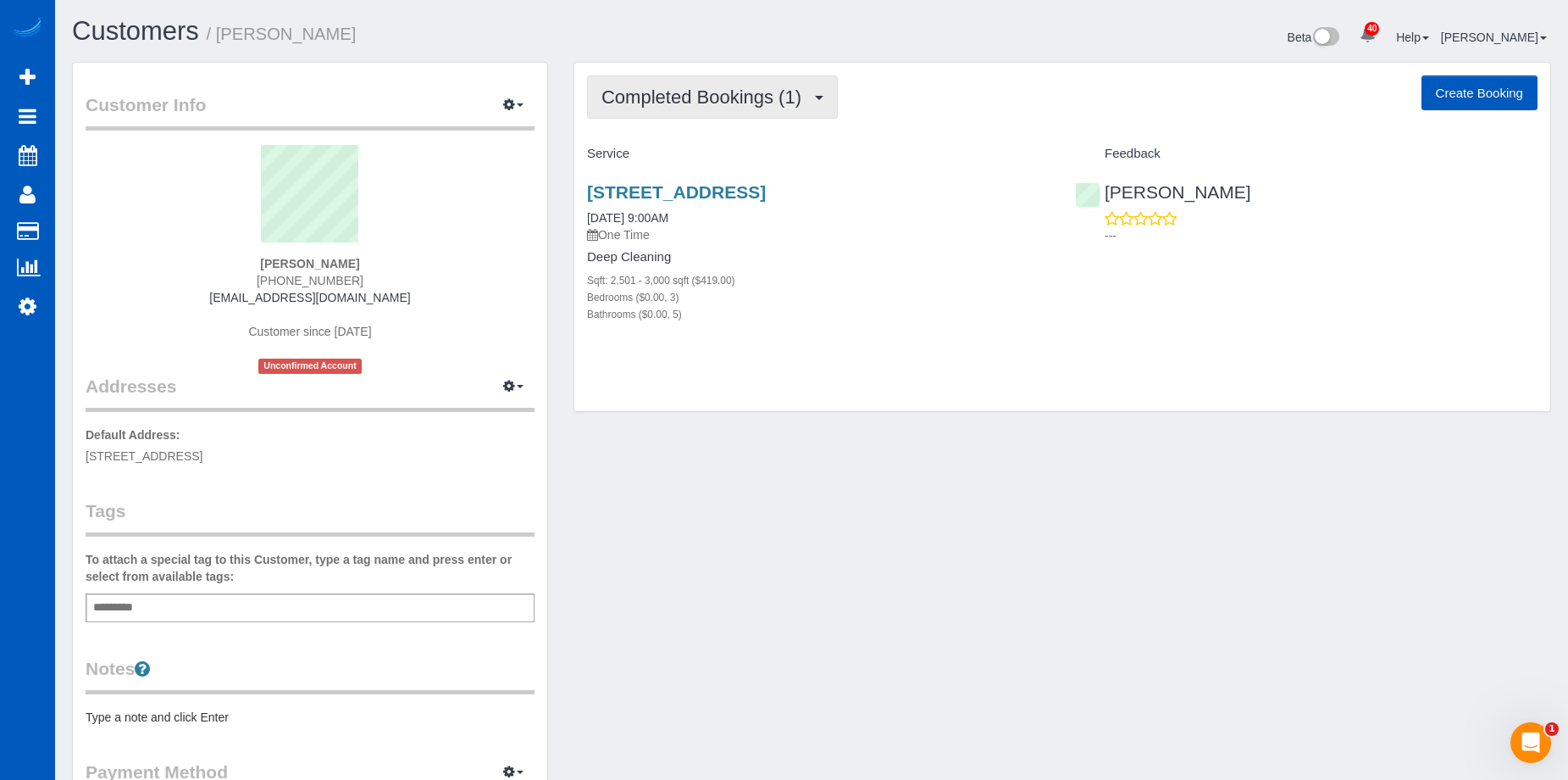
click at [722, 81] on button "Completed Bookings (1)" at bounding box center [712, 97] width 250 height 43
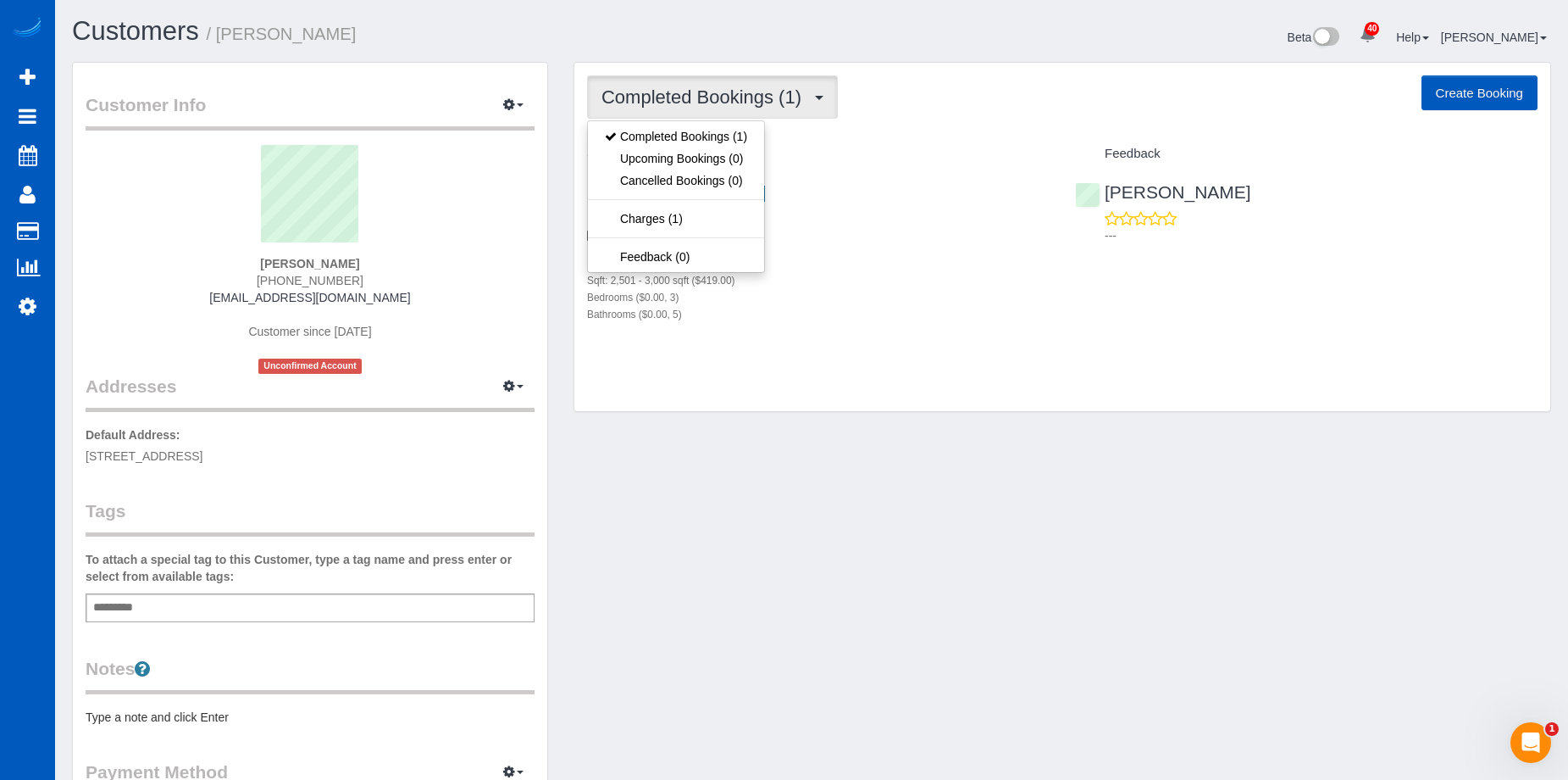
click at [723, 81] on button "Completed Bookings (1)" at bounding box center [712, 97] width 250 height 43
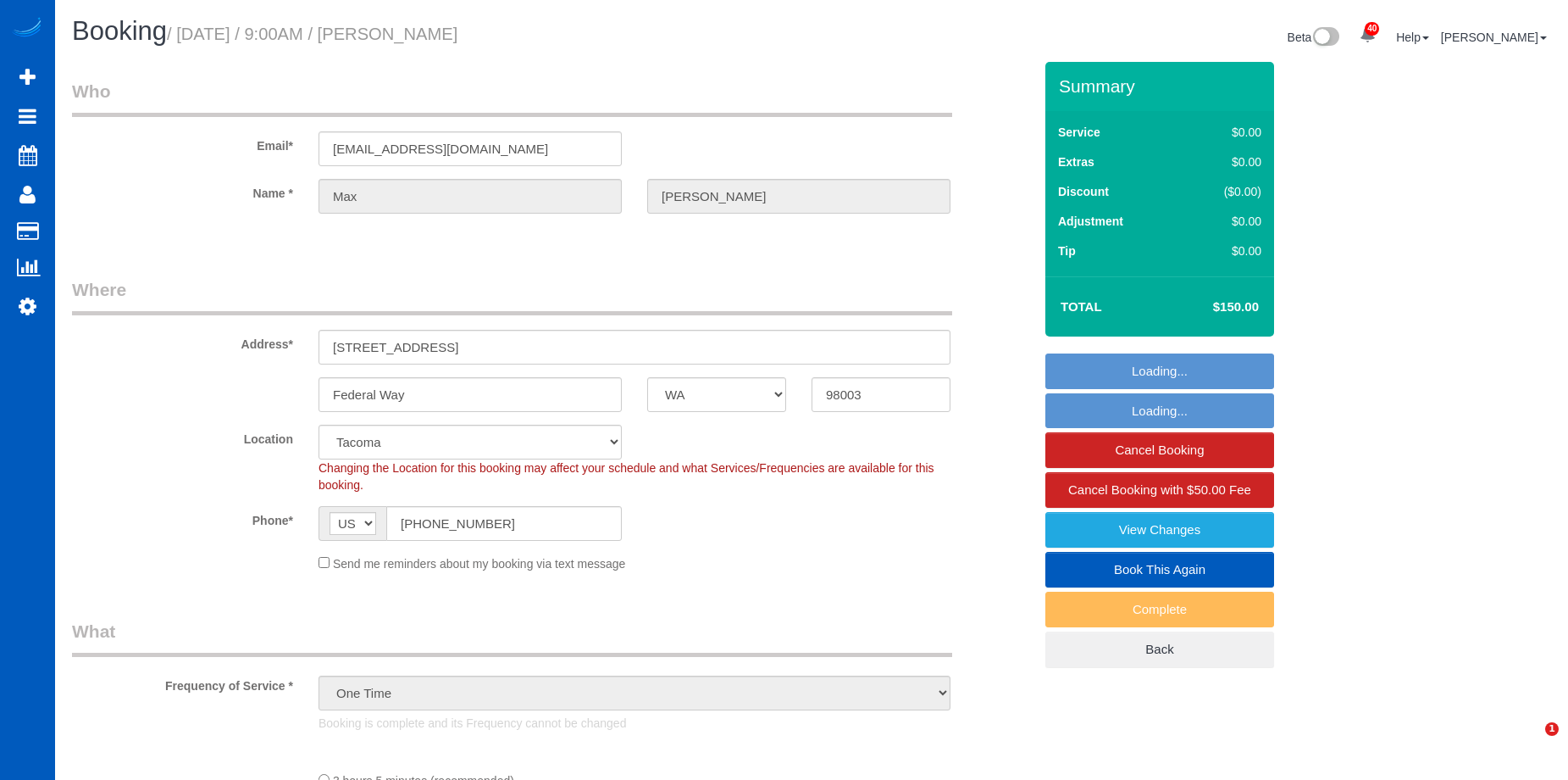
select select "WA"
select select "object:962"
select select "199"
select select "2501"
select select "3"
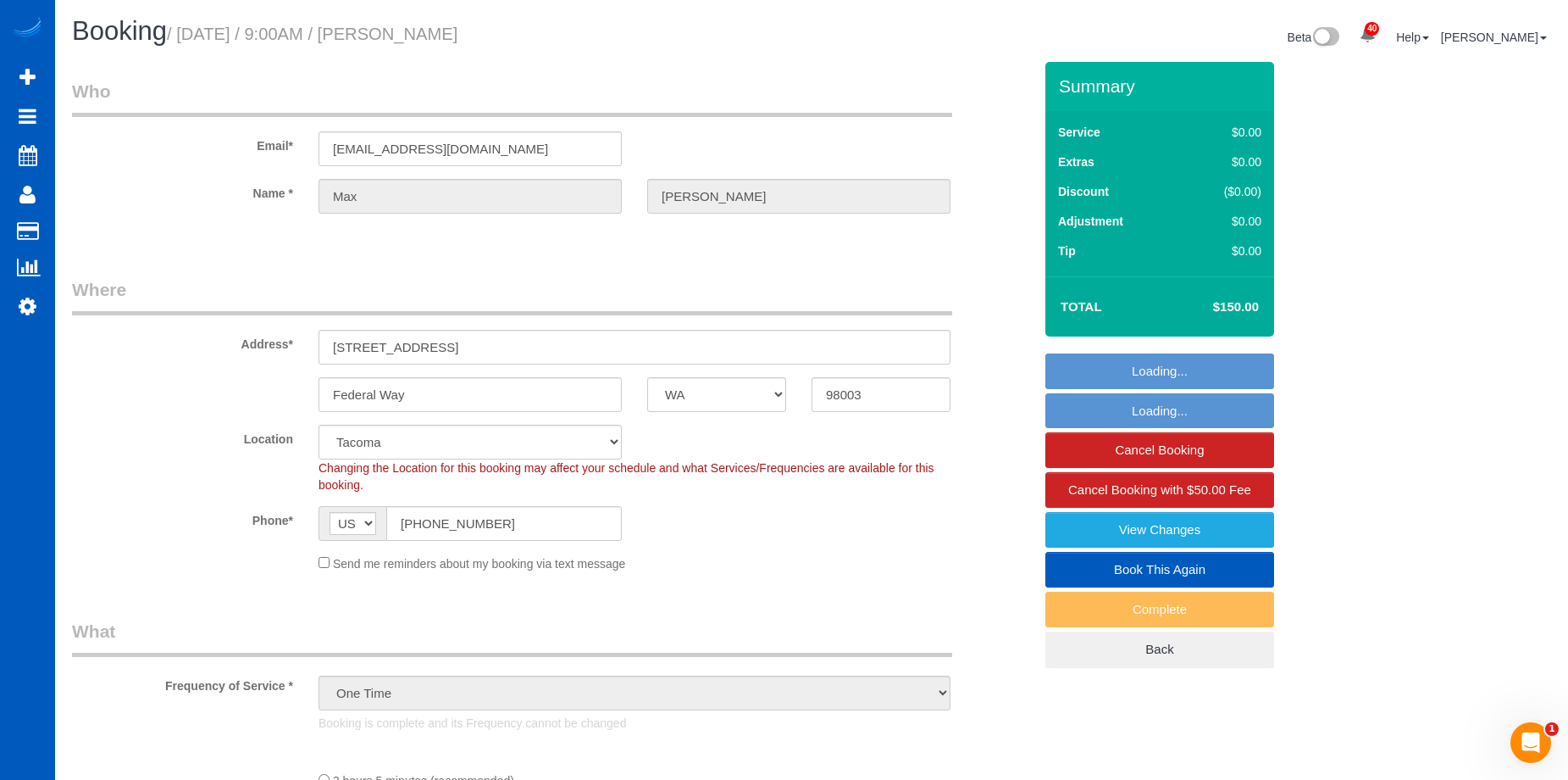
select select "5"
select select "2501"
select select "3"
select select "5"
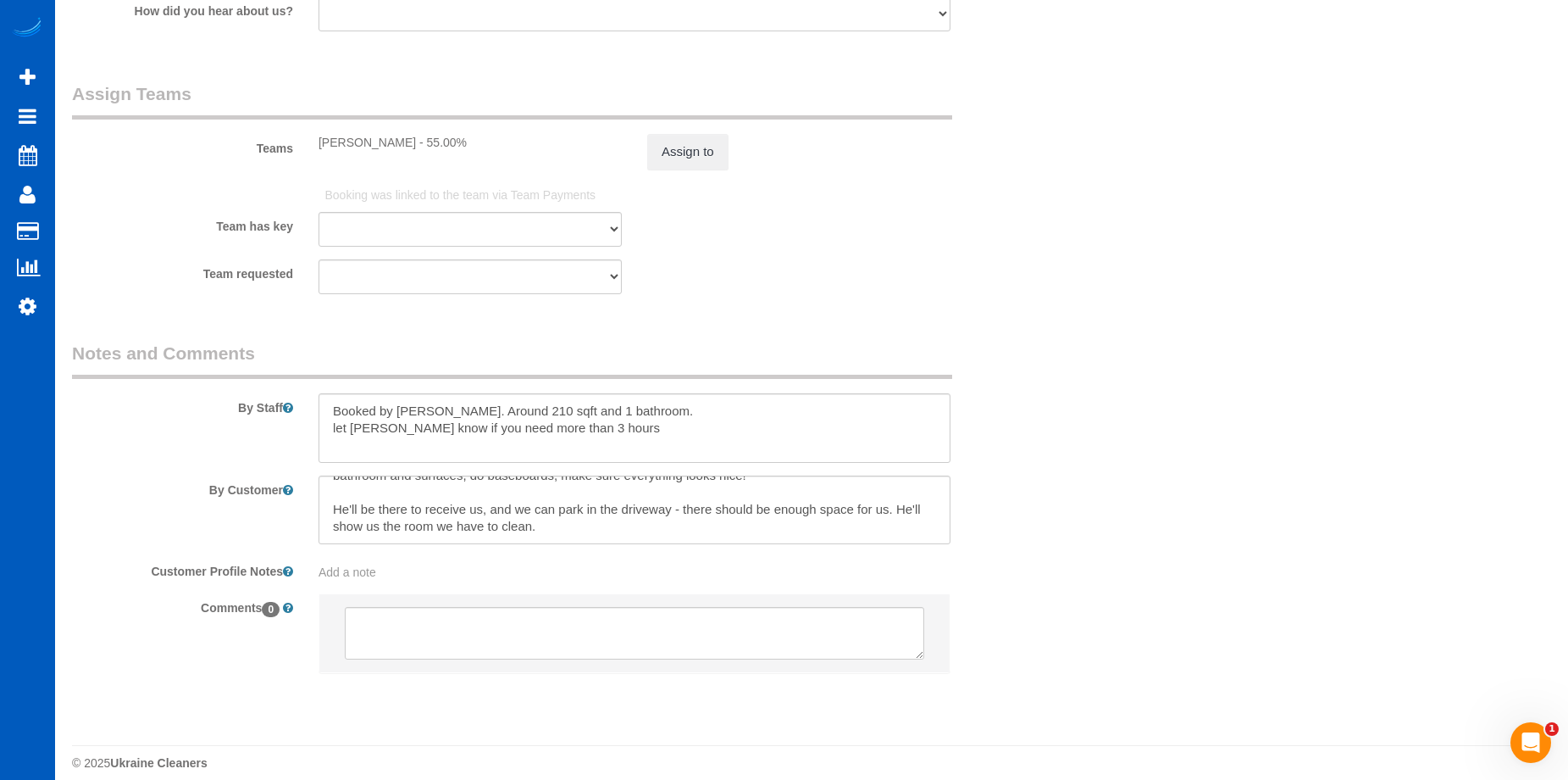
scroll to position [2343, 0]
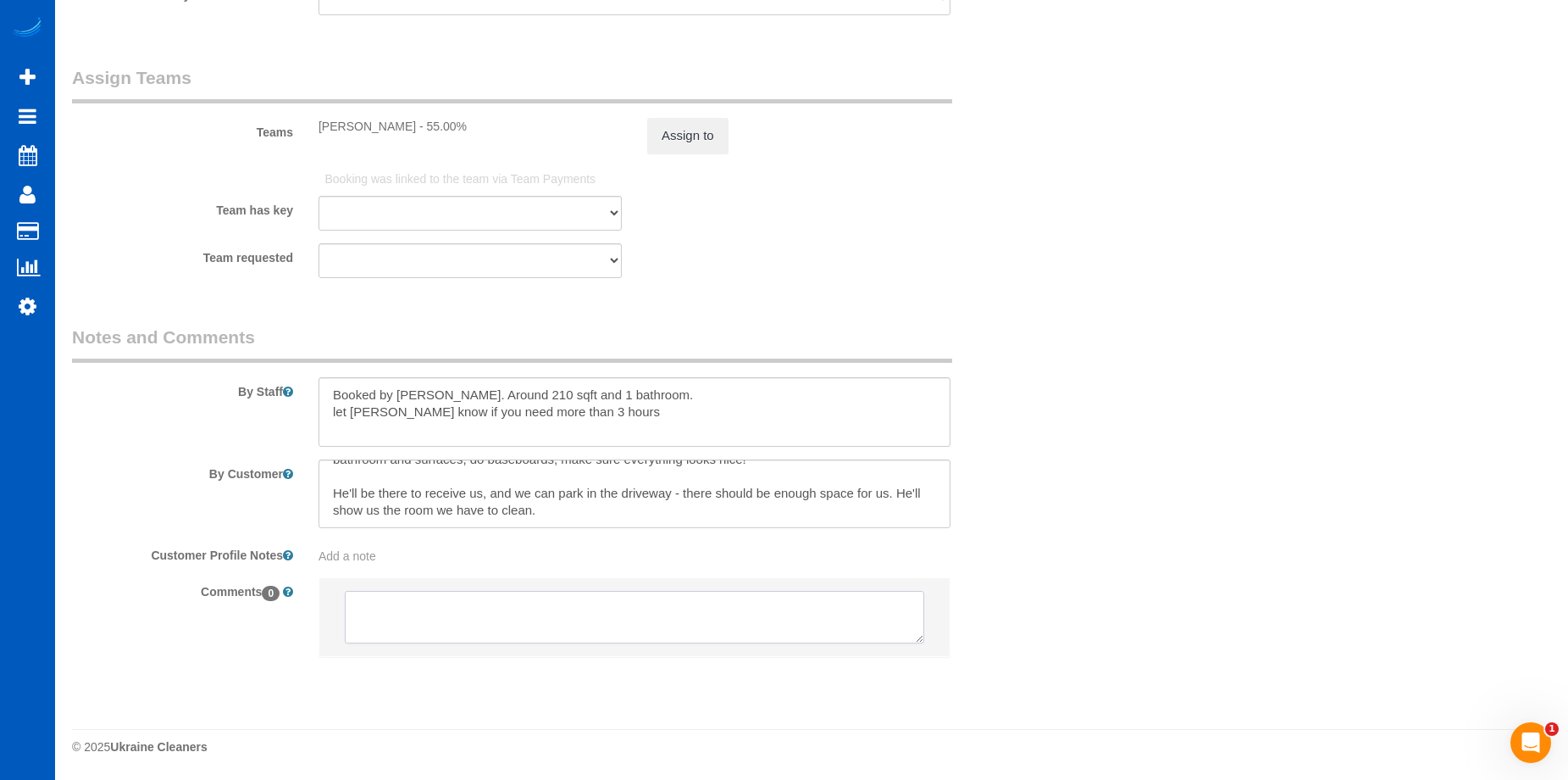
click at [591, 607] on textarea at bounding box center [634, 617] width 579 height 53
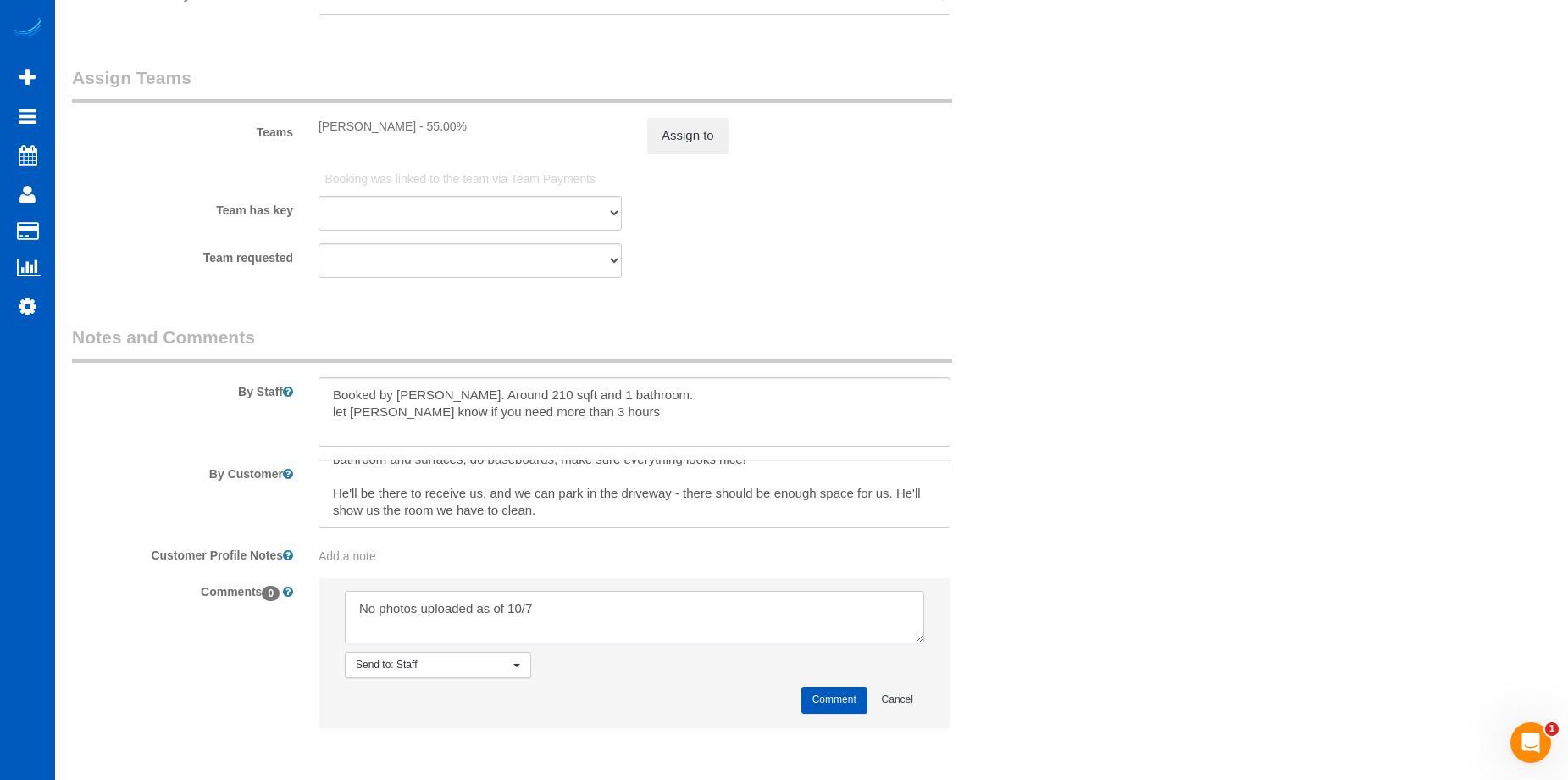
type textarea "No photos uploaded as of 10/7"
click at [833, 695] on button "Comment" at bounding box center [835, 700] width 66 height 26
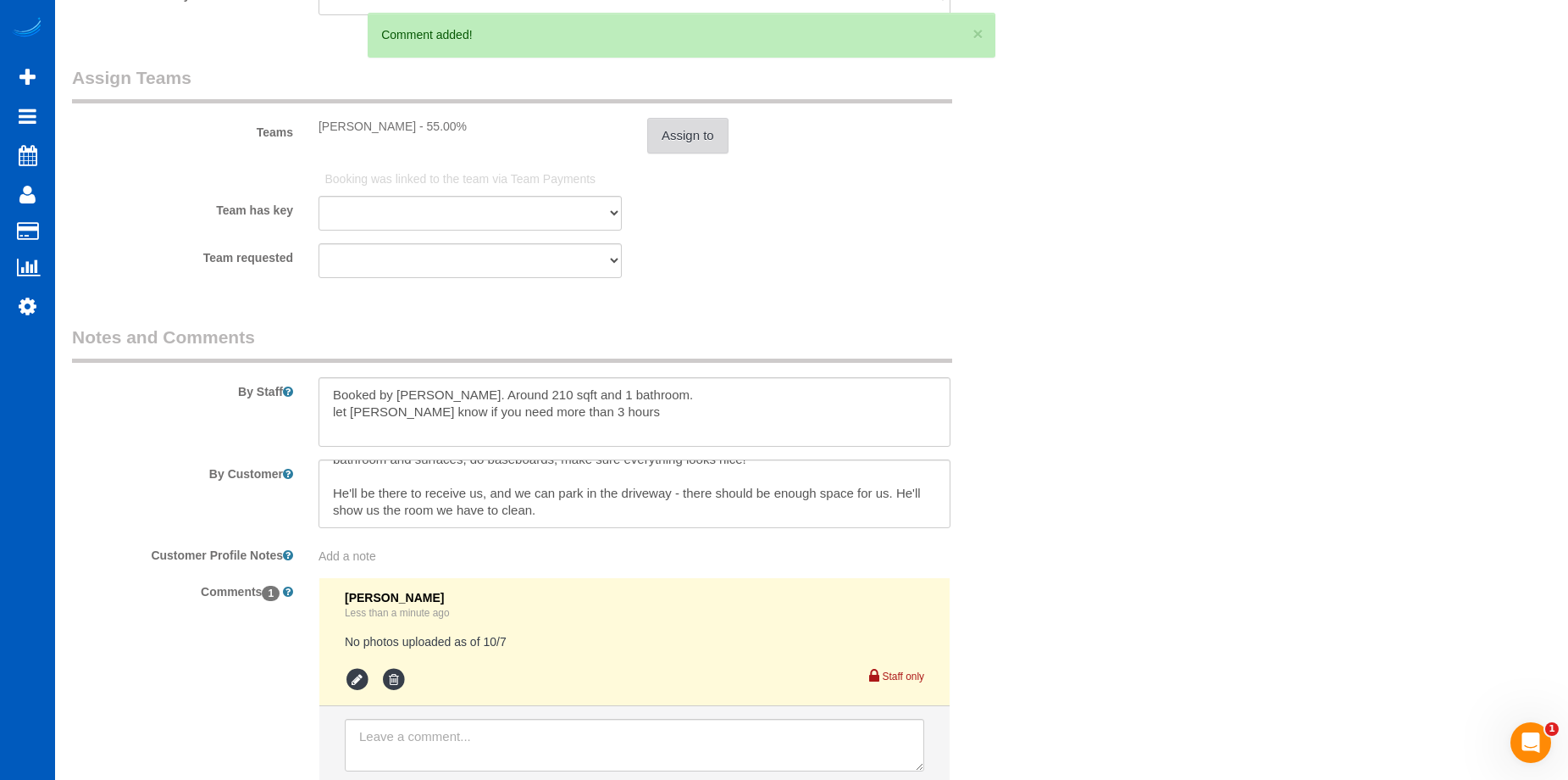
click at [692, 145] on button "Assign to" at bounding box center [688, 136] width 81 height 36
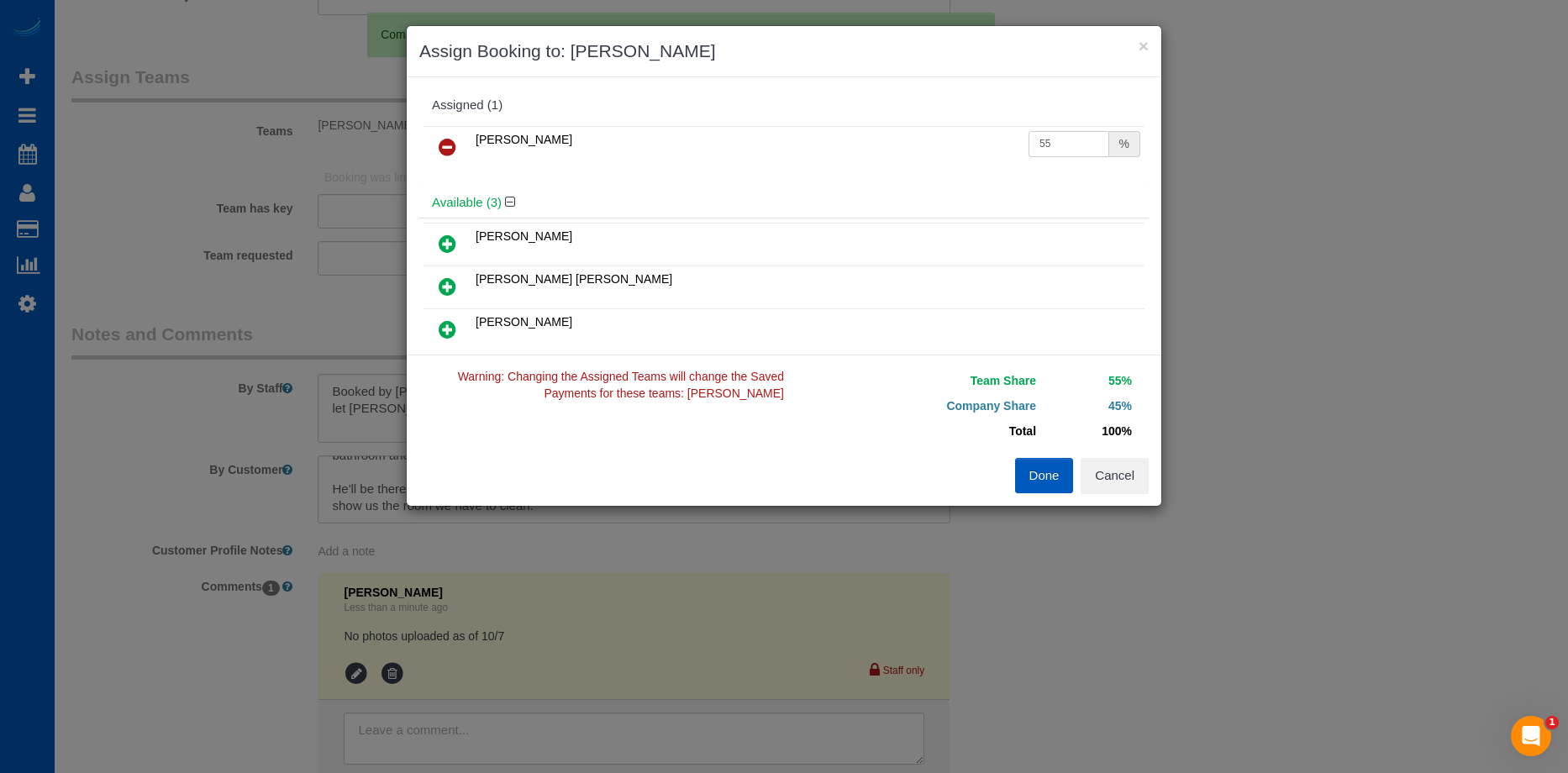
click at [1068, 142] on input "55" at bounding box center [1068, 144] width 81 height 26
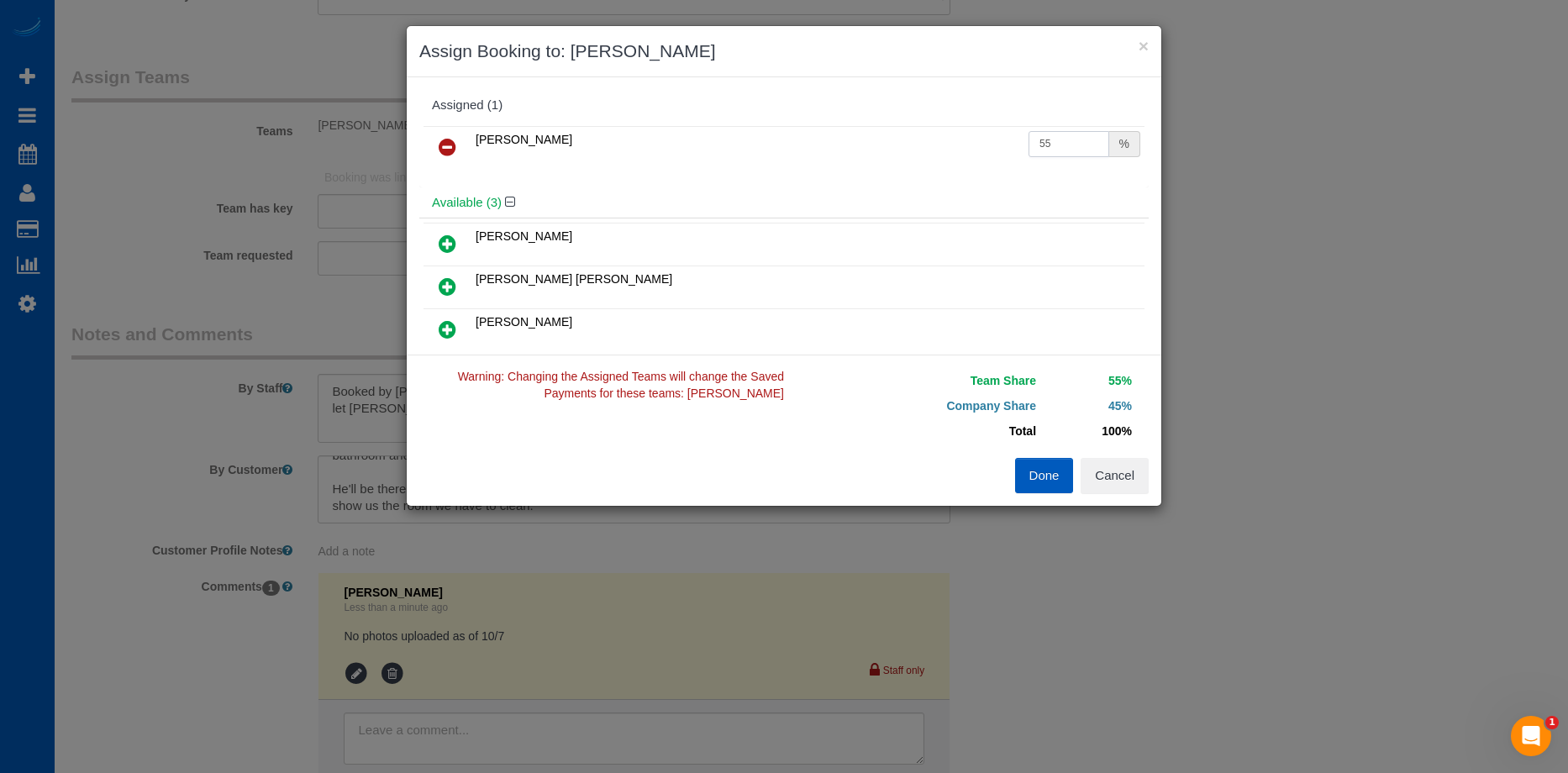
drag, startPoint x: 1062, startPoint y: 142, endPoint x: 1019, endPoint y: 151, distance: 43.9
click at [1028, 151] on input "55" at bounding box center [1068, 144] width 81 height 26
type input "45"
click at [1041, 173] on div "Karyna Butov 45 %" at bounding box center [784, 155] width 729 height 66
click at [1038, 481] on button "Done" at bounding box center [1044, 476] width 59 height 36
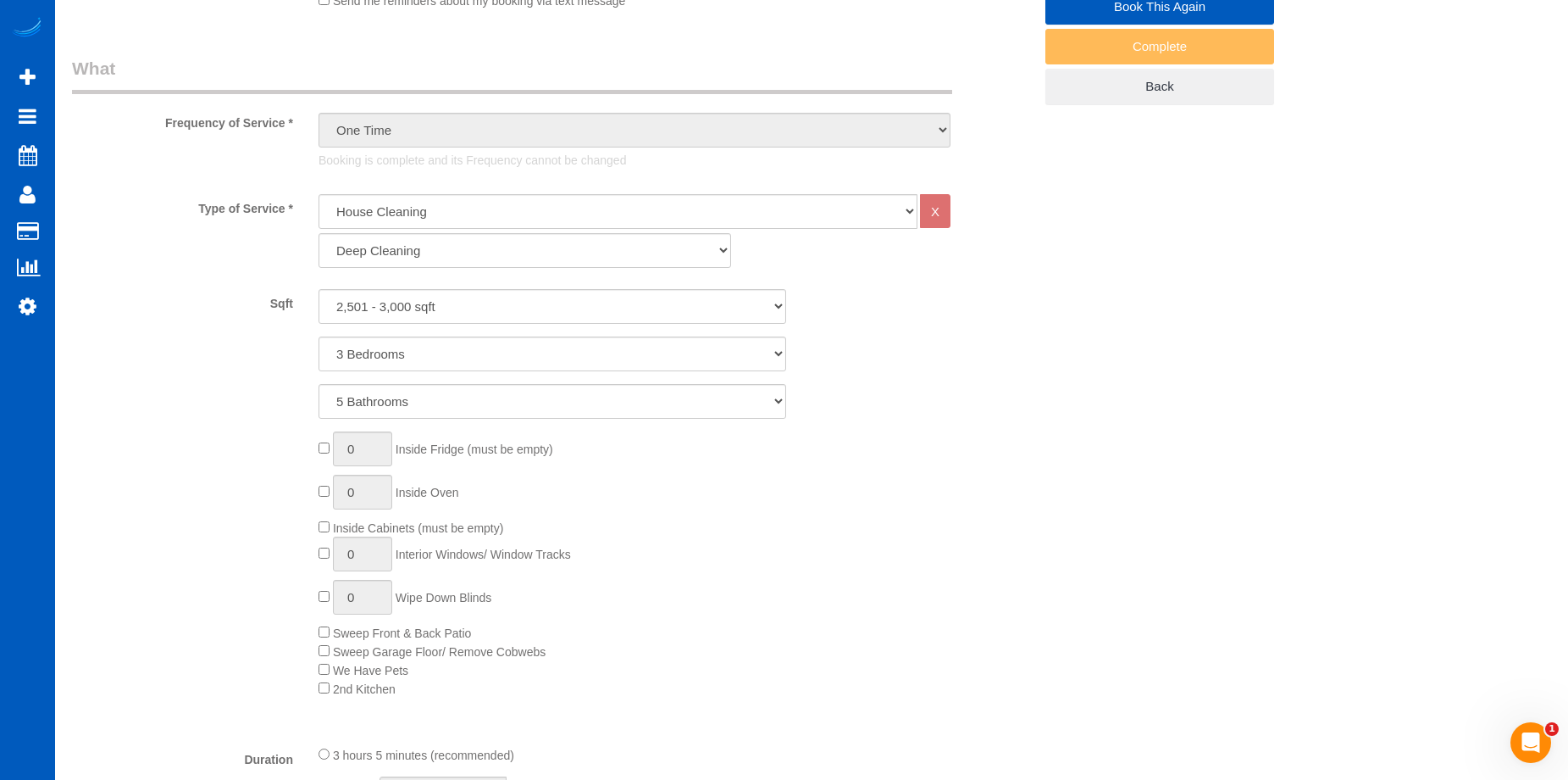
scroll to position [139, 0]
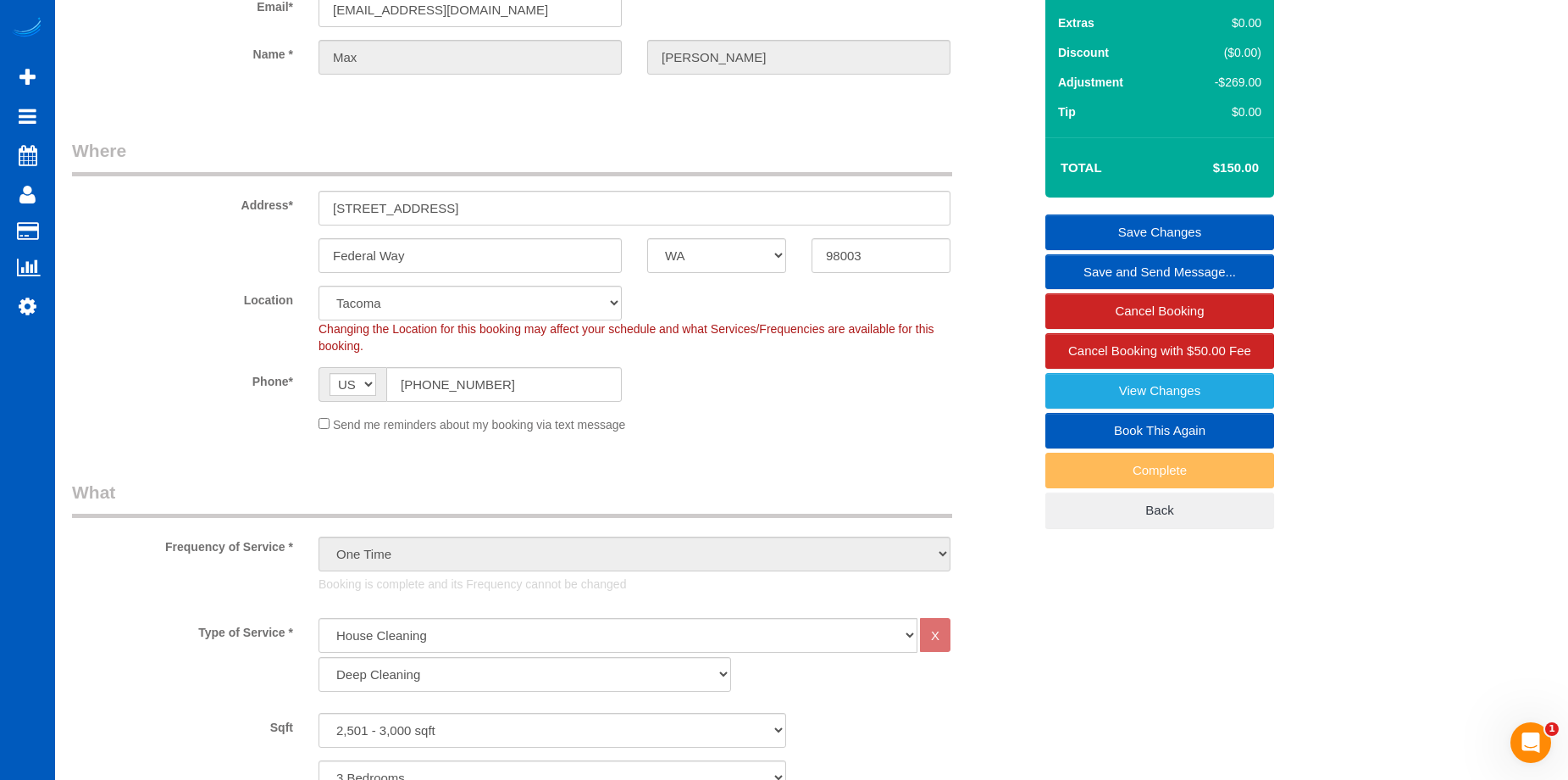
click at [1082, 217] on link "Save Changes" at bounding box center [1160, 233] width 229 height 36
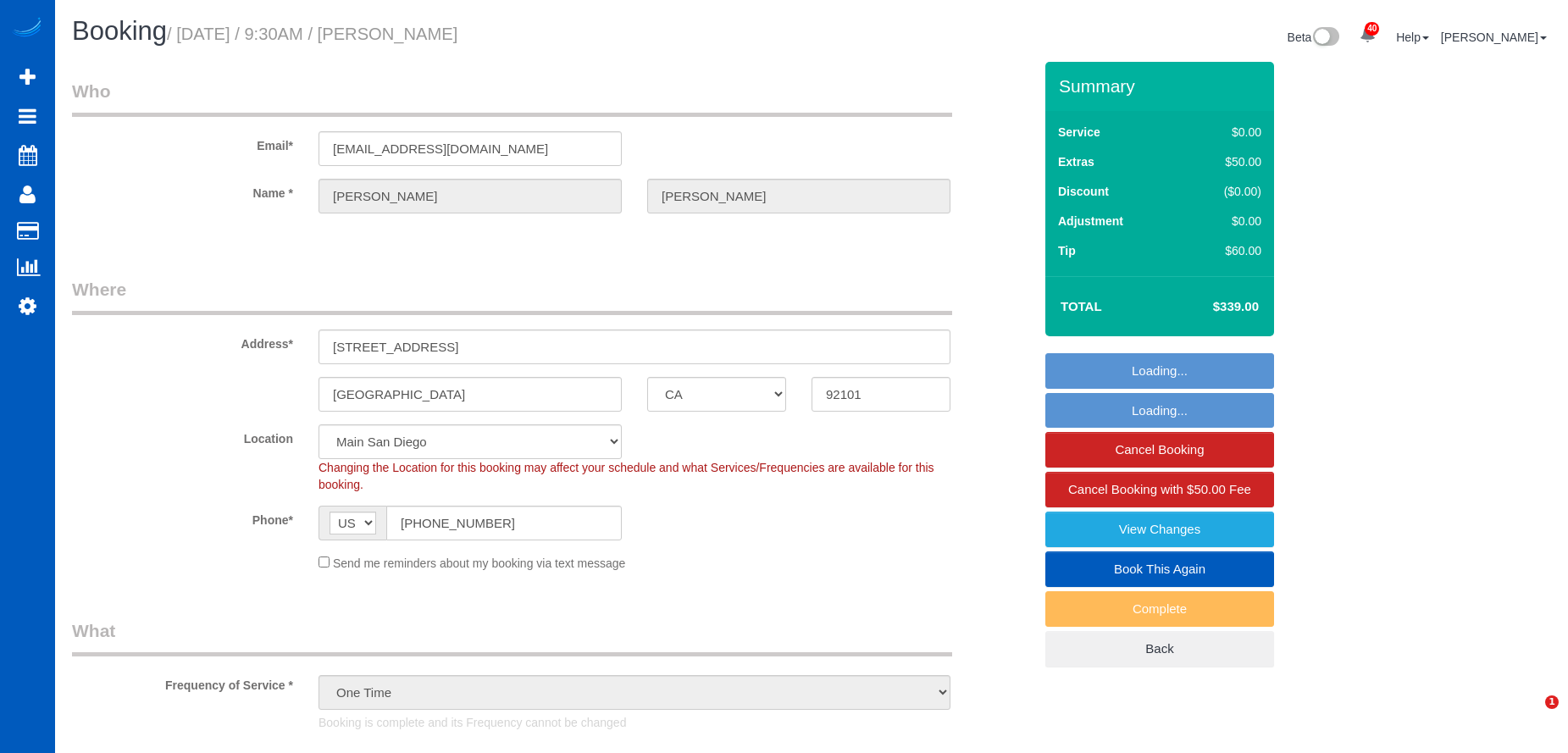
select select "CA"
select select "199"
select select "string:fspay-c19a3597-acf5-4547-9968-3484bc3168af"
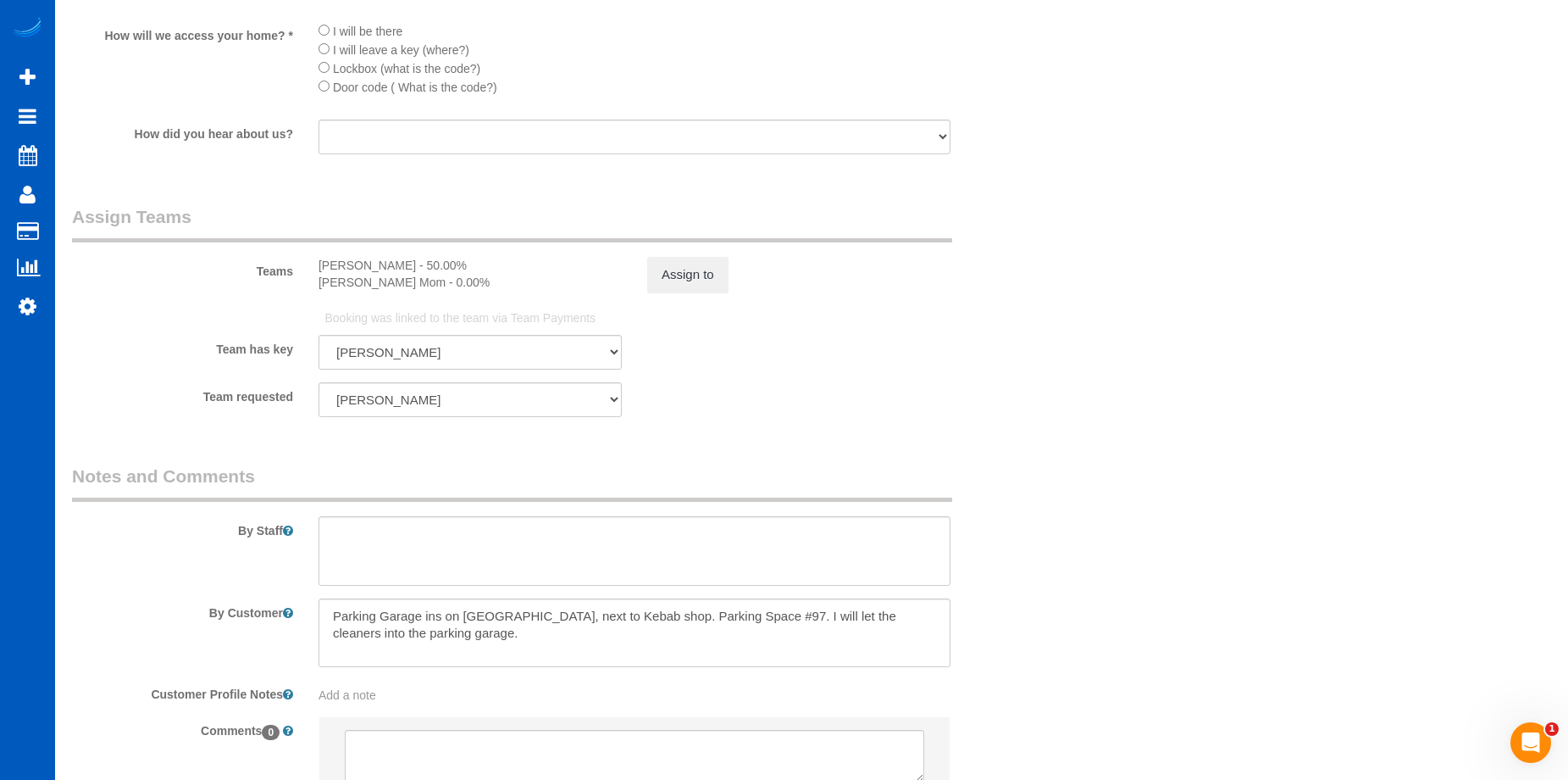
scroll to position [2343, 0]
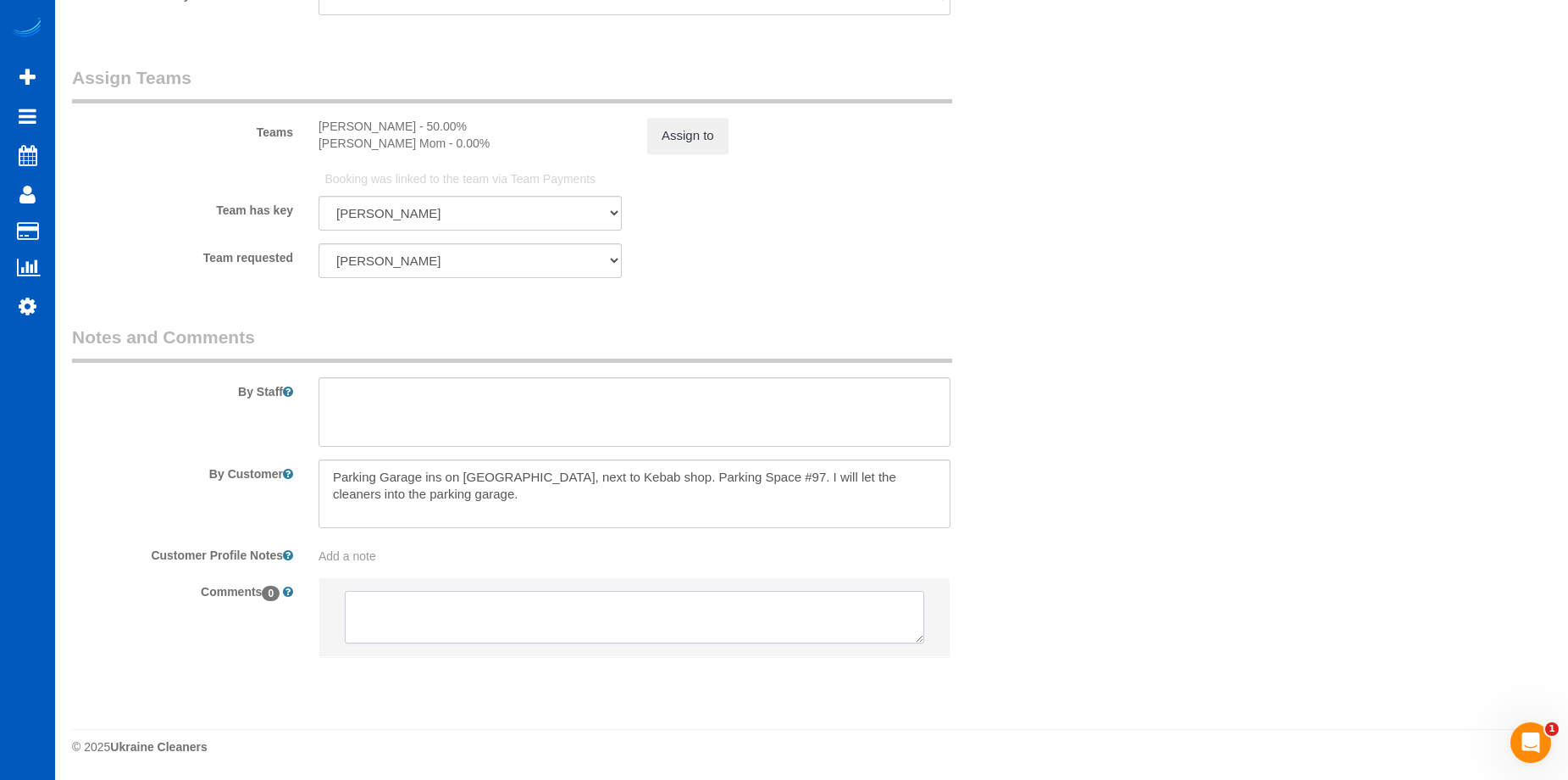
click at [490, 622] on textarea at bounding box center [634, 617] width 579 height 53
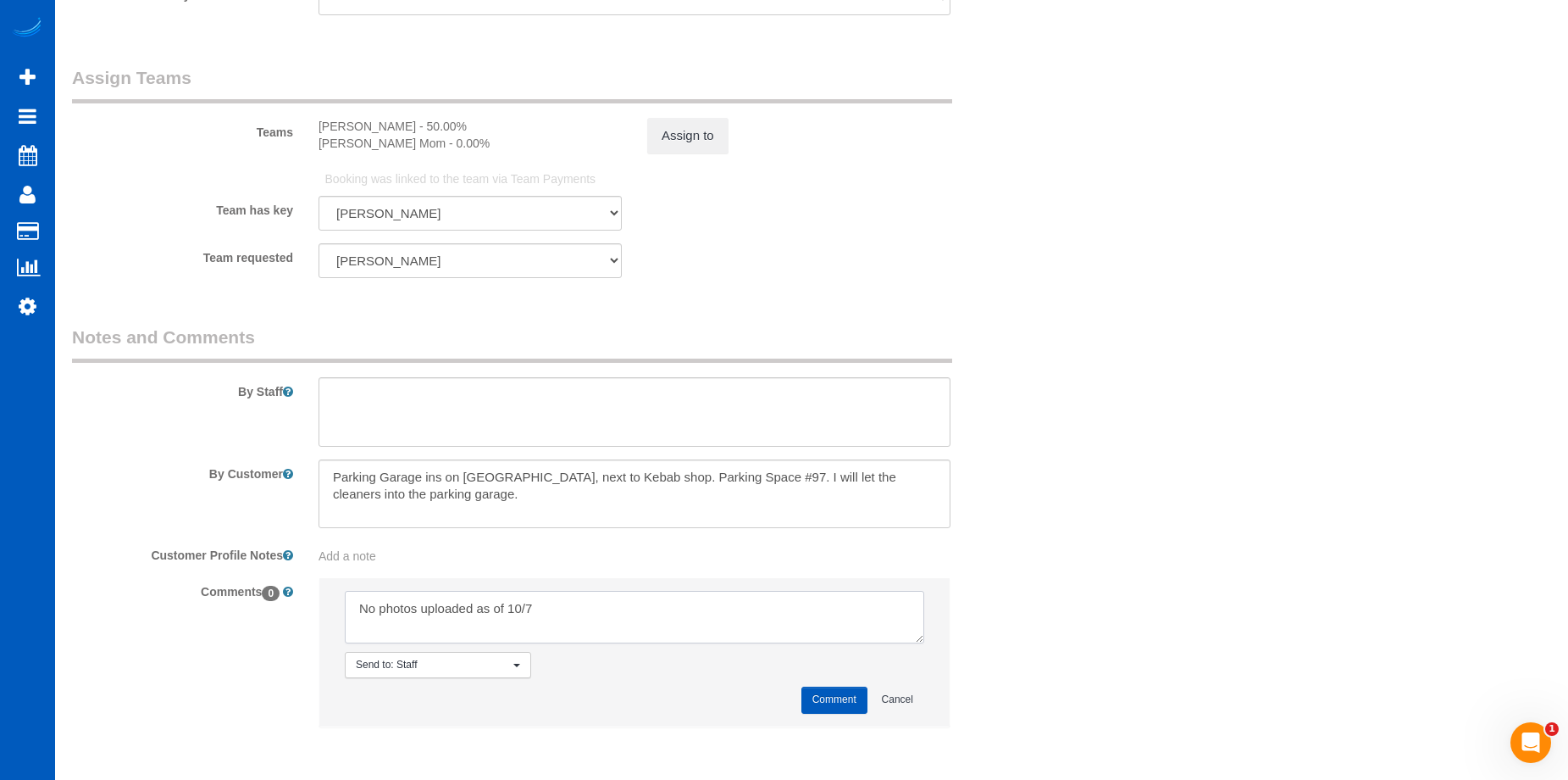
type textarea "No photos uploaded as of 10/7"
click at [838, 692] on button "Comment" at bounding box center [835, 700] width 66 height 26
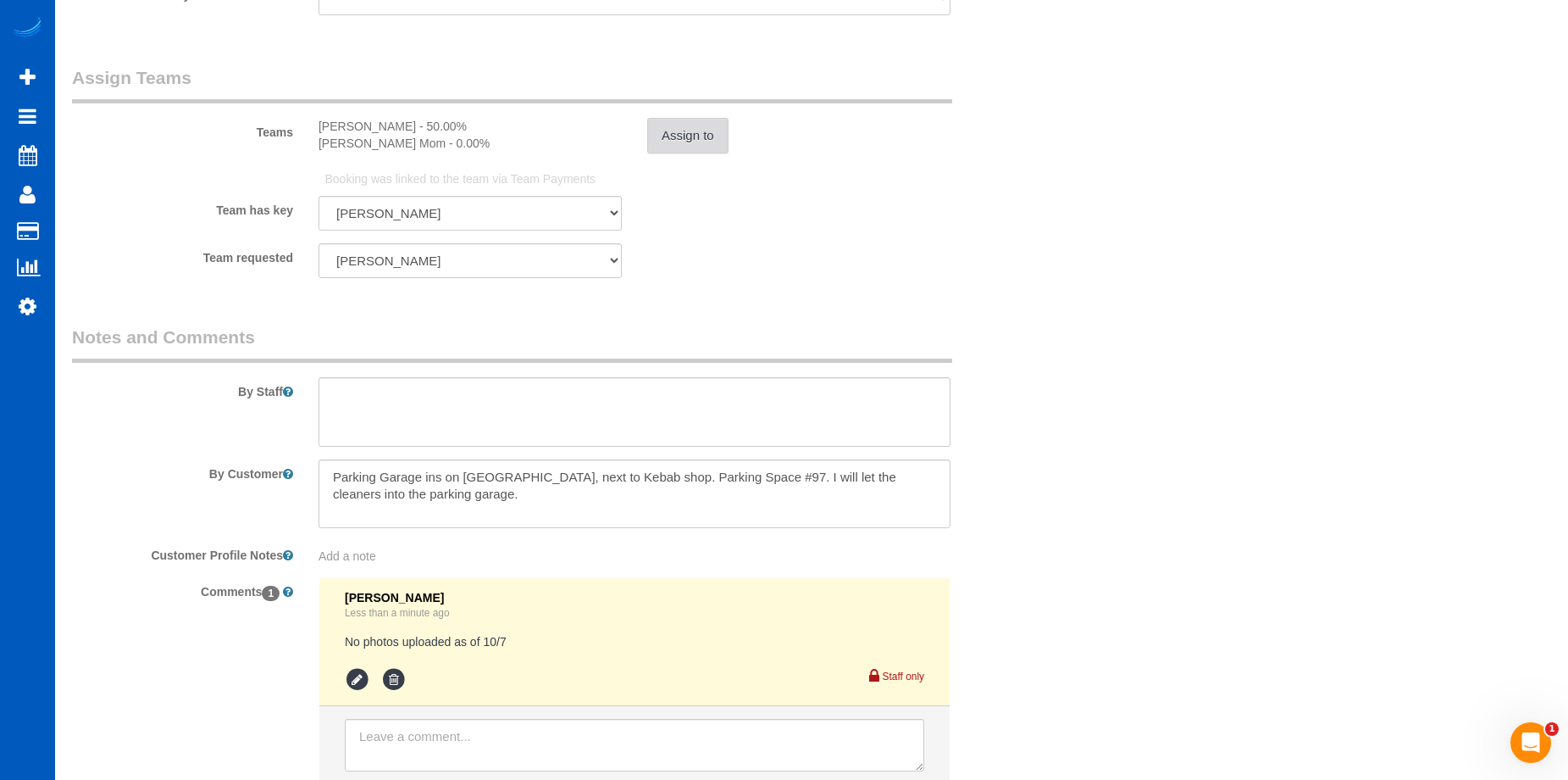
click at [700, 118] on button "Assign to" at bounding box center [688, 136] width 81 height 36
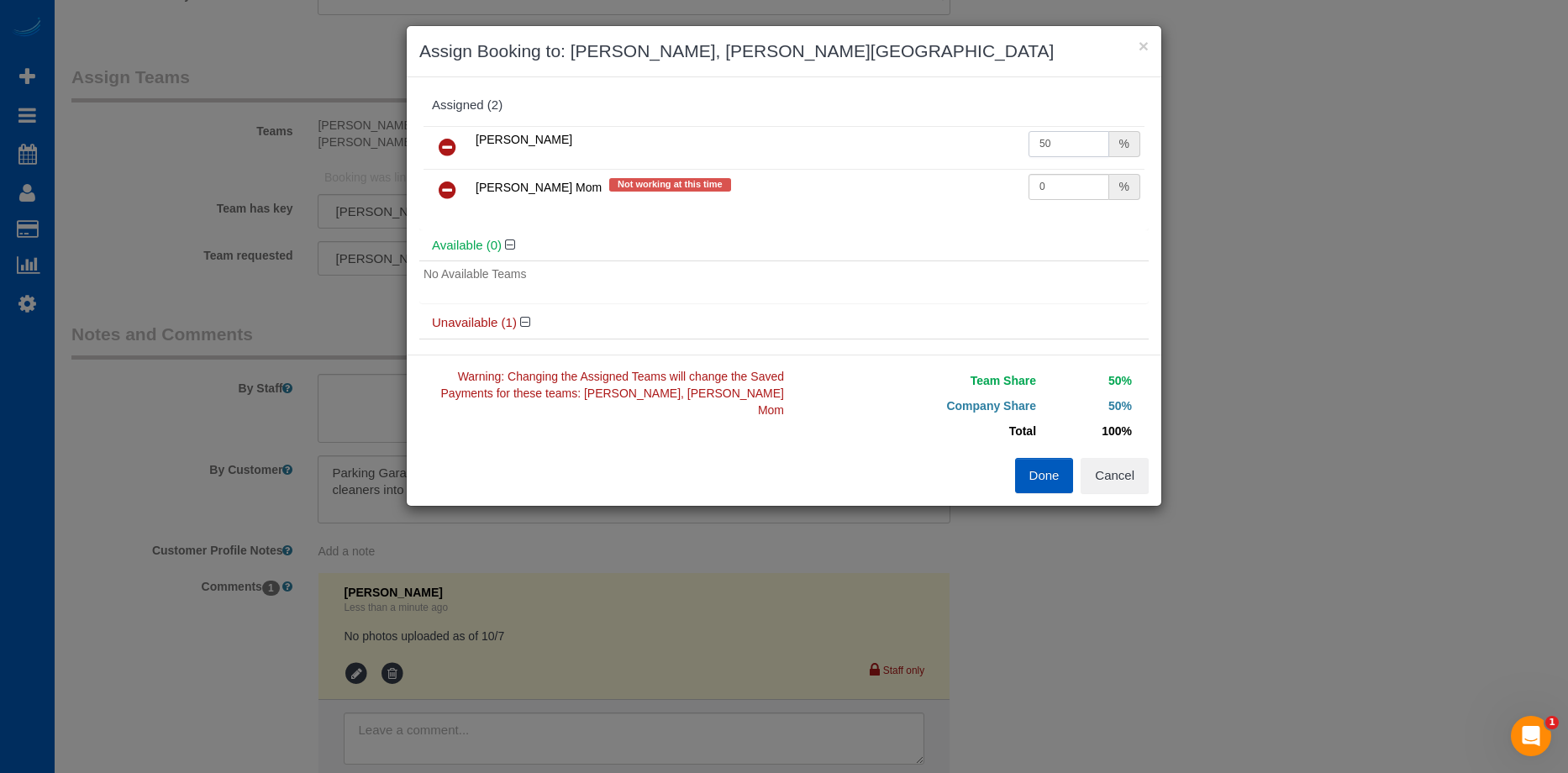
click at [1065, 147] on input "50" at bounding box center [1068, 144] width 81 height 26
drag, startPoint x: 1059, startPoint y: 144, endPoint x: 929, endPoint y: 141, distance: 130.0
click at [929, 141] on tr "[PERSON_NAME] 50 %" at bounding box center [784, 147] width 721 height 43
click at [1057, 145] on input "50" at bounding box center [1068, 144] width 81 height 26
drag, startPoint x: 1062, startPoint y: 145, endPoint x: 980, endPoint y: 142, distance: 82.1
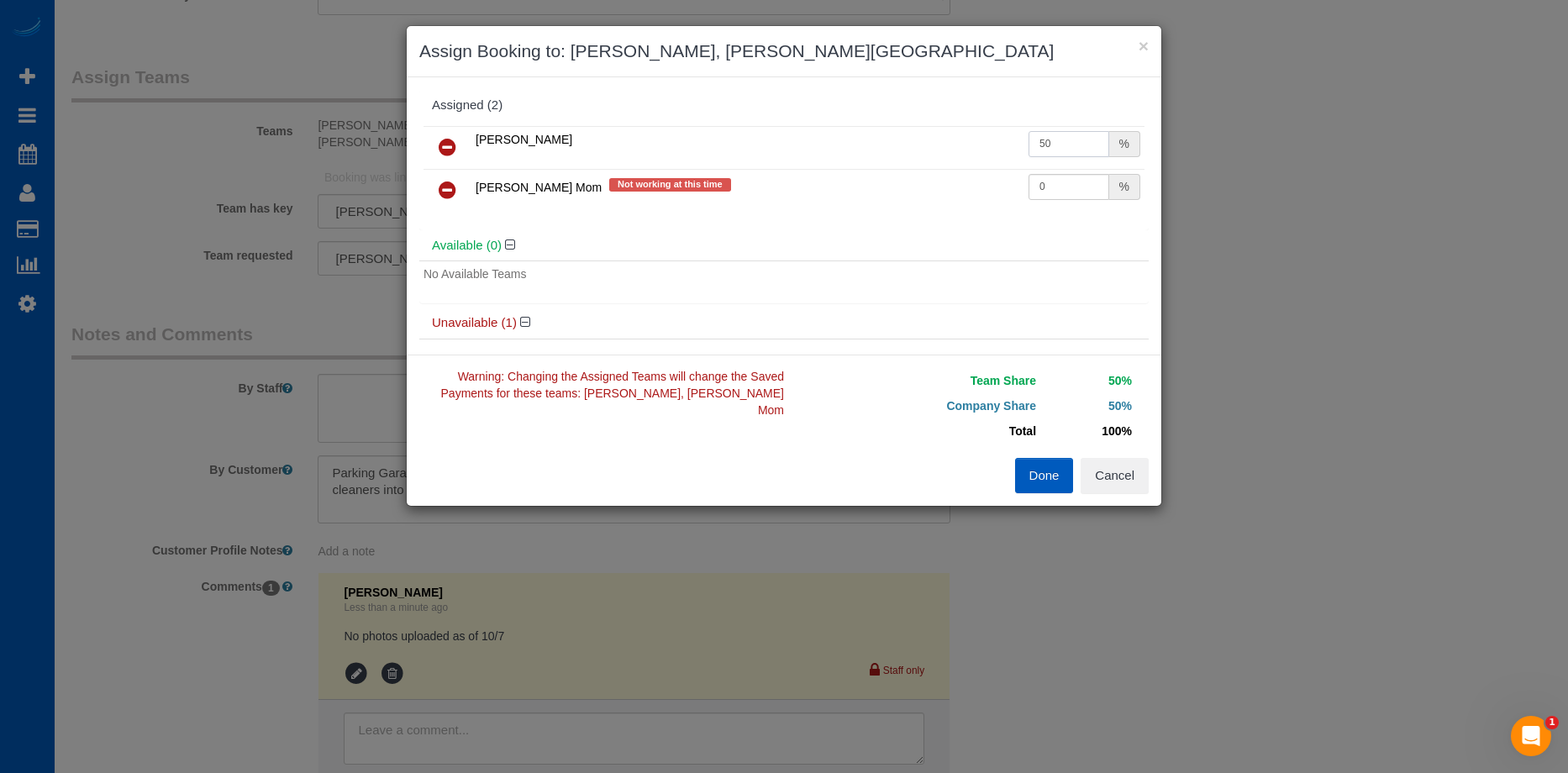
click at [980, 142] on tr "[PERSON_NAME] 50 %" at bounding box center [784, 147] width 721 height 43
click at [1049, 135] on input "41.15" at bounding box center [1068, 144] width 81 height 26
drag, startPoint x: 1009, startPoint y: 149, endPoint x: 970, endPoint y: 153, distance: 39.2
click at [970, 153] on tr "[PERSON_NAME] 41.15 %" at bounding box center [784, 147] width 721 height 43
type input "45.58"
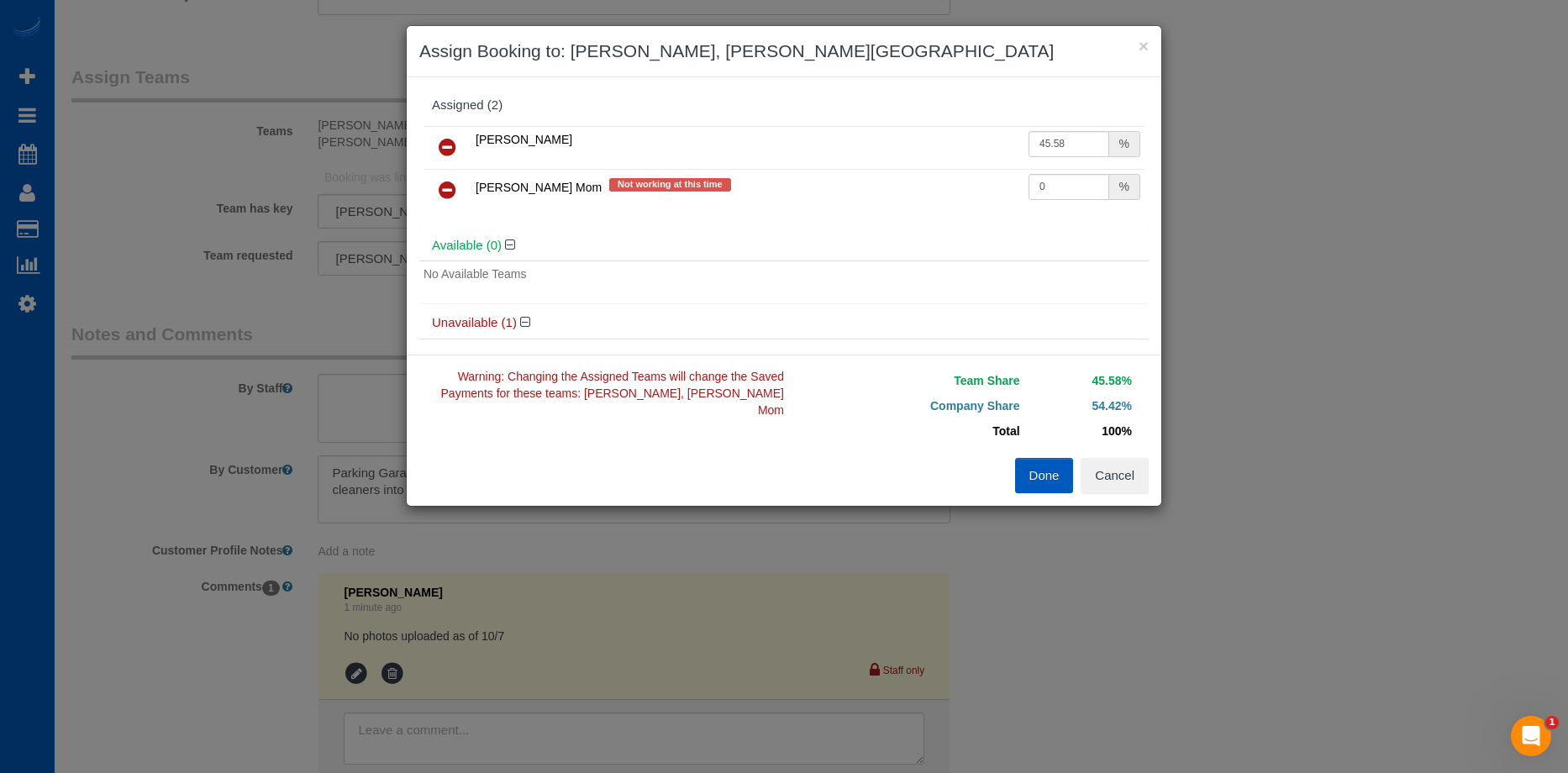
click at [1029, 470] on button "Done" at bounding box center [1044, 476] width 59 height 36
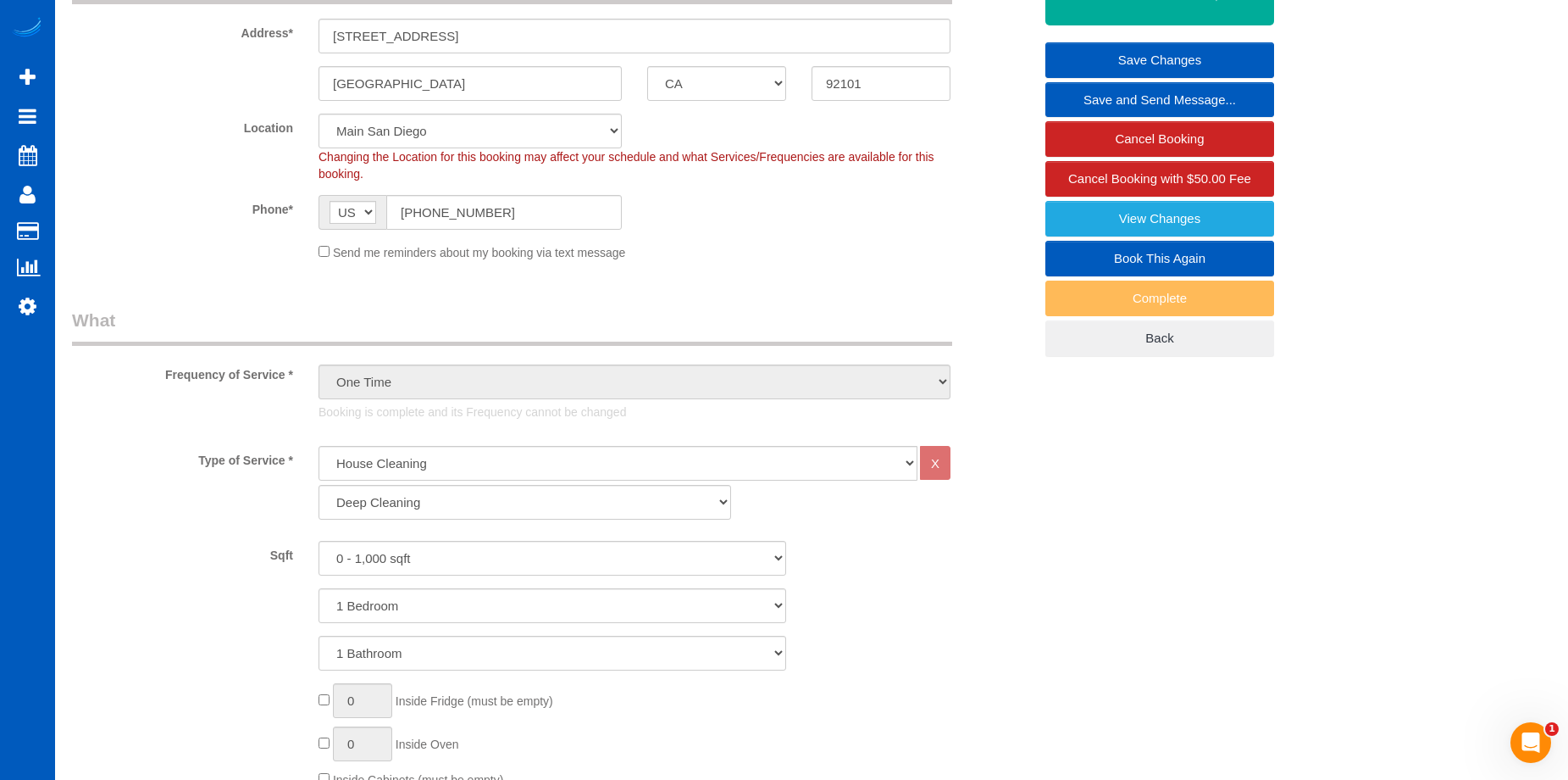
scroll to position [54, 0]
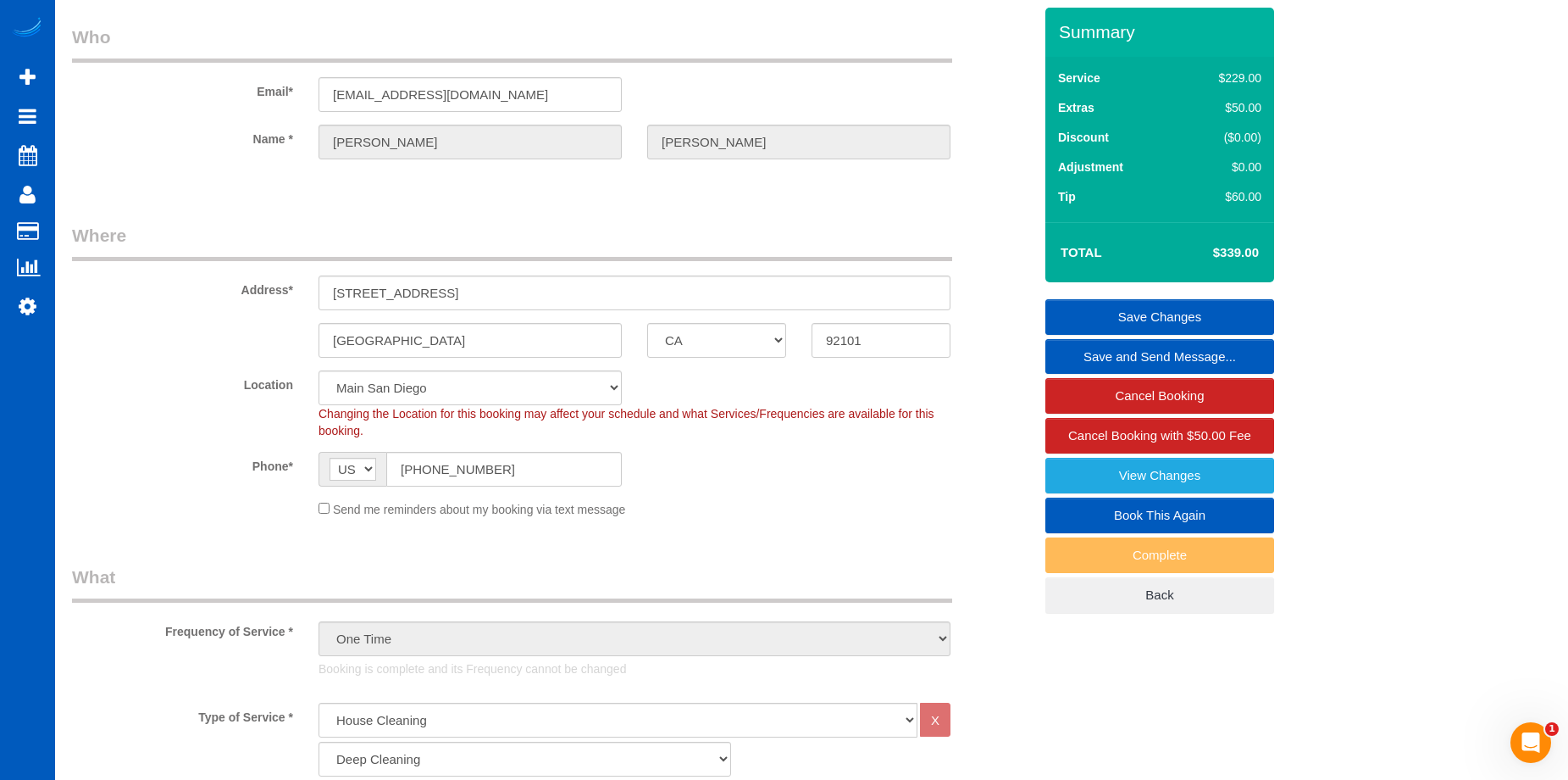
click at [1107, 315] on link "Save Changes" at bounding box center [1160, 317] width 229 height 36
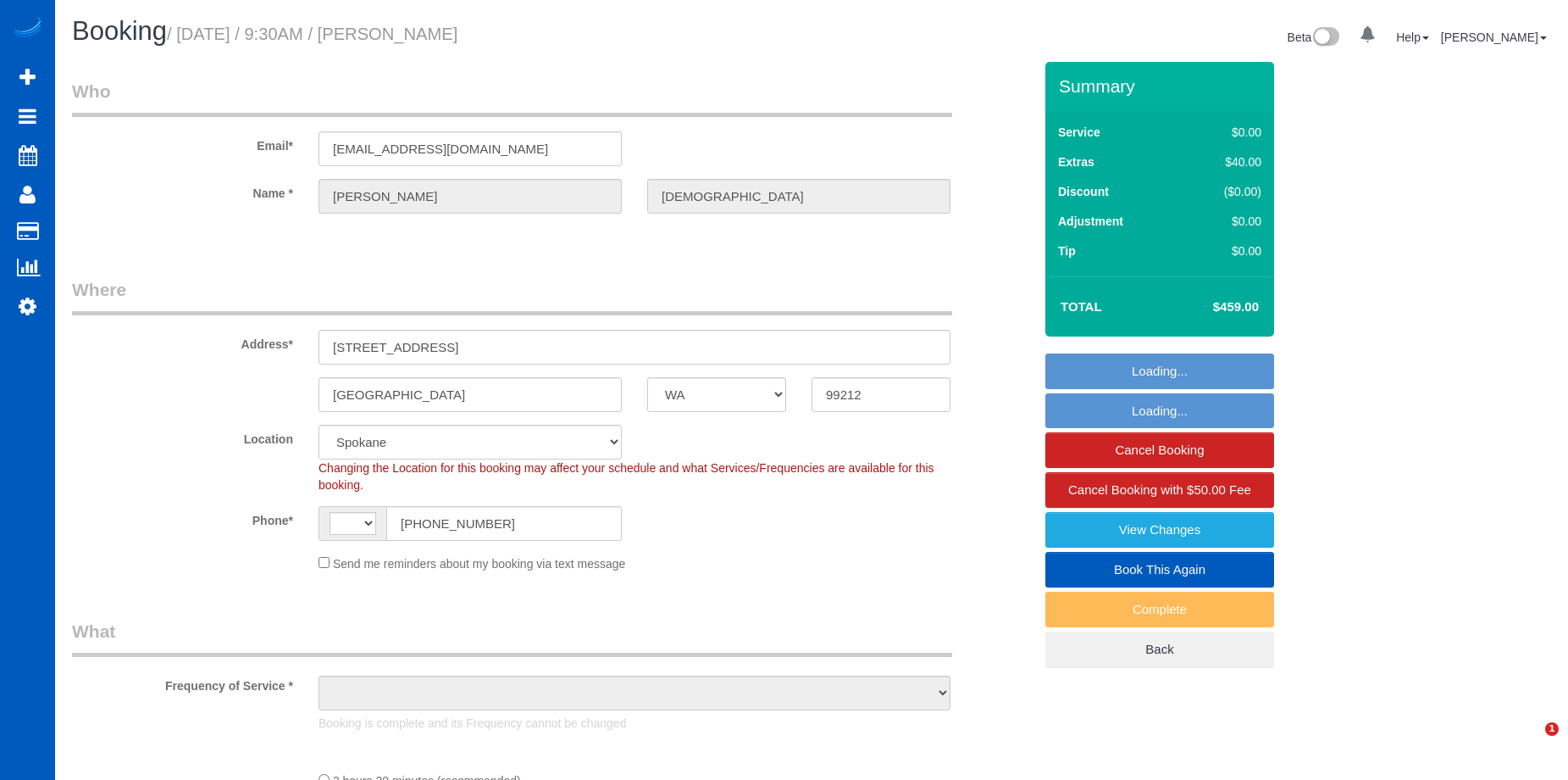
select select "WA"
select select "string:[GEOGRAPHIC_DATA]"
select select "object:1115"
select select "199"
select select "3001"
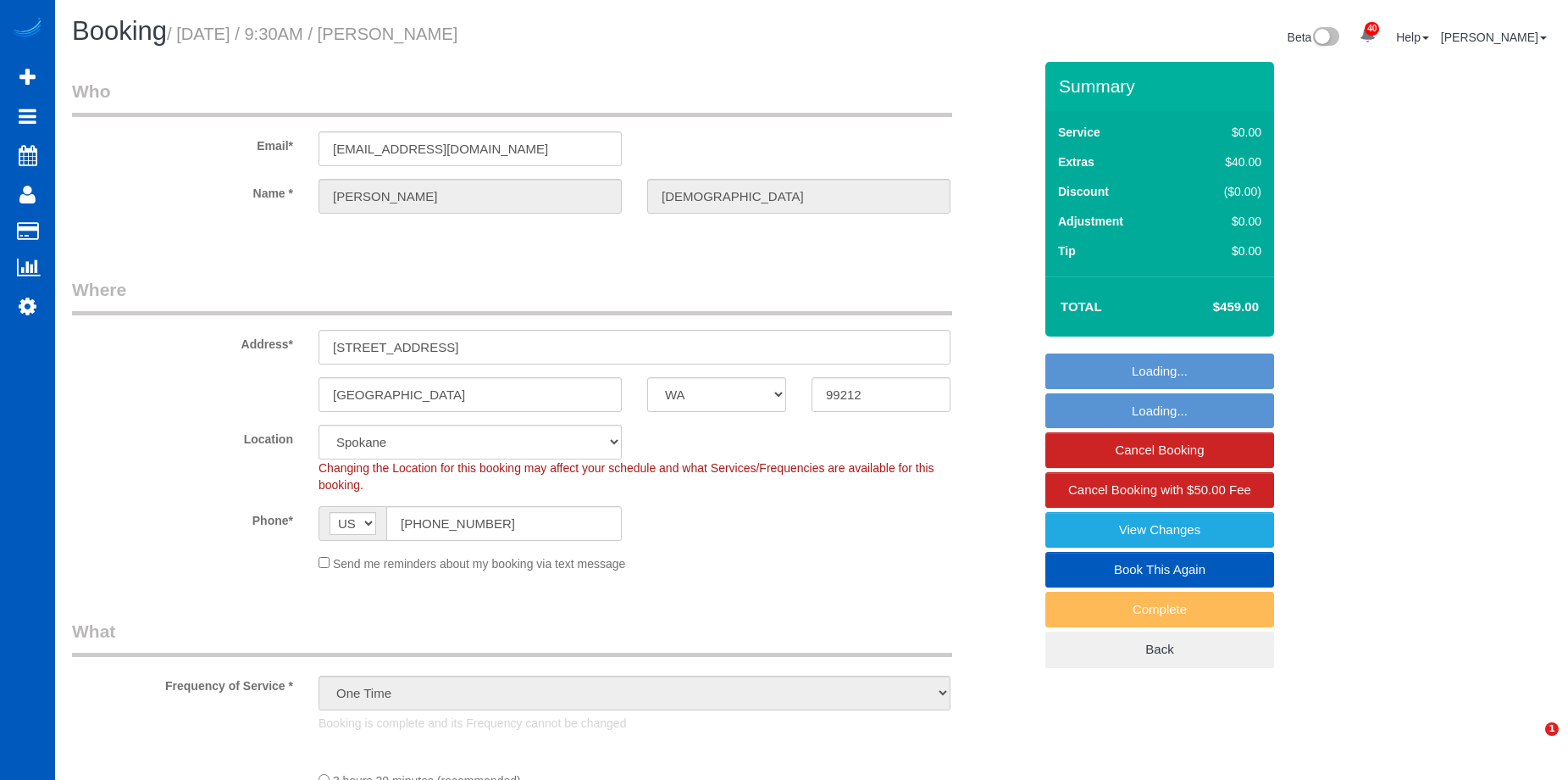
select select "5"
select select "3"
select select "3001"
select select "5"
select select "3"
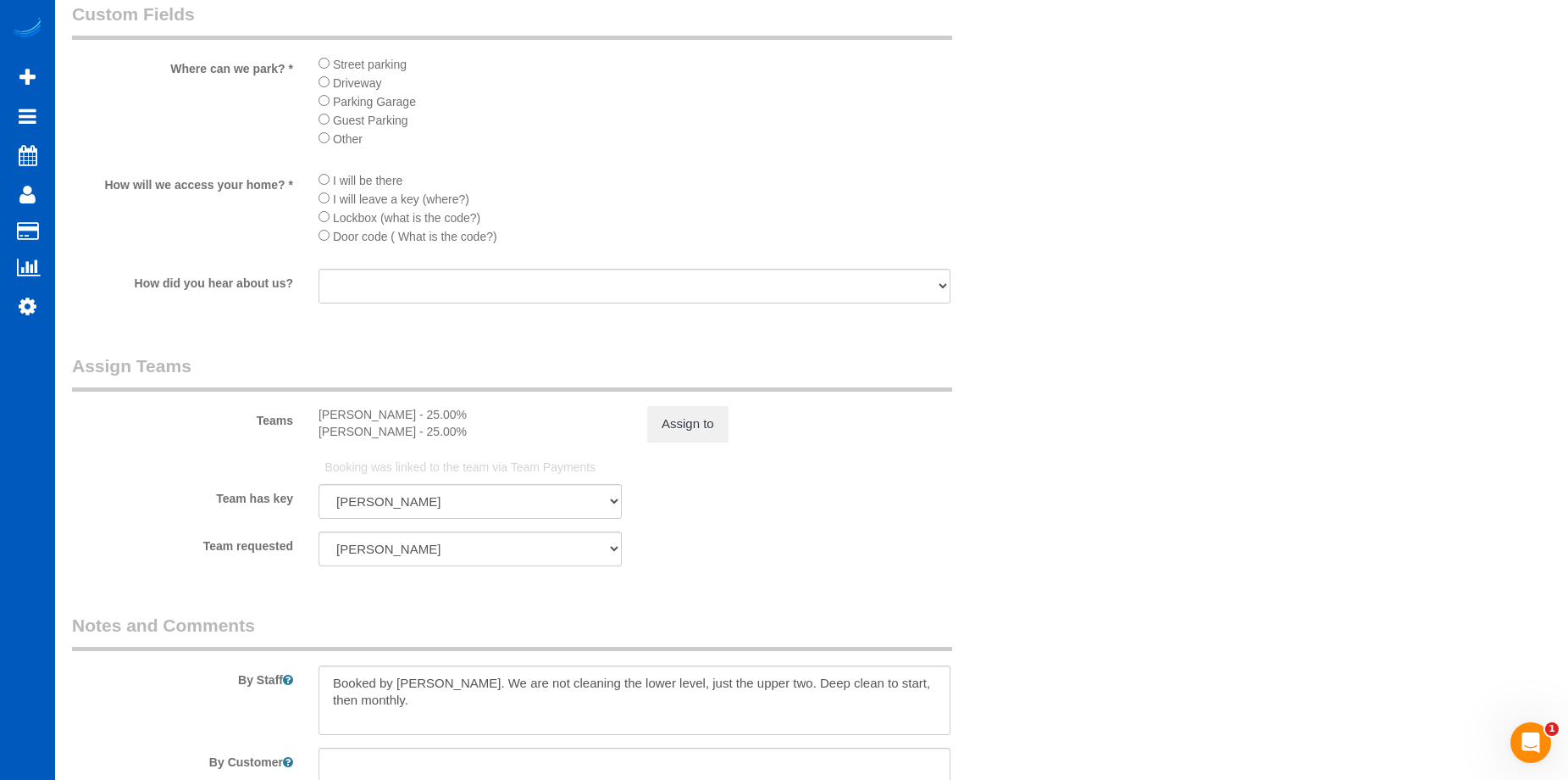
scroll to position [2204, 0]
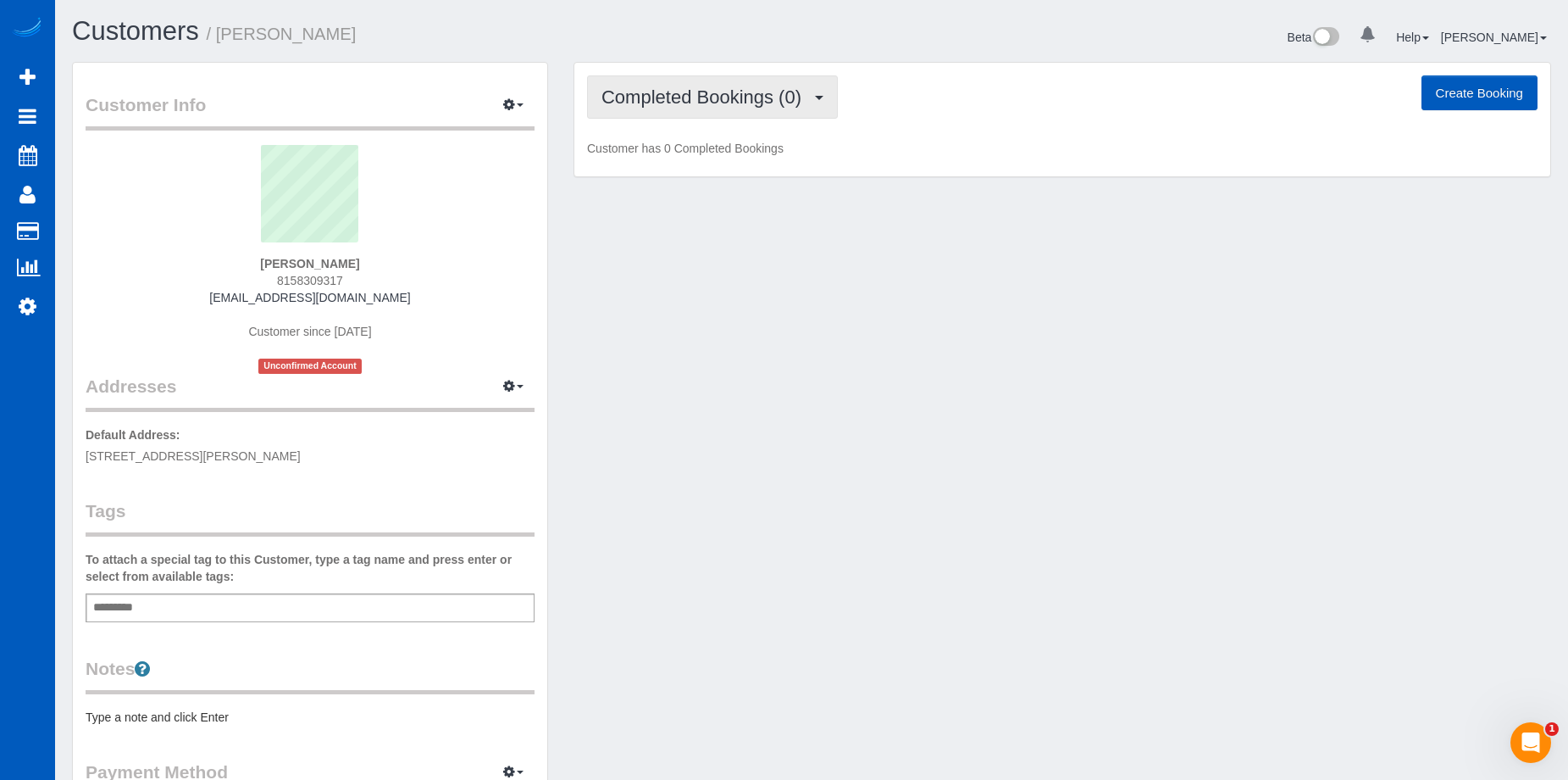
click at [634, 88] on span "Completed Bookings (0)" at bounding box center [705, 96] width 209 height 21
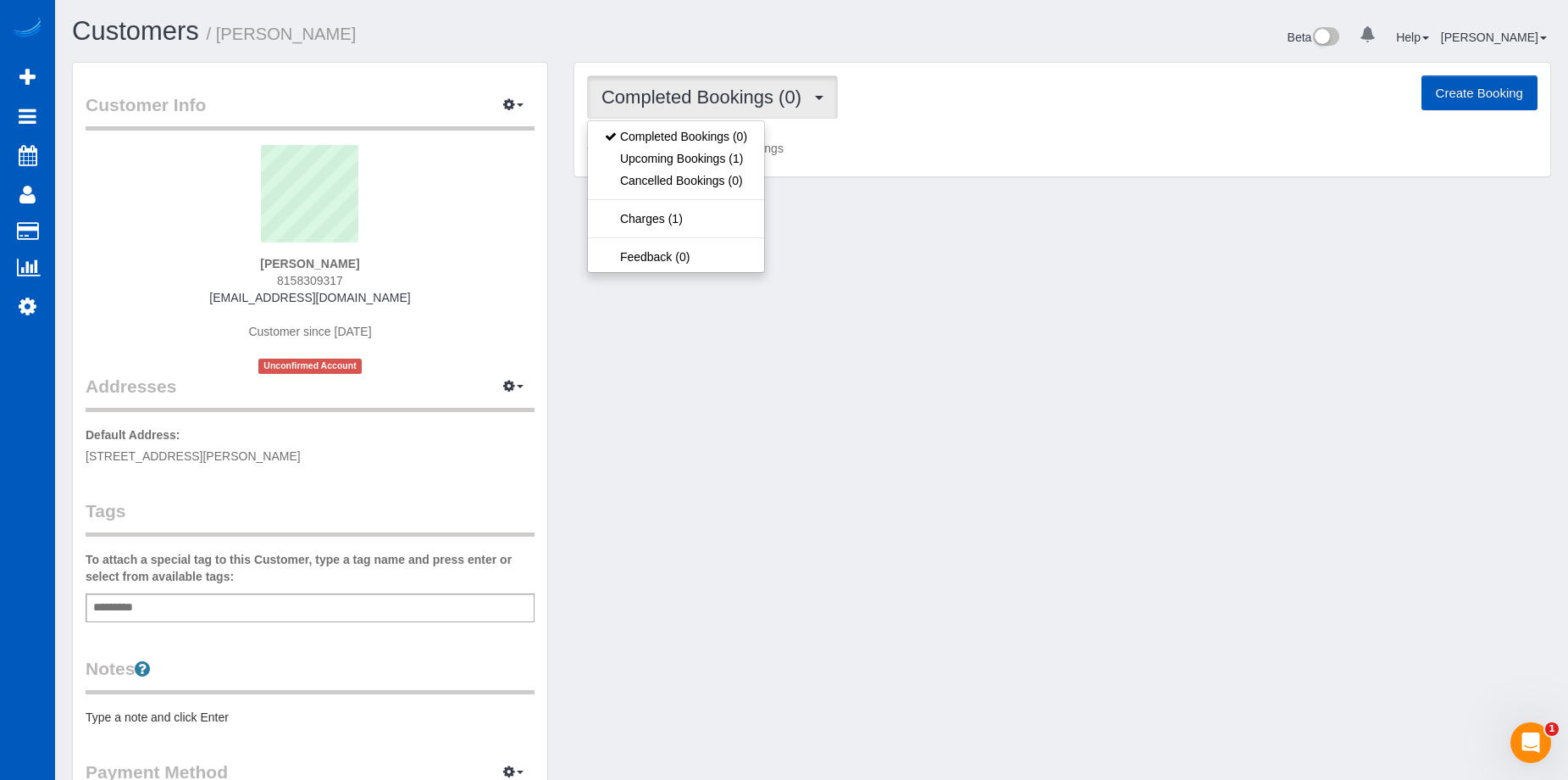
click at [634, 88] on span "Completed Bookings (0)" at bounding box center [705, 96] width 209 height 21
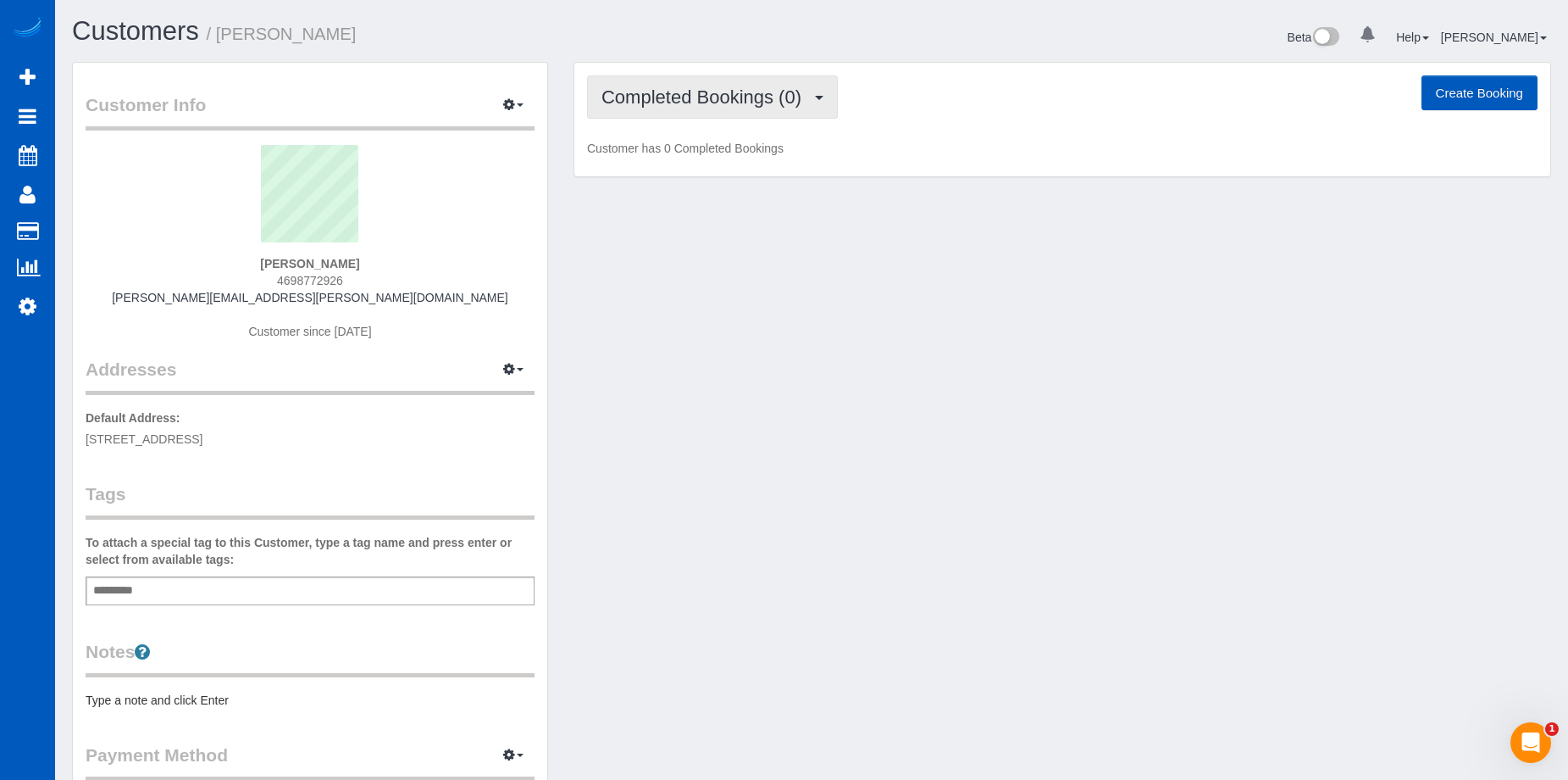
click at [675, 102] on span "Completed Bookings (0)" at bounding box center [705, 96] width 209 height 21
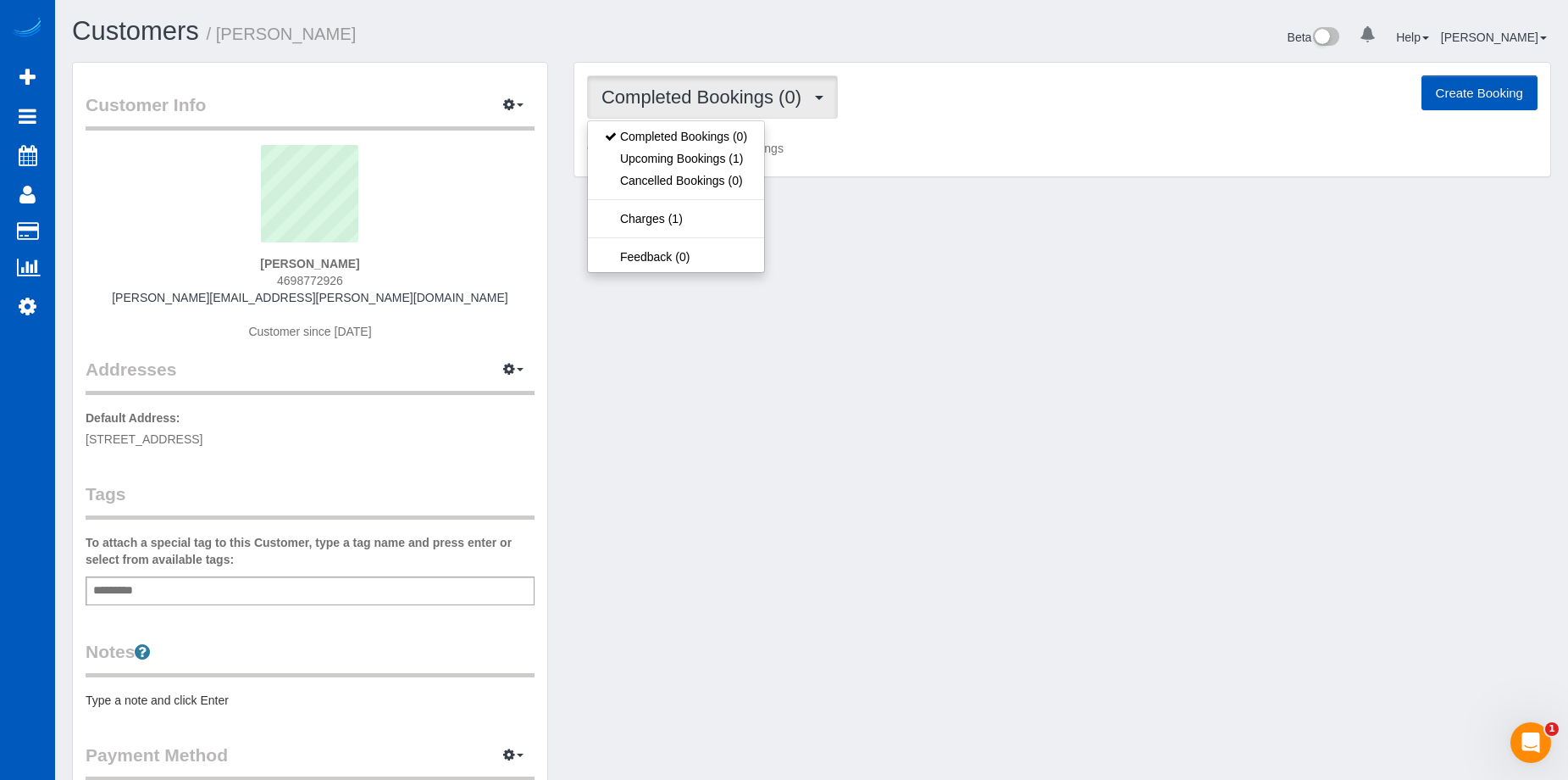
click at [680, 97] on span "Completed Bookings (0)" at bounding box center [705, 96] width 209 height 21
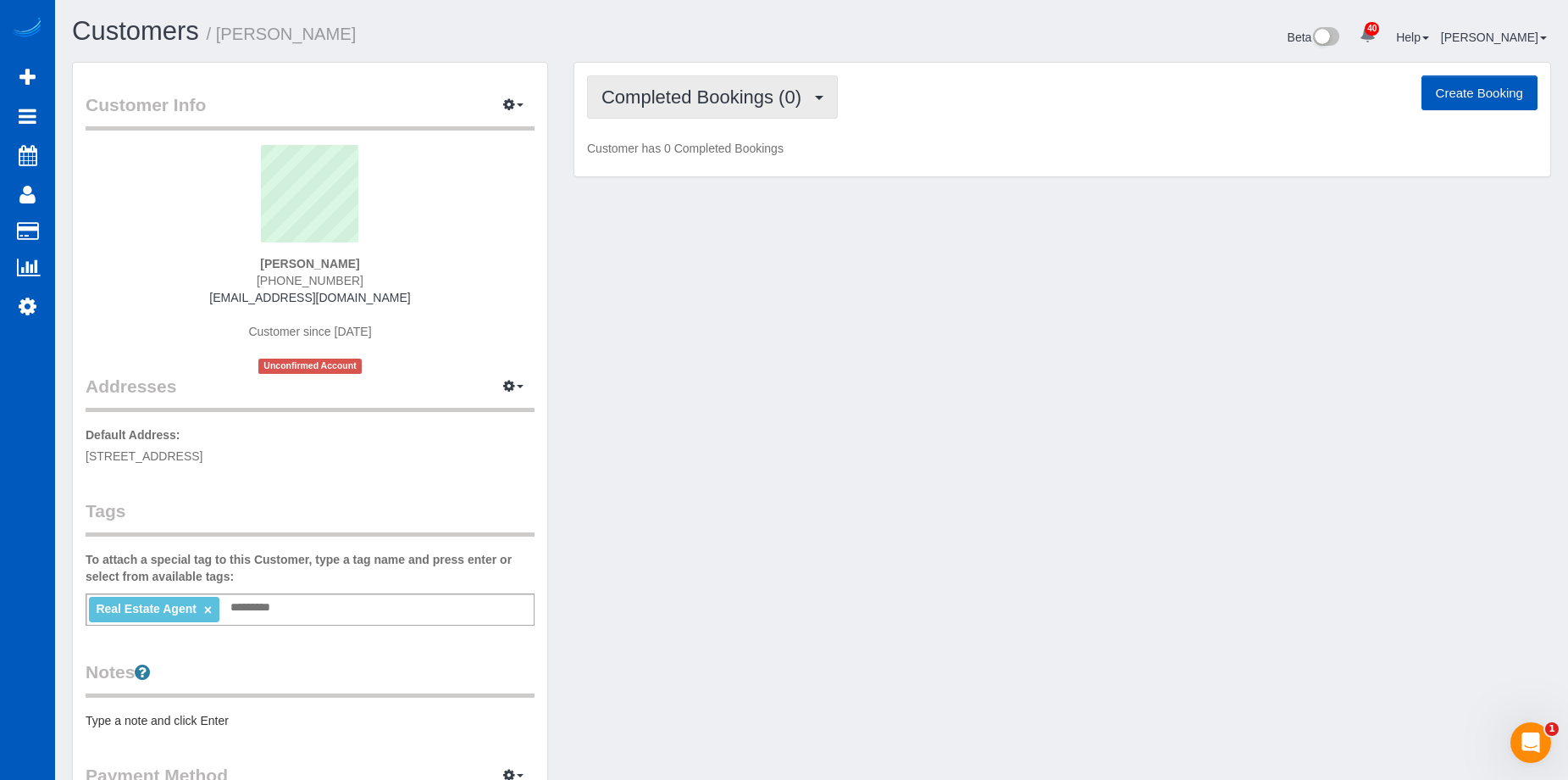
click at [642, 88] on span "Completed Bookings (0)" at bounding box center [705, 96] width 209 height 21
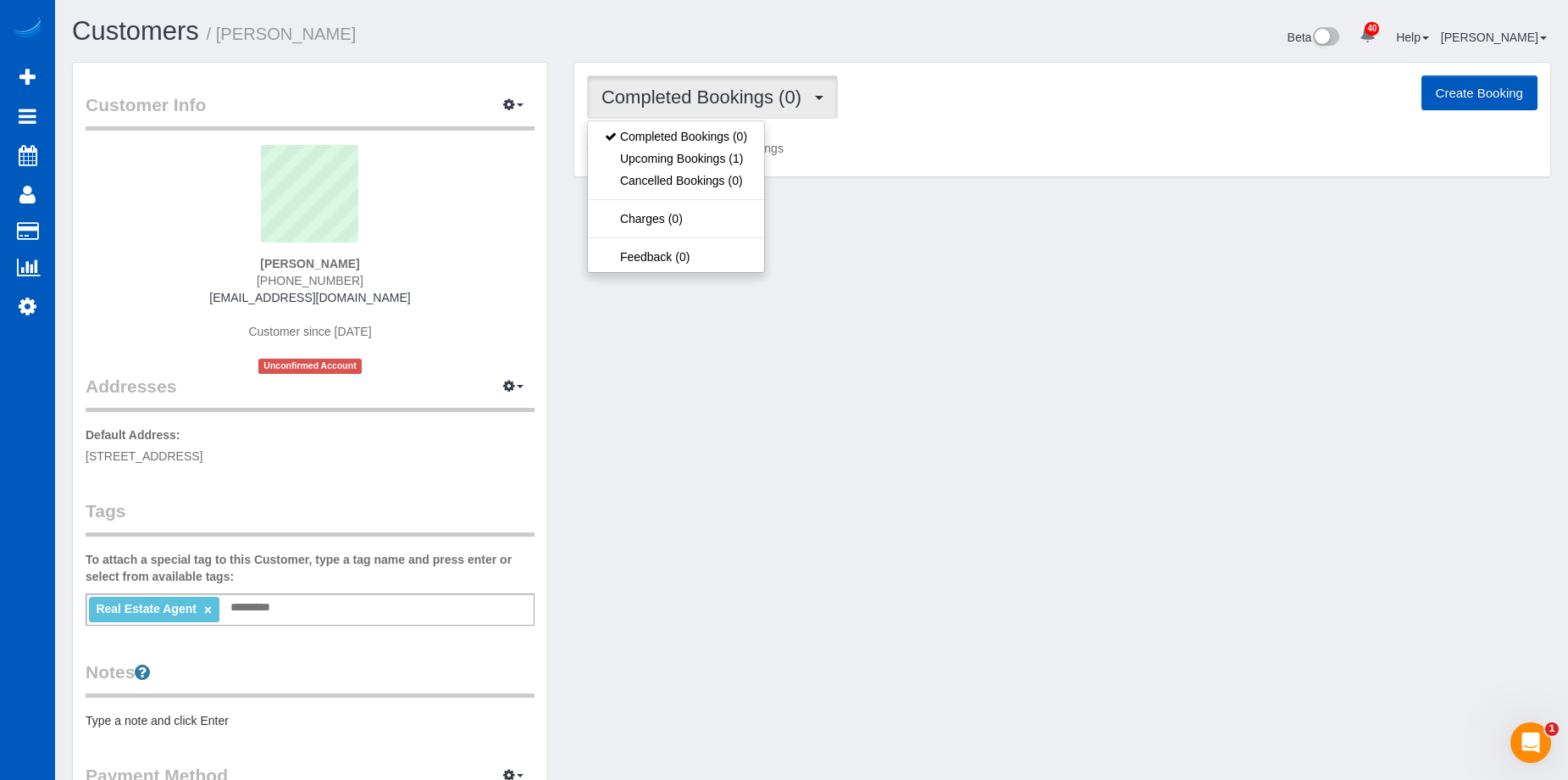
click at [642, 88] on span "Completed Bookings (0)" at bounding box center [705, 96] width 209 height 21
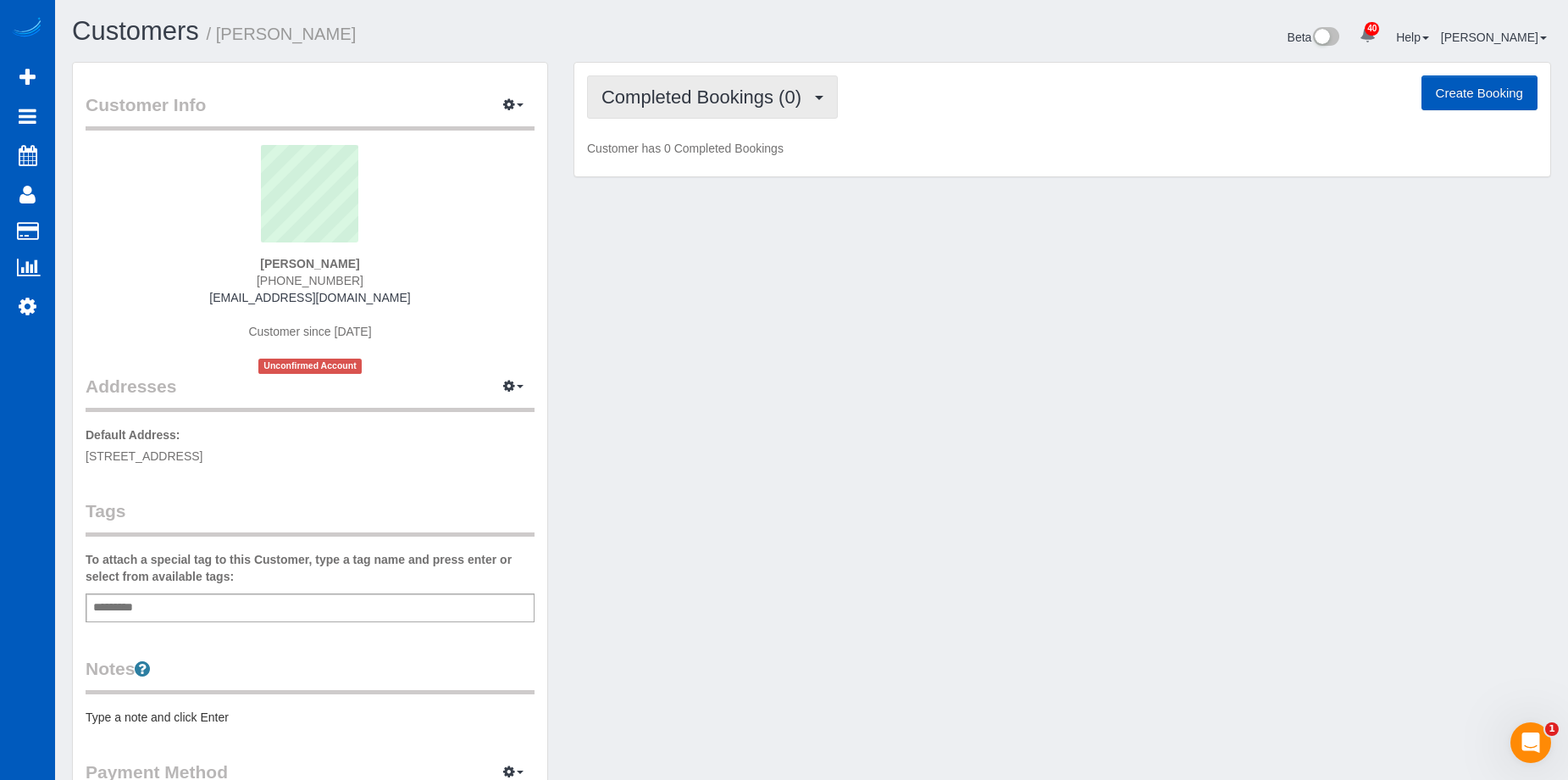
click at [658, 102] on span "Completed Bookings (0)" at bounding box center [705, 96] width 209 height 21
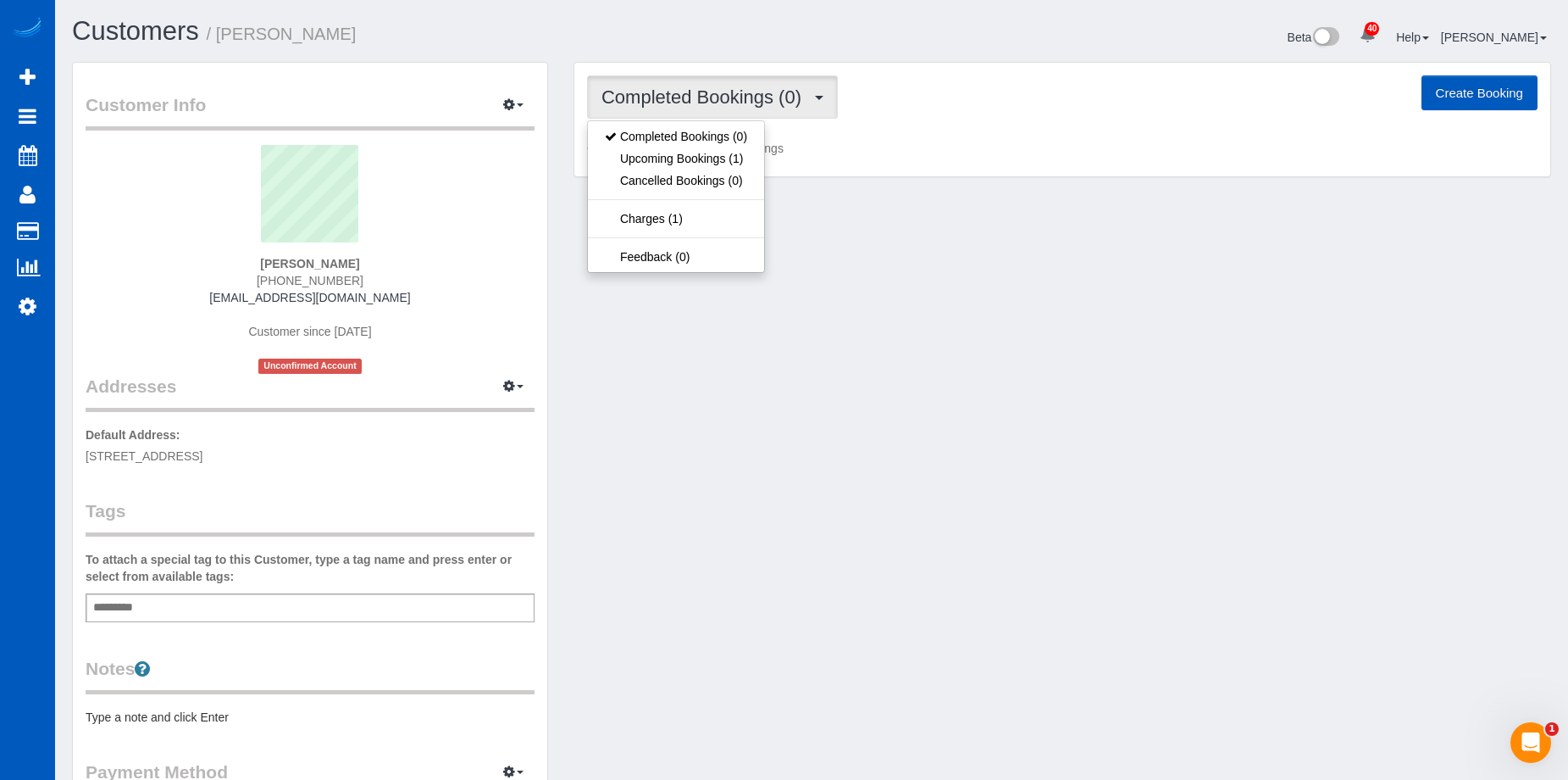
click at [658, 102] on span "Completed Bookings (0)" at bounding box center [705, 96] width 209 height 21
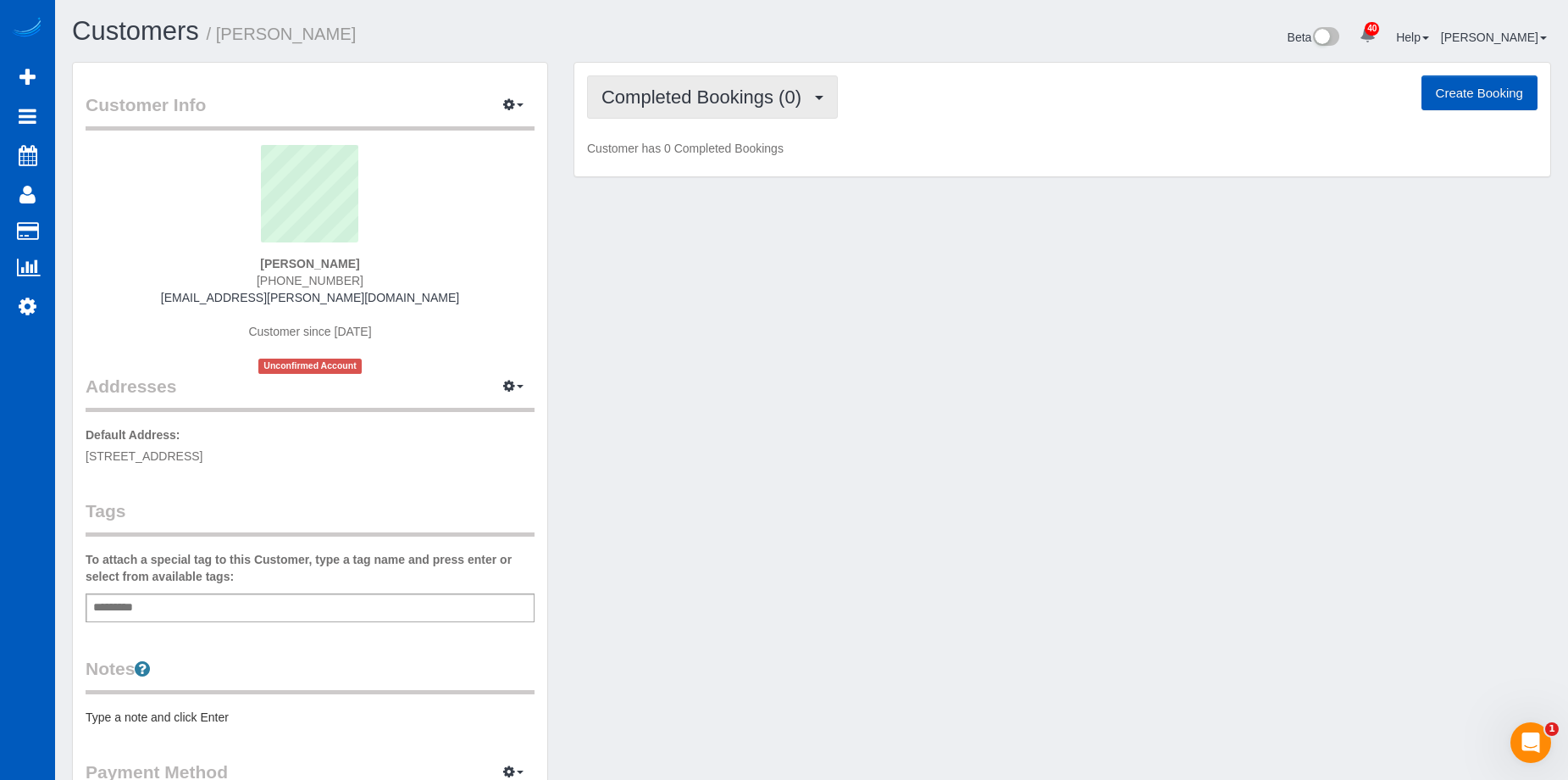
click at [771, 89] on span "Completed Bookings (0)" at bounding box center [705, 96] width 209 height 21
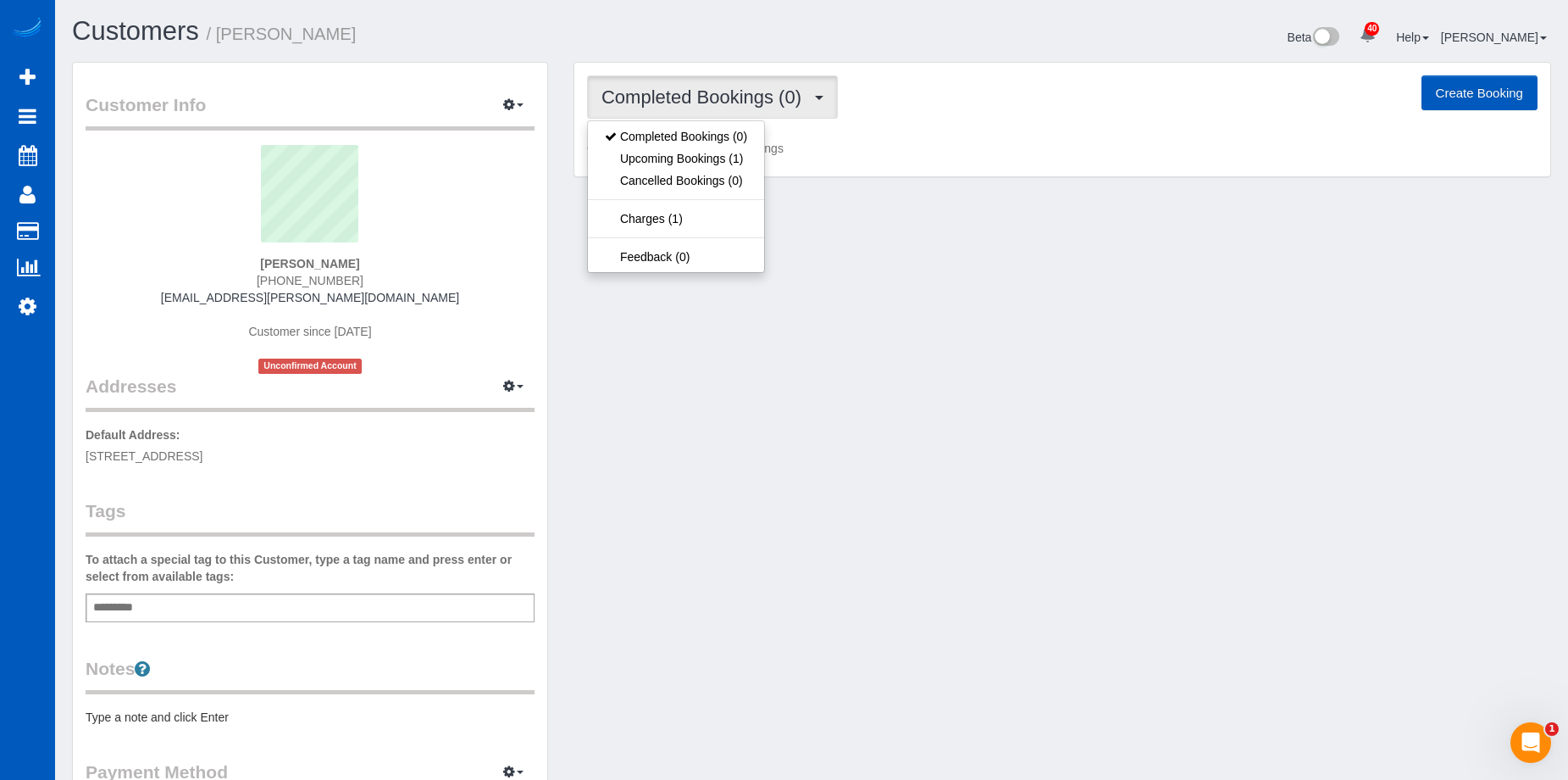
click at [771, 89] on span "Completed Bookings (0)" at bounding box center [705, 96] width 209 height 21
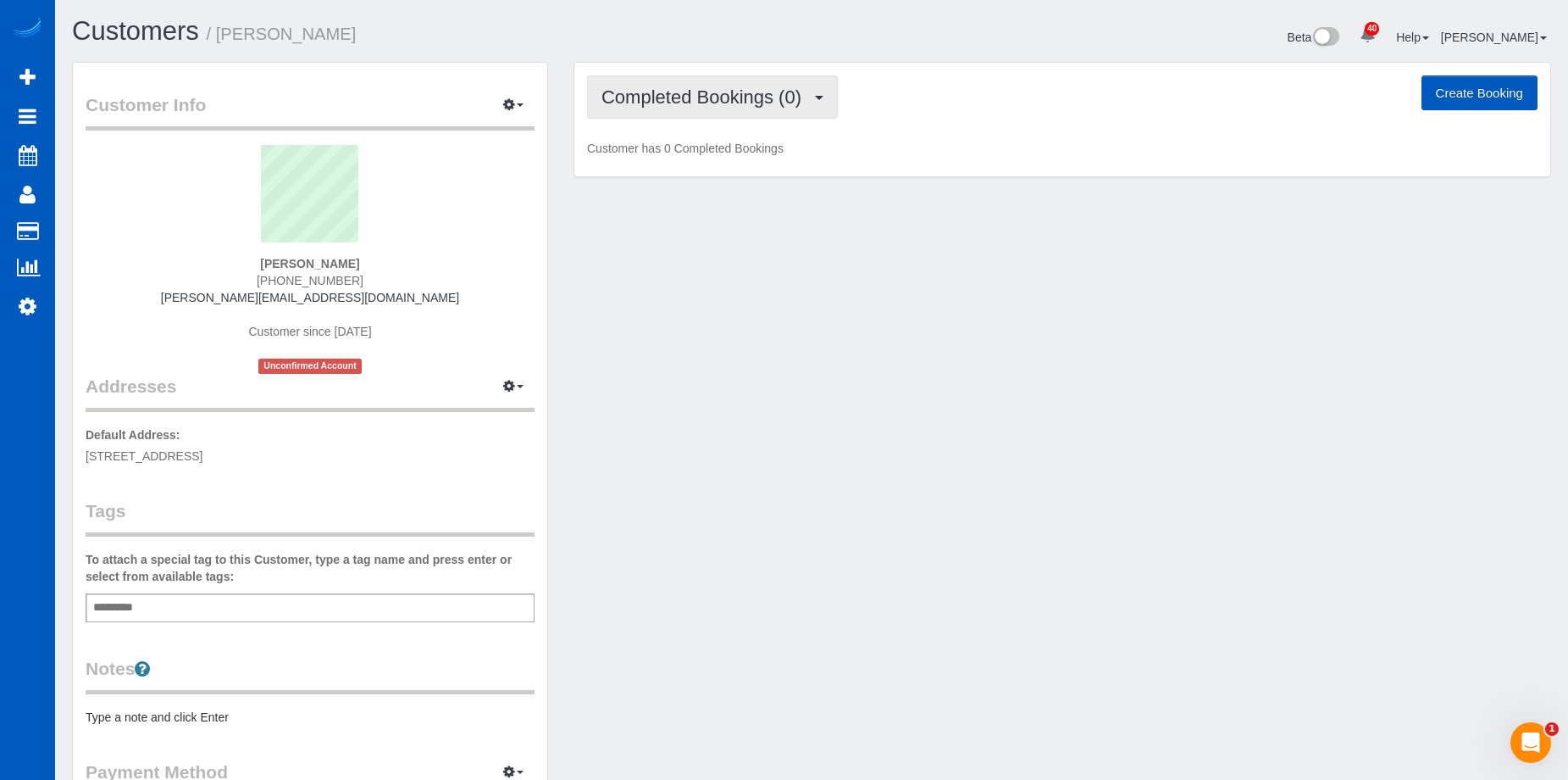
click at [701, 101] on span "Completed Bookings (0)" at bounding box center [705, 96] width 209 height 21
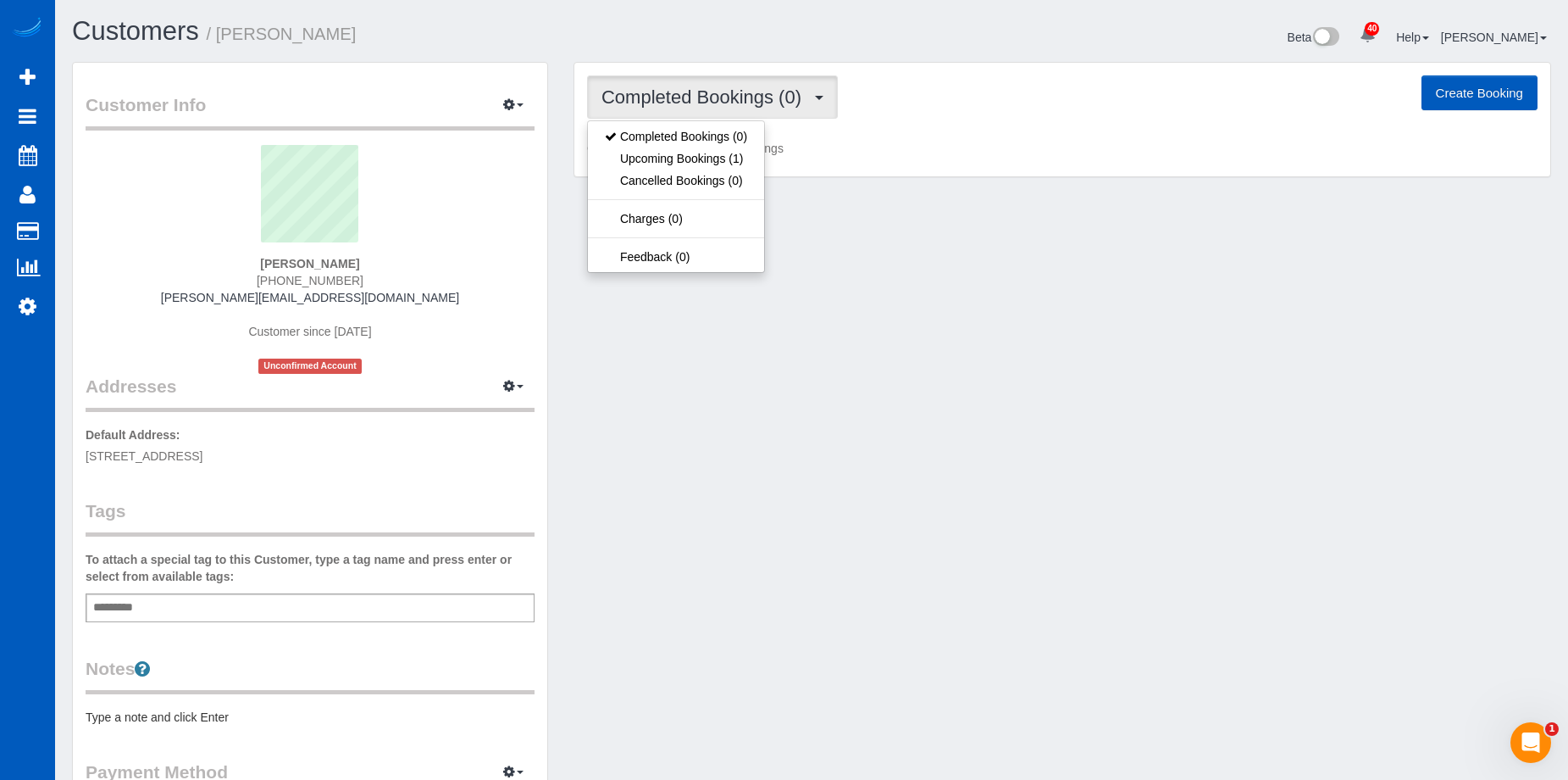
drag, startPoint x: 701, startPoint y: 101, endPoint x: 665, endPoint y: 90, distance: 37.6
click at [699, 99] on span "Completed Bookings (0)" at bounding box center [705, 96] width 209 height 21
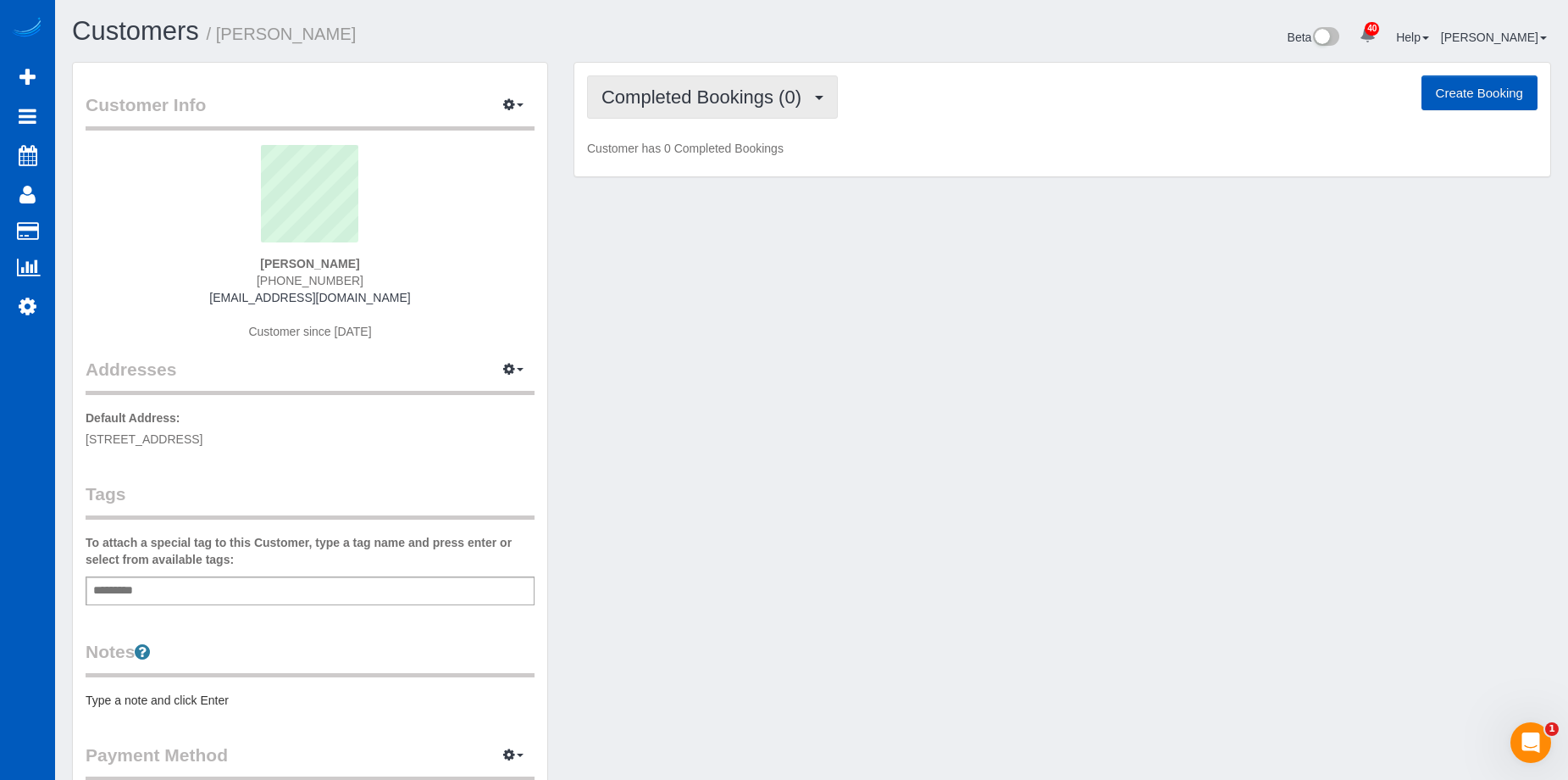
click at [739, 91] on span "Completed Bookings (0)" at bounding box center [705, 96] width 209 height 21
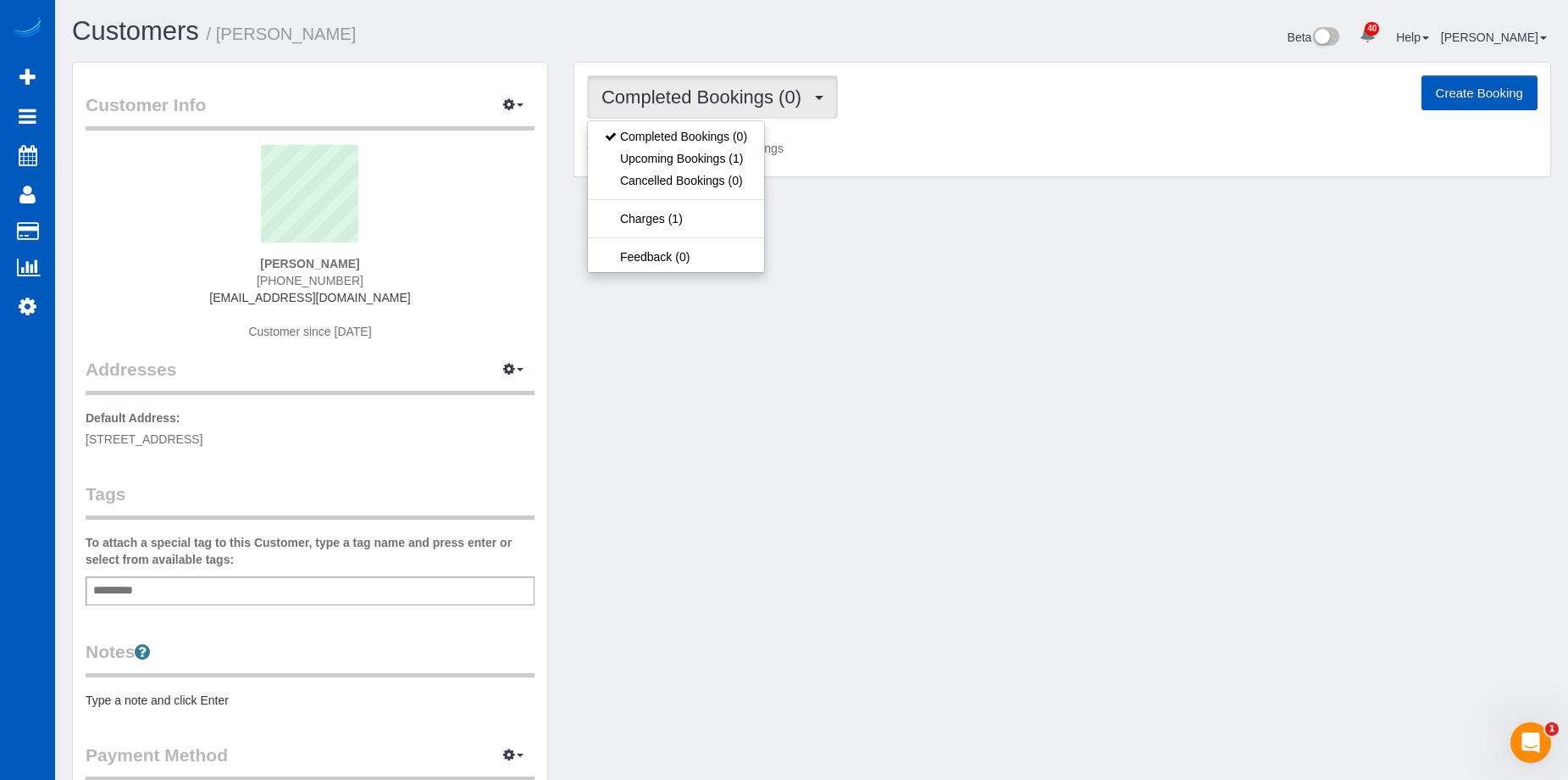
click at [738, 91] on span "Completed Bookings (0)" at bounding box center [705, 96] width 209 height 21
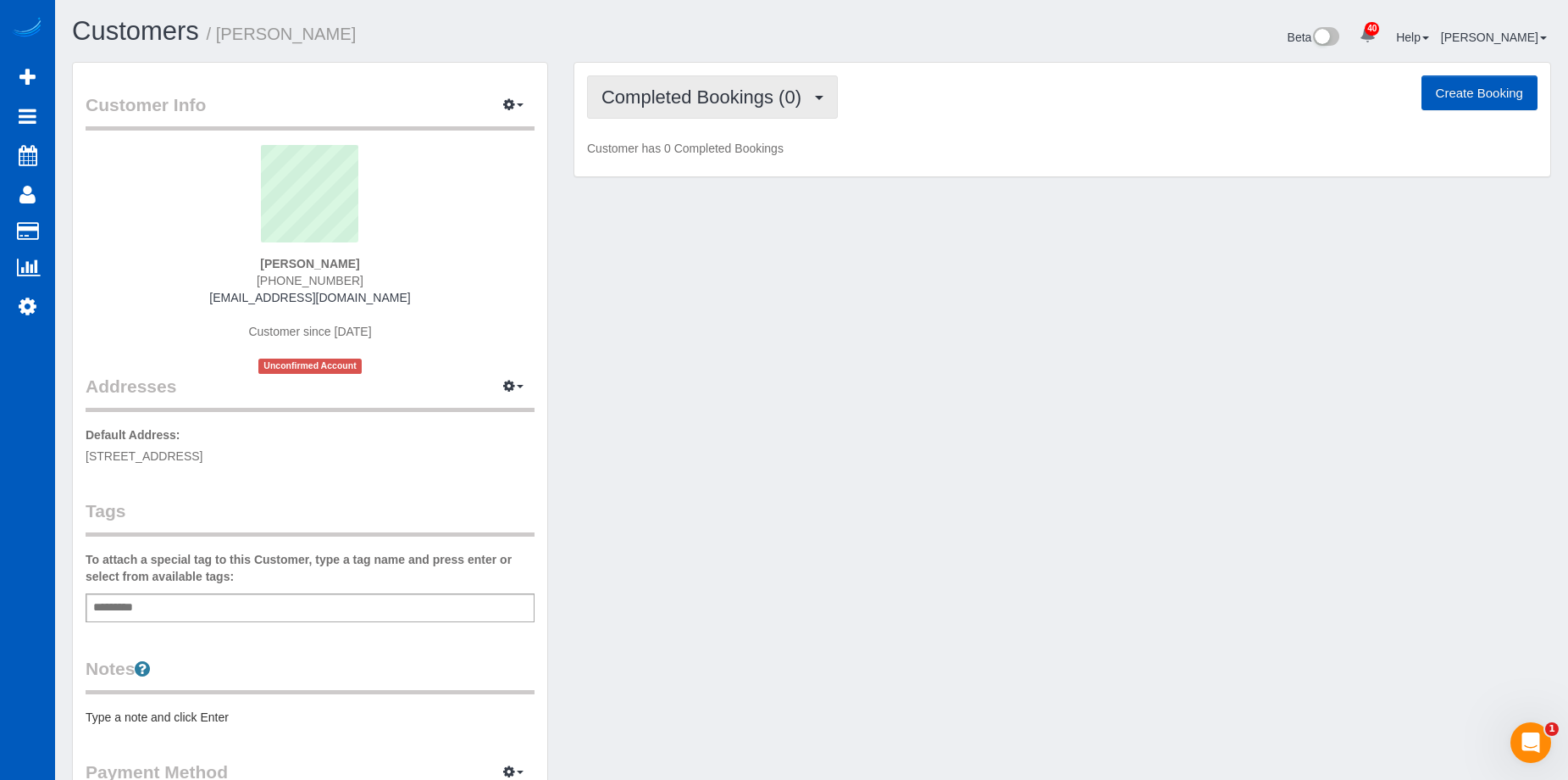
click at [688, 80] on button "Completed Bookings (0)" at bounding box center [712, 97] width 250 height 43
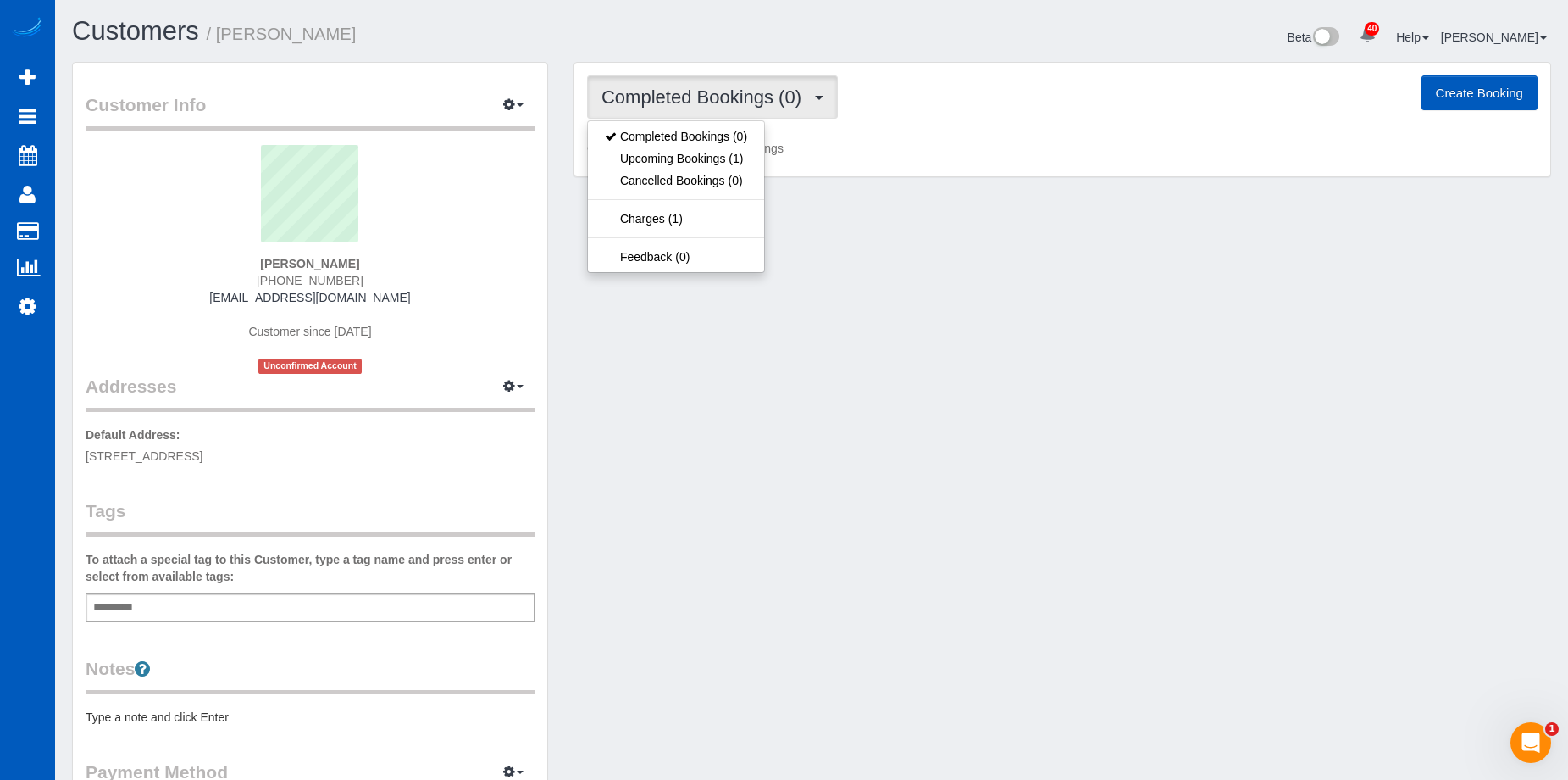
click at [688, 80] on button "Completed Bookings (0)" at bounding box center [712, 97] width 250 height 43
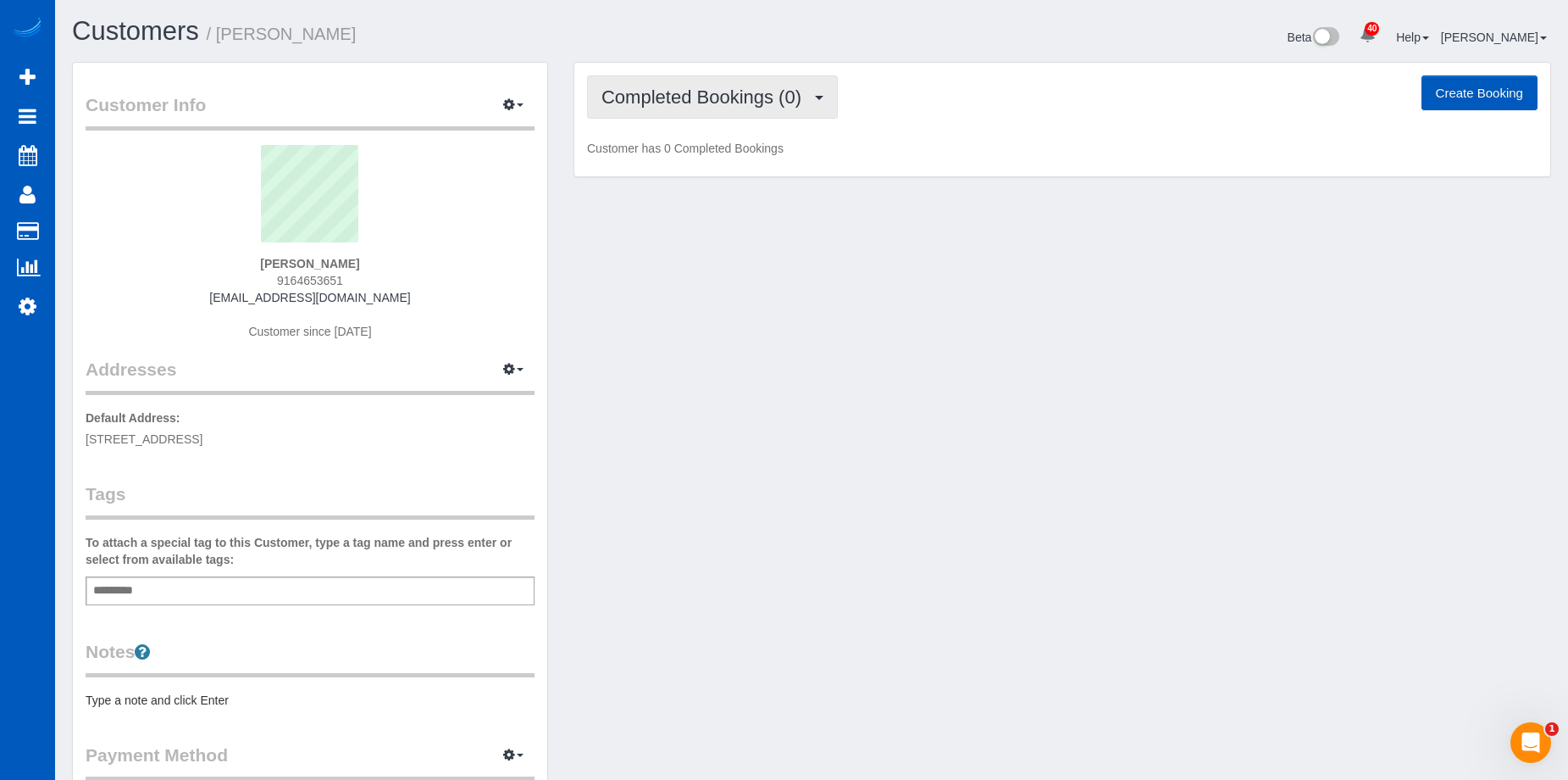
click at [702, 90] on span "Completed Bookings (0)" at bounding box center [705, 96] width 209 height 21
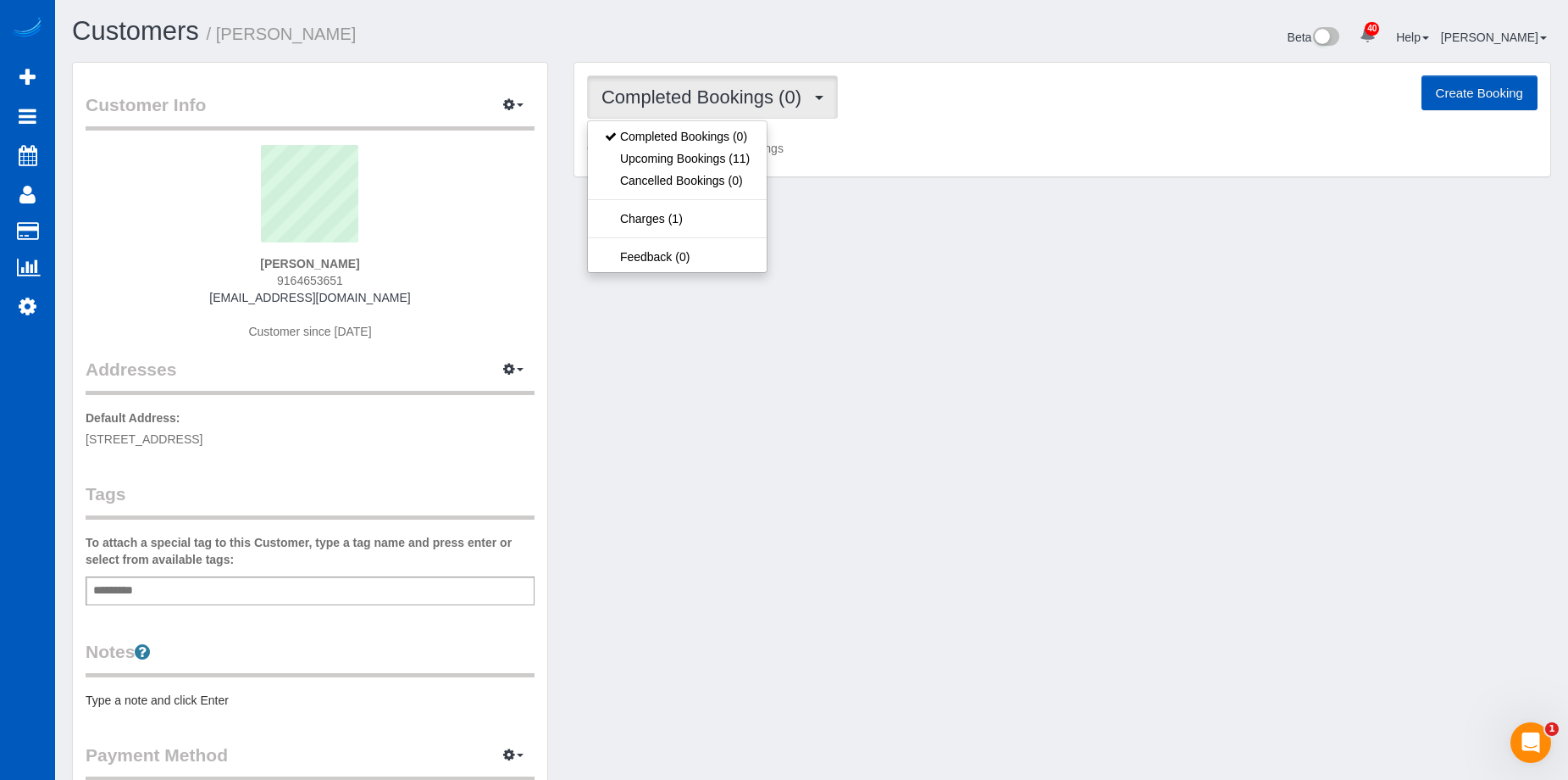
drag, startPoint x: 702, startPoint y: 90, endPoint x: 385, endPoint y: 0, distance: 329.5
click at [696, 91] on span "Completed Bookings (0)" at bounding box center [705, 96] width 209 height 21
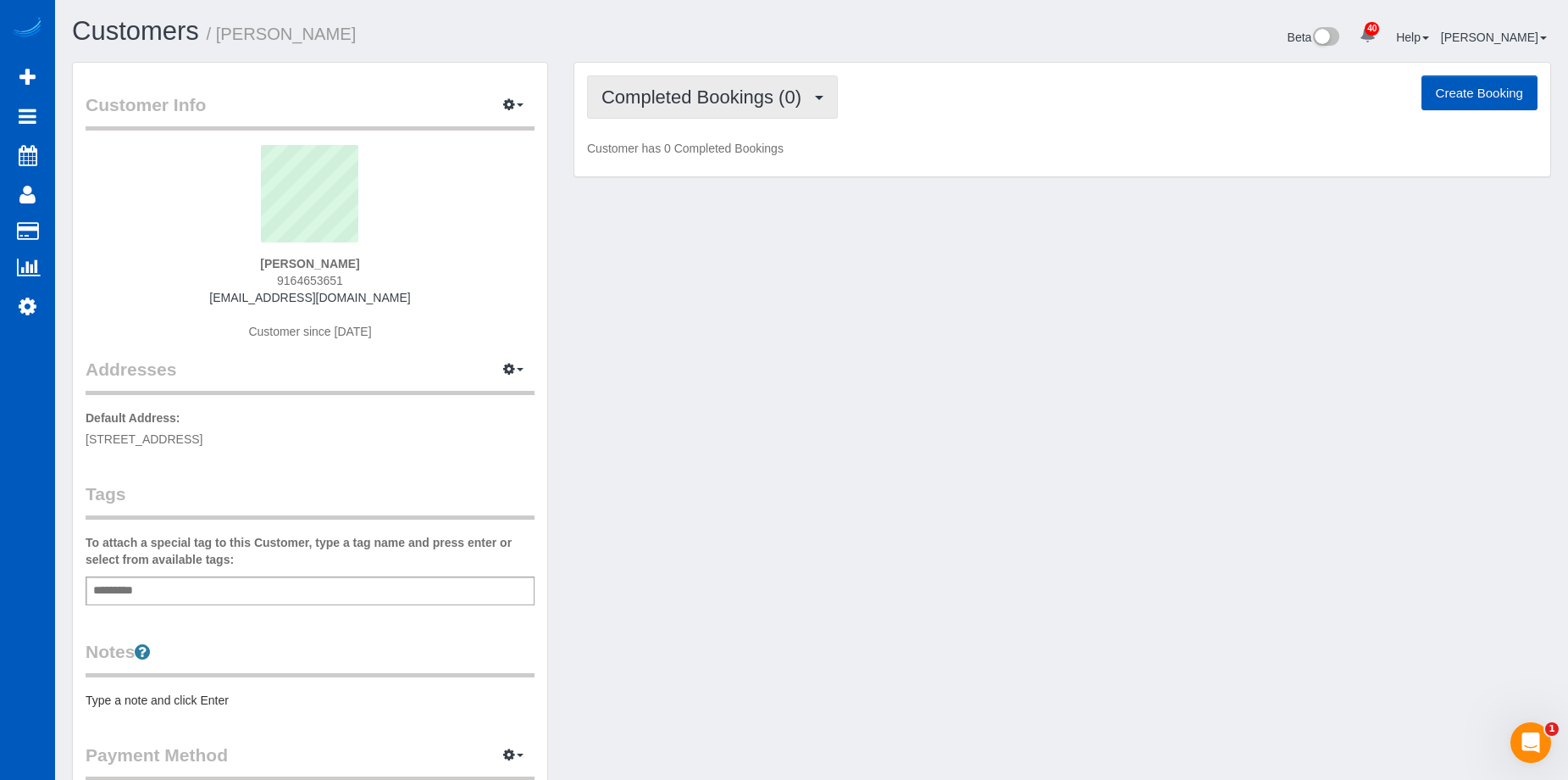
click at [690, 98] on span "Completed Bookings (0)" at bounding box center [705, 96] width 209 height 21
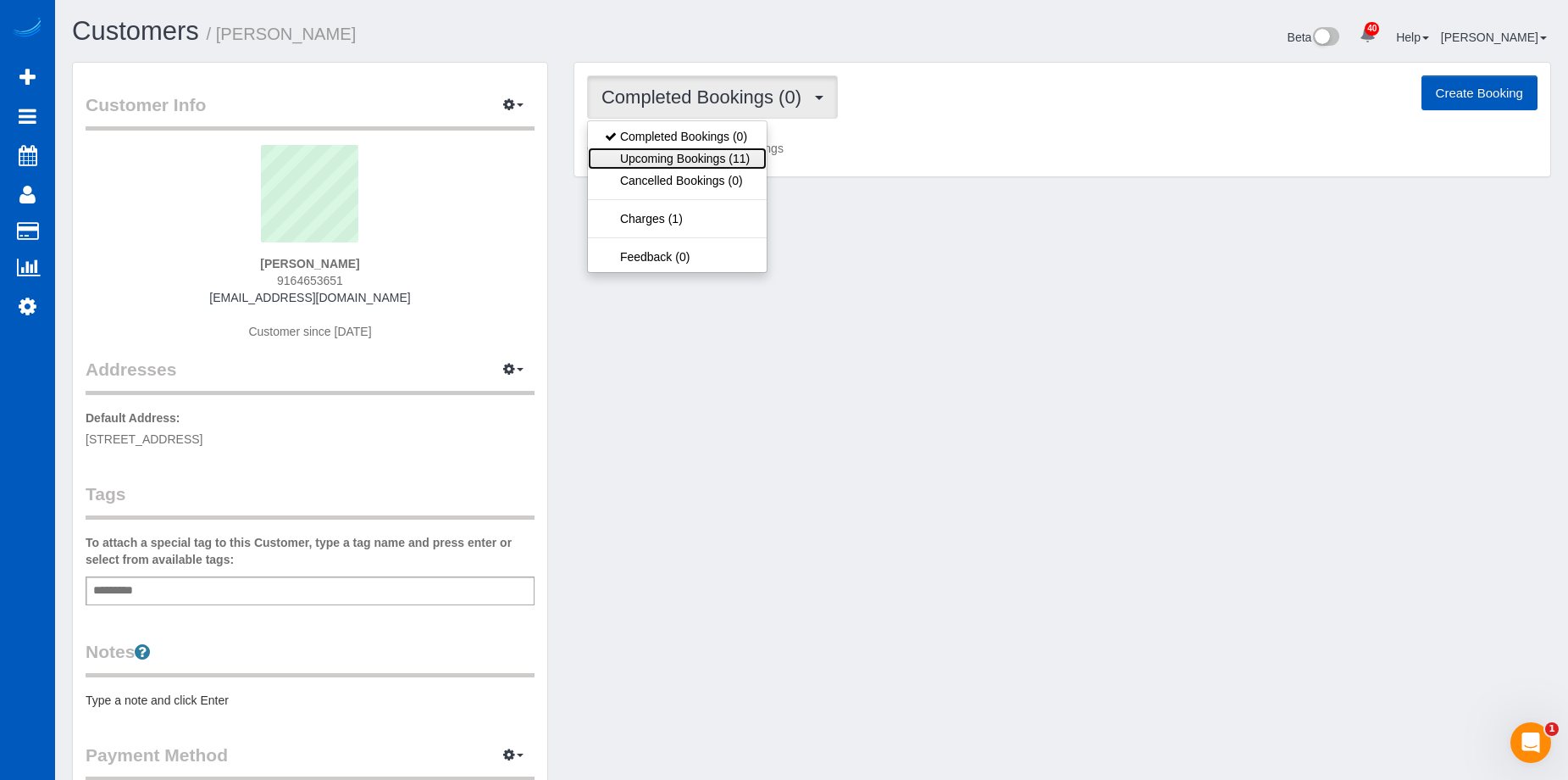
click at [681, 147] on link "Upcoming Bookings (11)" at bounding box center [677, 158] width 179 height 22
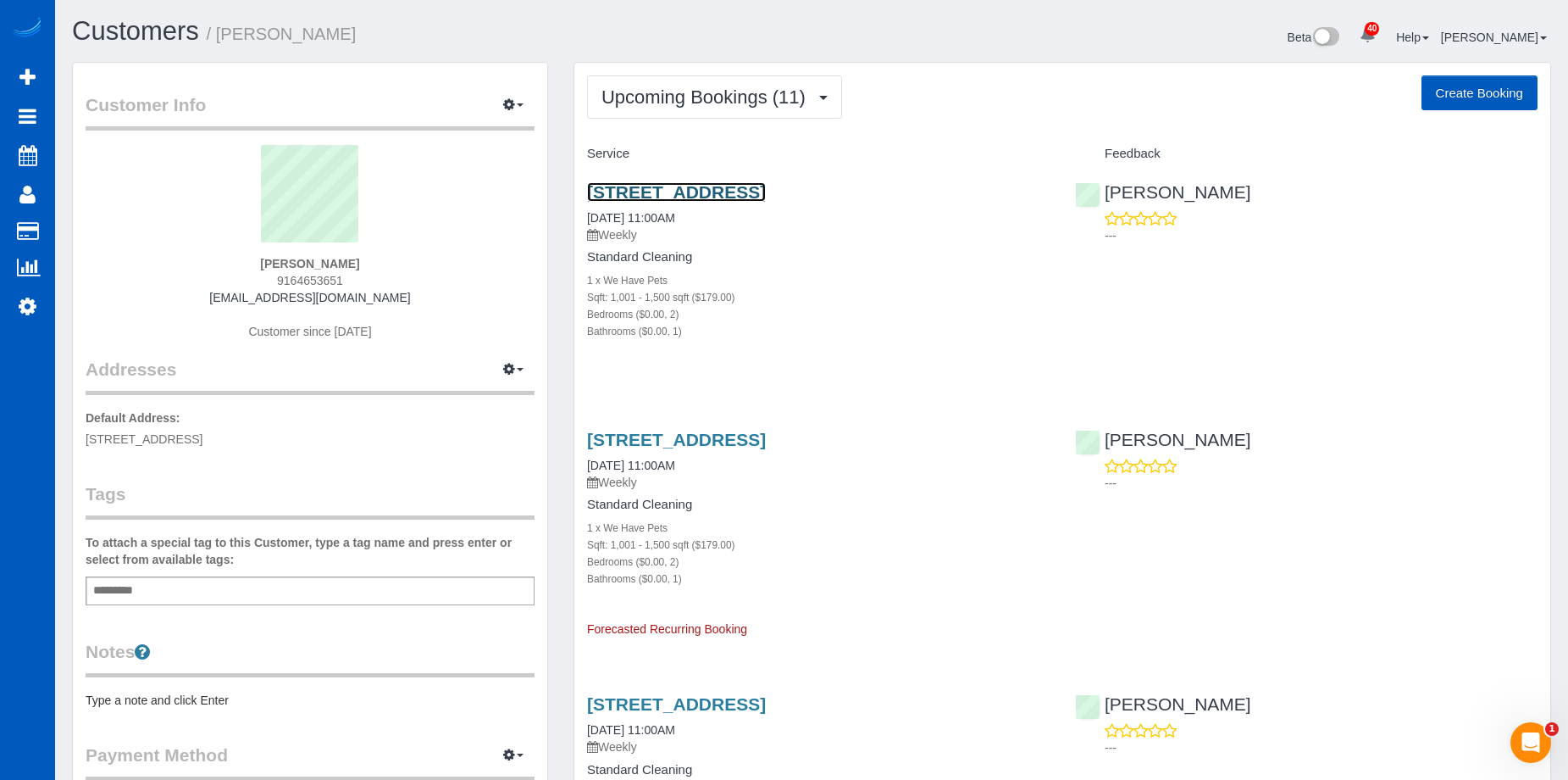
click at [620, 192] on link "15801 Northeast 152nd Avenue, Brush Prairie, WA 98606" at bounding box center [676, 192] width 179 height 20
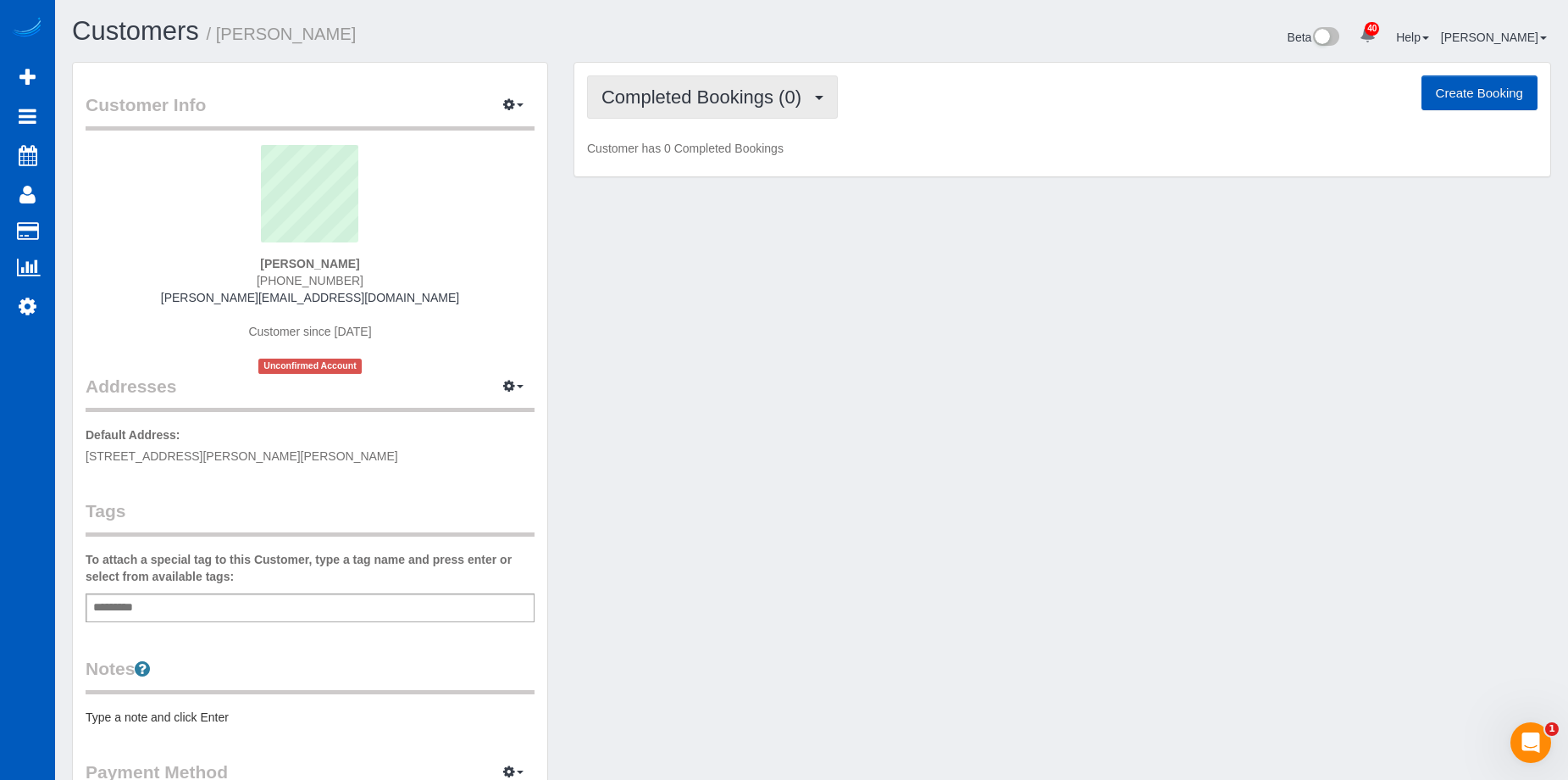
click at [713, 103] on span "Completed Bookings (0)" at bounding box center [705, 96] width 209 height 21
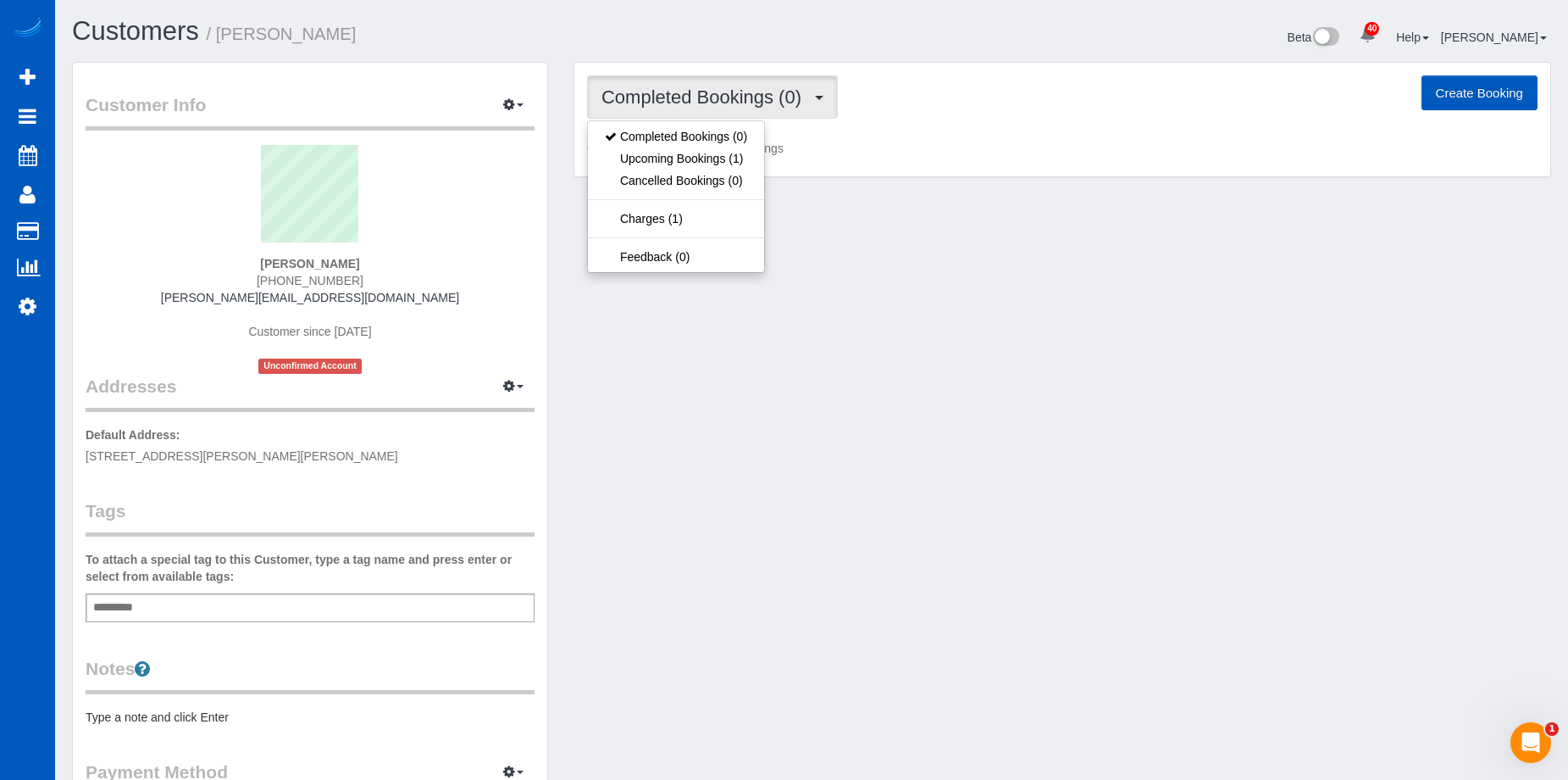
click at [714, 102] on span "Completed Bookings (0)" at bounding box center [705, 96] width 209 height 21
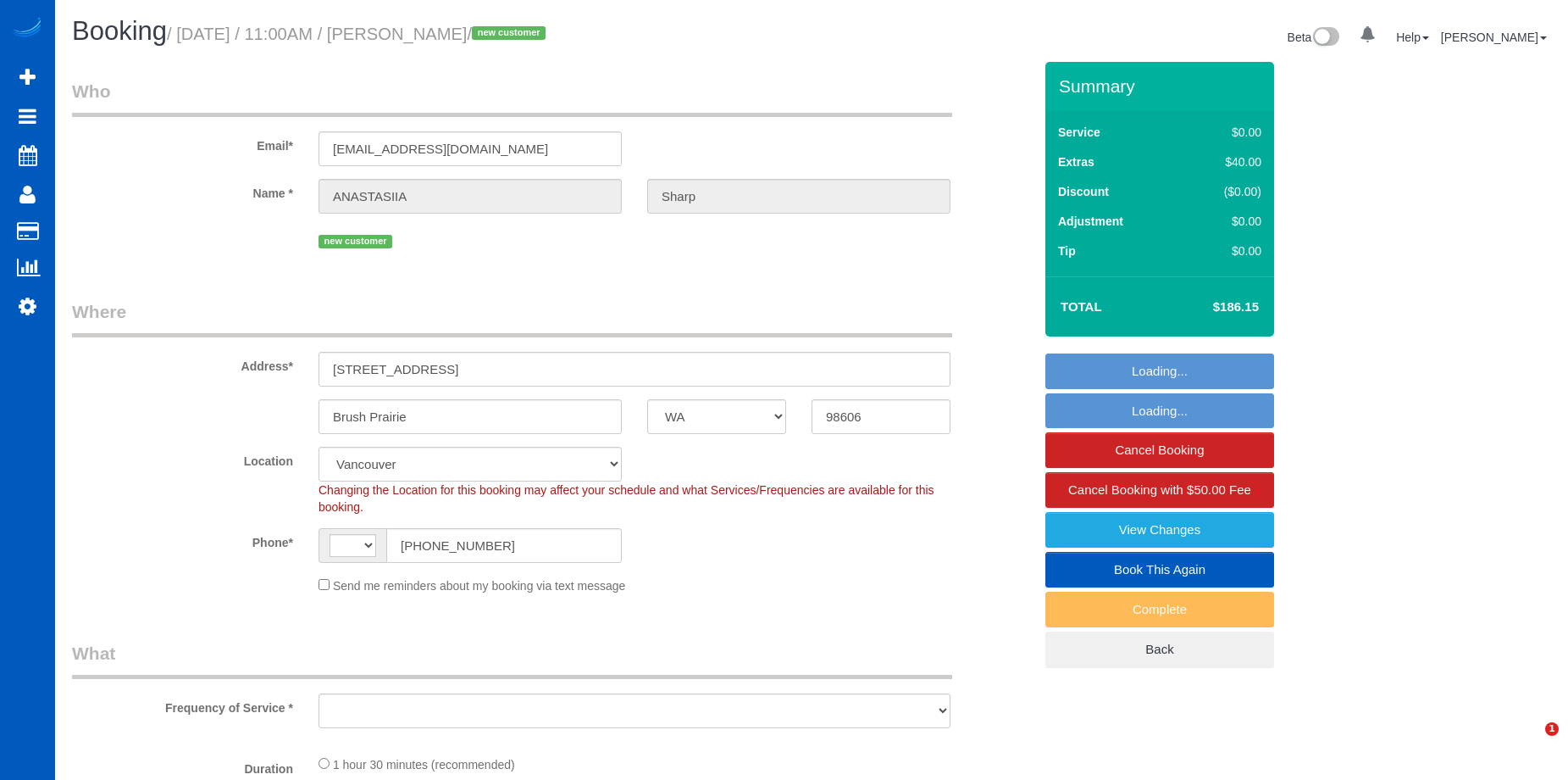
select select "WA"
select select "number:8"
select select "string:[GEOGRAPHIC_DATA]"
select select "object:680"
select select "spot1"
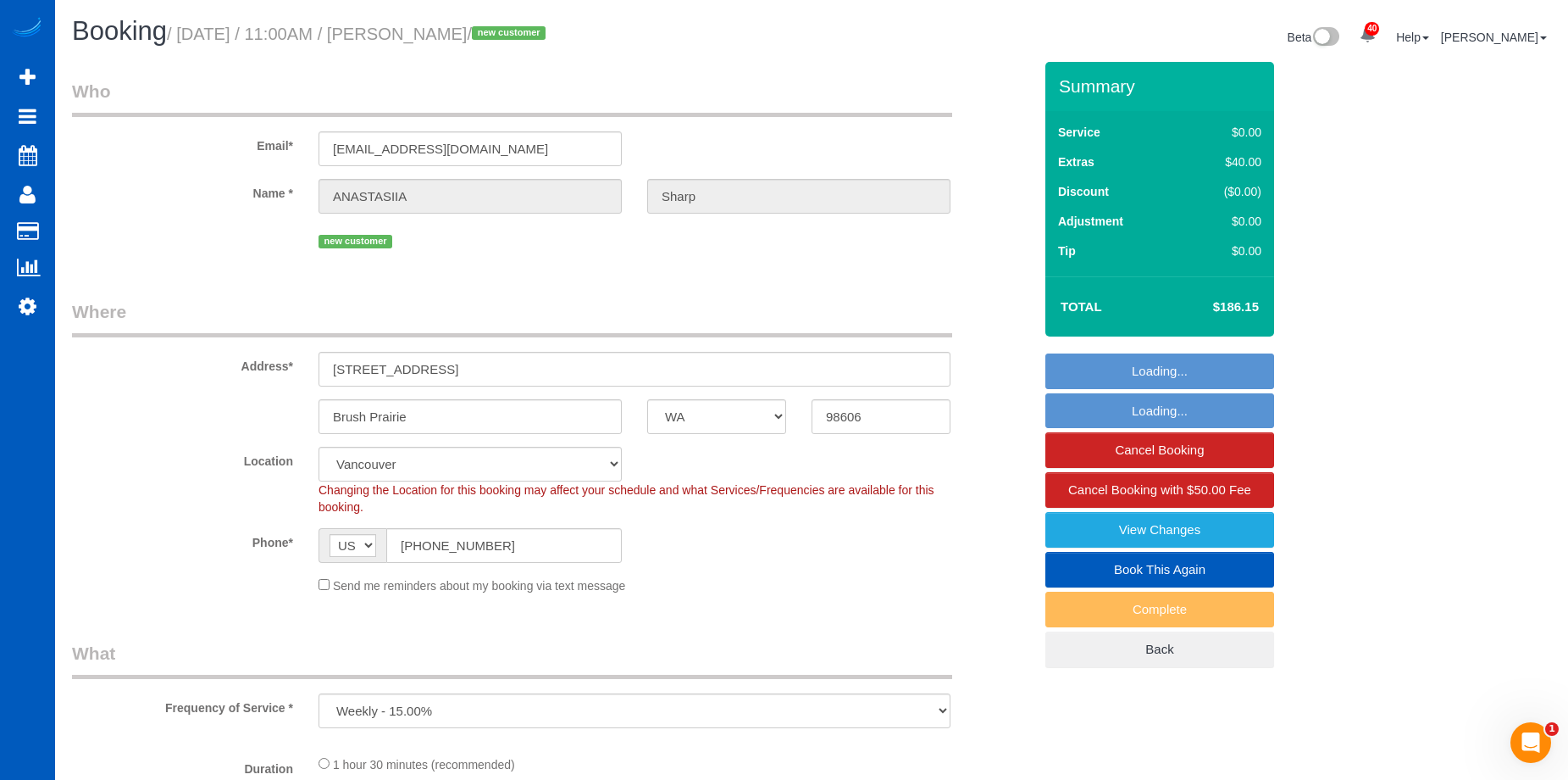
select select "object:1129"
select select "199"
select select "1001"
select select "2"
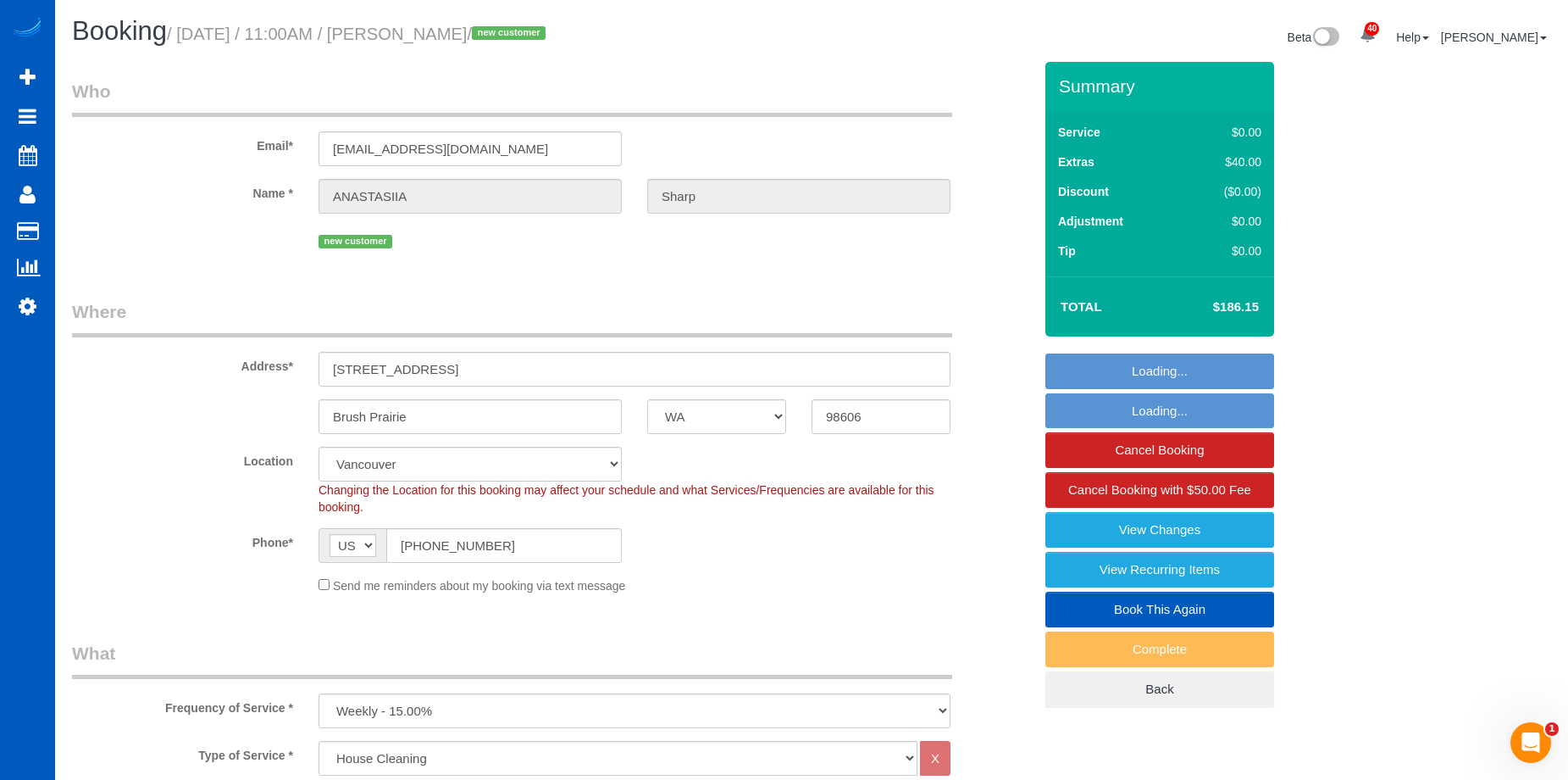
select select "1001"
select select "2"
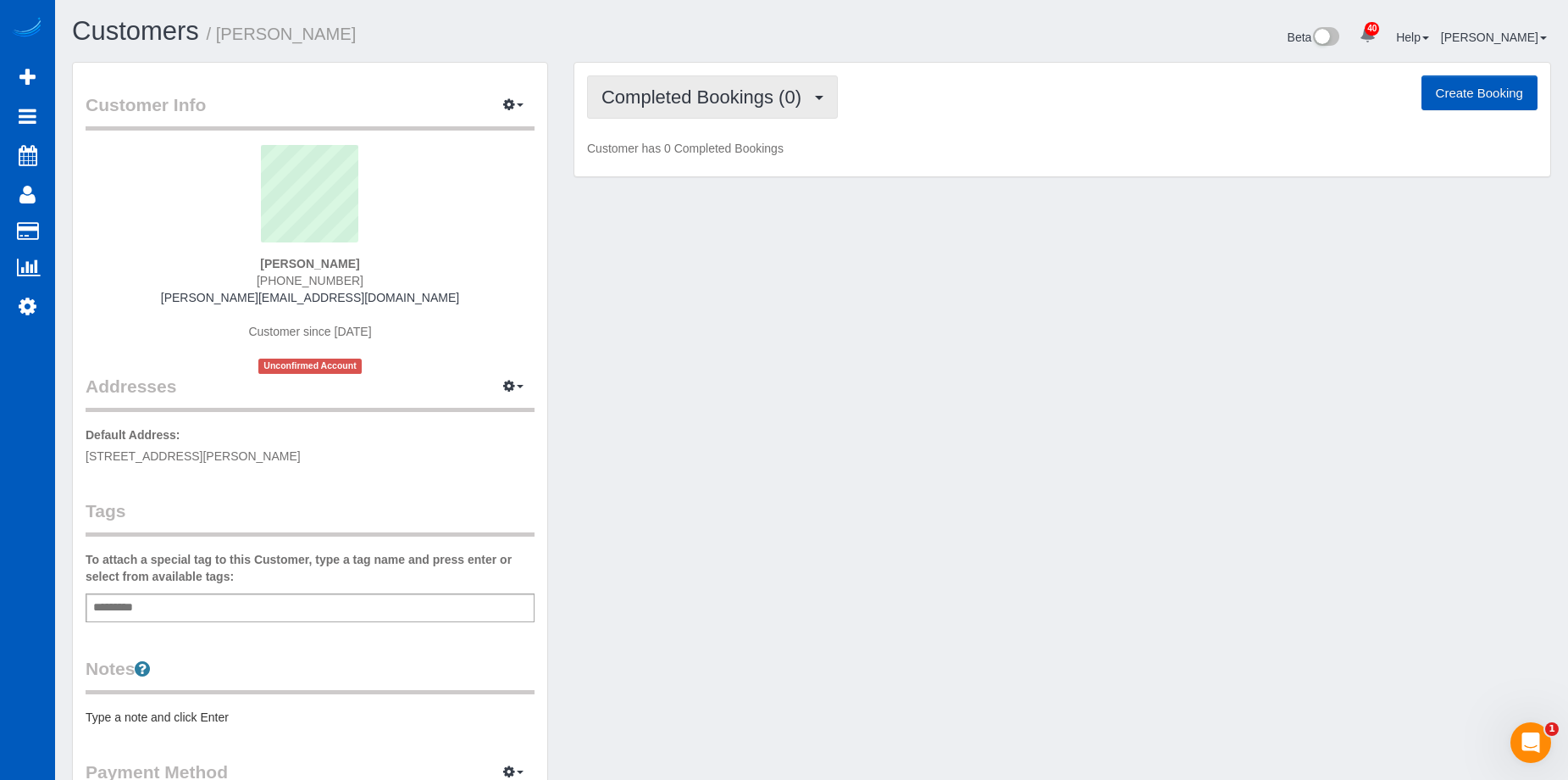
click at [722, 99] on span "Completed Bookings (0)" at bounding box center [705, 96] width 209 height 21
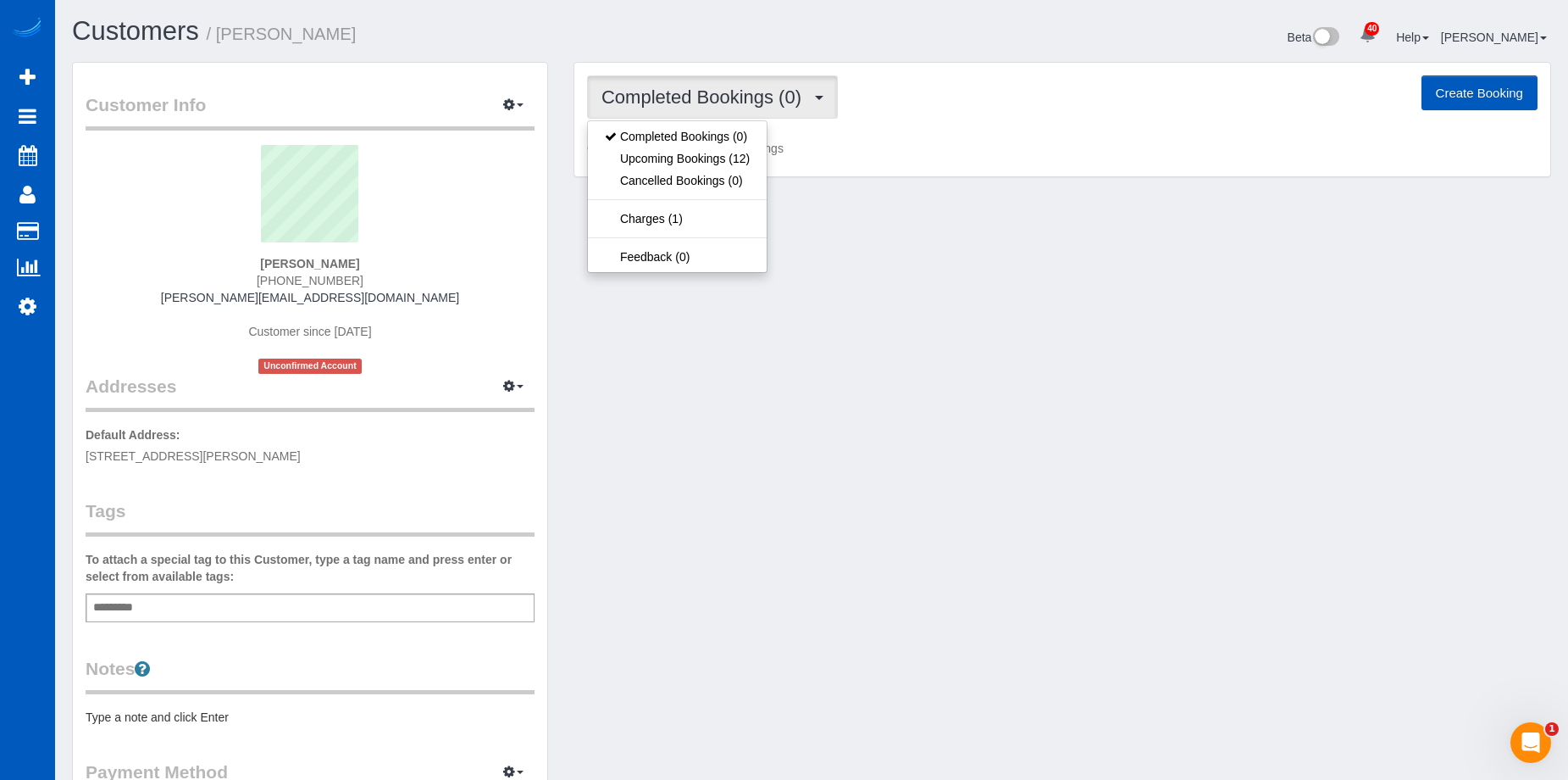
click at [722, 99] on span "Completed Bookings (0)" at bounding box center [705, 96] width 209 height 21
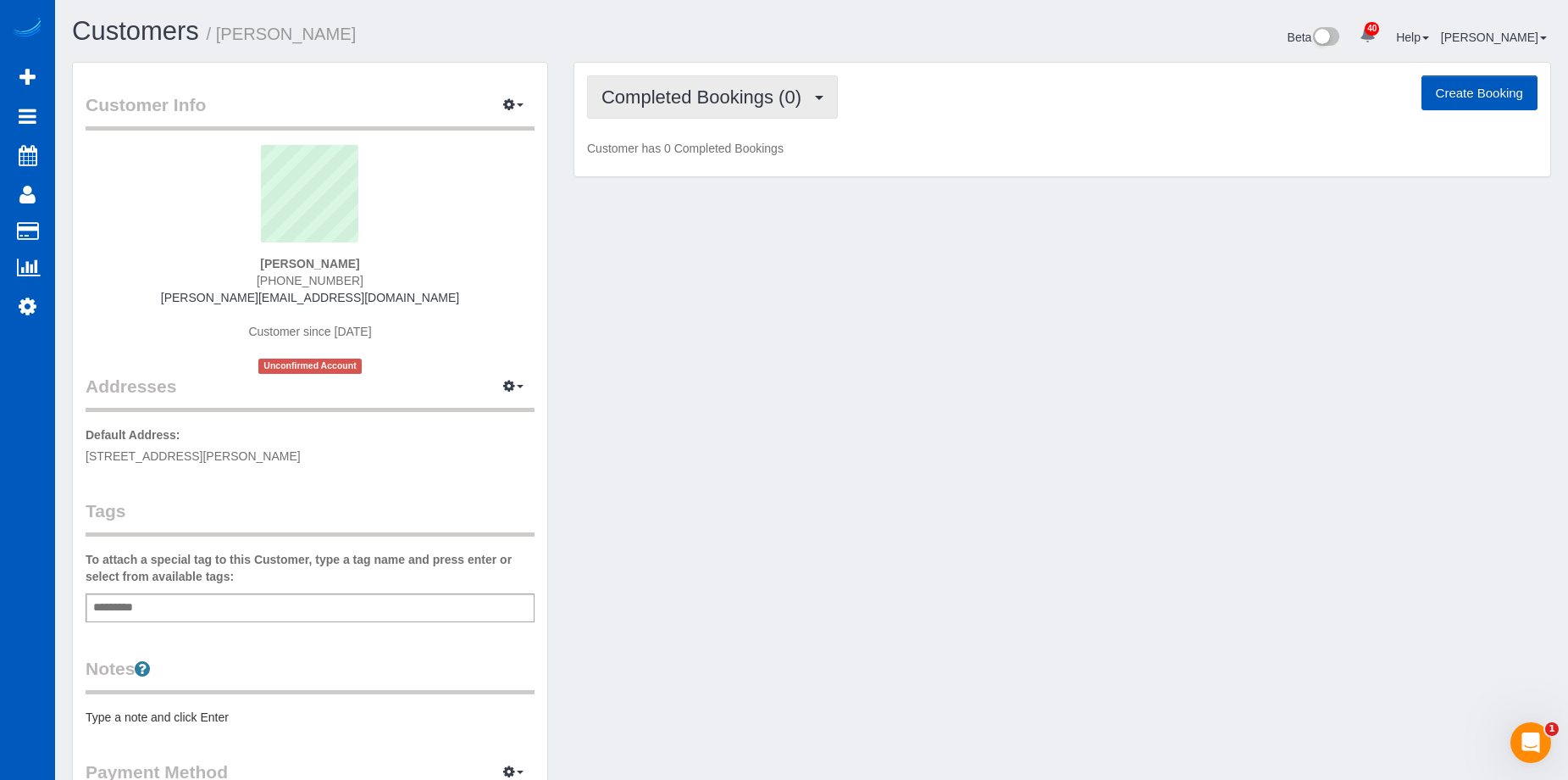
click at [715, 81] on button "Completed Bookings (0)" at bounding box center [712, 97] width 250 height 43
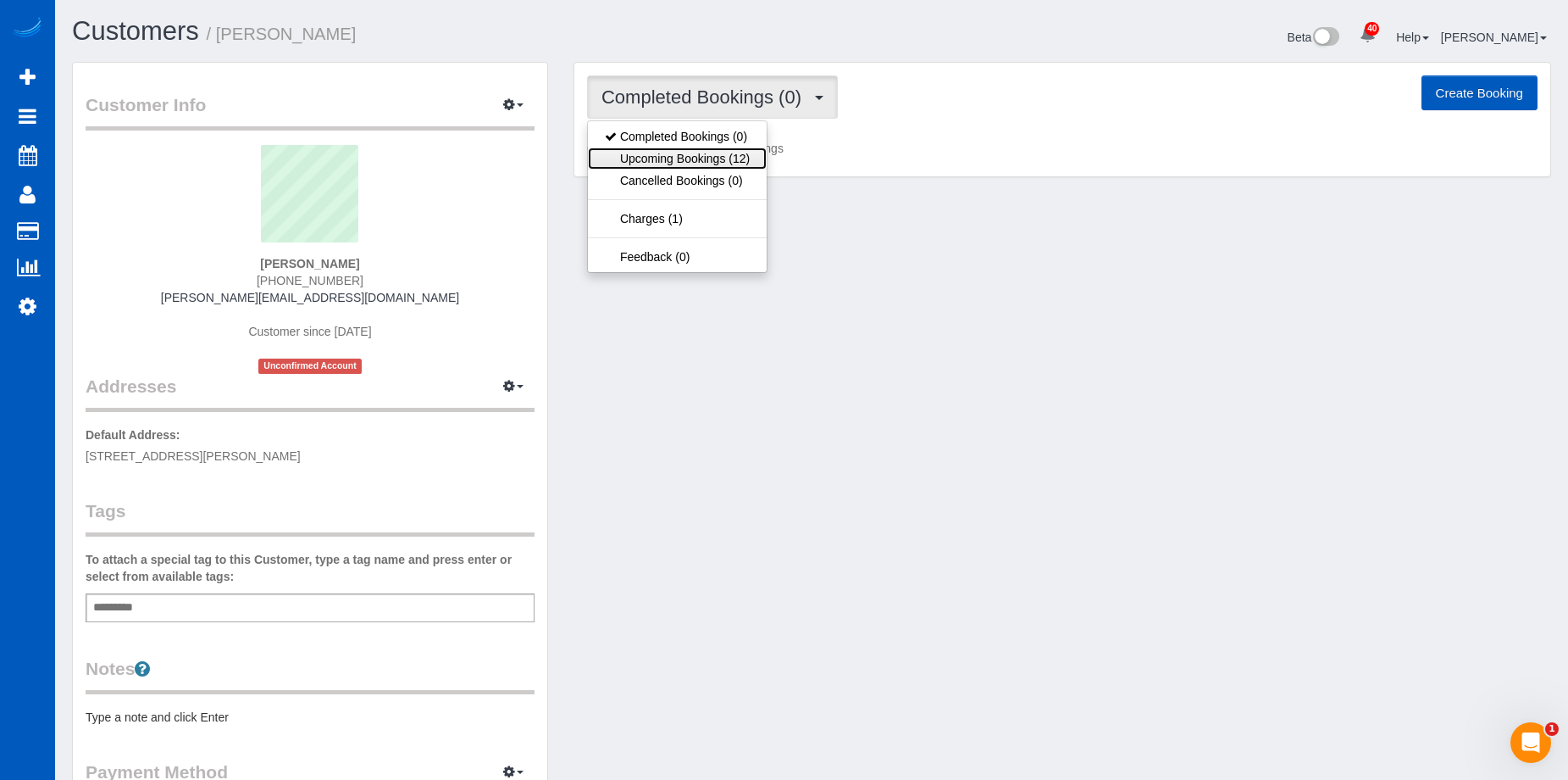
click at [698, 153] on link "Upcoming Bookings (12)" at bounding box center [677, 158] width 179 height 22
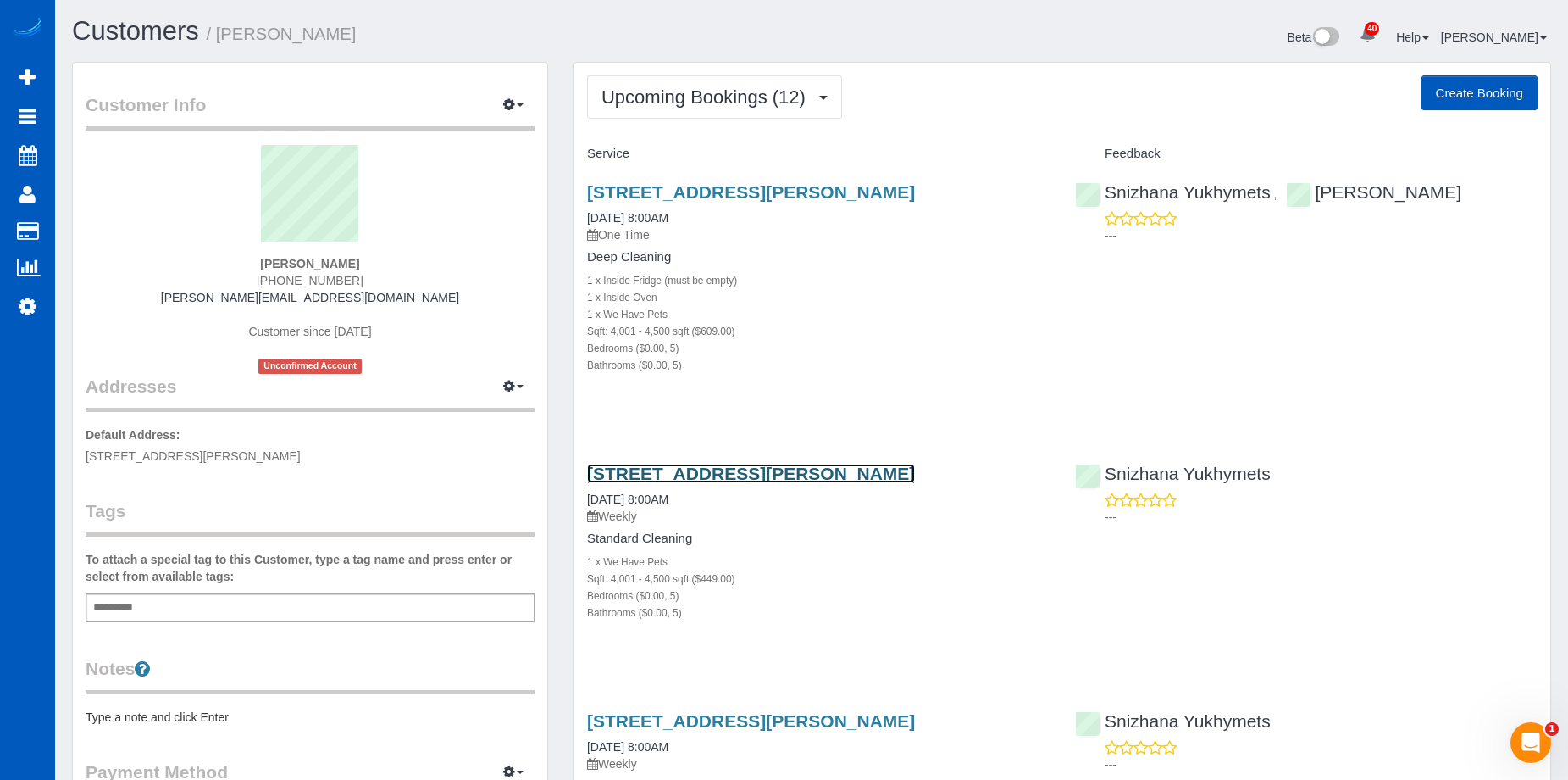
click at [735, 470] on link "[STREET_ADDRESS][PERSON_NAME]" at bounding box center [750, 473] width 328 height 20
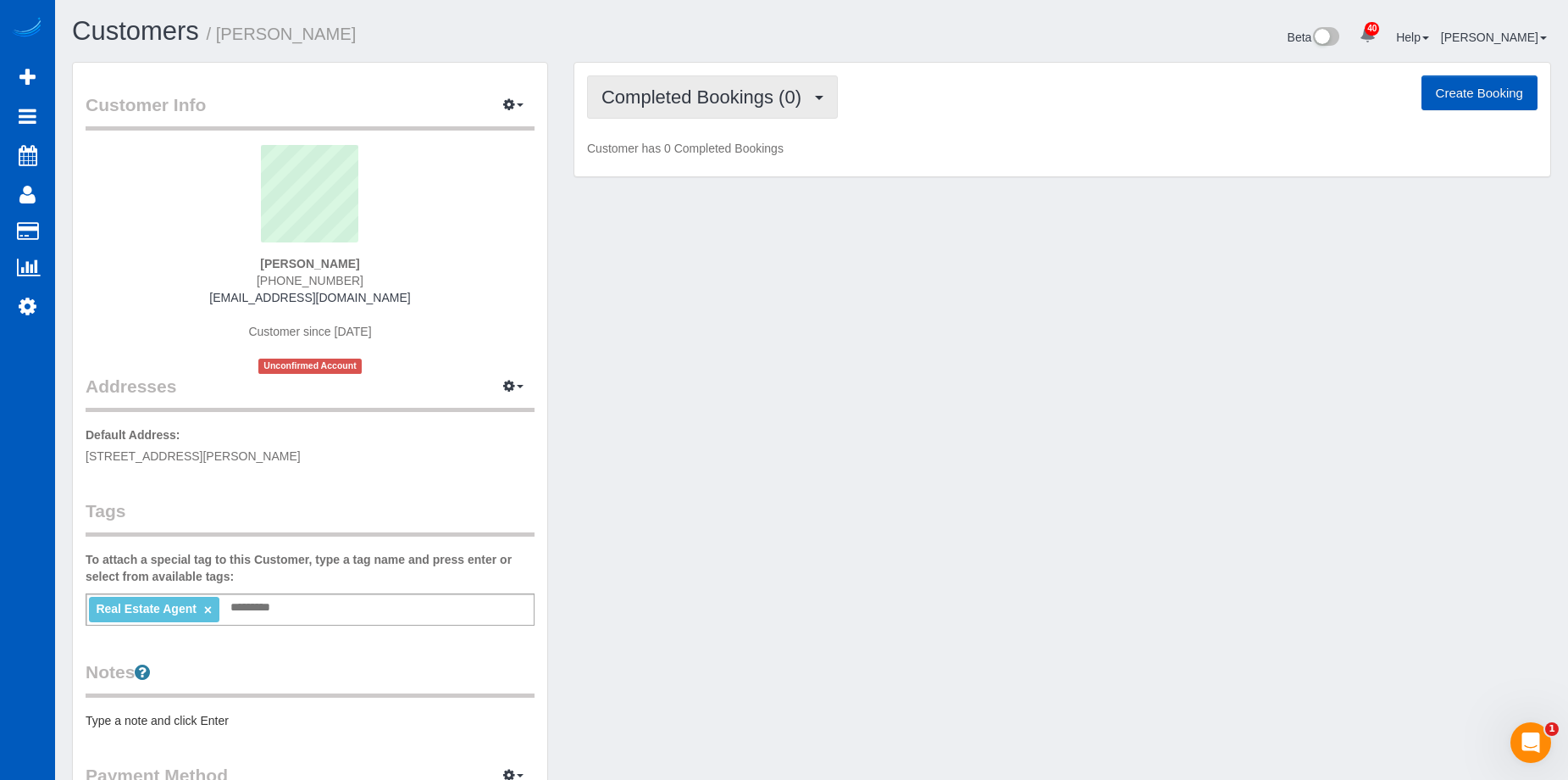
click at [733, 97] on span "Completed Bookings (0)" at bounding box center [705, 96] width 209 height 21
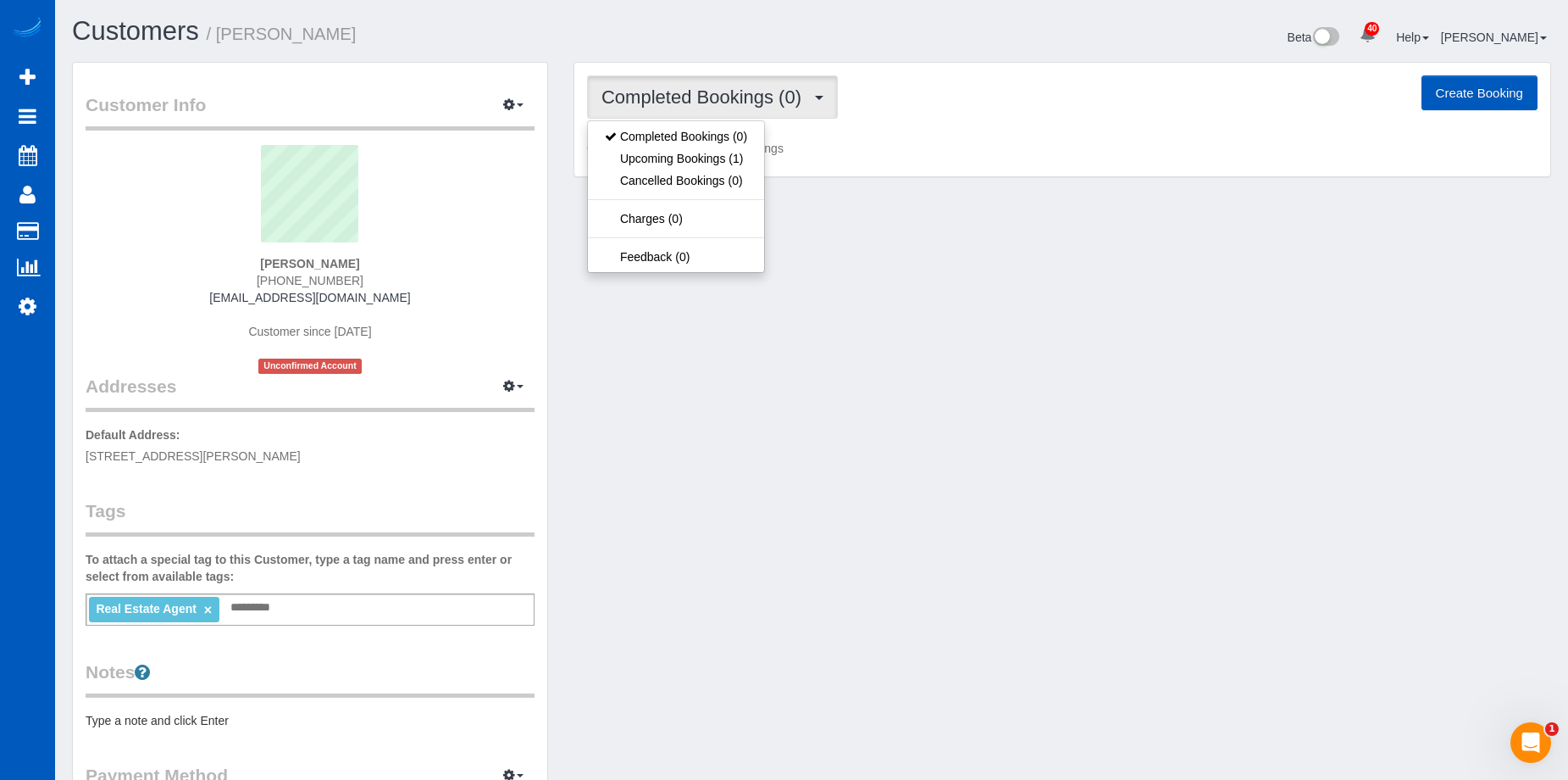
click at [733, 97] on span "Completed Bookings (0)" at bounding box center [705, 96] width 209 height 21
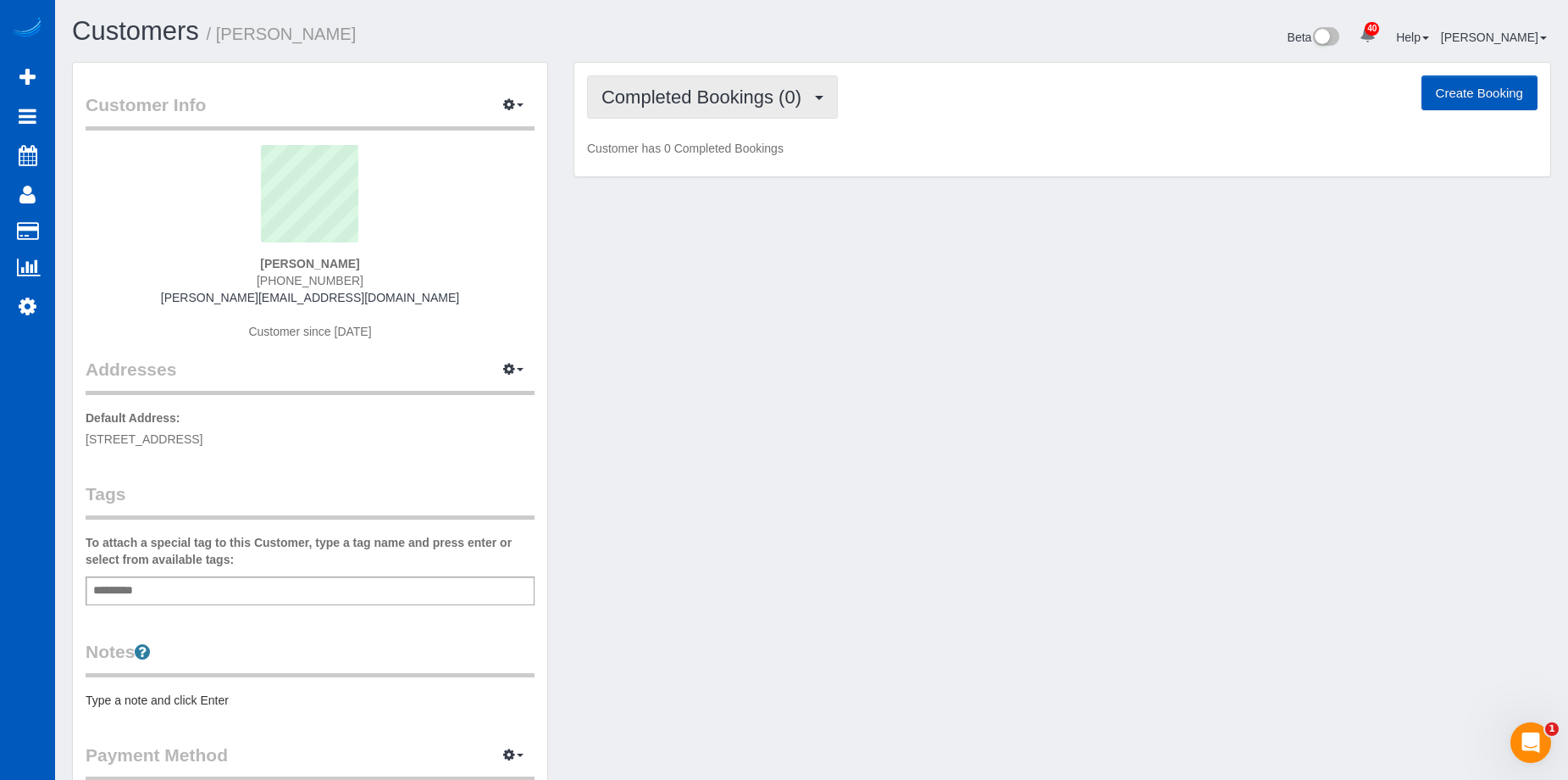
click at [691, 95] on span "Completed Bookings (0)" at bounding box center [705, 96] width 209 height 21
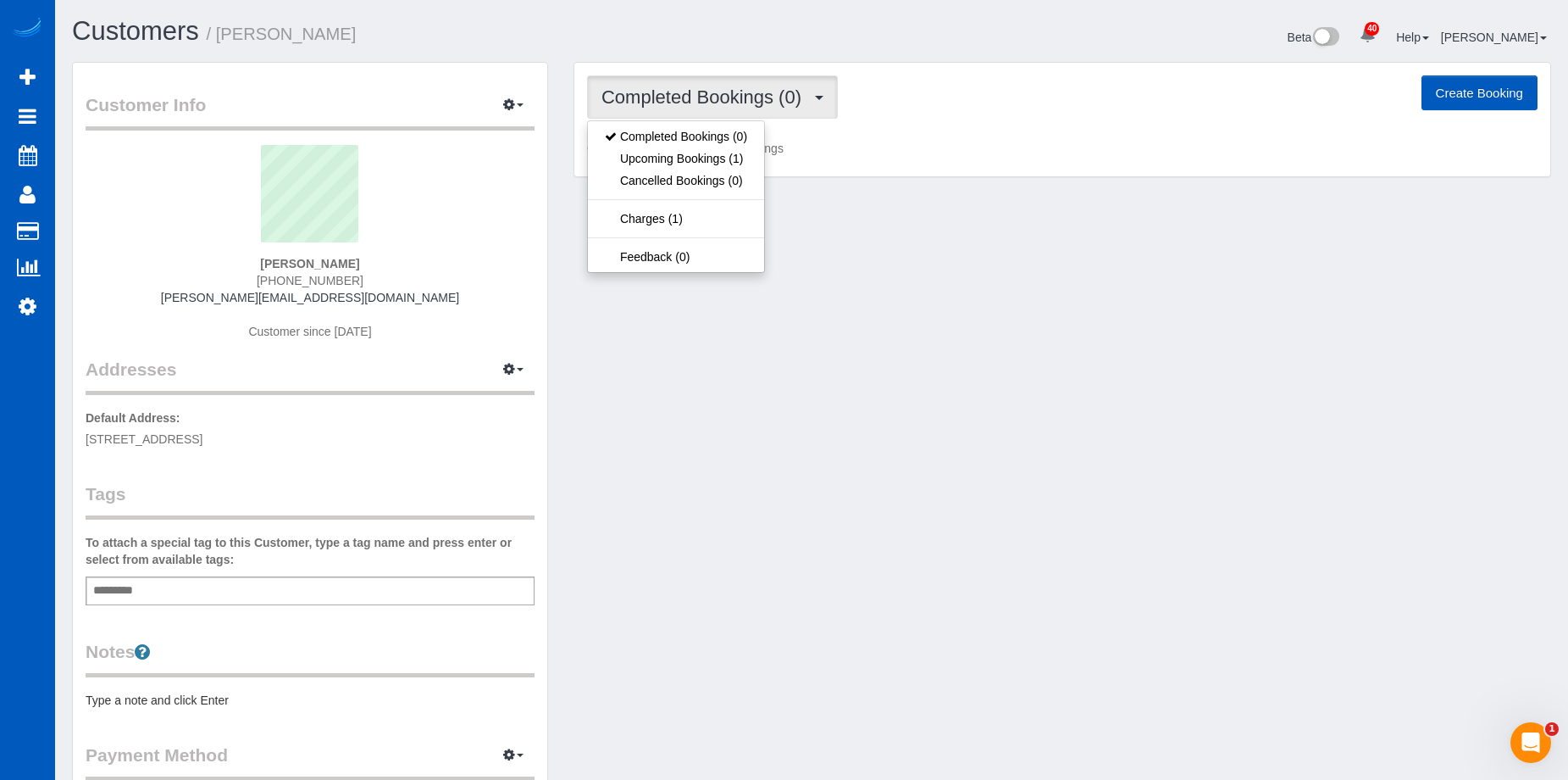
click at [692, 95] on span "Completed Bookings (0)" at bounding box center [705, 96] width 209 height 21
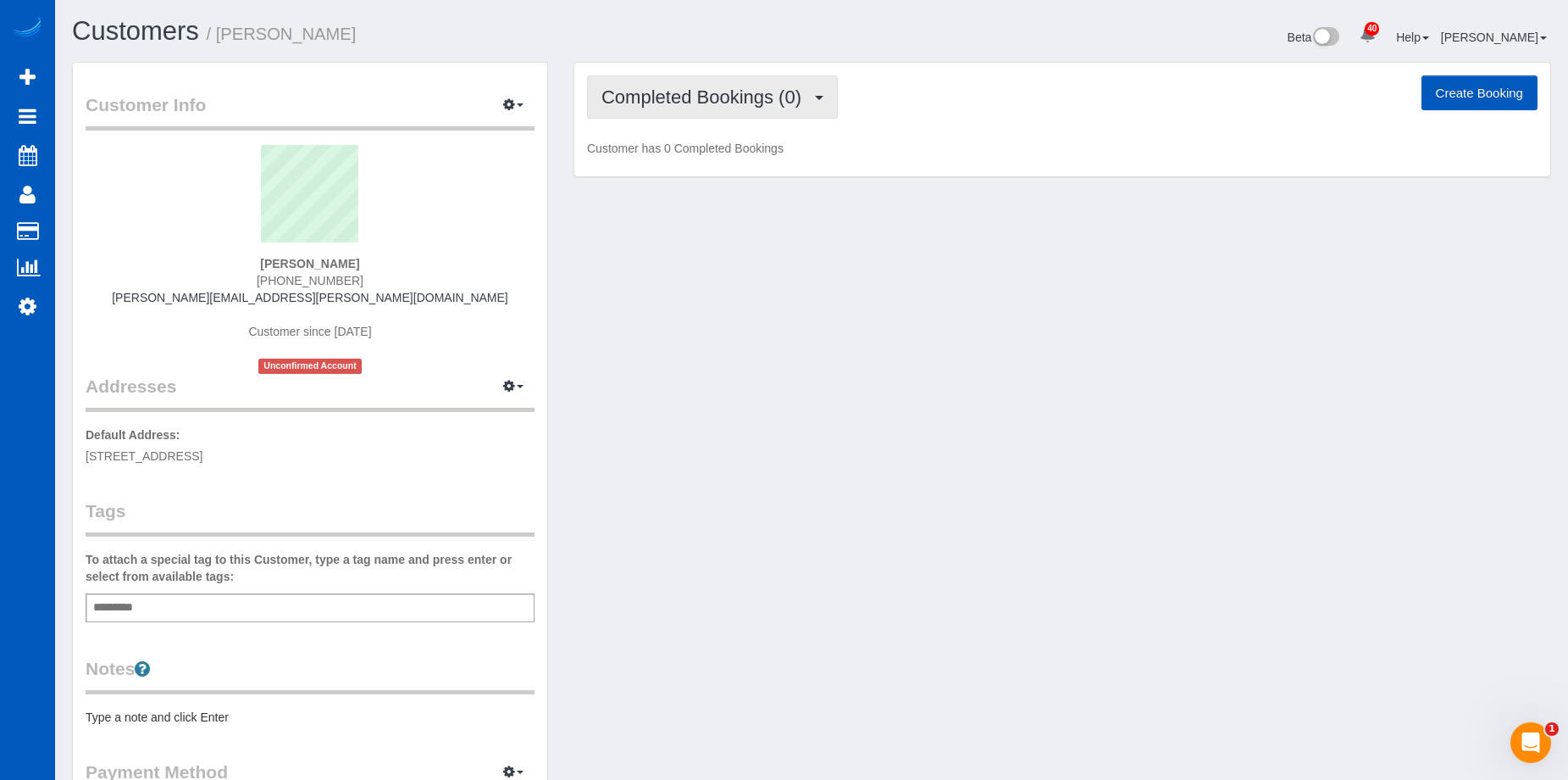
click at [667, 89] on span "Completed Bookings (0)" at bounding box center [705, 96] width 209 height 21
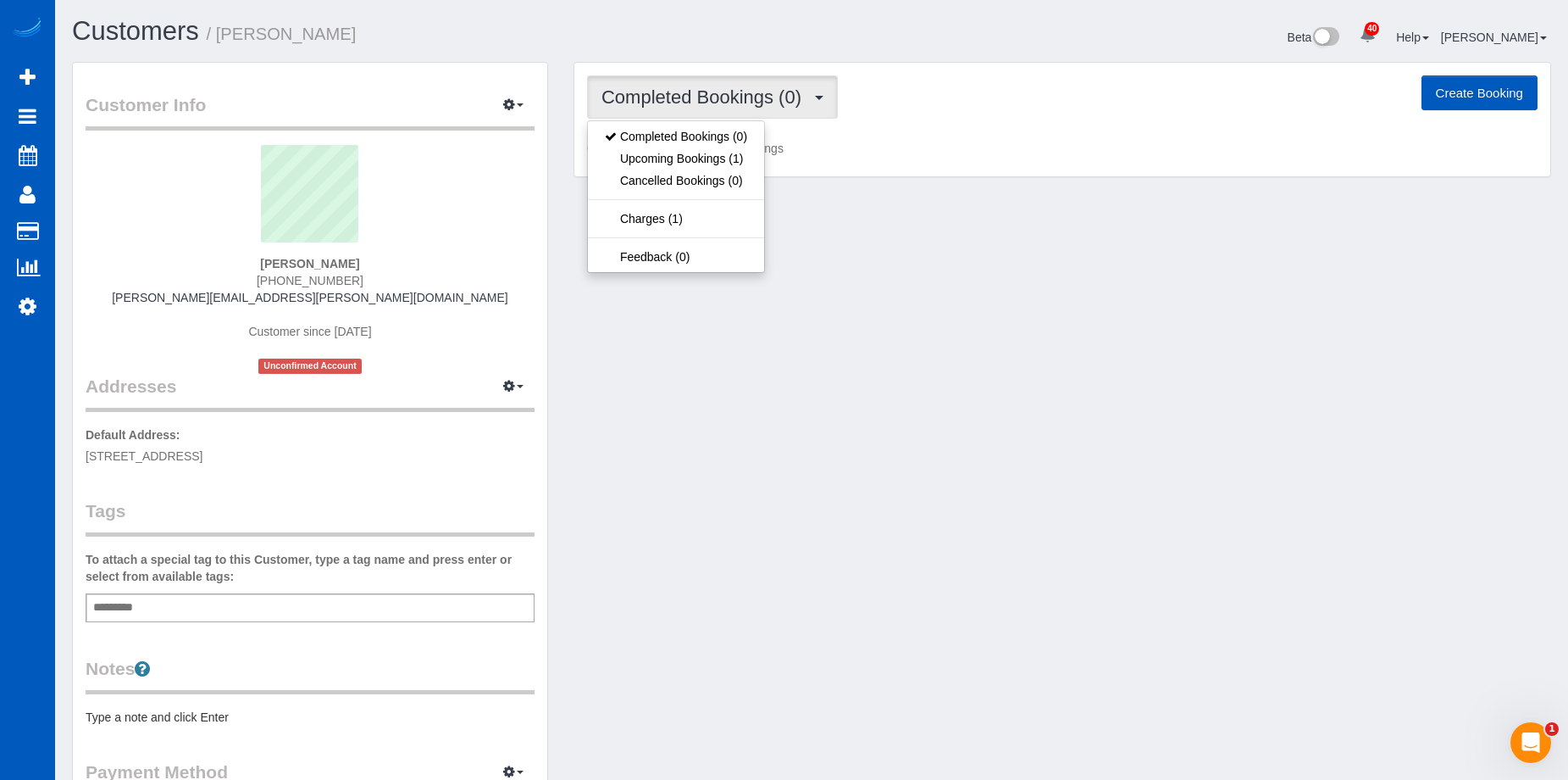
click at [667, 90] on span "Completed Bookings (0)" at bounding box center [705, 96] width 209 height 21
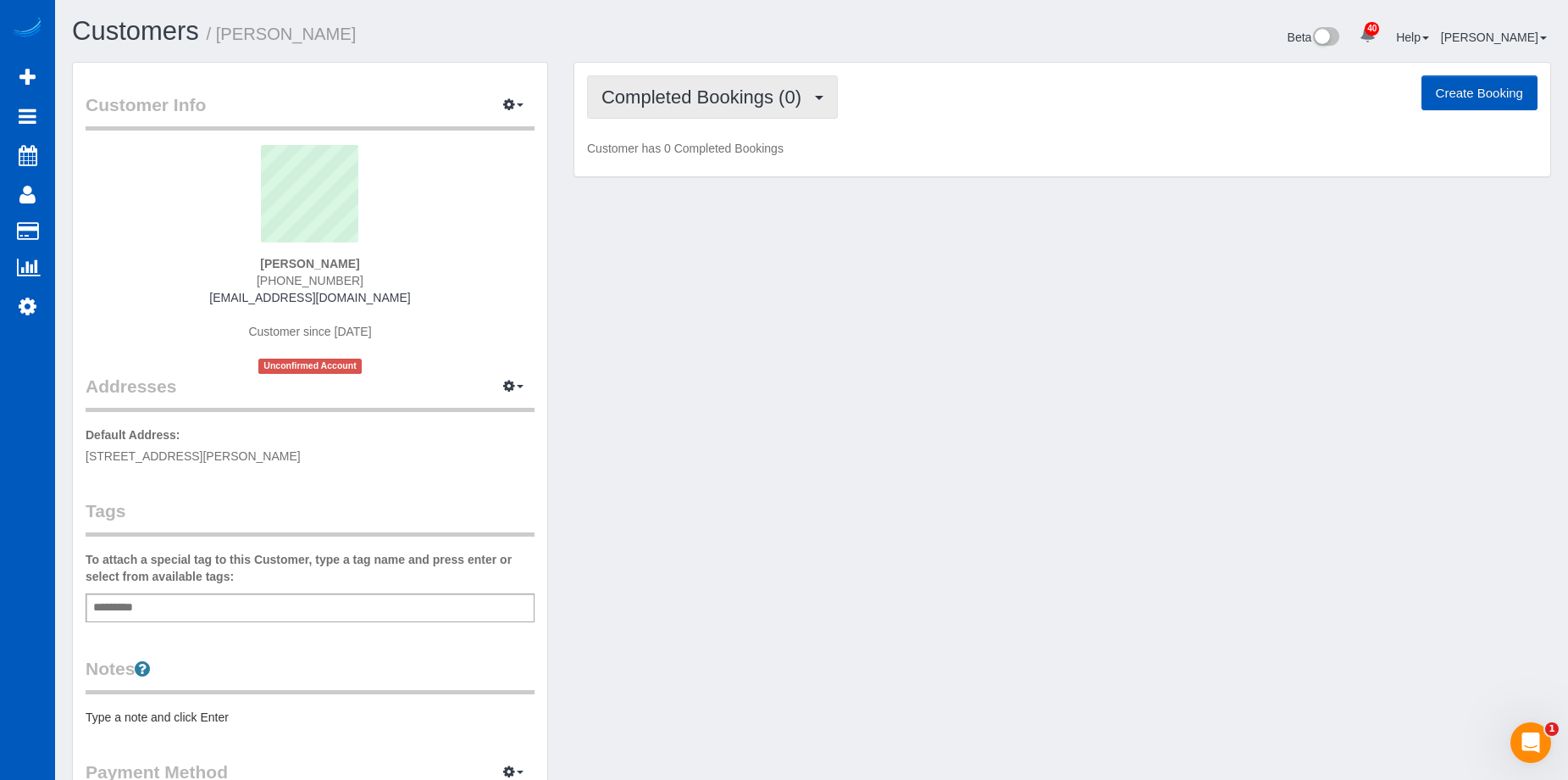
click at [676, 78] on button "Completed Bookings (0)" at bounding box center [712, 97] width 250 height 43
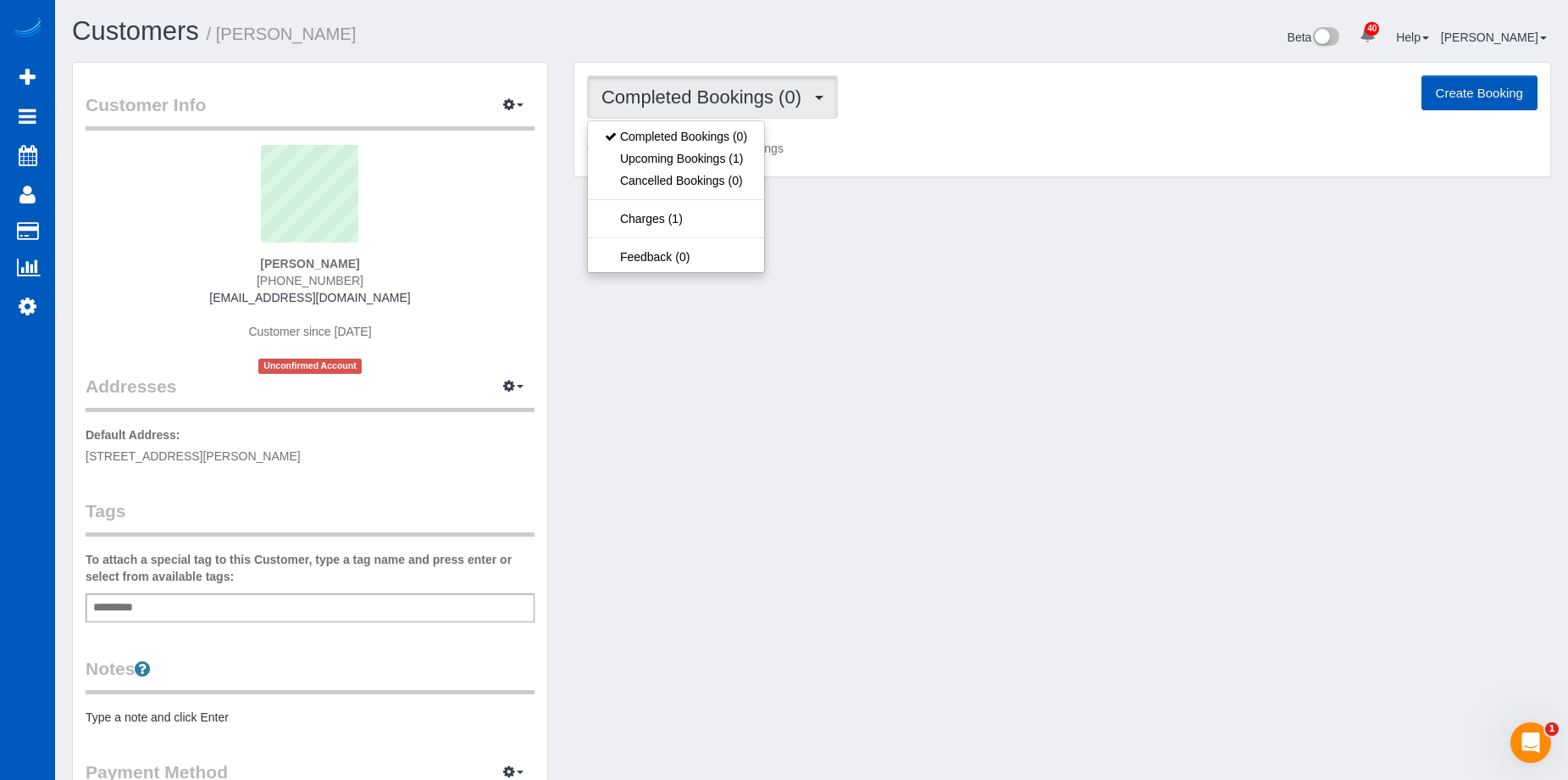
click at [676, 78] on button "Completed Bookings (0)" at bounding box center [712, 97] width 250 height 43
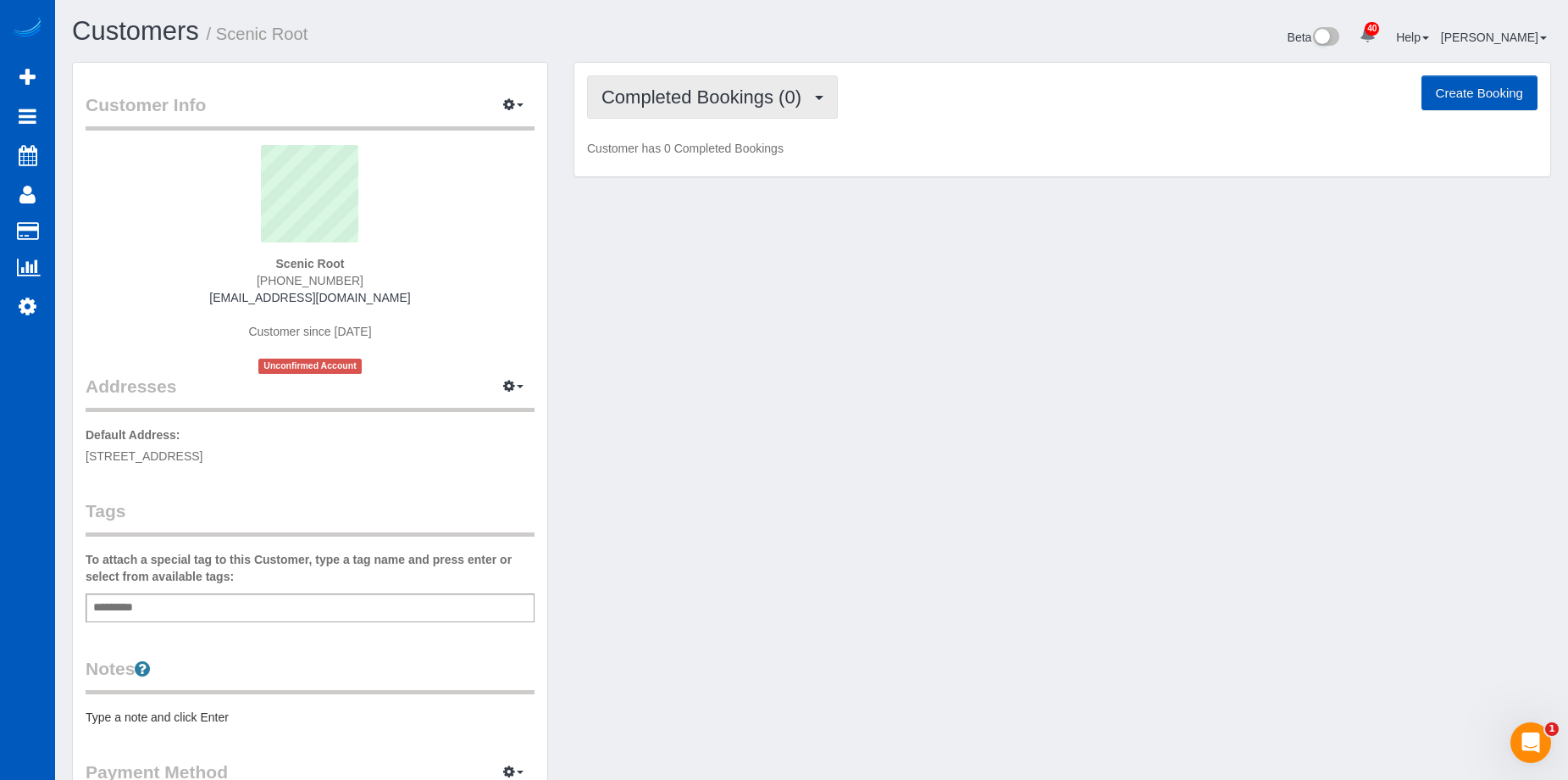
click at [719, 99] on span "Completed Bookings (0)" at bounding box center [705, 96] width 209 height 21
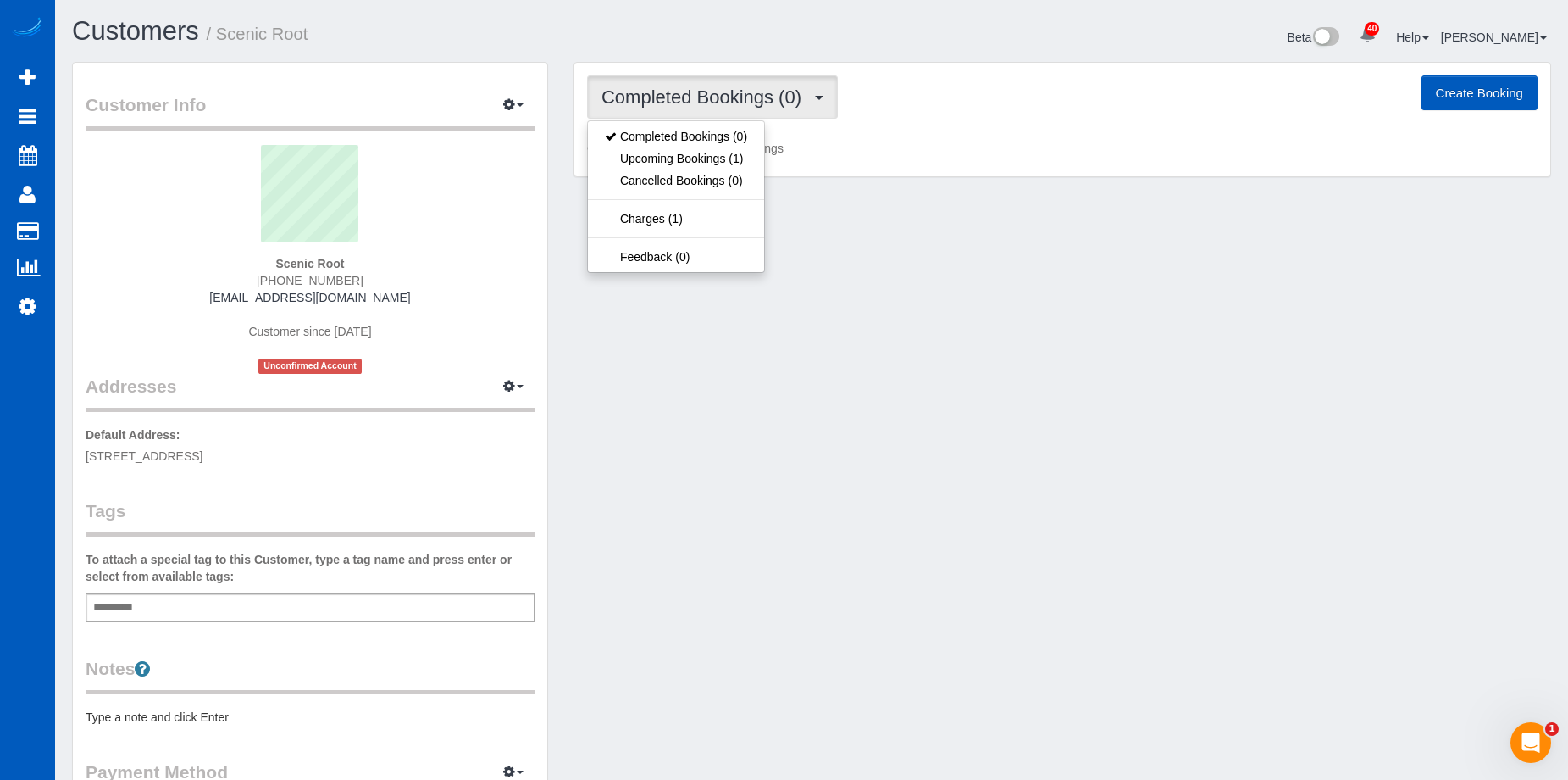
click at [719, 99] on span "Completed Bookings (0)" at bounding box center [705, 96] width 209 height 21
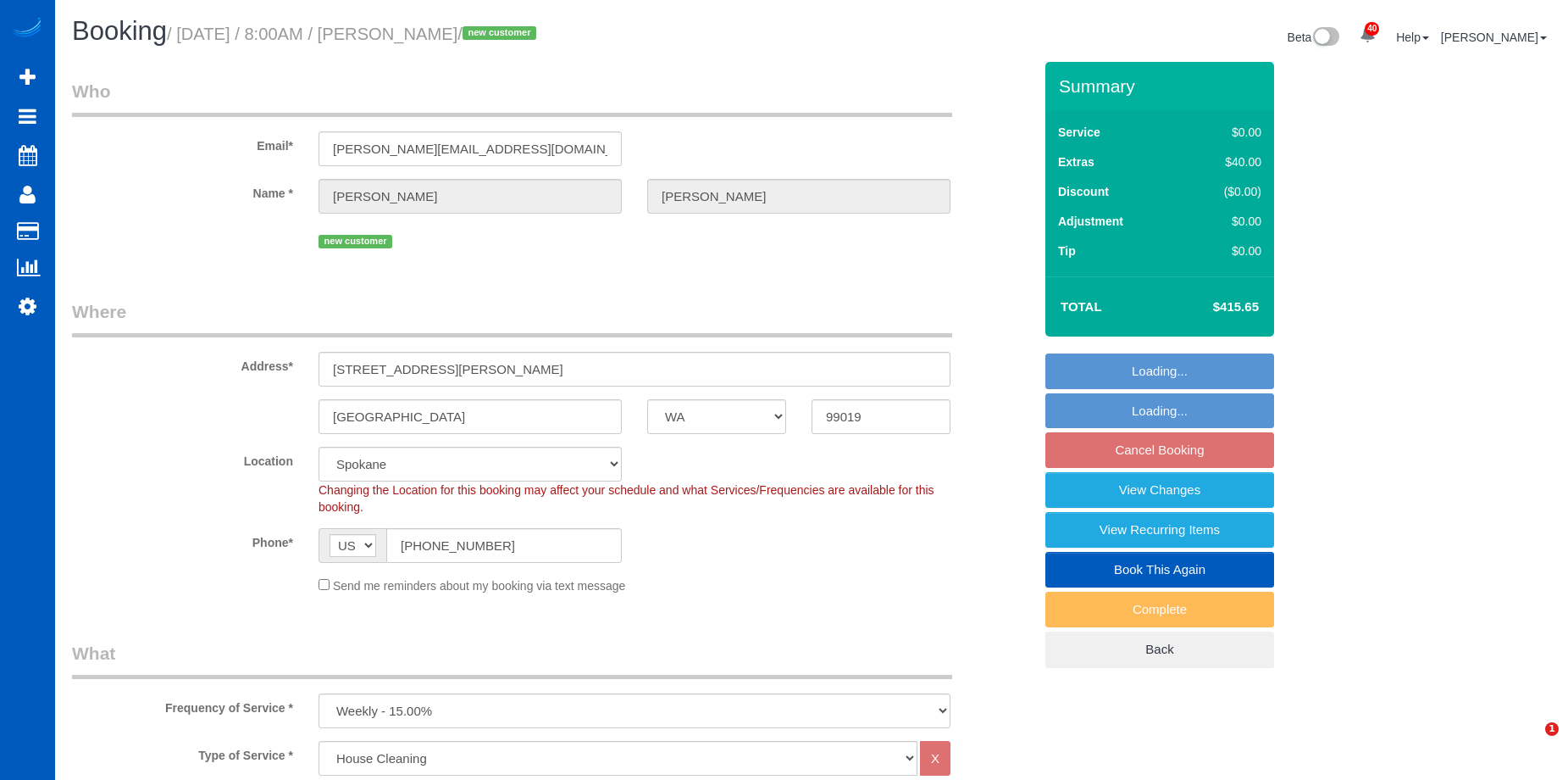
select select "WA"
select select "199"
select select "number:33"
select select "spot1"
select select "4001"
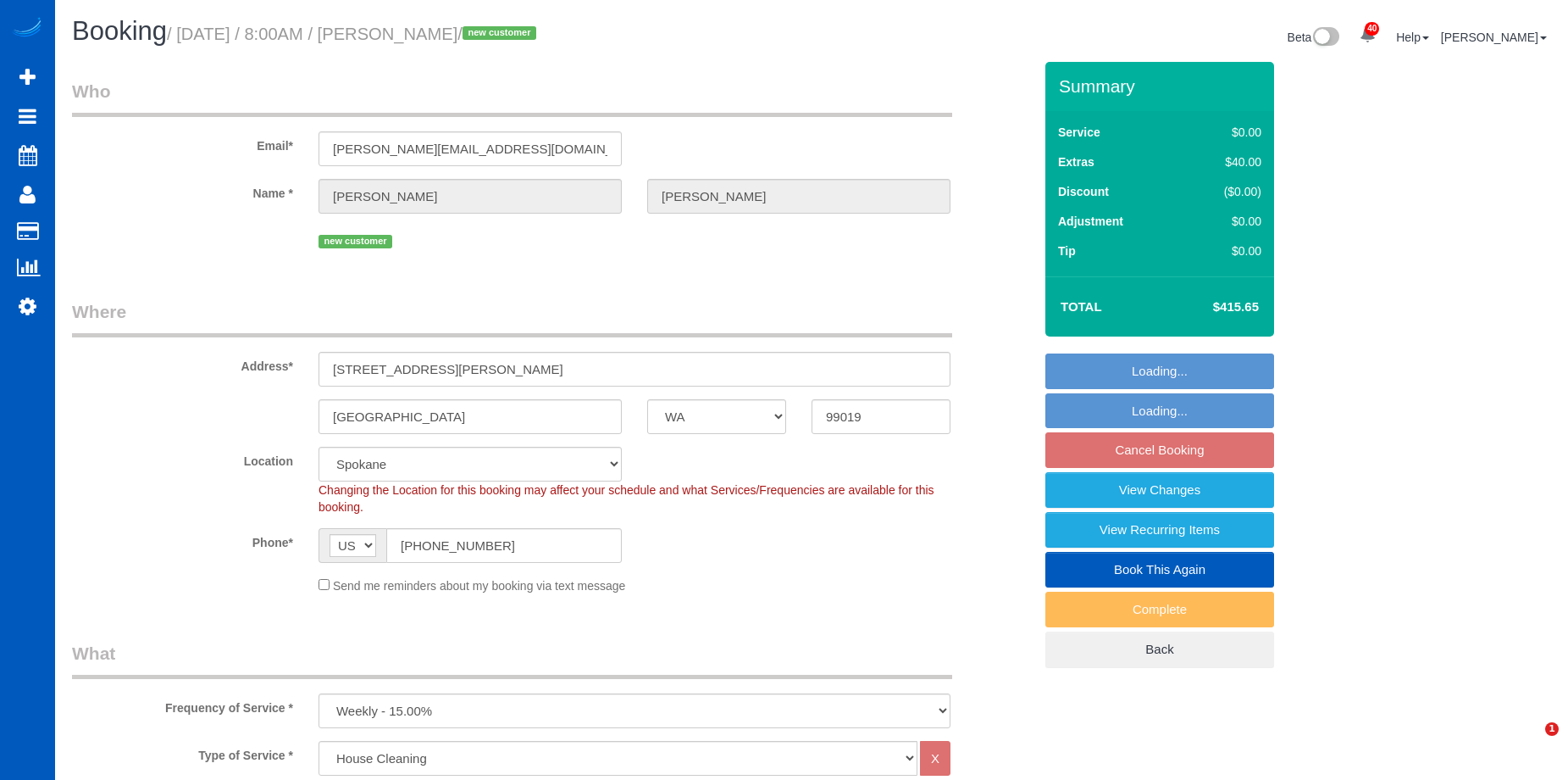
select select "5"
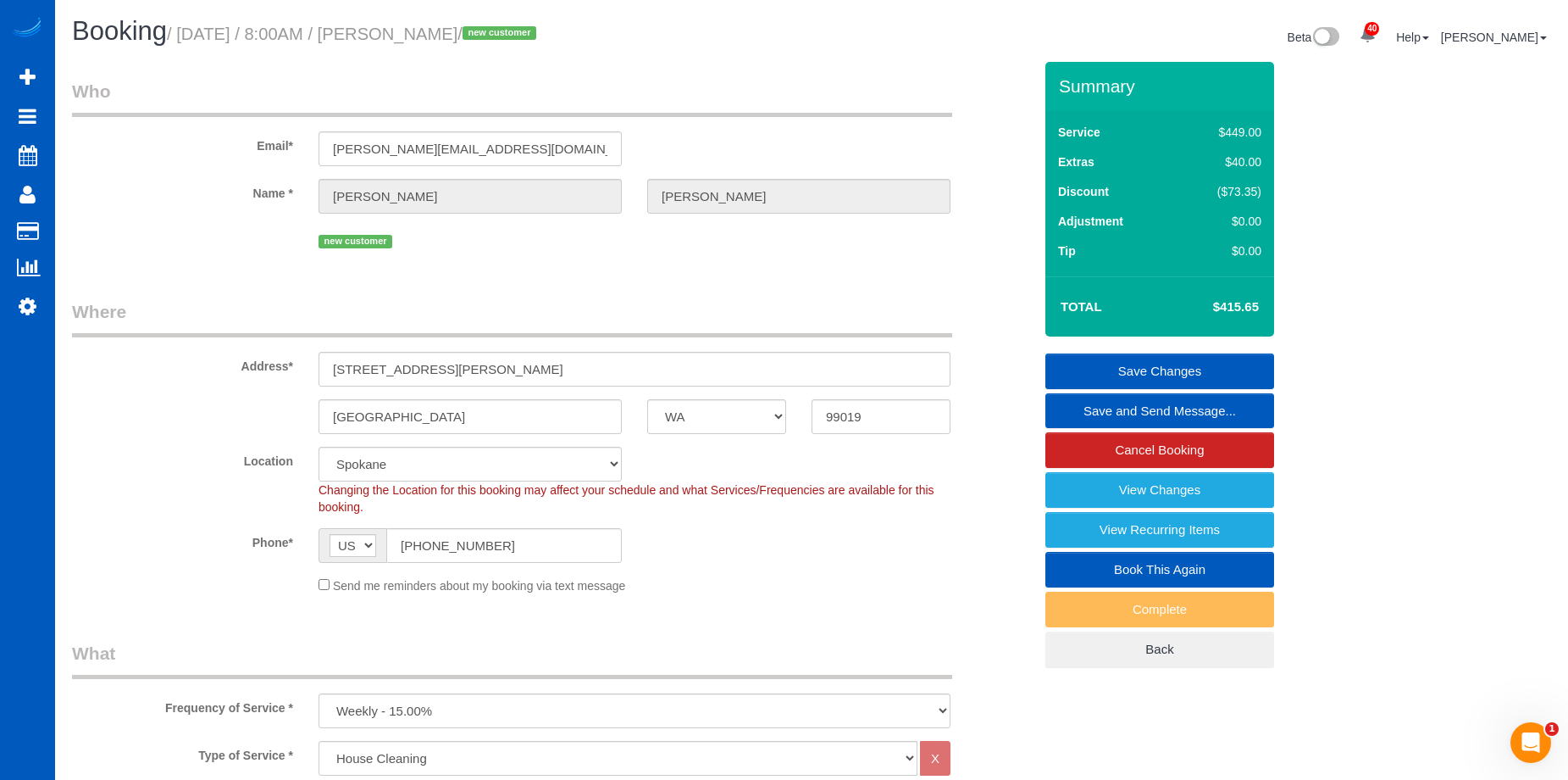
drag, startPoint x: 1221, startPoint y: 307, endPoint x: 1258, endPoint y: 307, distance: 37.0
click at [1258, 307] on h4 "$415.65" at bounding box center [1211, 306] width 96 height 14
copy h4 "415.65"
